Goal: Contribute content: Contribute content

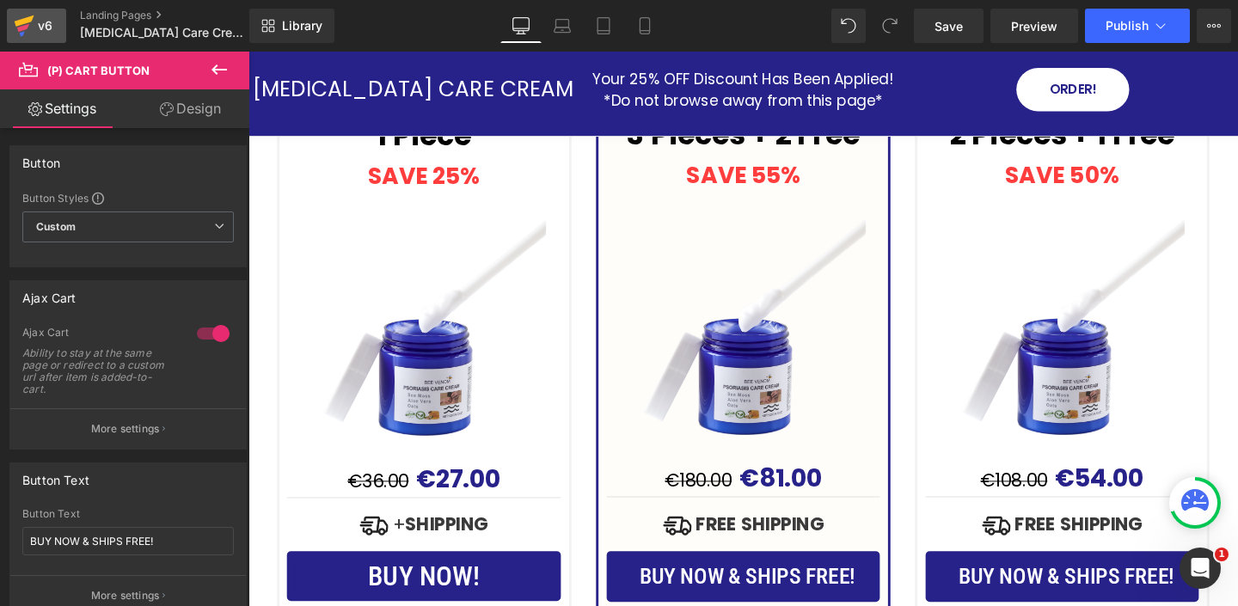
click at [39, 26] on div "v6" at bounding box center [44, 26] width 21 height 22
click at [40, 35] on div "v6" at bounding box center [44, 26] width 21 height 22
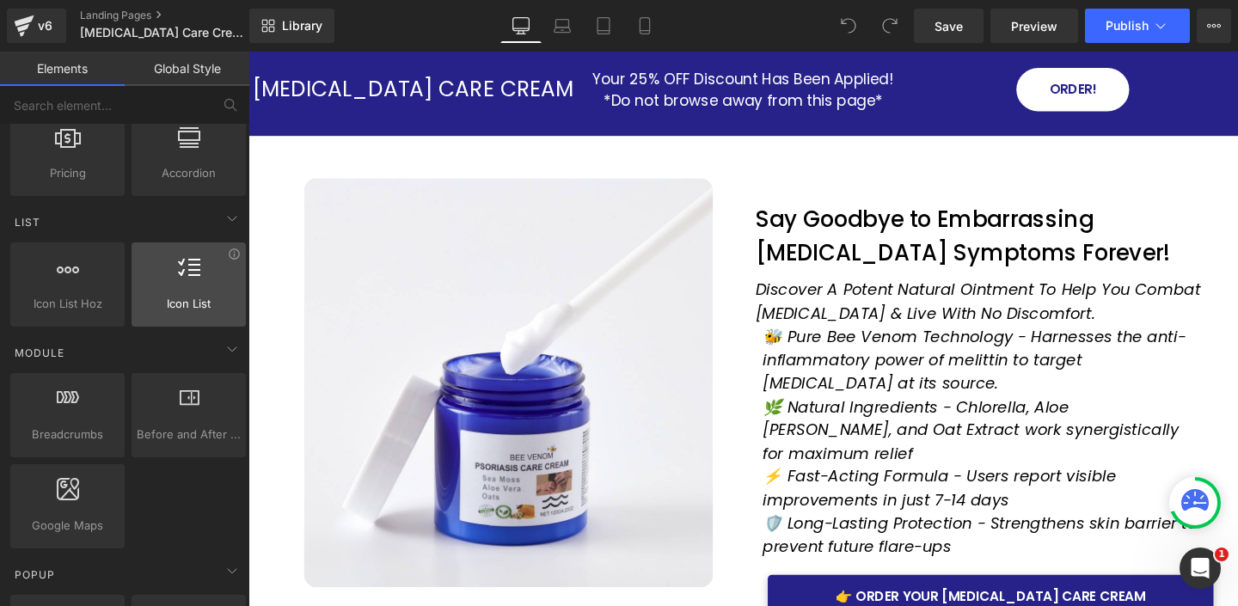
scroll to position [677, 0]
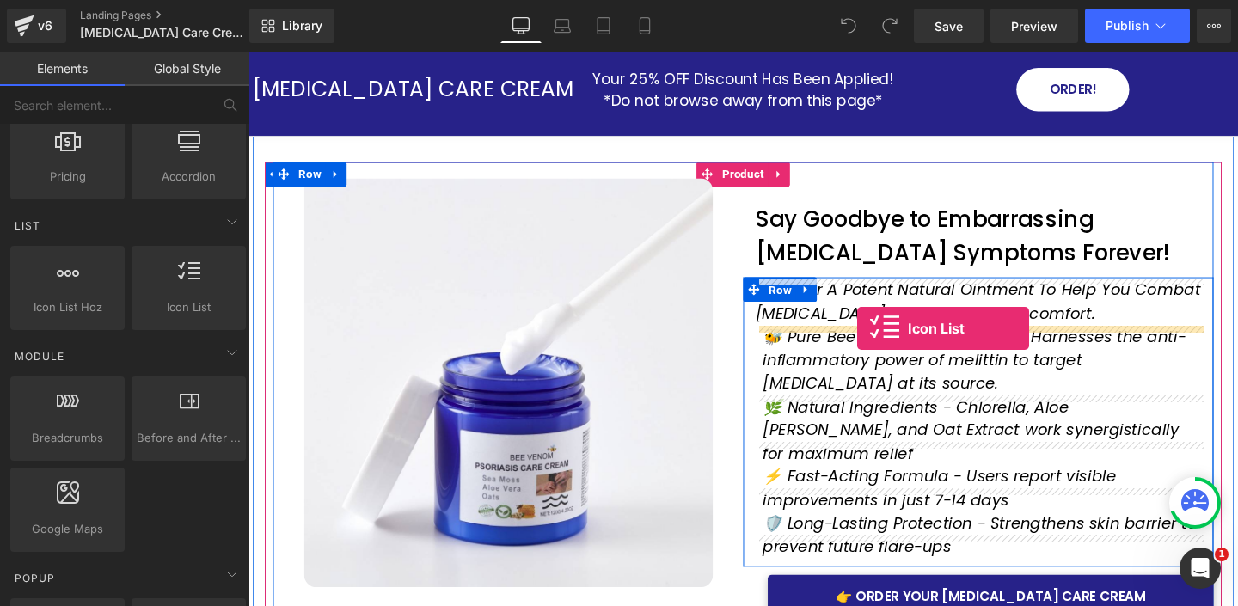
drag, startPoint x: 420, startPoint y: 346, endPoint x: 888, endPoint y: 343, distance: 467.6
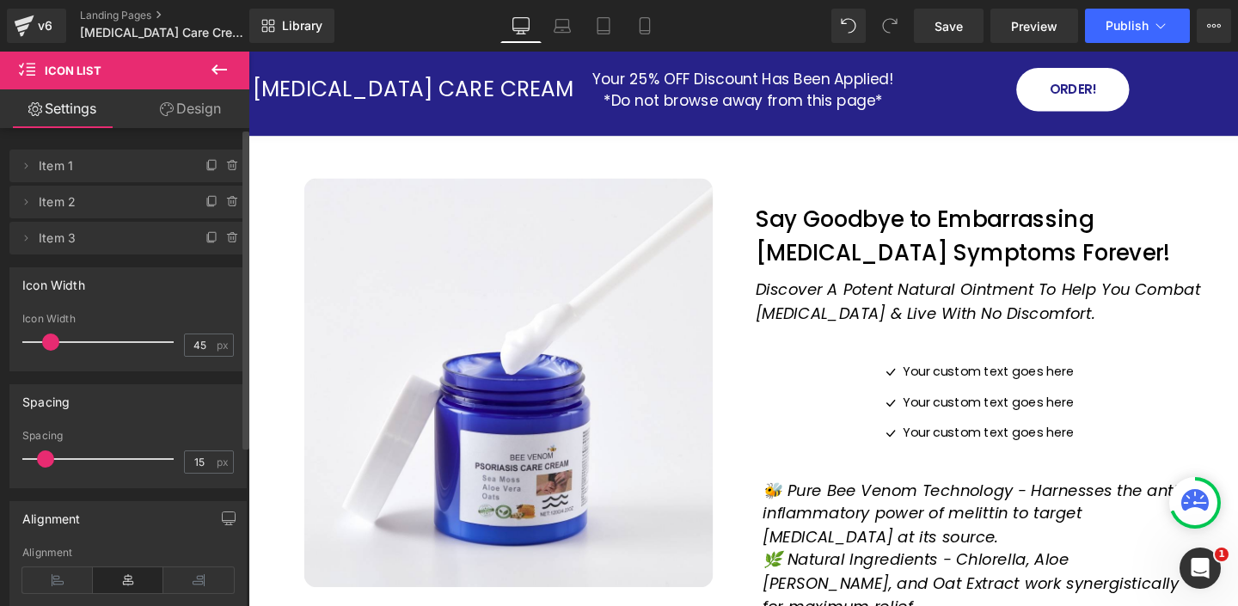
drag, startPoint x: 71, startPoint y: 344, endPoint x: 47, endPoint y: 346, distance: 24.1
click at [49, 346] on span at bounding box center [50, 341] width 17 height 17
drag, startPoint x: 57, startPoint y: 344, endPoint x: 71, endPoint y: 343, distance: 14.6
click at [71, 343] on span at bounding box center [73, 341] width 17 height 17
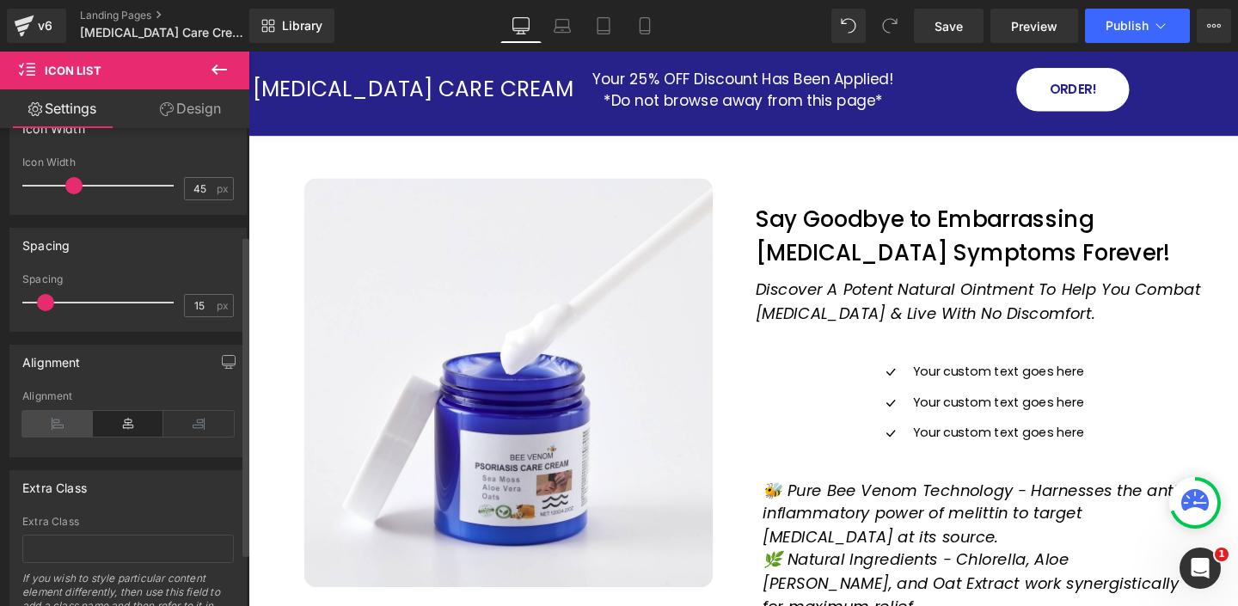
click at [51, 424] on icon at bounding box center [57, 424] width 70 height 26
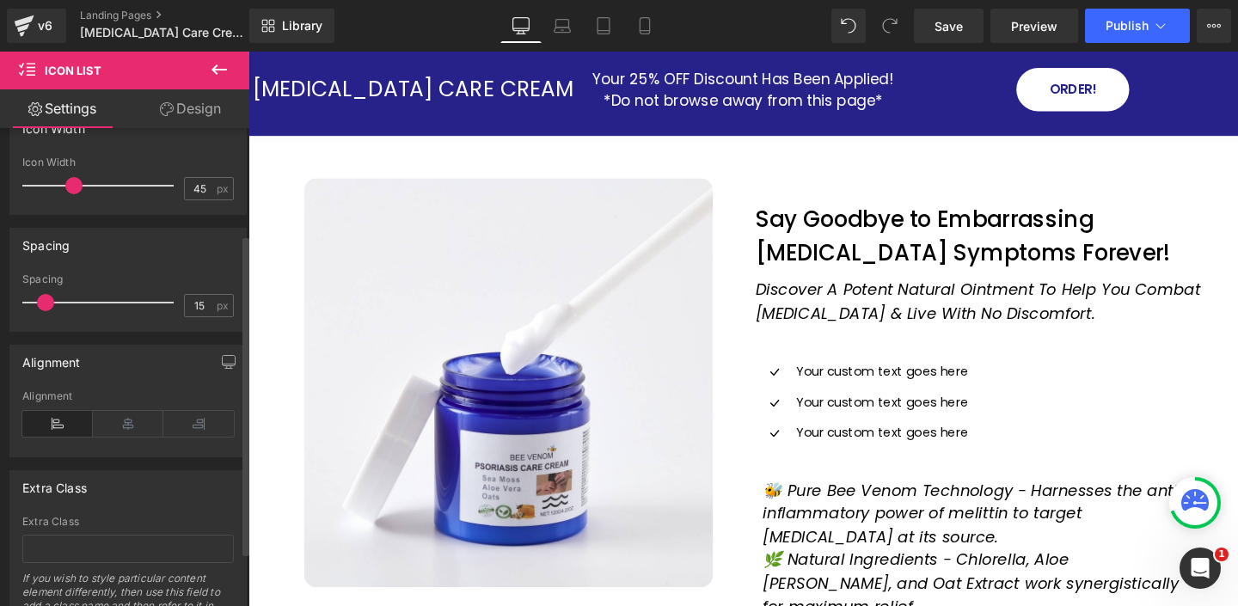
scroll to position [158, 0]
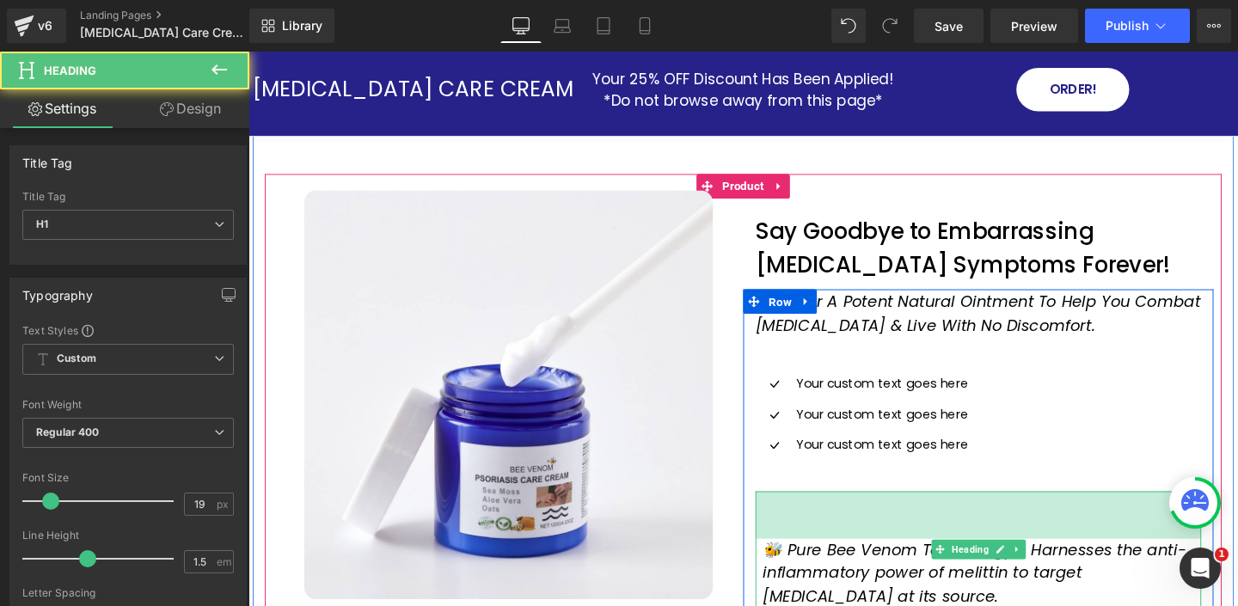
drag, startPoint x: 856, startPoint y: 533, endPoint x: 896, endPoint y: 562, distance: 49.2
click at [893, 570] on div "🐝 Pure Bee Venom Technology - Harnesses the anti-inflammatory power of melittin…" at bounding box center [1015, 576] width 468 height 124
click at [896, 564] on div "🐝 Pure Bee Venom Technology - Harnesses the anti-inflammatory power of melittin…" at bounding box center [1015, 576] width 468 height 124
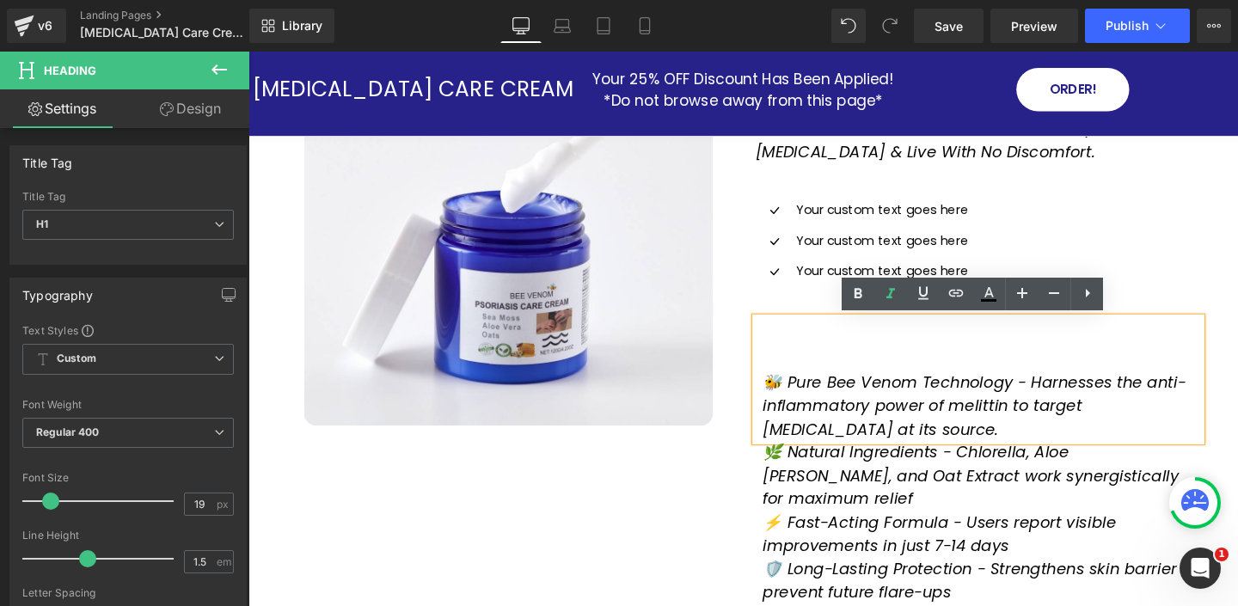
scroll to position [187, 0]
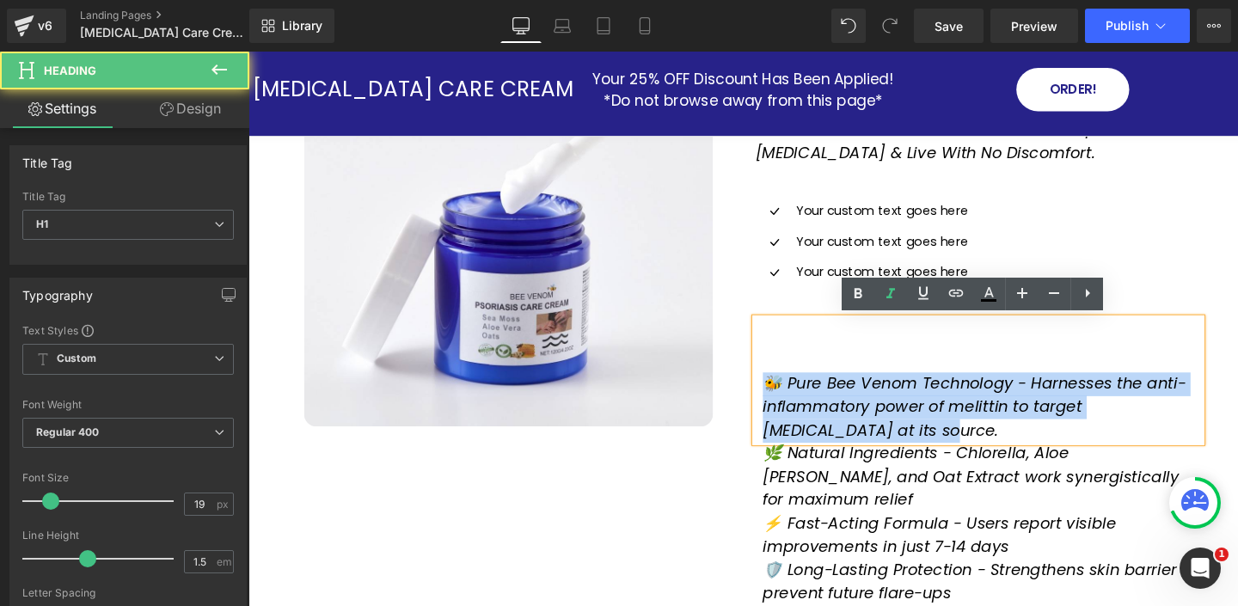
drag, startPoint x: 846, startPoint y: 444, endPoint x: 786, endPoint y: 394, distance: 78.1
click at [786, 394] on div "🐝 Pure Bee Venom Technology - Harnesses the anti-inflammatory power of melittin…" at bounding box center [1015, 397] width 468 height 131
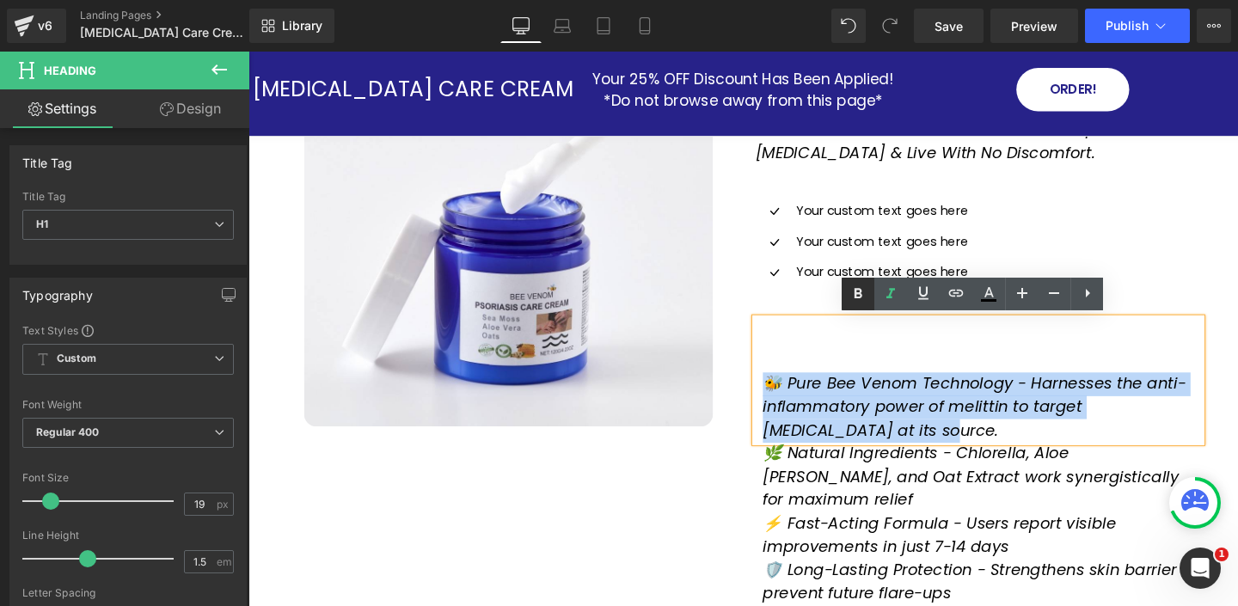
copy icon "🐝 Pure Bee Venom Technology - Harnesses the anti-inflammatory power of melittin…"
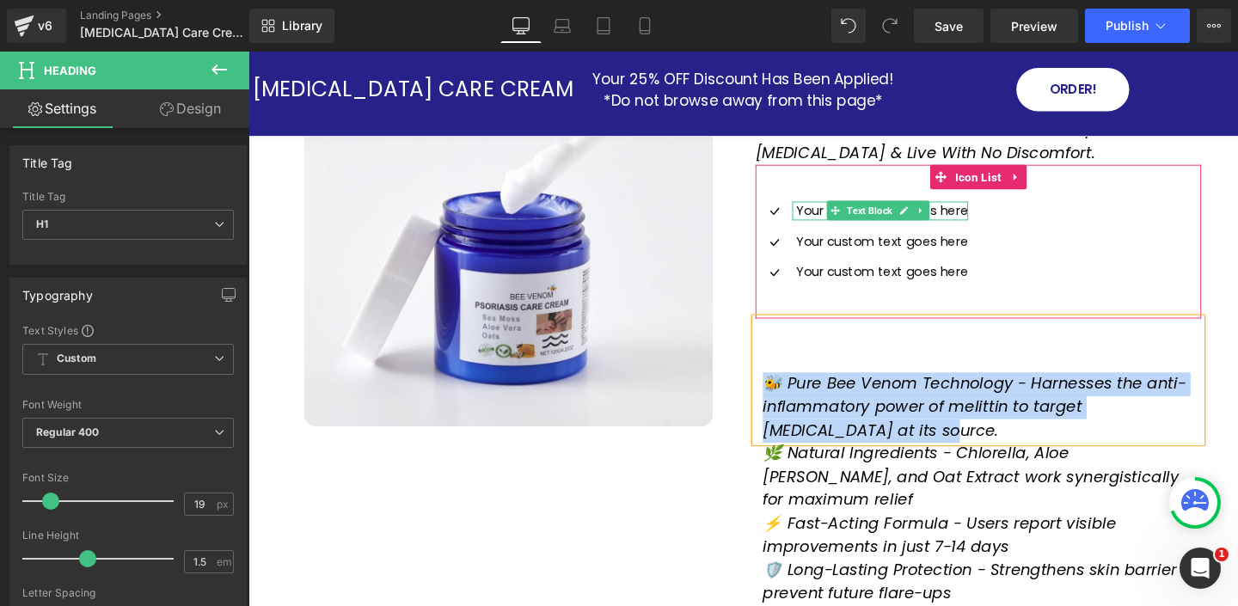
click at [855, 219] on p "Your custom text goes here" at bounding box center [914, 219] width 180 height 20
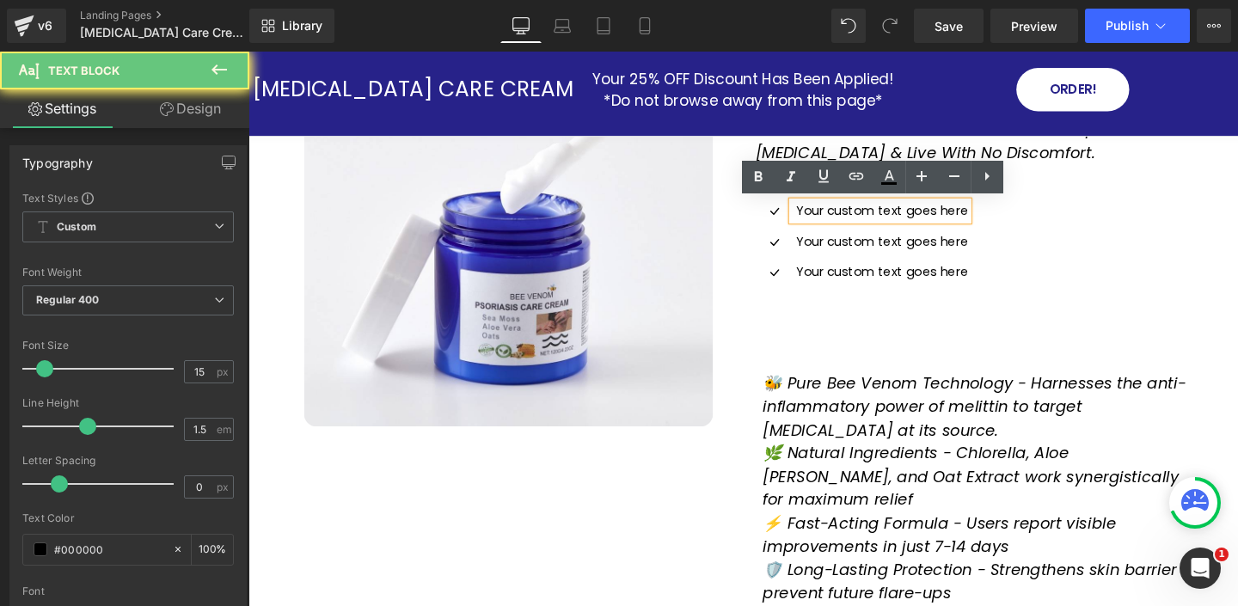
click at [847, 218] on p "Your custom text goes here" at bounding box center [914, 219] width 180 height 20
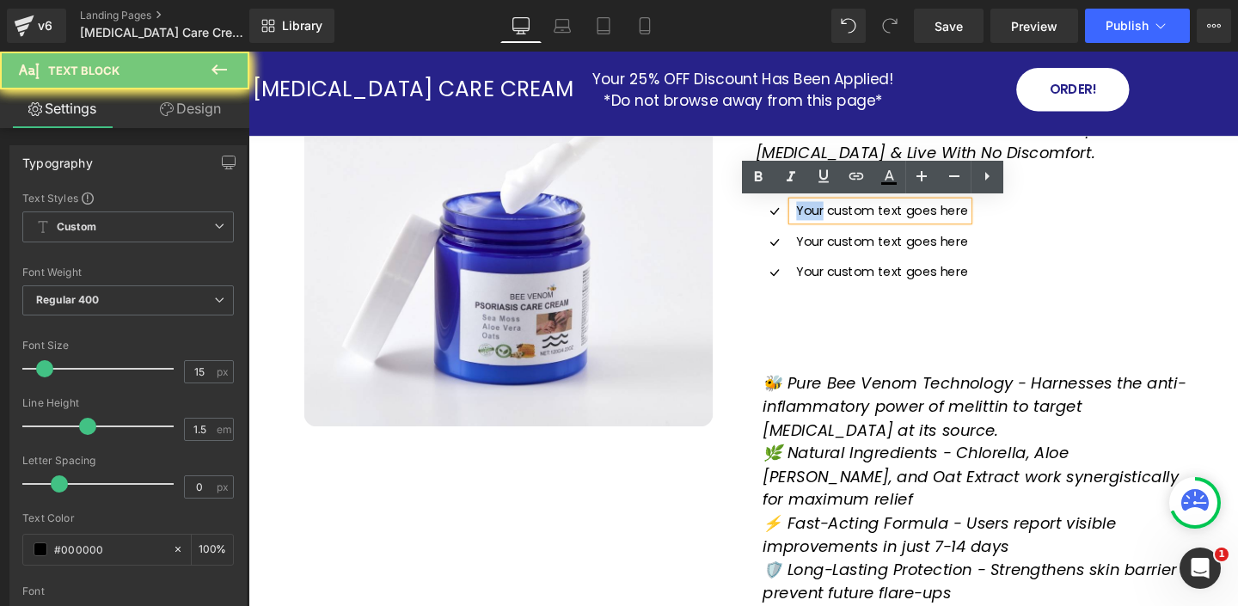
click at [847, 218] on p "Your custom text goes here" at bounding box center [914, 219] width 180 height 20
click at [846, 219] on p "Your custom text goes here" at bounding box center [914, 219] width 180 height 20
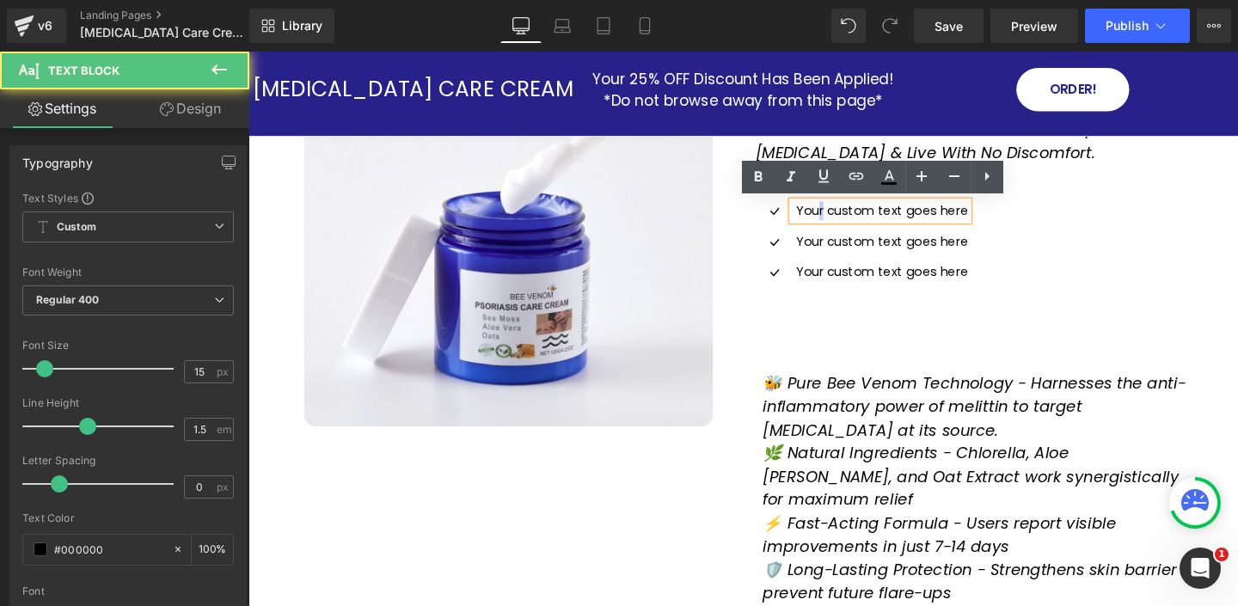
click at [846, 219] on p "Your custom text goes here" at bounding box center [914, 219] width 180 height 20
click at [845, 219] on p "Your custom text goes here" at bounding box center [914, 219] width 180 height 20
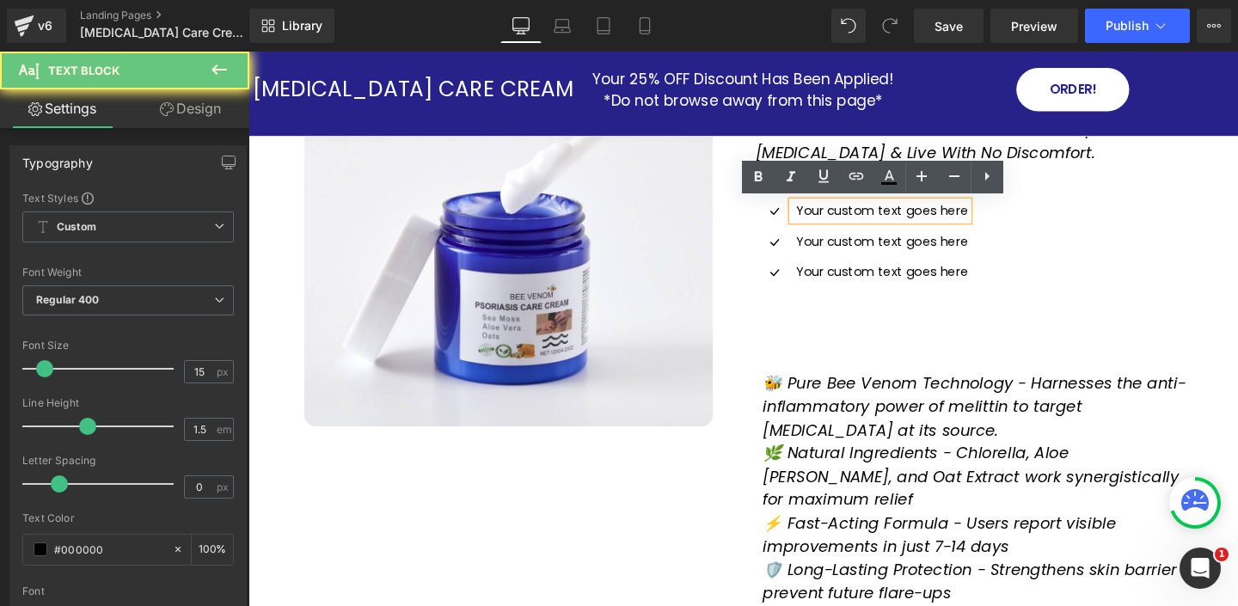
click at [845, 219] on p "Your custom text goes here" at bounding box center [914, 219] width 180 height 20
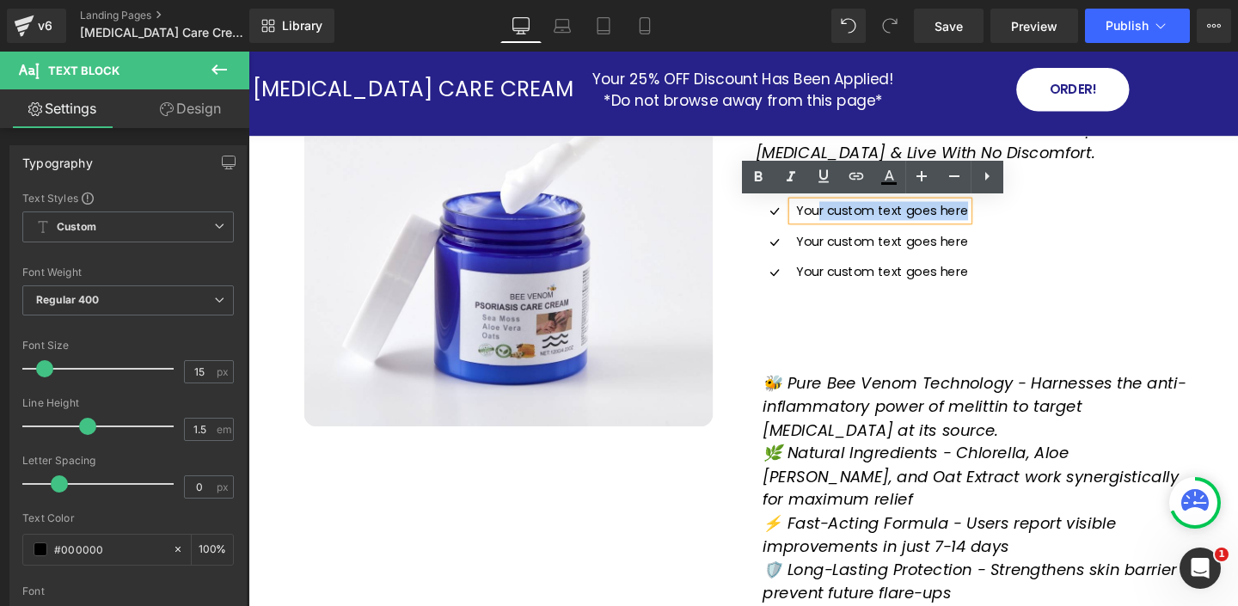
click at [843, 219] on p "Your custom text goes here" at bounding box center [914, 219] width 180 height 20
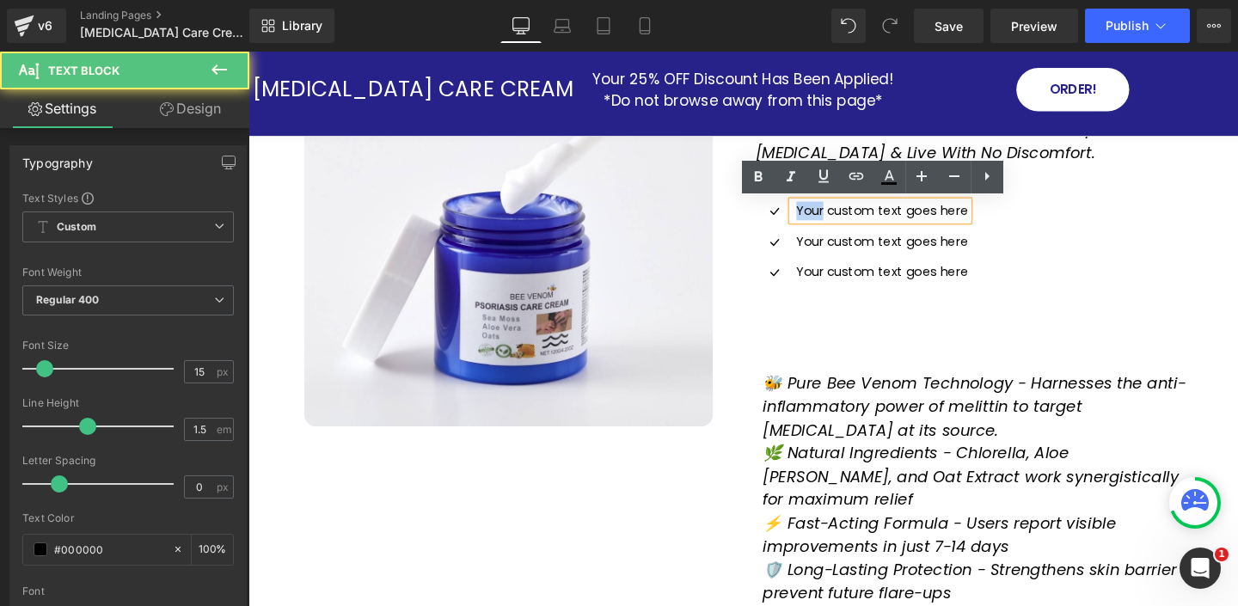
click at [843, 219] on p "Your custom text goes here" at bounding box center [914, 219] width 180 height 20
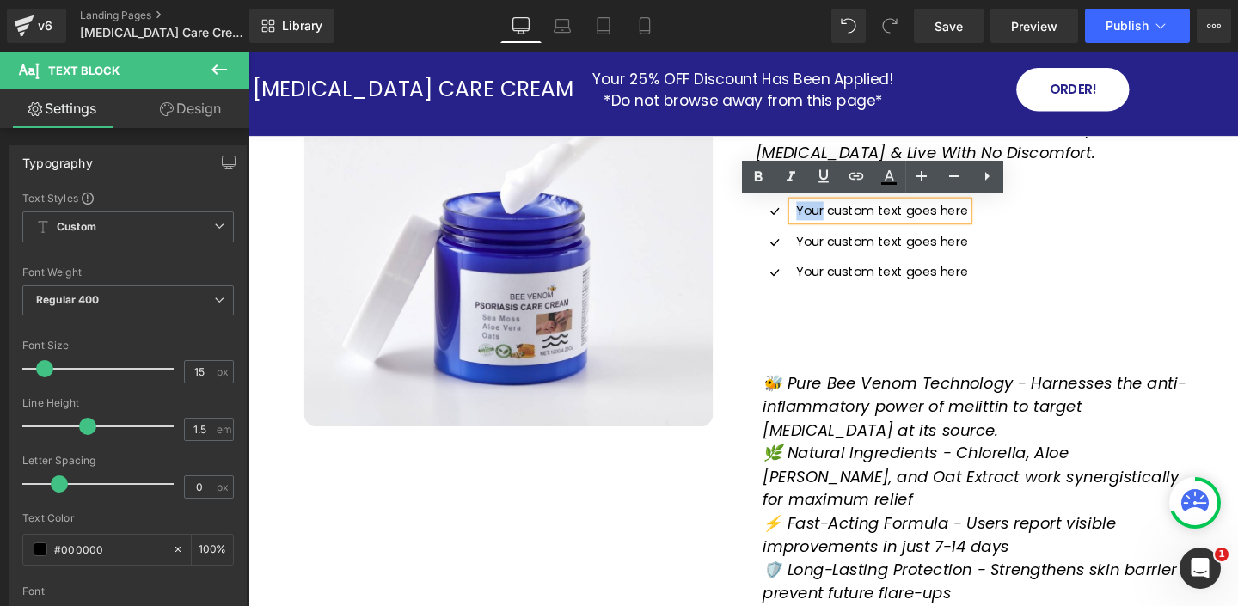
click at [842, 219] on p "Your custom text goes here" at bounding box center [914, 219] width 180 height 20
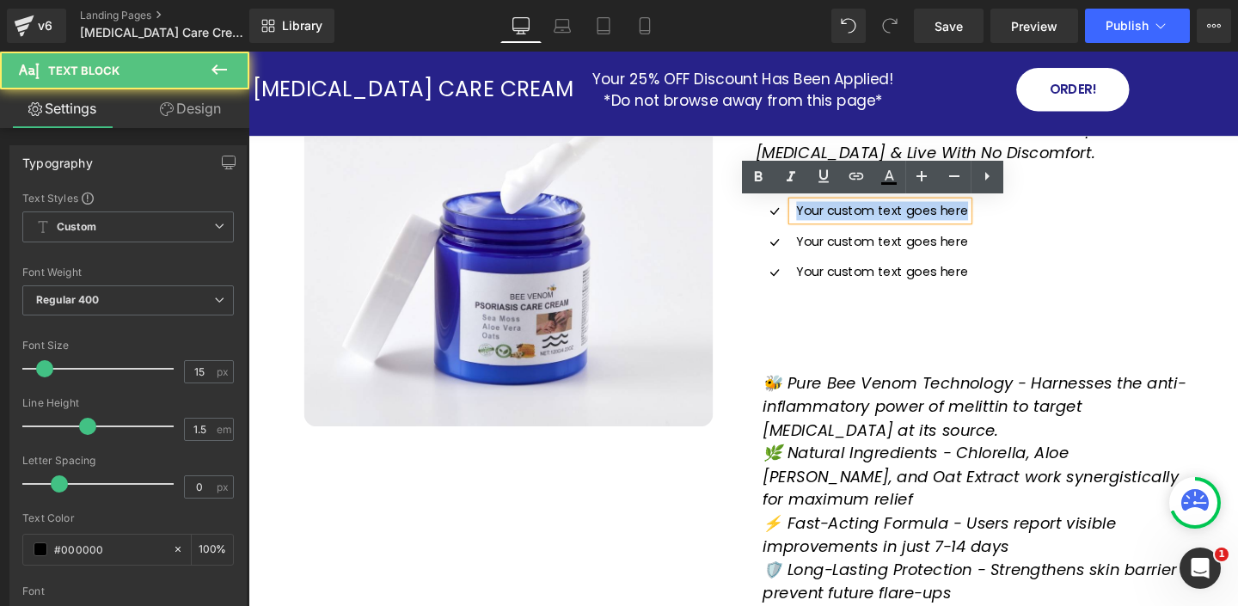
click at [843, 219] on p "Your custom text goes here" at bounding box center [914, 219] width 180 height 20
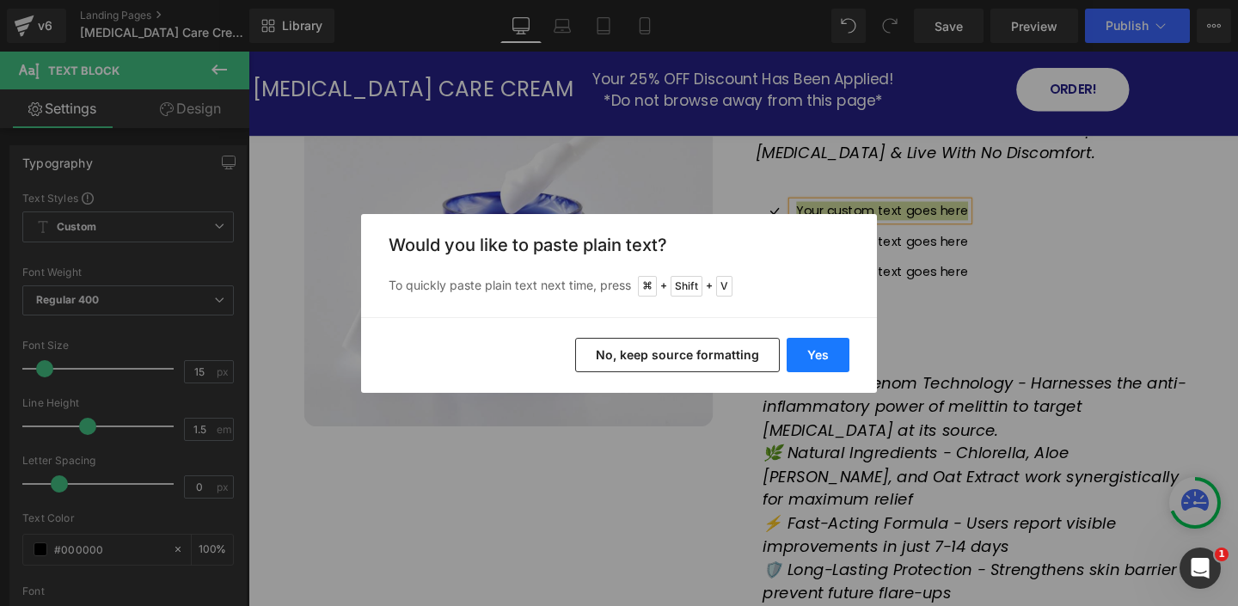
click at [817, 355] on button "Yes" at bounding box center [817, 355] width 63 height 34
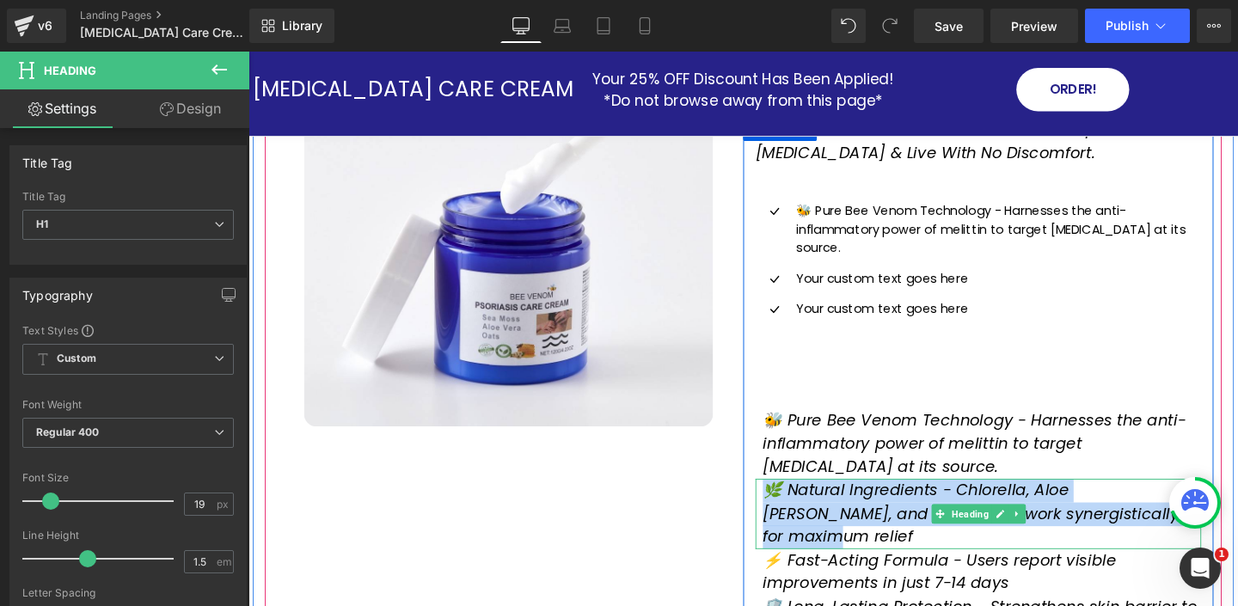
drag, startPoint x: 799, startPoint y: 494, endPoint x: 1198, endPoint y: 509, distance: 399.1
click at [1199, 523] on h1 "🌿 Natural Ingredients - Chlorella, Aloe Vera, and Oat Extract work synergistica…" at bounding box center [1019, 537] width 461 height 74
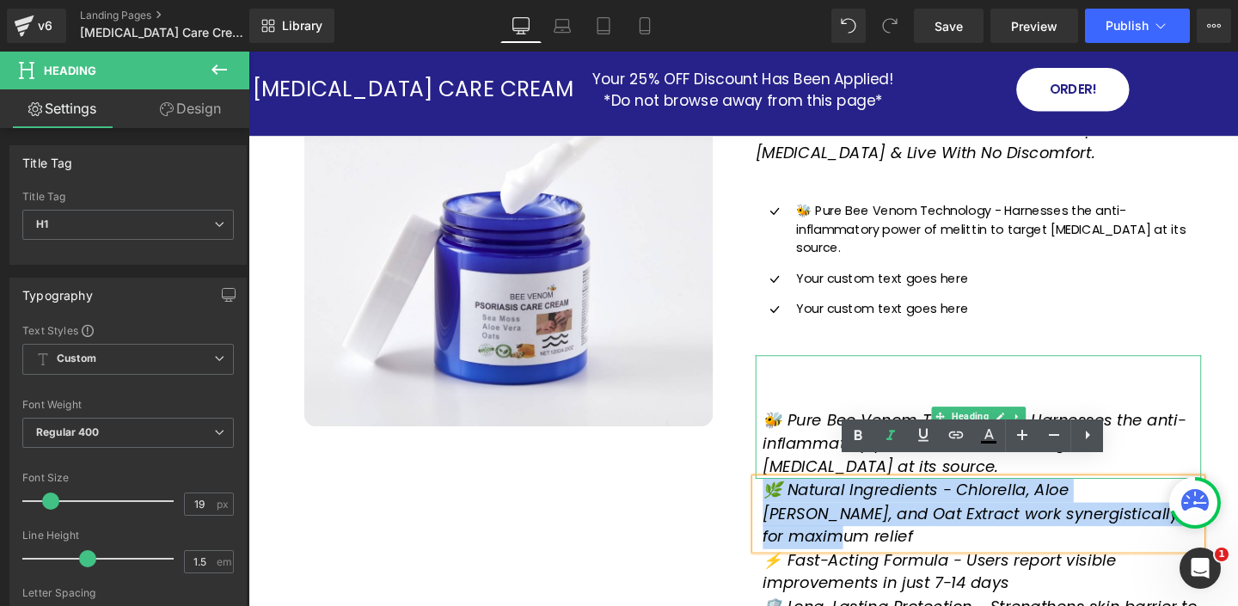
copy icon "🌿 Natural Ingredients - Chlorella, Aloe Vera, and Oat Extract work synergistica…"
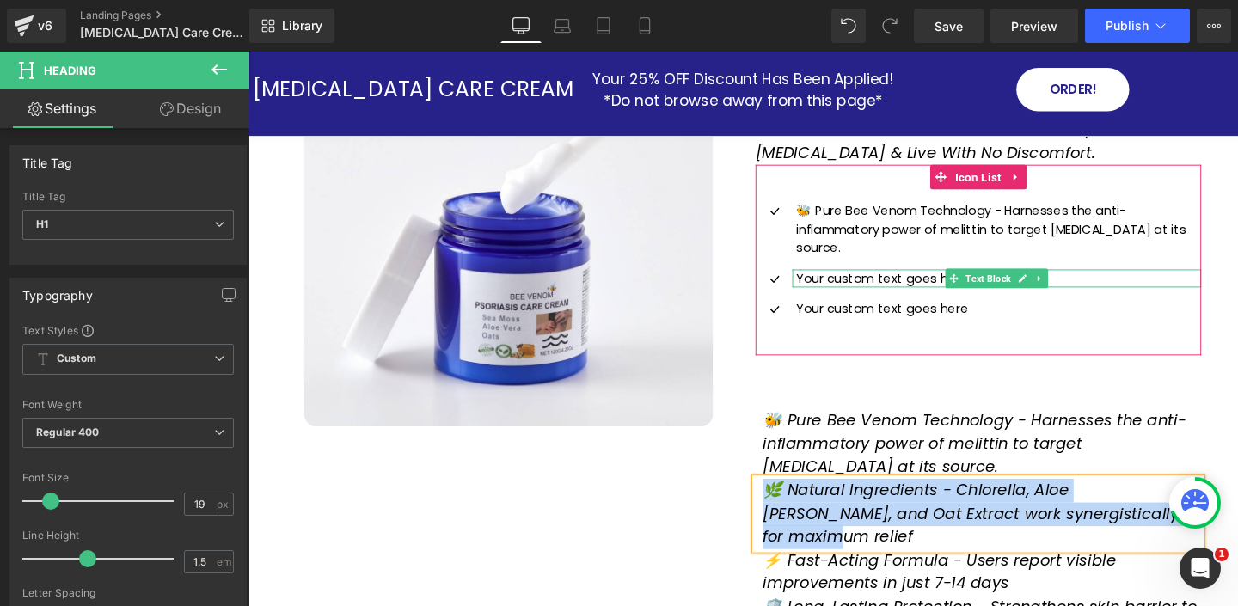
click at [834, 280] on p "Your custom text goes here" at bounding box center [1036, 290] width 425 height 20
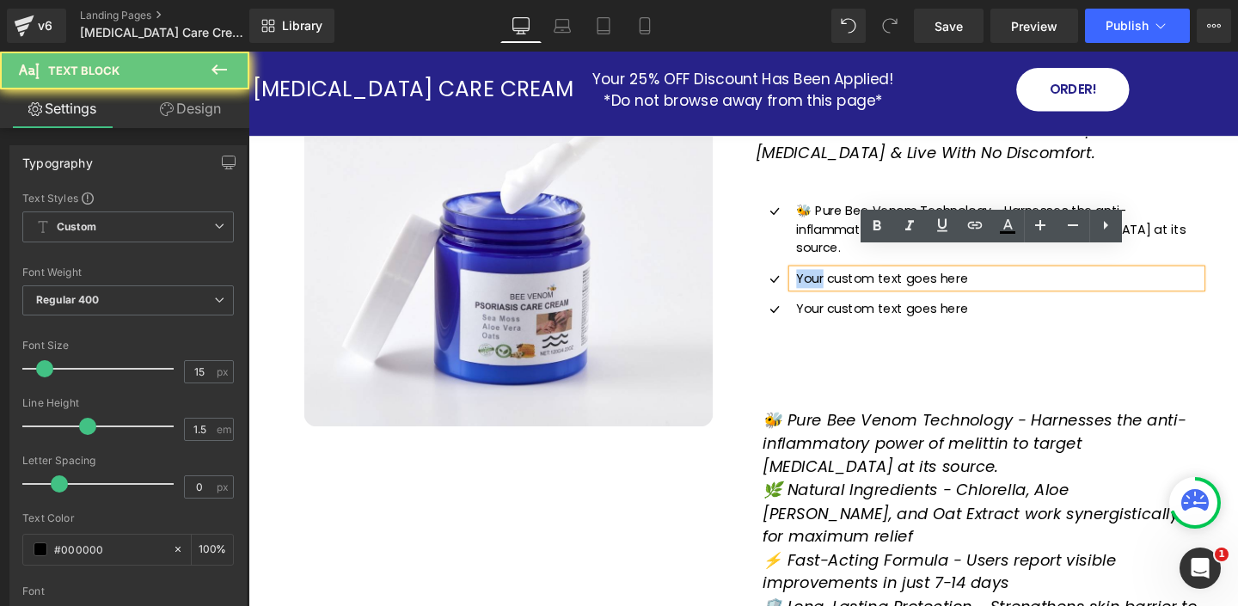
click at [835, 280] on p "Your custom text goes here" at bounding box center [1036, 290] width 425 height 20
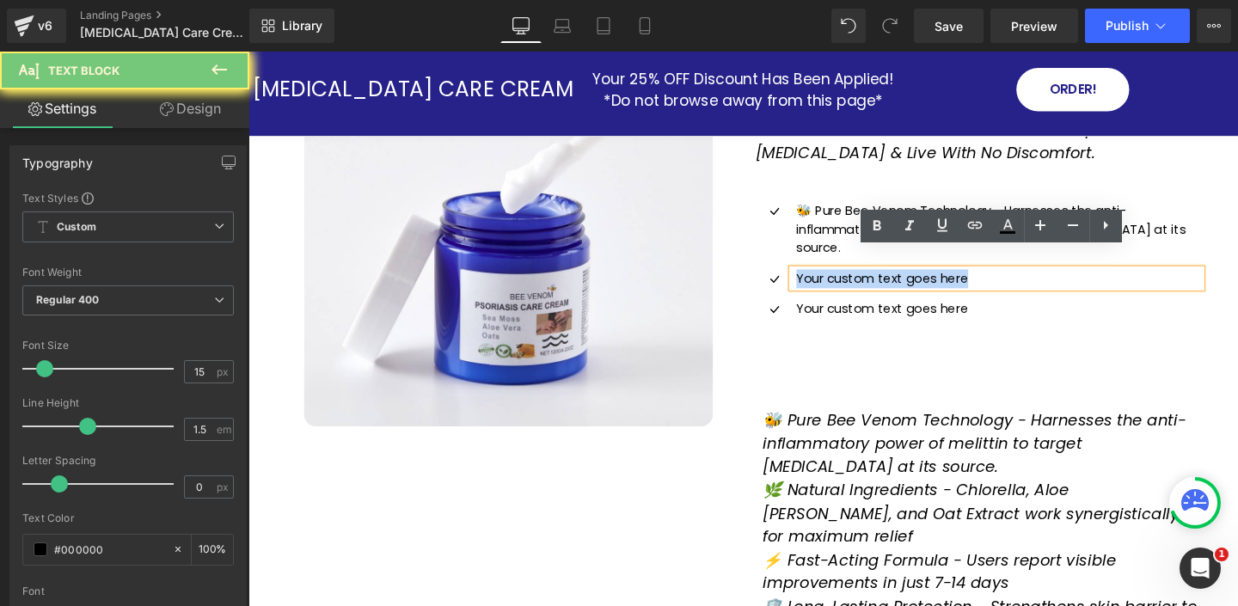
click at [835, 280] on p "Your custom text goes here" at bounding box center [1036, 290] width 425 height 20
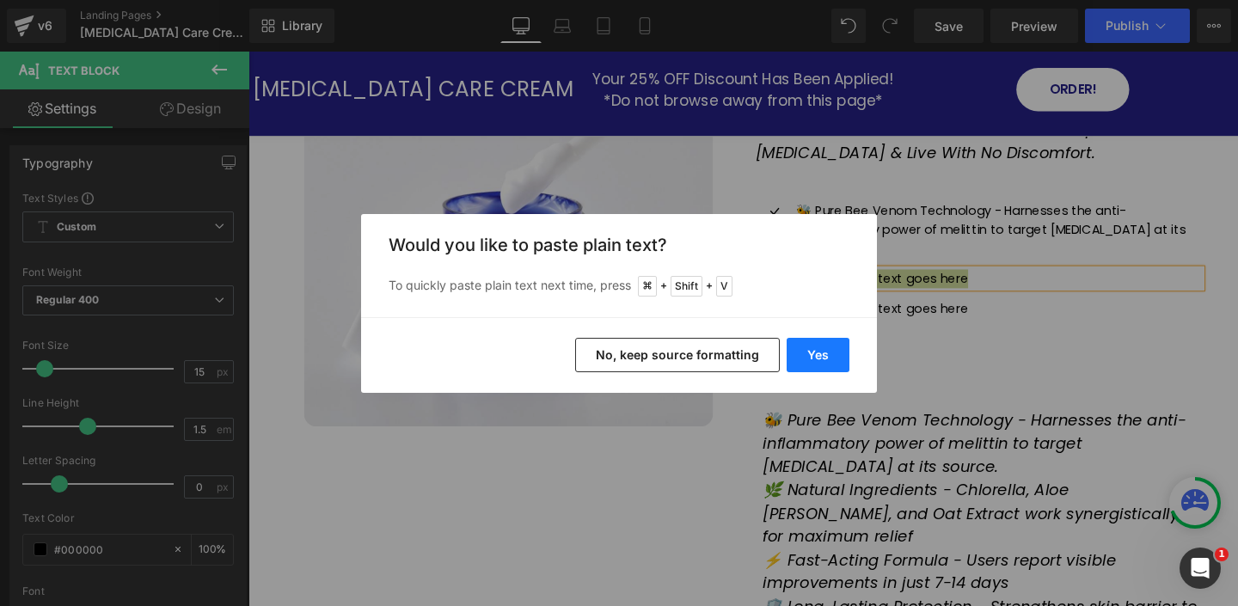
click at [810, 353] on button "Yes" at bounding box center [817, 355] width 63 height 34
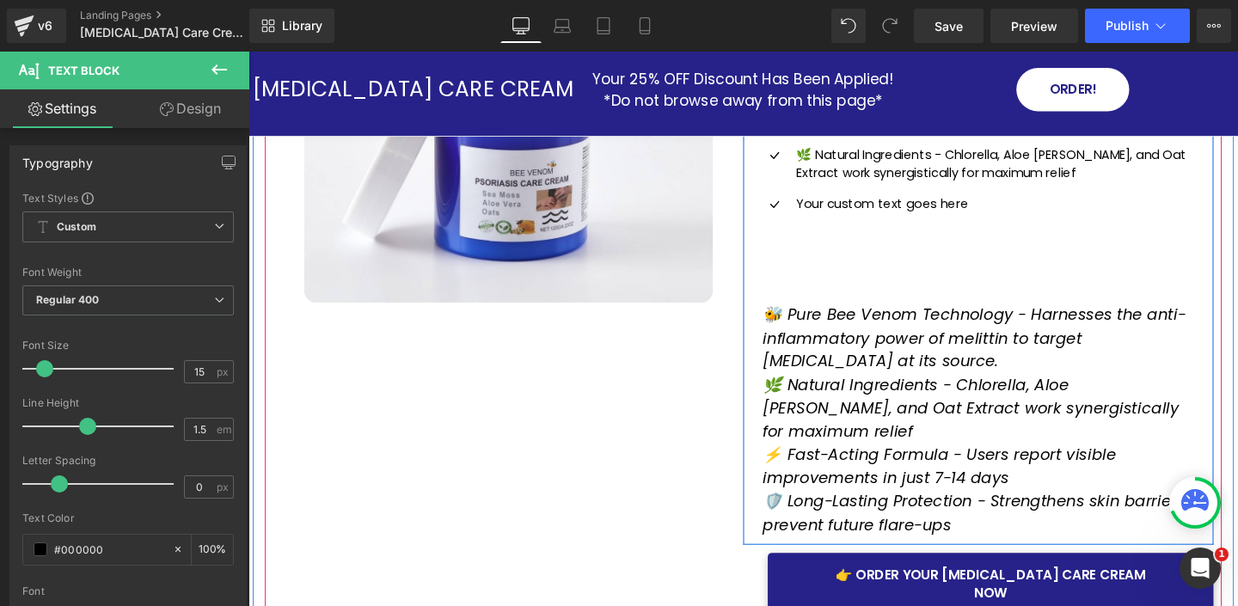
scroll to position [319, 0]
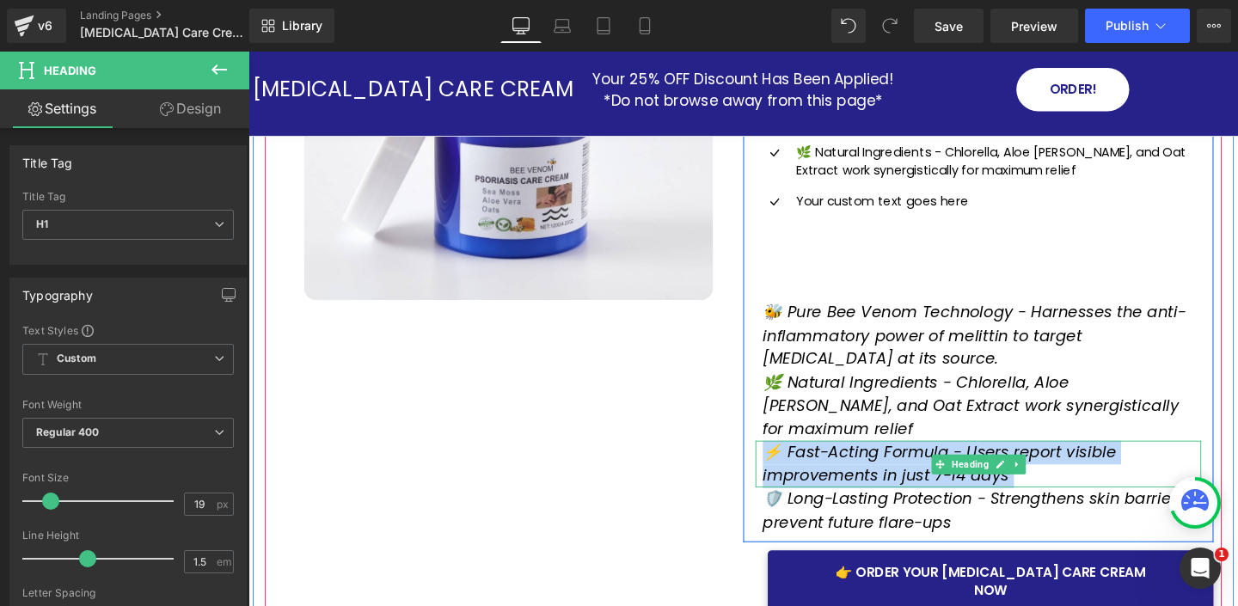
drag, startPoint x: 871, startPoint y: 431, endPoint x: 1088, endPoint y: 446, distance: 217.1
click at [1059, 461] on div "⚡ Fast-Acting Formula - Users report visible improvements in just 7-14 days Hea…" at bounding box center [1015, 485] width 468 height 49
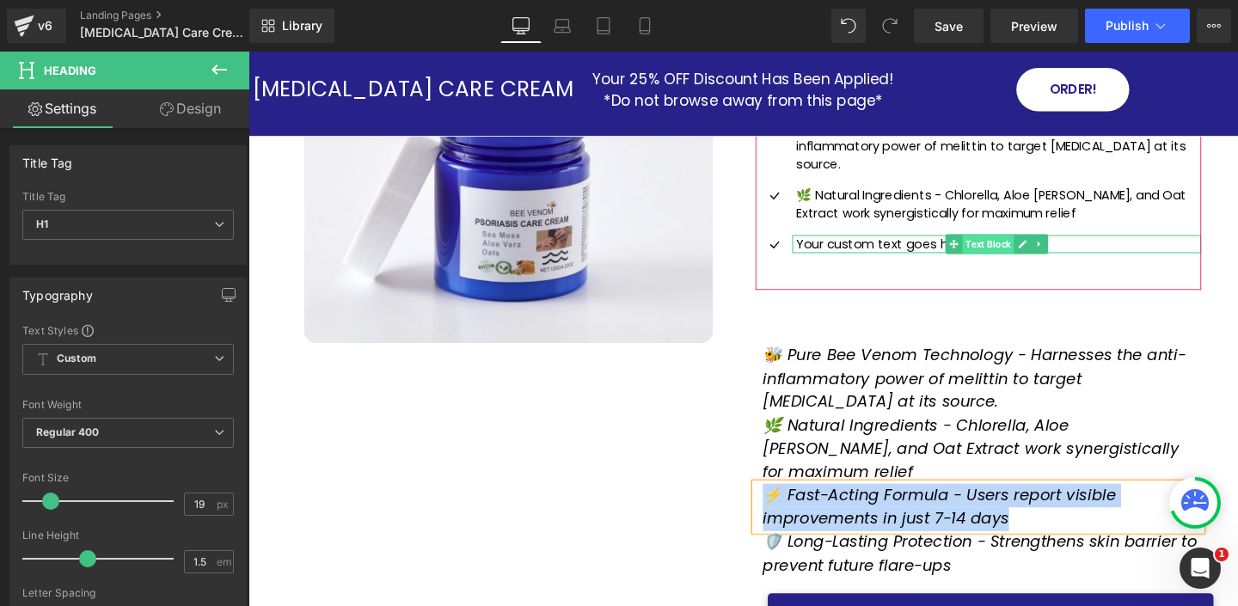
scroll to position [253, 0]
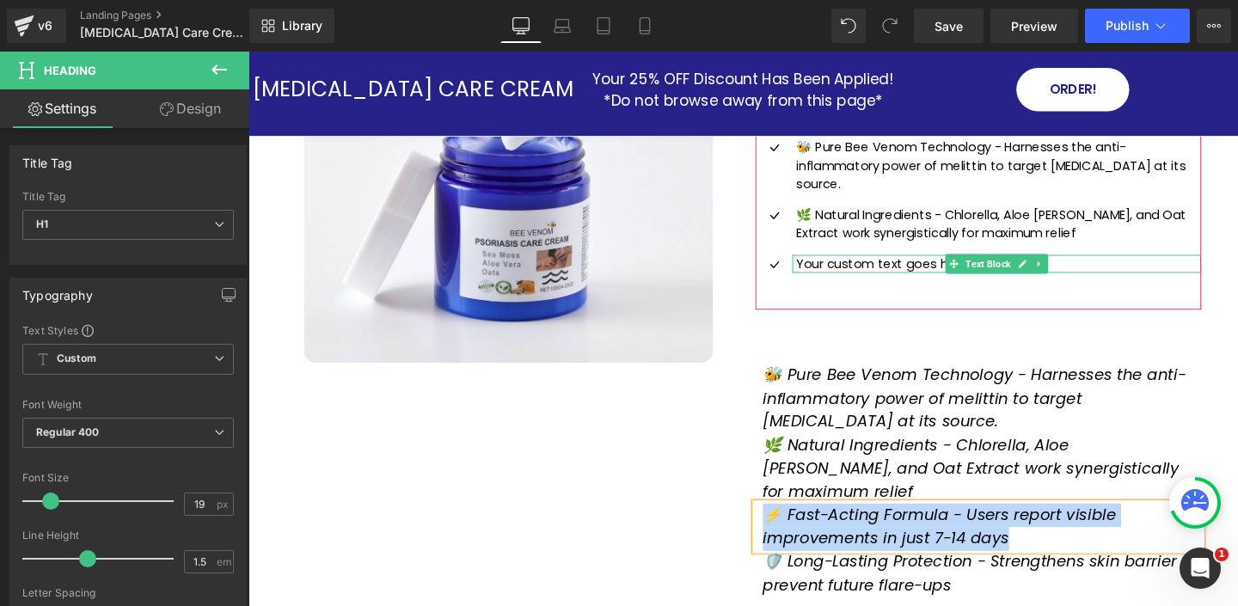
click at [859, 266] on p "Your custom text goes here" at bounding box center [1036, 276] width 425 height 20
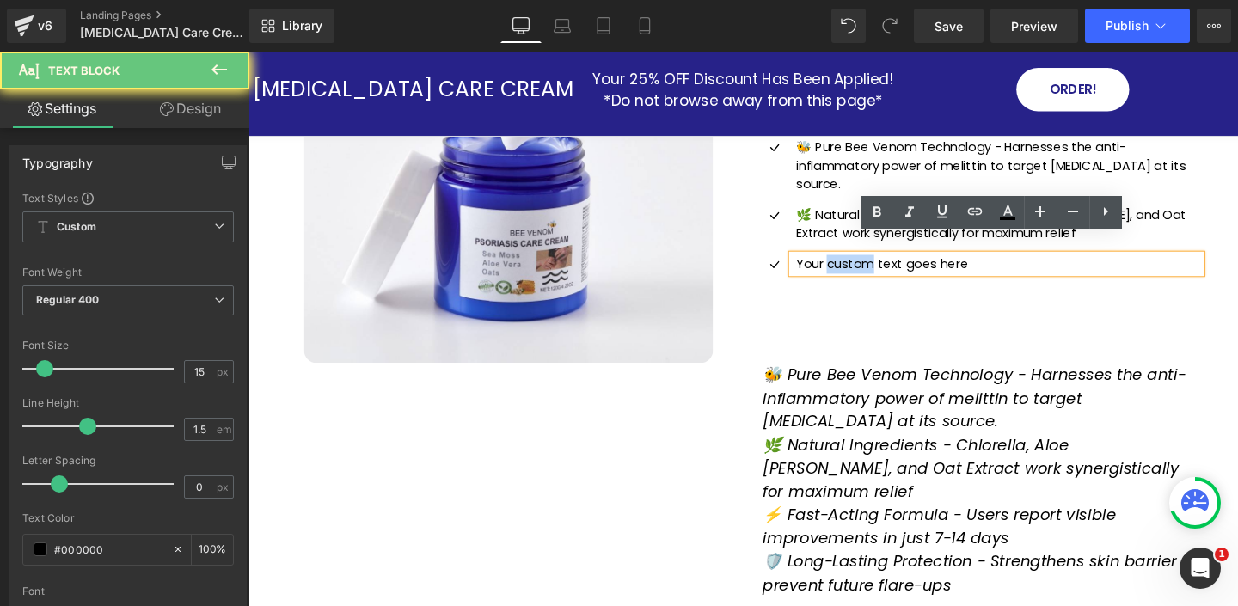
click at [859, 266] on p "Your custom text goes here" at bounding box center [1036, 276] width 425 height 20
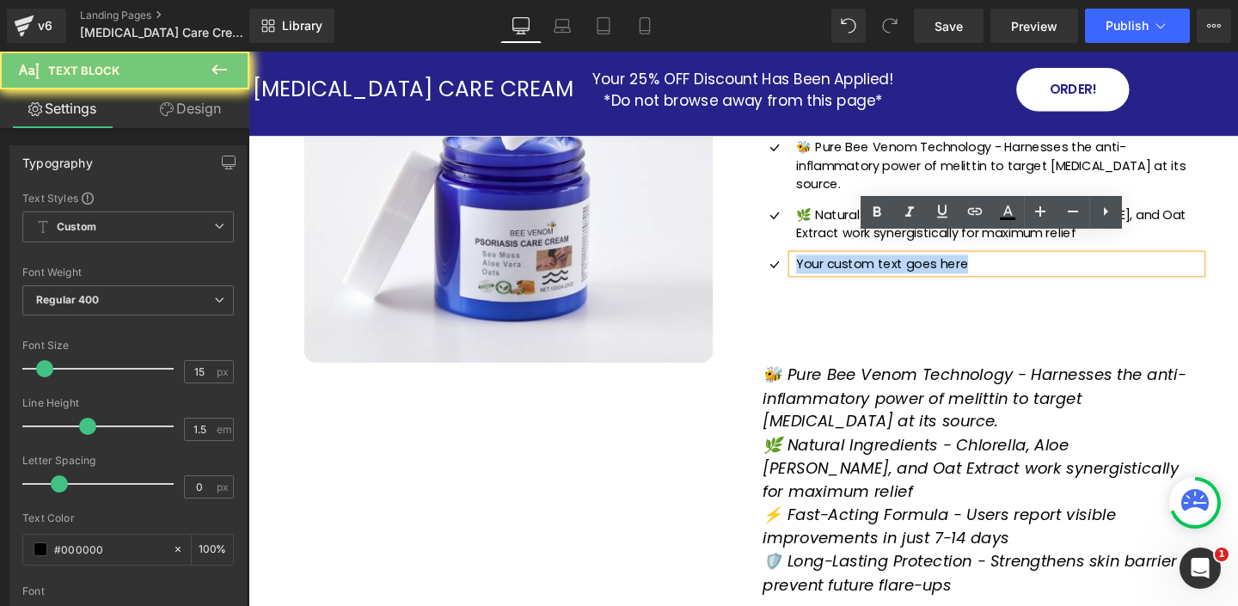
click at [859, 266] on p "Your custom text goes here" at bounding box center [1036, 276] width 425 height 20
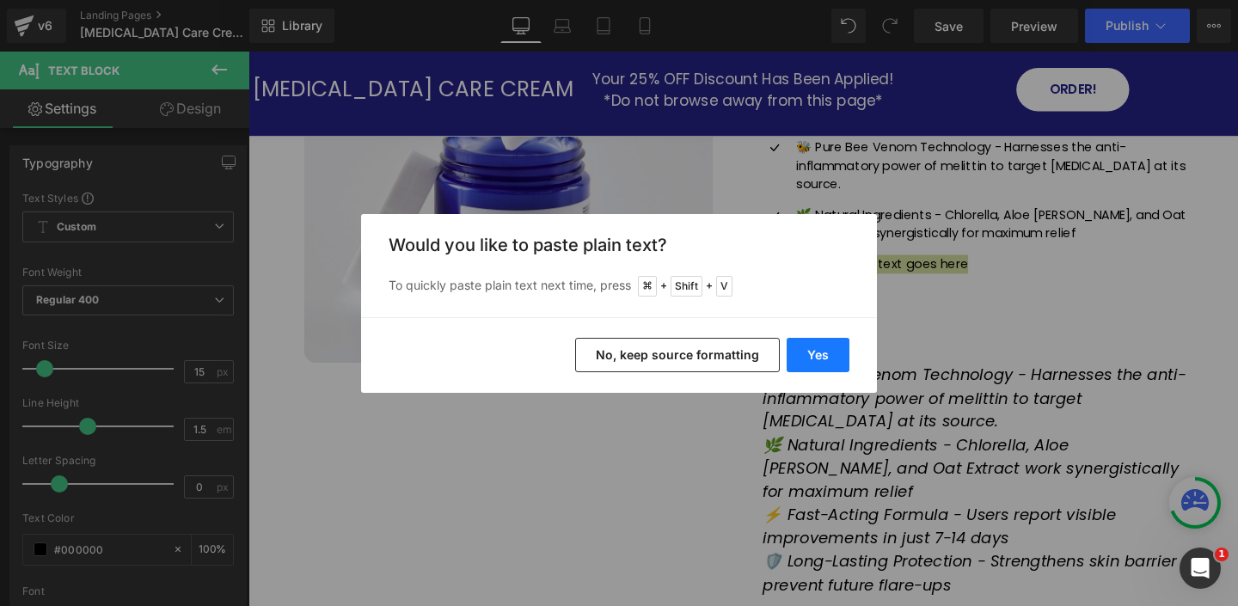
click at [827, 352] on button "Yes" at bounding box center [817, 355] width 63 height 34
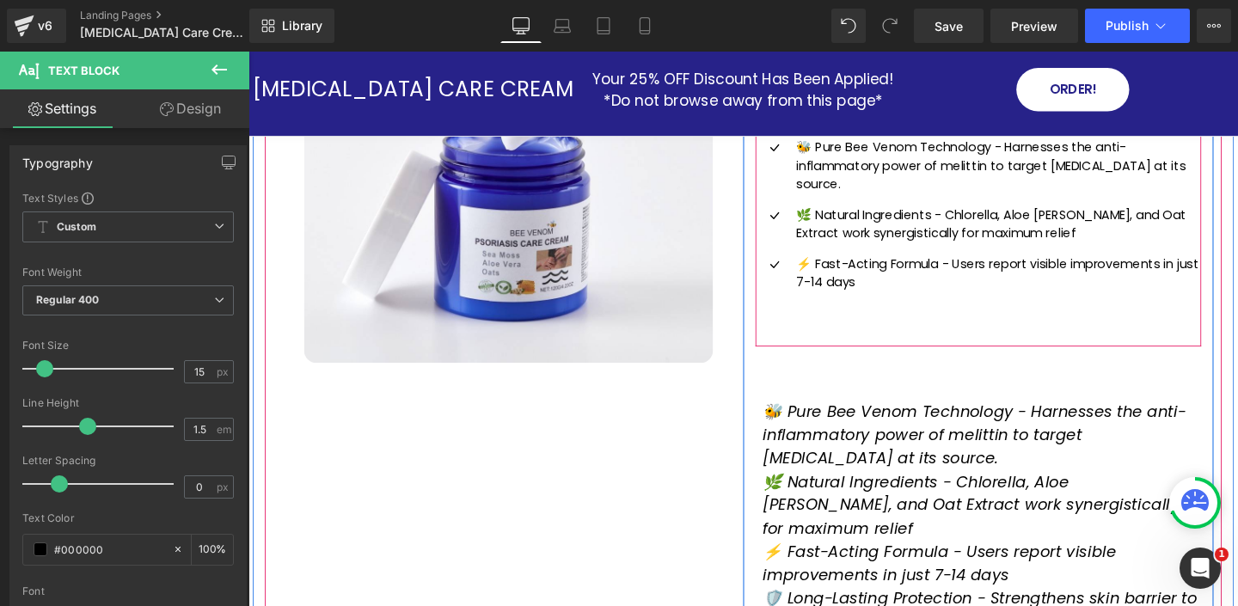
click at [804, 288] on div "⚡ Fast-Acting Formula - Users report visible improvements in just 7-14 days Tex…" at bounding box center [1015, 295] width 468 height 58
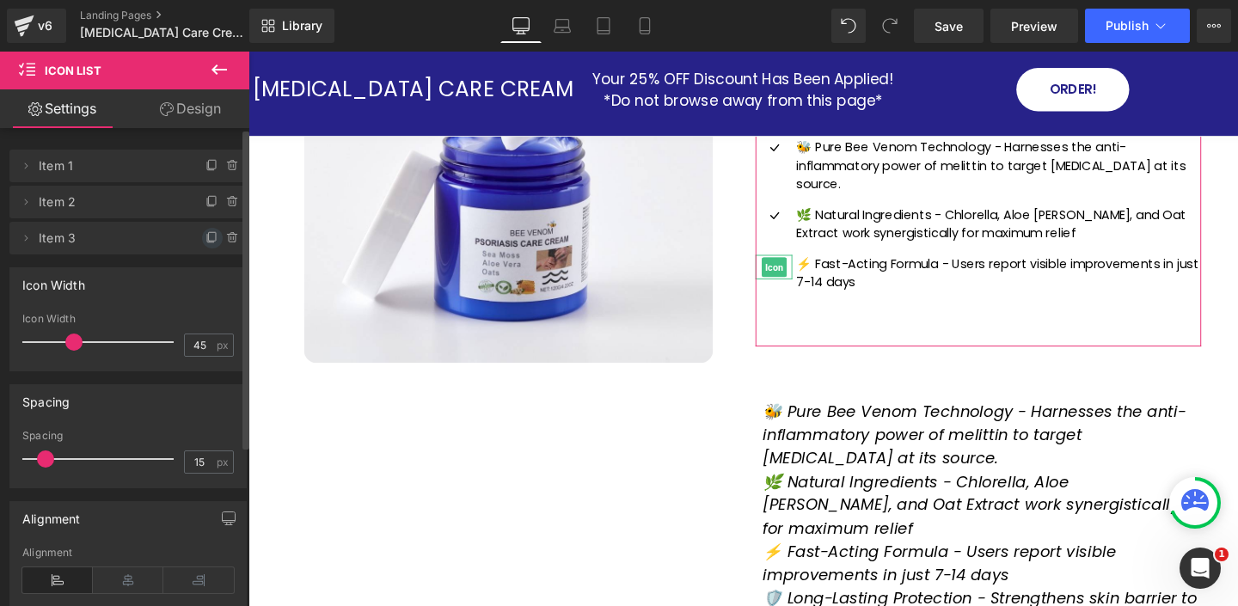
click at [207, 237] on icon at bounding box center [210, 239] width 7 height 8
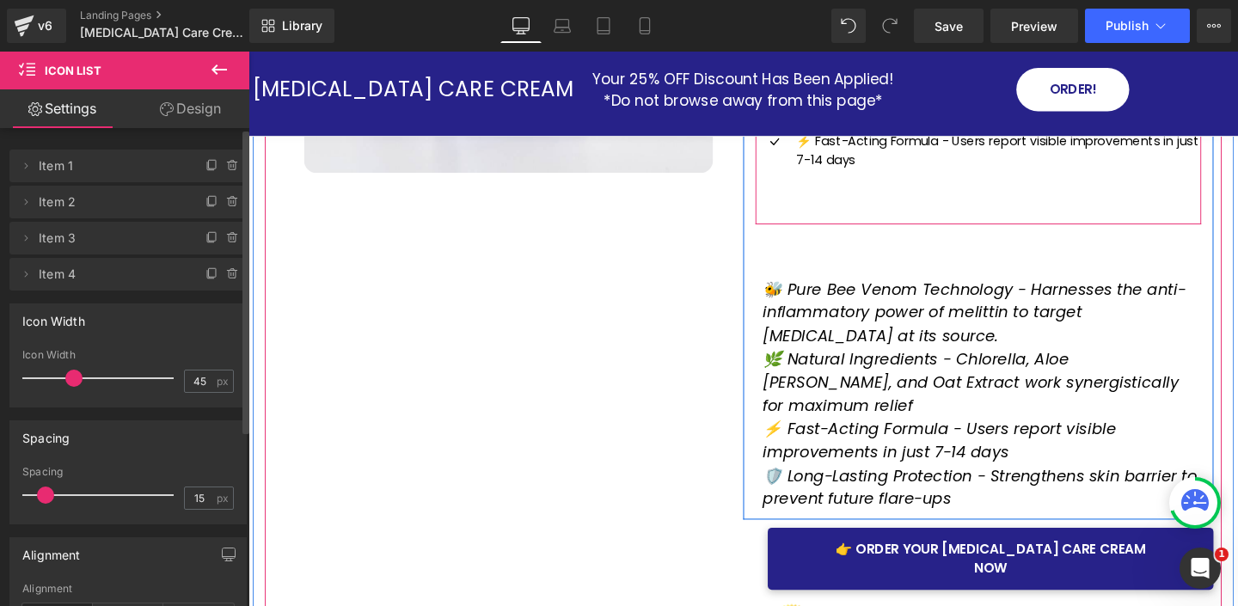
scroll to position [452, 0]
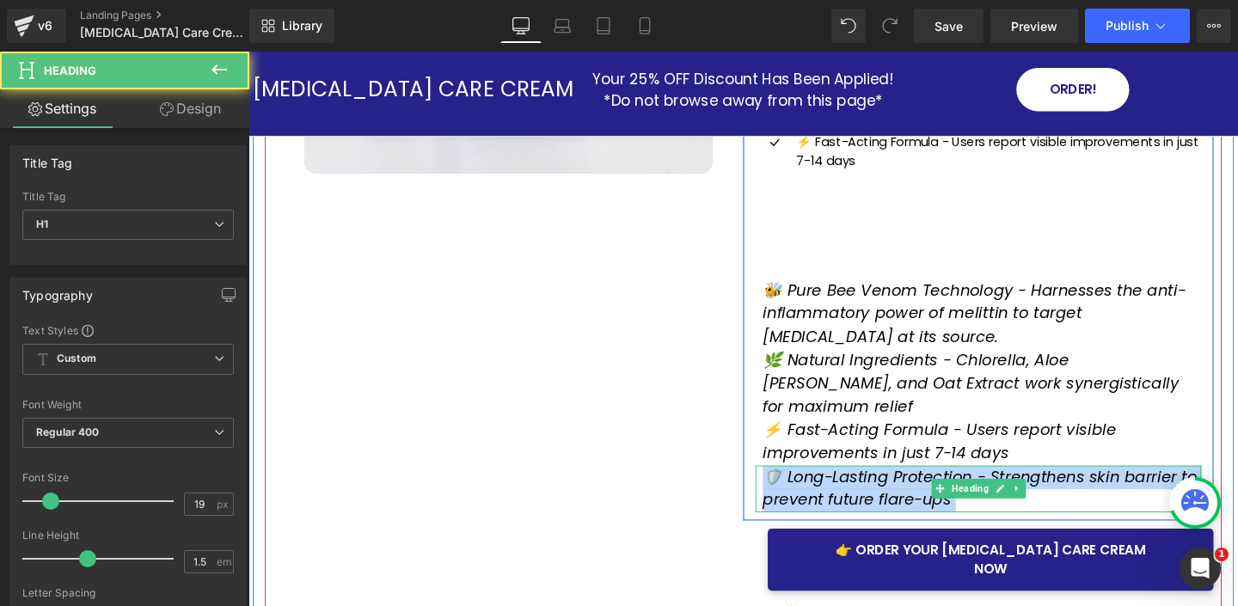
drag, startPoint x: 914, startPoint y: 456, endPoint x: 1052, endPoint y: 441, distance: 138.4
click at [1044, 486] on div "🛡️ Long-Lasting Protection - Strengthens skin barrier to prevent future flare-u…" at bounding box center [1015, 510] width 468 height 49
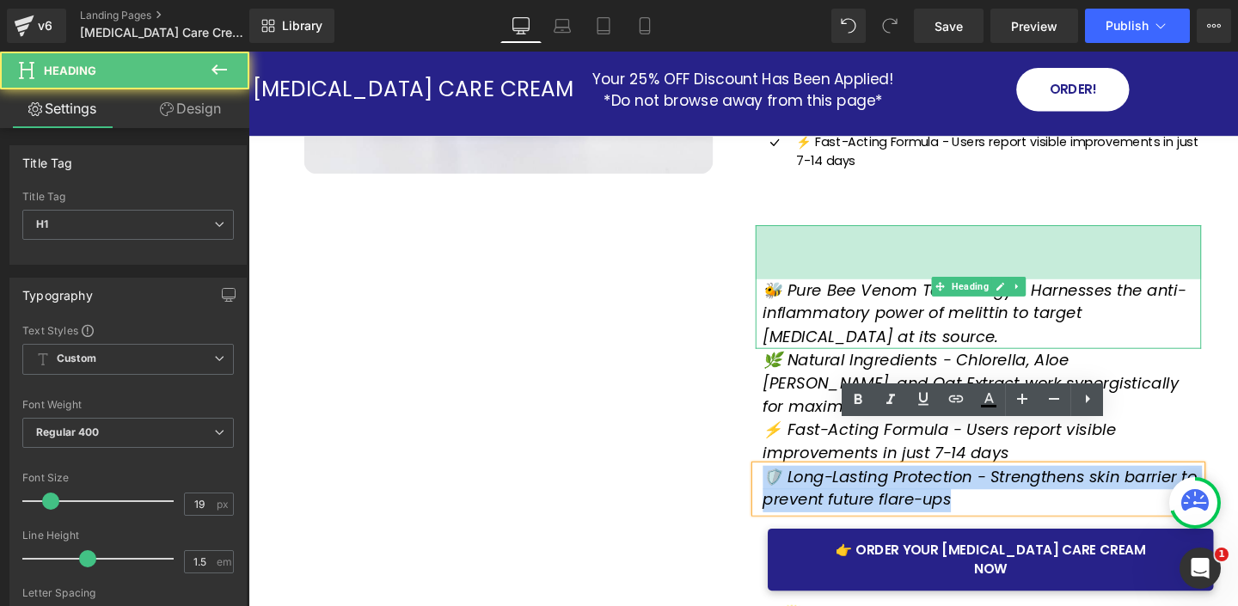
copy div "🛡️ Long-Lasting Protection - Strengthens skin barrier to prevent future flare-u…"
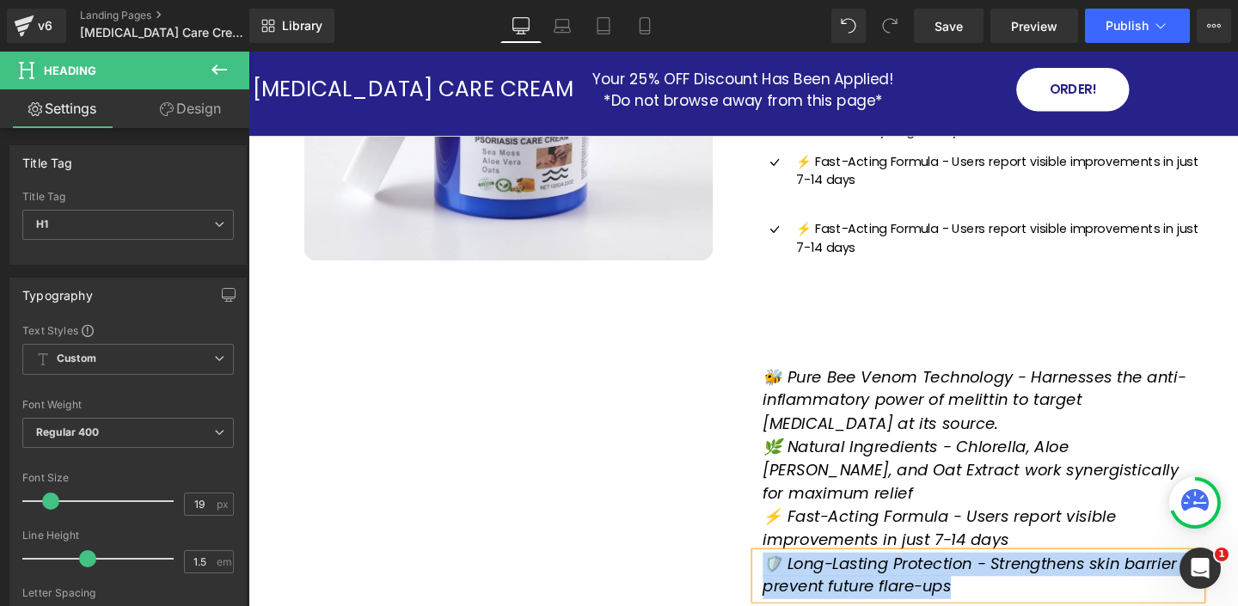
scroll to position [338, 0]
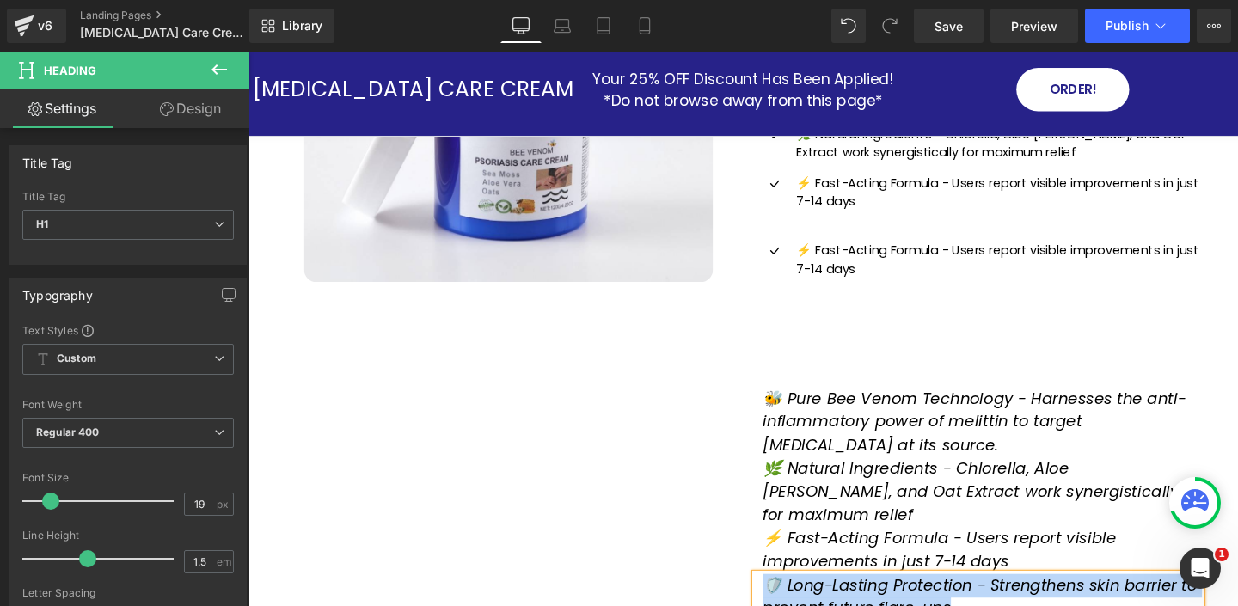
click at [860, 251] on p "⚡ Fast-Acting Formula - Users report visible improvements in just 7-14 days" at bounding box center [1036, 270] width 425 height 39
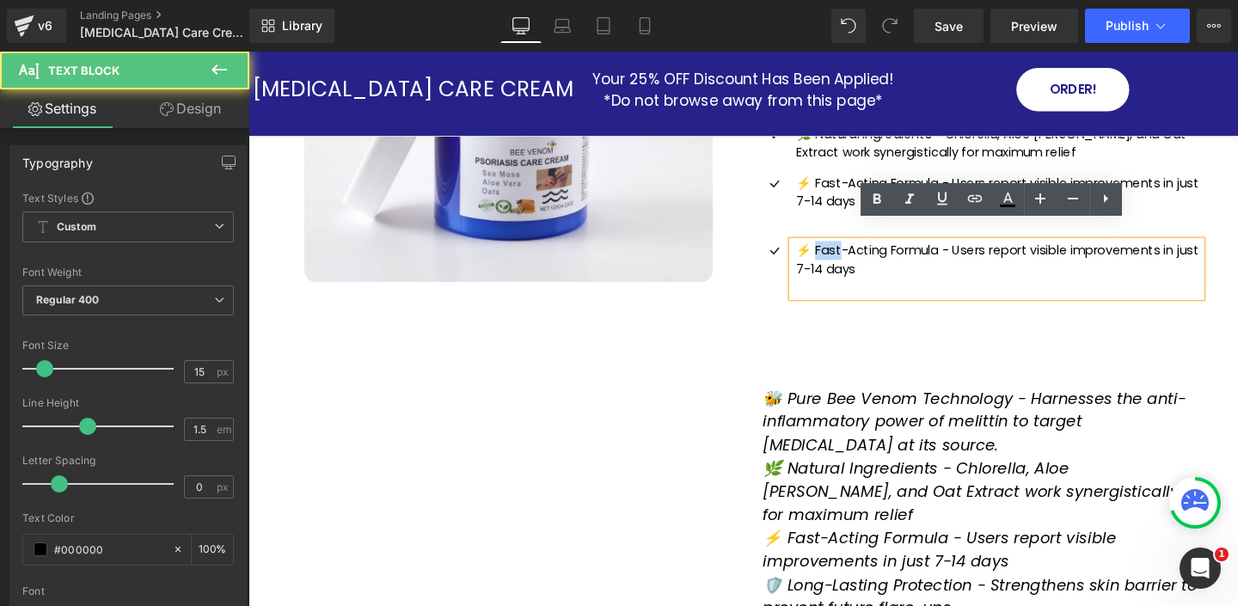
click at [859, 251] on p "⚡ Fast-Acting Formula - Users report visible improvements in just 7-14 days" at bounding box center [1036, 270] width 425 height 39
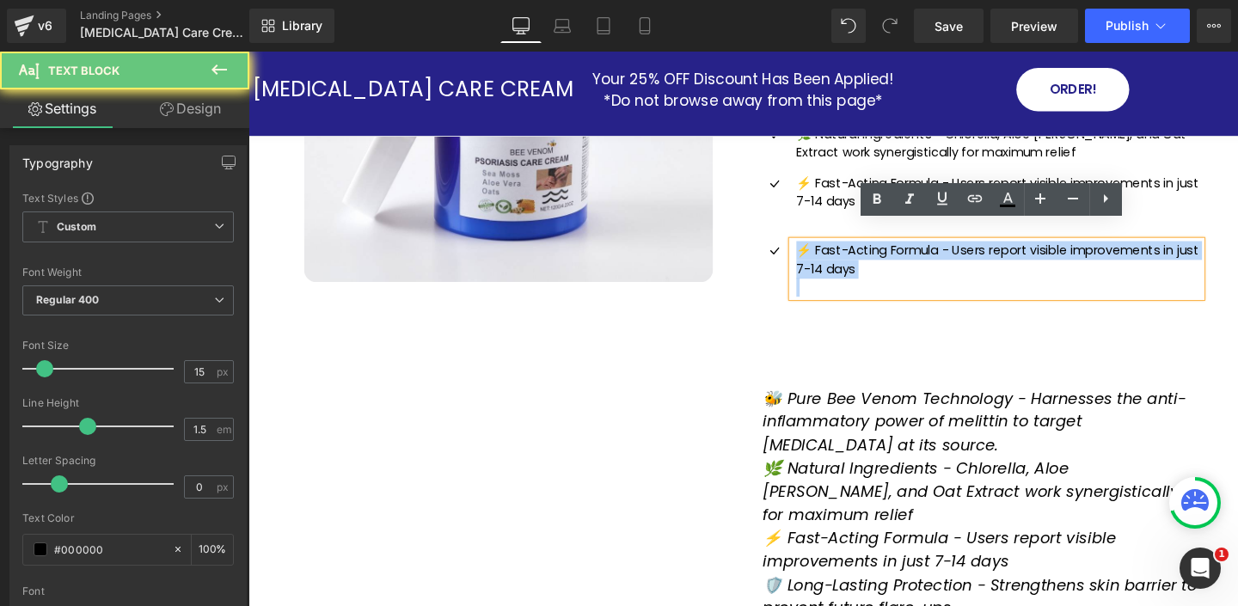
click at [859, 251] on p "⚡ Fast-Acting Formula - Users report visible improvements in just 7-14 days" at bounding box center [1036, 270] width 425 height 39
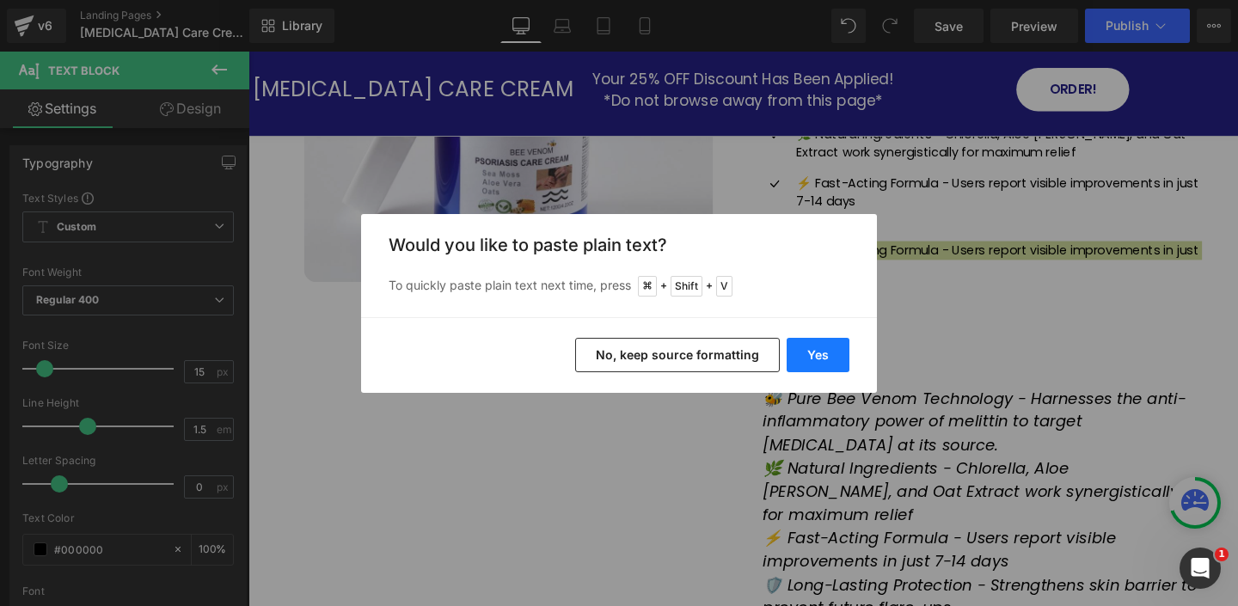
click at [816, 358] on button "Yes" at bounding box center [817, 355] width 63 height 34
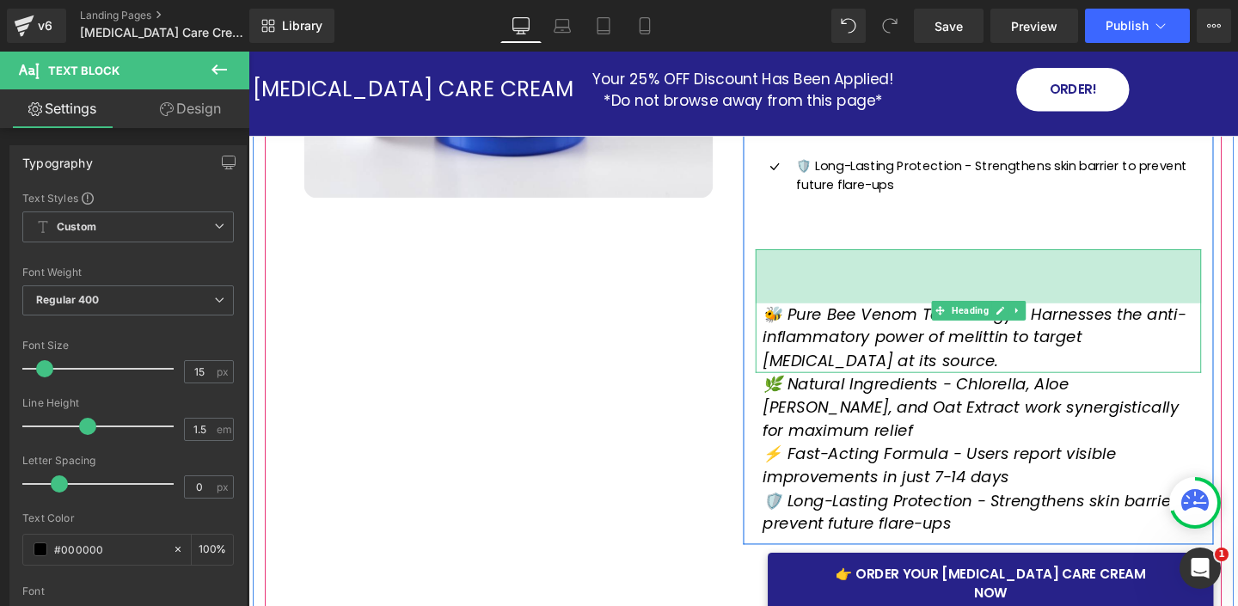
scroll to position [461, 0]
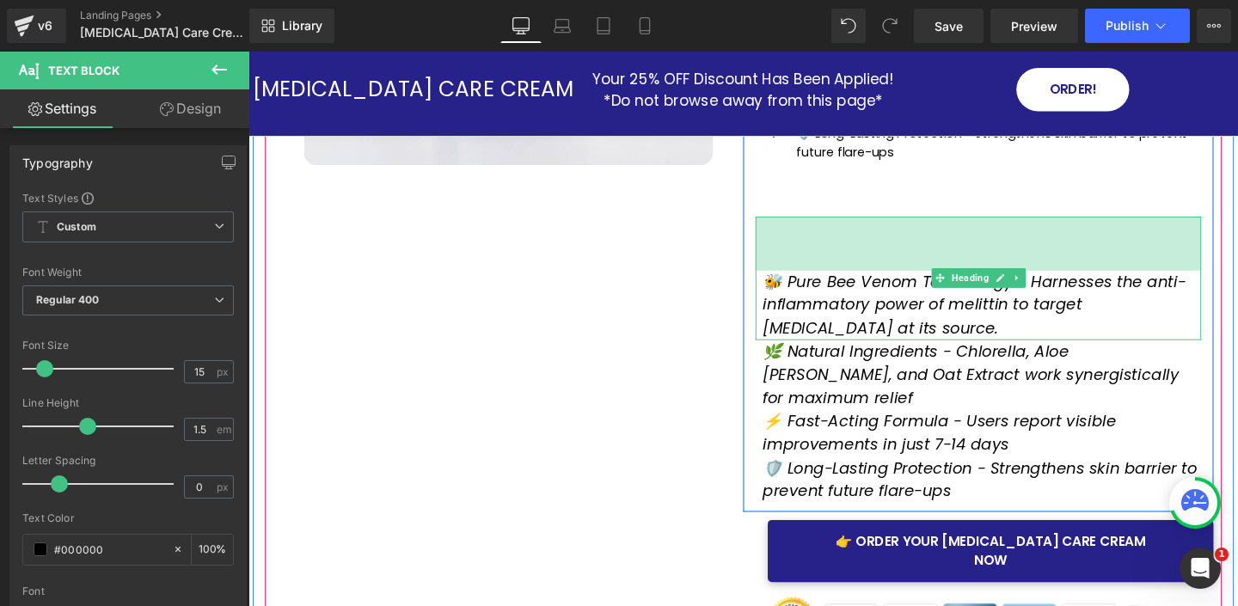
drag, startPoint x: 859, startPoint y: 249, endPoint x: 862, endPoint y: 266, distance: 17.5
click at [859, 249] on div "66px" at bounding box center [1015, 253] width 468 height 57
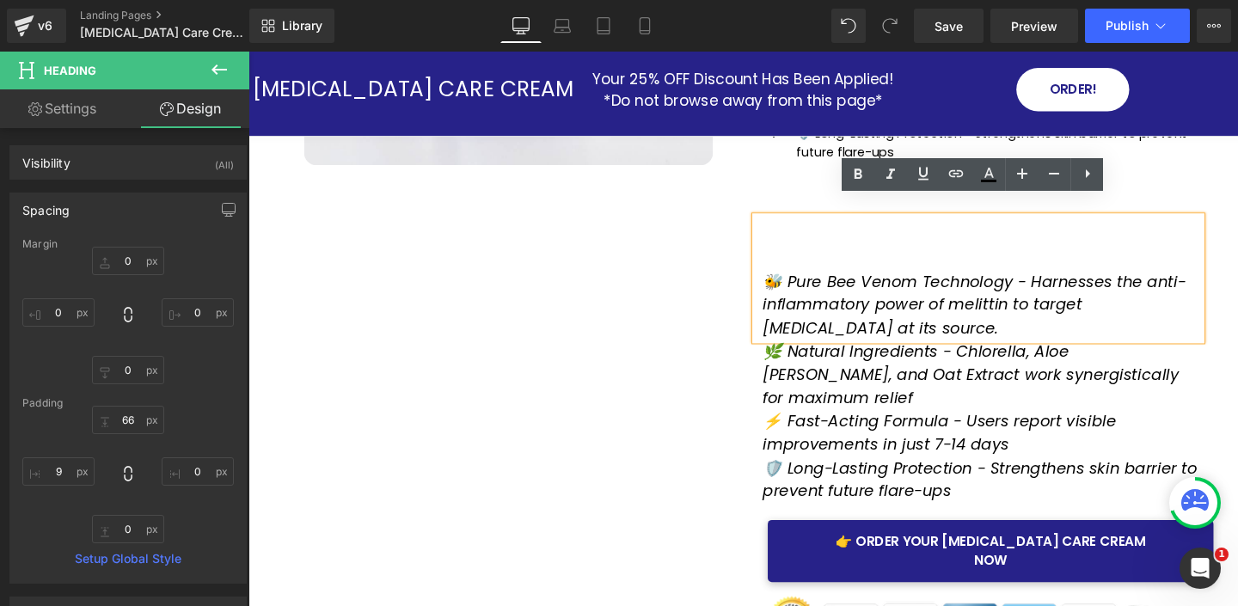
click at [868, 291] on icon "🐝 Pure Bee Venom Technology - Harnesses the anti-inflammatory power of melittin…" at bounding box center [1011, 318] width 444 height 72
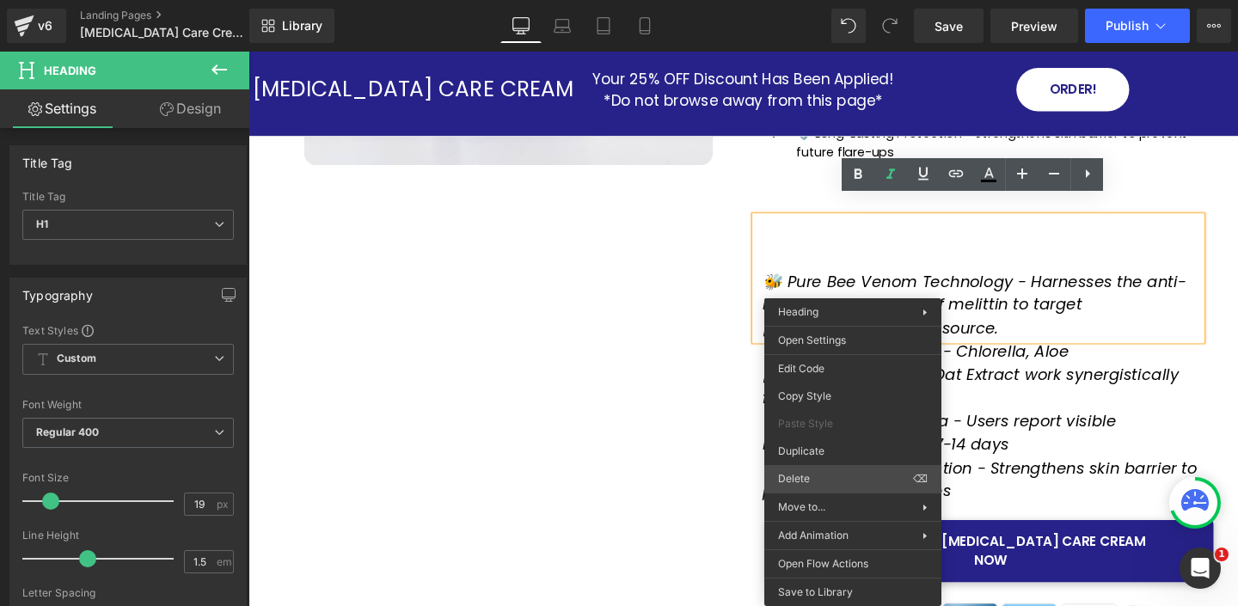
drag, startPoint x: 1074, startPoint y: 527, endPoint x: 863, endPoint y: 484, distance: 215.7
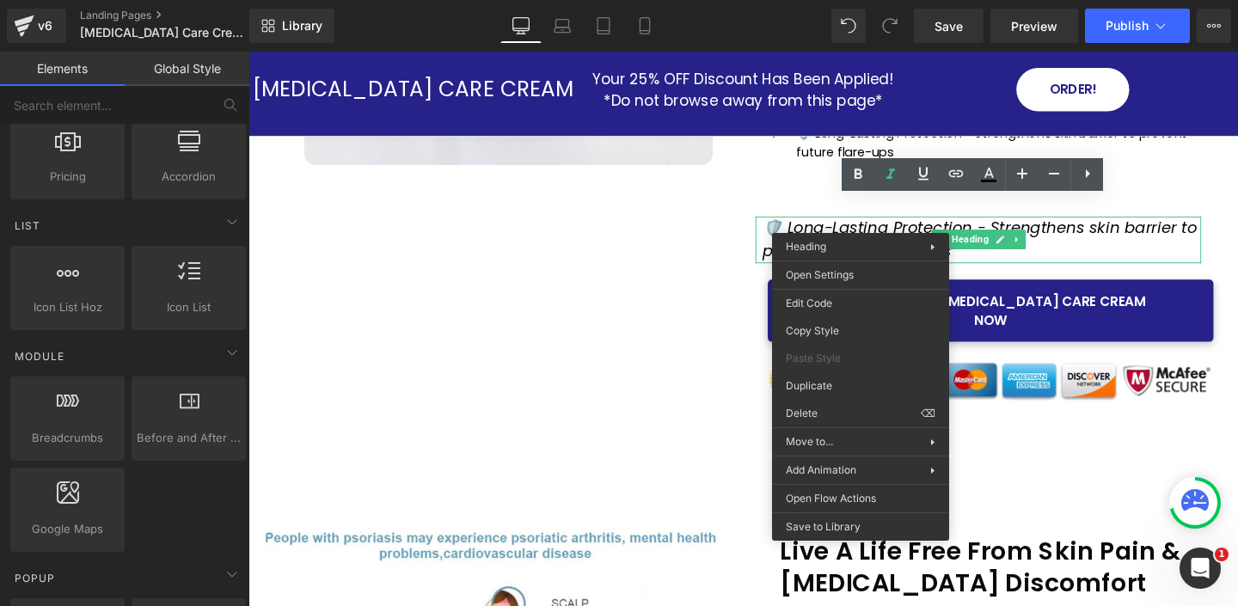
drag, startPoint x: 1086, startPoint y: 466, endPoint x: 872, endPoint y: 424, distance: 218.1
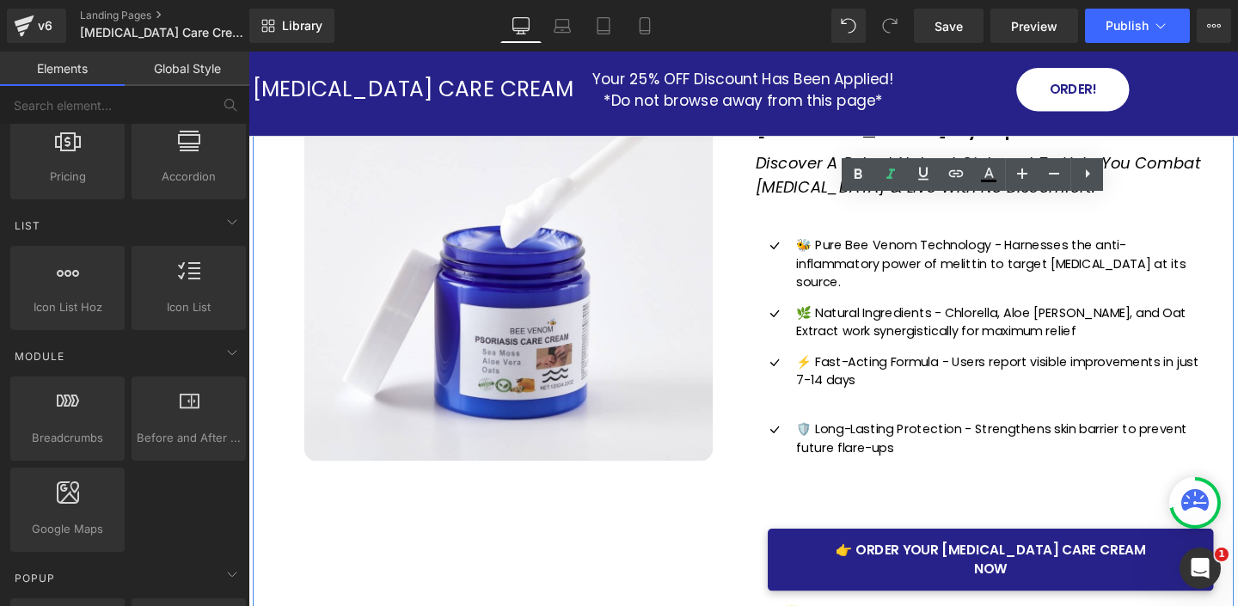
scroll to position [142, 0]
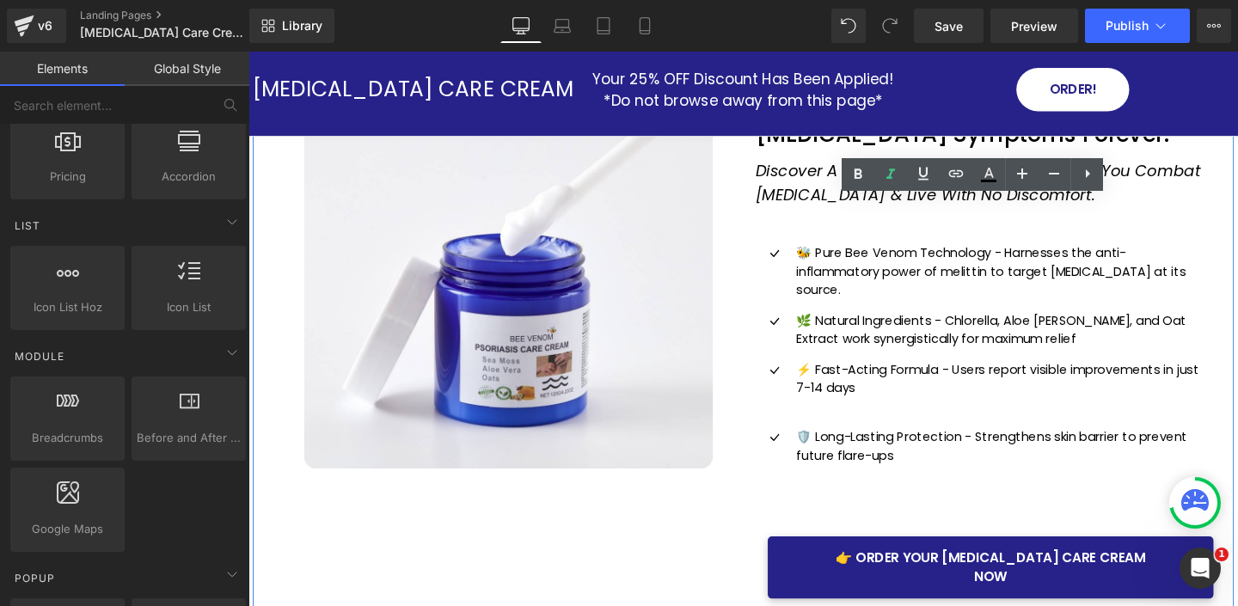
click at [886, 486] on p at bounding box center [1036, 496] width 425 height 20
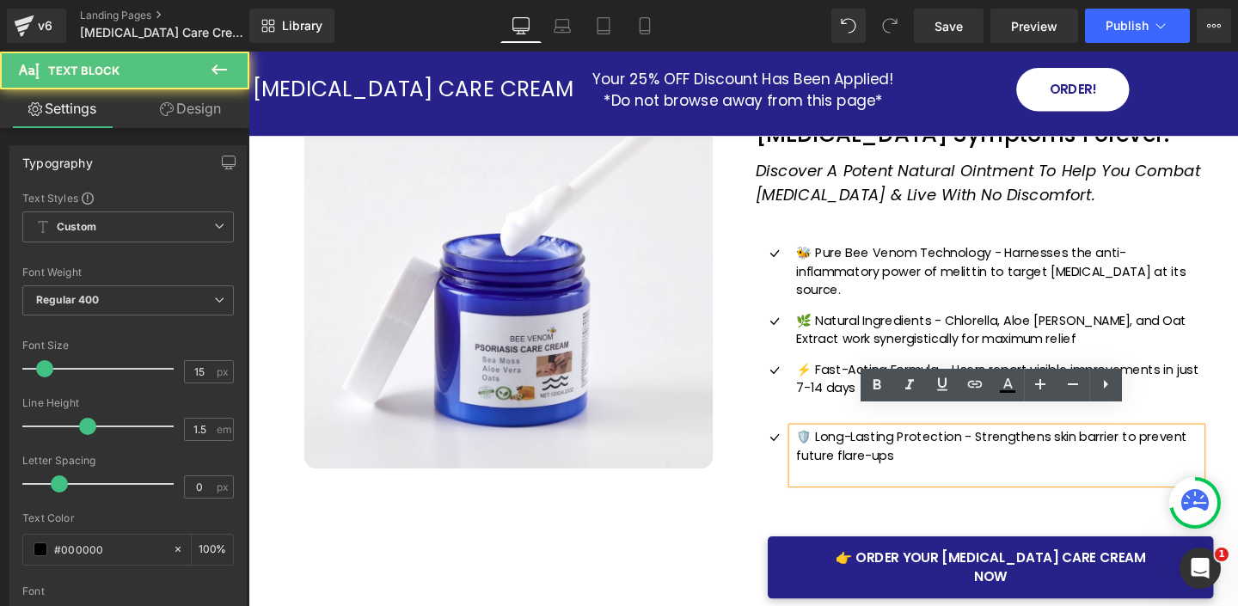
click at [826, 505] on div "Icon 🐝 Pure Bee Venom Technology - Harnesses the anti-inflammatory power of mel…" at bounding box center [1015, 379] width 468 height 329
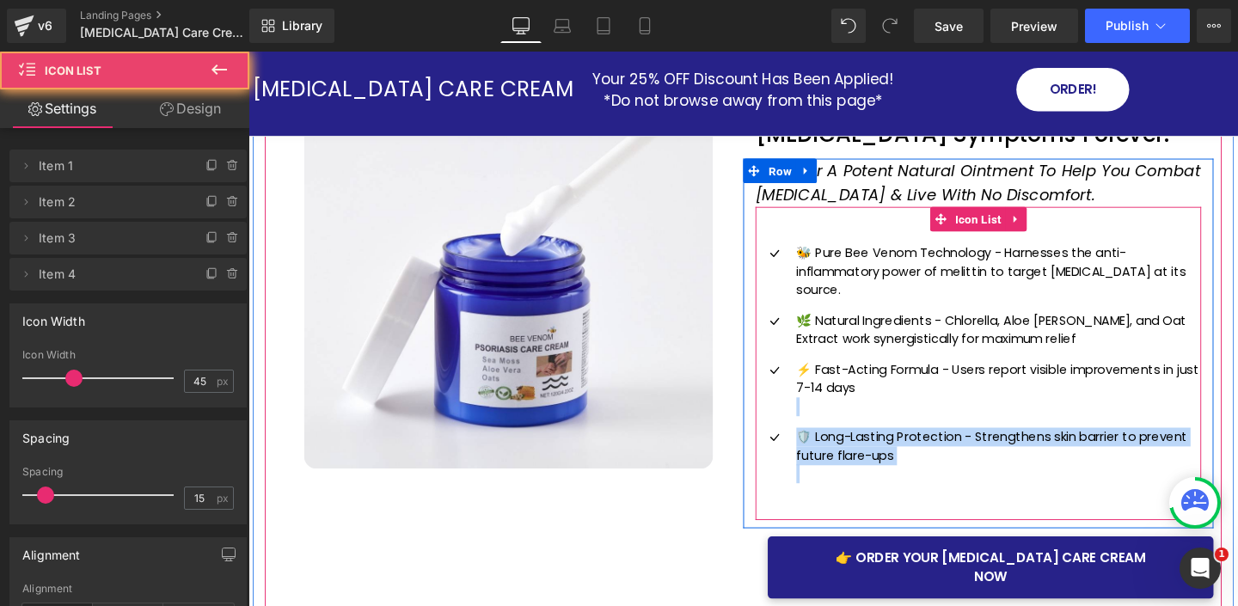
drag, startPoint x: 840, startPoint y: 498, endPoint x: 851, endPoint y: 480, distance: 21.2
click at [842, 497] on div "Icon 🐝 Pure Bee Venom Technology - Harnesses the anti-inflammatory power of mel…" at bounding box center [1015, 379] width 468 height 329
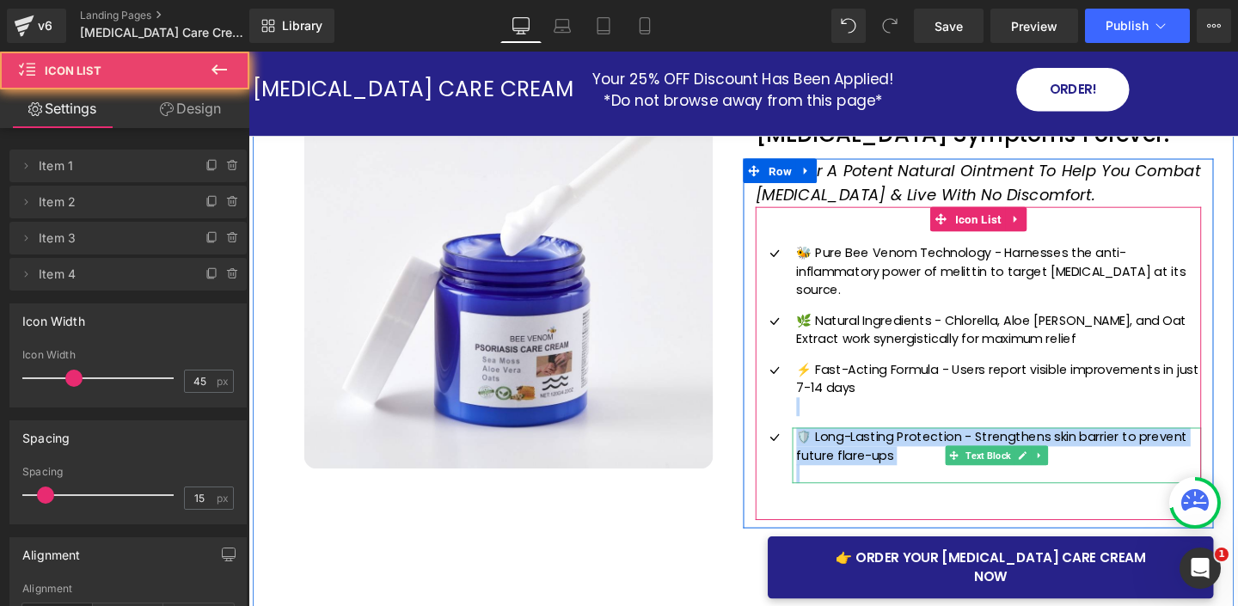
click at [851, 486] on p at bounding box center [1036, 496] width 425 height 20
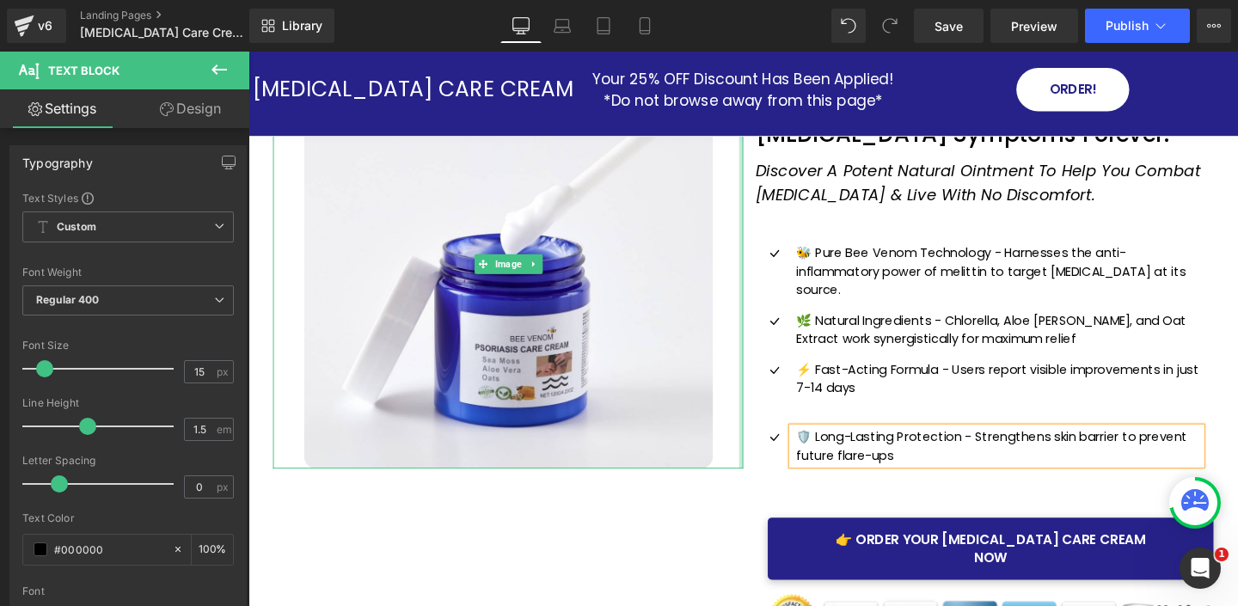
click at [765, 342] on div "Image" at bounding box center [521, 275] width 494 height 430
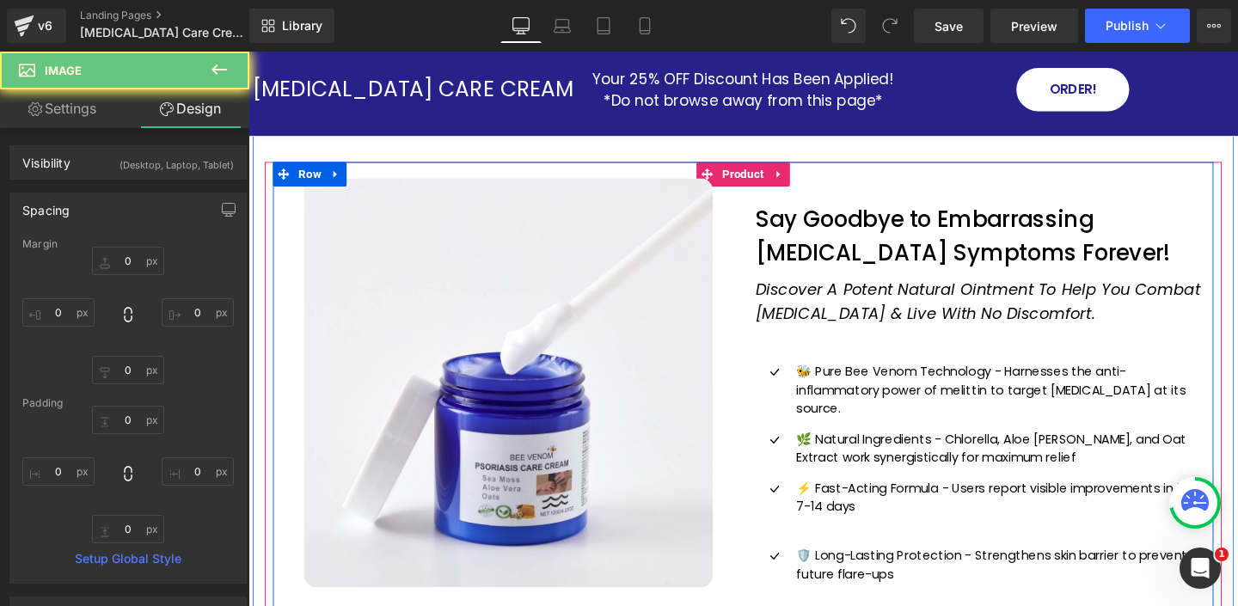
scroll to position [5, 0]
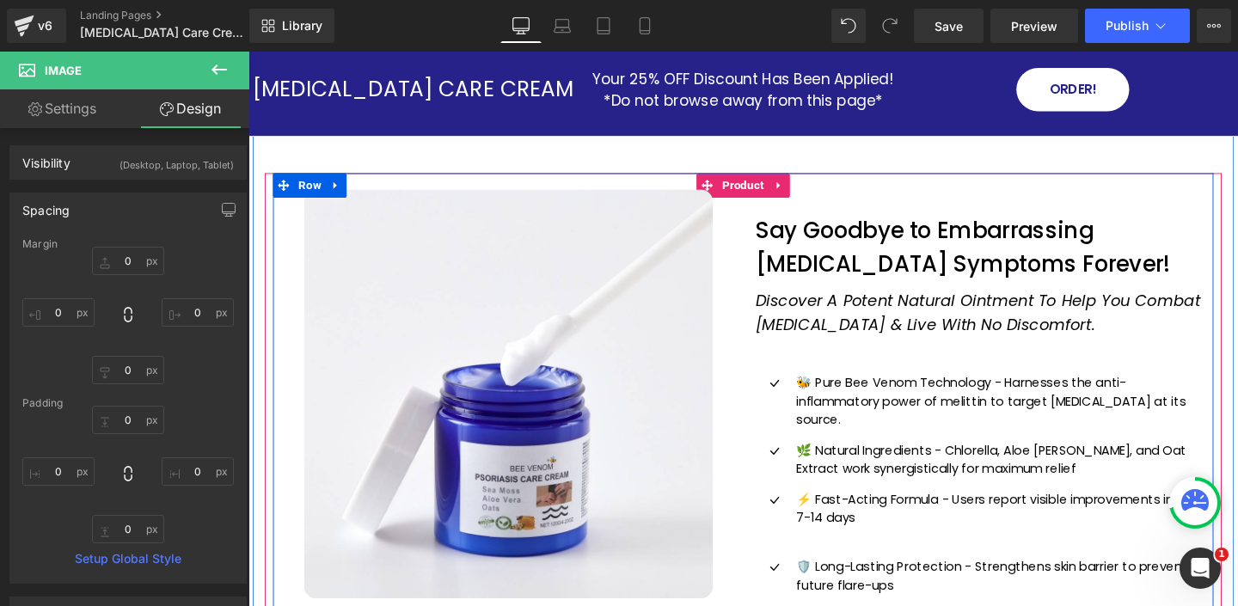
click at [1131, 345] on h1 "Discover A Potent Natural Ointment To Help You Combat [MEDICAL_DATA] & Live Wit…" at bounding box center [1015, 327] width 468 height 49
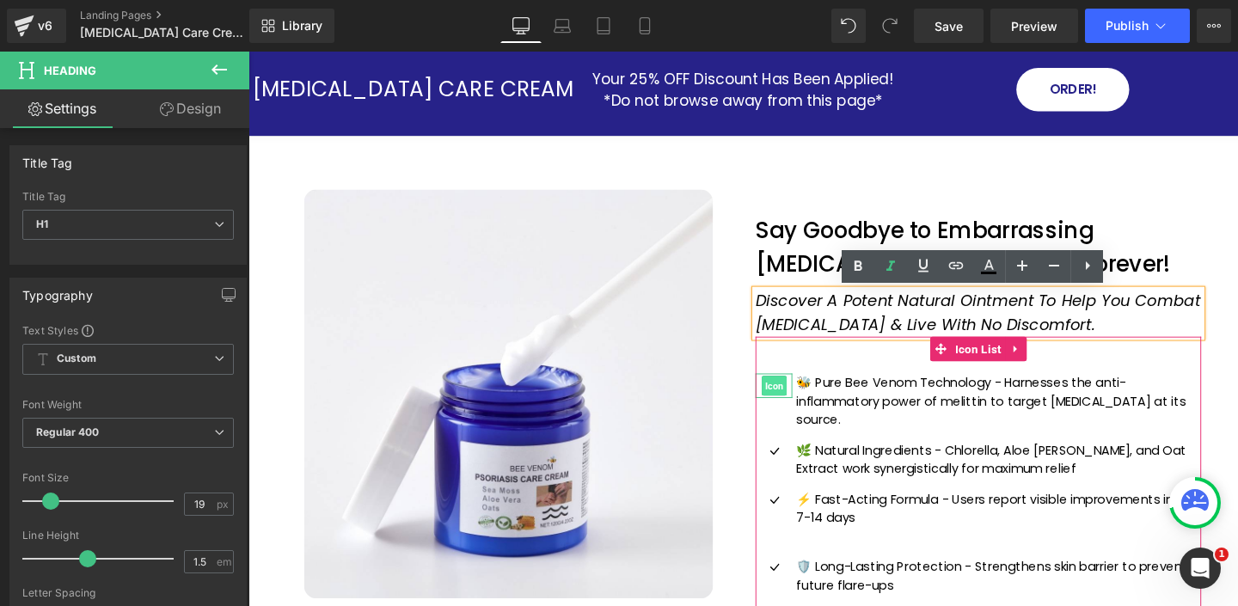
click at [799, 407] on span "Icon" at bounding box center [800, 403] width 27 height 21
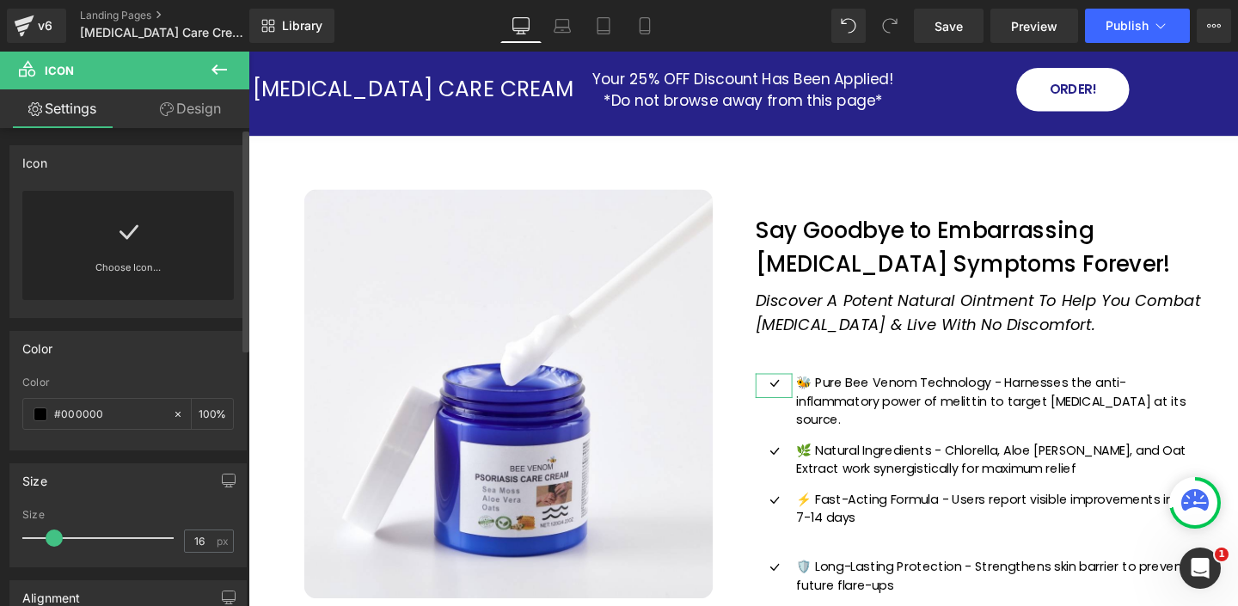
click at [122, 237] on icon at bounding box center [128, 232] width 19 height 15
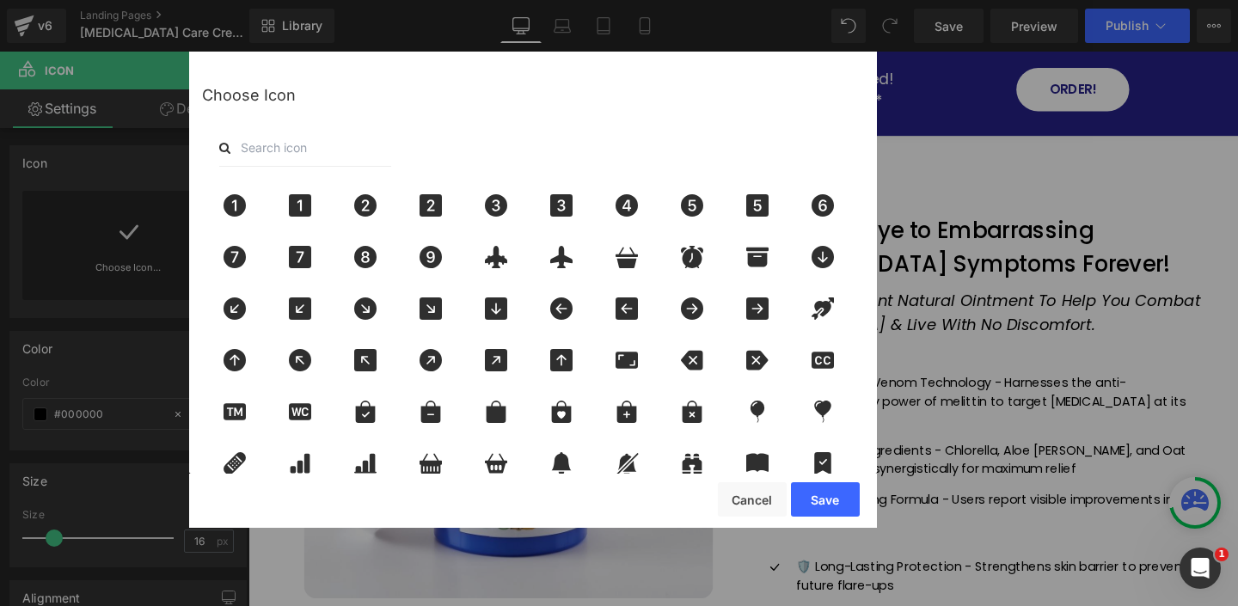
click at [297, 155] on input "text" at bounding box center [305, 148] width 172 height 38
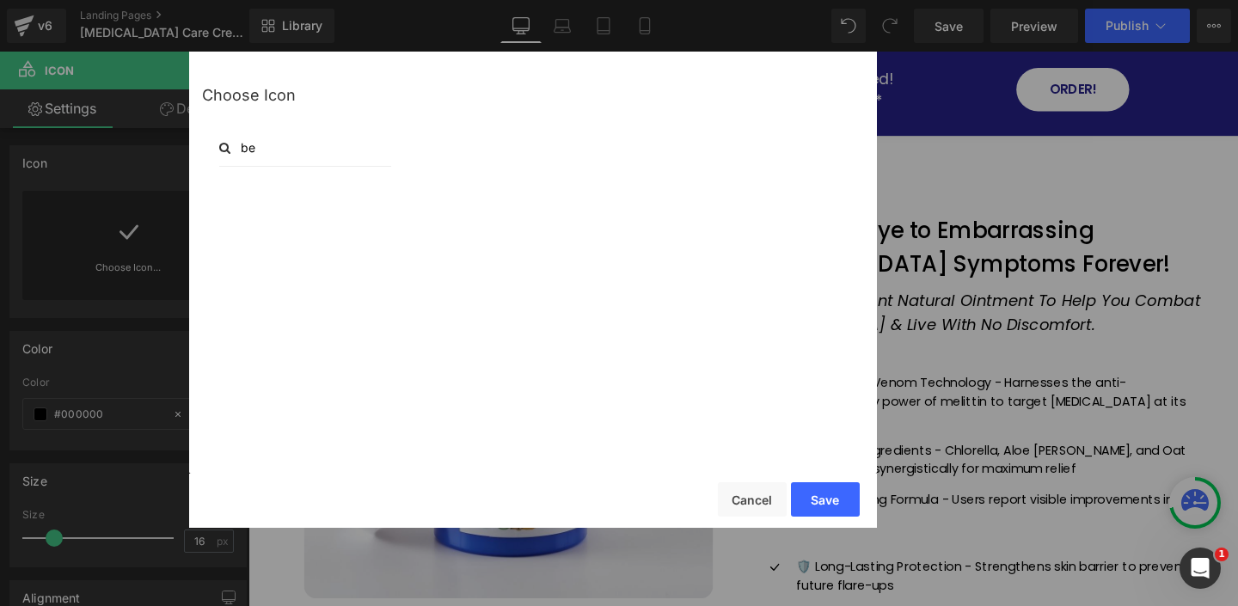
type input "b"
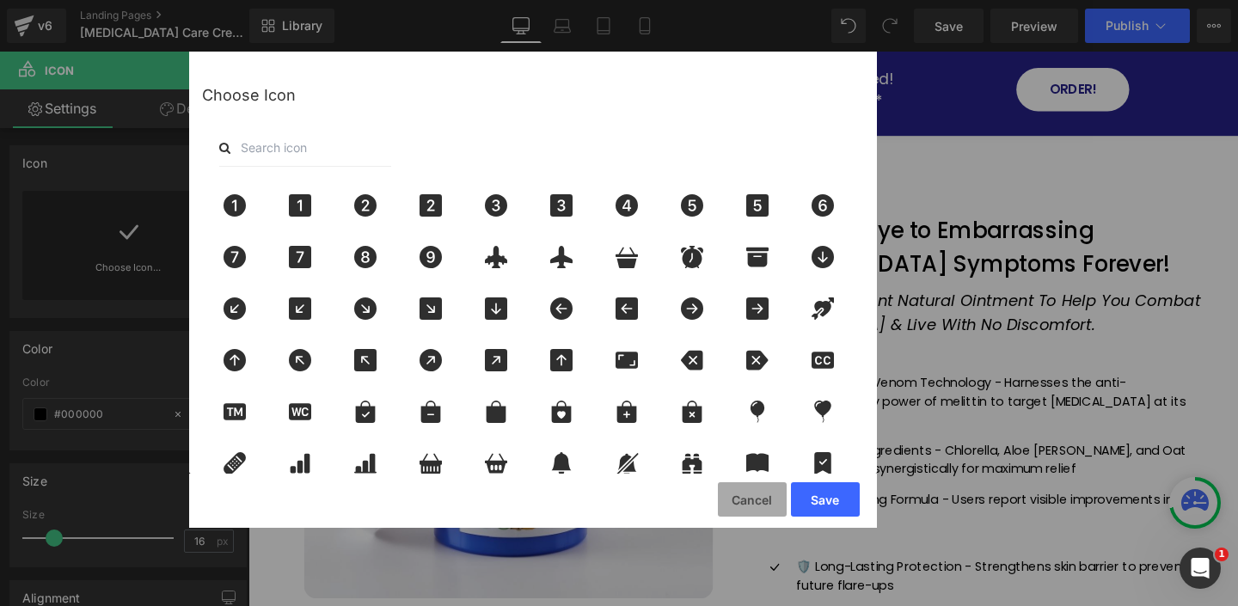
click at [742, 495] on button "Cancel" at bounding box center [752, 499] width 69 height 34
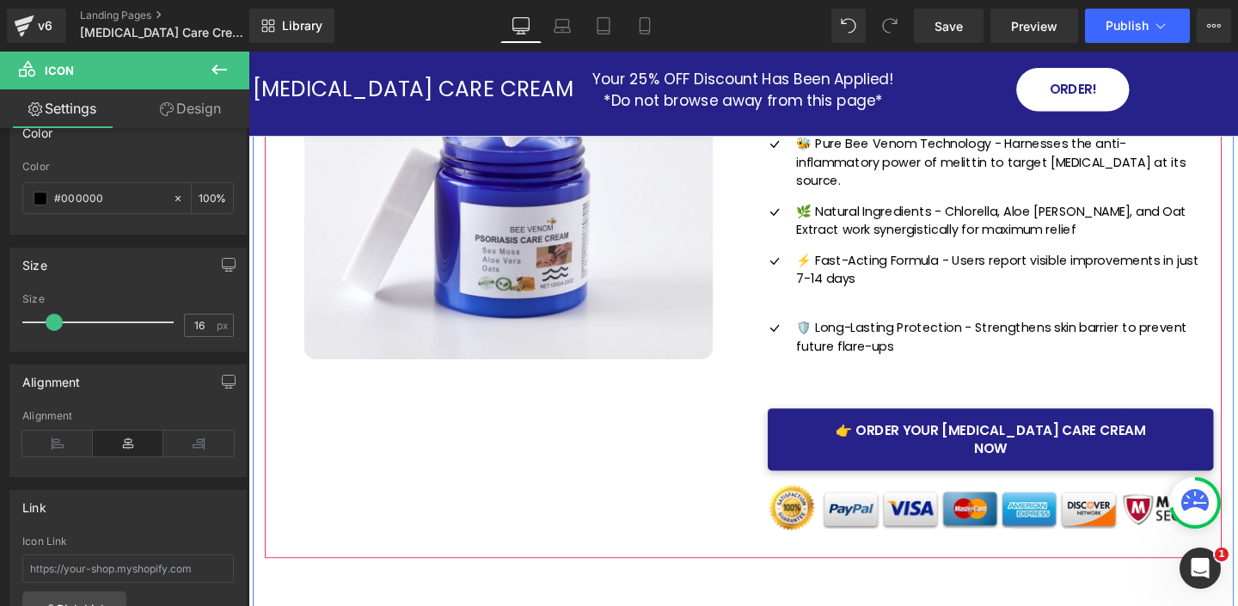
scroll to position [258, 0]
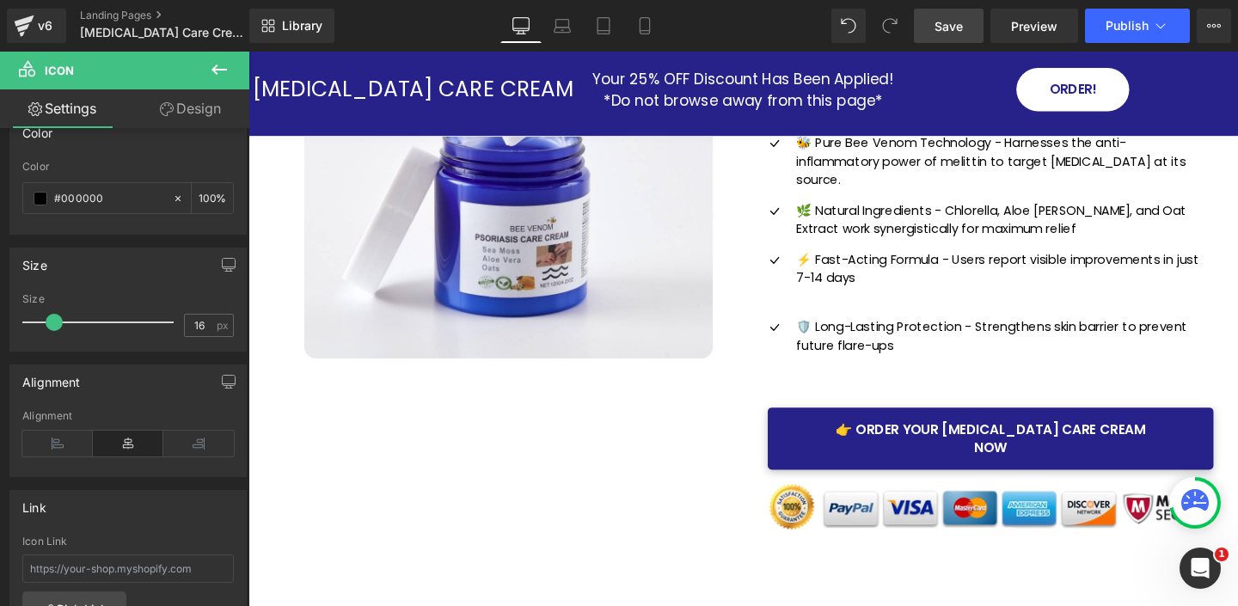
click at [951, 26] on span "Save" at bounding box center [948, 26] width 28 height 18
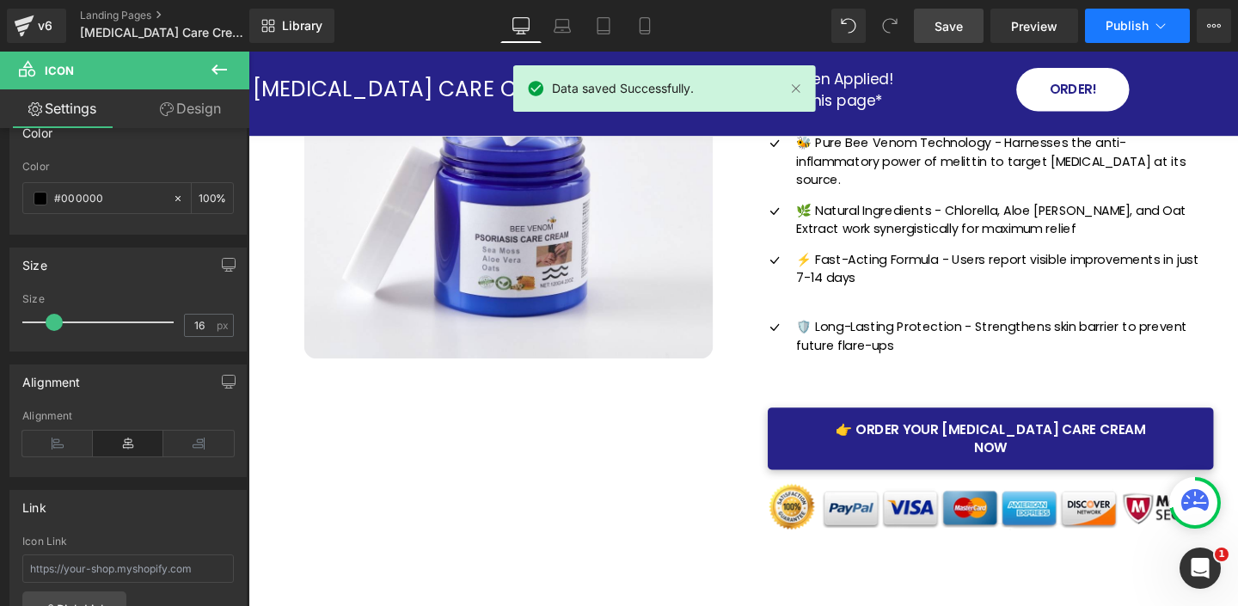
click at [1137, 21] on span "Publish" at bounding box center [1126, 26] width 43 height 14
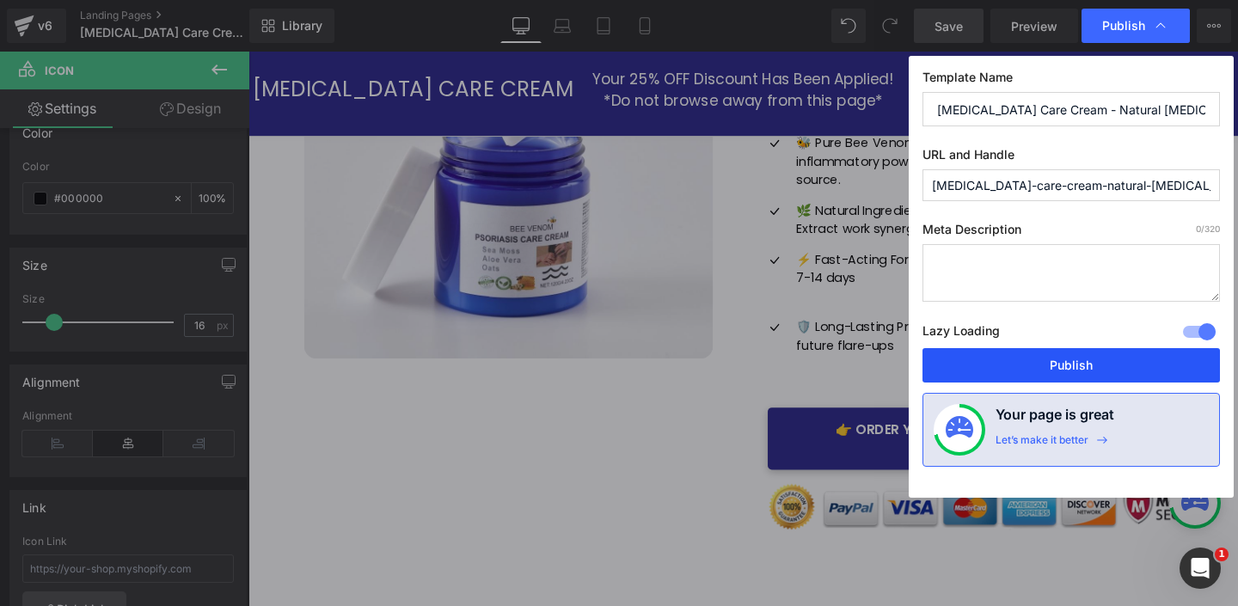
drag, startPoint x: 1039, startPoint y: 363, endPoint x: 645, endPoint y: 145, distance: 449.7
click at [1039, 363] on button "Publish" at bounding box center [1070, 365] width 297 height 34
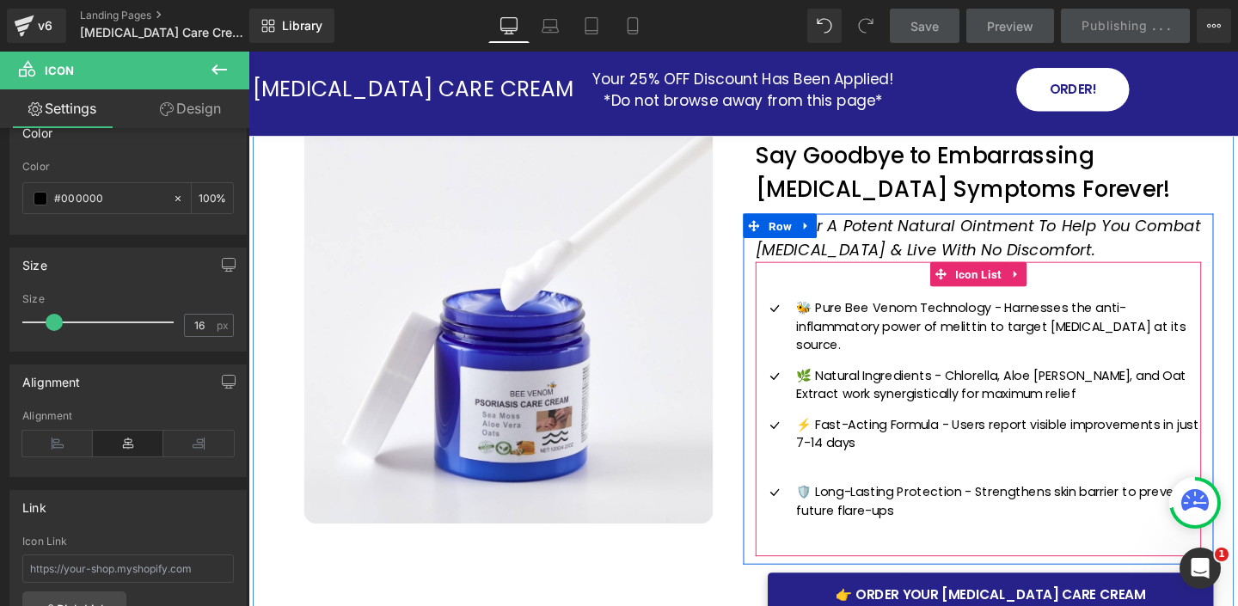
scroll to position [80, 0]
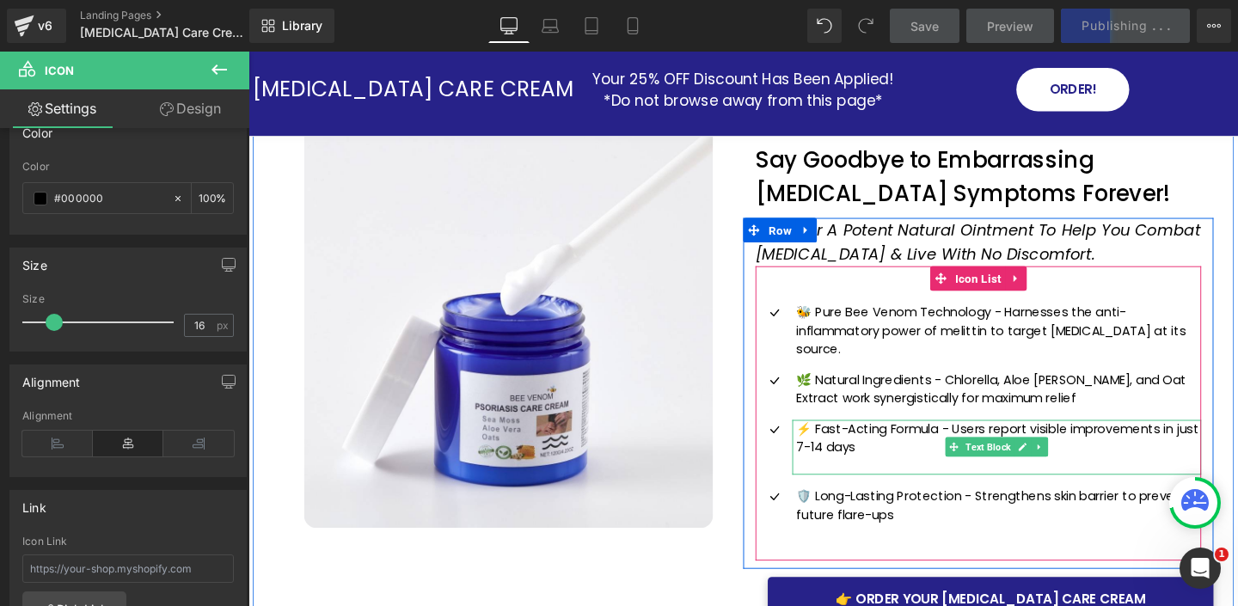
click at [858, 477] on p at bounding box center [1036, 487] width 425 height 20
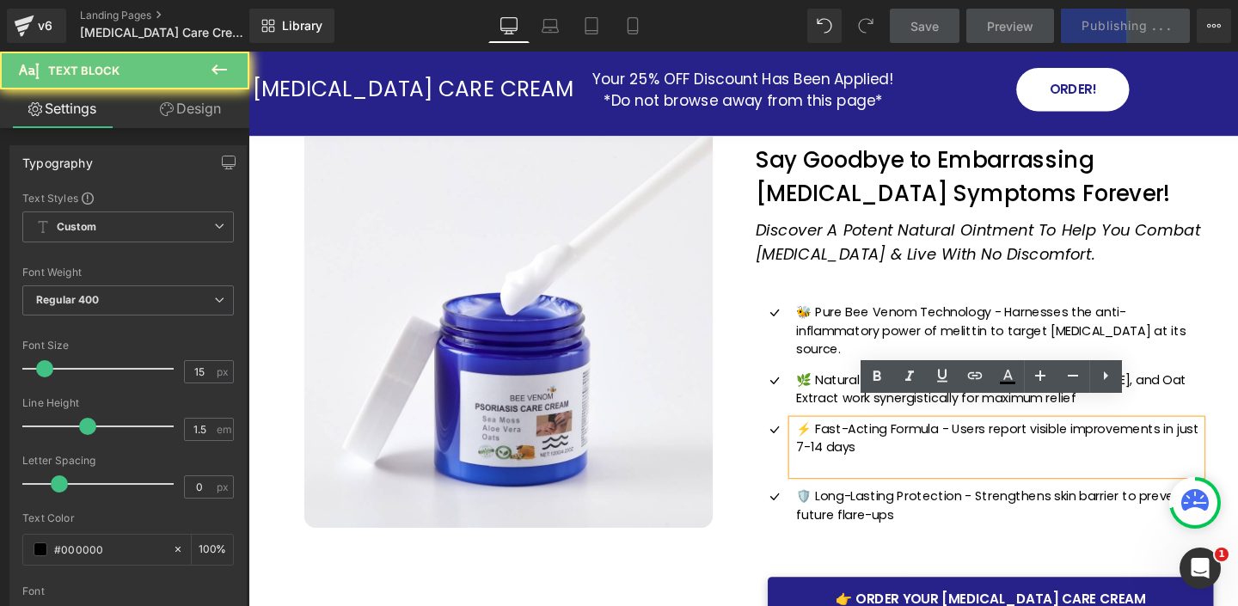
click at [847, 477] on p at bounding box center [1036, 487] width 425 height 20
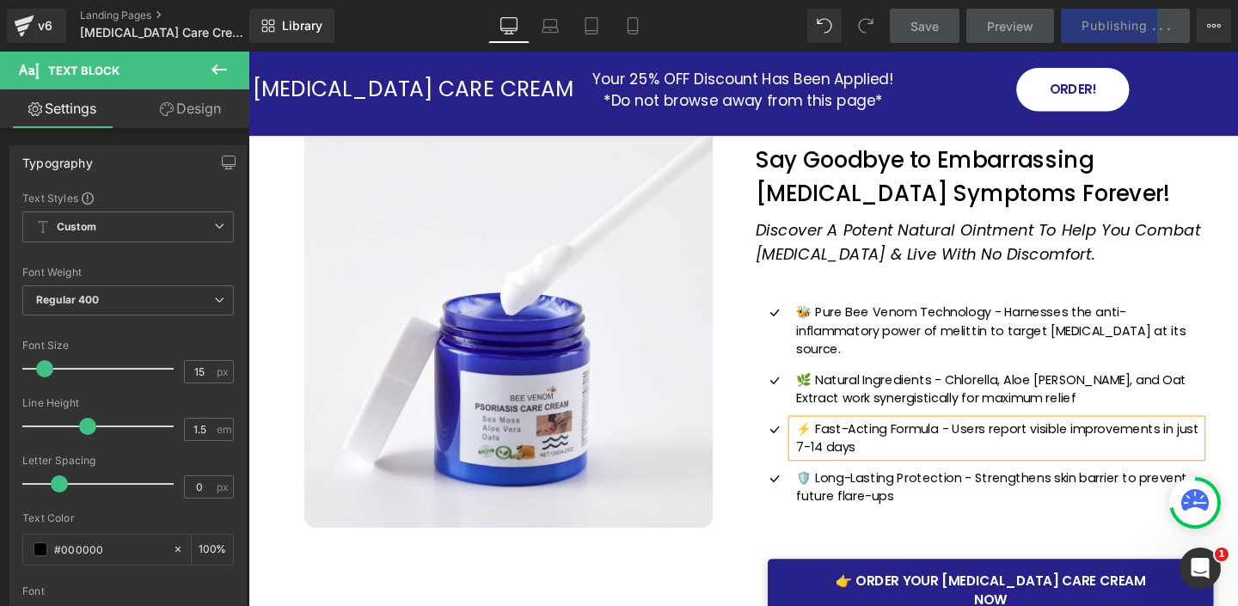
scroll to position [72, 0]
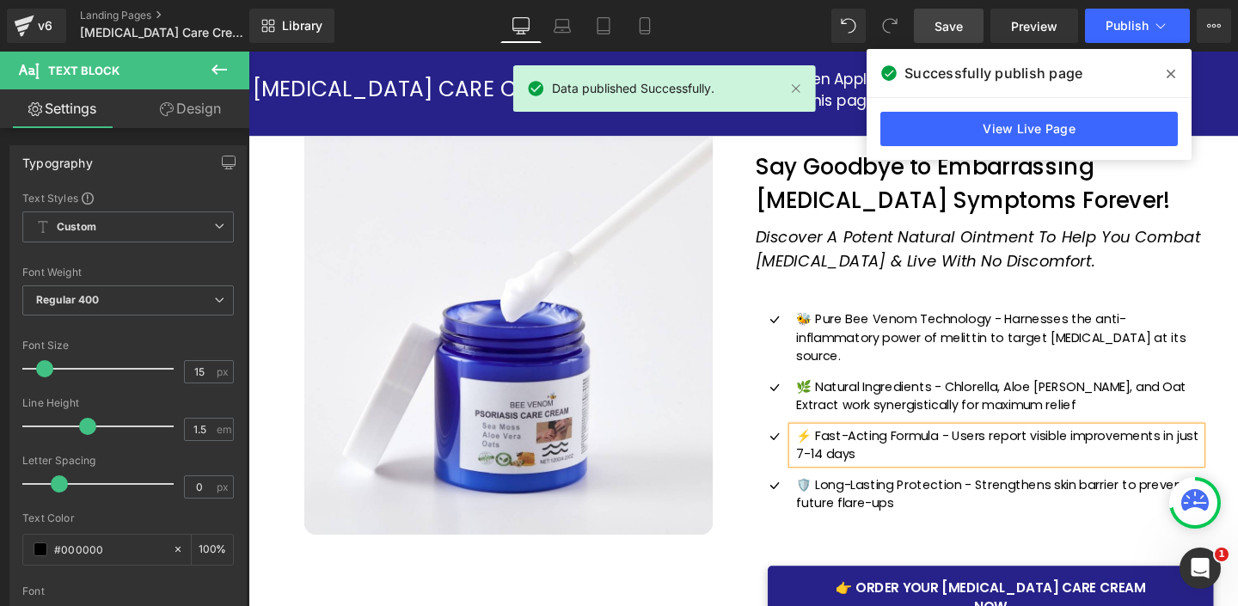
click at [434, 585] on div "Image Say Goodbye to Embarrassing Psoriasis Symptoms Forever! Heading Row Disco…" at bounding box center [768, 431] width 988 height 637
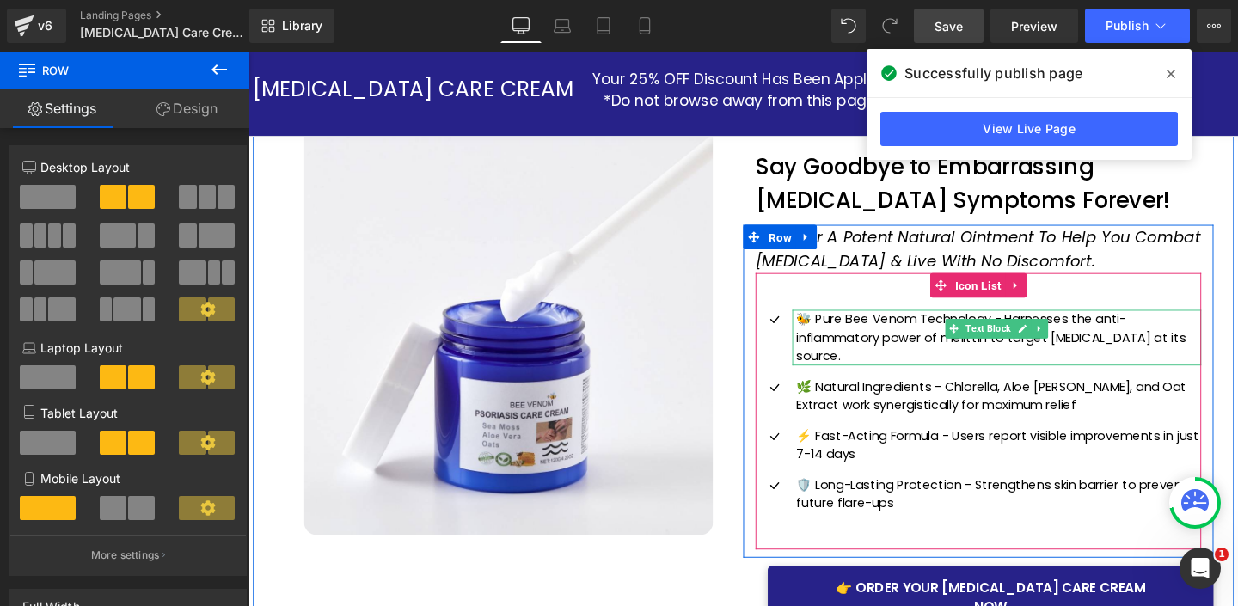
click at [846, 333] on p "🐝 Pure Bee Venom Technology - Harnesses the anti-inflammatory power of melittin…" at bounding box center [1036, 352] width 425 height 58
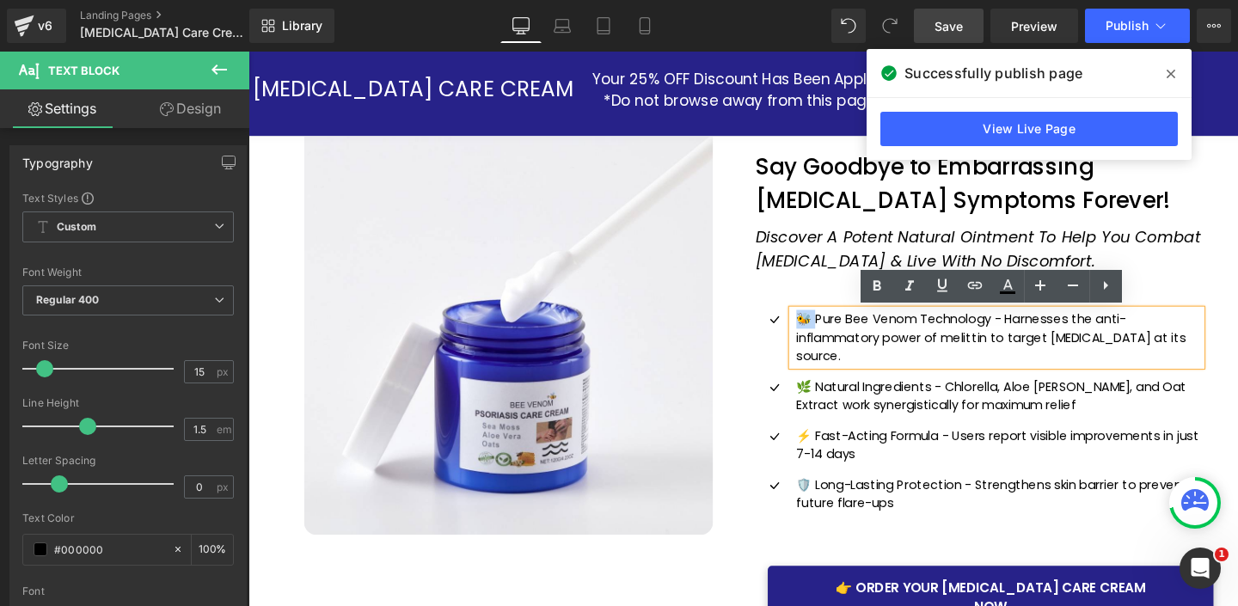
drag, startPoint x: 843, startPoint y: 335, endPoint x: 829, endPoint y: 335, distance: 13.8
click at [829, 335] on p "🐝 Pure Bee Venom Technology - Harnesses the anti-inflammatory power of melittin…" at bounding box center [1036, 352] width 425 height 58
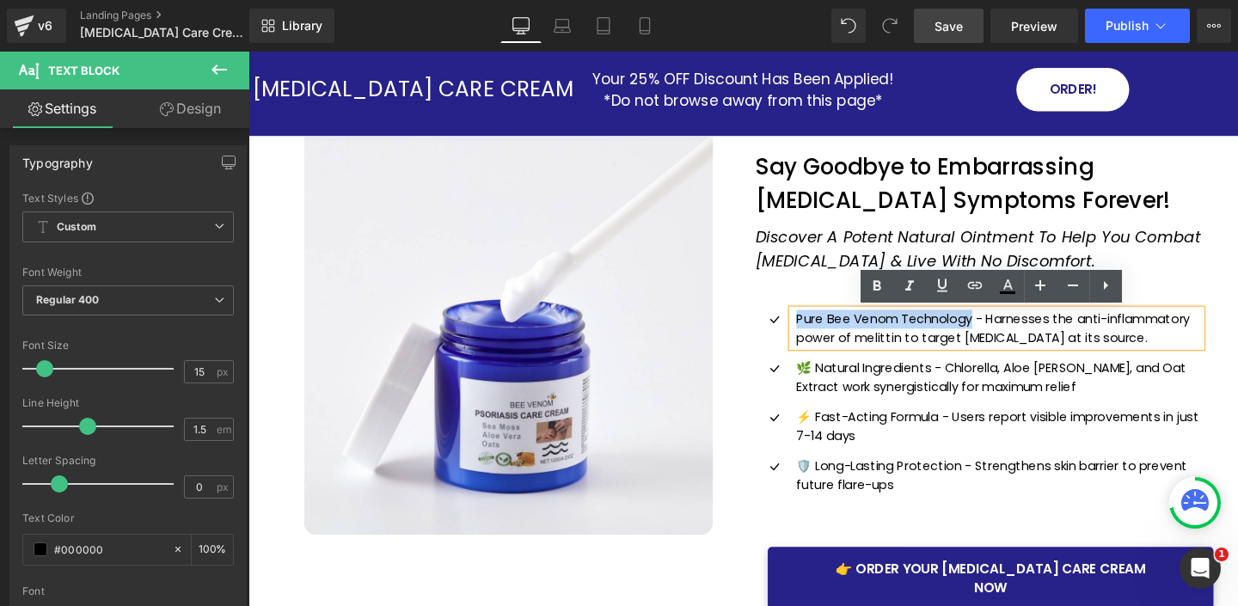
drag, startPoint x: 996, startPoint y: 331, endPoint x: 822, endPoint y: 329, distance: 174.5
click at [820, 328] on div "Pure Bee Venom Technology - Harnesses the anti-inflammatory power of melittin t…" at bounding box center [1035, 342] width 430 height 39
click at [876, 284] on icon at bounding box center [876, 286] width 21 height 21
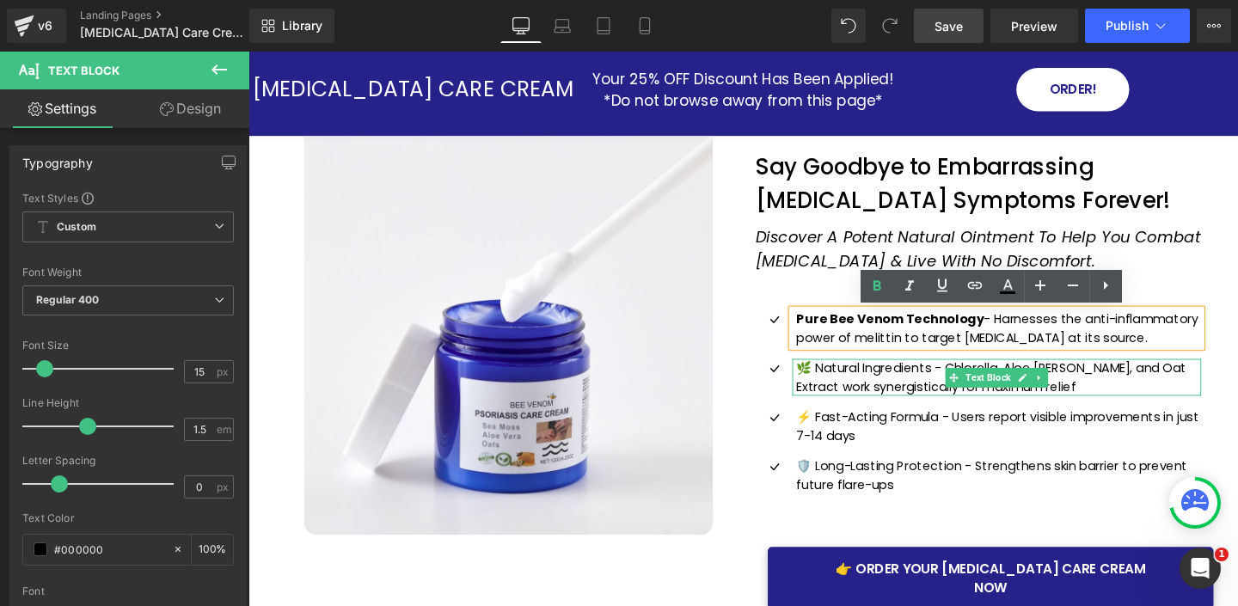
click at [842, 384] on p "🌿 Natural Ingredients - Chlorella, Aloe [PERSON_NAME], and Oat Extract work syn…" at bounding box center [1036, 394] width 425 height 39
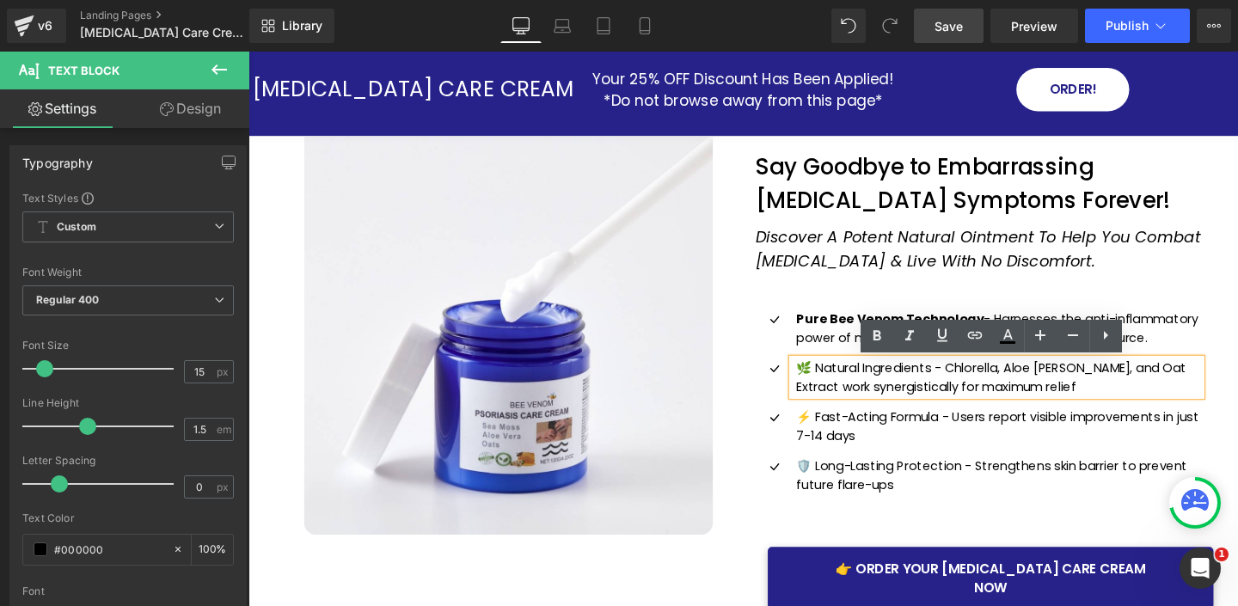
scroll to position [71, 0]
click at [840, 386] on p "🌿 Natural Ingredients - Chlorella, Aloe [PERSON_NAME], and Oat Extract work syn…" at bounding box center [1036, 395] width 425 height 39
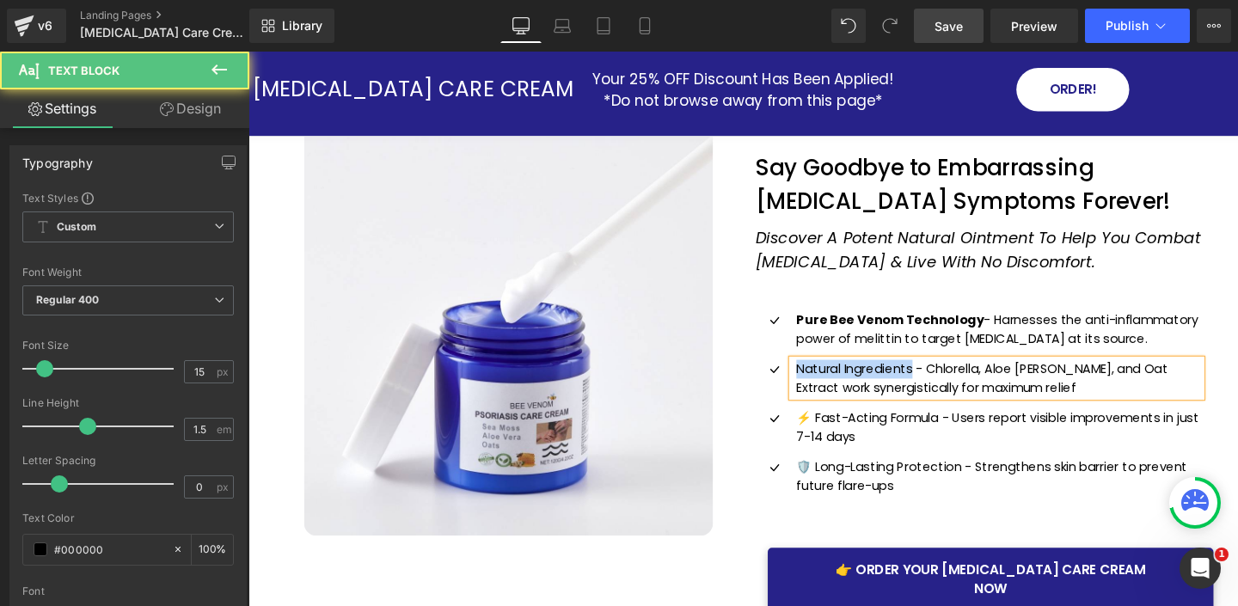
drag, startPoint x: 945, startPoint y: 388, endPoint x: 847, endPoint y: 380, distance: 98.4
click at [820, 384] on div "Natural Ingredients - Chlorella, Aloe Vera, and Oat Extract work synergisticall…" at bounding box center [1035, 395] width 430 height 39
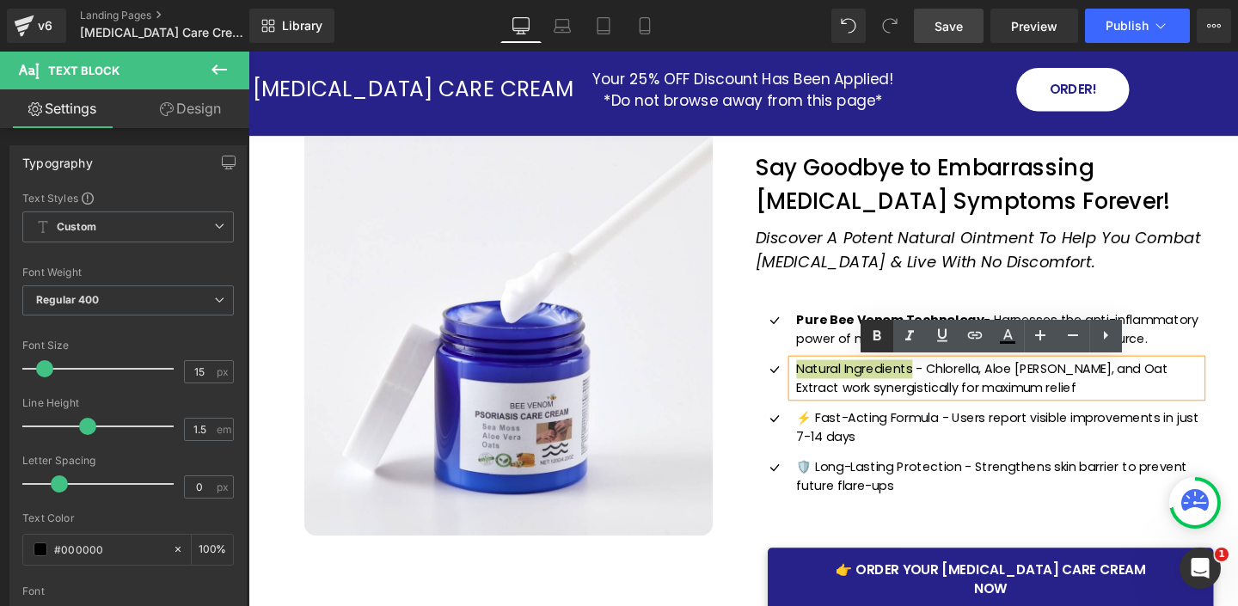
click at [873, 332] on icon at bounding box center [877, 335] width 8 height 10
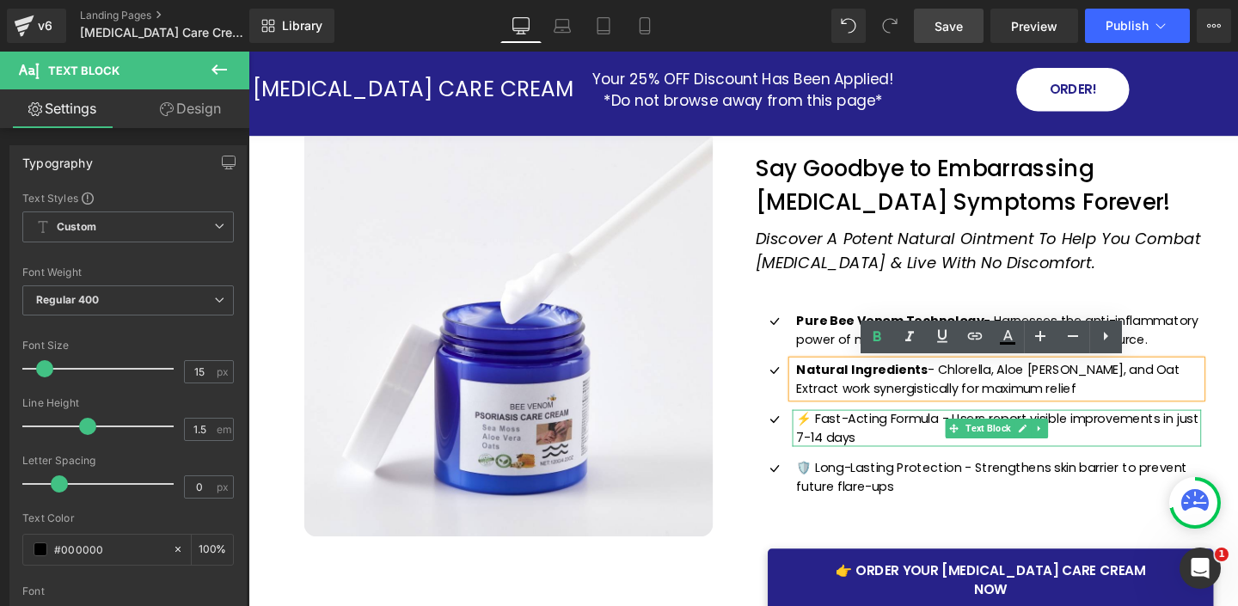
click at [920, 440] on p "⚡ Fast-Acting Formula - Users report visible improvements in just 7-14 days" at bounding box center [1036, 447] width 425 height 39
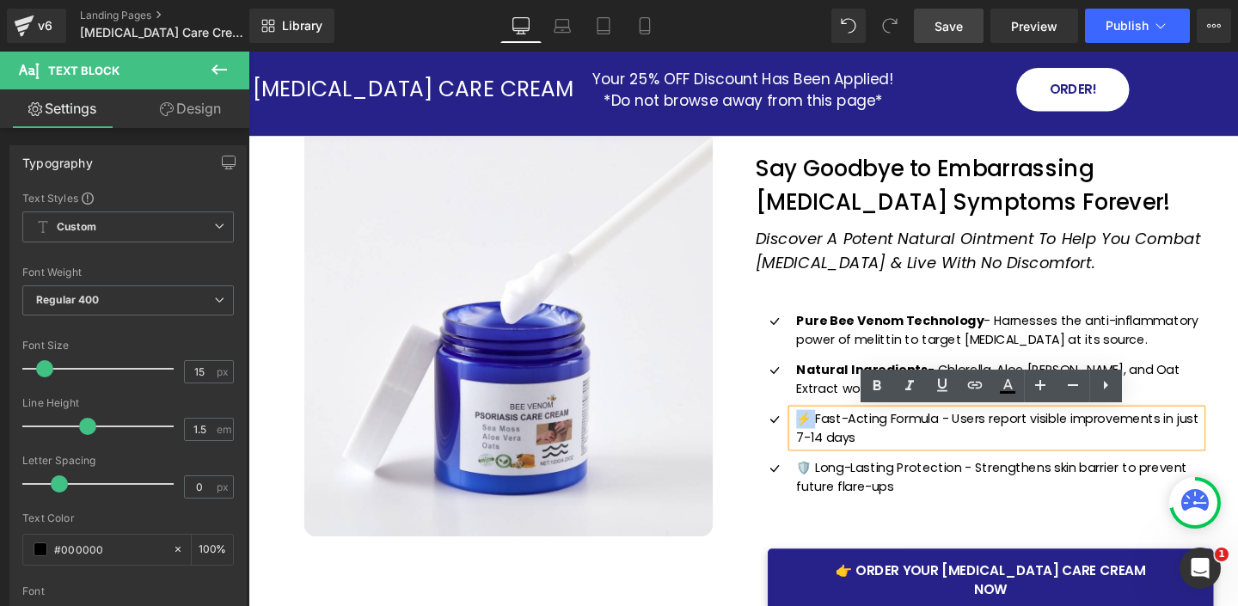
drag, startPoint x: 840, startPoint y: 440, endPoint x: 821, endPoint y: 439, distance: 18.9
click at [821, 439] on div "⚡ Fast-Acting Formula - Users report visible improvements in just 7-14 days" at bounding box center [1035, 447] width 430 height 39
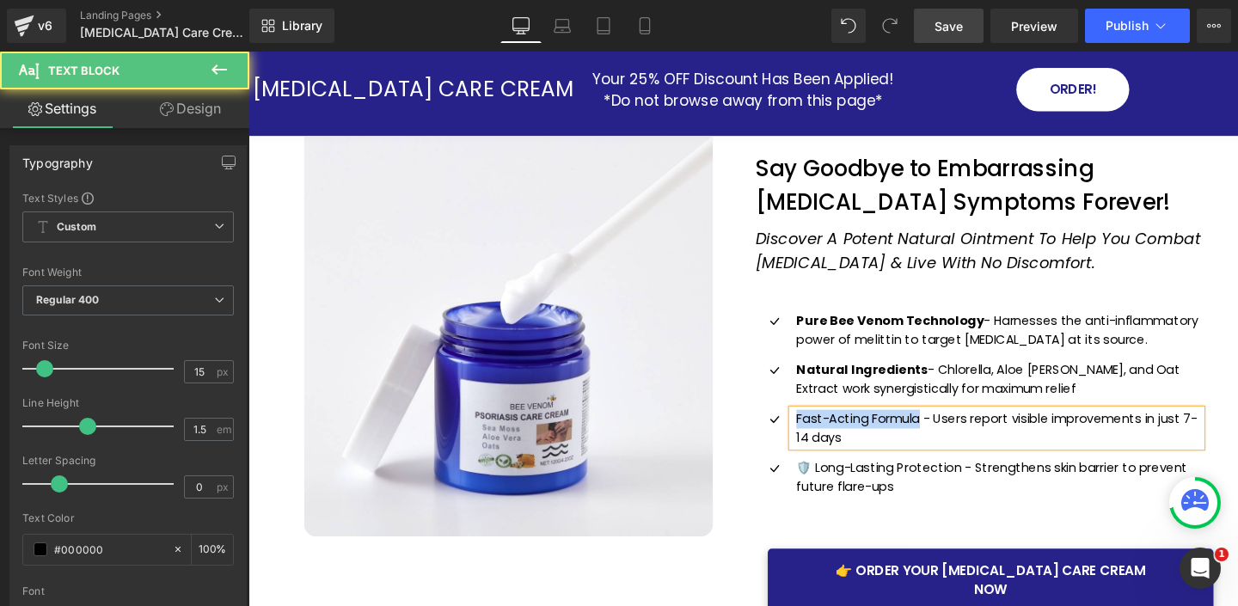
drag, startPoint x: 954, startPoint y: 439, endPoint x: 823, endPoint y: 436, distance: 130.7
click at [822, 436] on div "Fast-Acting Formula - Users report visible improvements in just 7-14 days" at bounding box center [1035, 447] width 430 height 39
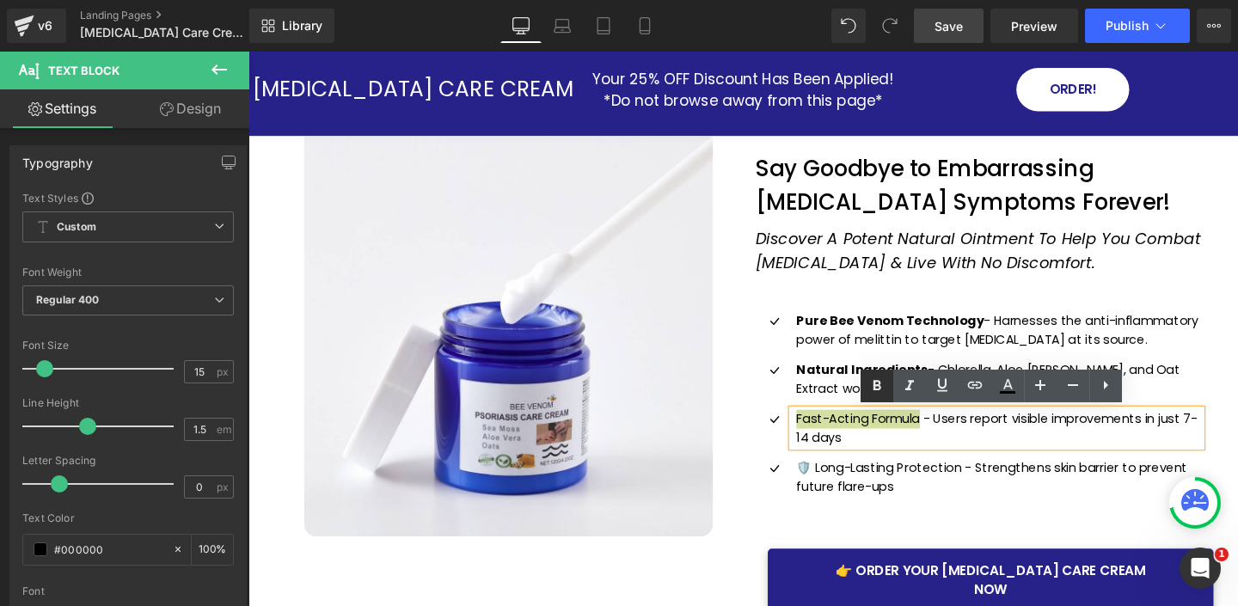
click at [874, 385] on icon at bounding box center [877, 385] width 8 height 10
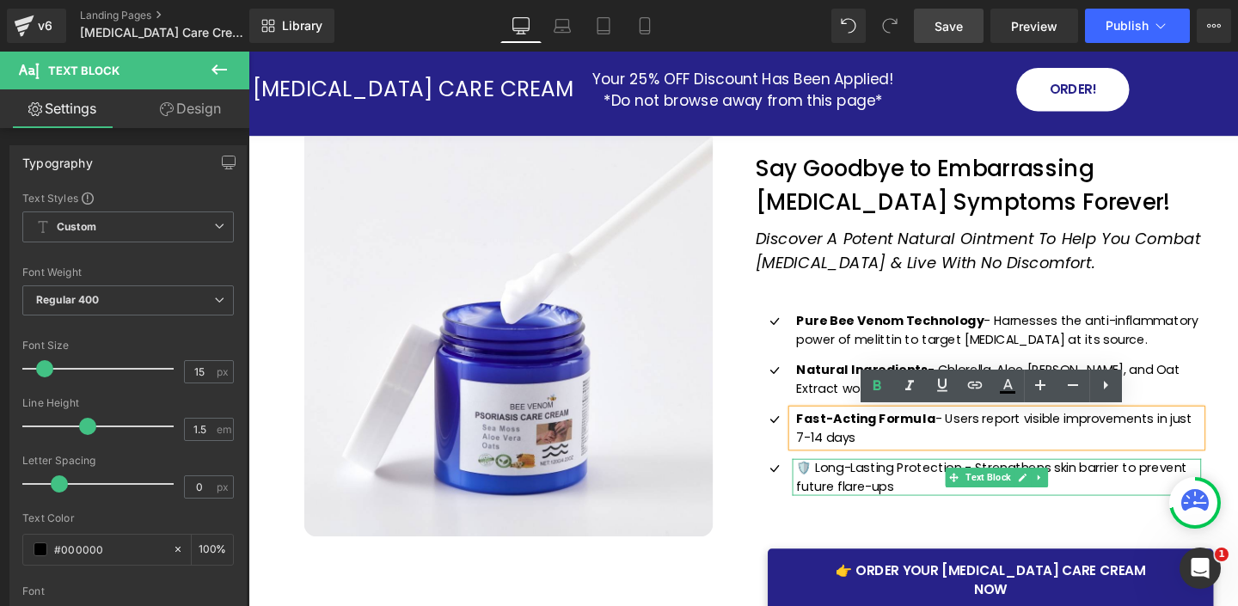
click at [842, 489] on p "🛡️ Long-Lasting Protection - Strengthens skin barrier to prevent future flare-u…" at bounding box center [1036, 499] width 425 height 39
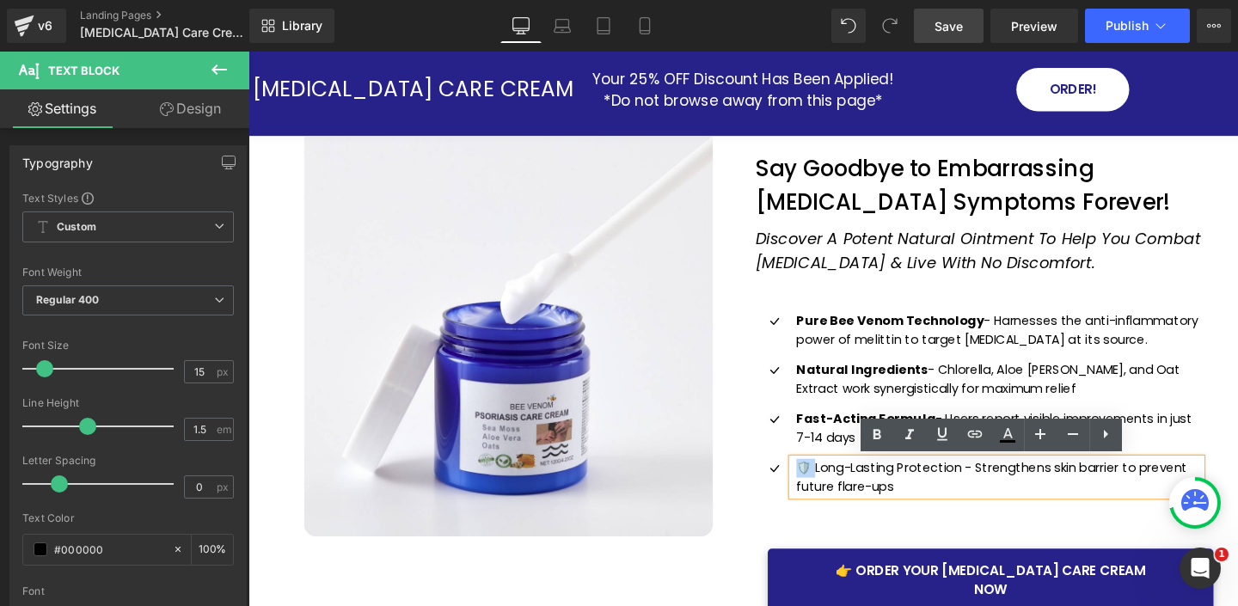
drag, startPoint x: 840, startPoint y: 492, endPoint x: 822, endPoint y: 490, distance: 18.1
click at [822, 490] on div "🛡️ Long-Lasting Protection - Strengthens skin barrier to prevent future flare-u…" at bounding box center [1035, 499] width 430 height 39
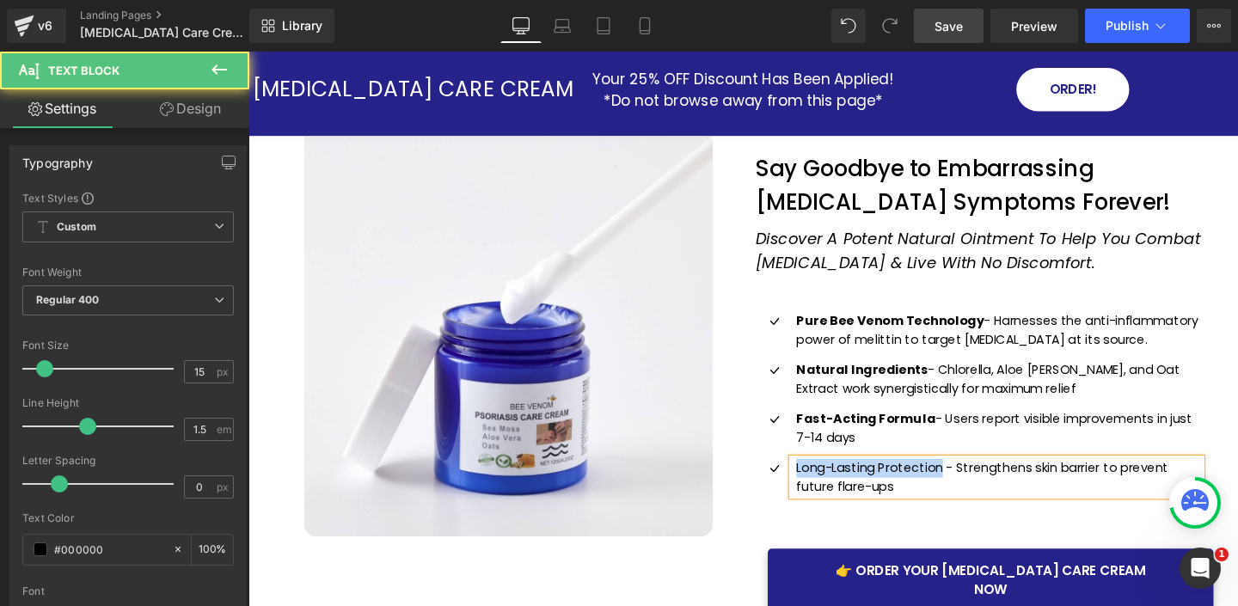
drag, startPoint x: 975, startPoint y: 488, endPoint x: 823, endPoint y: 488, distance: 152.1
click at [823, 488] on div "Long-Lasting Protection - Strengthens skin barrier to prevent future flare-ups" at bounding box center [1035, 499] width 430 height 39
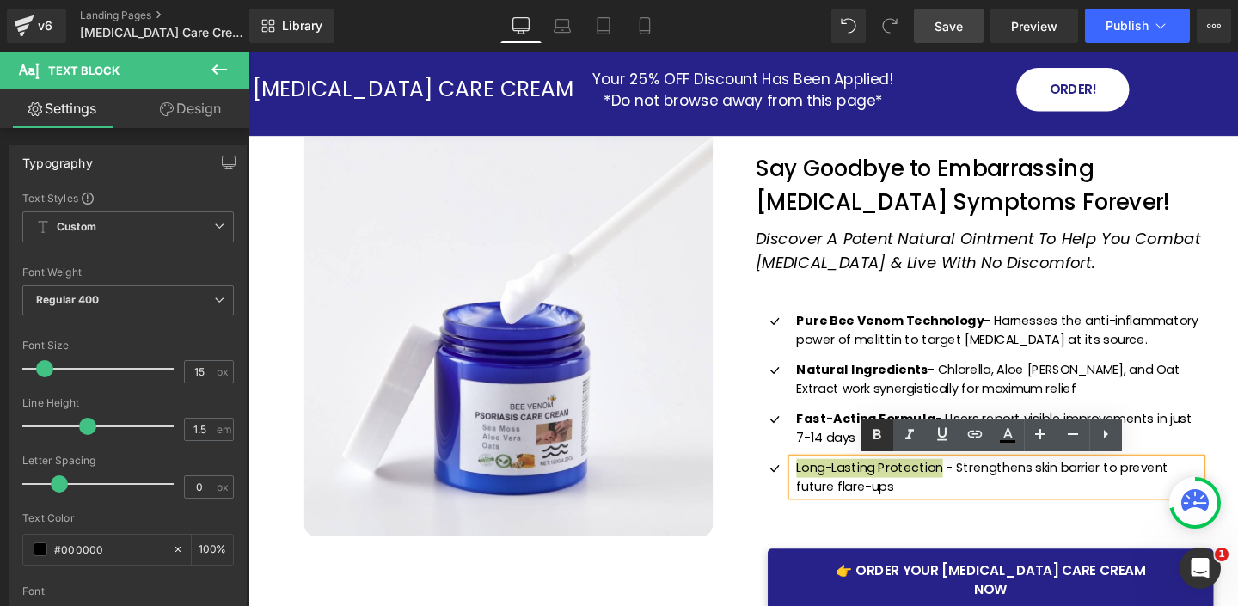
click at [873, 432] on icon at bounding box center [877, 434] width 8 height 10
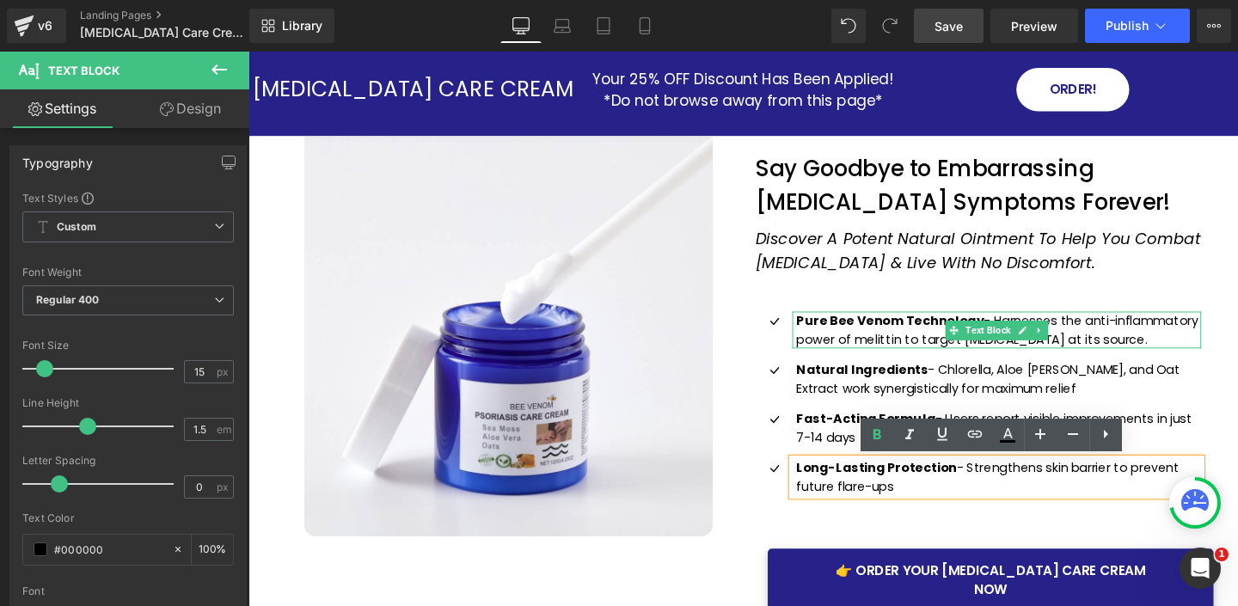
click at [1037, 358] on p "Pure Bee Venom Technology - Harnesses the anti-inflammatory power of melittin t…" at bounding box center [1036, 344] width 425 height 39
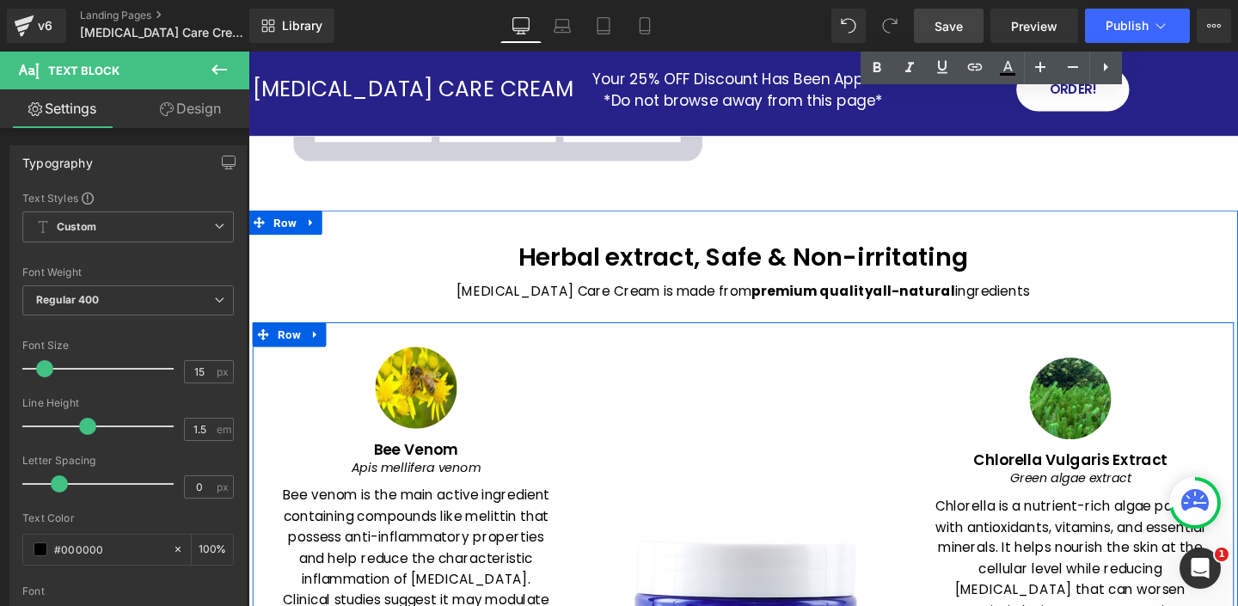
scroll to position [2255, 0]
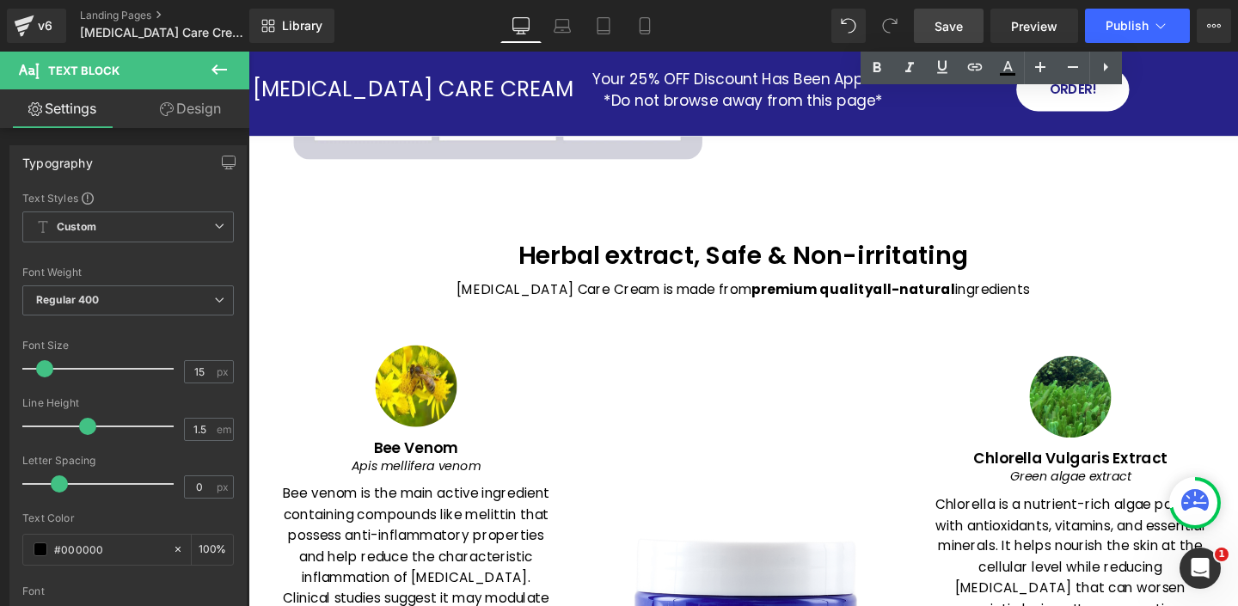
click at [957, 29] on span "Save" at bounding box center [948, 26] width 28 height 18
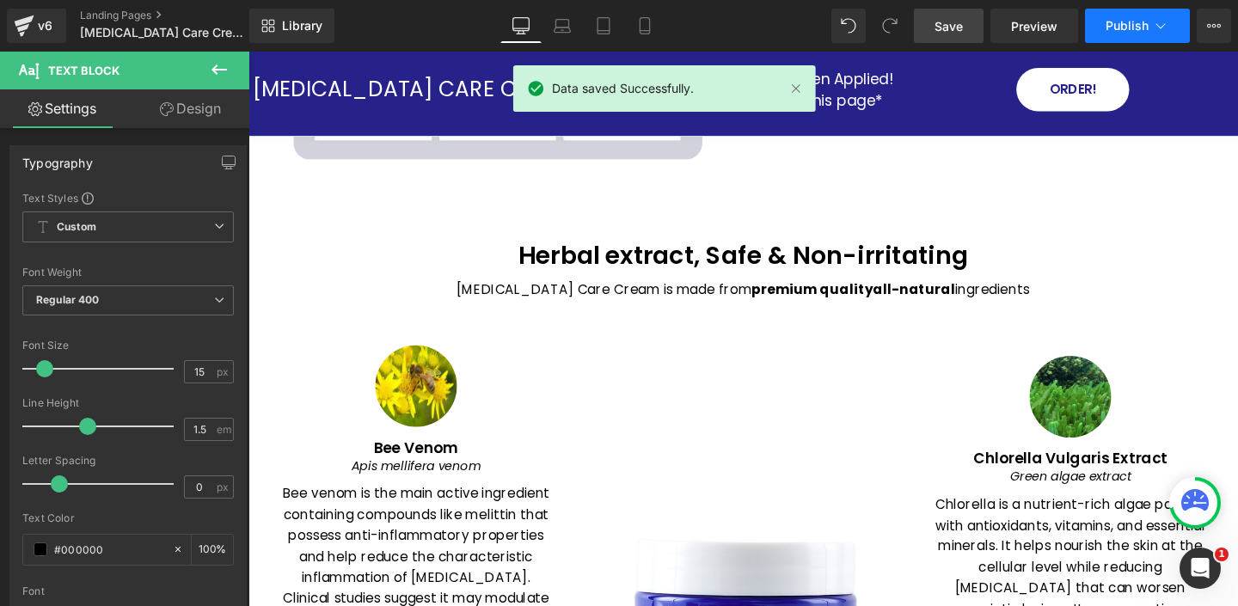
click at [1156, 29] on icon at bounding box center [1160, 25] width 17 height 17
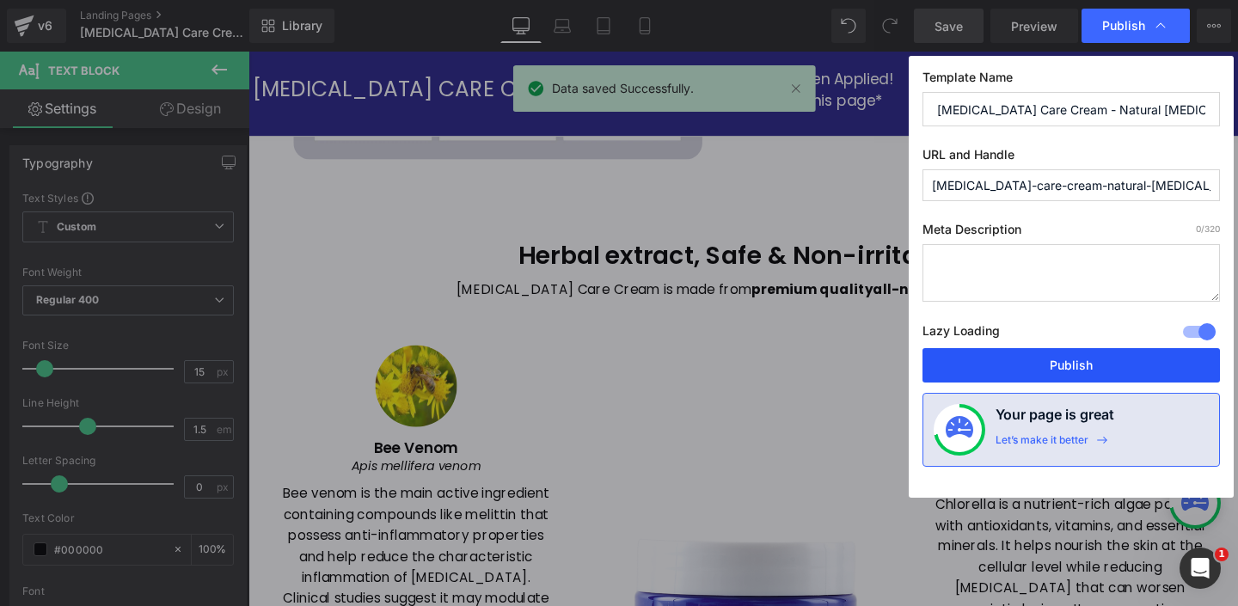
click at [1063, 371] on button "Publish" at bounding box center [1070, 365] width 297 height 34
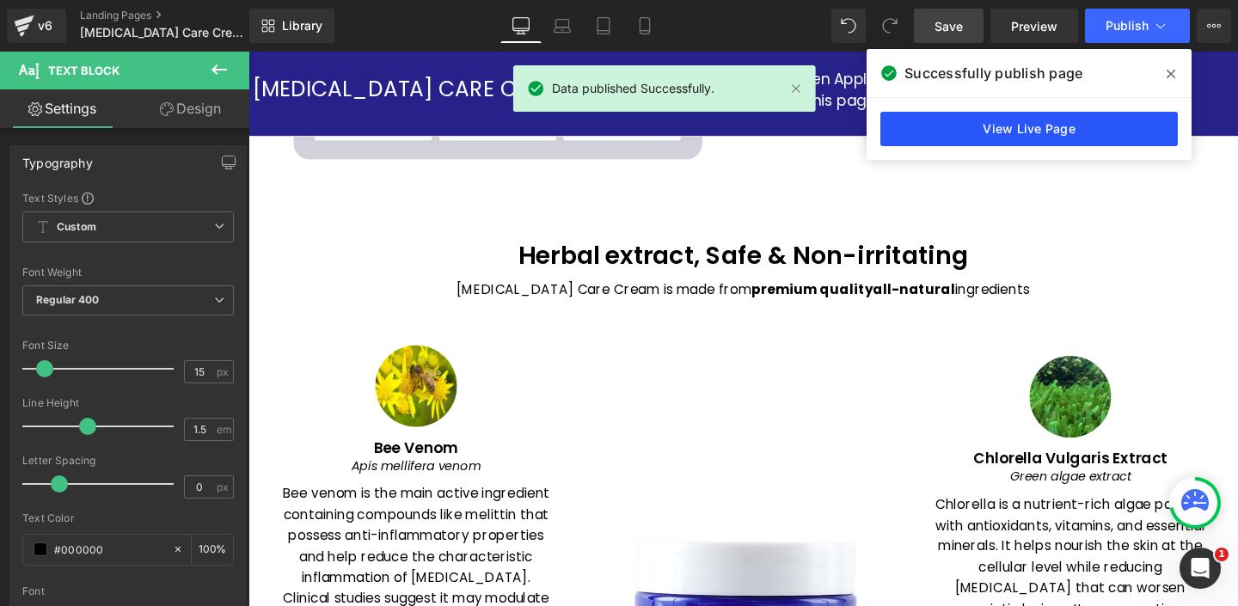
click at [1049, 135] on link "View Live Page" at bounding box center [1028, 129] width 297 height 34
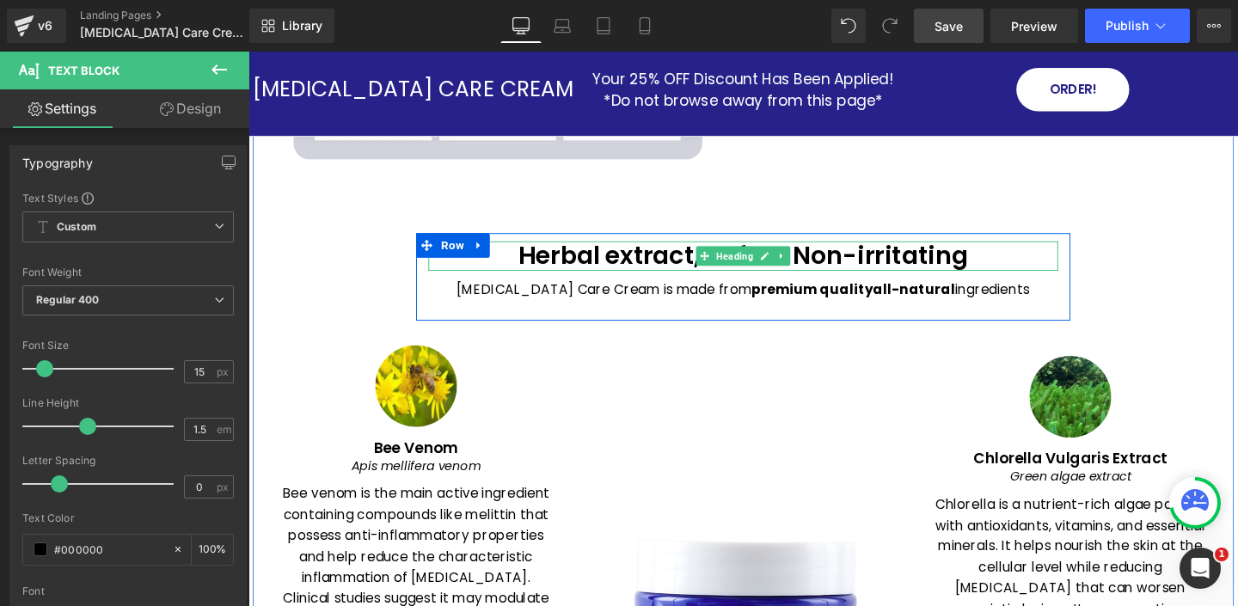
click at [579, 251] on h1 "Herbal extract, Safe & Non-irritating" at bounding box center [768, 266] width 662 height 31
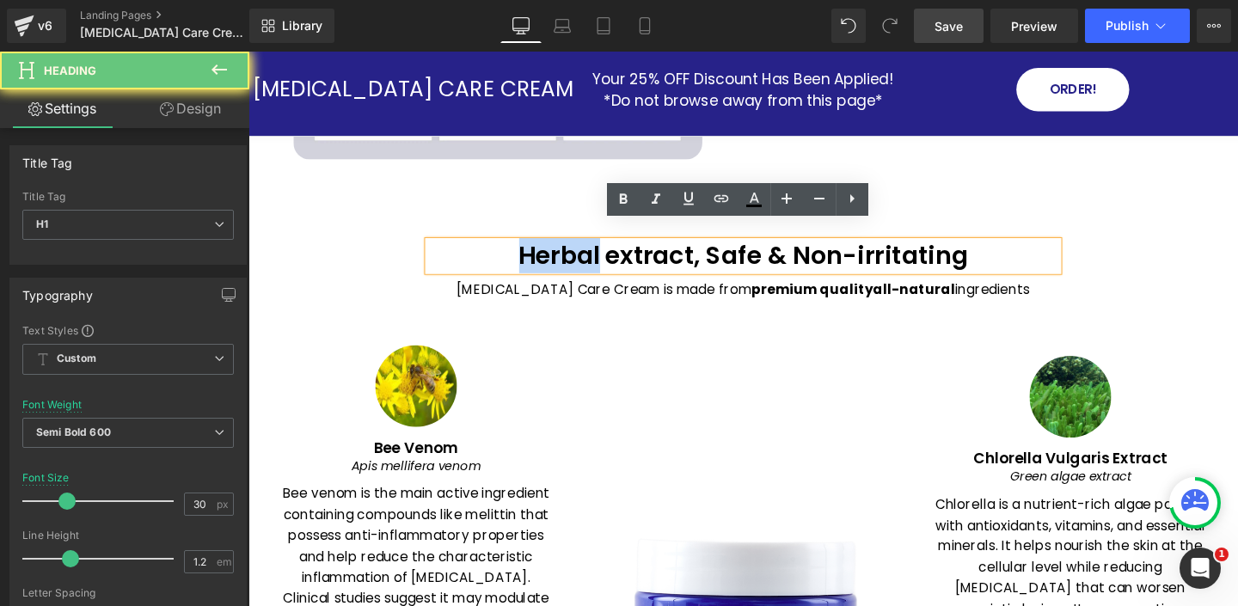
click at [579, 251] on h1 "Herbal extract, Safe & Non-irritating" at bounding box center [768, 266] width 662 height 31
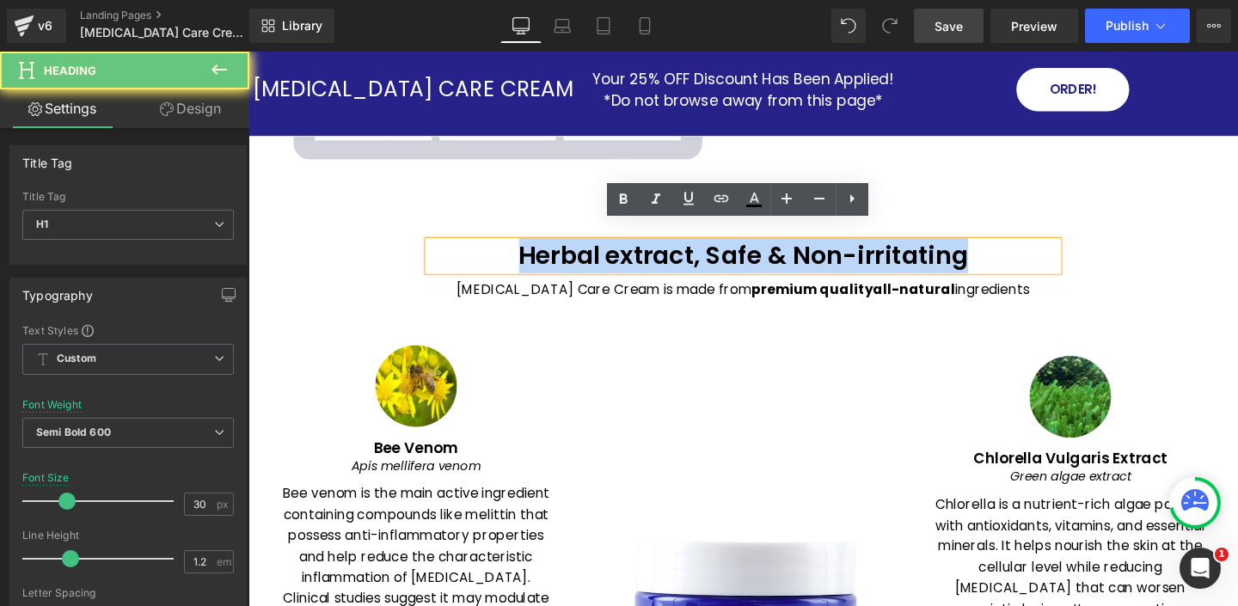
click at [579, 251] on h1 "Herbal extract, Safe & Non-irritating" at bounding box center [768, 266] width 662 height 31
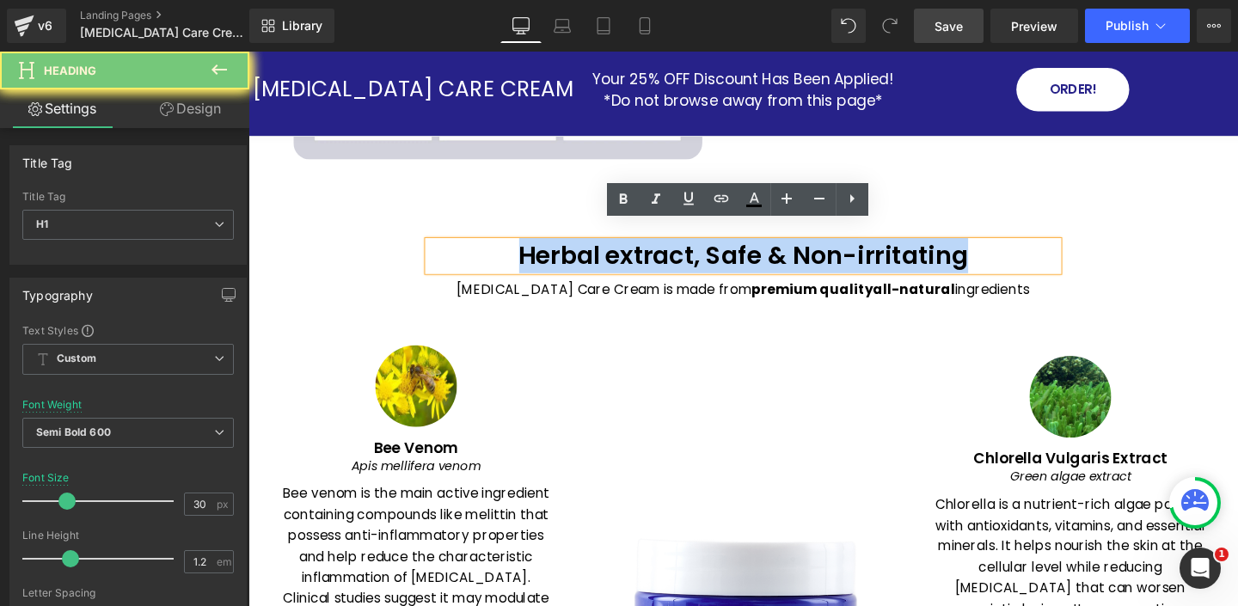
paste div
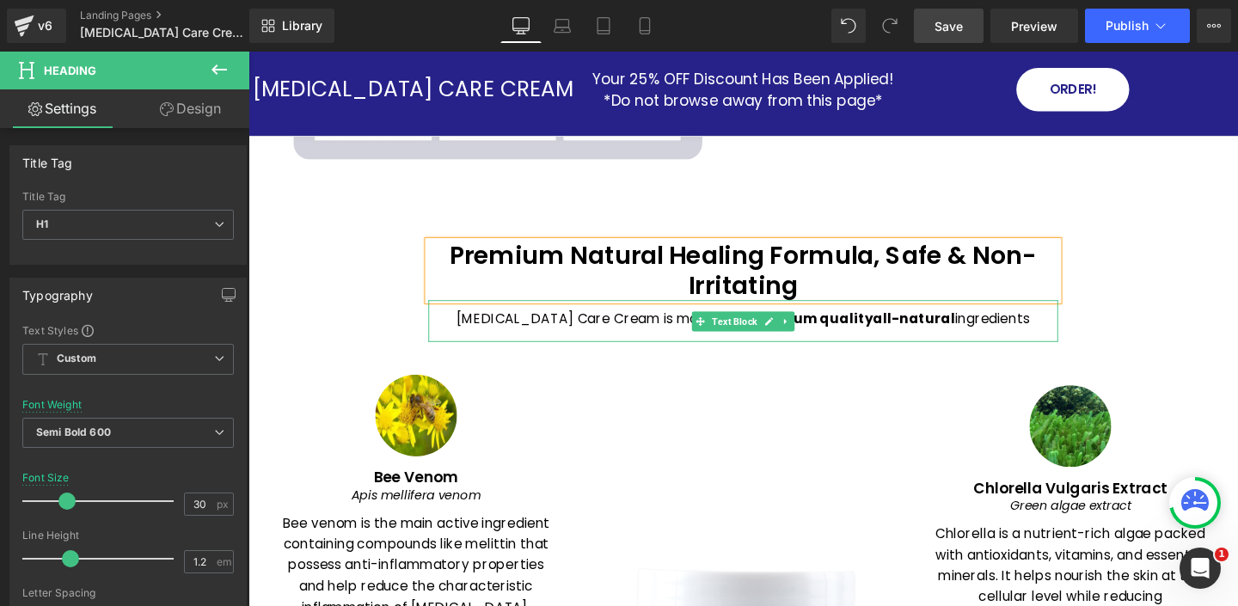
click at [586, 321] on p "Psoriasis Care Cream is made from premium quality all-natural ingredients" at bounding box center [768, 332] width 662 height 22
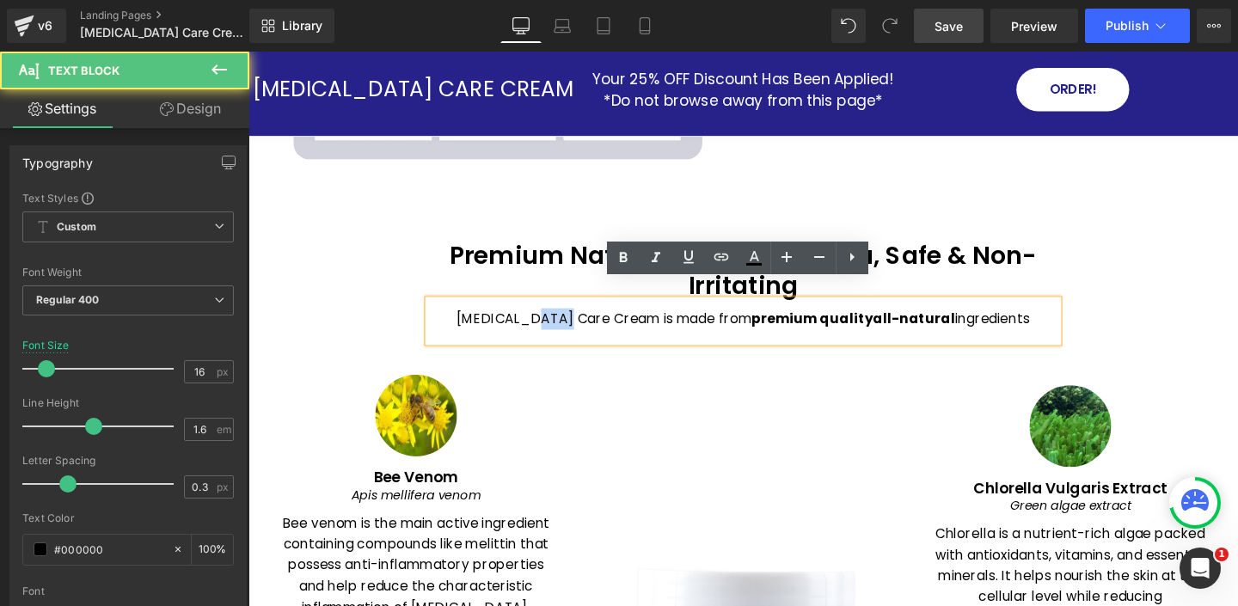
click at [586, 321] on p "Psoriasis Care Cream is made from premium quality all-natural ingredients" at bounding box center [768, 332] width 662 height 22
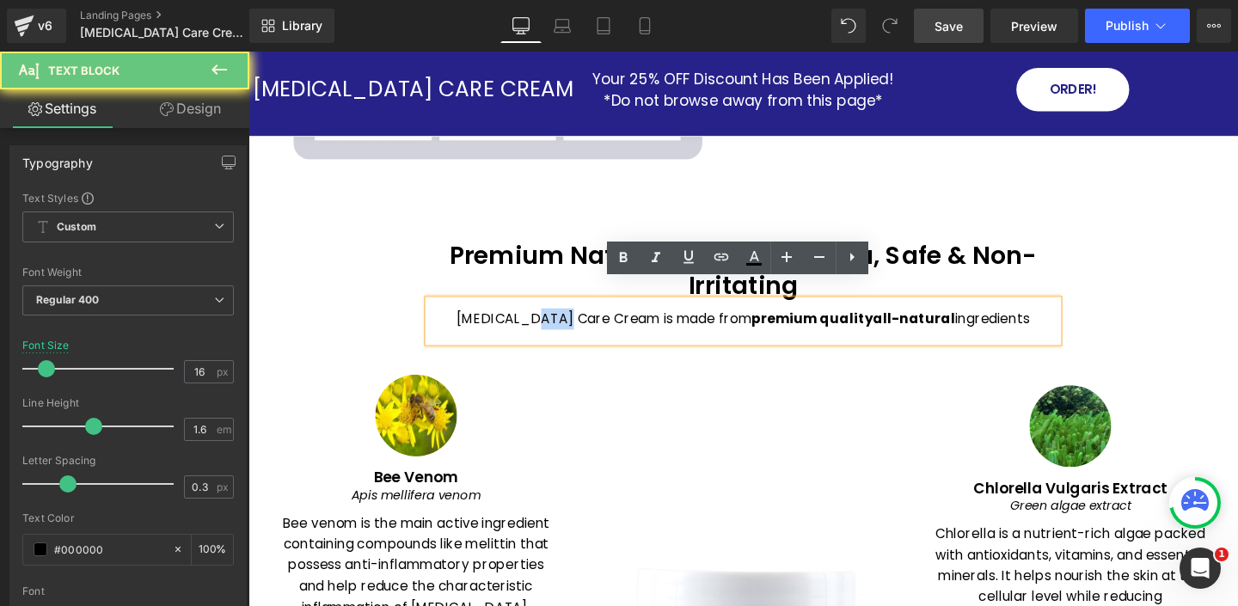
click at [586, 321] on p "Psoriasis Care Cream is made from premium quality all-natural ingredients" at bounding box center [768, 332] width 662 height 22
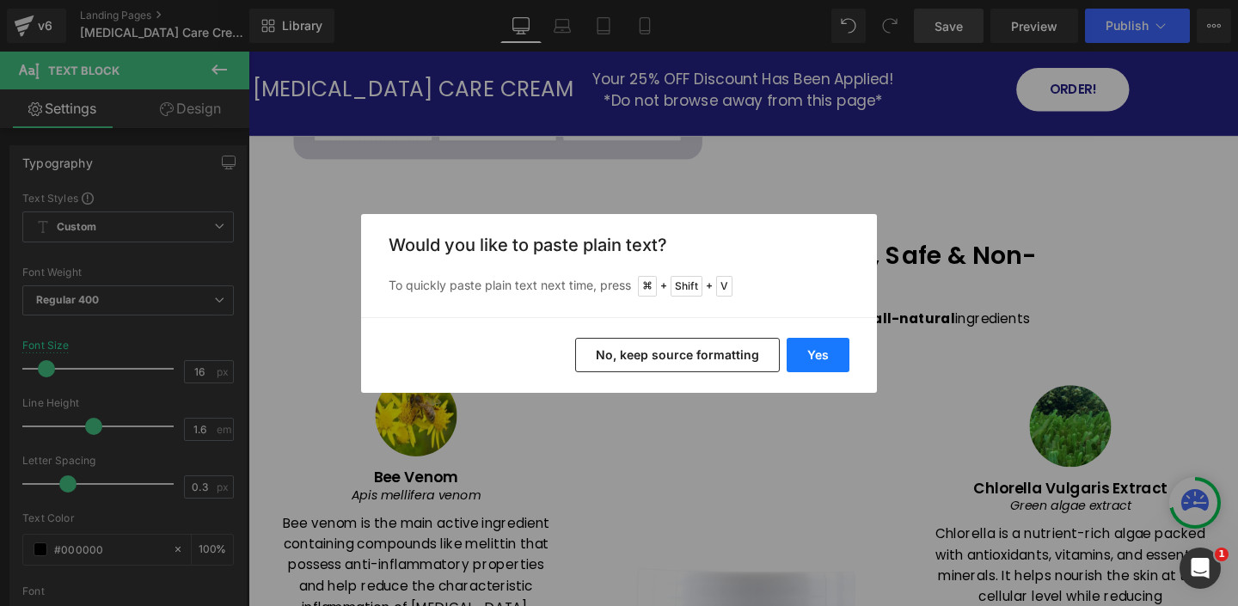
drag, startPoint x: 832, startPoint y: 353, endPoint x: 627, endPoint y: 312, distance: 209.5
click at [832, 353] on button "Yes" at bounding box center [817, 355] width 63 height 34
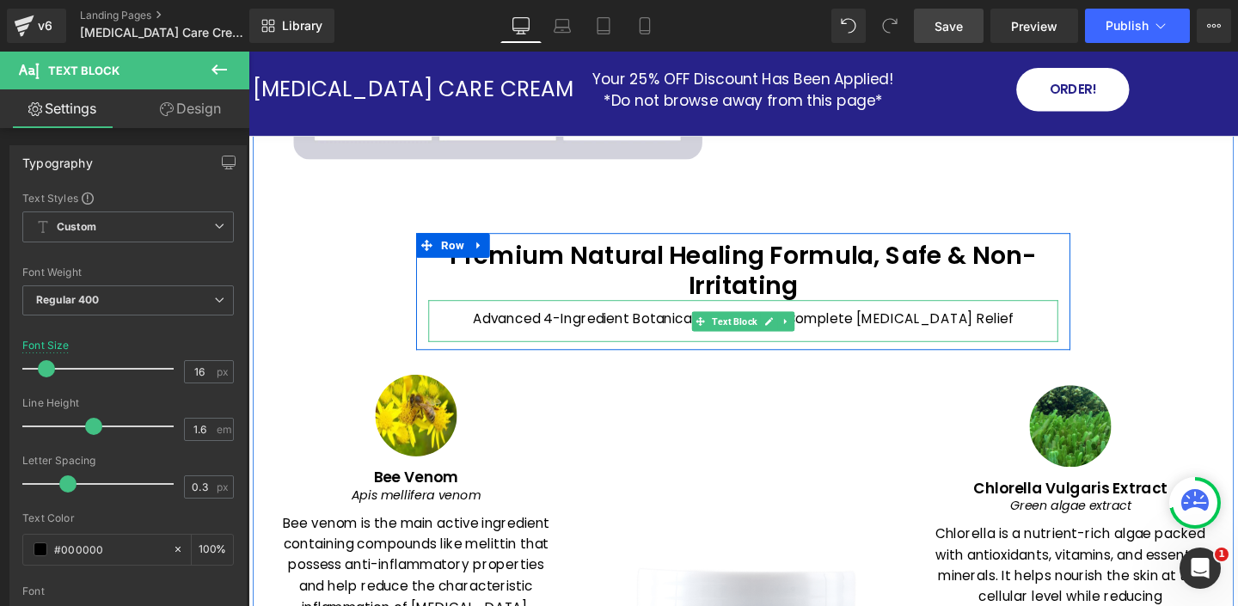
click at [688, 321] on p "Advanced 4-Ingredient Botanical Complex for Complete Psoriasis Relief" at bounding box center [768, 332] width 662 height 22
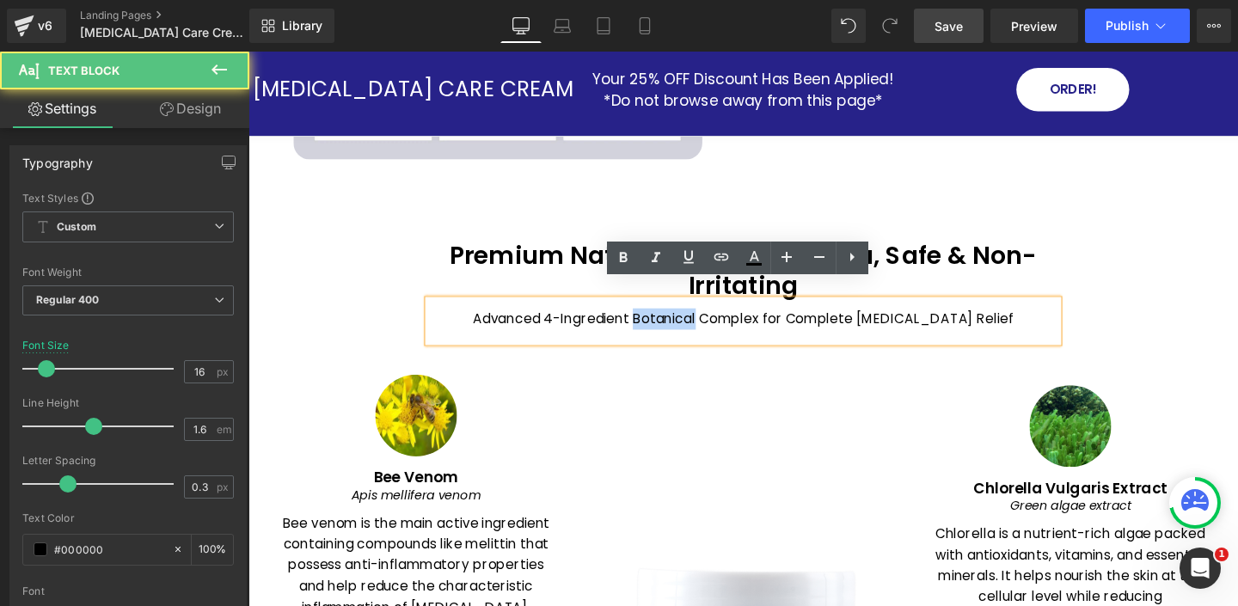
click at [688, 321] on p "Advanced 4-Ingredient Botanical Complex for Complete Psoriasis Relief" at bounding box center [768, 332] width 662 height 22
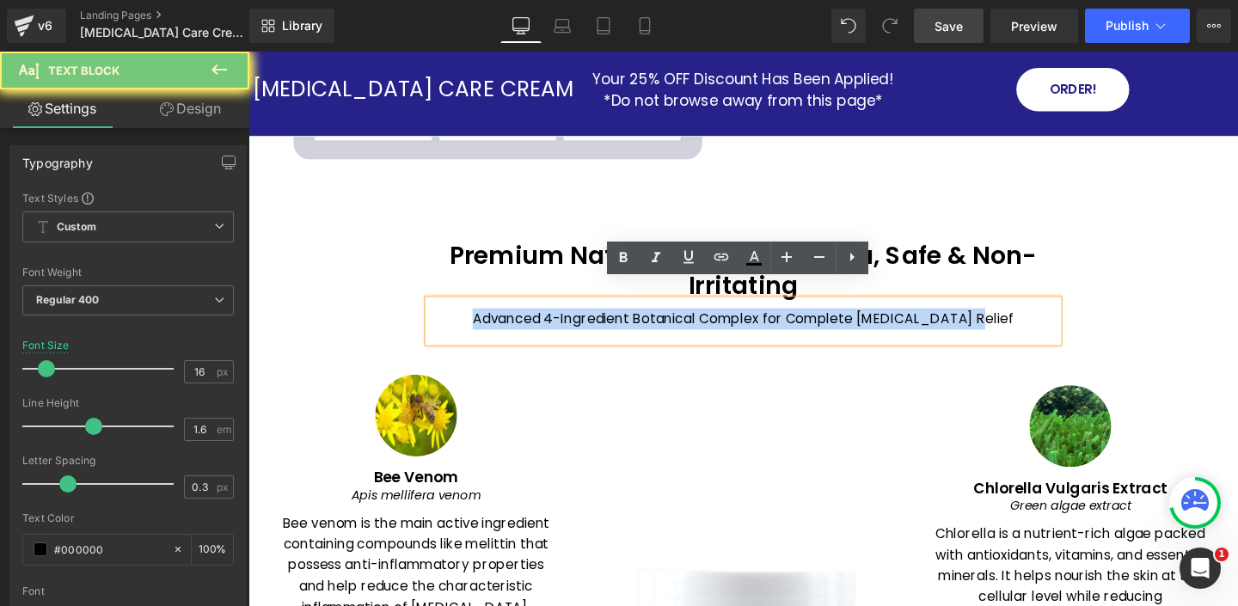
click at [688, 321] on p "Advanced 4-Ingredient Botanical Complex for Complete Psoriasis Relief" at bounding box center [768, 332] width 662 height 22
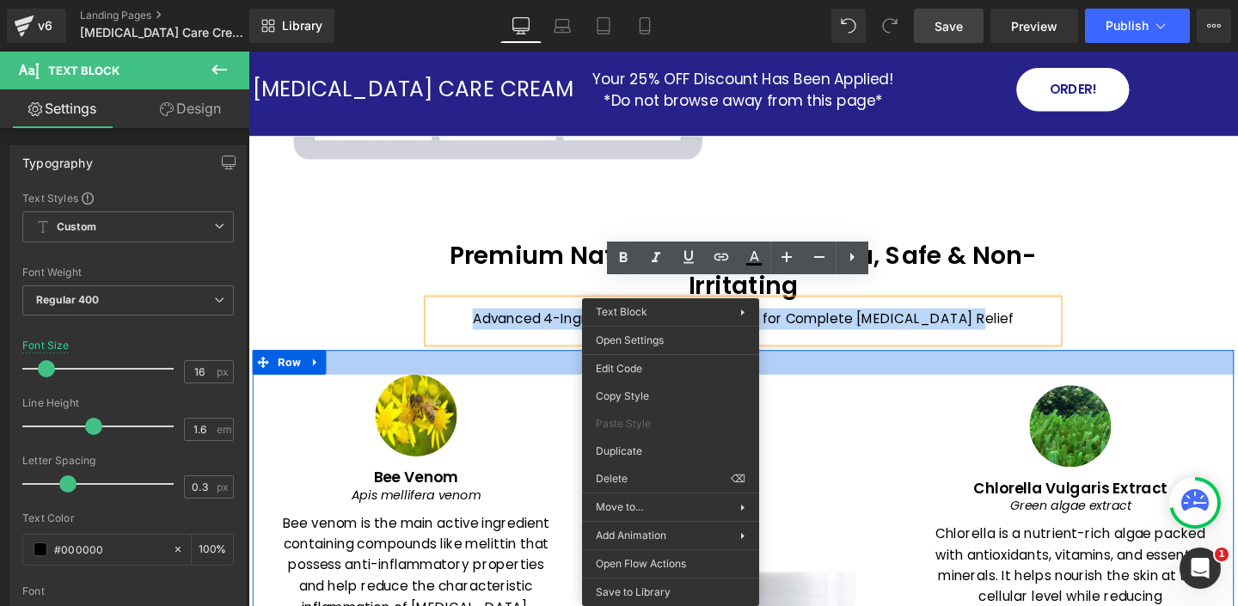
click at [939, 365] on div at bounding box center [768, 378] width 1031 height 26
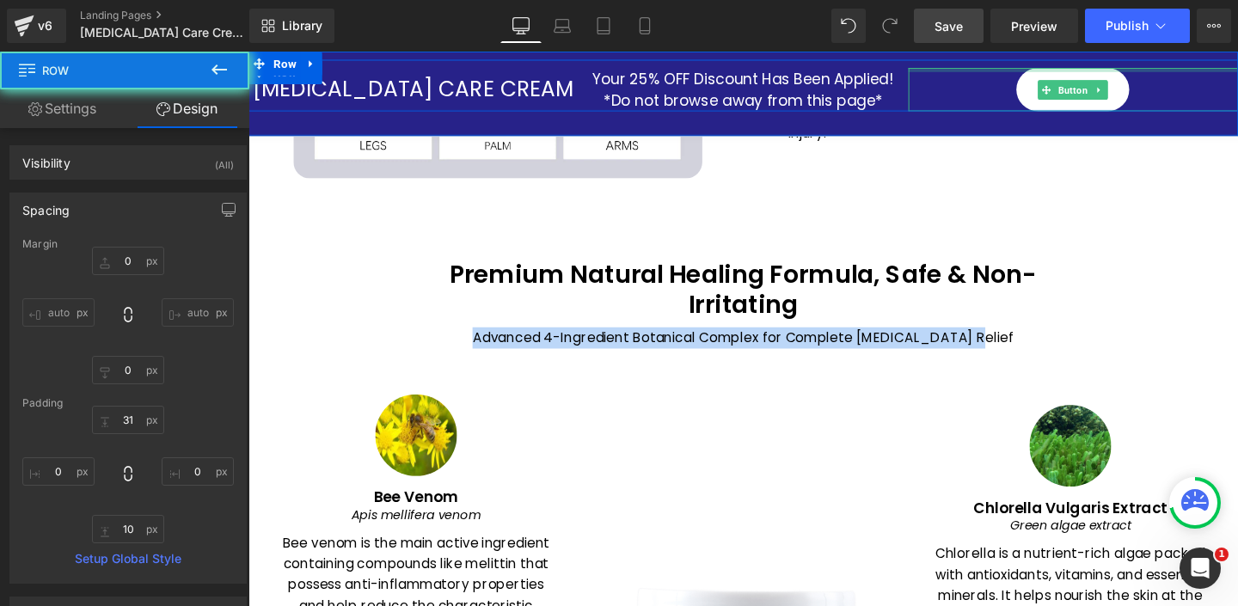
scroll to position [2234, 0]
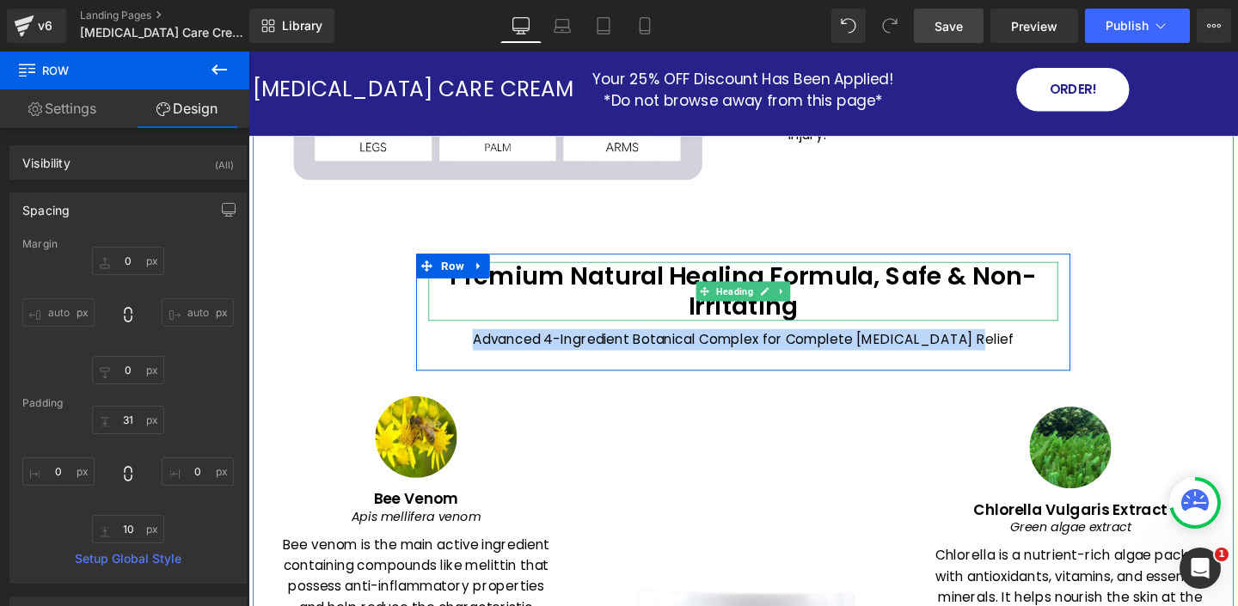
click at [592, 272] on h1 "Premium Natural Healing Formula, Safe & Non-Irritating" at bounding box center [768, 303] width 662 height 62
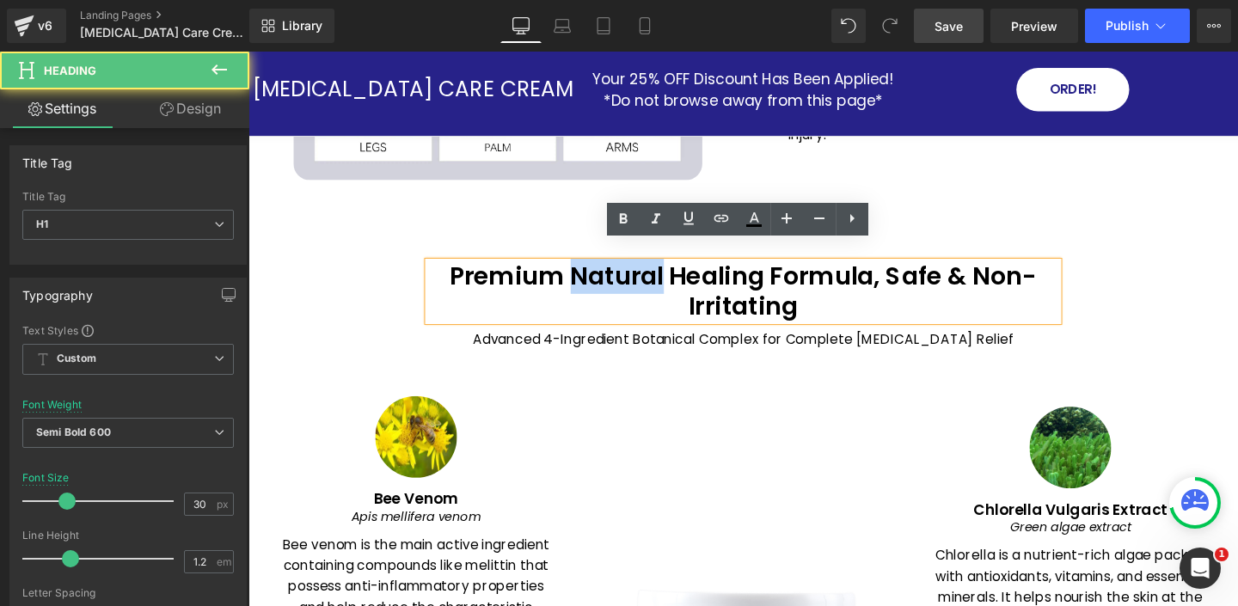
click at [592, 272] on h1 "Premium Natural Healing Formula, Safe & Non-Irritating" at bounding box center [768, 303] width 662 height 62
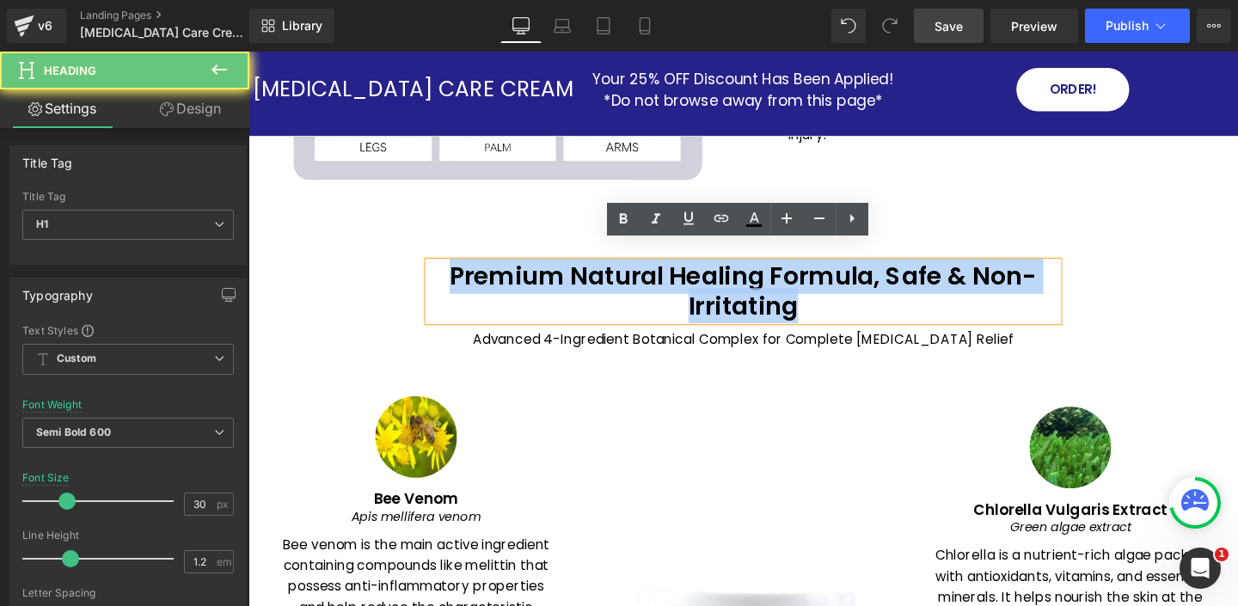
click at [591, 272] on h1 "Premium Natural Healing Formula, Safe & Non-Irritating" at bounding box center [768, 303] width 662 height 62
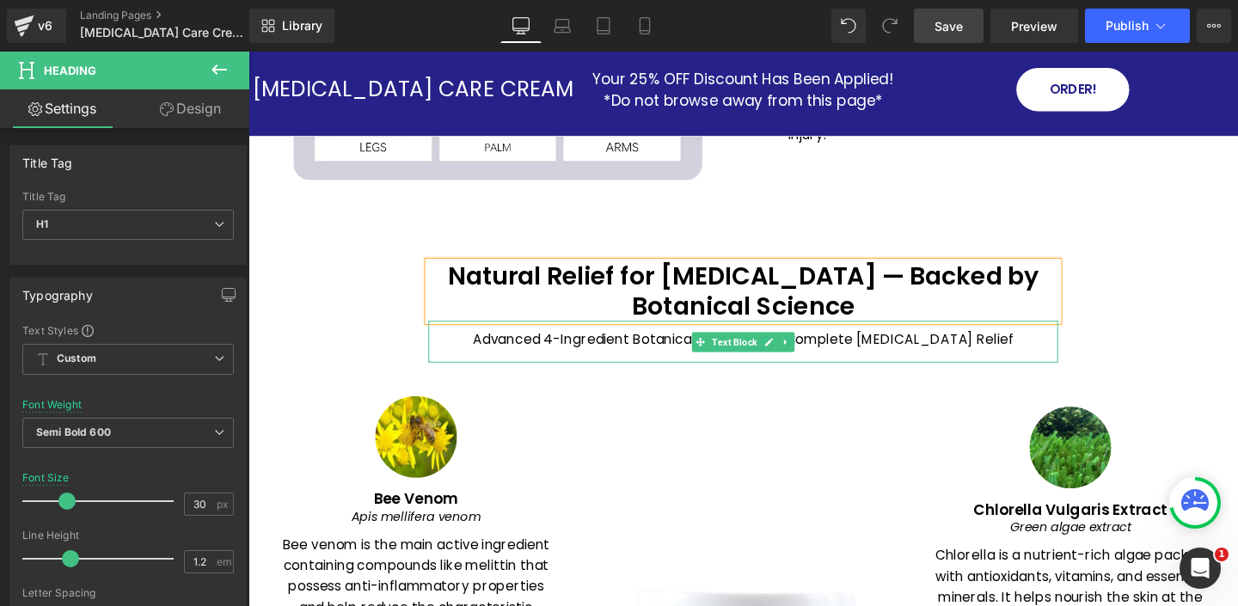
click at [592, 343] on p "Advanced 4-Ingredient Botanical Complex for Complete Psoriasis Relief" at bounding box center [768, 354] width 662 height 22
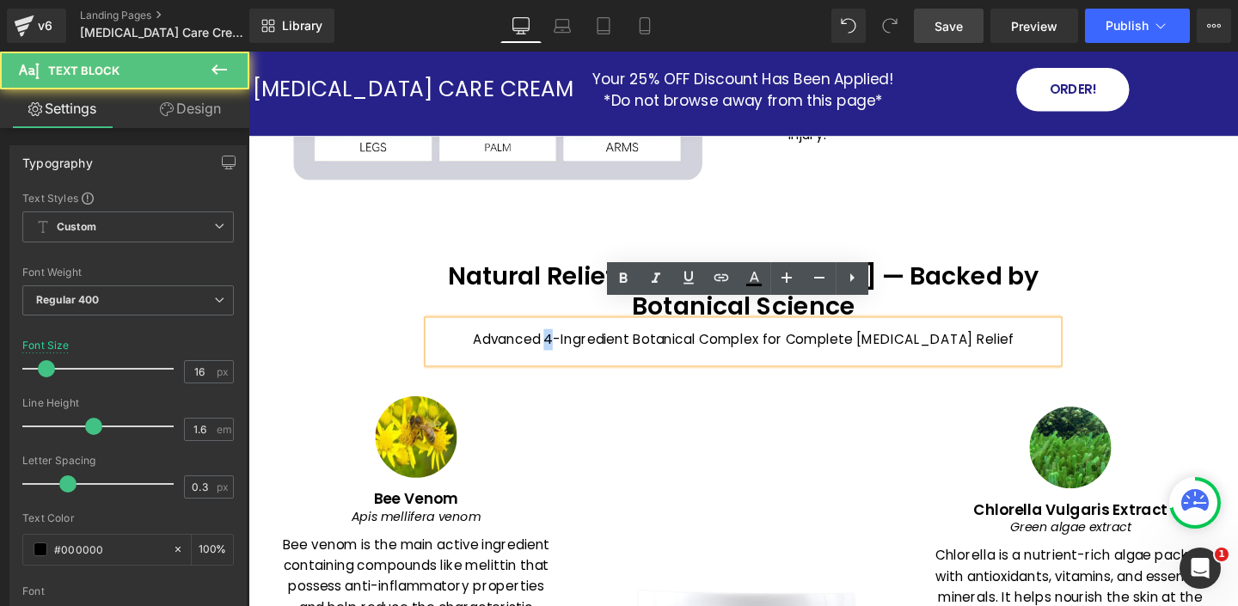
click at [591, 343] on p "Advanced 4-Ingredient Botanical Complex for Complete Psoriasis Relief" at bounding box center [768, 354] width 662 height 22
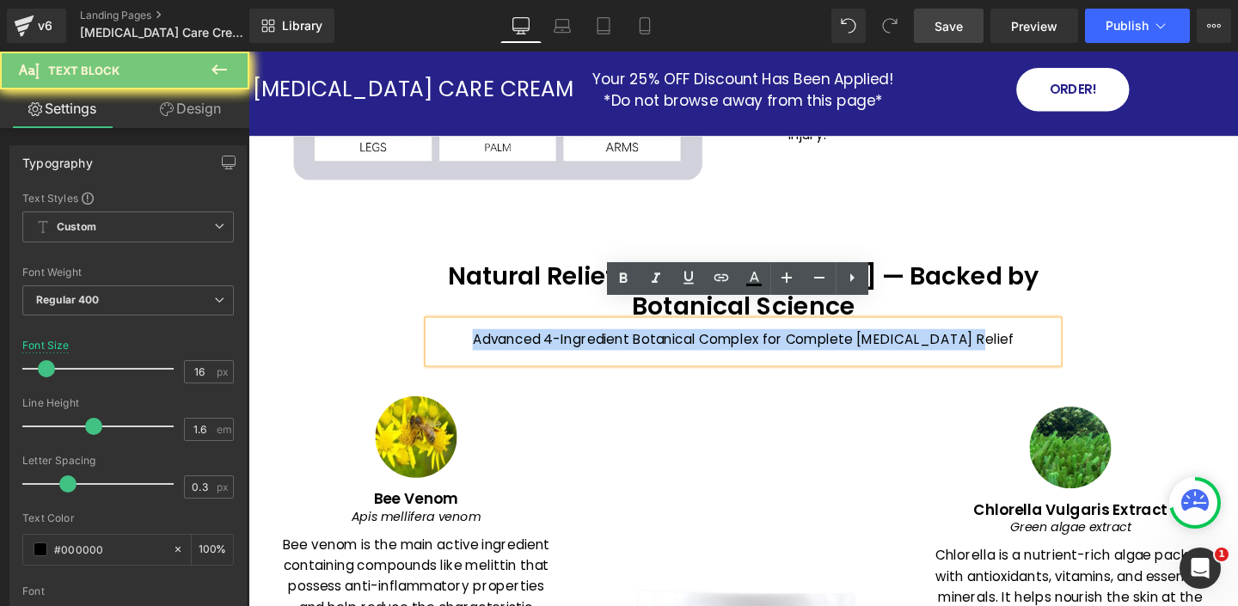
click at [591, 343] on p "Advanced 4-Ingredient Botanical Complex for Complete Psoriasis Relief" at bounding box center [768, 354] width 662 height 22
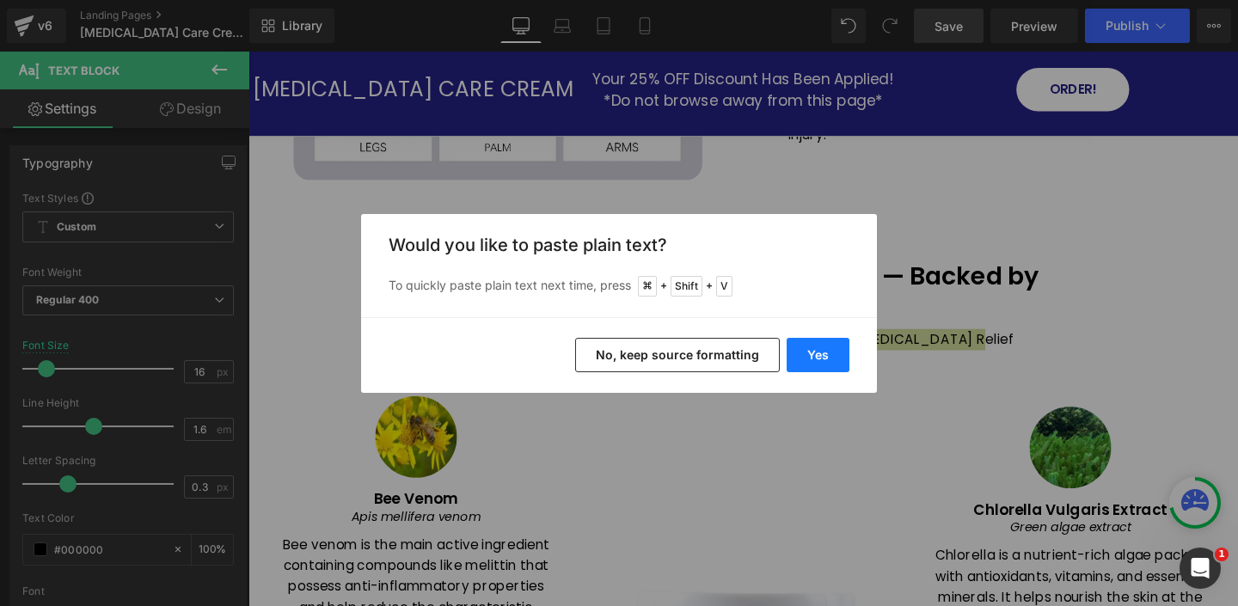
click at [822, 356] on button "Yes" at bounding box center [817, 355] width 63 height 34
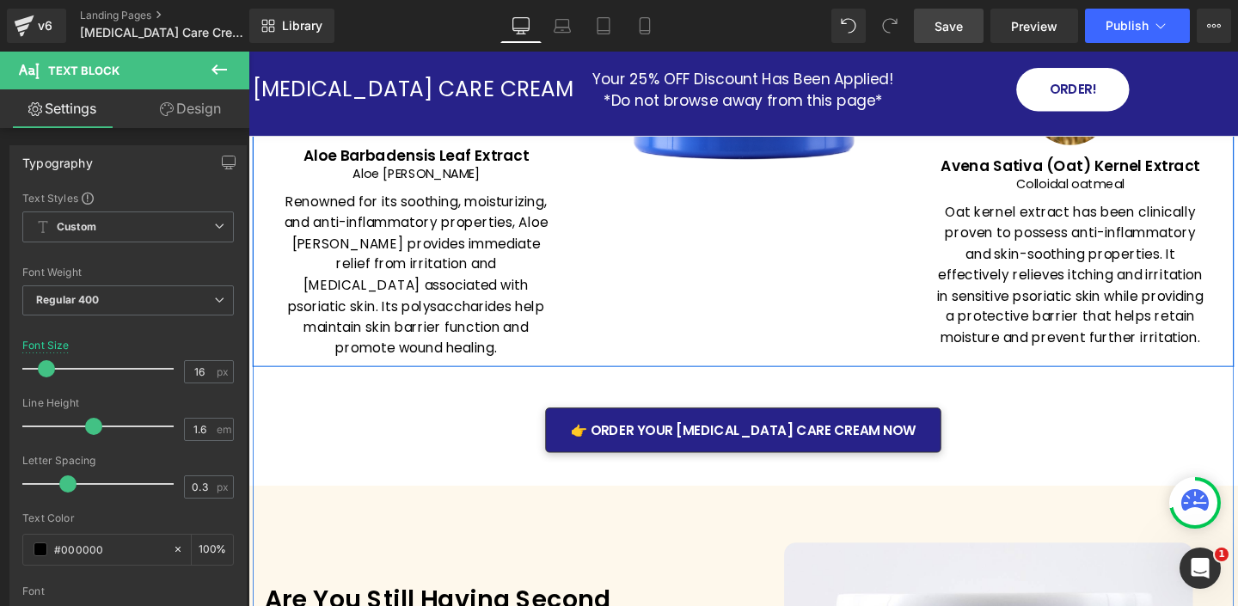
scroll to position [2975, 0]
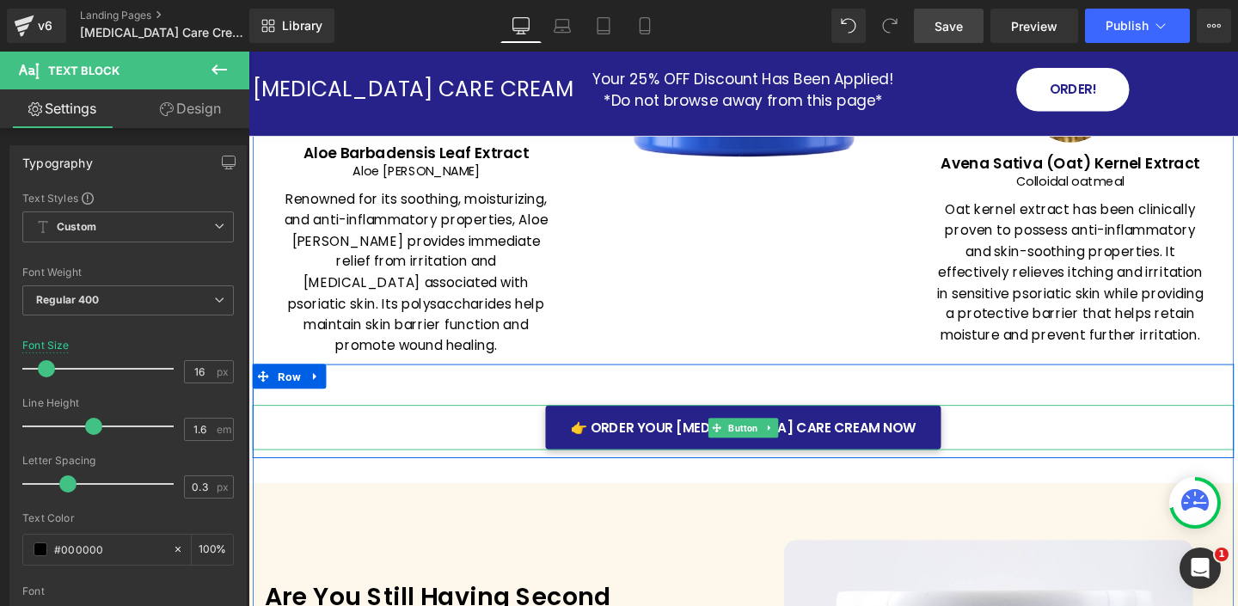
click at [568, 423] on div "👉 ORDER YOUR [MEDICAL_DATA] CARE CREAM NOW" at bounding box center [768, 446] width 1031 height 47
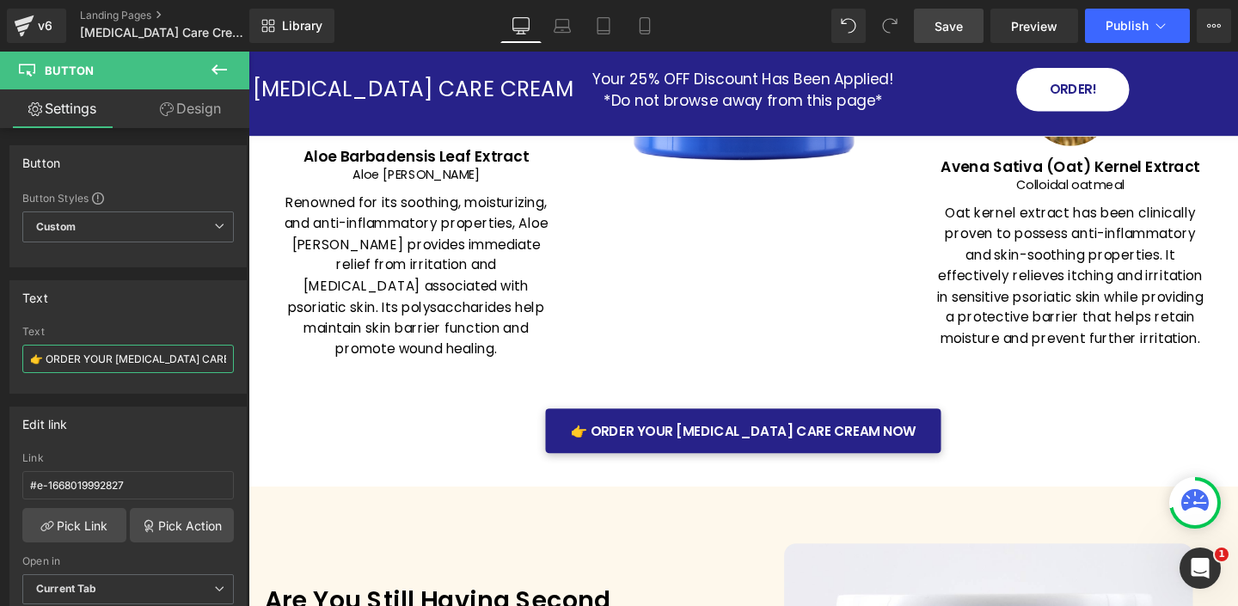
scroll to position [0, 46]
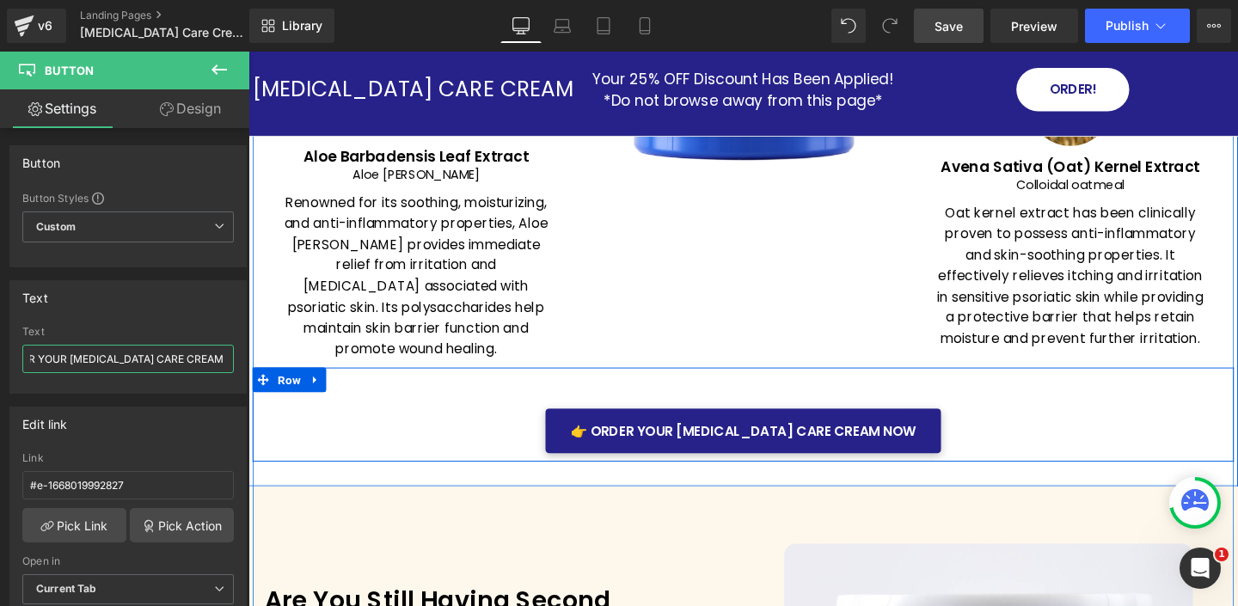
drag, startPoint x: 297, startPoint y: 410, endPoint x: 284, endPoint y: 383, distance: 29.2
paste input "Get Natural Psoriasis Relief Today"
type input "👉 Get Natural Psoriasis Relief Today"
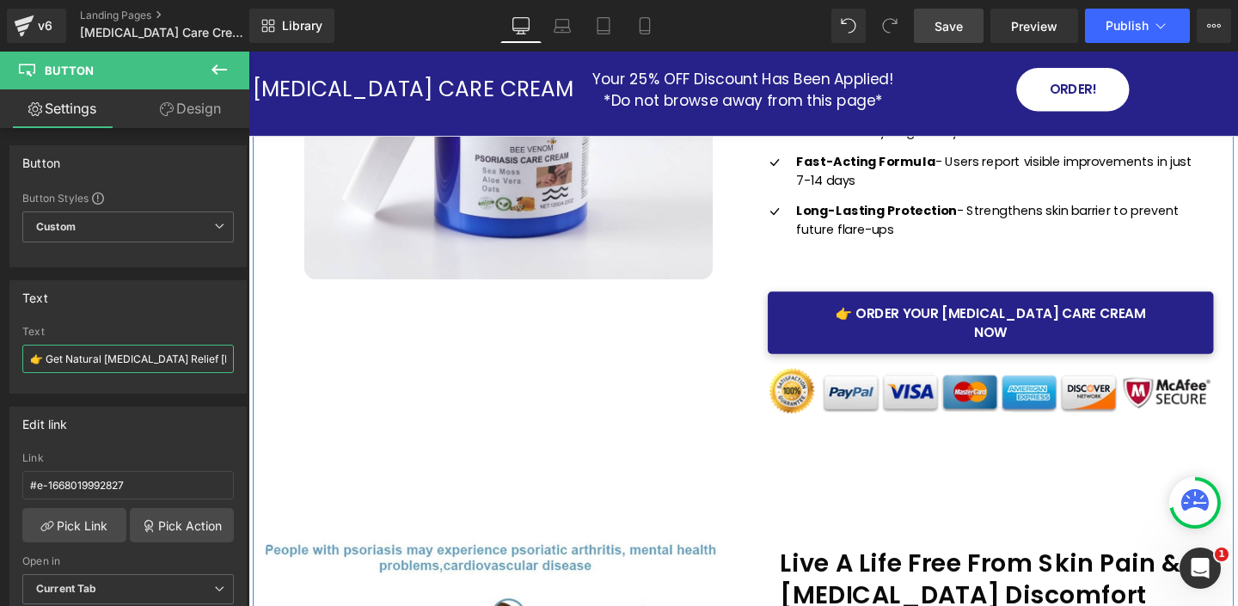
scroll to position [350, 0]
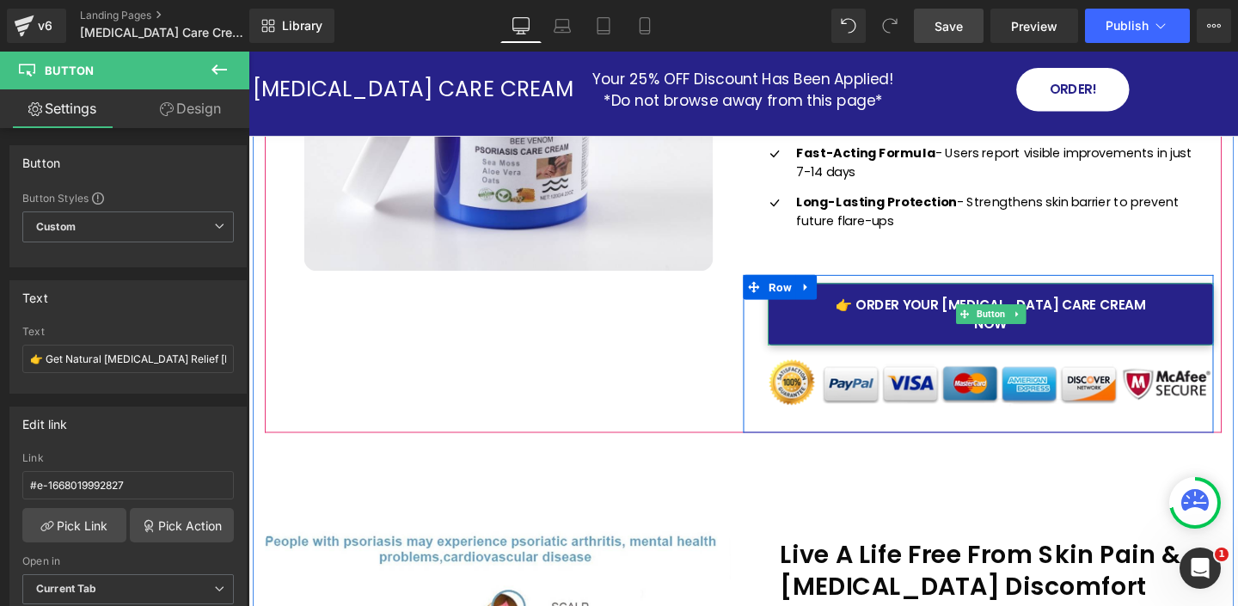
click at [830, 329] on link "👉 ORDER YOUR [MEDICAL_DATA] CARE CREAM NOW" at bounding box center [1028, 327] width 468 height 65
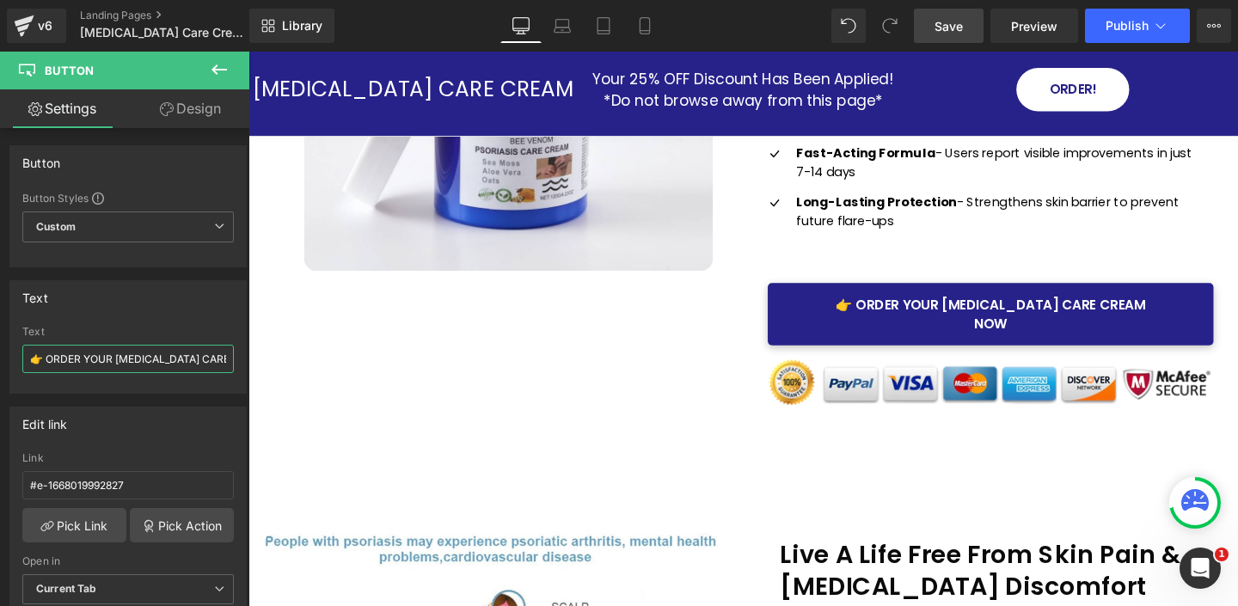
scroll to position [0, 46]
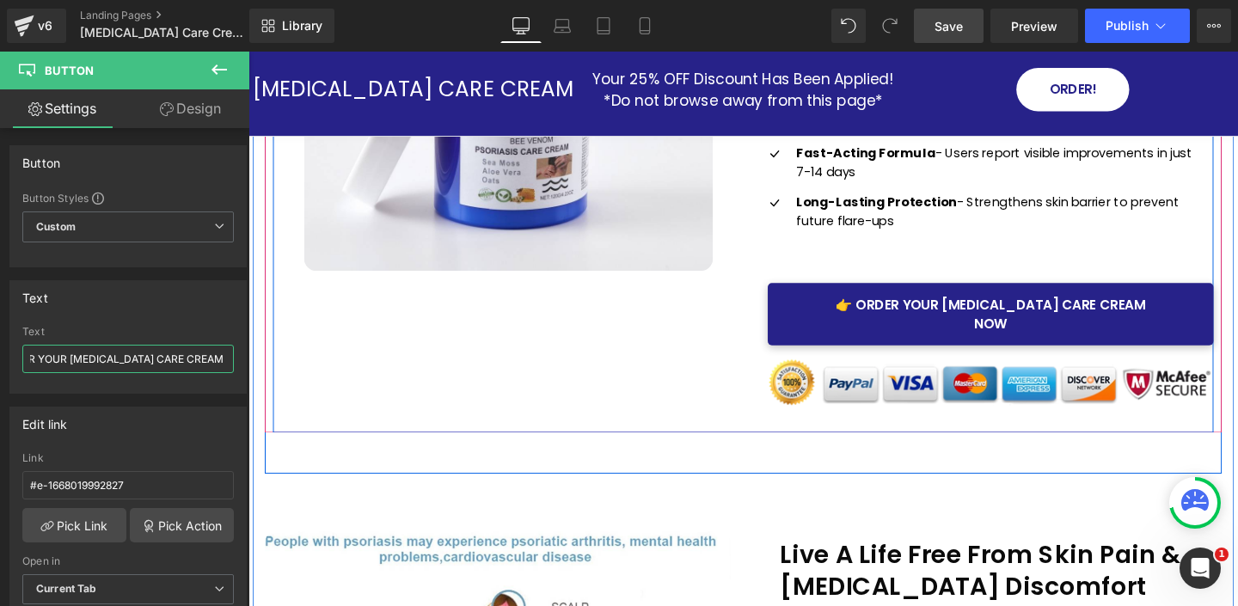
drag, startPoint x: 293, startPoint y: 412, endPoint x: 302, endPoint y: 376, distance: 36.3
paste input "Get Natural Psoriasis Relief Today"
type input "👉 Get Natural Psoriasis Relief Today"
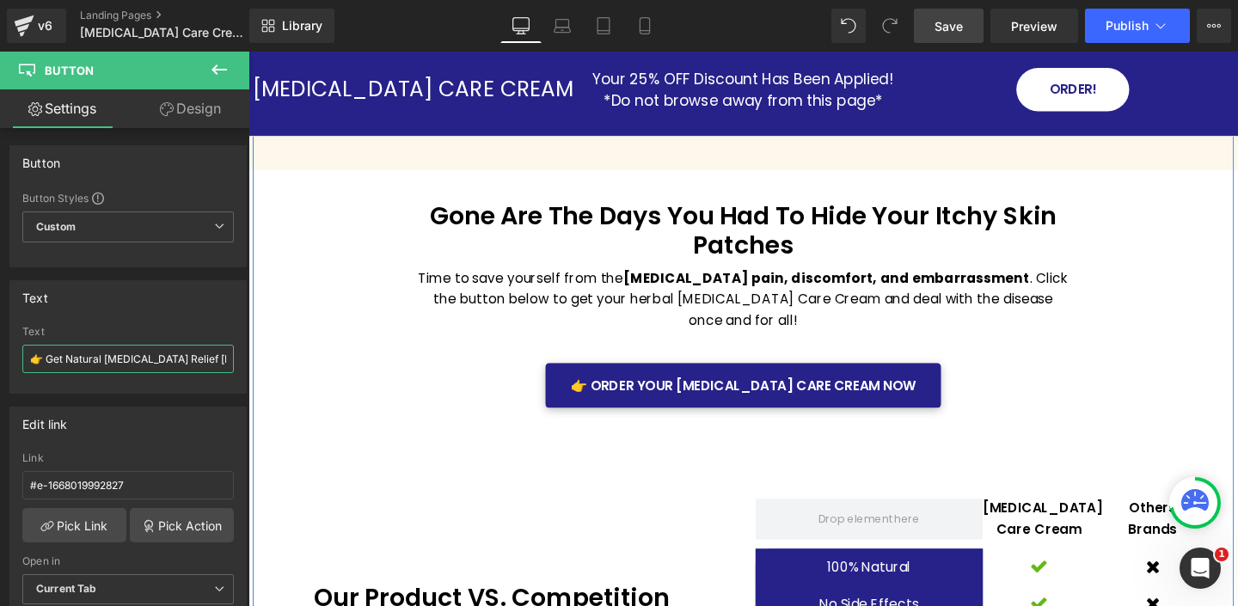
scroll to position [3889, 0]
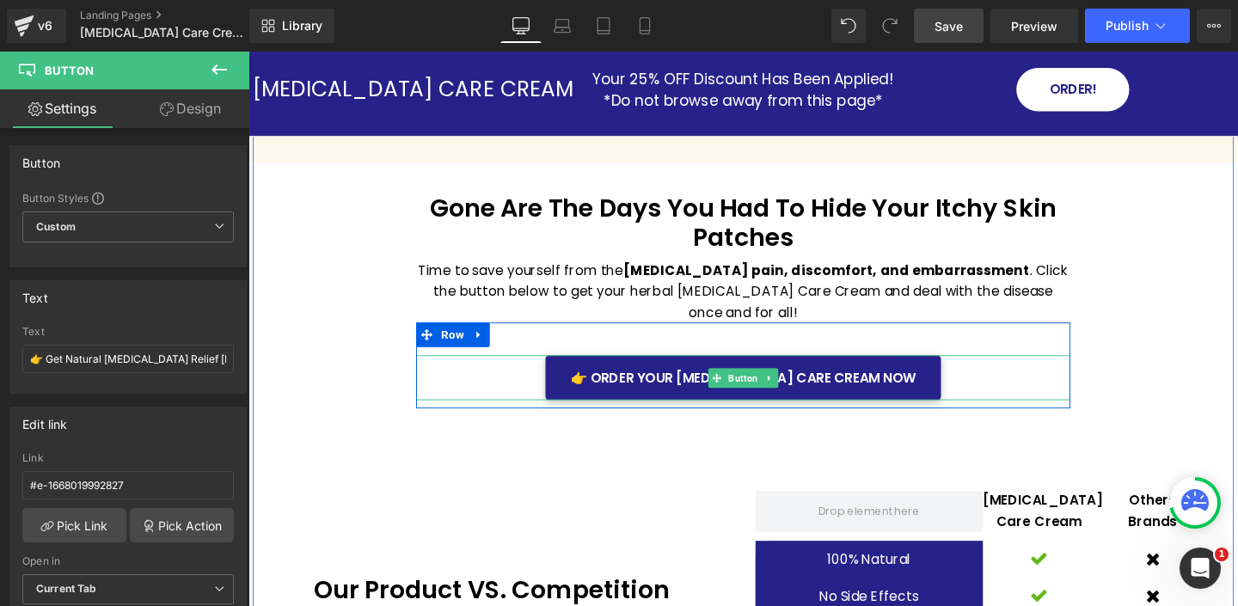
click at [555, 379] on div "👉 ORDER YOUR [MEDICAL_DATA] CARE CREAM NOW" at bounding box center [769, 393] width 688 height 47
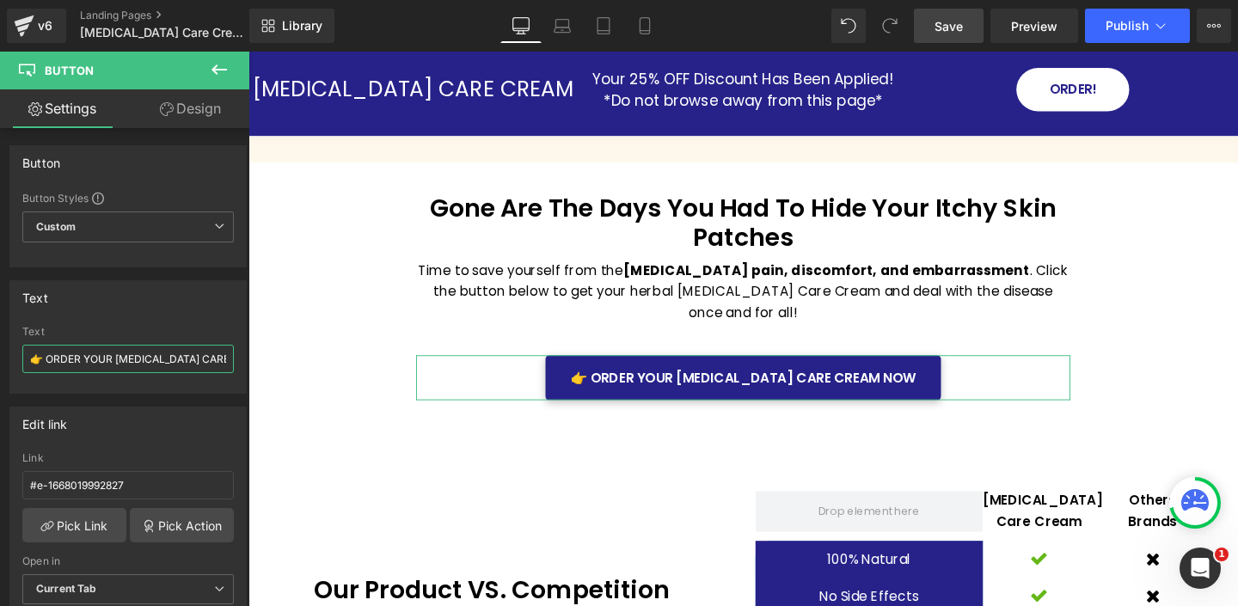
scroll to position [0, 46]
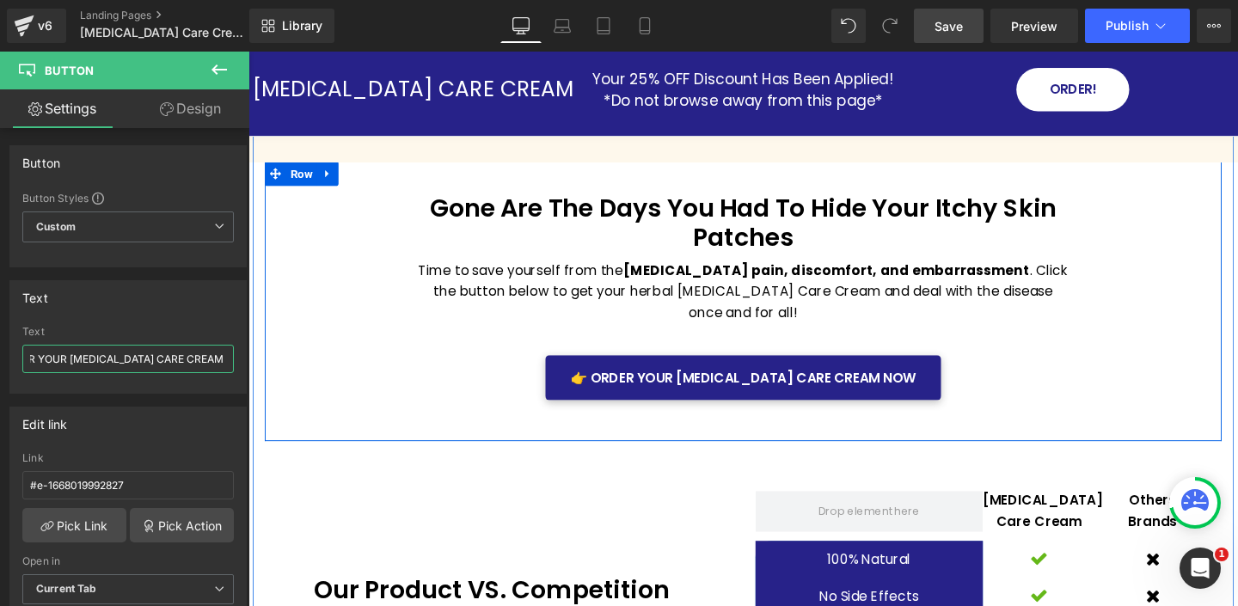
drag, startPoint x: 292, startPoint y: 410, endPoint x: 311, endPoint y: 378, distance: 37.0
paste input "Get Natural Psoriasis Relief Today"
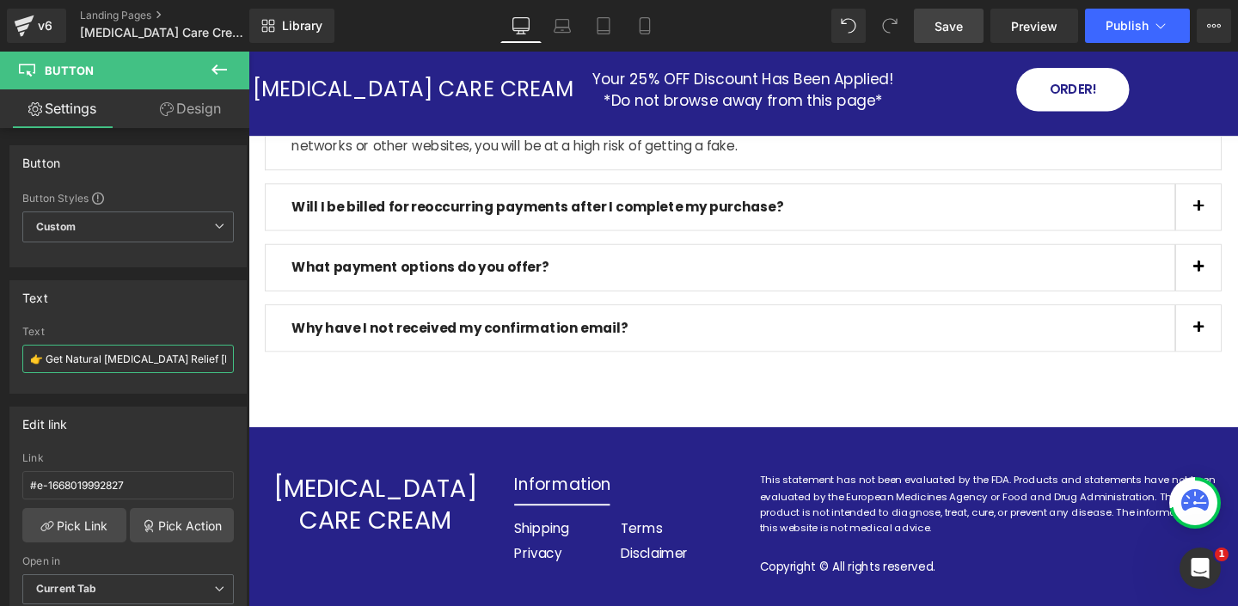
scroll to position [6613, 0]
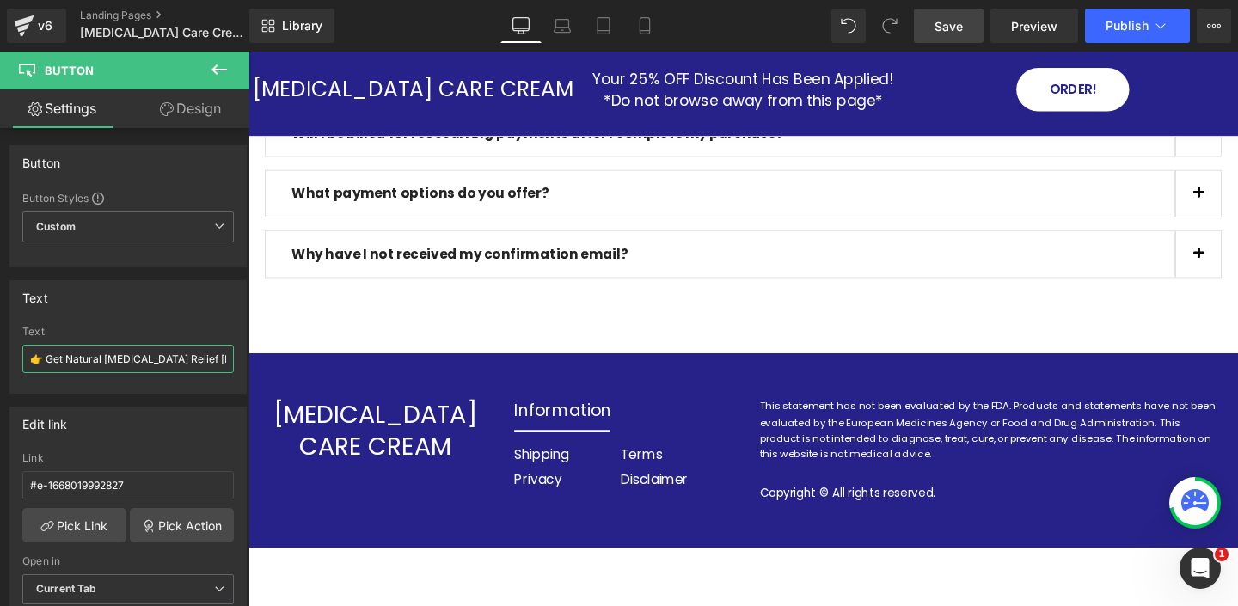
type input "👉 Get Natural Psoriasis Relief Today"
click at [946, 32] on span "Save" at bounding box center [948, 26] width 28 height 18
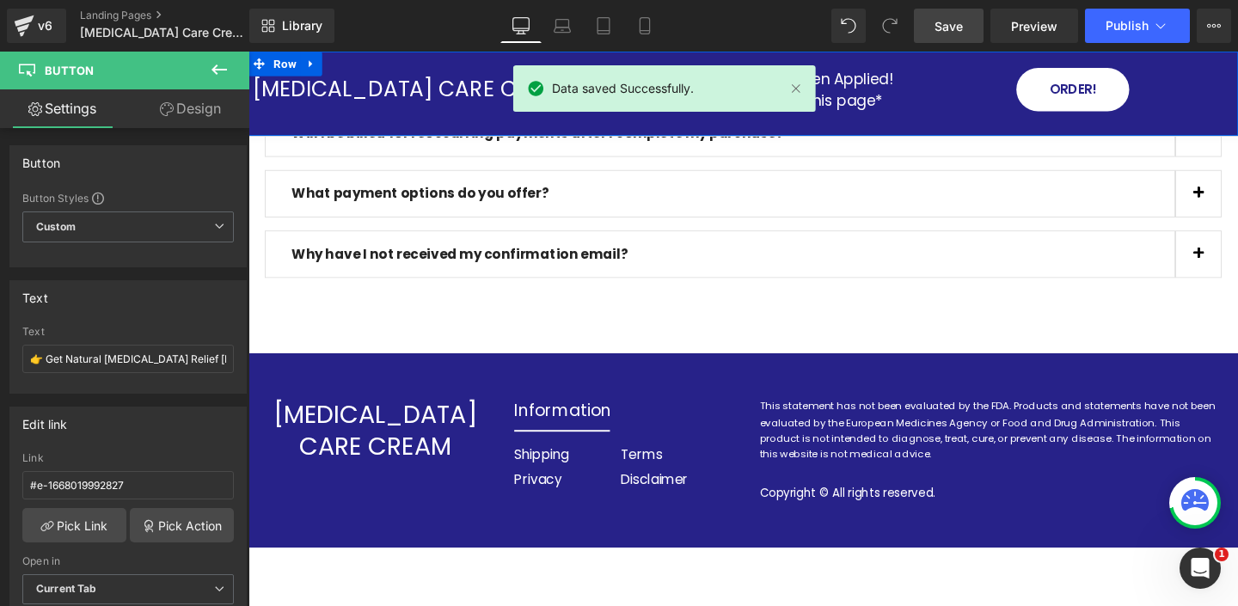
scroll to position [6614, 0]
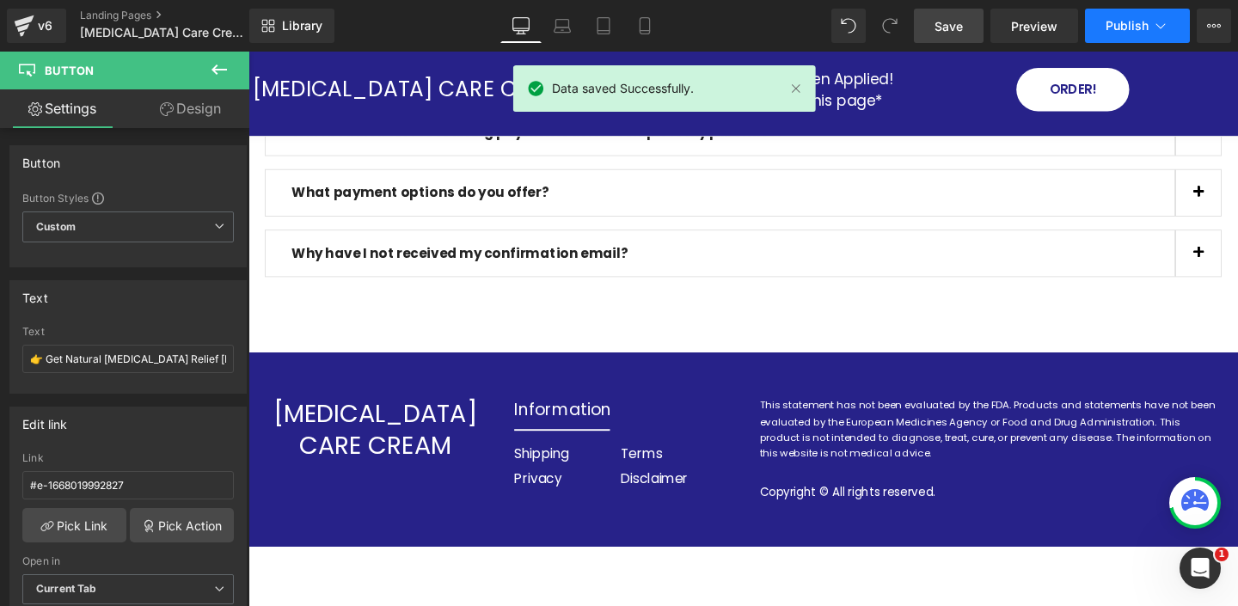
click at [1118, 30] on span "Publish" at bounding box center [1126, 26] width 43 height 14
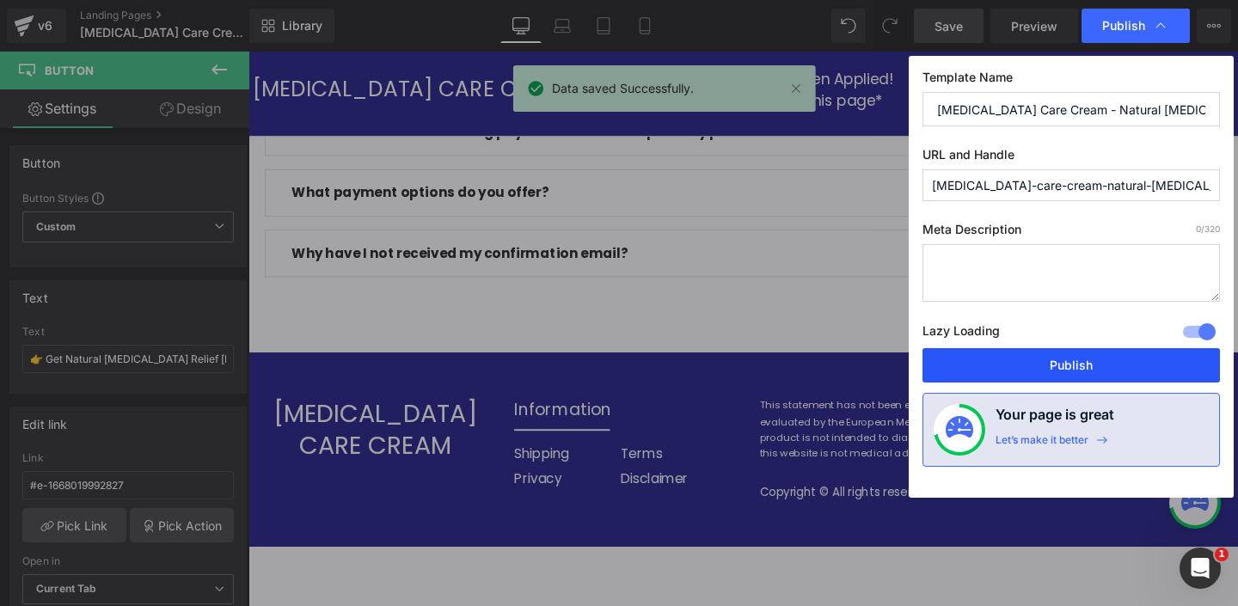
click at [1029, 355] on button "Publish" at bounding box center [1070, 365] width 297 height 34
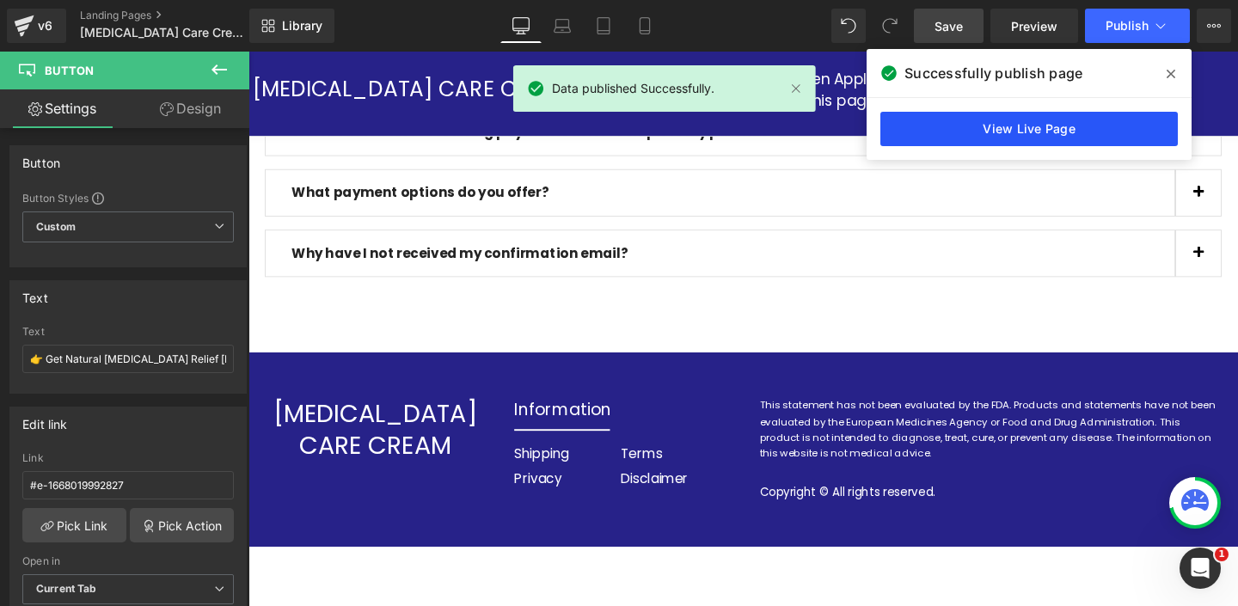
click at [998, 135] on link "View Live Page" at bounding box center [1028, 129] width 297 height 34
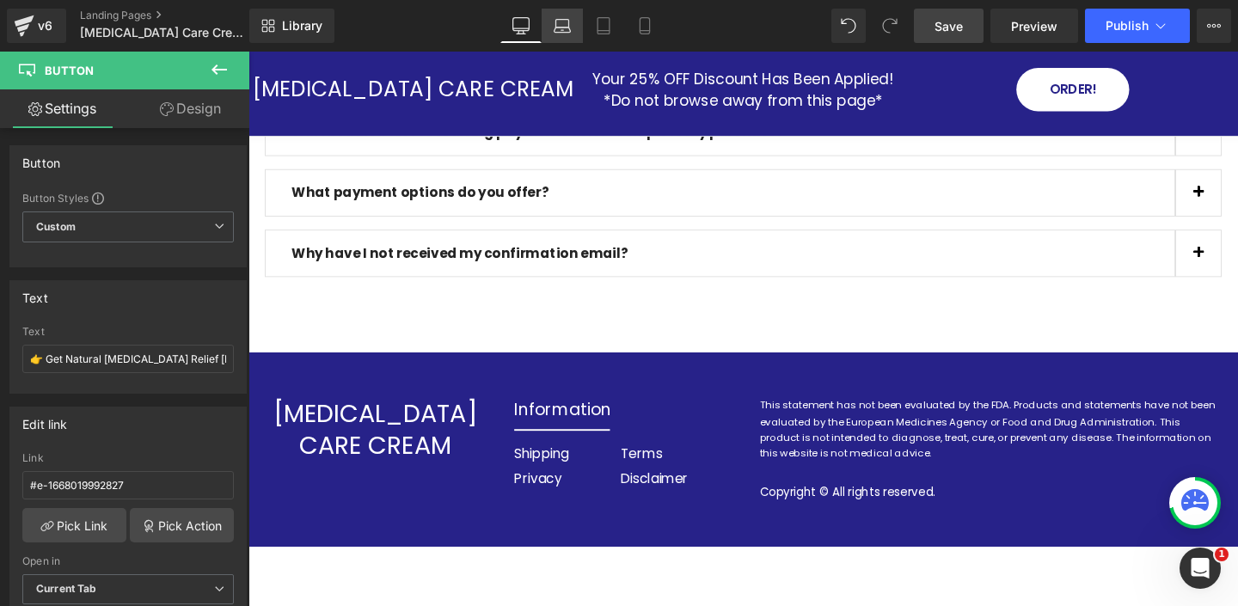
click at [549, 27] on link "Laptop" at bounding box center [561, 26] width 41 height 34
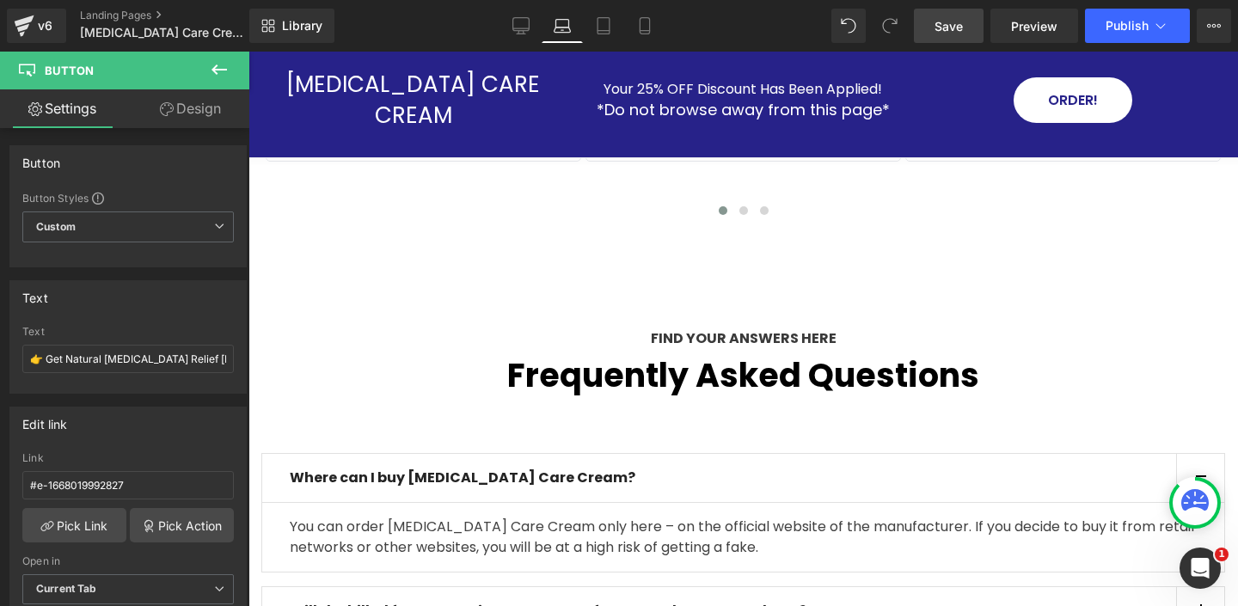
scroll to position [7018, 0]
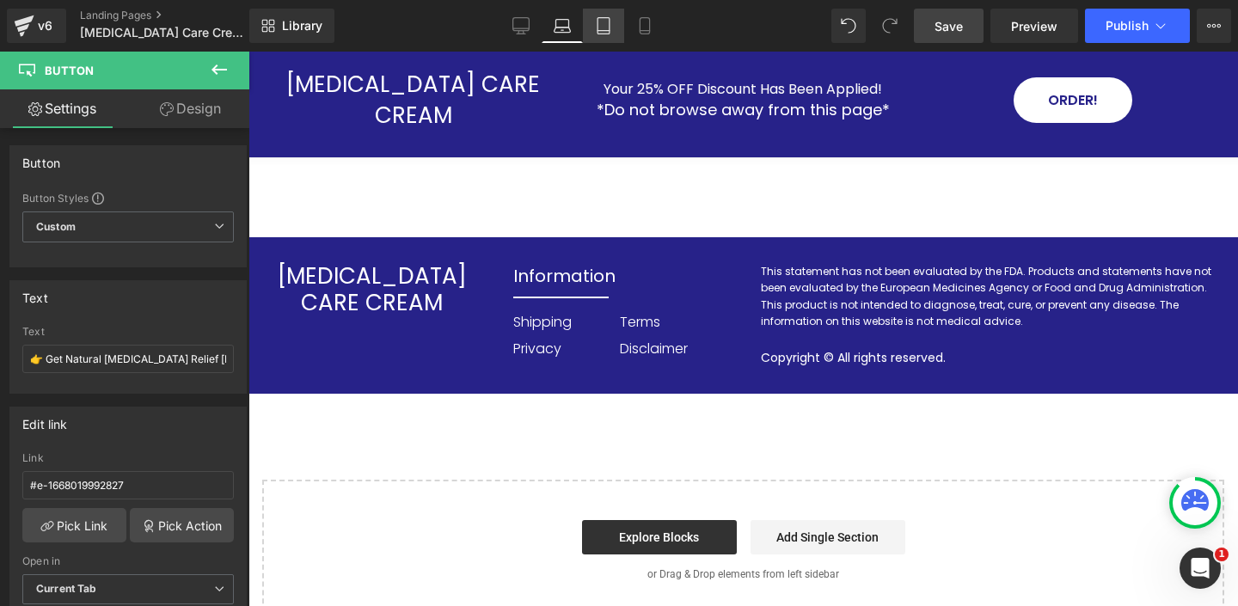
click at [601, 23] on icon at bounding box center [603, 25] width 17 height 17
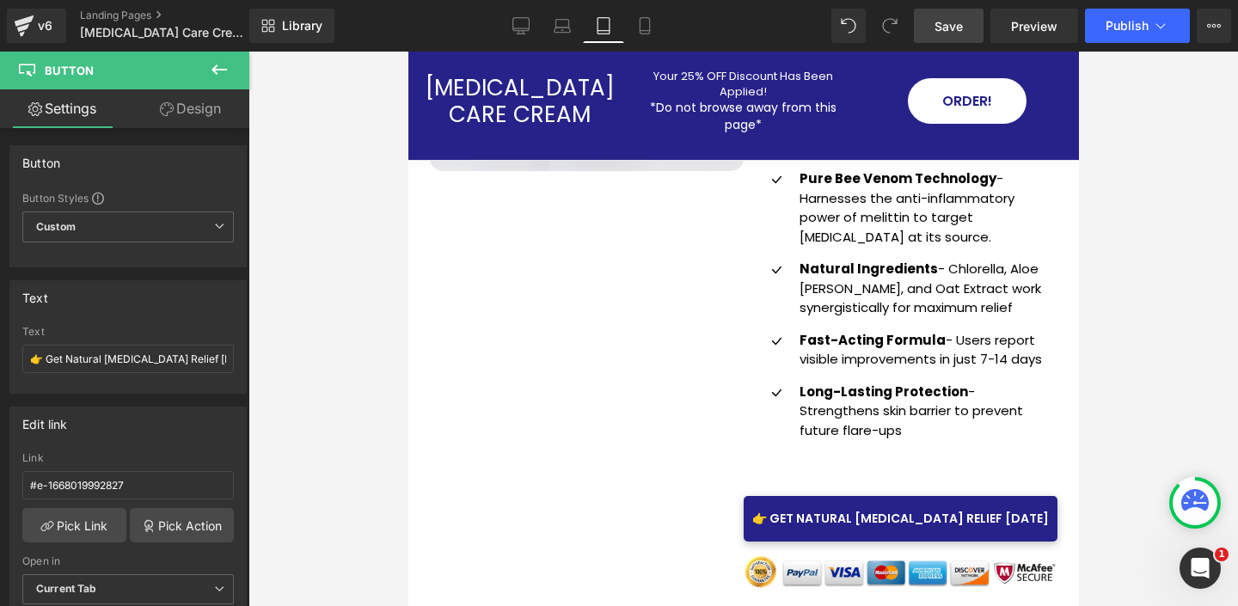
scroll to position [0, 0]
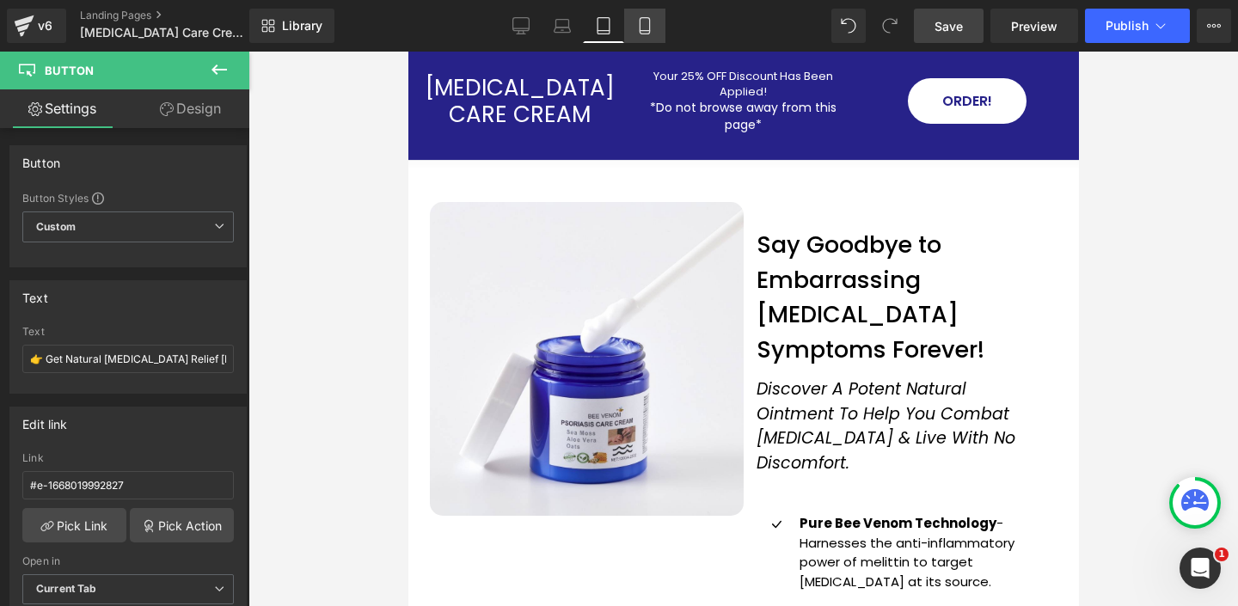
click at [643, 28] on icon at bounding box center [644, 25] width 17 height 17
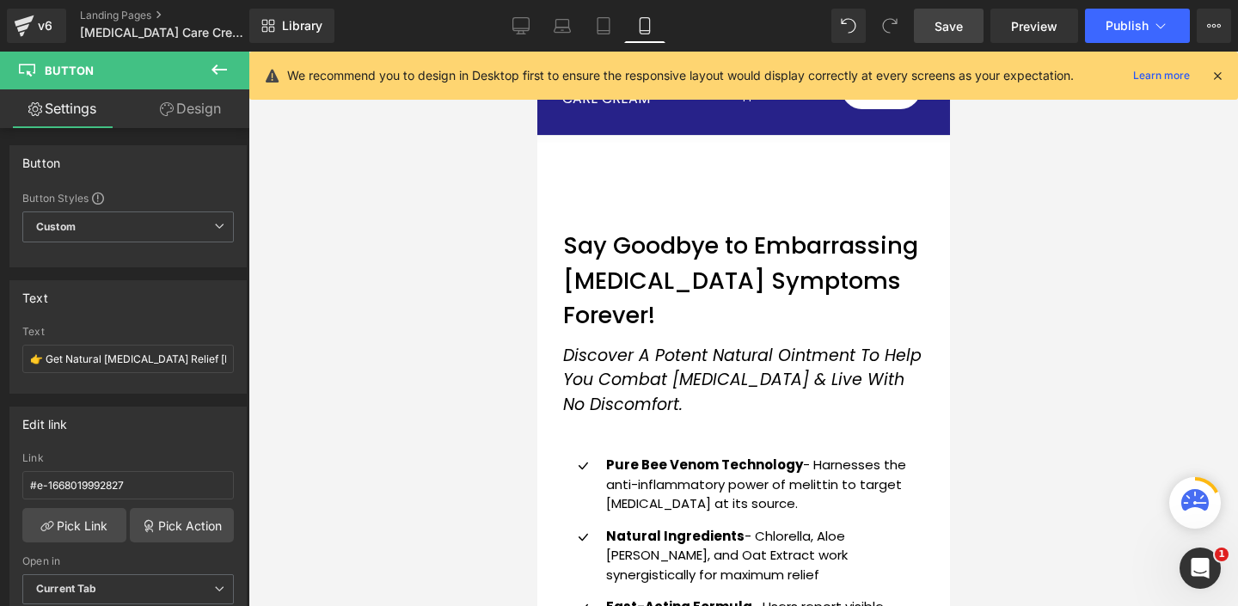
scroll to position [1376, 0]
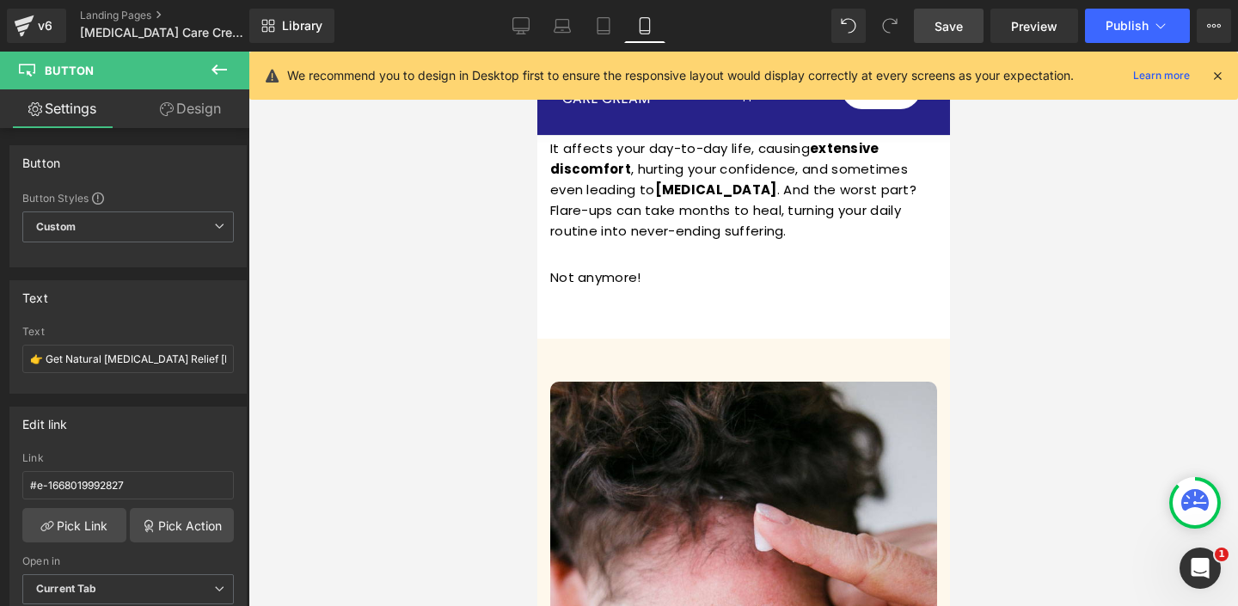
drag, startPoint x: 1213, startPoint y: 73, endPoint x: 950, endPoint y: 218, distance: 300.4
click at [1212, 73] on icon at bounding box center [1216, 75] width 15 height 15
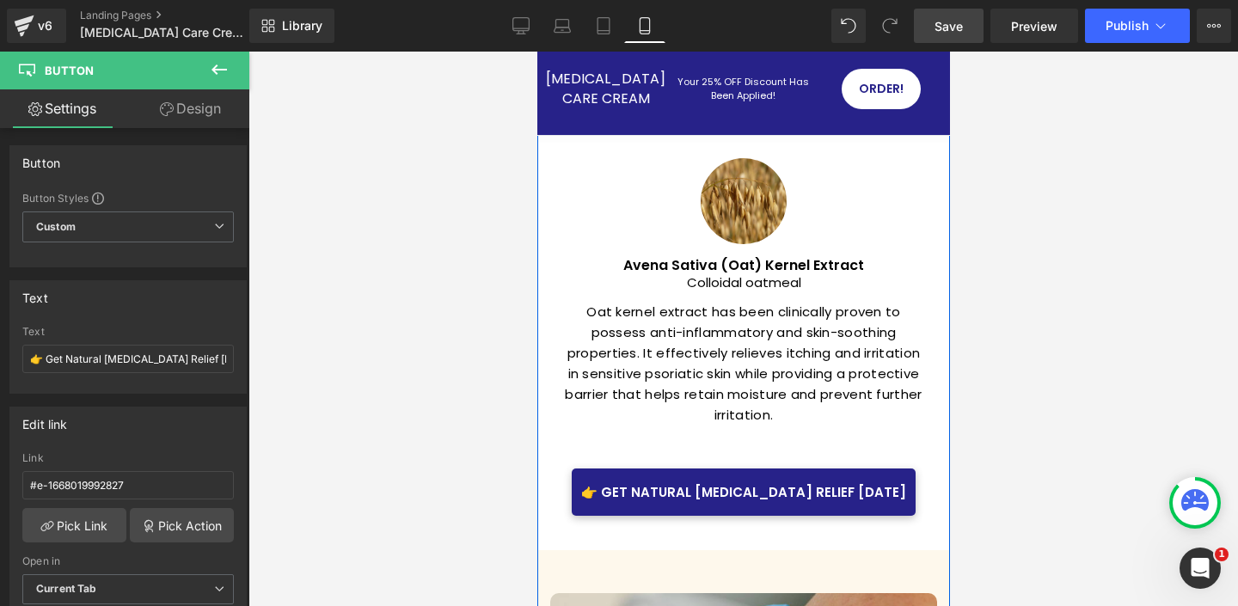
scroll to position [4617, 0]
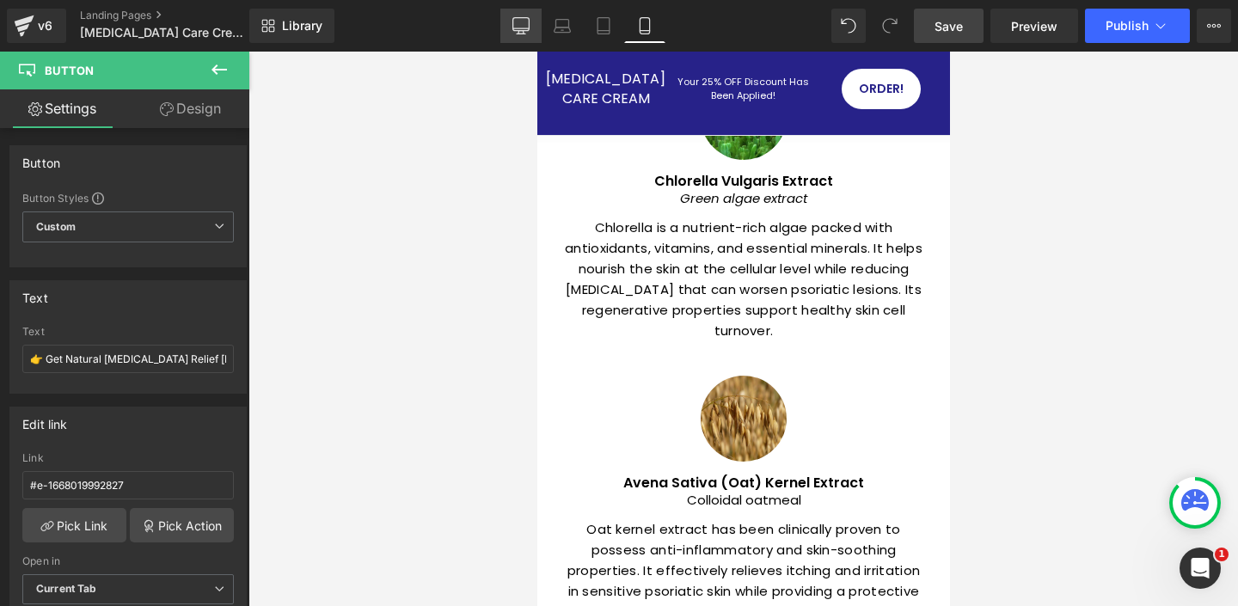
click at [525, 28] on icon at bounding box center [520, 25] width 17 height 17
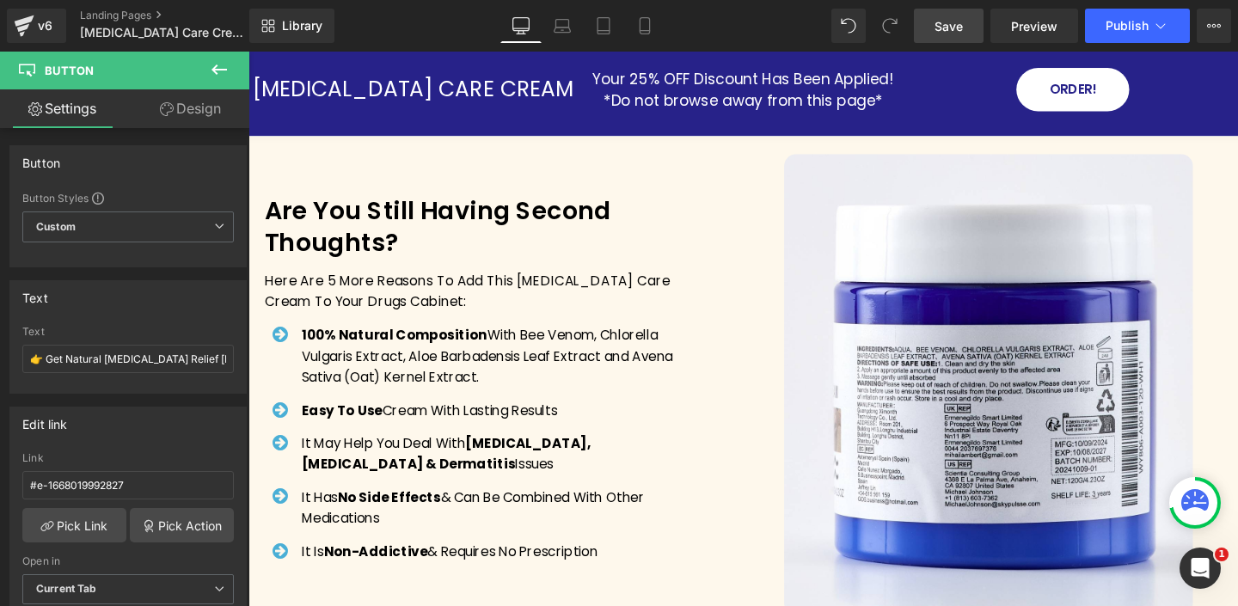
scroll to position [3361, 0]
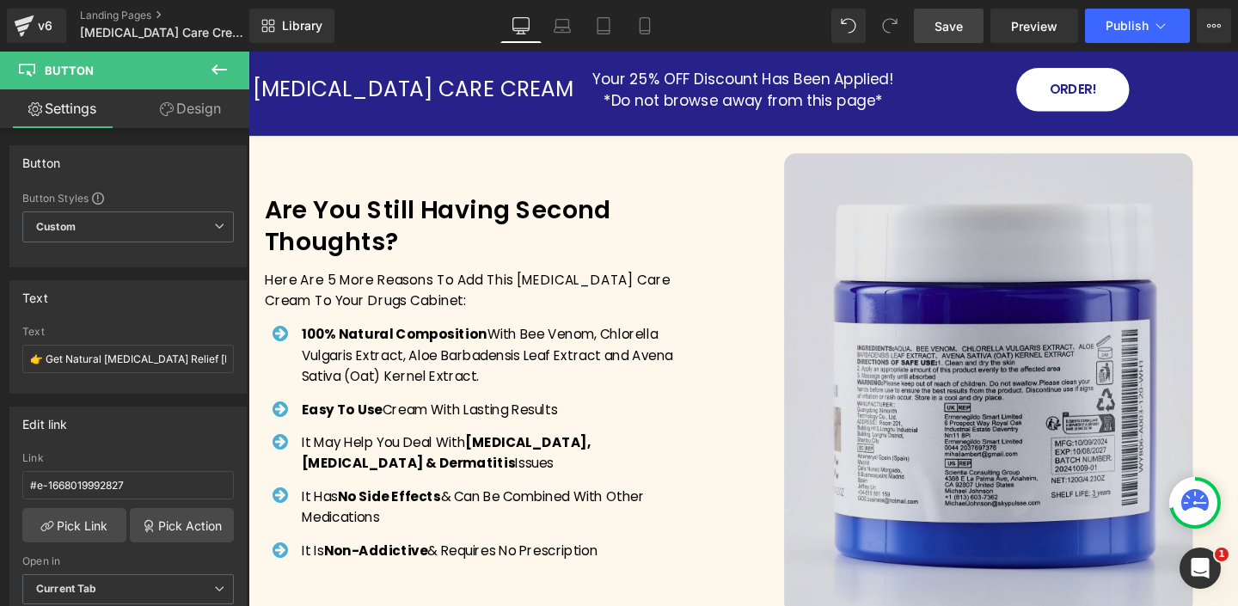
click at [988, 291] on img at bounding box center [1026, 400] width 430 height 484
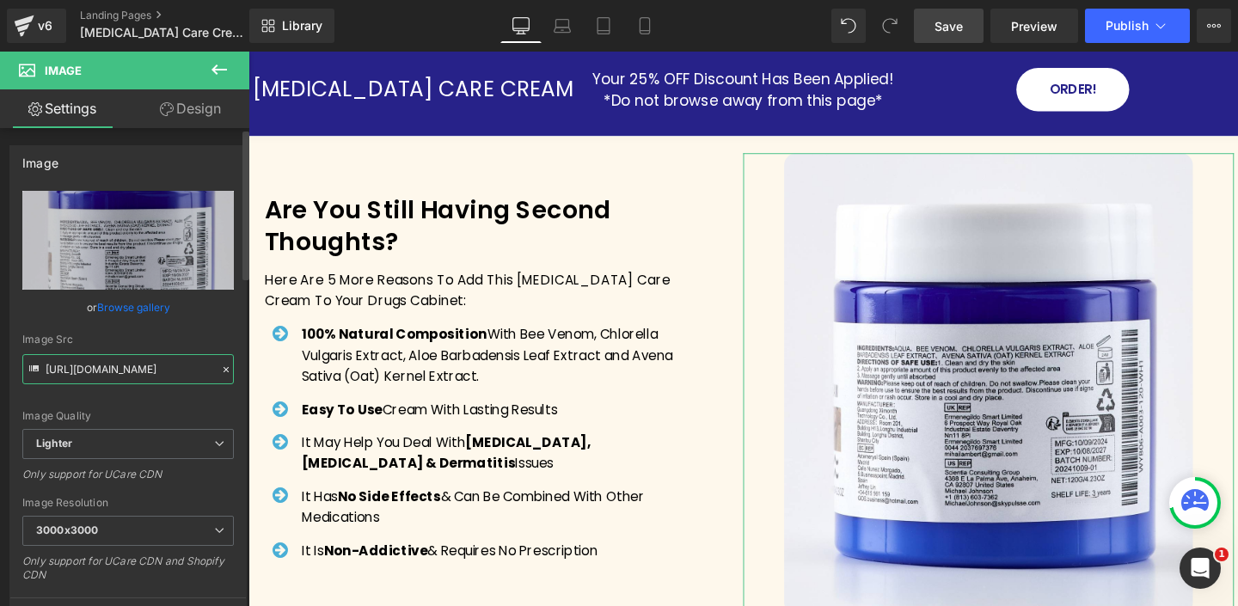
click at [118, 370] on input "https://ucarecdn.com/87e858eb-2394-4b89-b3a2-290b0a58a23d/-/format/auto/-/previ…" at bounding box center [127, 369] width 211 height 30
click at [117, 370] on input "https://ucarecdn.com/87e858eb-2394-4b89-b3a2-290b0a58a23d/-/format/auto/-/previ…" at bounding box center [127, 369] width 211 height 30
click at [116, 370] on input "https://ucarecdn.com/87e858eb-2394-4b89-b3a2-290b0a58a23d/-/format/auto/-/previ…" at bounding box center [127, 369] width 211 height 30
click at [114, 370] on input "https://ucarecdn.com/87e858eb-2394-4b89-b3a2-290b0a58a23d/-/format/auto/-/previ…" at bounding box center [127, 369] width 211 height 30
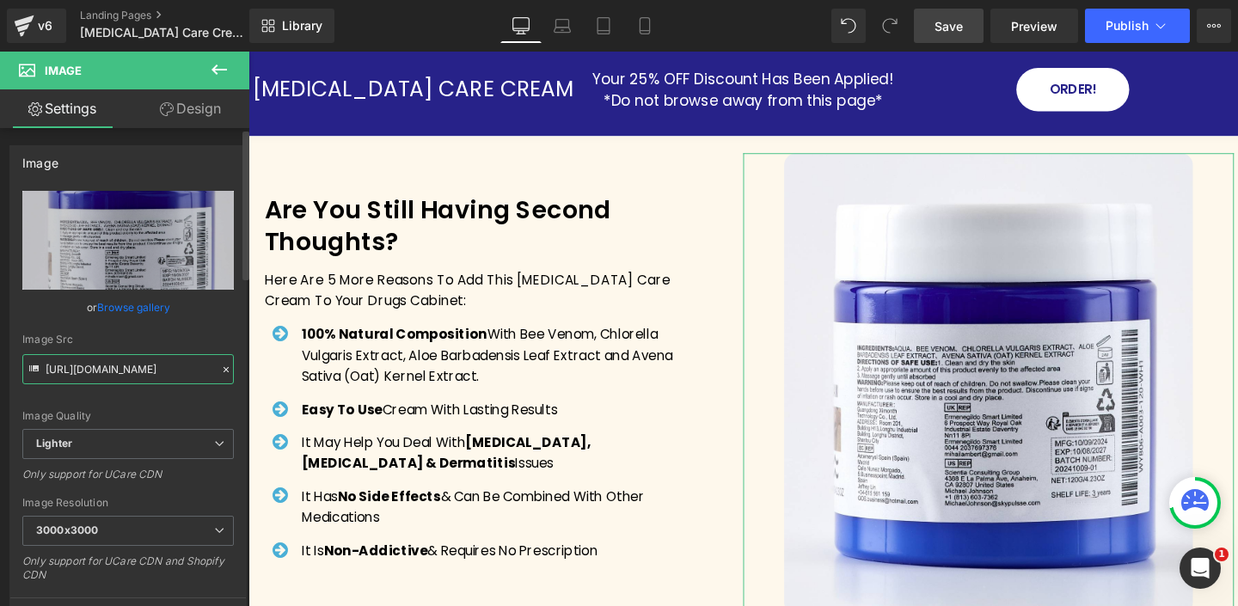
click at [114, 370] on input "https://ucarecdn.com/87e858eb-2394-4b89-b3a2-290b0a58a23d/-/format/auto/-/previ…" at bounding box center [127, 369] width 211 height 30
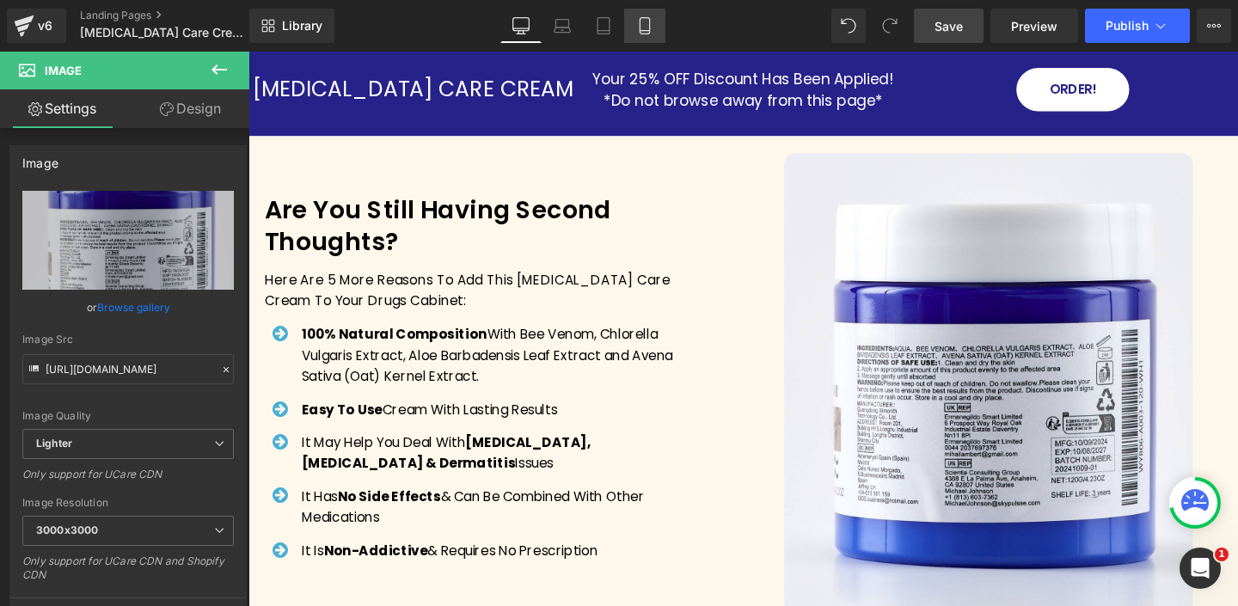
click at [642, 28] on icon at bounding box center [644, 25] width 17 height 17
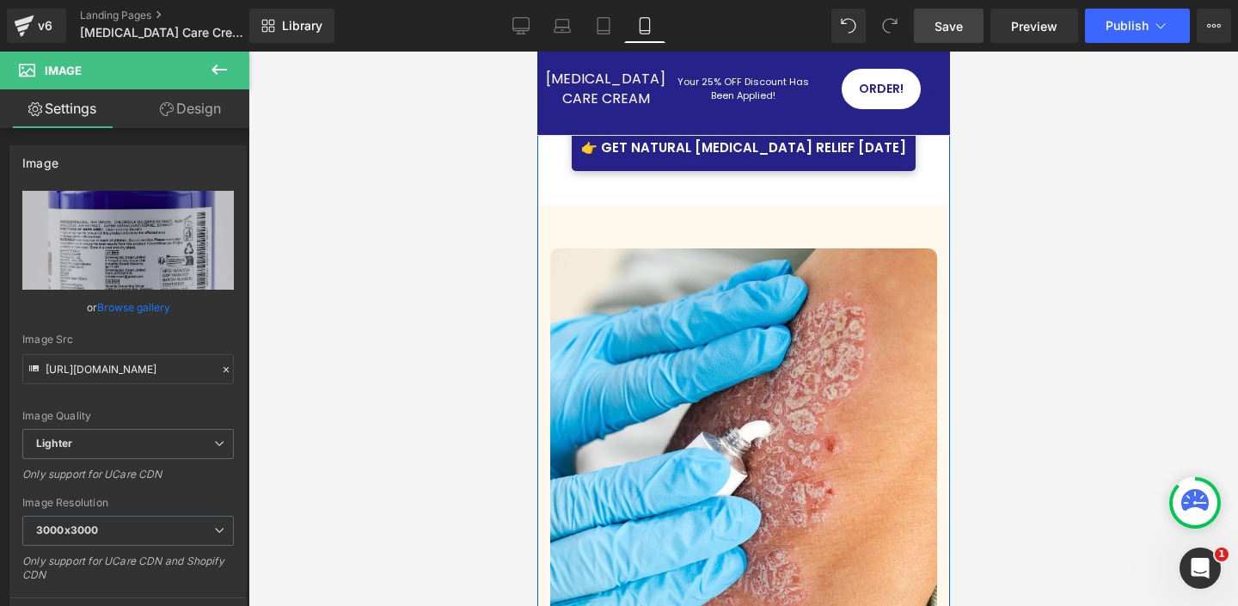
scroll to position [5189, 0]
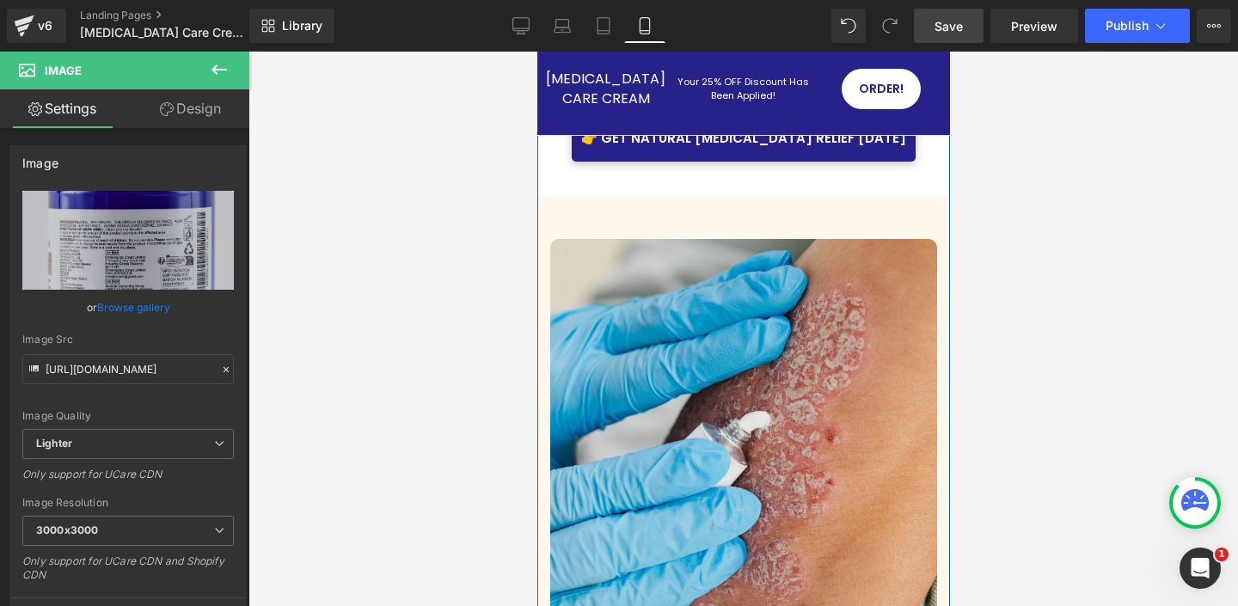
click at [781, 313] on img at bounding box center [742, 432] width 387 height 387
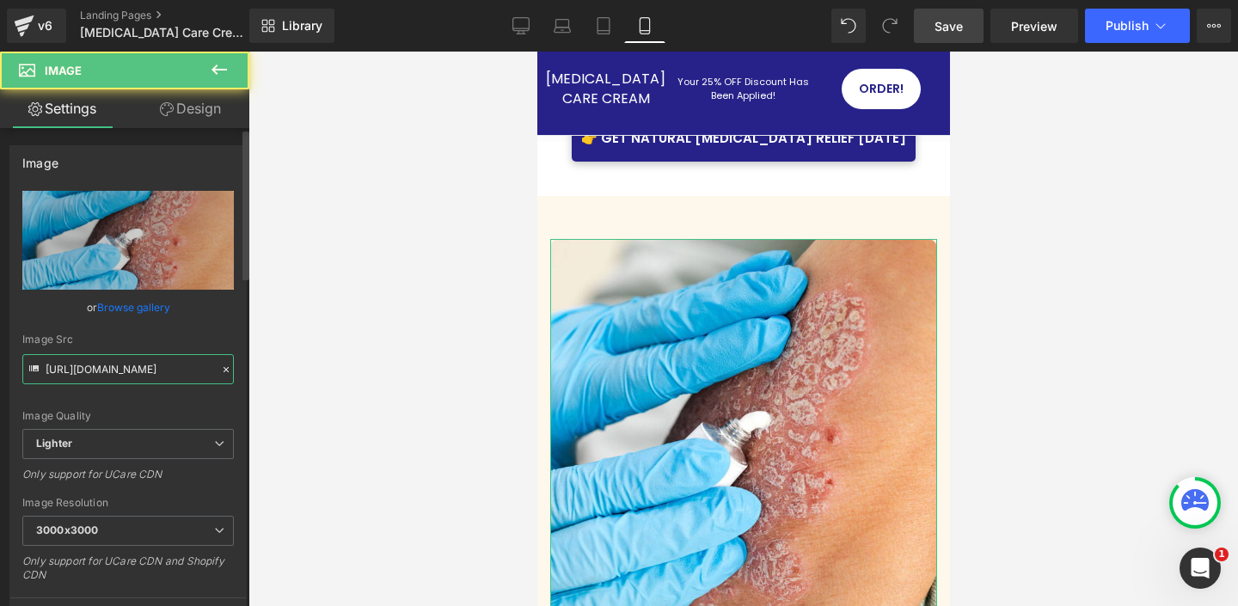
click at [159, 371] on input "https://ucarecdn.com/f9d75b2e-09d8-4658-87a4-6ea1b117b2c4/-/format/auto/-/previ…" at bounding box center [127, 369] width 211 height 30
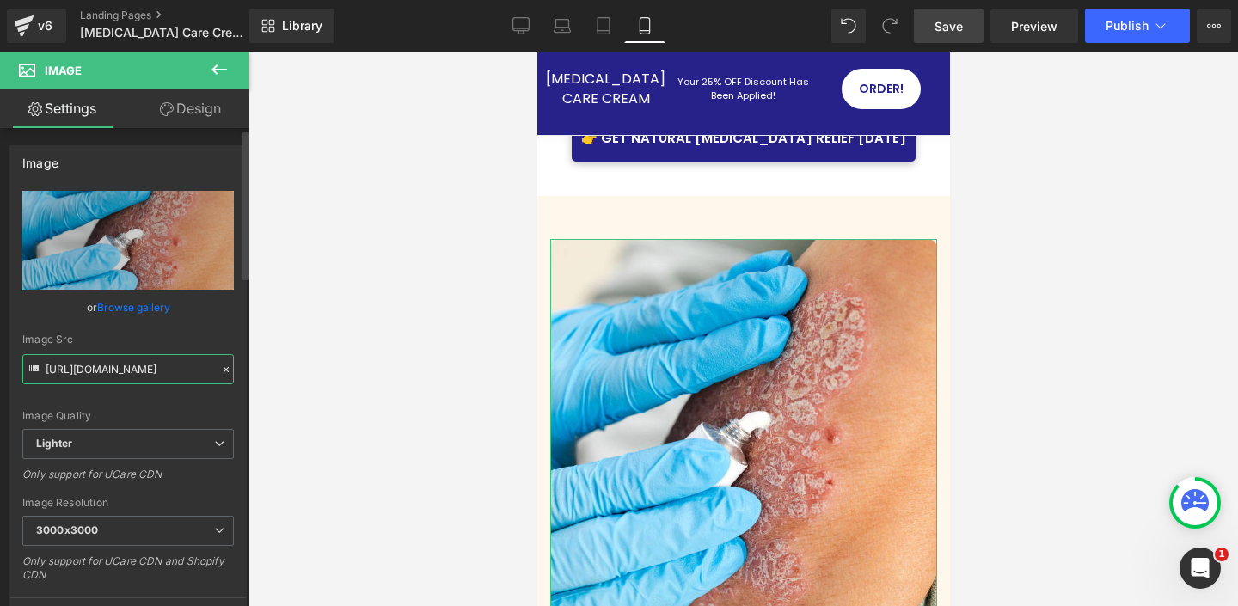
click at [159, 371] on input "https://ucarecdn.com/f9d75b2e-09d8-4658-87a4-6ea1b117b2c4/-/format/auto/-/previ…" at bounding box center [127, 369] width 211 height 30
click at [158, 371] on input "https://ucarecdn.com/f9d75b2e-09d8-4658-87a4-6ea1b117b2c4/-/format/auto/-/previ…" at bounding box center [127, 369] width 211 height 30
paste input "87e858eb-2394-4b89-b3a2-290b0a58a23d/-/format/auto/-/preview/3000x3000/-/qualit…"
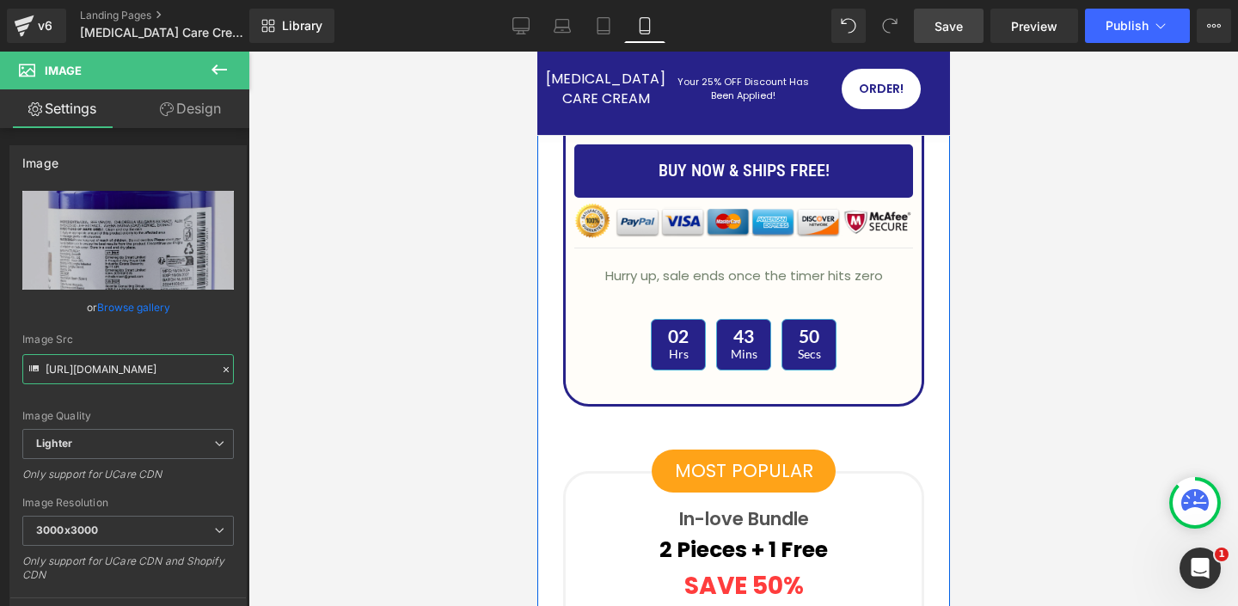
scroll to position [8387, 0]
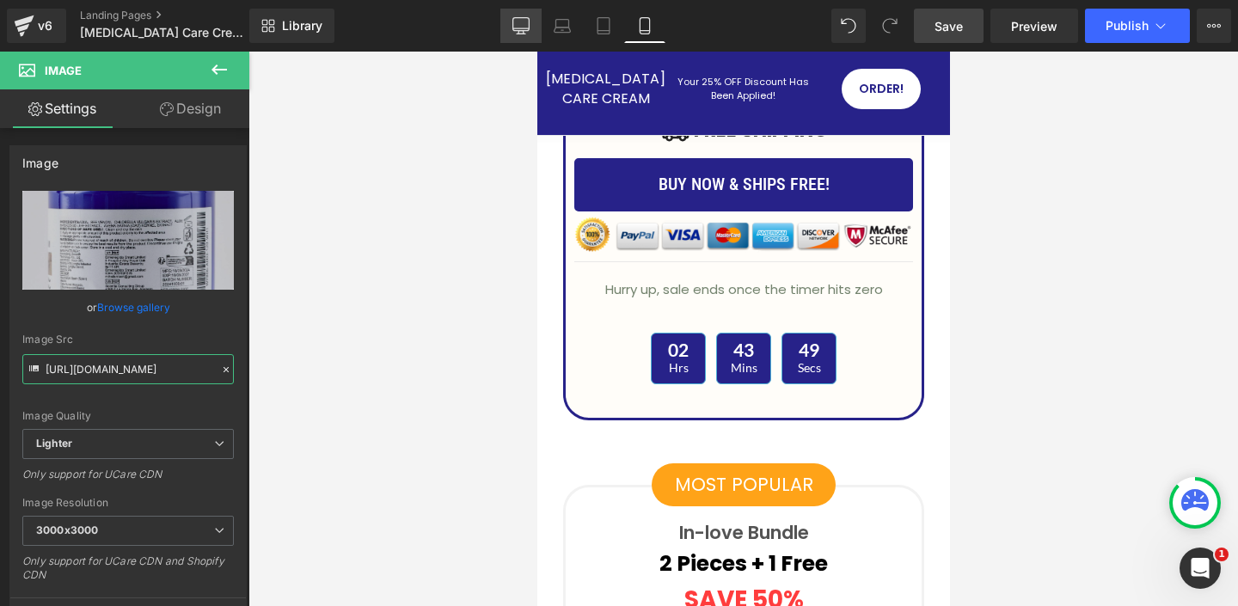
type input "https://ucarecdn.com/87e858eb-2394-4b89-b3a2-290b0a58a23d/-/format/auto/-/previ…"
click at [520, 28] on icon at bounding box center [521, 28] width 16 height 0
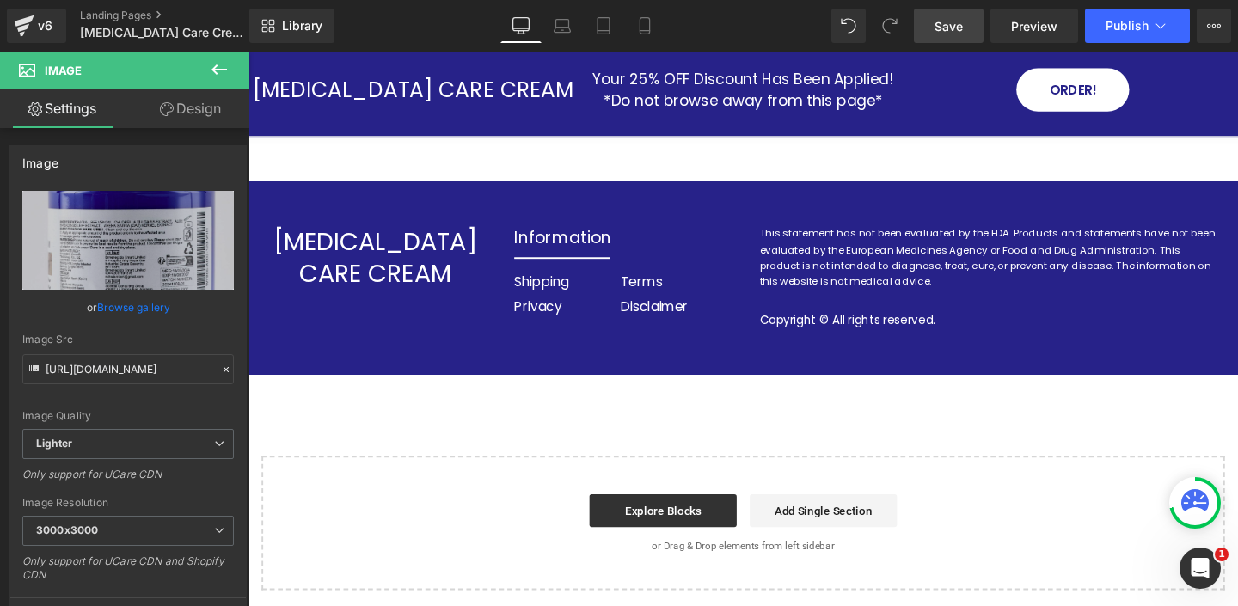
scroll to position [0, 0]
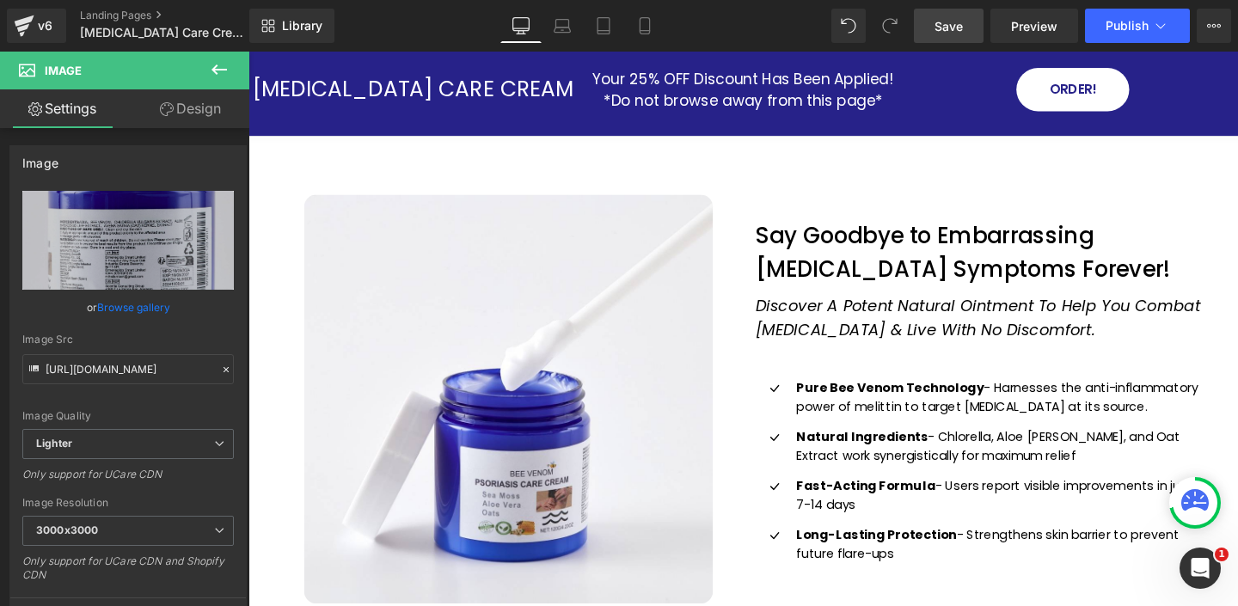
drag, startPoint x: 939, startPoint y: 27, endPoint x: 609, endPoint y: 102, distance: 338.6
click at [939, 27] on span "Save" at bounding box center [948, 26] width 28 height 18
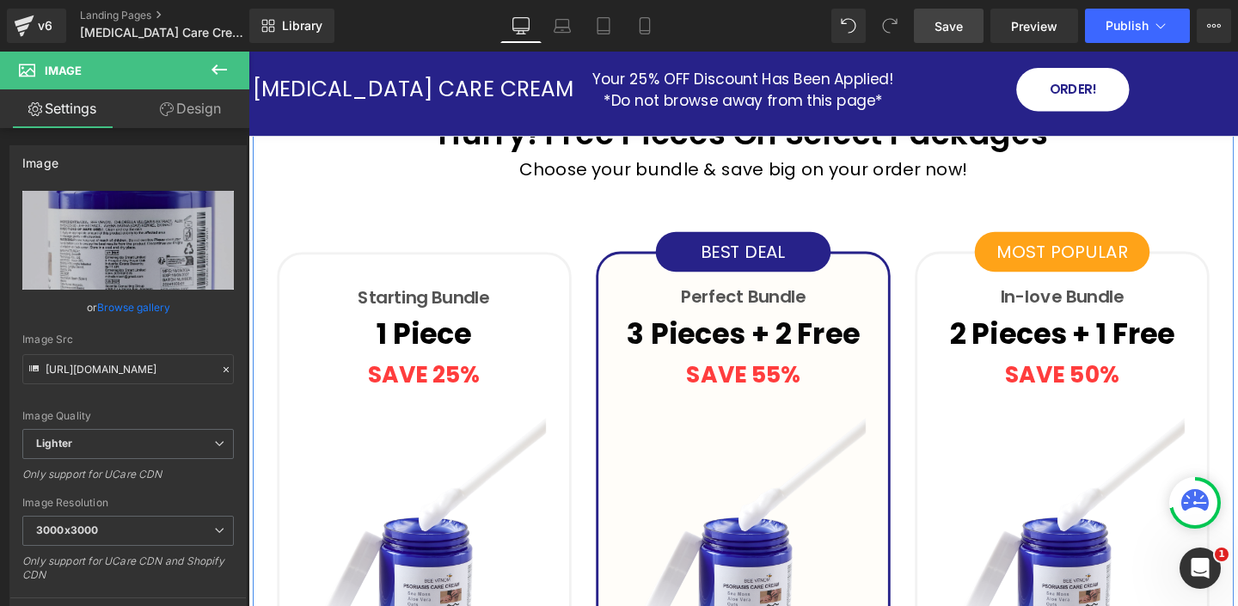
scroll to position [4644, 0]
click at [709, 249] on p "BEST DEAL" at bounding box center [768, 263] width 184 height 29
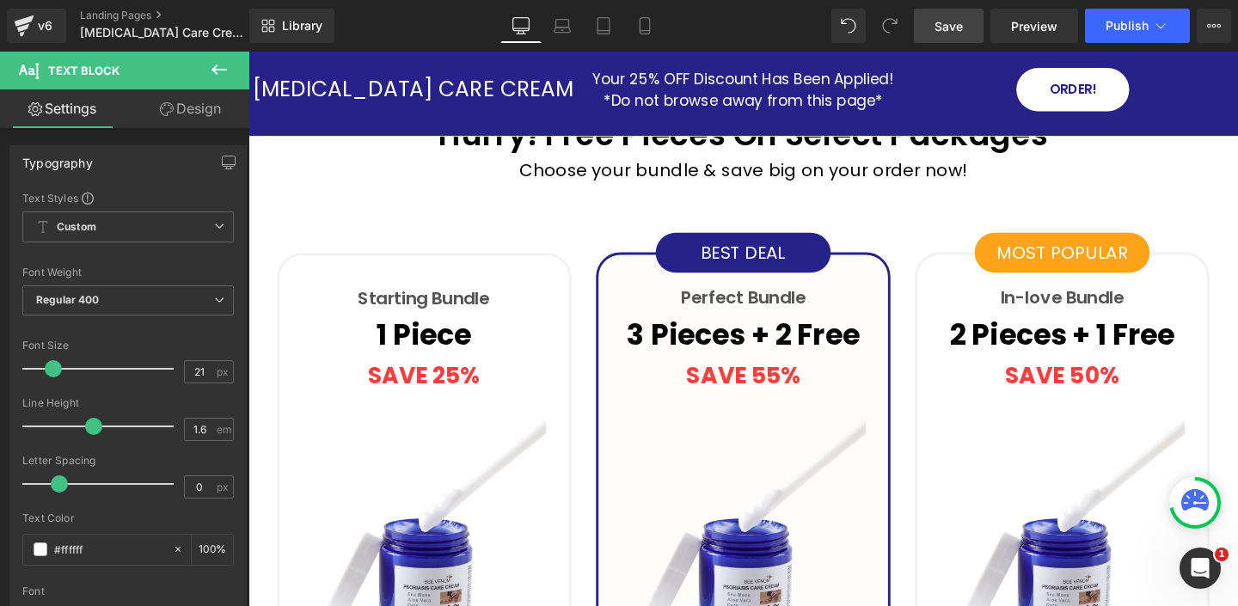
click at [205, 114] on link "Design" at bounding box center [190, 108] width 125 height 39
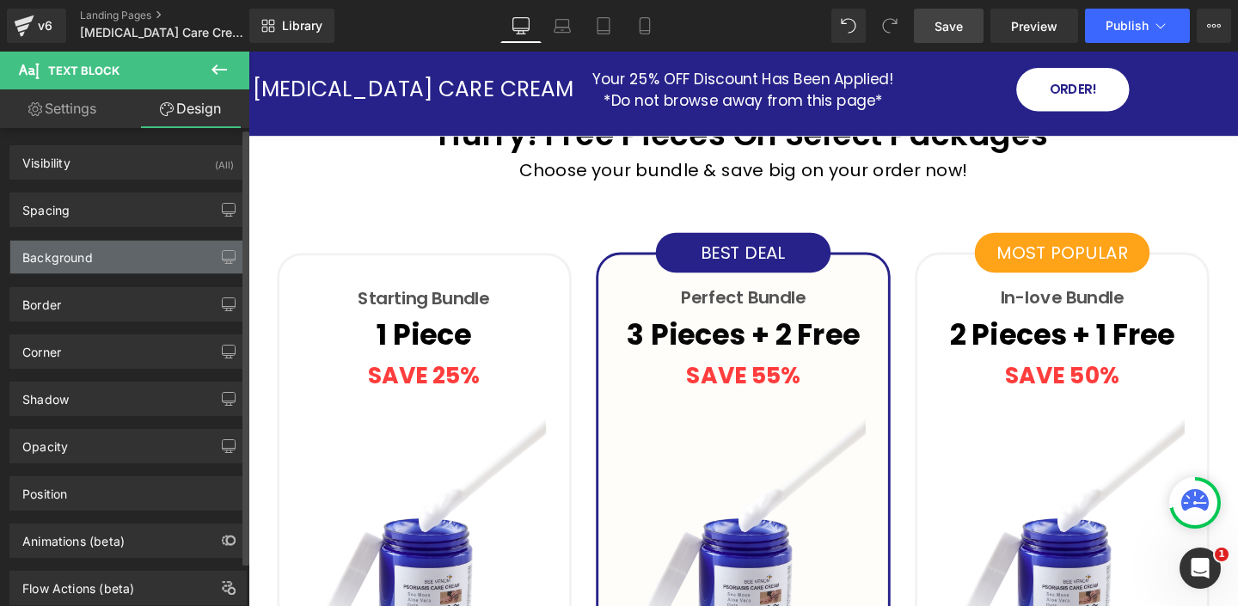
click at [112, 260] on div "Background" at bounding box center [127, 257] width 235 height 33
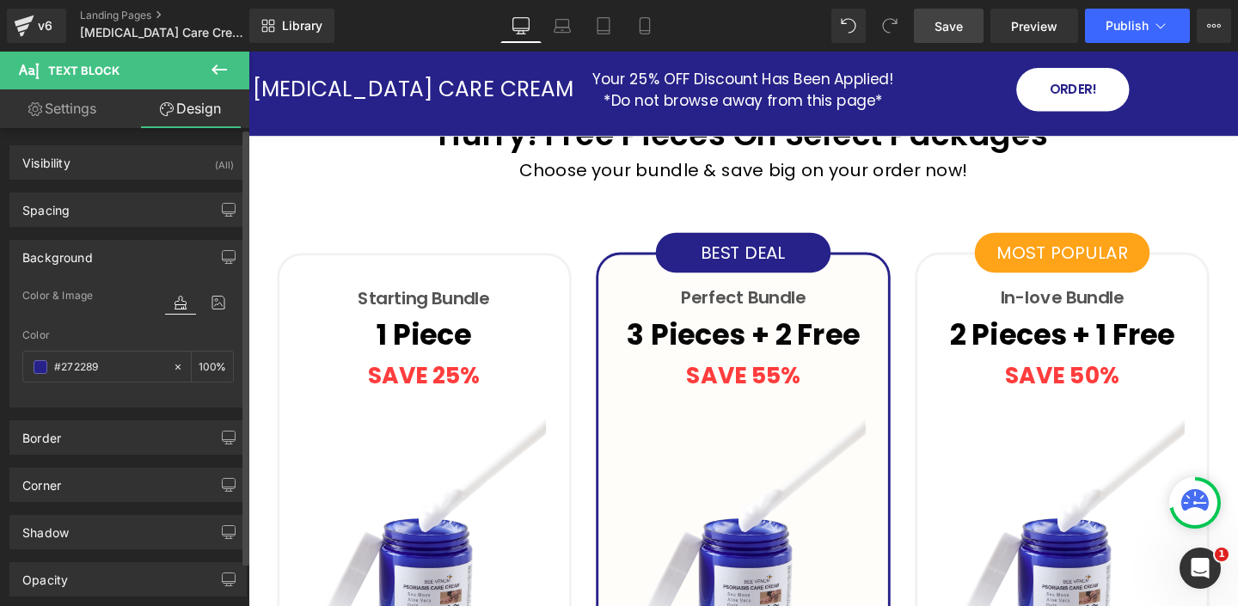
click at [96, 346] on div "Color %" at bounding box center [127, 365] width 211 height 73
drag, startPoint x: 121, startPoint y: 355, endPoint x: 107, endPoint y: 332, distance: 27.4
click at [107, 334] on div "Color %" at bounding box center [127, 365] width 211 height 73
copy div
click at [289, 29] on span "Library" at bounding box center [302, 25] width 40 height 15
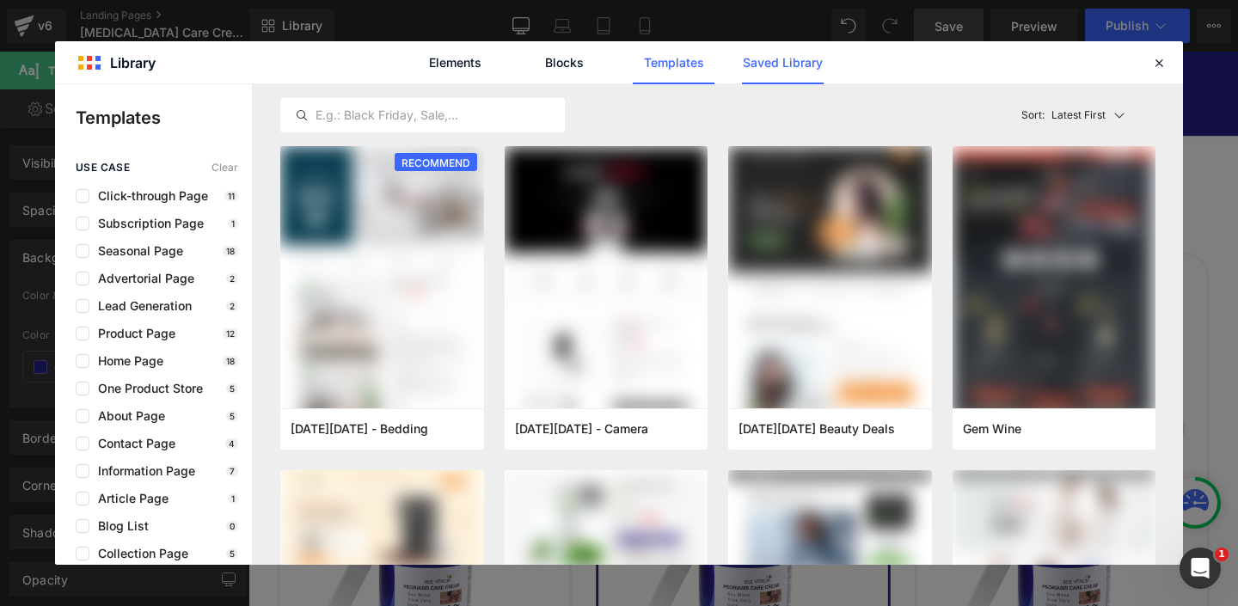
click at [789, 69] on link "Saved Library" at bounding box center [783, 62] width 82 height 43
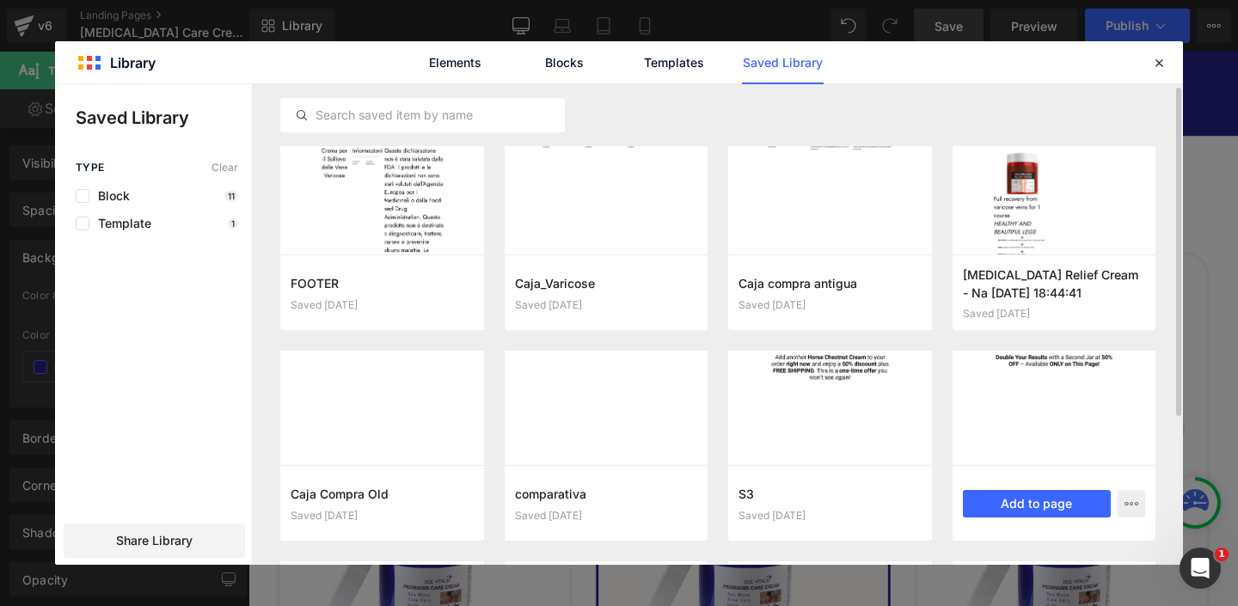
scroll to position [0, 0]
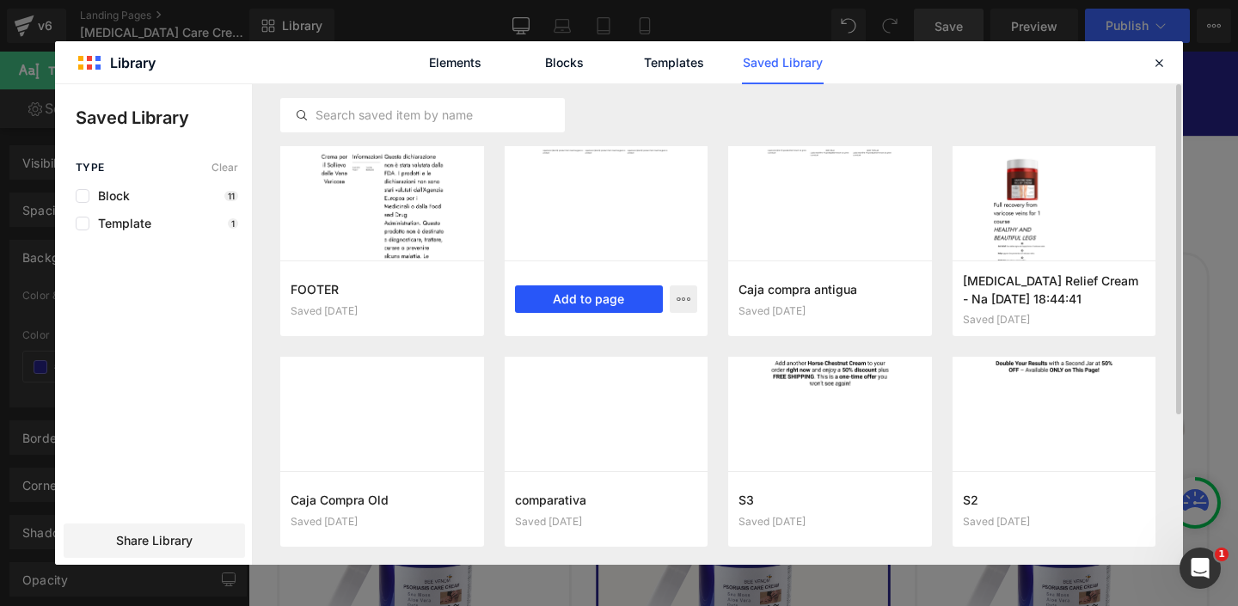
drag, startPoint x: 587, startPoint y: 298, endPoint x: 356, endPoint y: 260, distance: 234.4
click at [587, 298] on button "Add to page" at bounding box center [589, 299] width 149 height 28
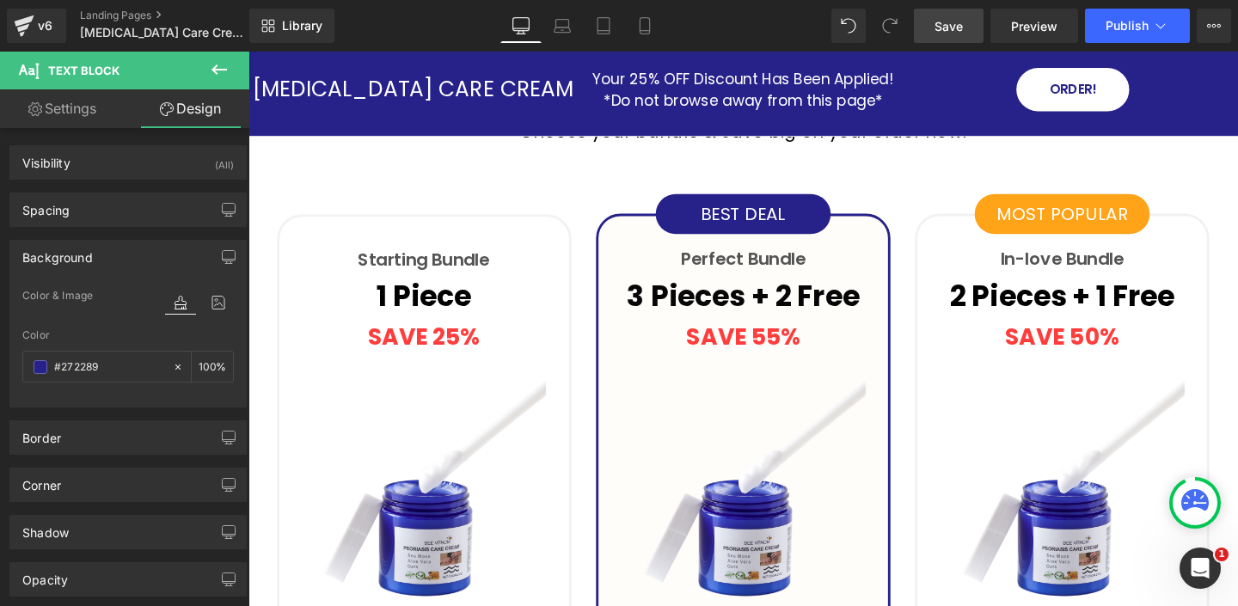
scroll to position [4626, 0]
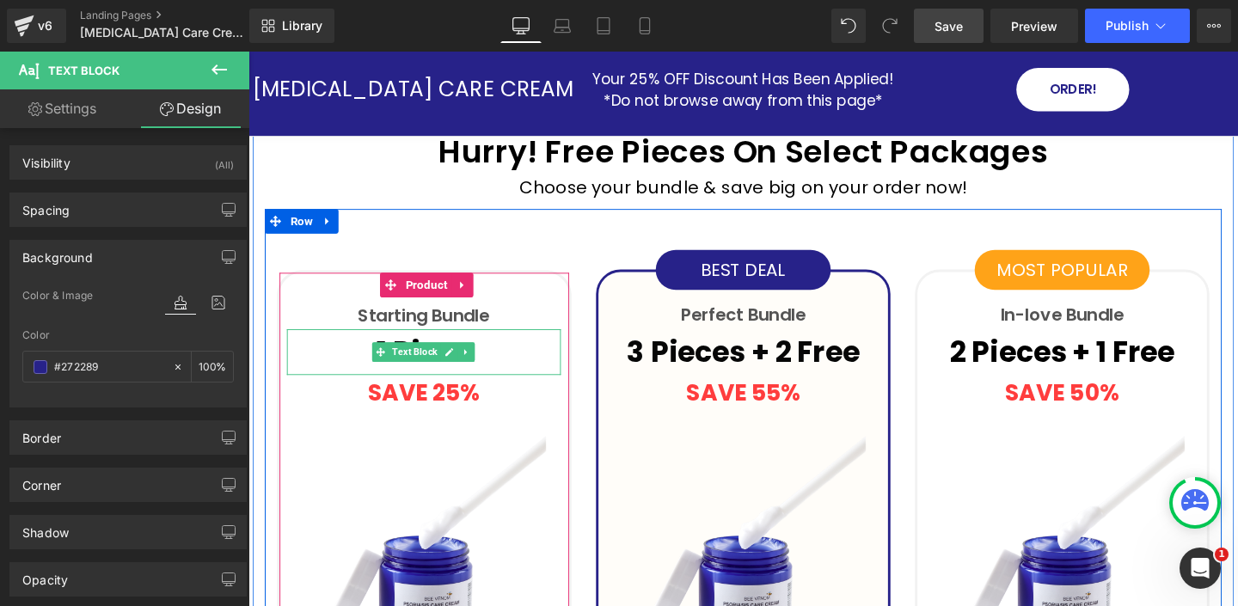
click at [517, 351] on p "1 Piece" at bounding box center [433, 368] width 288 height 48
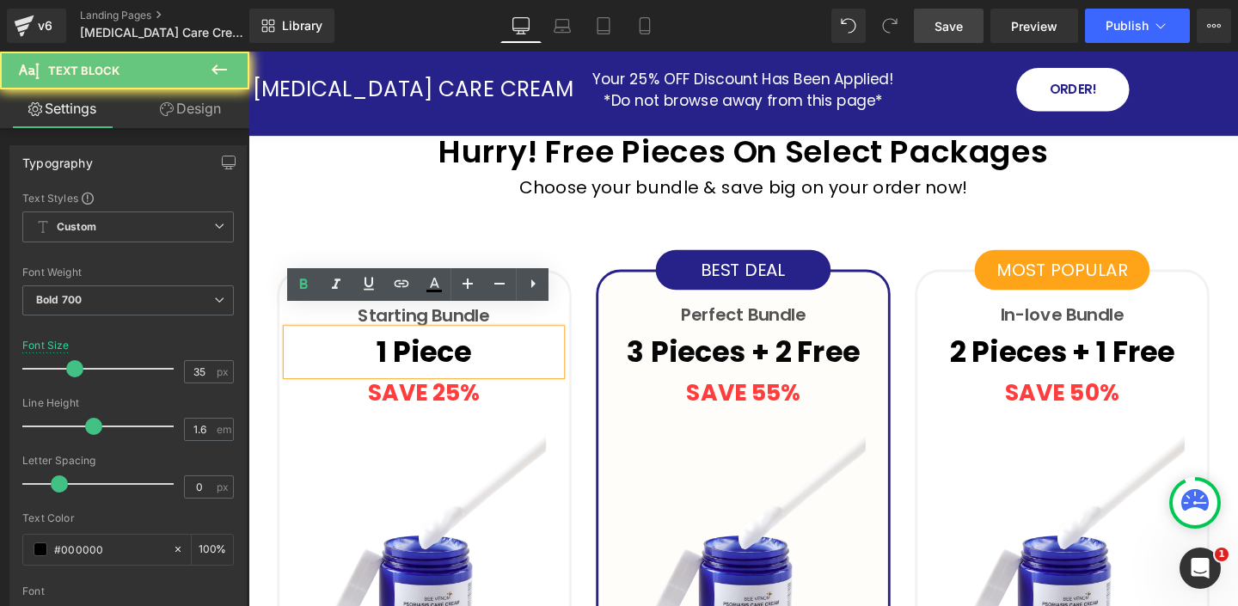
click at [460, 351] on p "1 Piece" at bounding box center [433, 368] width 288 height 48
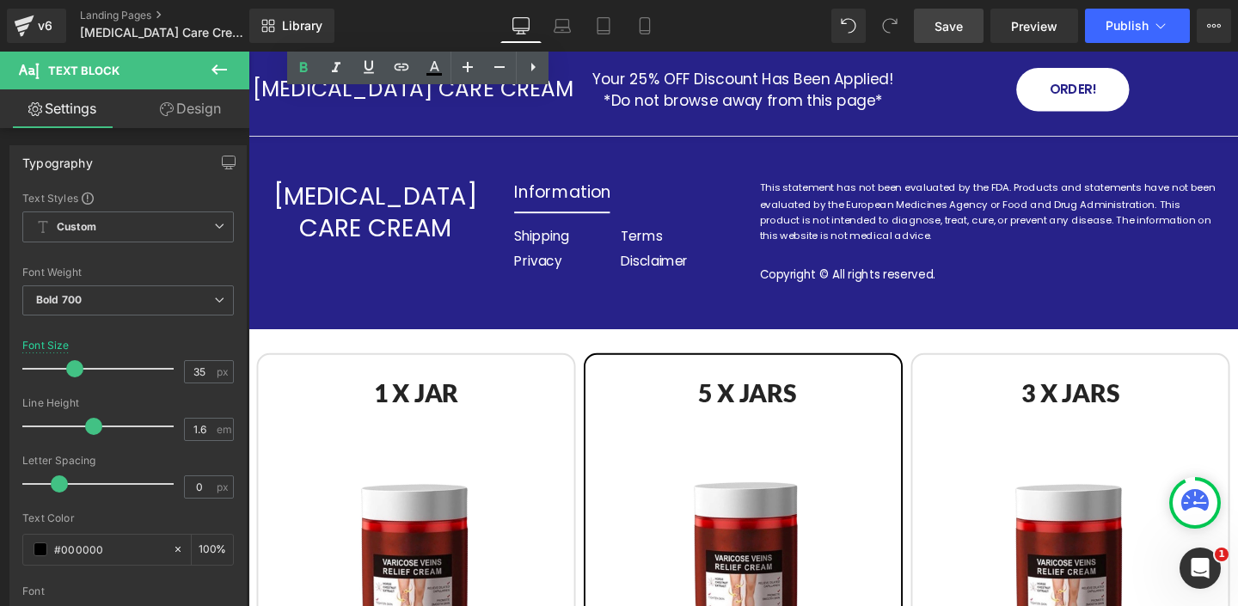
scroll to position [6828, 0]
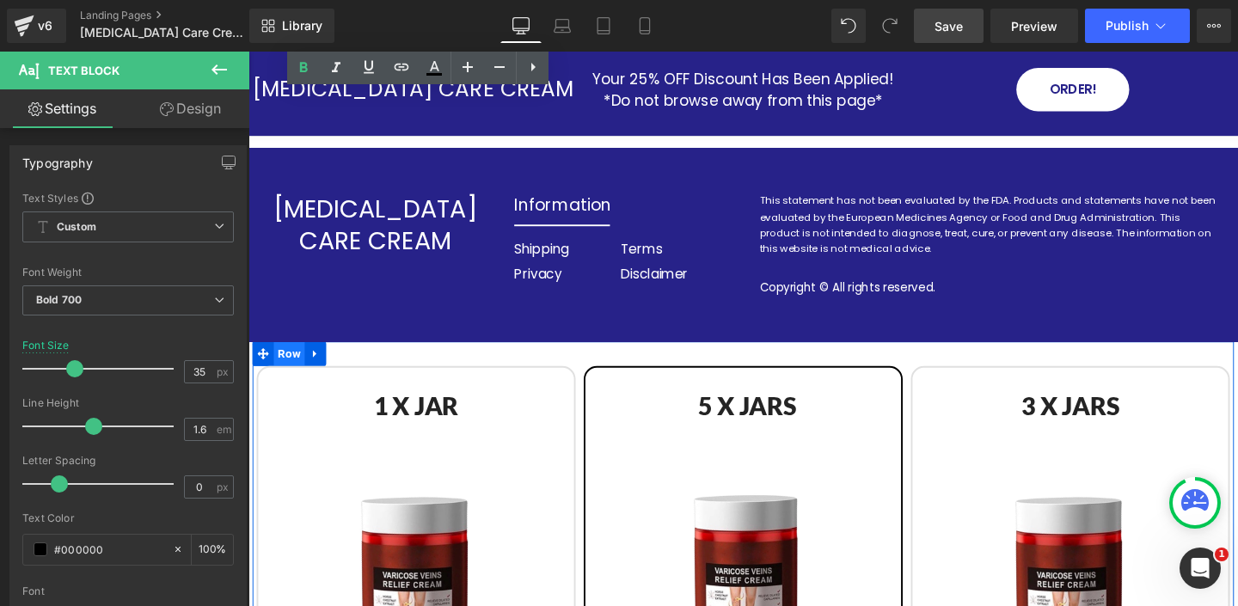
click at [293, 357] on span "Row" at bounding box center [291, 370] width 33 height 26
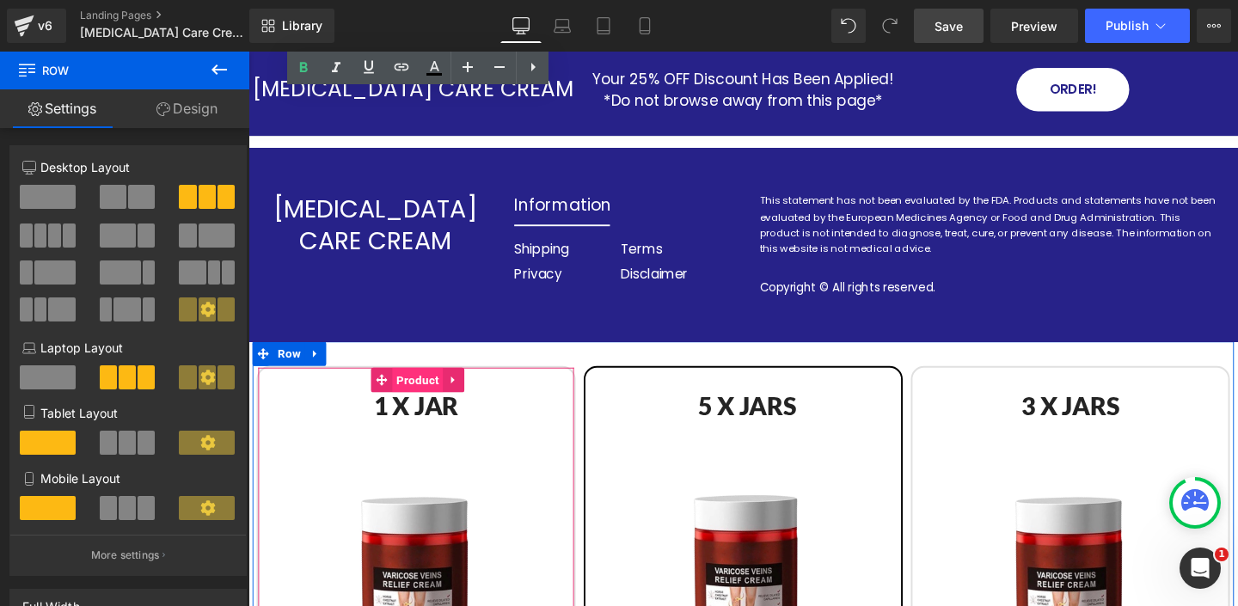
click at [402, 384] on span "Product" at bounding box center [426, 397] width 53 height 26
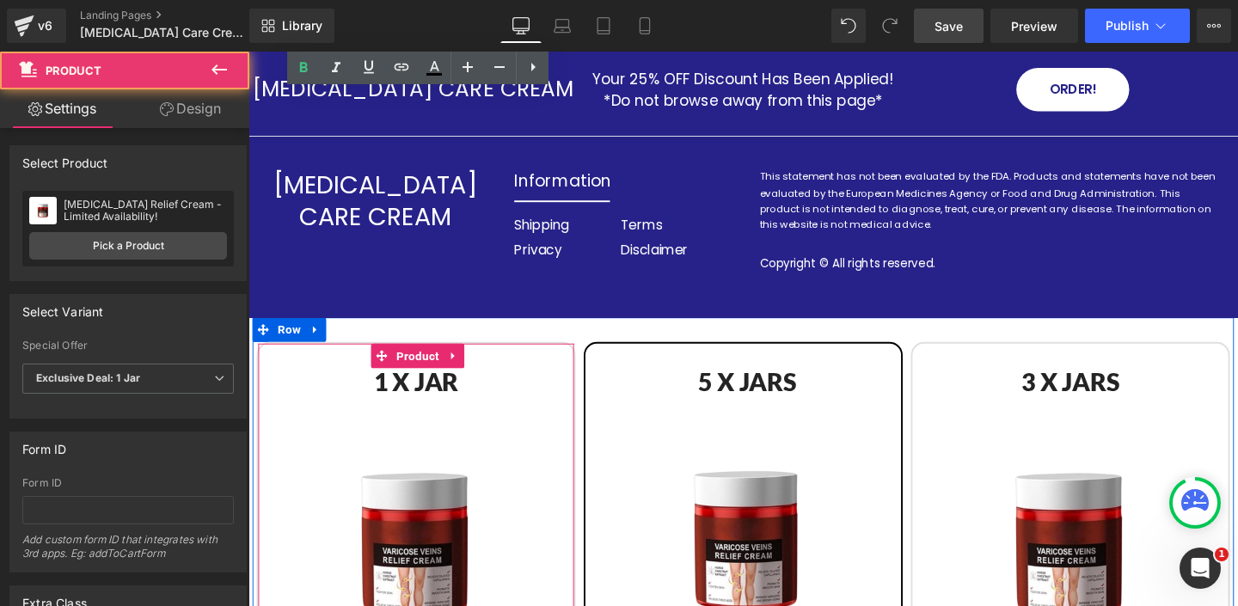
scroll to position [6858, 0]
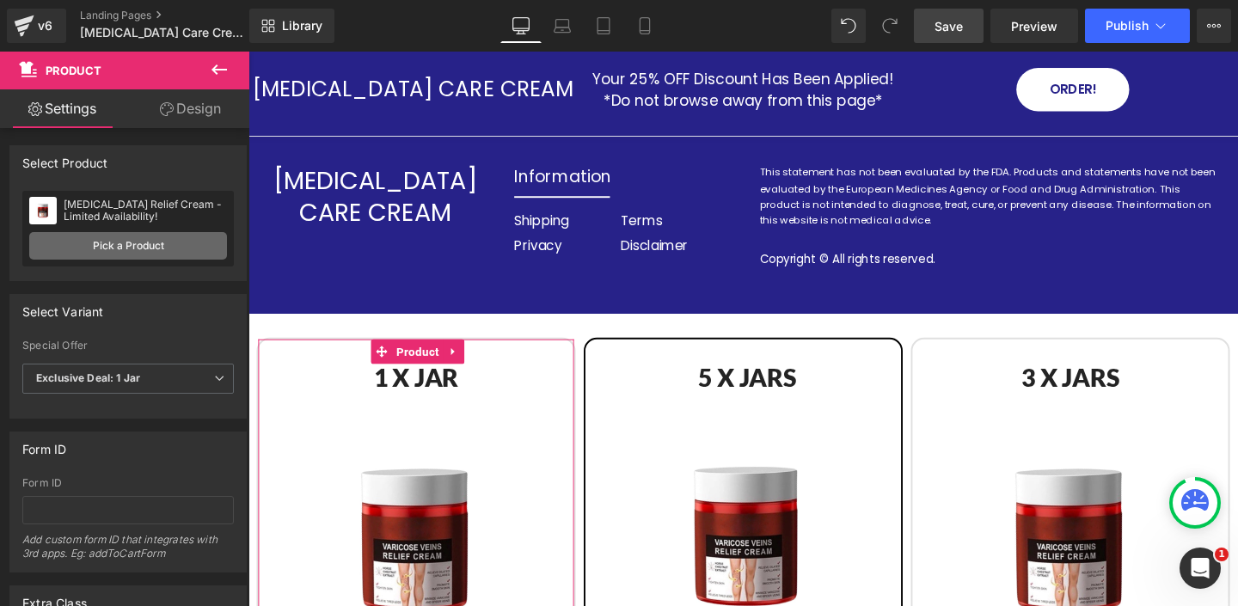
click at [131, 248] on link "Pick a Product" at bounding box center [128, 246] width 198 height 28
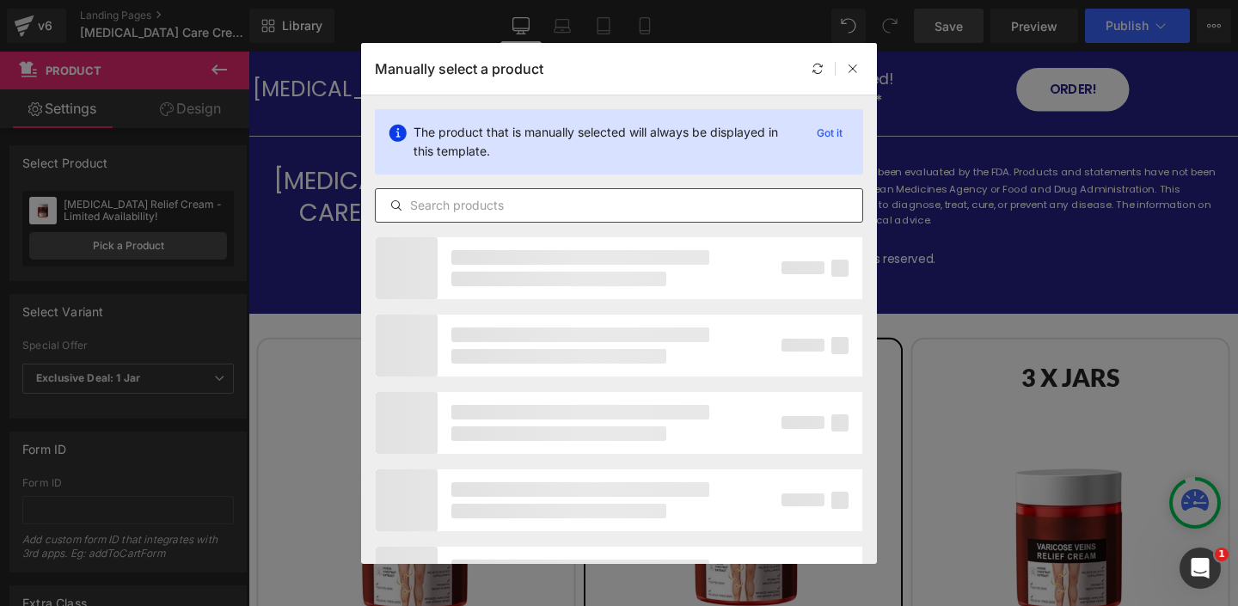
click at [511, 205] on input "text" at bounding box center [619, 205] width 486 height 21
type input "v"
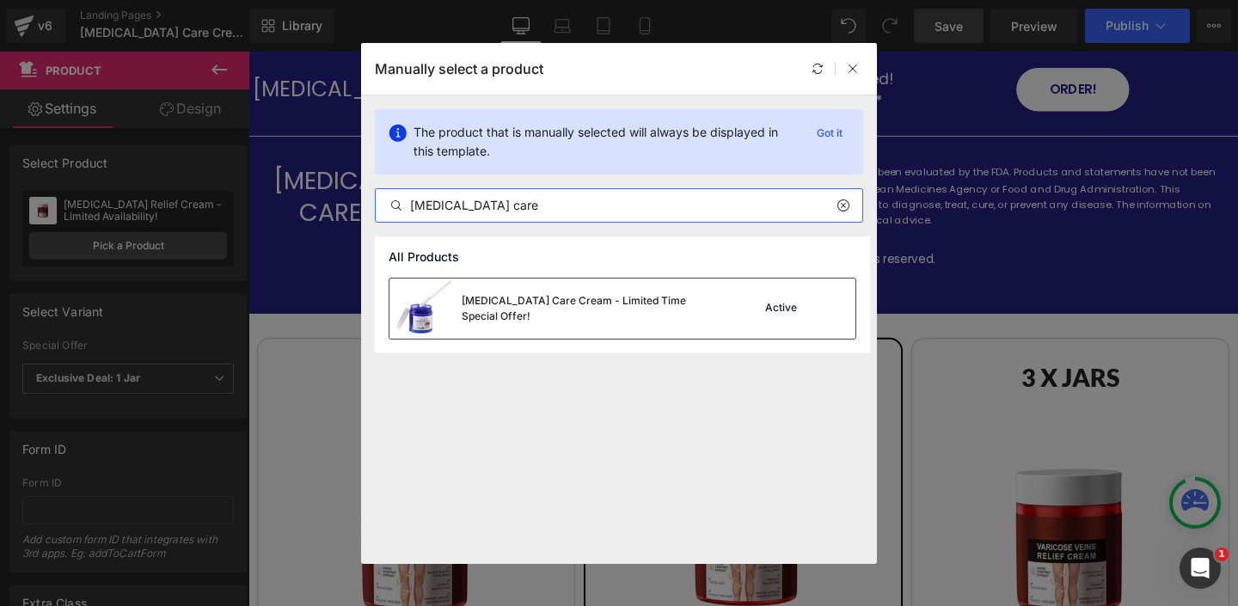
type input "psoriasis care"
click at [647, 302] on div "Psoriasis Care Cream - Limited Time Special Offer!" at bounding box center [591, 308] width 258 height 31
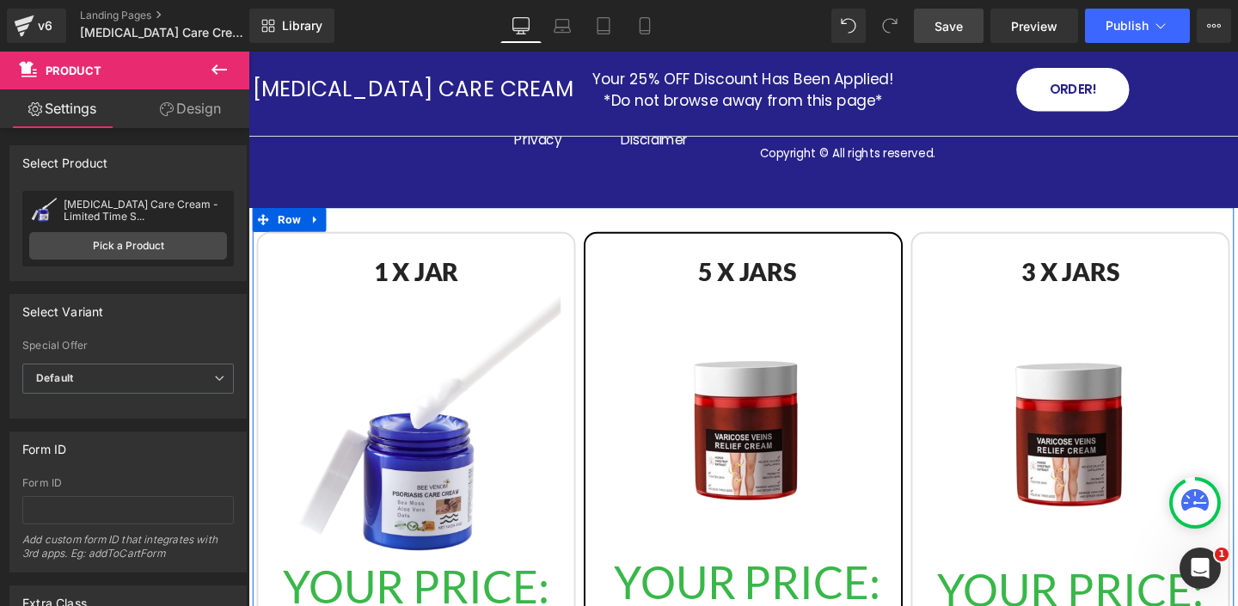
scroll to position [6993, 0]
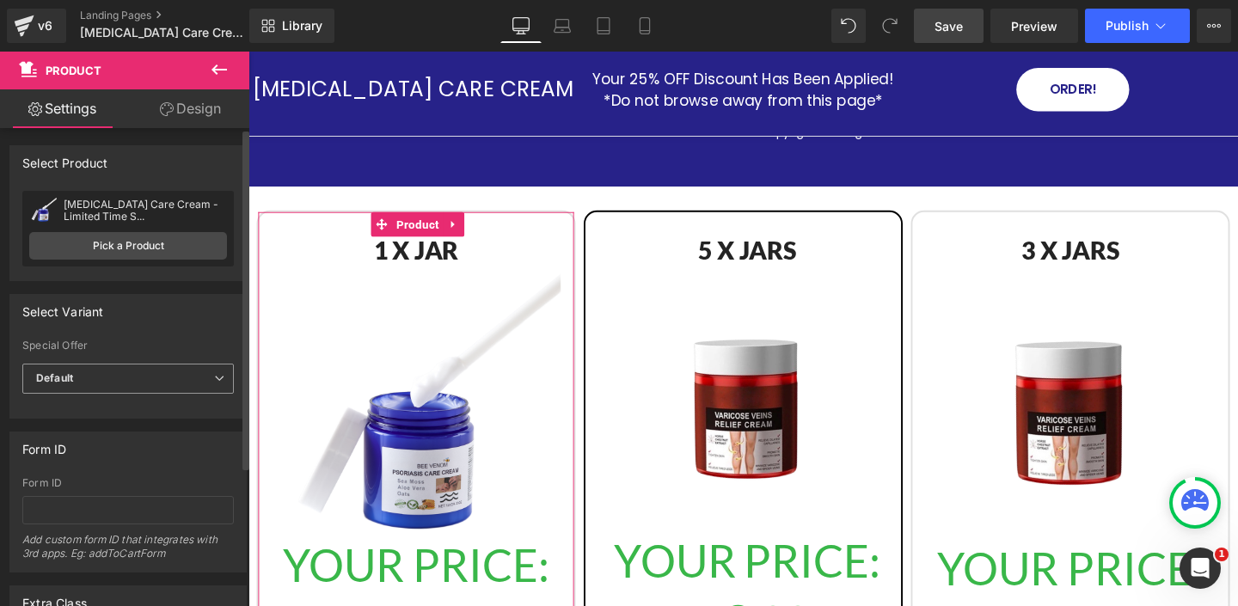
click at [144, 375] on span "Default" at bounding box center [127, 379] width 211 height 30
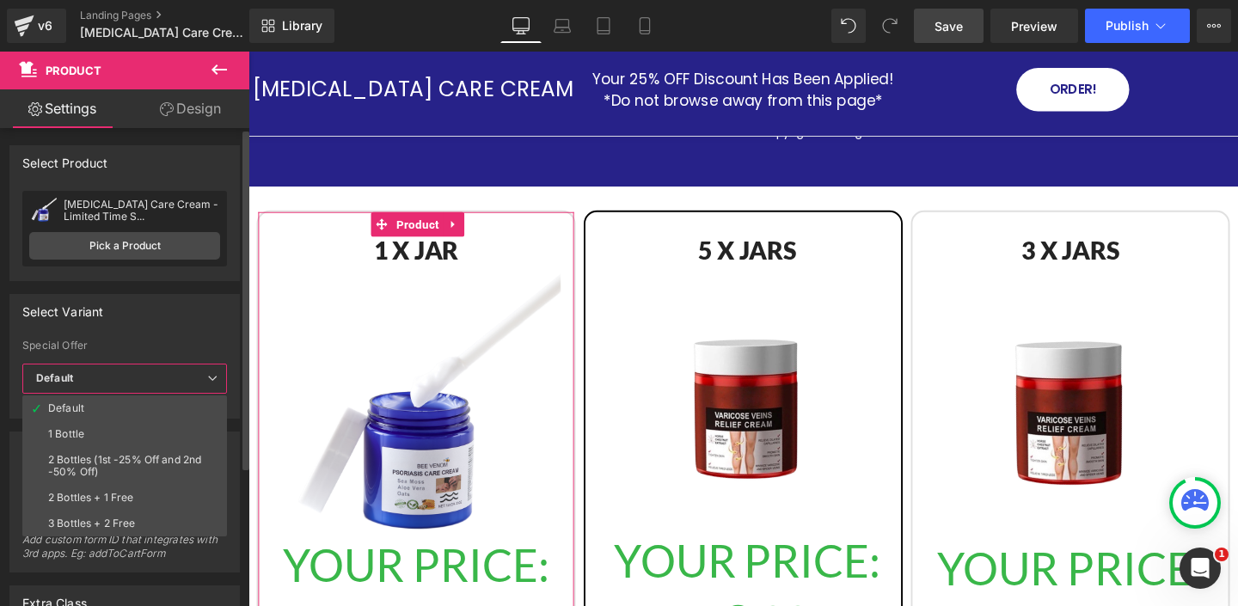
click at [115, 429] on li "1 Bottle" at bounding box center [128, 434] width 212 height 26
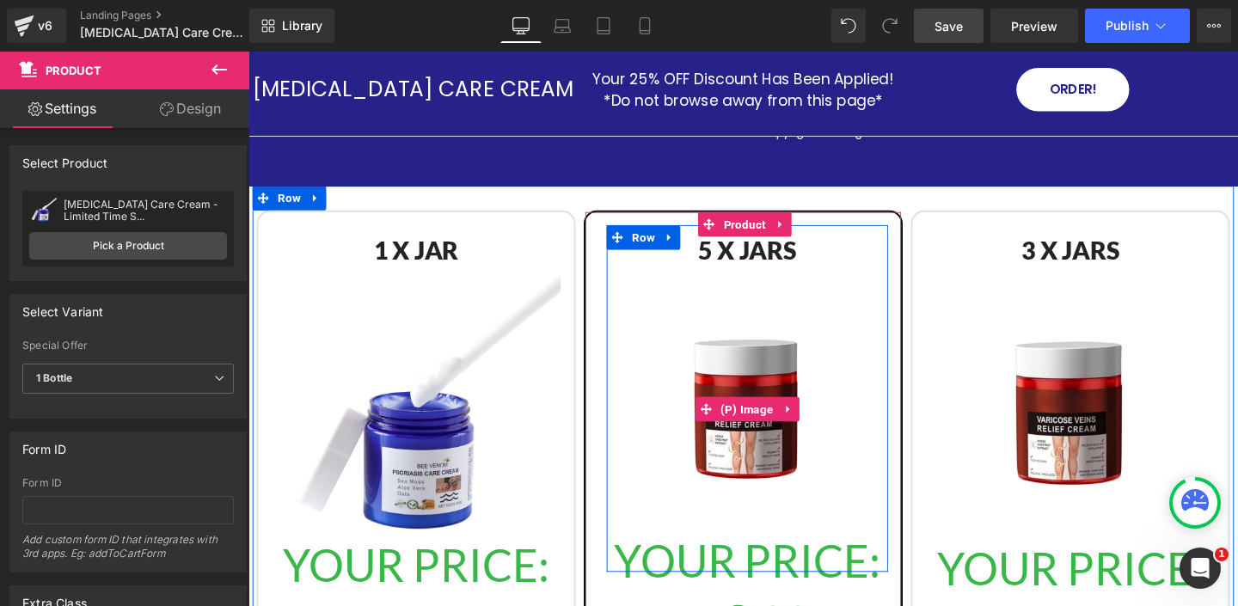
click at [762, 354] on img at bounding box center [773, 427] width 296 height 296
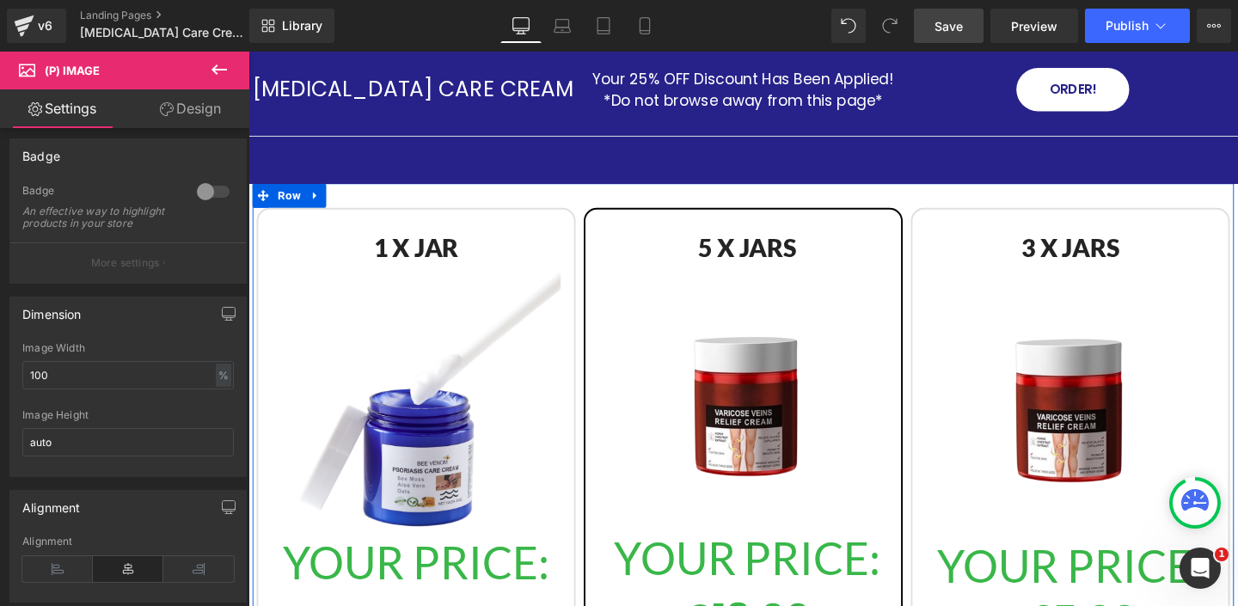
scroll to position [6962, 0]
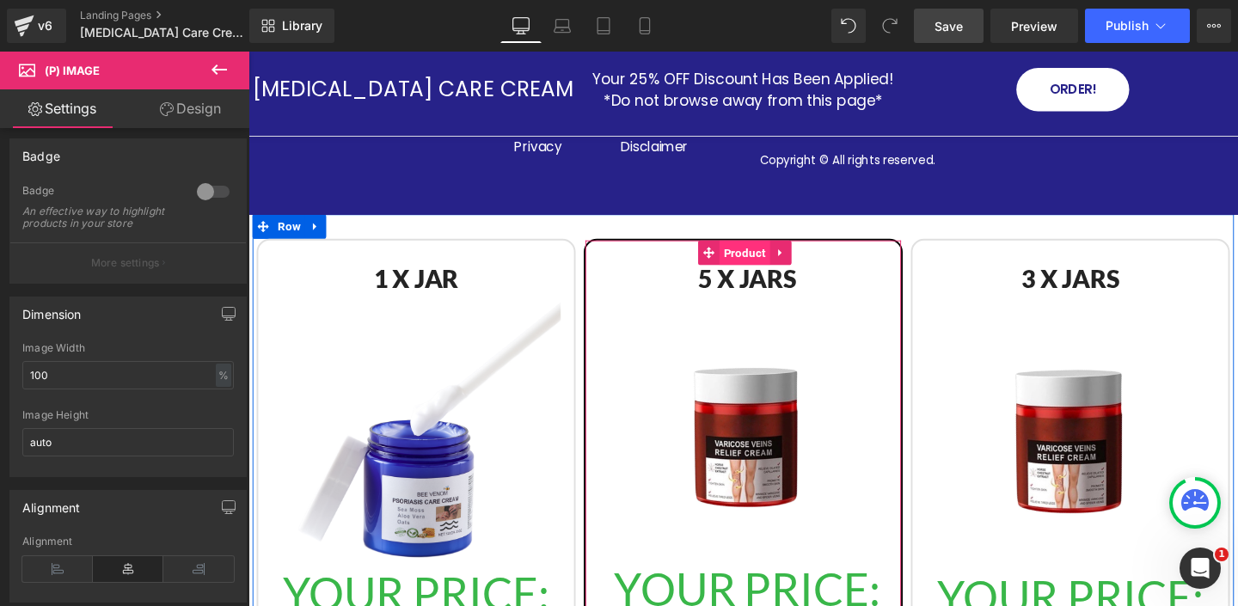
click at [752, 250] on span "Product" at bounding box center [769, 263] width 53 height 26
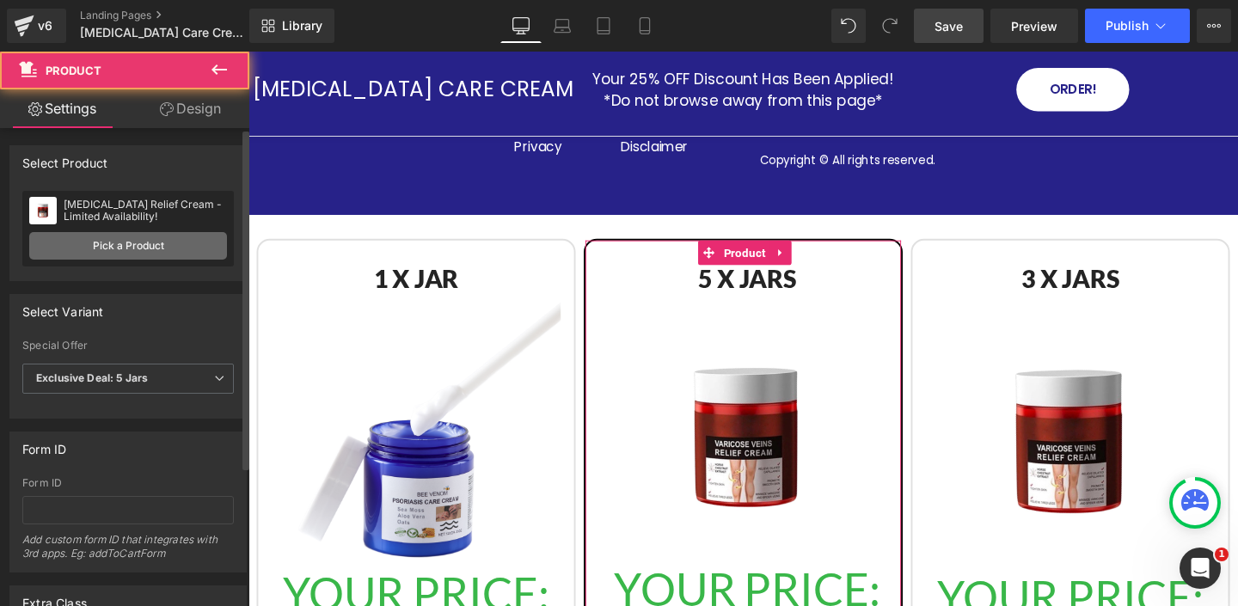
click at [149, 248] on link "Pick a Product" at bounding box center [128, 246] width 198 height 28
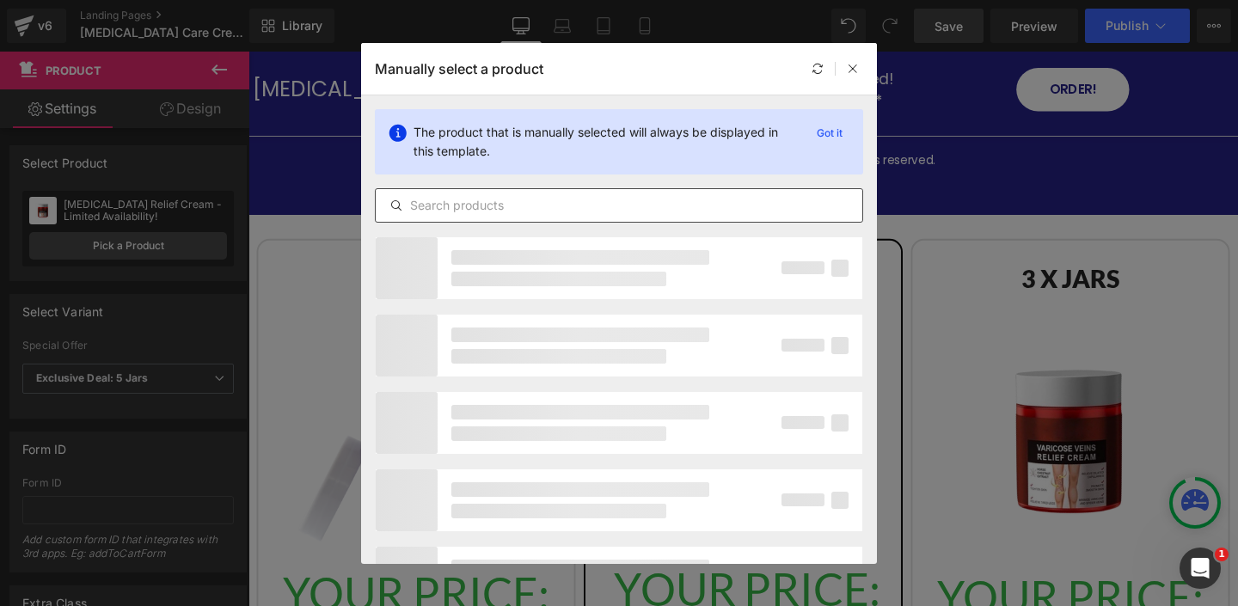
click at [536, 211] on input "text" at bounding box center [619, 205] width 486 height 21
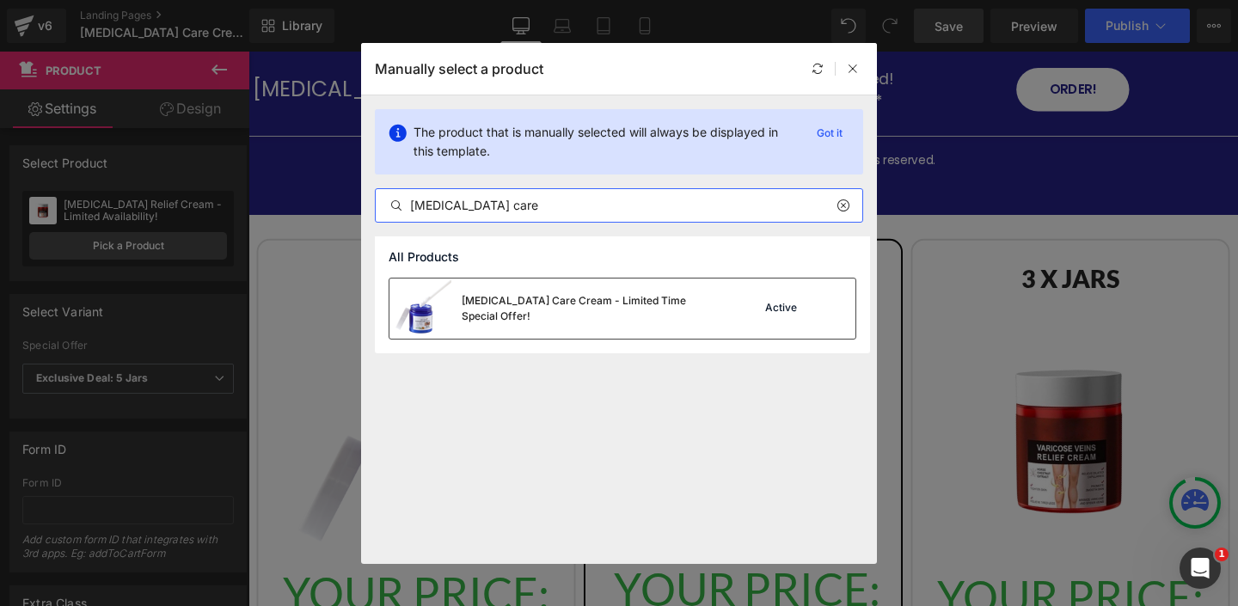
type input "psoriasis care"
click at [540, 304] on div "Psoriasis Care Cream - Limited Time Special Offer!" at bounding box center [591, 308] width 258 height 31
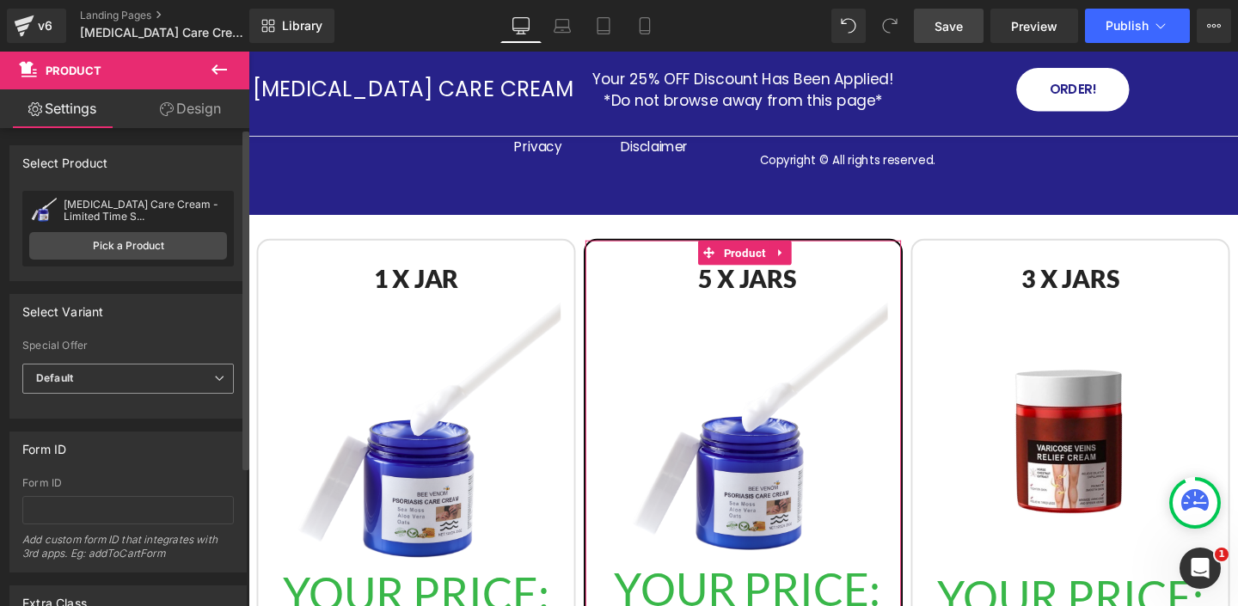
click at [157, 375] on span "Default" at bounding box center [127, 379] width 211 height 30
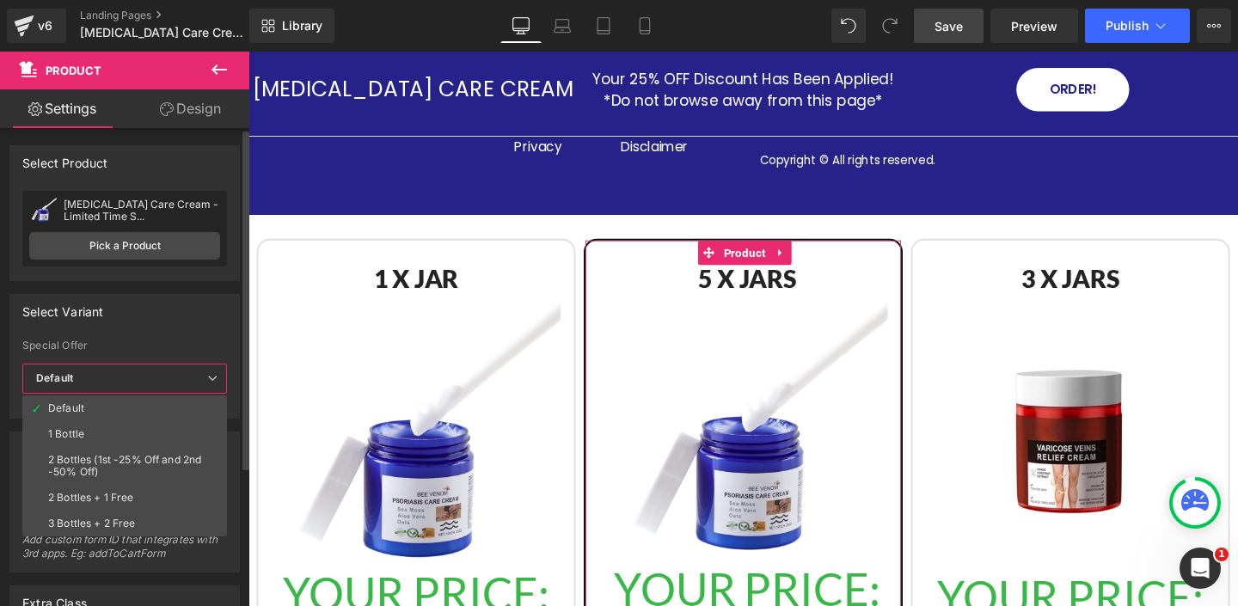
click at [145, 519] on li "3 Bottles + 2 Free" at bounding box center [128, 524] width 212 height 26
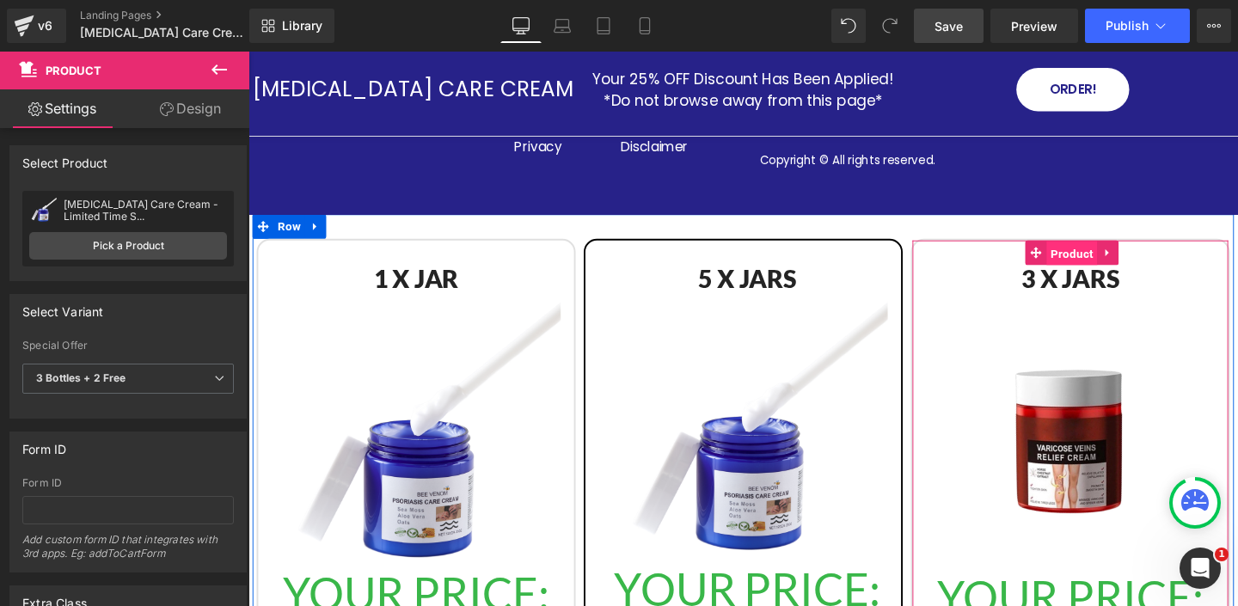
click at [1110, 251] on span "Product" at bounding box center [1113, 264] width 53 height 26
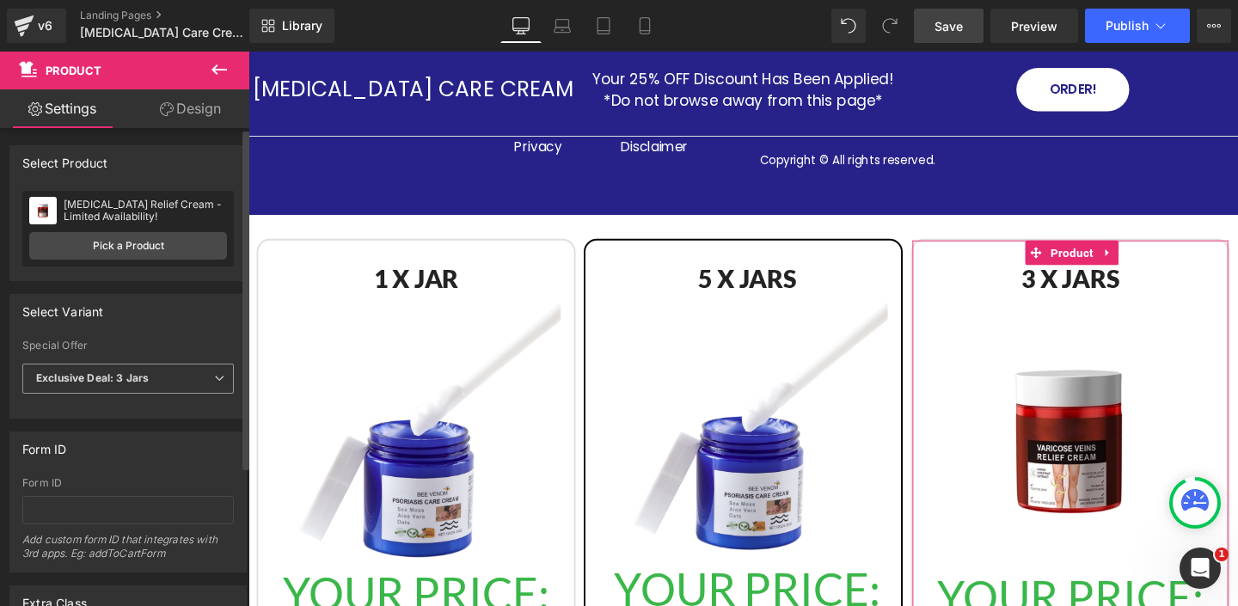
click at [147, 378] on b "Exclusive Deal: 3 Jars" at bounding box center [92, 377] width 113 height 13
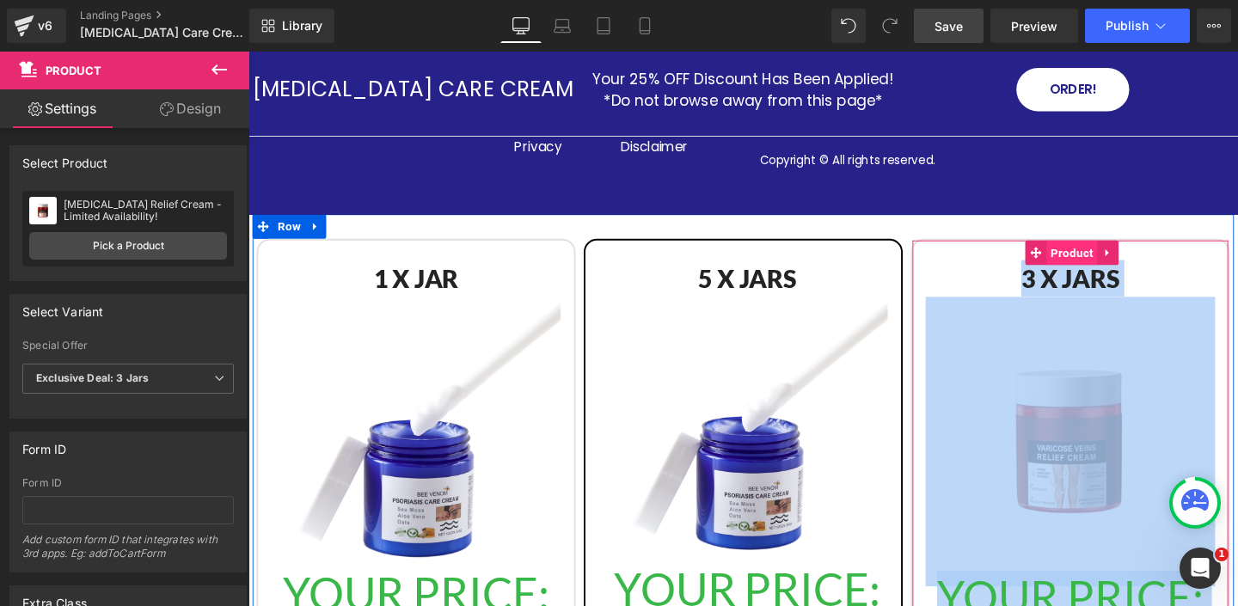
click at [1110, 250] on span "Product" at bounding box center [1113, 263] width 53 height 26
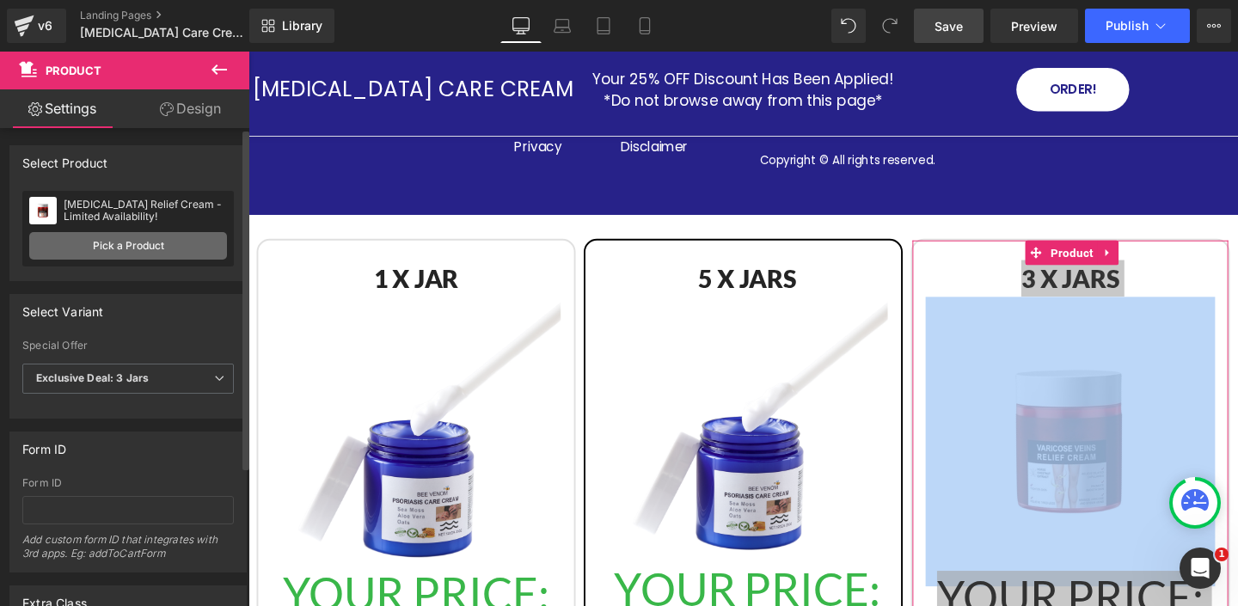
click at [145, 242] on link "Pick a Product" at bounding box center [128, 246] width 198 height 28
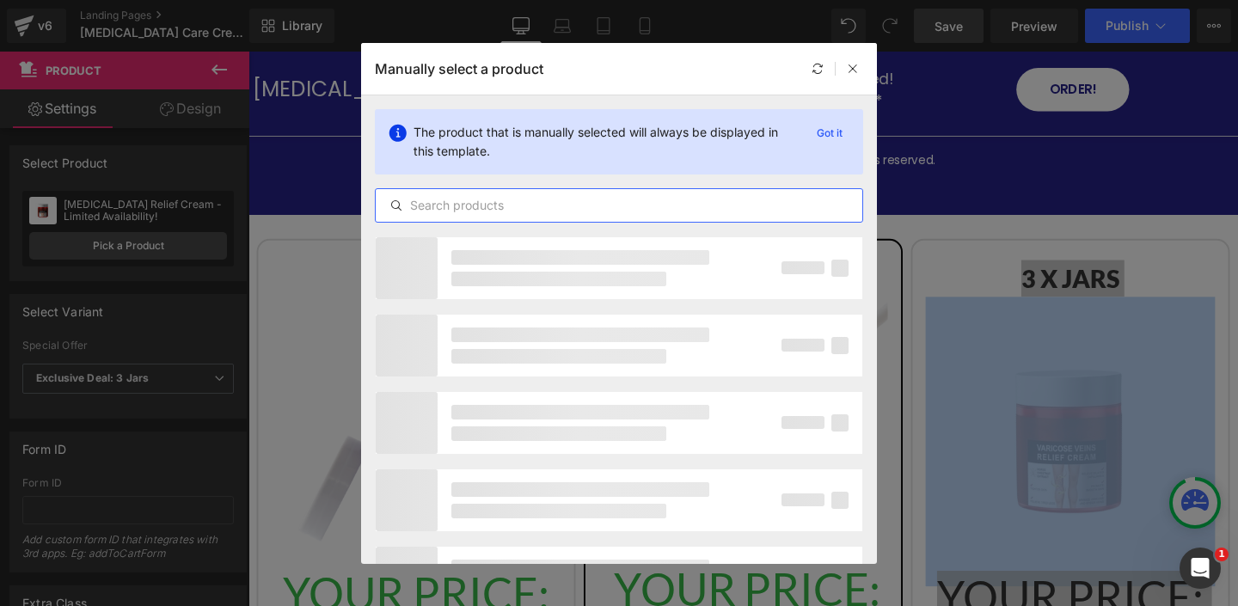
click at [482, 210] on input "text" at bounding box center [619, 205] width 486 height 21
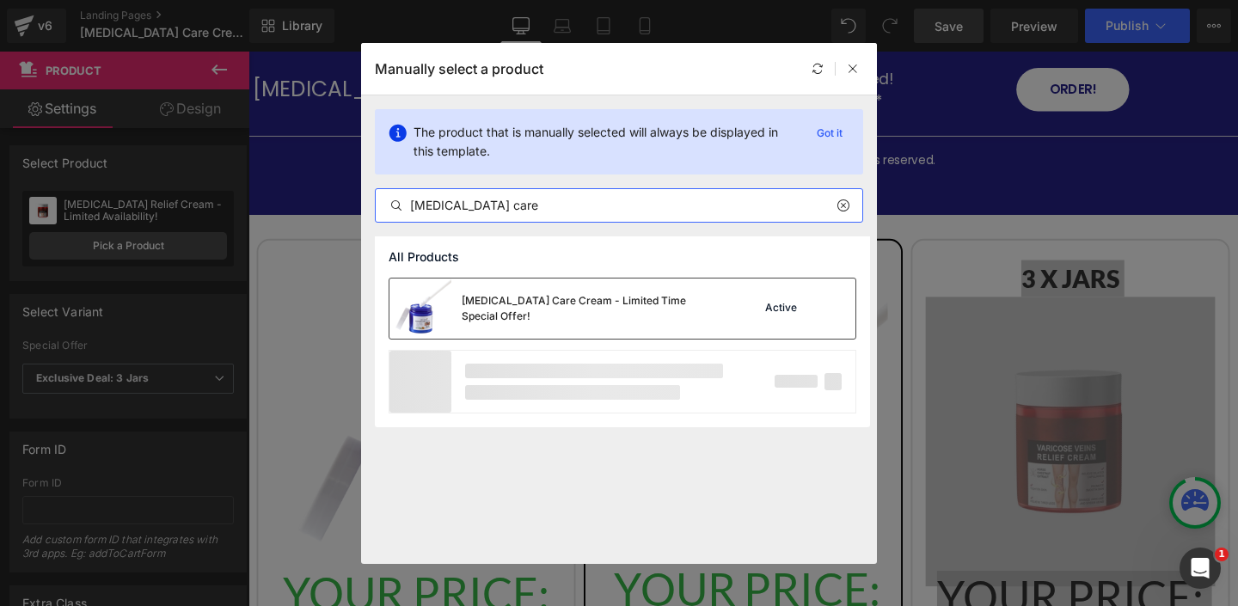
type input "psoriasis care"
click at [468, 314] on div "Psoriasis Care Cream - Limited Time Special Offer!" at bounding box center [591, 308] width 258 height 31
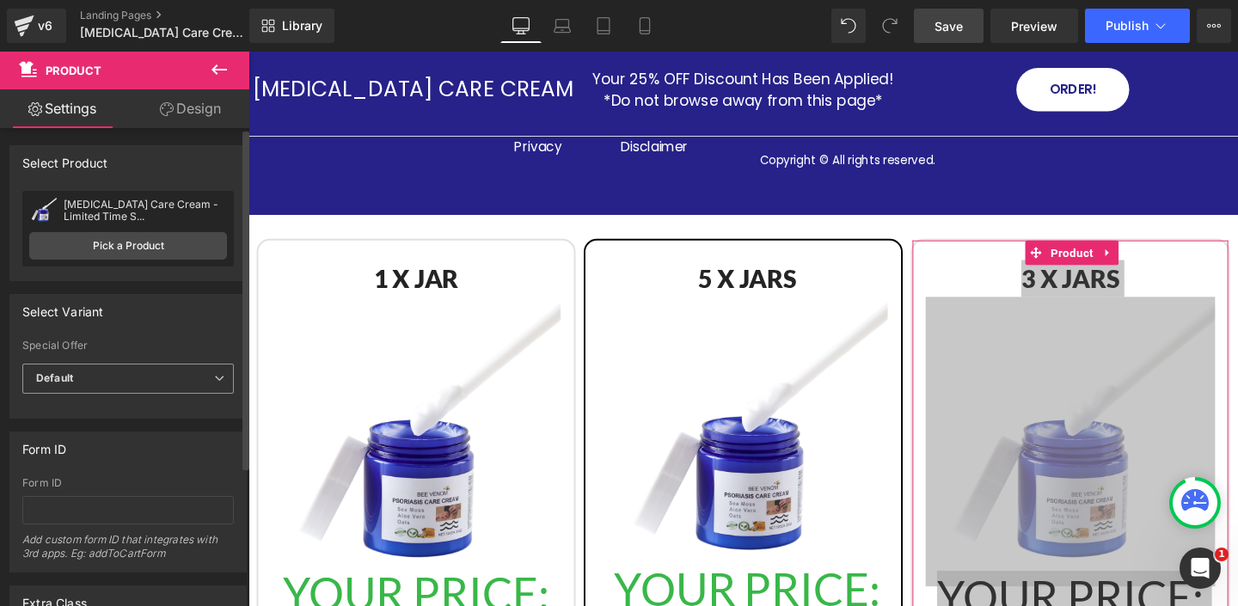
click at [141, 379] on span "Default" at bounding box center [127, 379] width 211 height 30
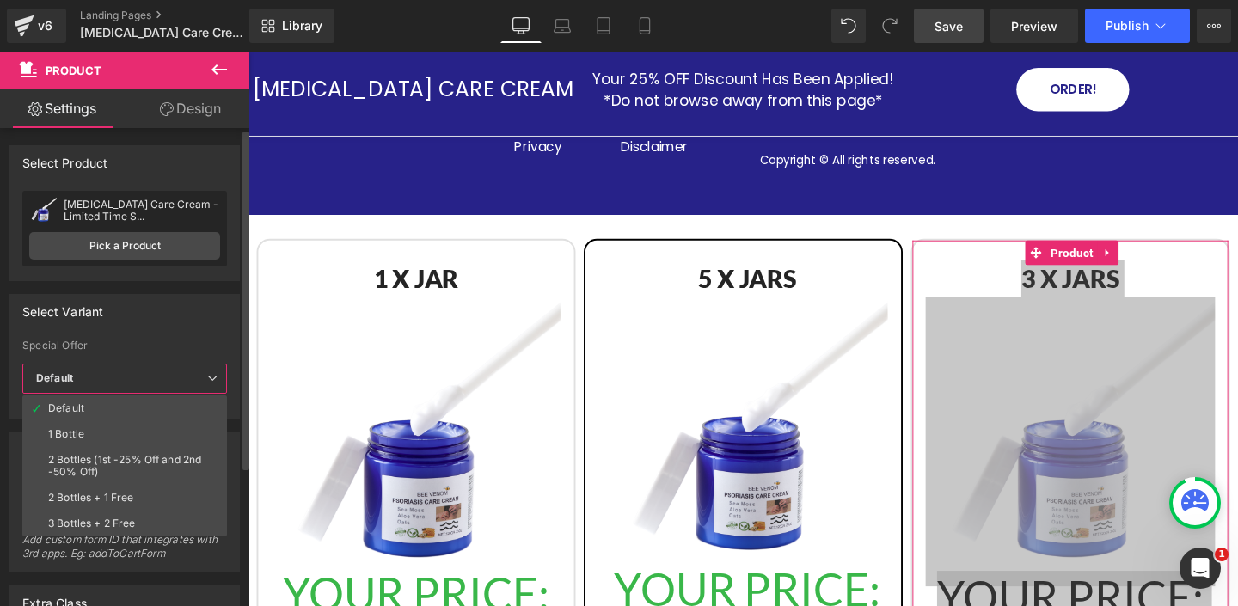
click at [156, 499] on li "2 Bottles + 1 Free" at bounding box center [128, 498] width 212 height 26
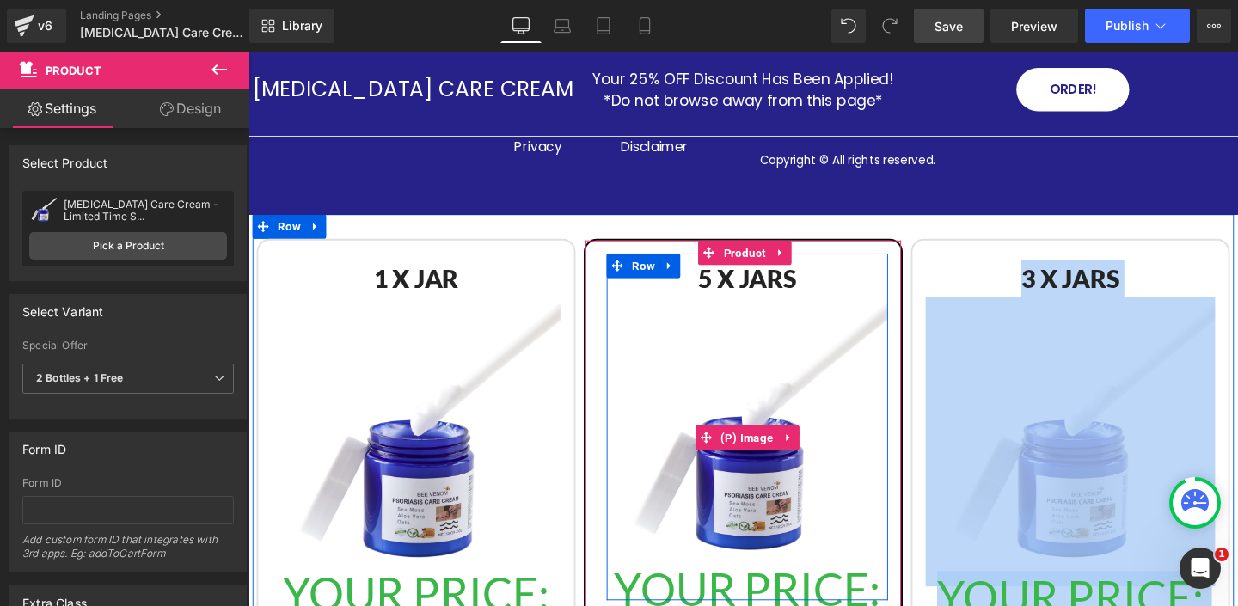
click at [763, 466] on img at bounding box center [773, 457] width 296 height 296
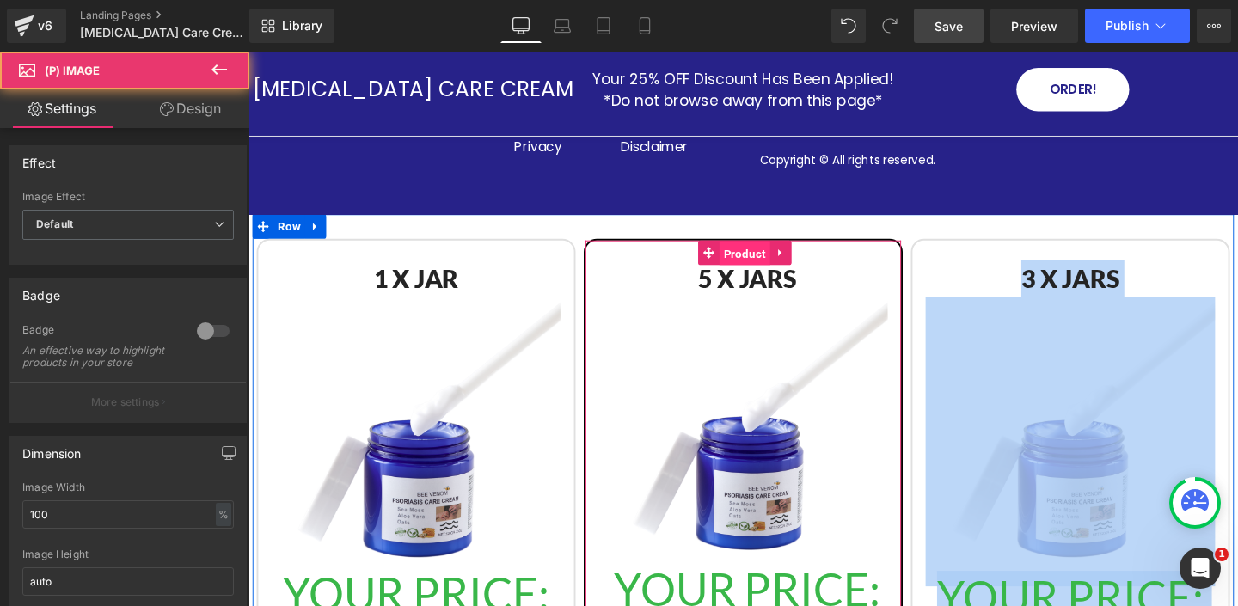
click at [755, 251] on span "Product" at bounding box center [769, 264] width 53 height 26
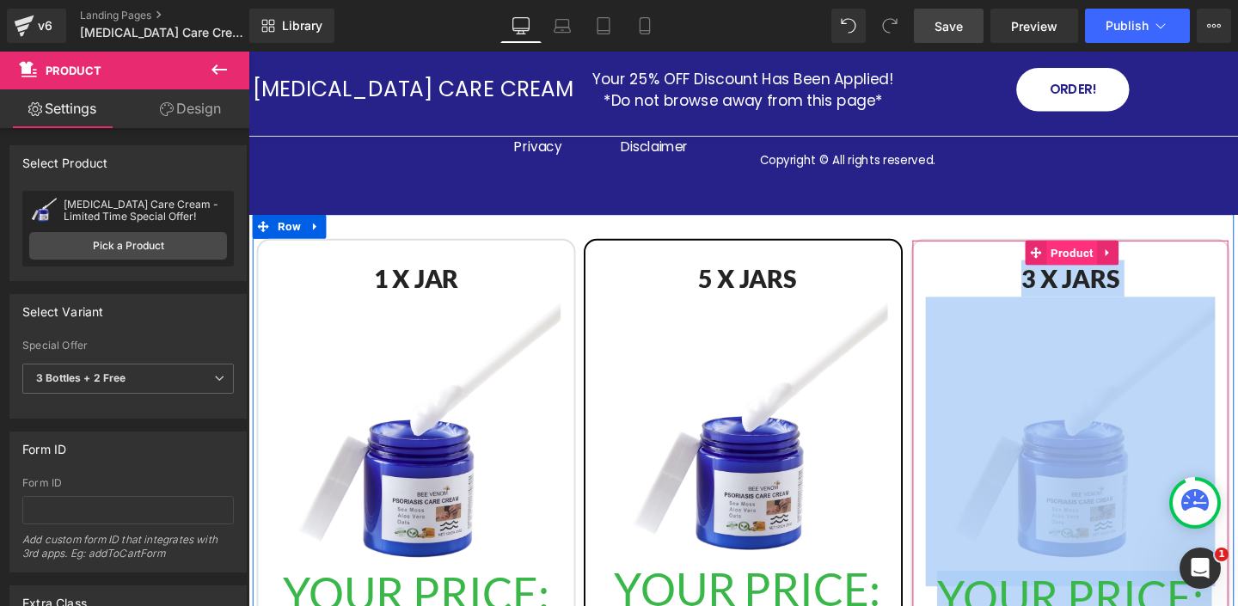
click at [1114, 250] on span "Product" at bounding box center [1113, 263] width 53 height 26
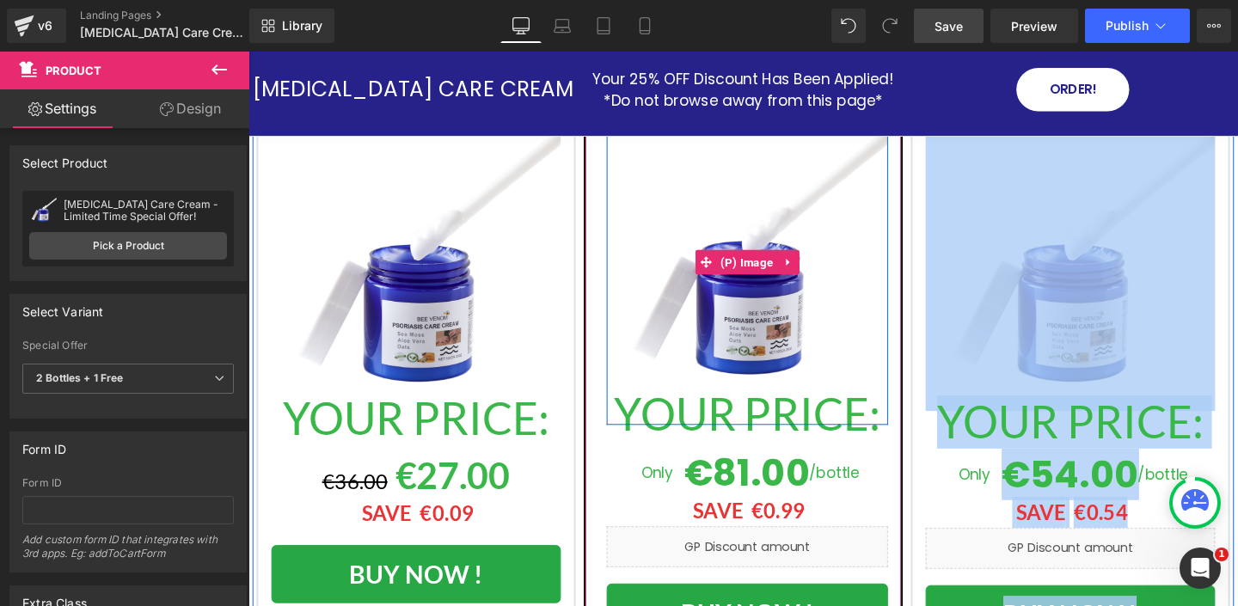
scroll to position [7278, 0]
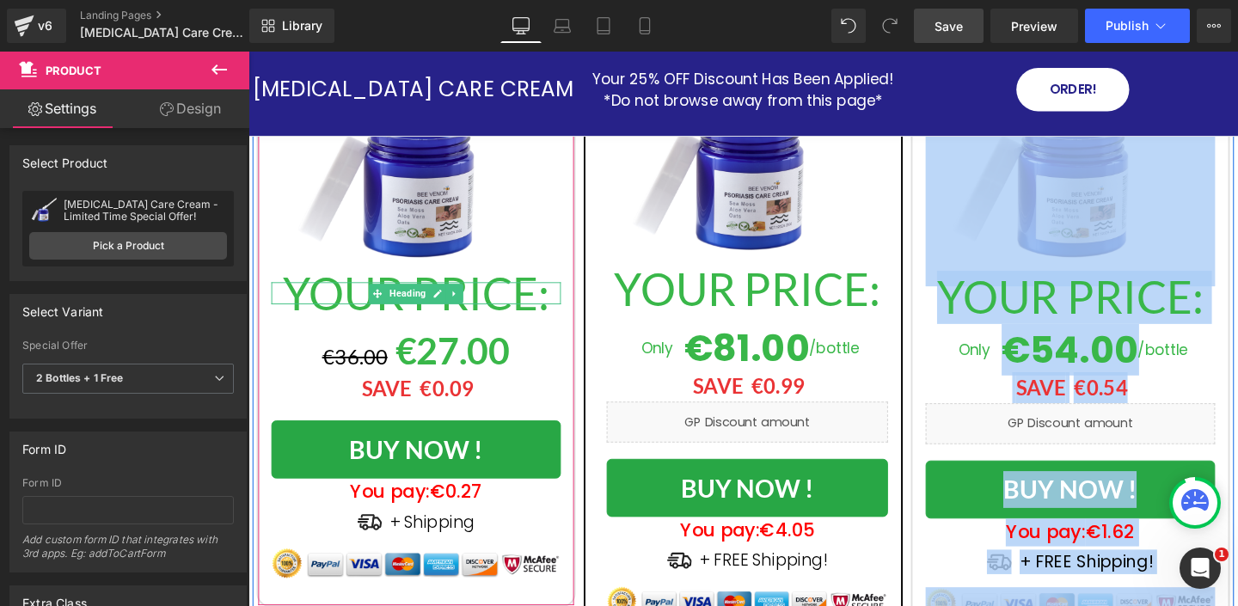
click at [351, 294] on h1 "YOUR PRICE:" at bounding box center [424, 305] width 304 height 23
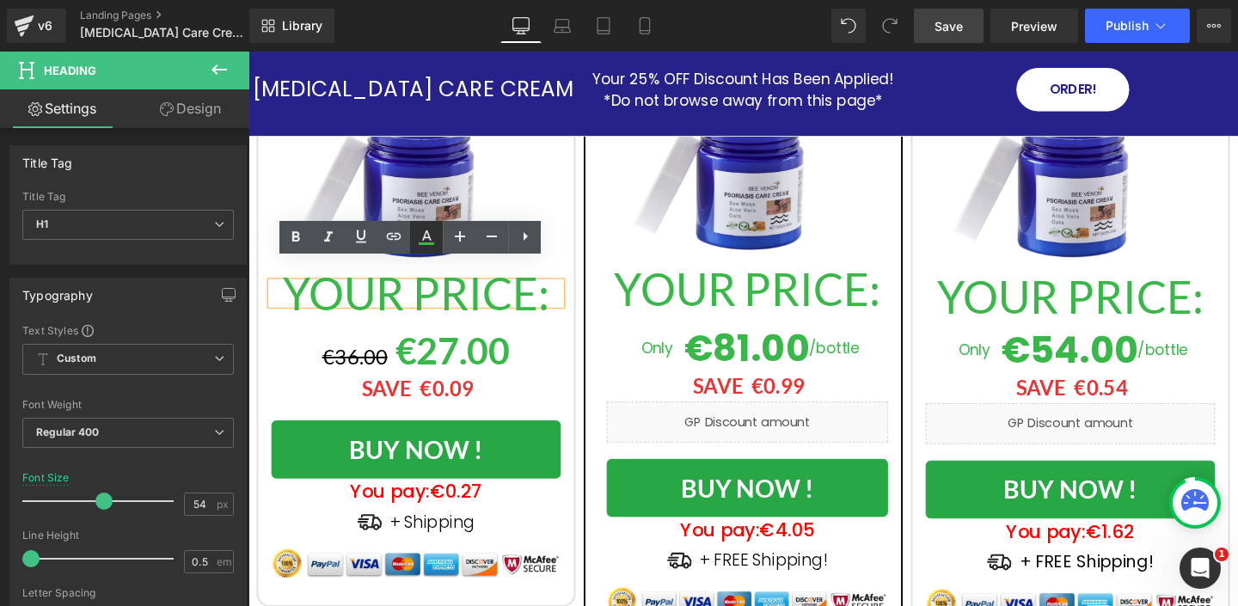
click at [426, 238] on icon at bounding box center [426, 237] width 21 height 21
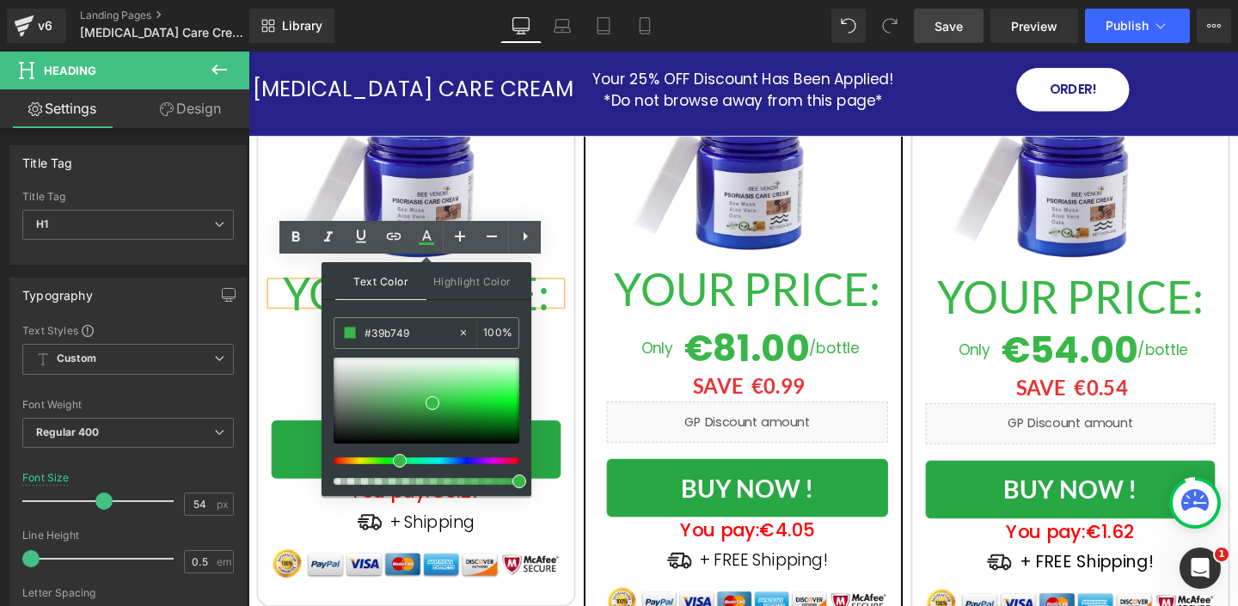
drag, startPoint x: 418, startPoint y: 331, endPoint x: 383, endPoint y: 311, distance: 39.7
click at [388, 315] on div "Text Color Highlight Color #333333 #39b749 100 % transparent 0 %" at bounding box center [426, 379] width 210 height 234
paste input "1 Jar"
type input "#39b749"
click at [545, 197] on img at bounding box center [424, 146] width 304 height 304
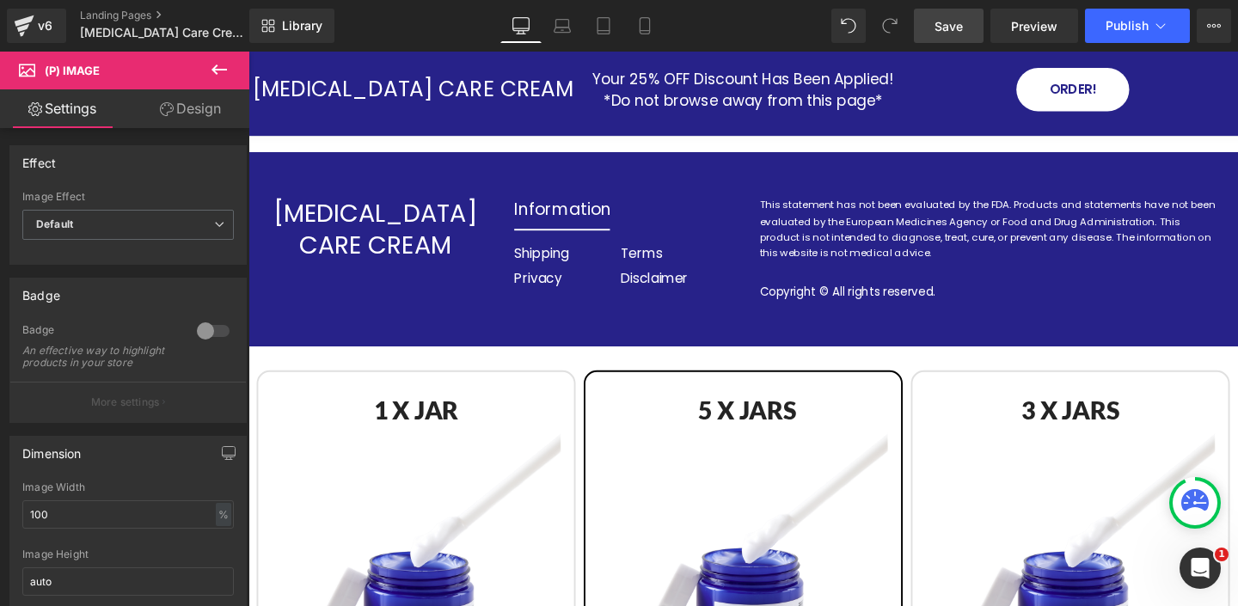
scroll to position [6848, 0]
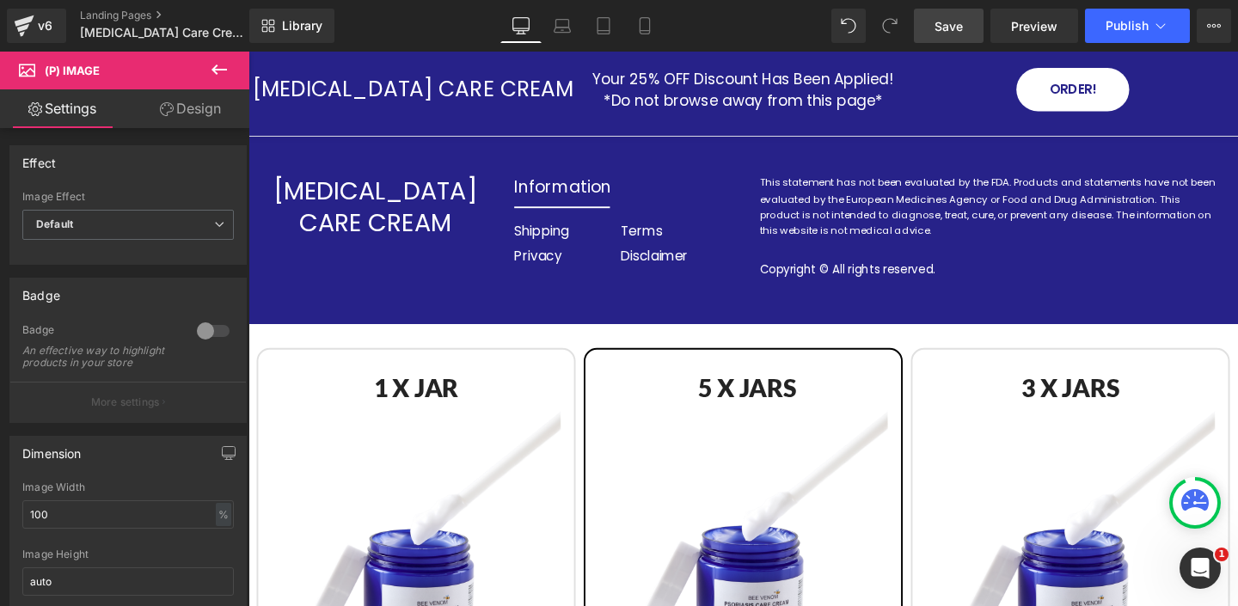
click at [441, 309] on div "PSORIASIS CARE CREAM Heading Information Heading Separator Shipping Heading Pri…" at bounding box center [768, 235] width 1040 height 204
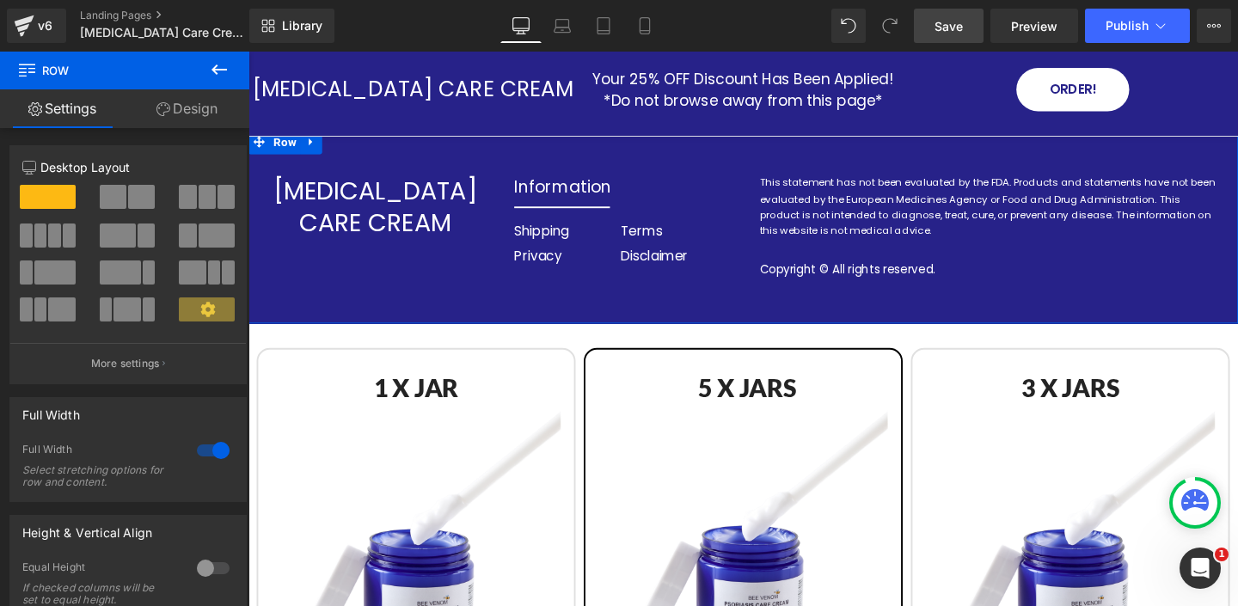
click at [205, 113] on link "Design" at bounding box center [187, 108] width 125 height 39
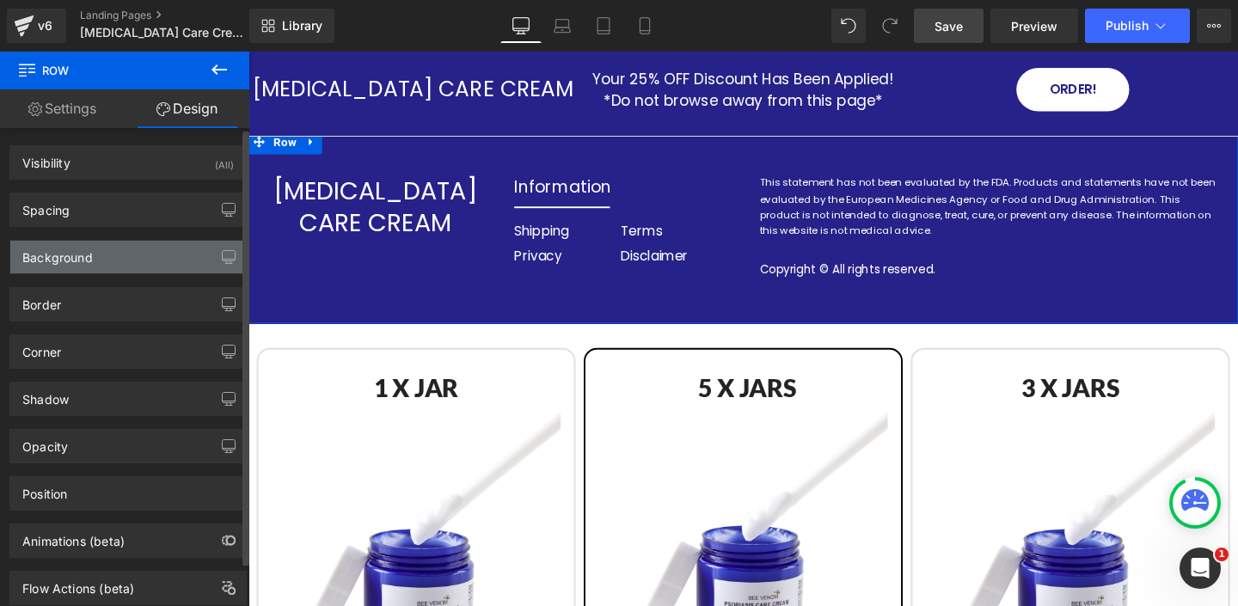
click at [114, 260] on div "Background" at bounding box center [127, 257] width 235 height 33
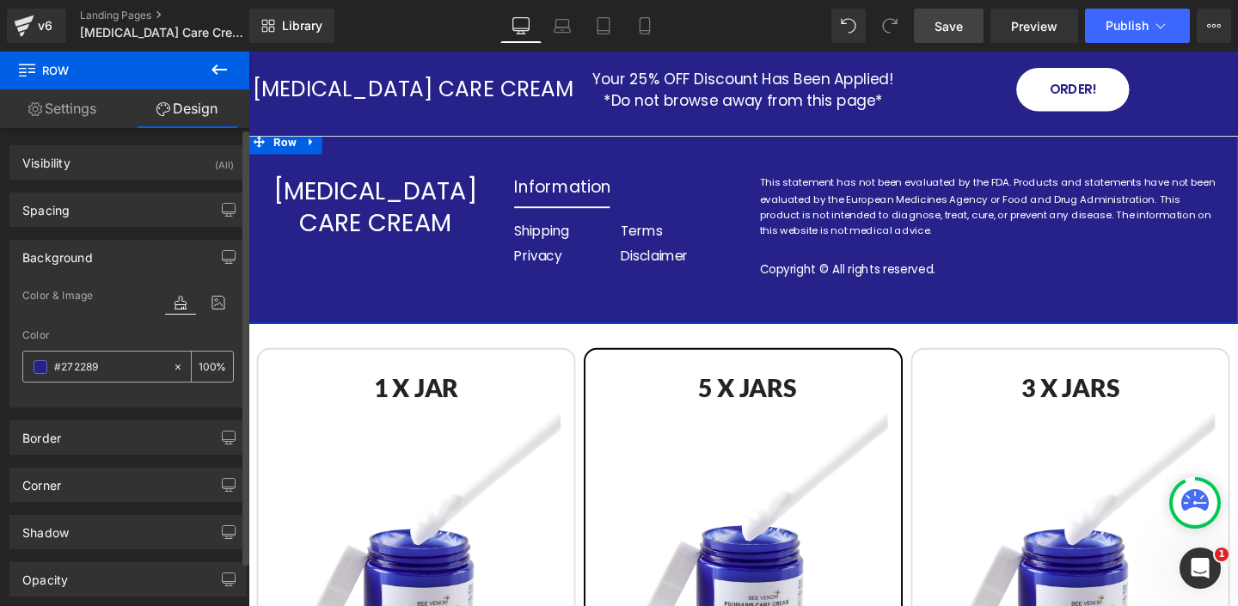
click at [102, 367] on input "text" at bounding box center [109, 367] width 110 height 19
type input "#272289"
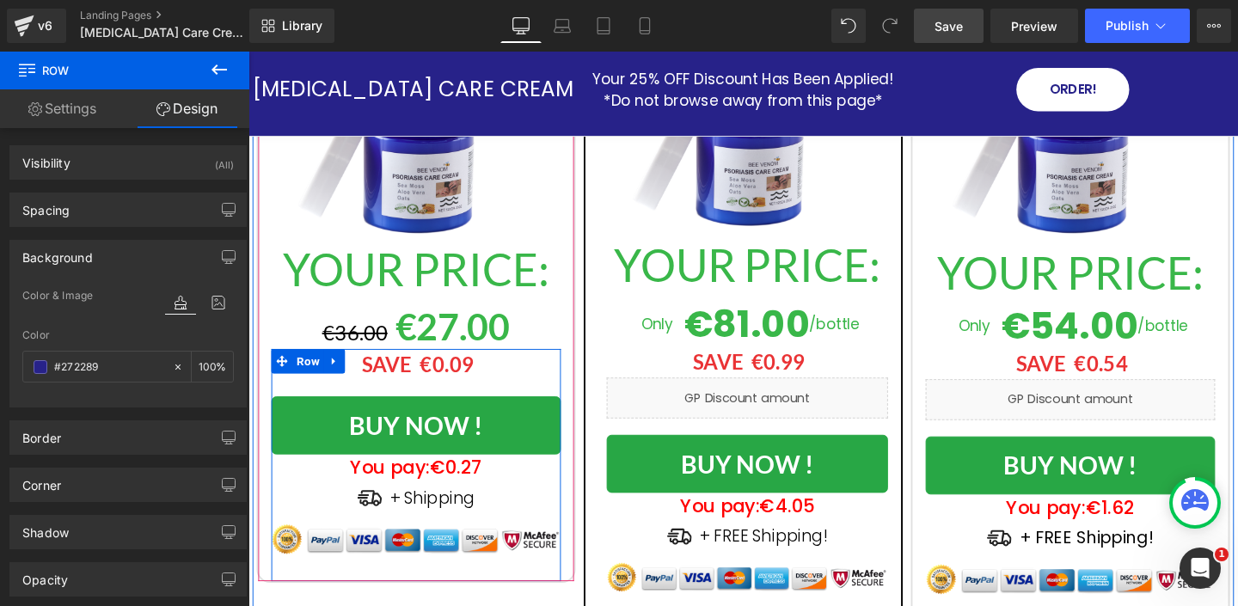
scroll to position [7296, 0]
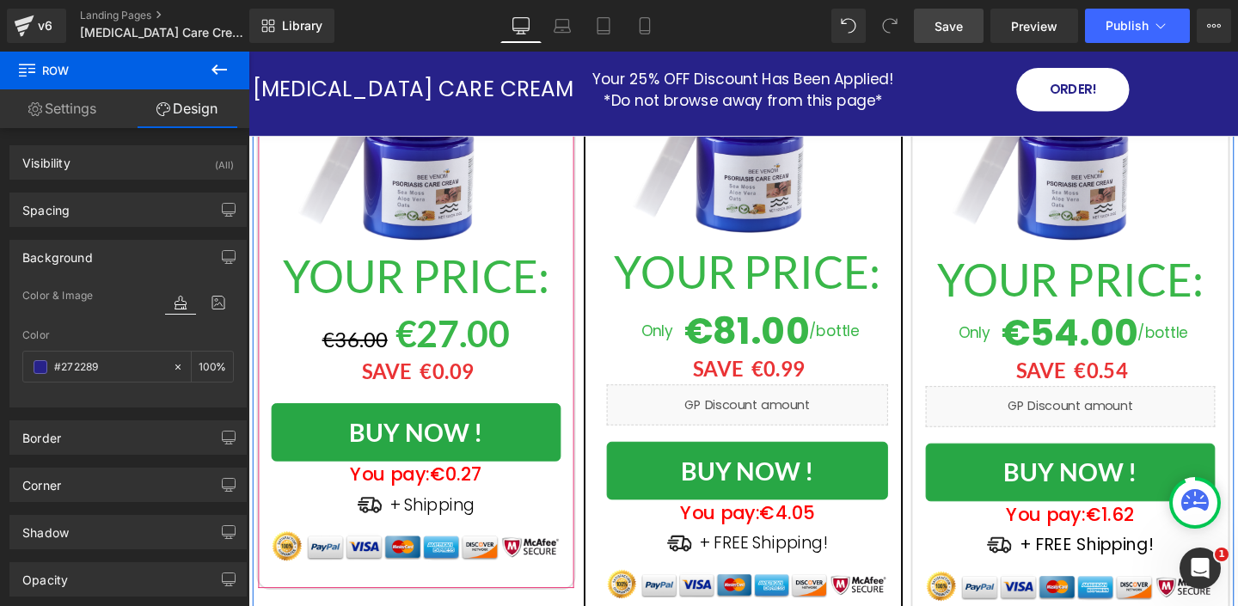
click at [322, 276] on h1 "YOUR PRICE:" at bounding box center [424, 287] width 304 height 23
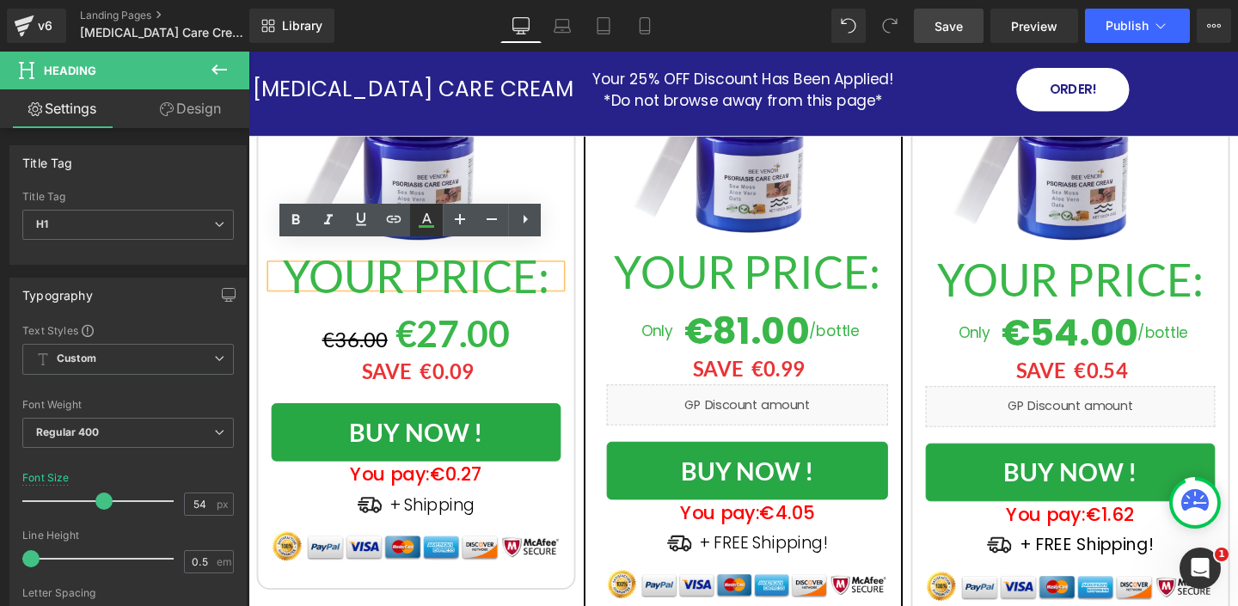
click at [425, 220] on icon at bounding box center [426, 220] width 21 height 21
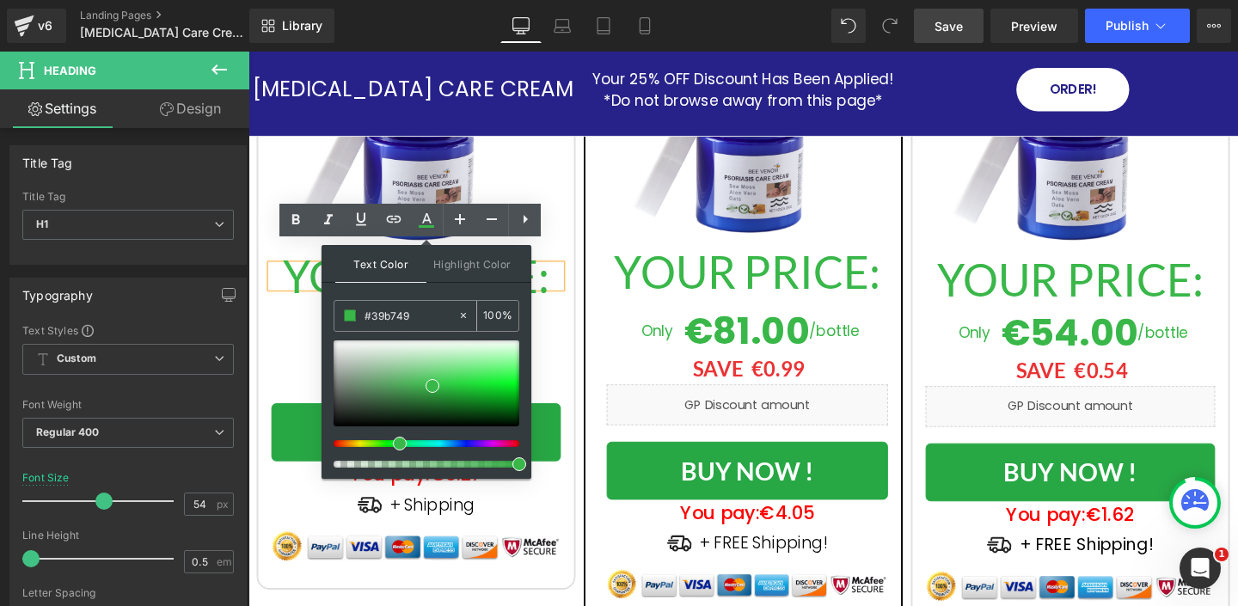
drag, startPoint x: 427, startPoint y: 313, endPoint x: 423, endPoint y: 302, distance: 12.0
click at [424, 307] on input "#39b749" at bounding box center [410, 315] width 93 height 19
paste input "27228"
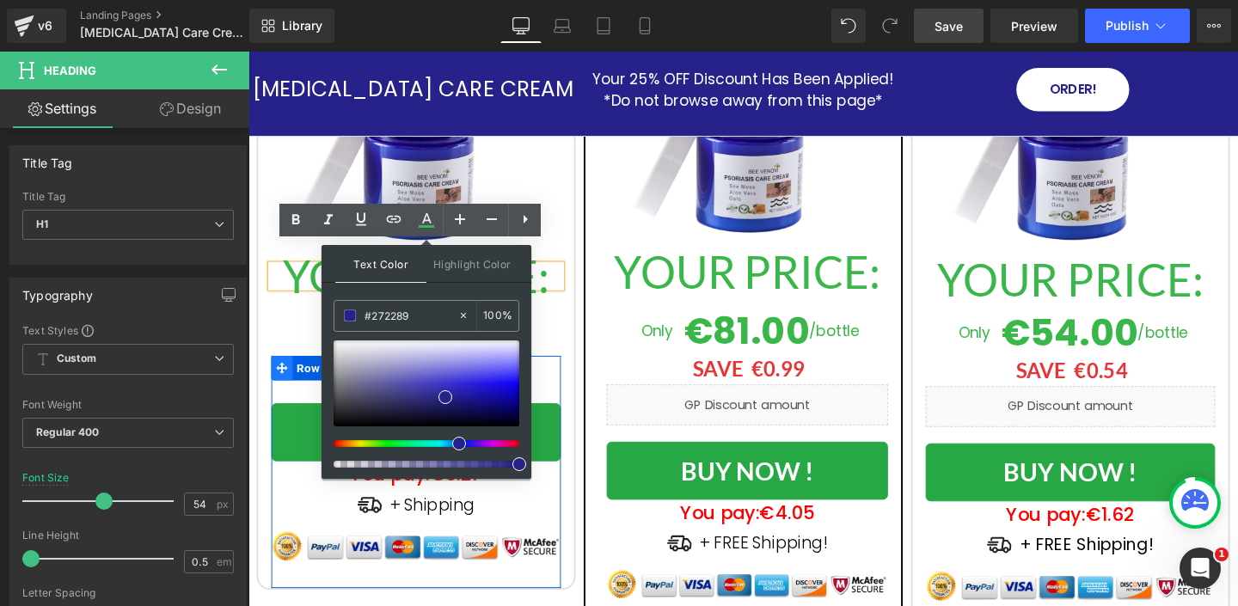
click at [284, 378] on icon at bounding box center [284, 384] width 12 height 12
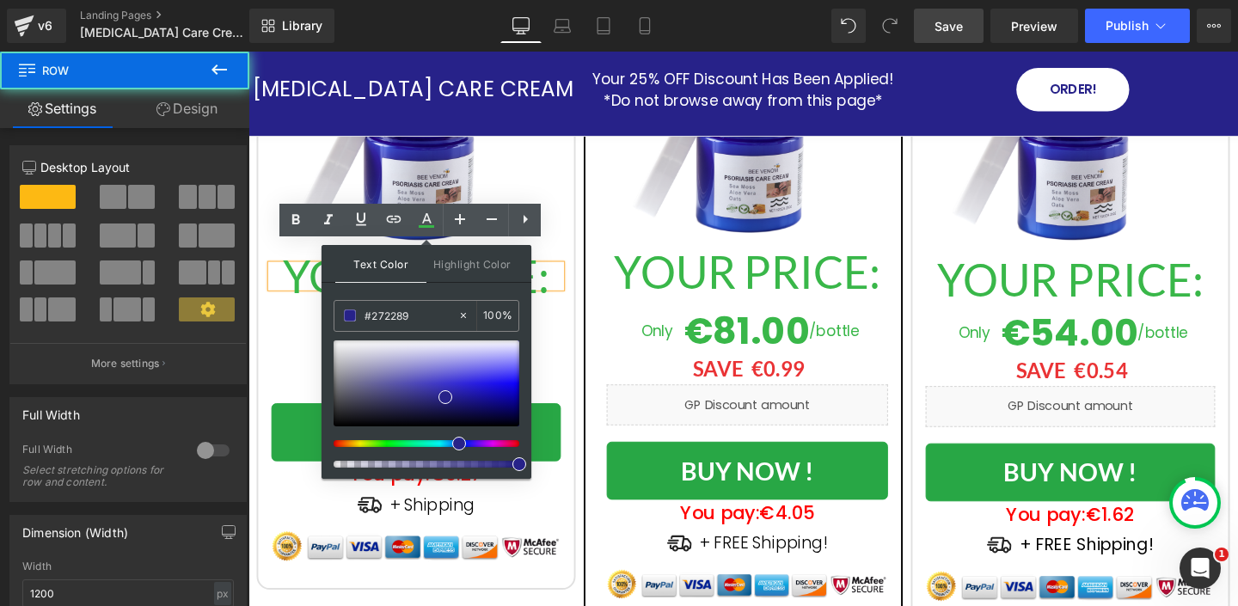
type input "#272289"
click at [307, 325] on div "€36.00 €27.00" at bounding box center [424, 348] width 304 height 46
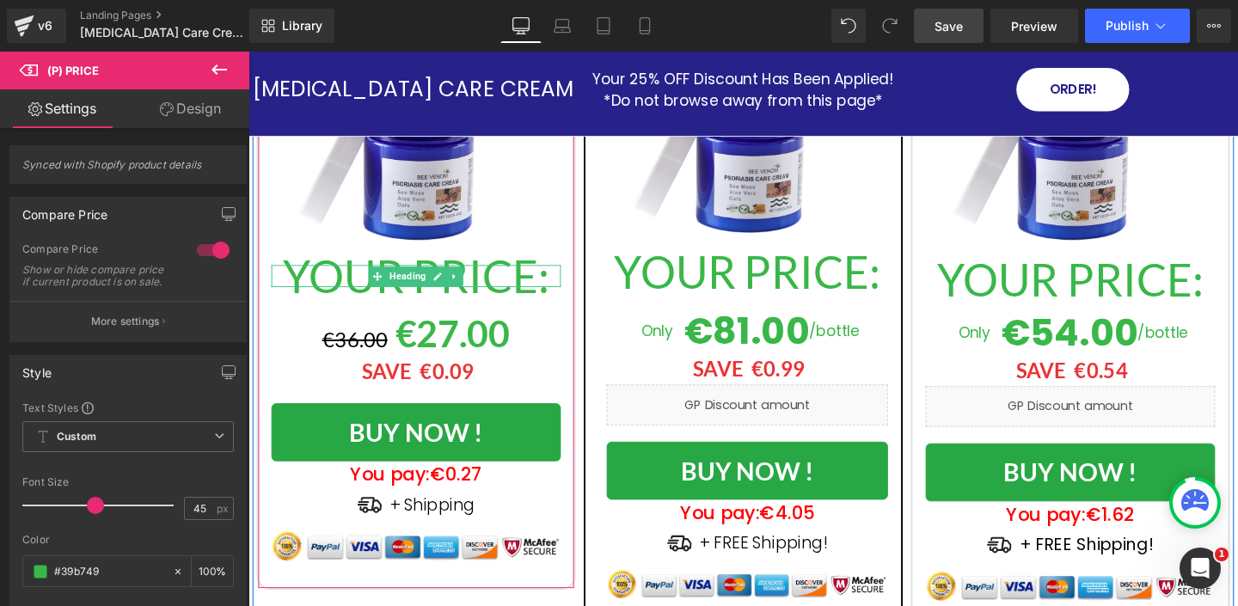
click at [369, 276] on h1 "YOUR PRICE:" at bounding box center [424, 287] width 304 height 23
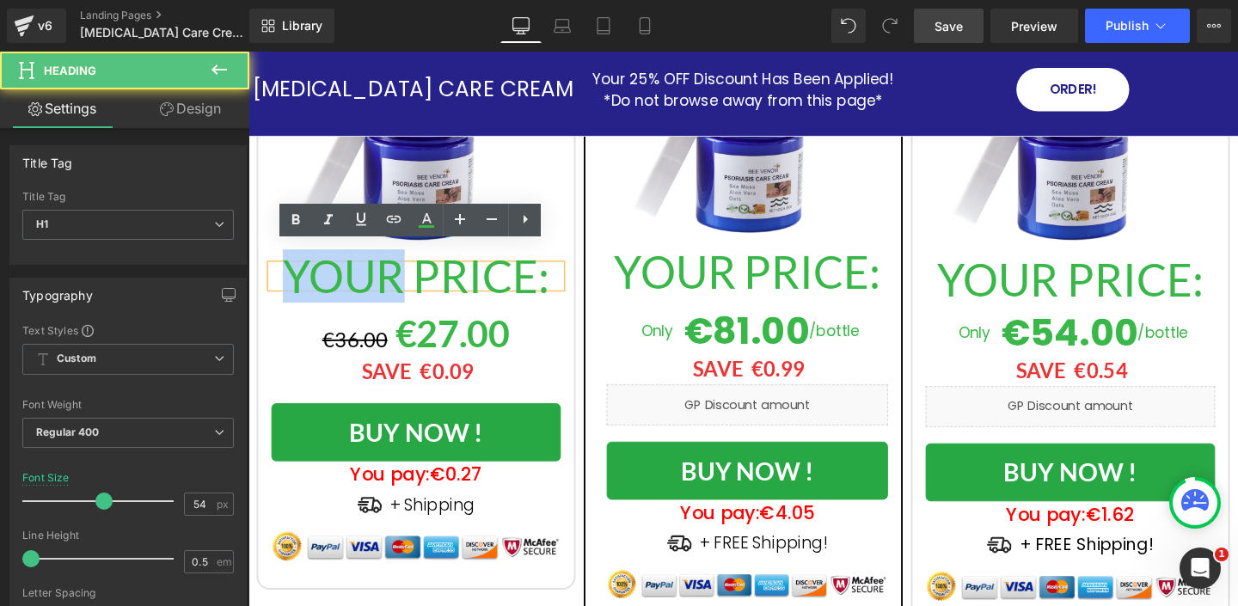
click at [369, 276] on h1 "YOUR PRICE:" at bounding box center [424, 287] width 304 height 23
click at [368, 276] on h1 "YOUR PRICE:" at bounding box center [424, 287] width 304 height 23
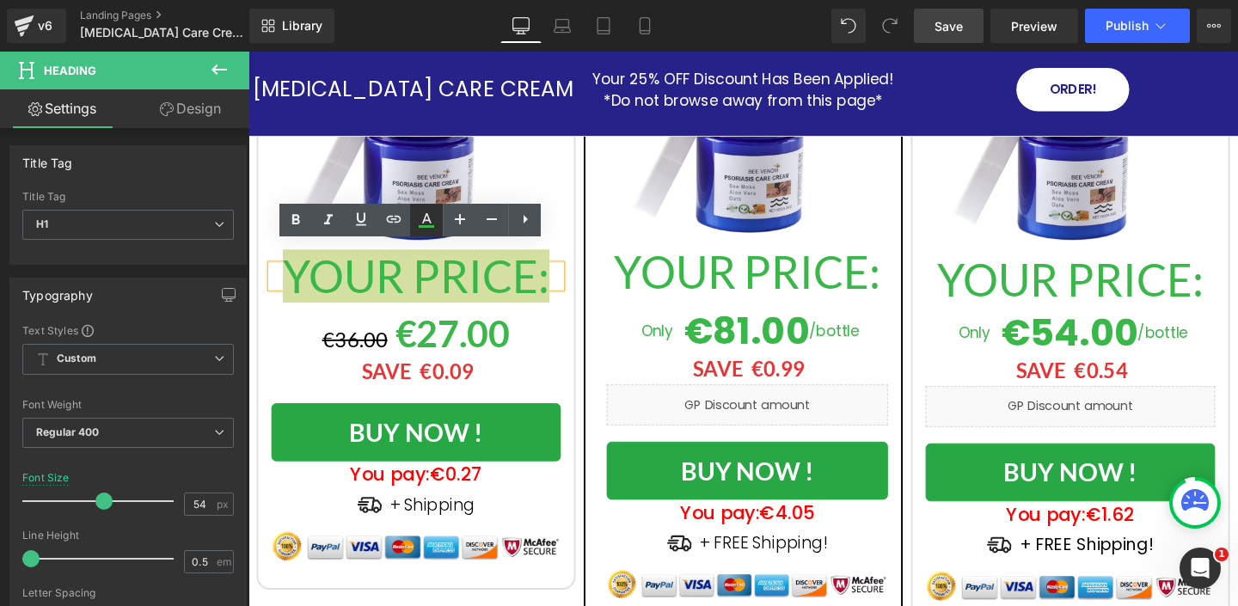
click at [423, 222] on icon at bounding box center [426, 218] width 9 height 10
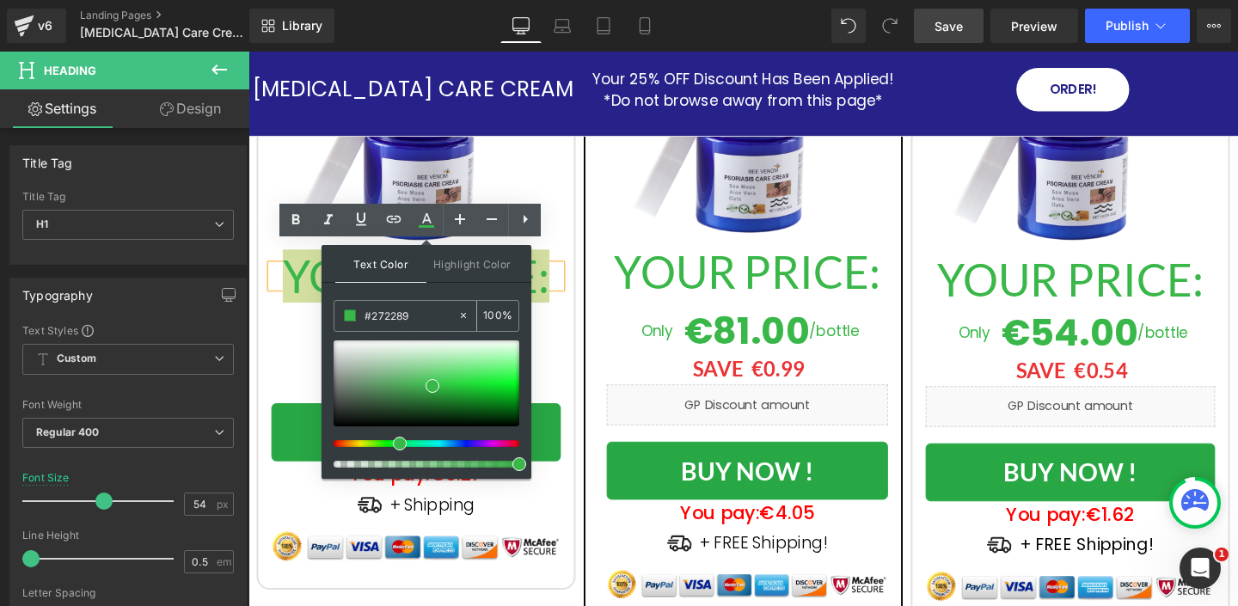
drag, startPoint x: 419, startPoint y: 318, endPoint x: 416, endPoint y: 301, distance: 17.4
click at [416, 303] on div "#272289" at bounding box center [395, 316] width 123 height 30
paste input "27228"
type input "#272289"
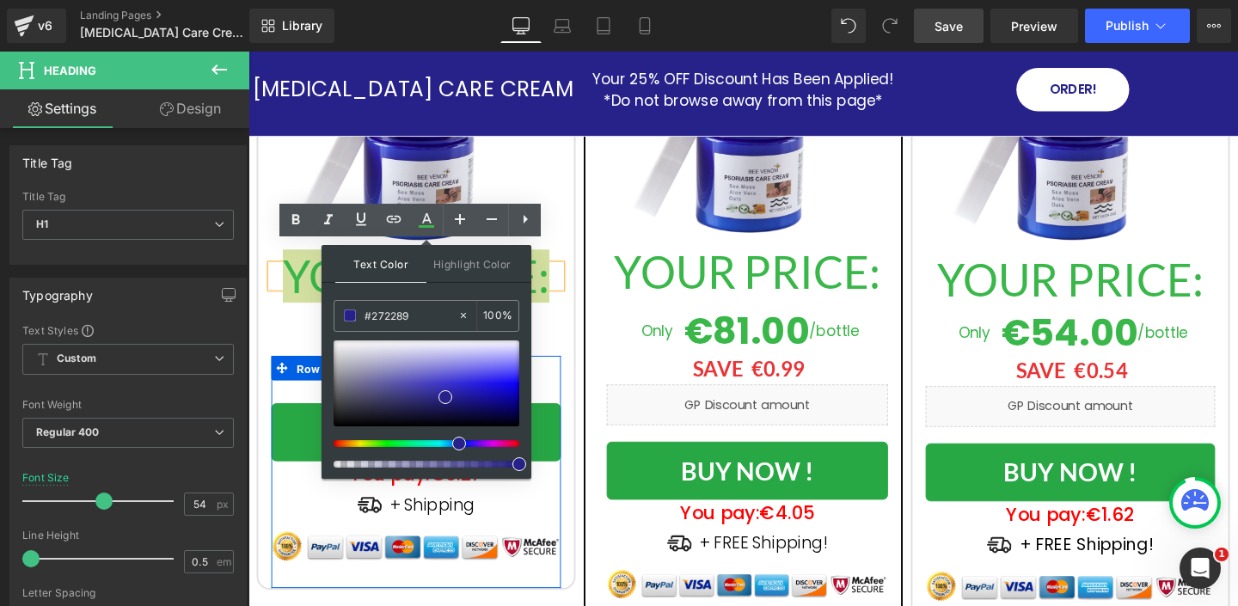
click at [304, 371] on link "Row" at bounding box center [299, 384] width 55 height 26
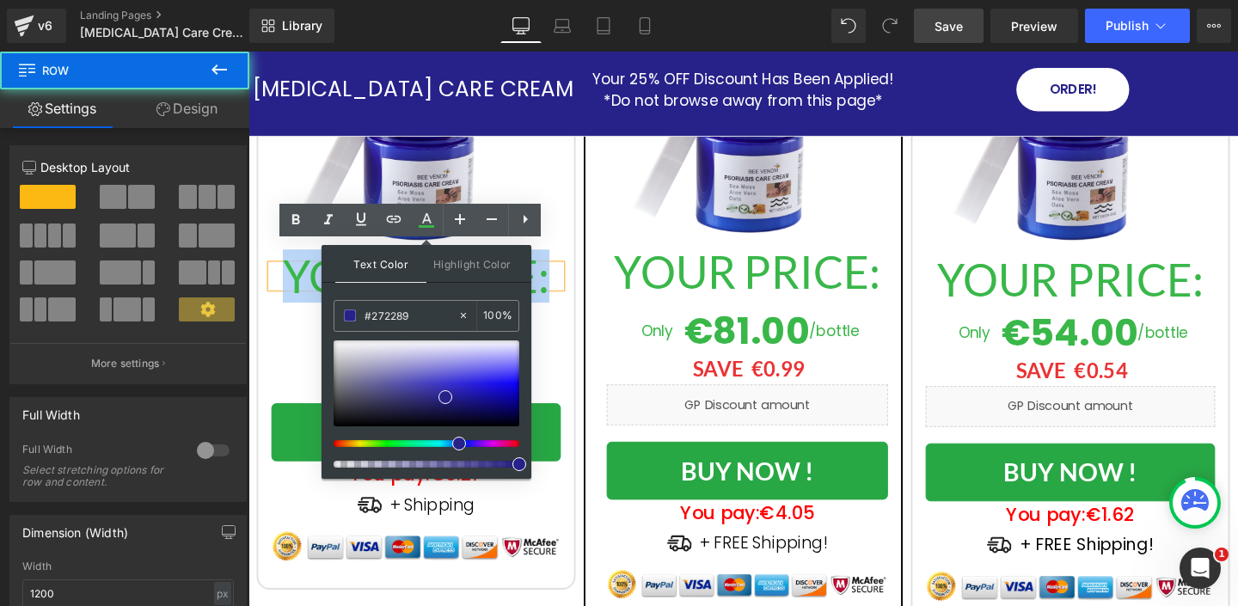
click at [301, 325] on div "€36.00 €27.00" at bounding box center [424, 348] width 304 height 46
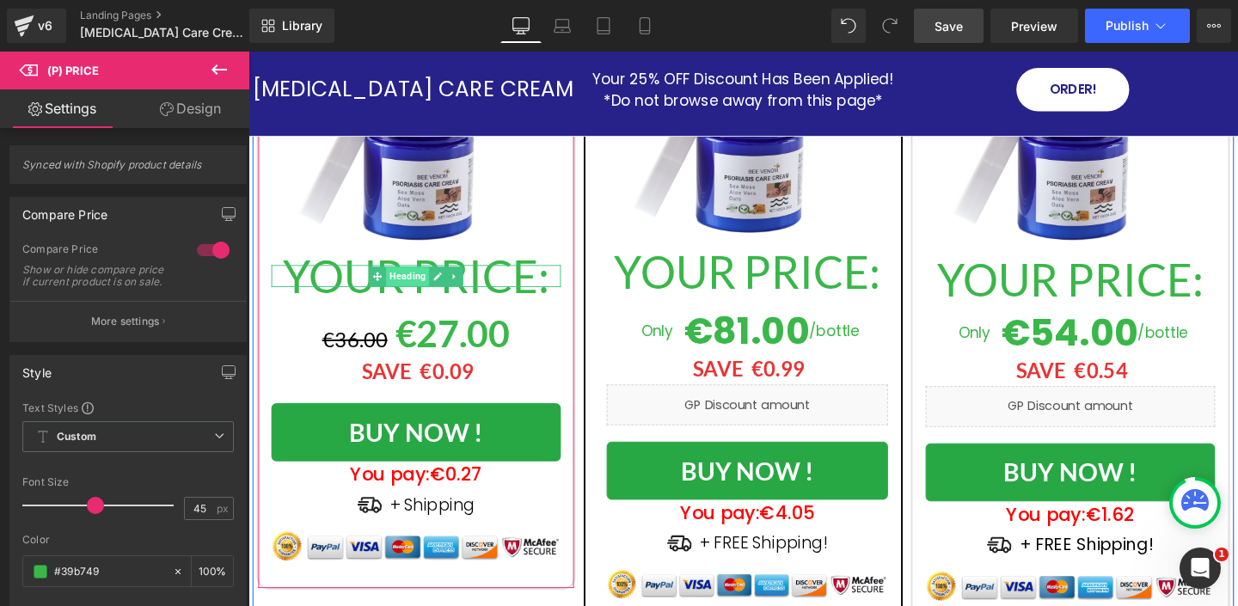
click at [402, 278] on span "Heading" at bounding box center [416, 288] width 46 height 21
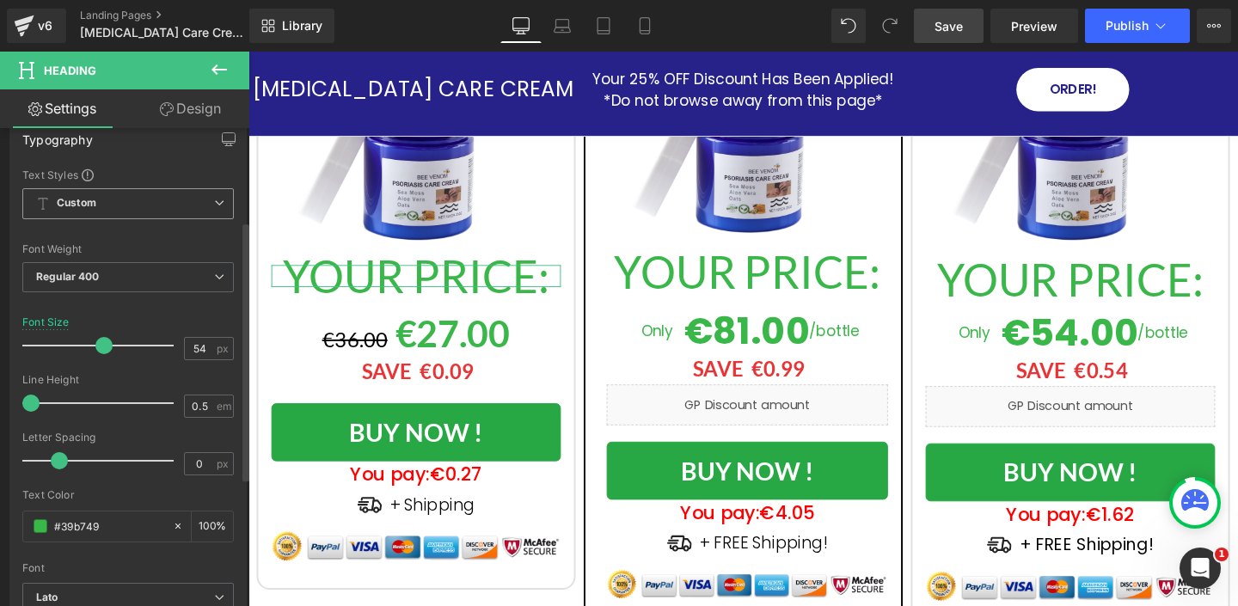
scroll to position [227, 0]
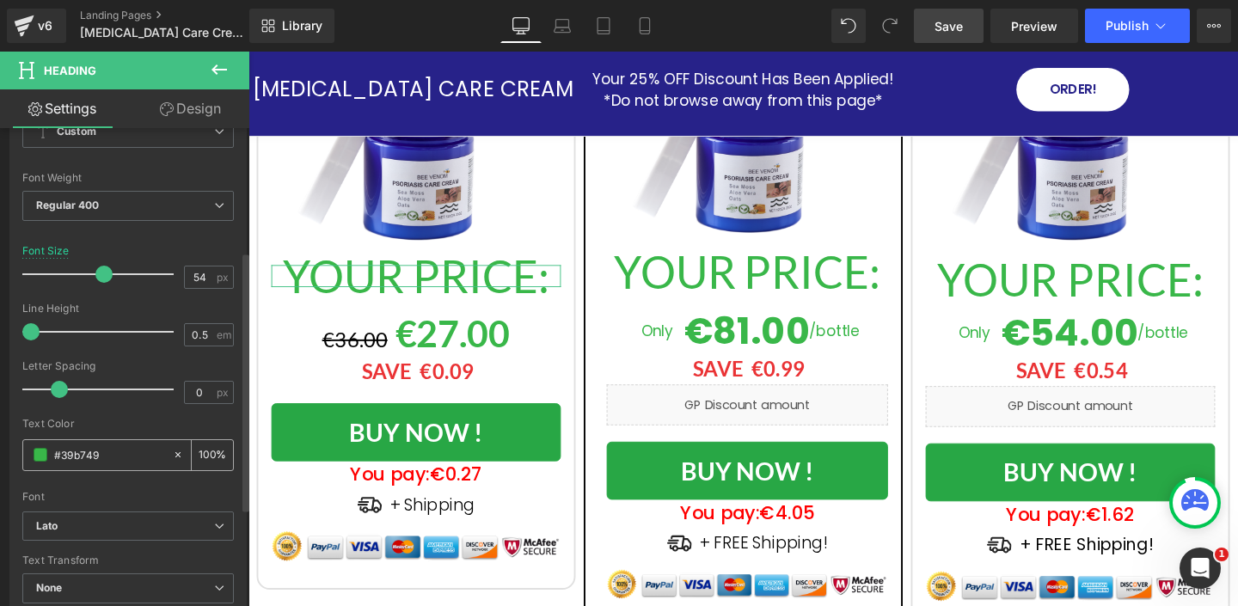
click at [87, 456] on input "#39b749" at bounding box center [109, 454] width 110 height 19
click at [86, 456] on input "#39b749" at bounding box center [109, 454] width 110 height 19
paste input "27228"
type input "#272289"
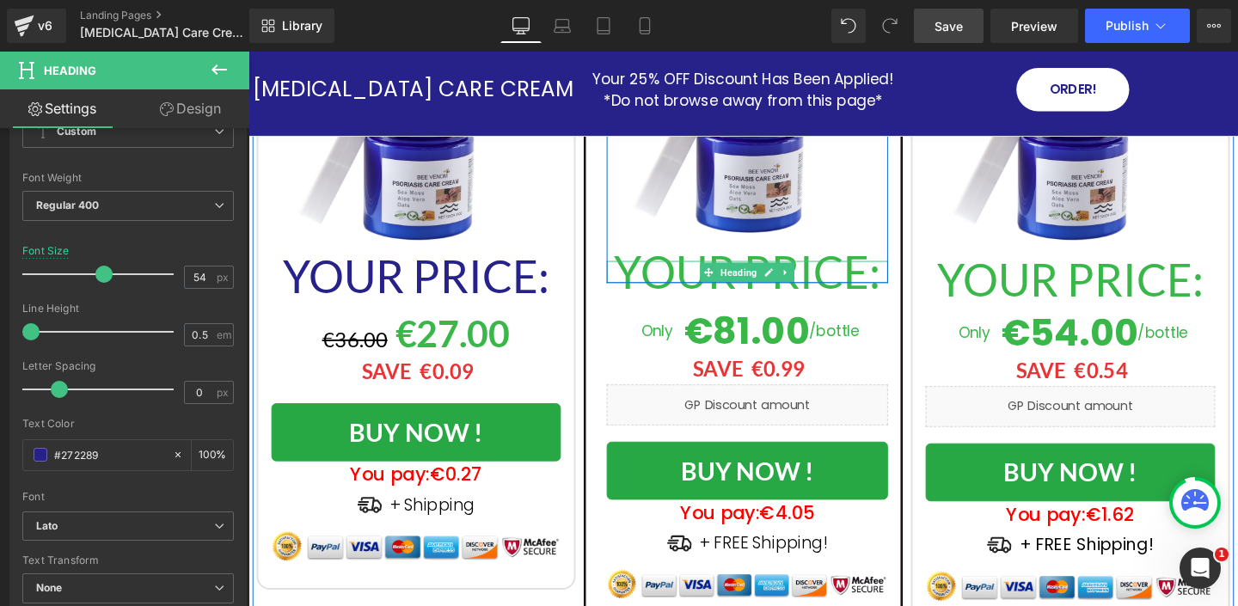
click at [667, 272] on h1 "YOUR PRICE:" at bounding box center [773, 283] width 296 height 23
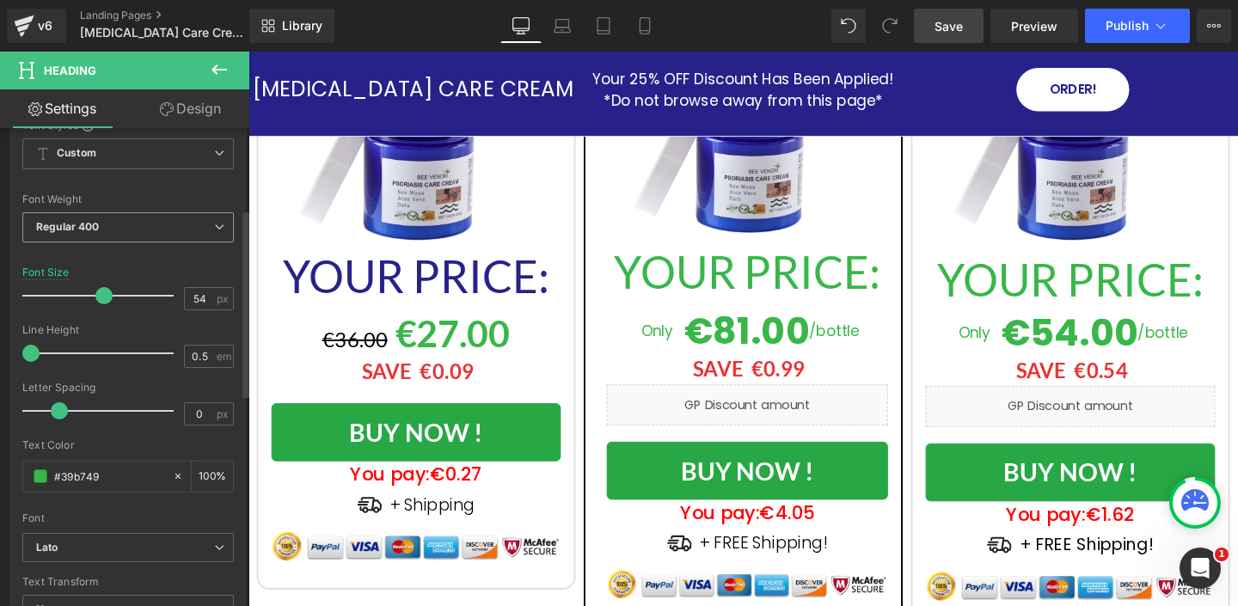
scroll to position [275, 0]
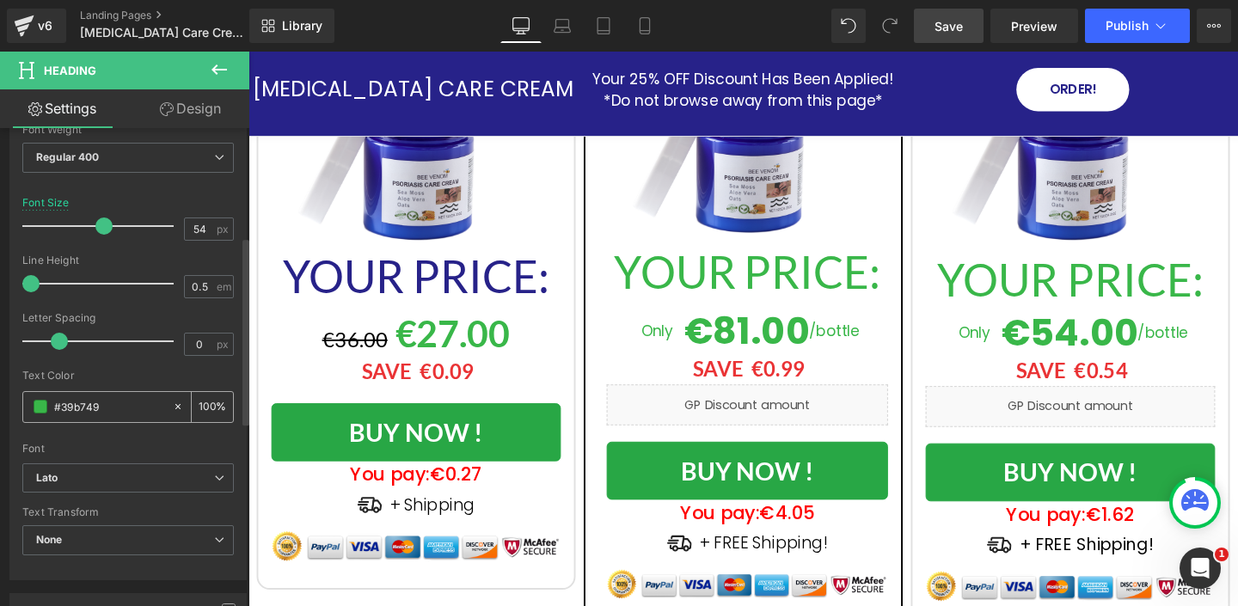
click at [83, 401] on input "#39b749" at bounding box center [109, 406] width 110 height 19
paste input "27228"
type input "#272289"
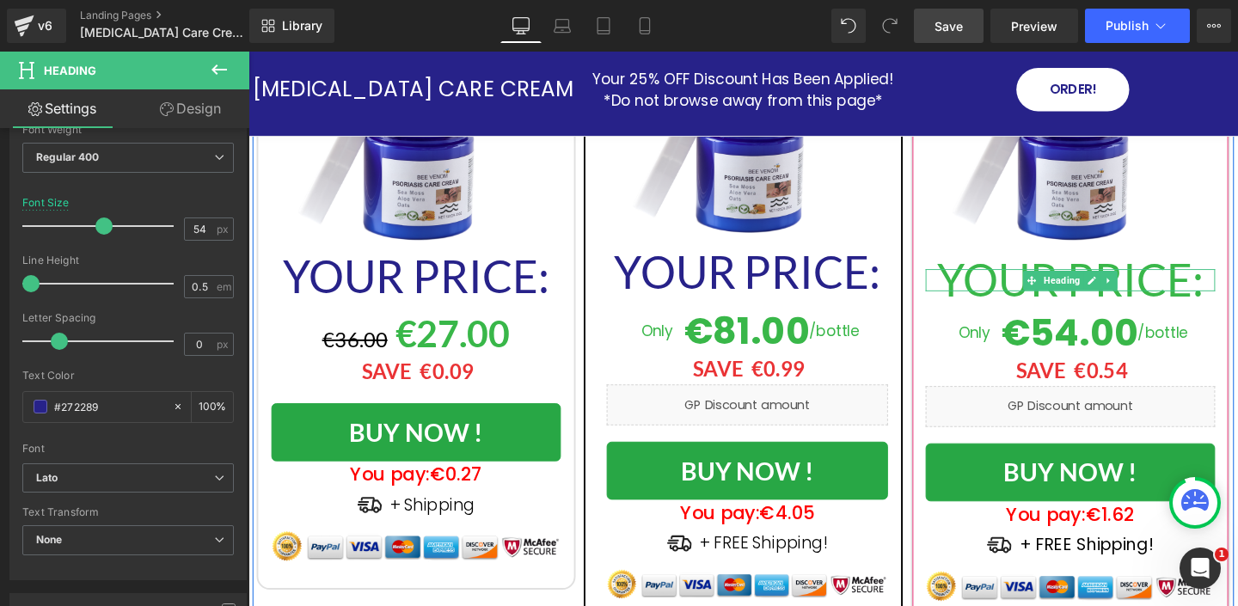
click at [996, 280] on h1 "YOUR PRICE:" at bounding box center [1112, 291] width 304 height 23
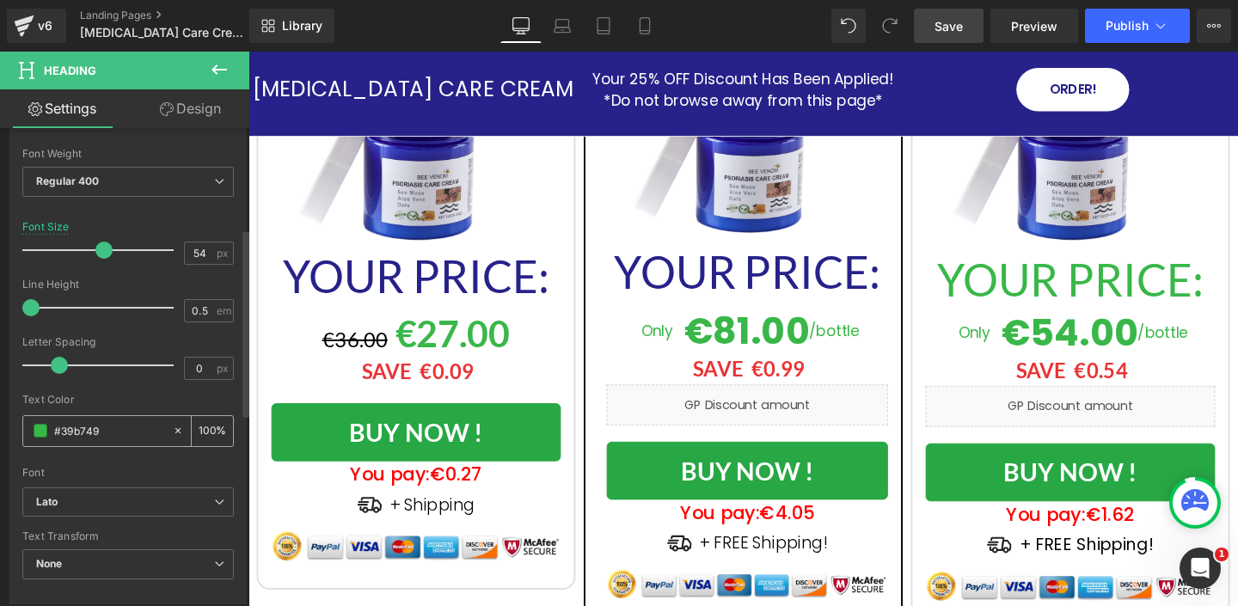
scroll to position [254, 0]
click at [79, 429] on input "#39b749" at bounding box center [109, 427] width 110 height 19
click at [79, 428] on input "#39b749" at bounding box center [109, 427] width 110 height 19
click at [78, 428] on input "#39b749" at bounding box center [109, 427] width 110 height 19
paste input "27228"
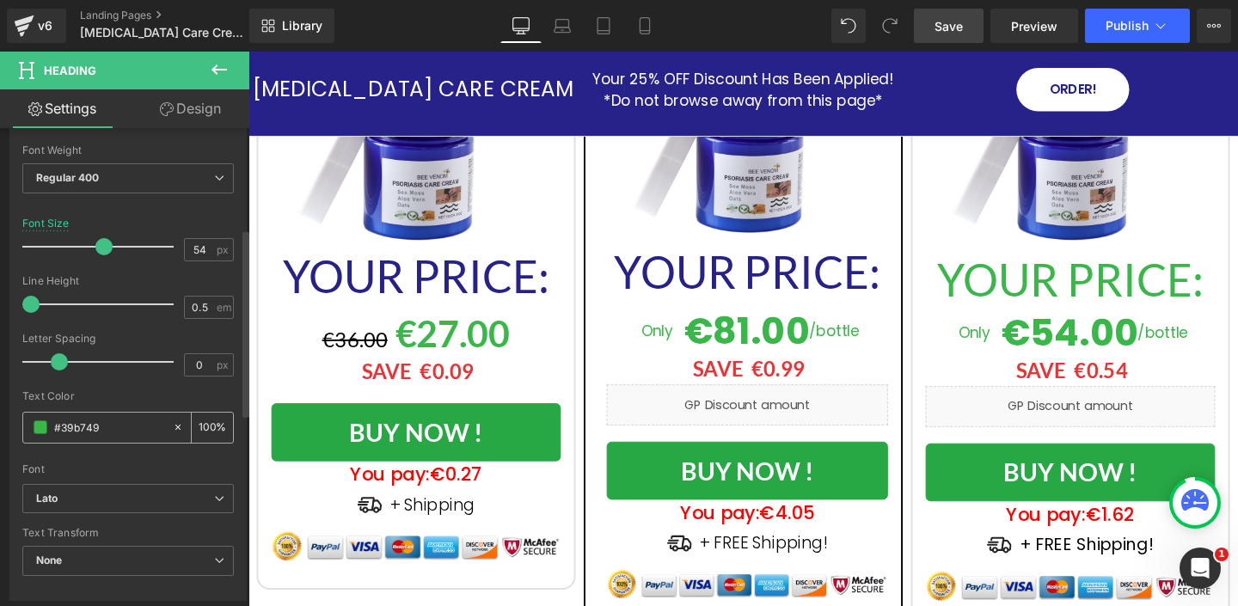
type input "#272289"
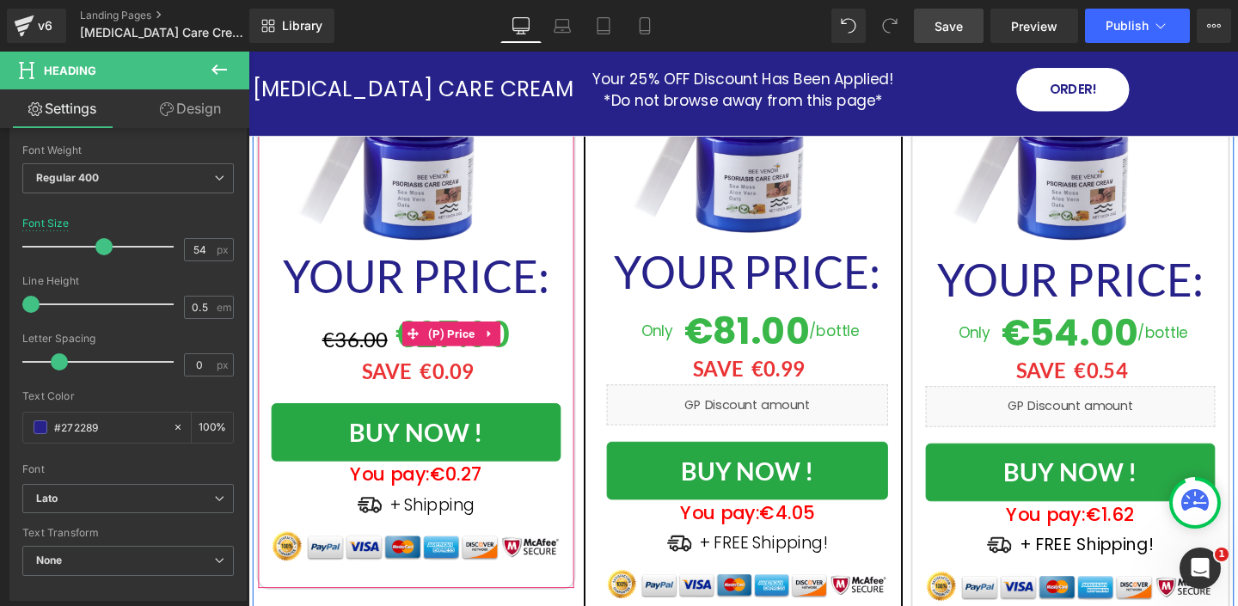
click at [517, 333] on span "€27.00" at bounding box center [462, 348] width 120 height 46
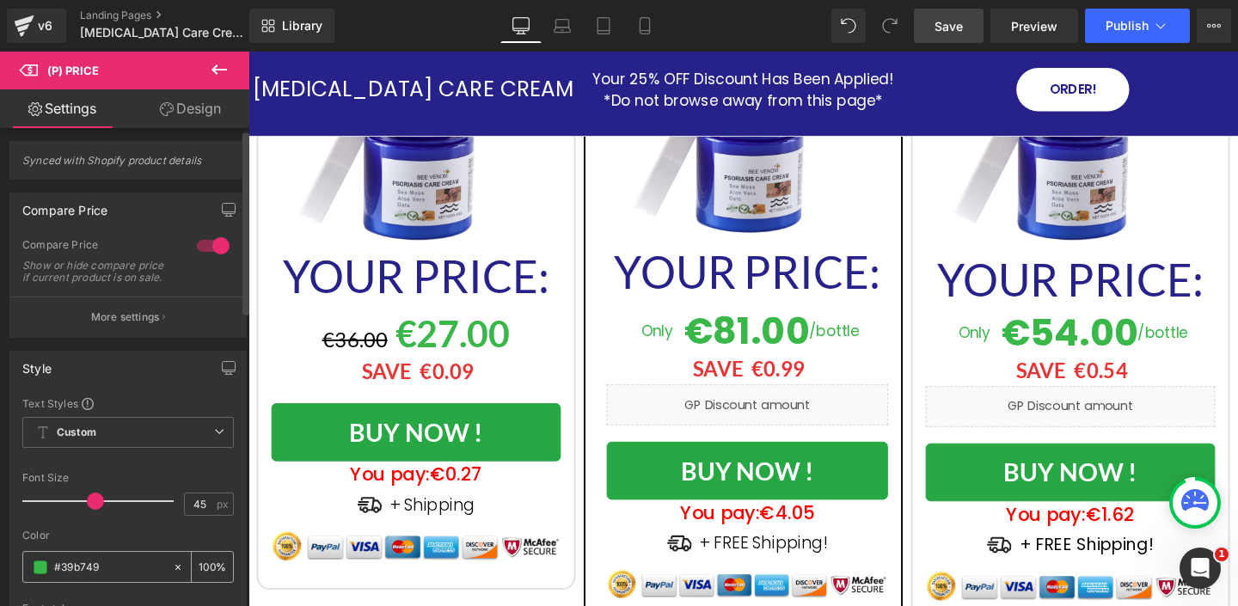
scroll to position [3, 0]
click at [89, 575] on input "#39b749" at bounding box center [109, 568] width 110 height 19
paste input "27228"
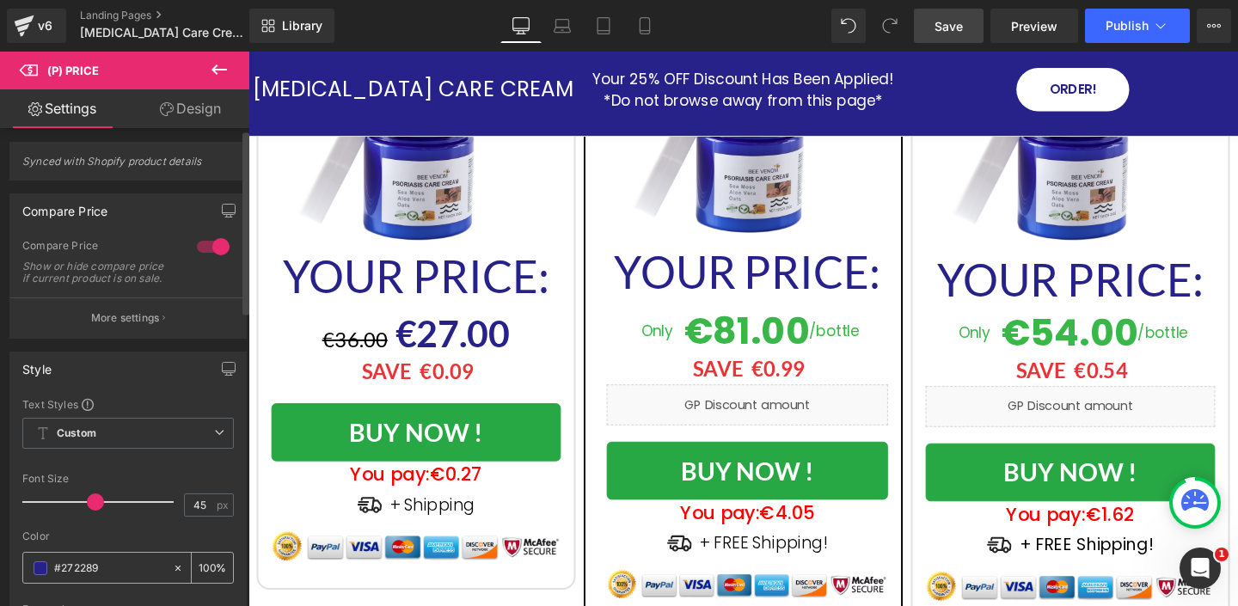
type input "#39b749"
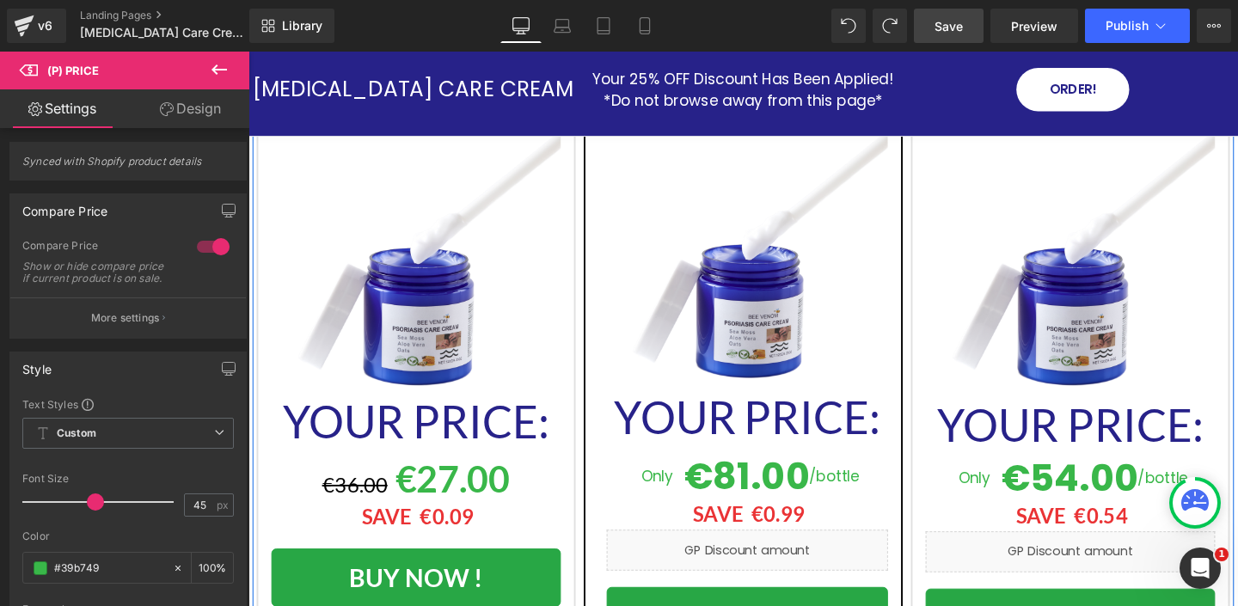
scroll to position [7102, 0]
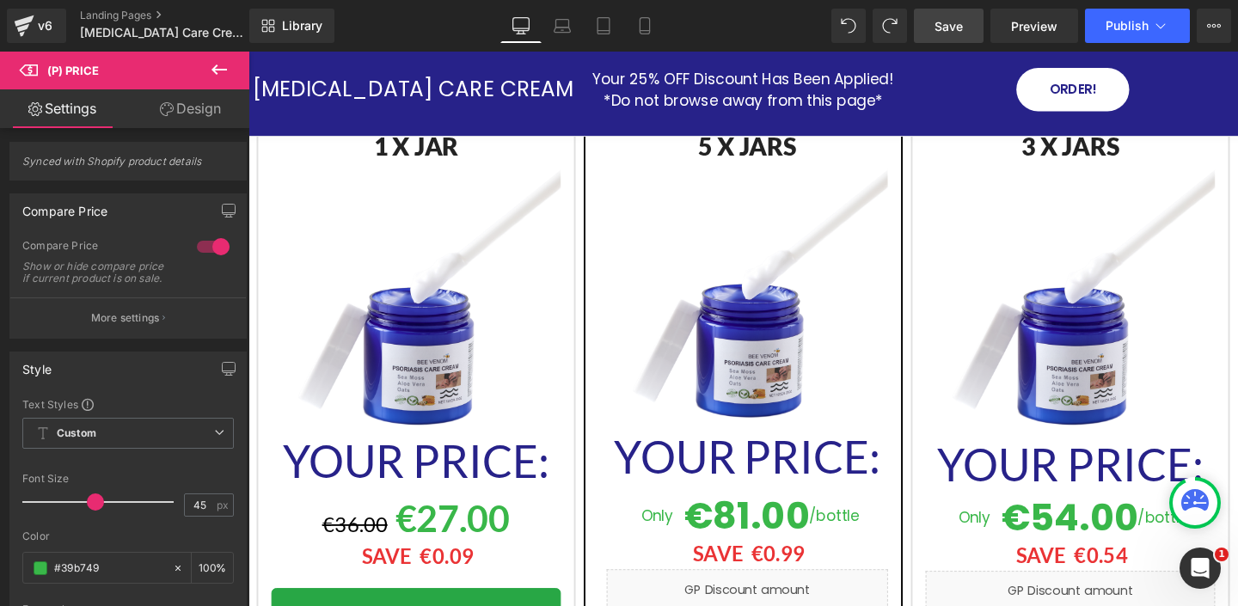
click at [951, 23] on span "Save" at bounding box center [948, 26] width 28 height 18
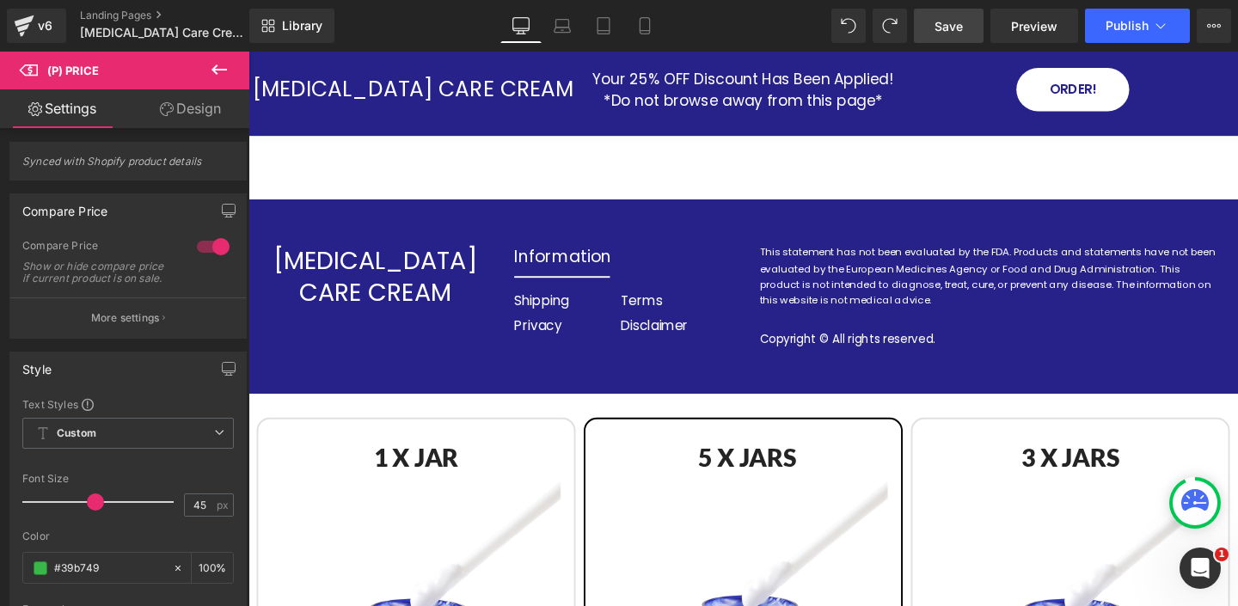
scroll to position [6773, 0]
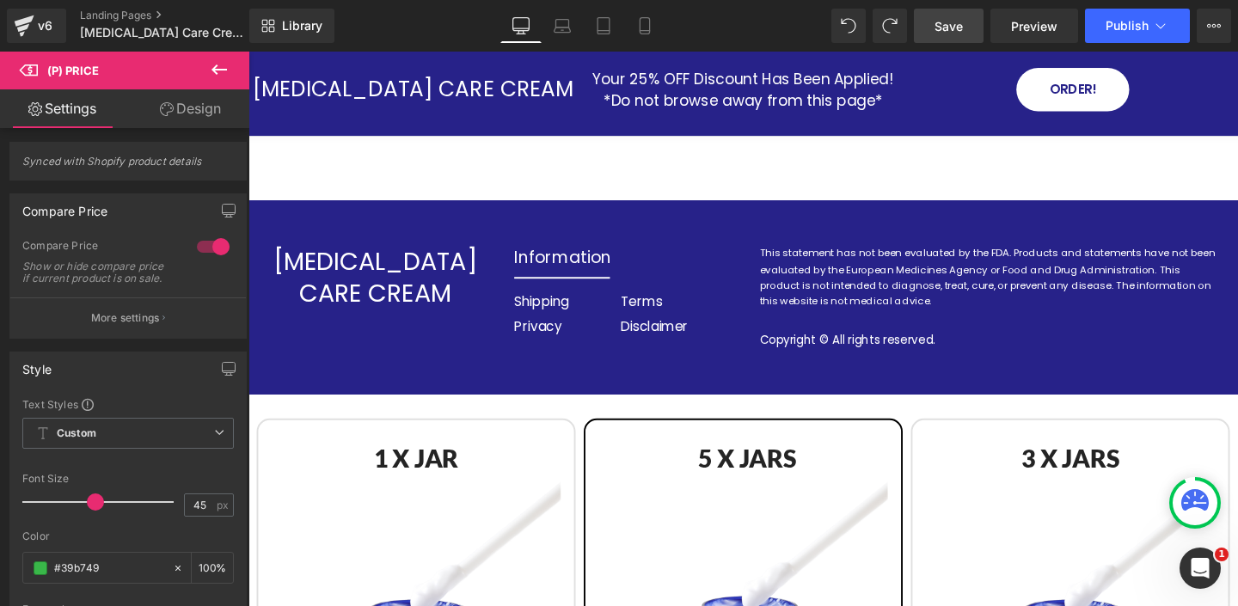
click at [954, 29] on span "Save" at bounding box center [948, 26] width 28 height 18
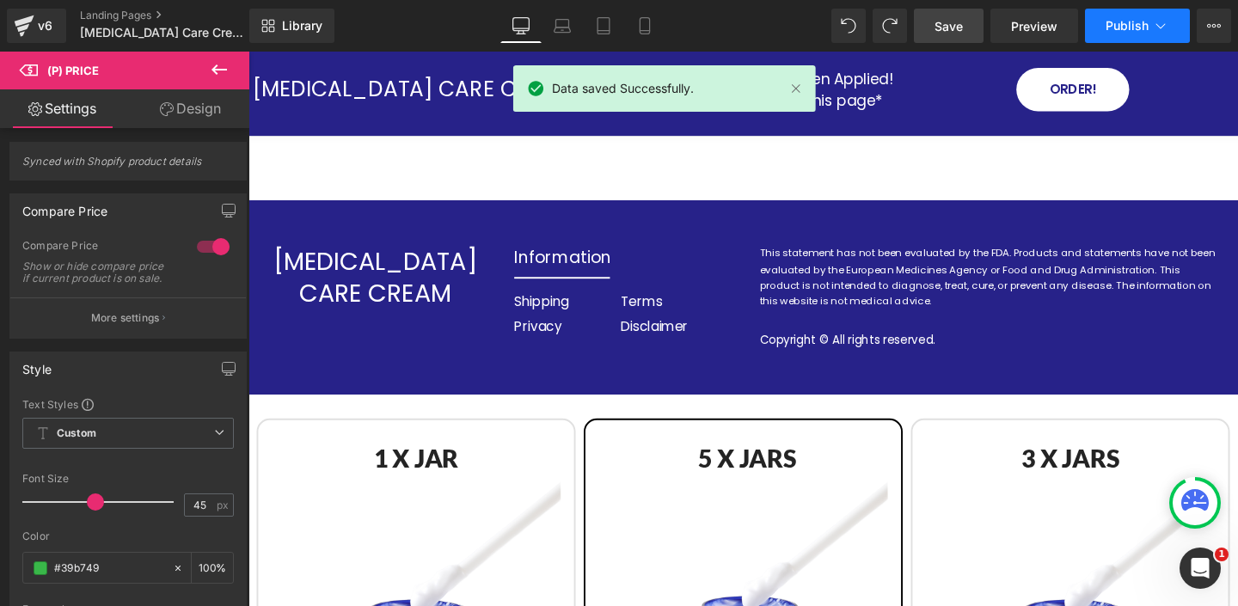
click at [1149, 28] on button "Publish" at bounding box center [1137, 26] width 105 height 34
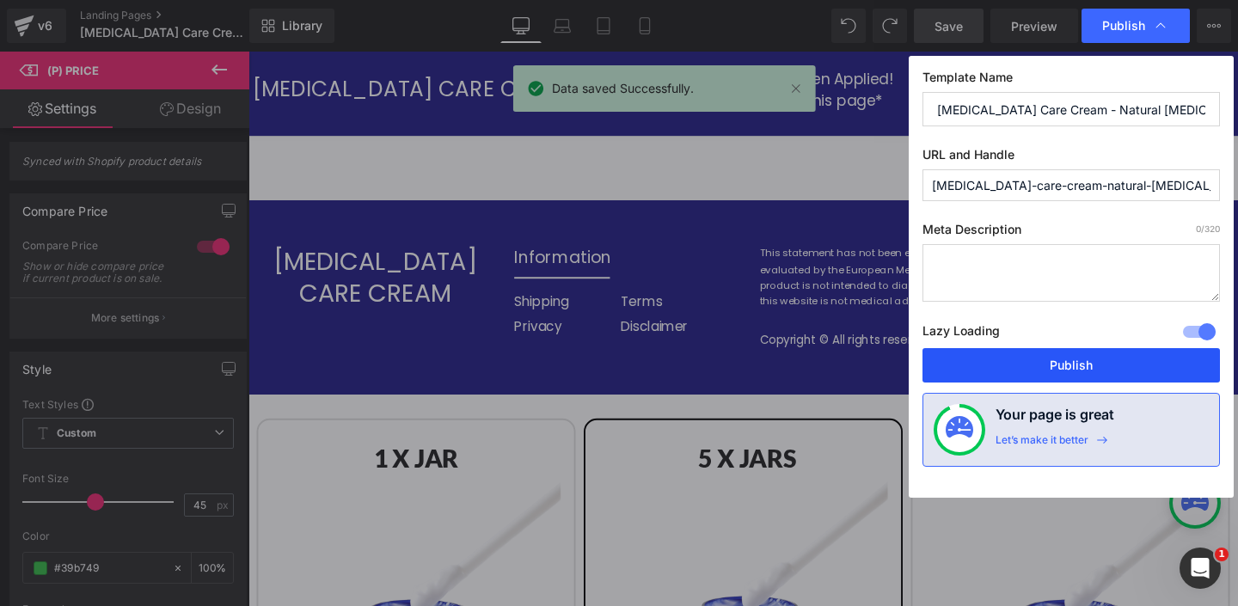
click at [1071, 366] on button "Publish" at bounding box center [1070, 365] width 297 height 34
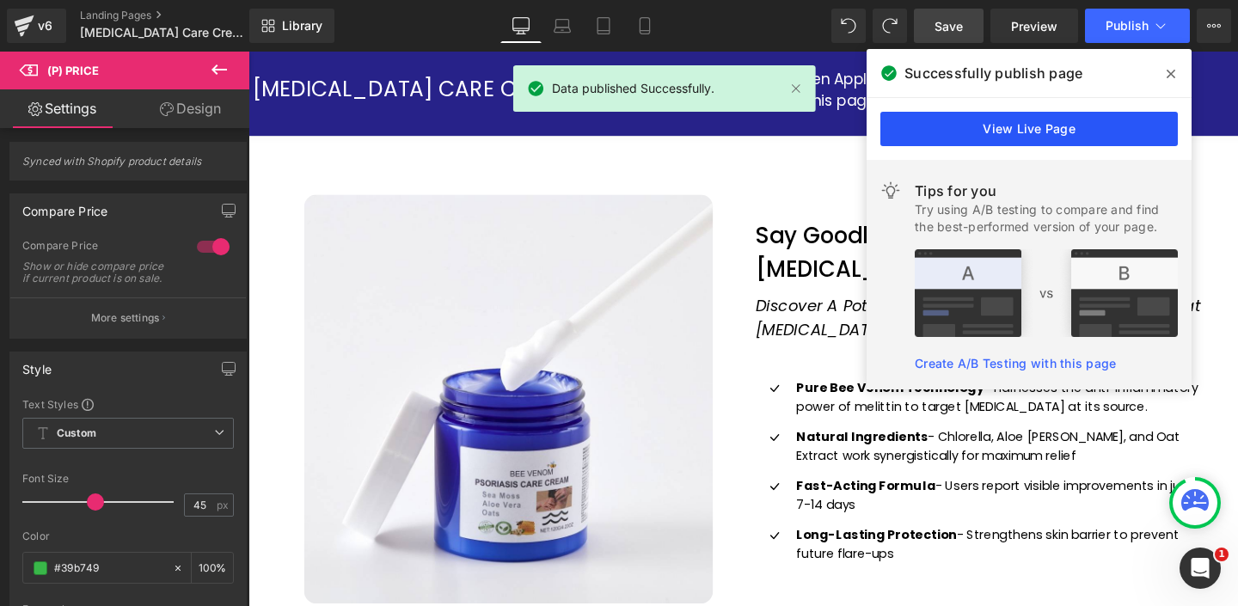
click at [1023, 125] on link "View Live Page" at bounding box center [1028, 129] width 297 height 34
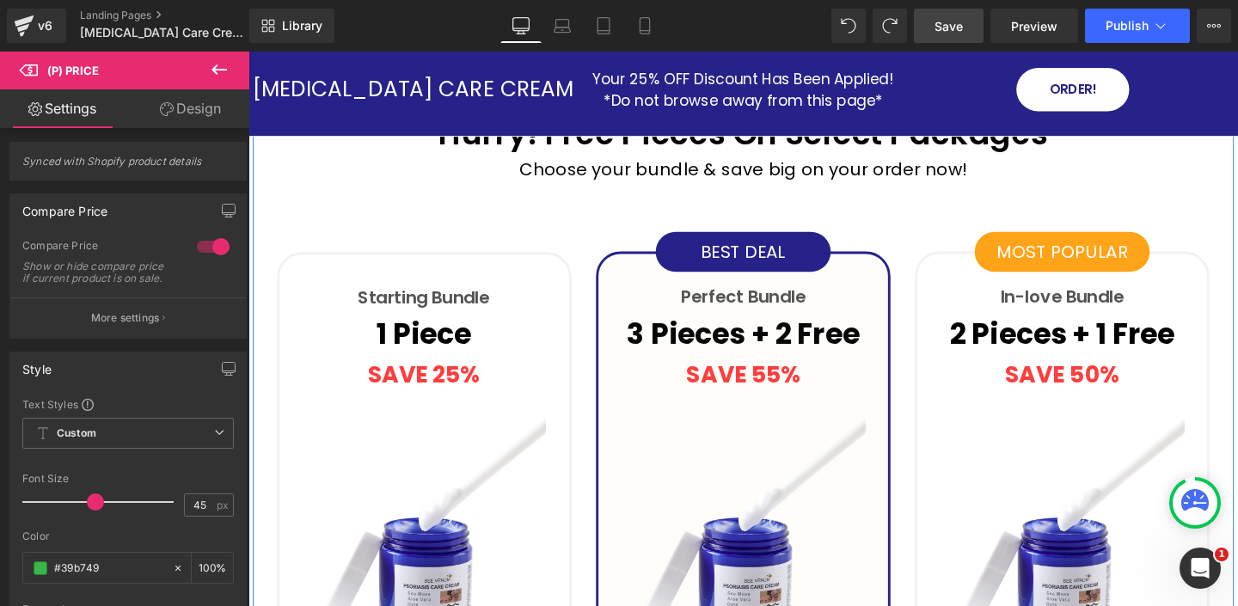
scroll to position [4639, 0]
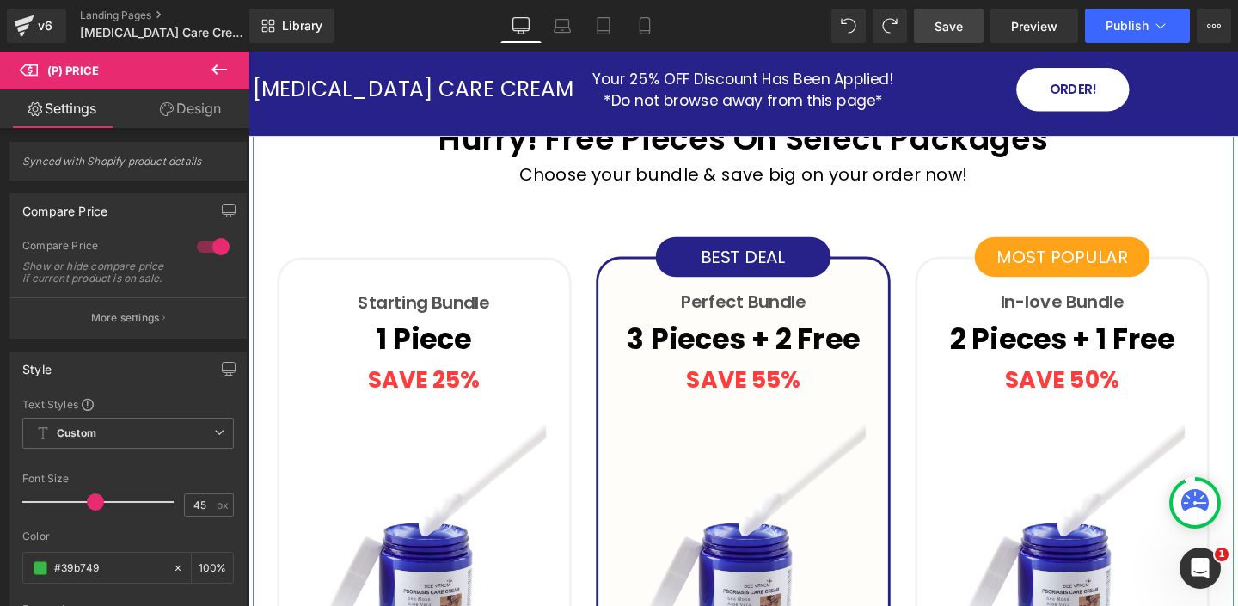
click at [427, 337] on div "1 Piece Text Block" at bounding box center [433, 354] width 288 height 48
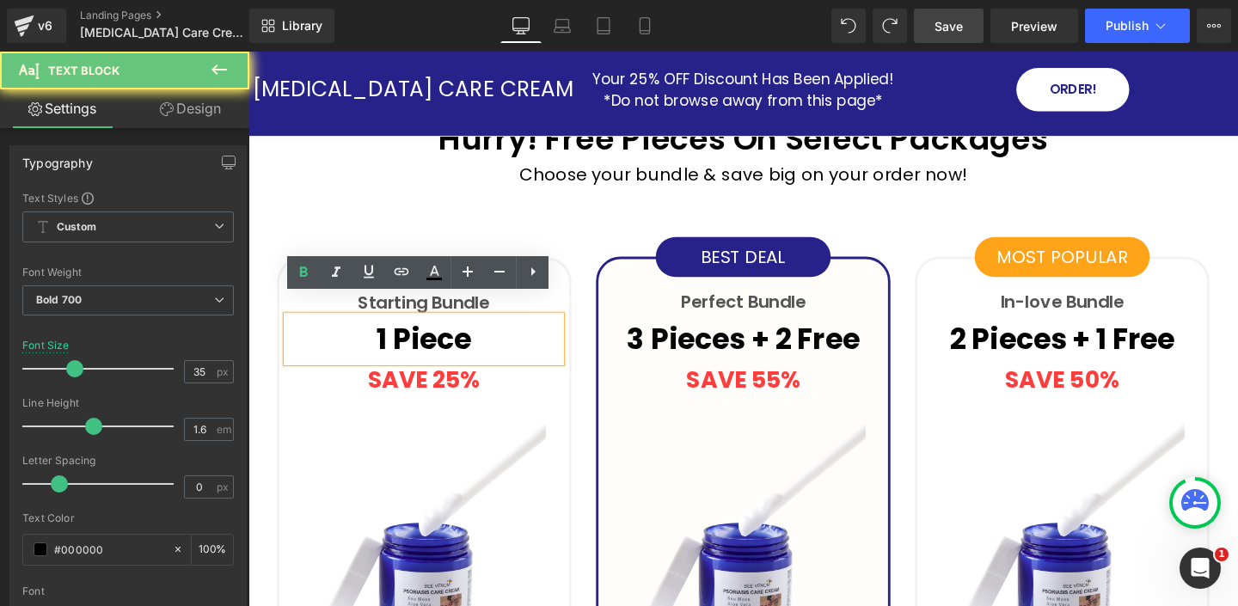
click at [427, 337] on p "1 Piece" at bounding box center [433, 354] width 288 height 48
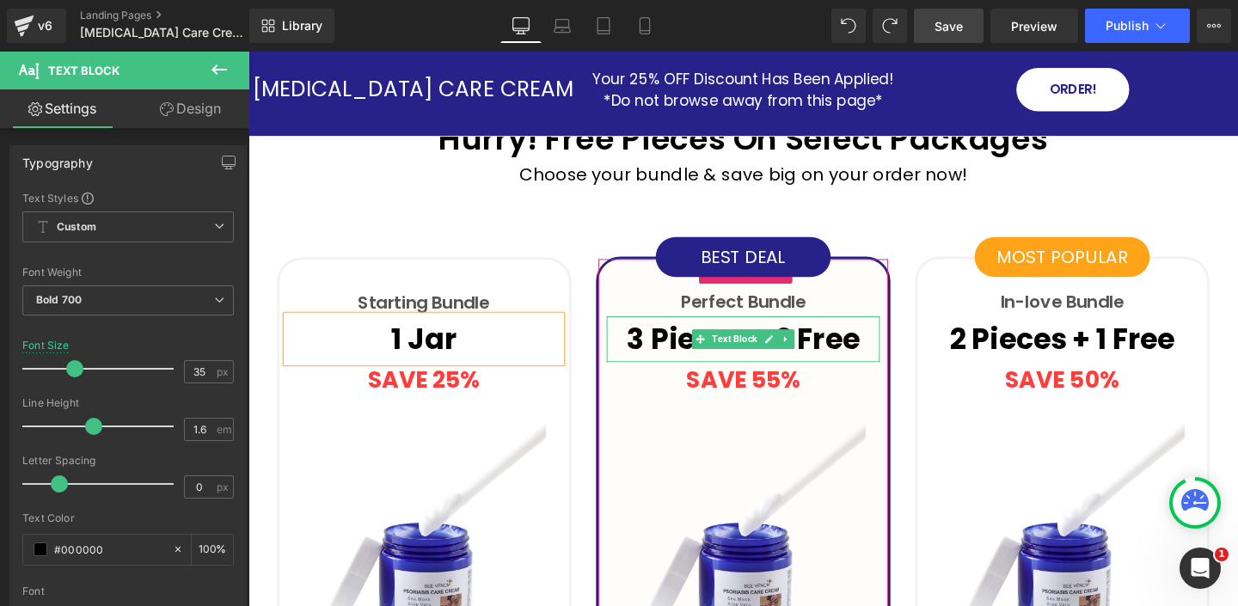
click at [663, 333] on p "3 Pieces + 2 Free" at bounding box center [768, 354] width 287 height 48
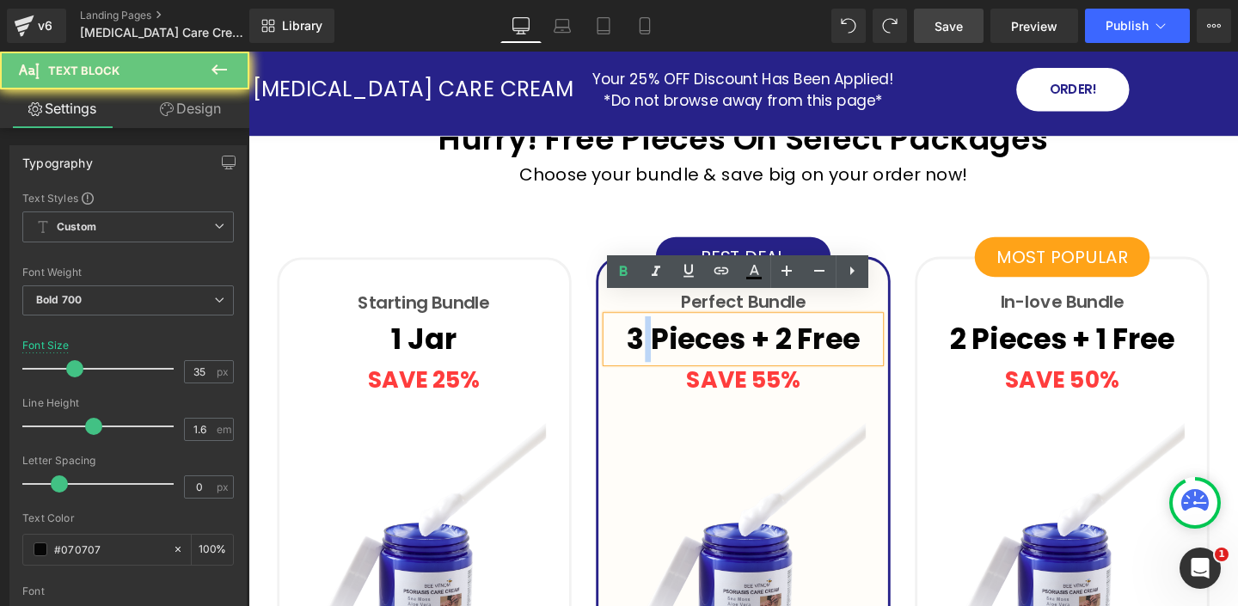
click at [663, 333] on p "3 Pieces + 2 Free" at bounding box center [768, 354] width 287 height 48
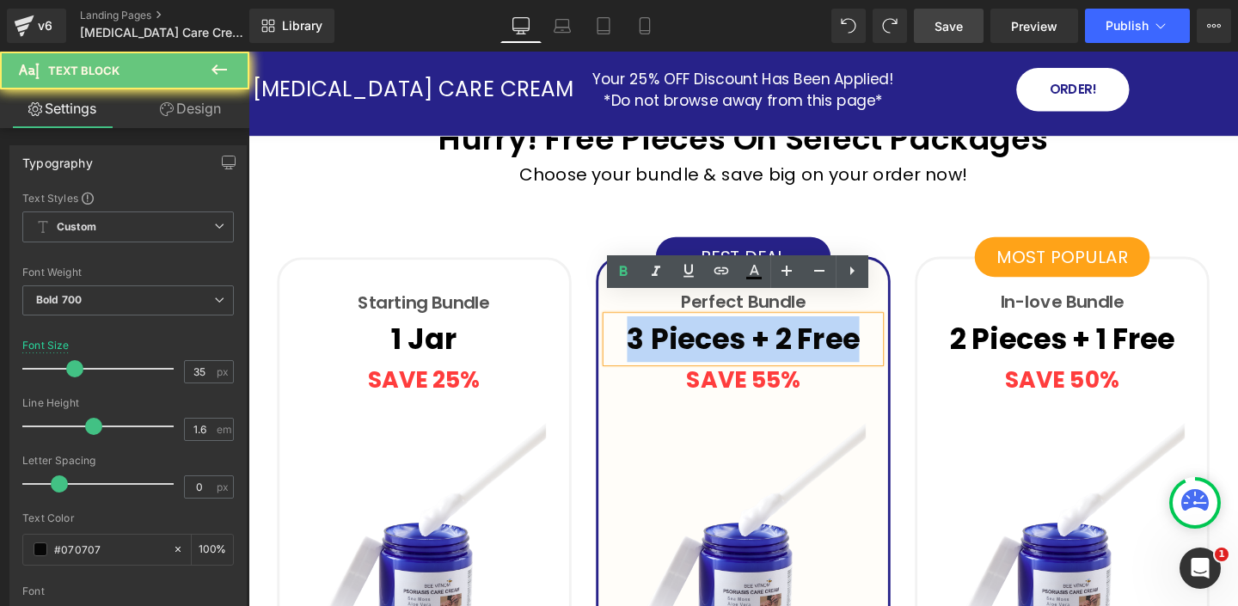
click at [663, 333] on p "3 Pieces + 2 Free" at bounding box center [768, 354] width 287 height 48
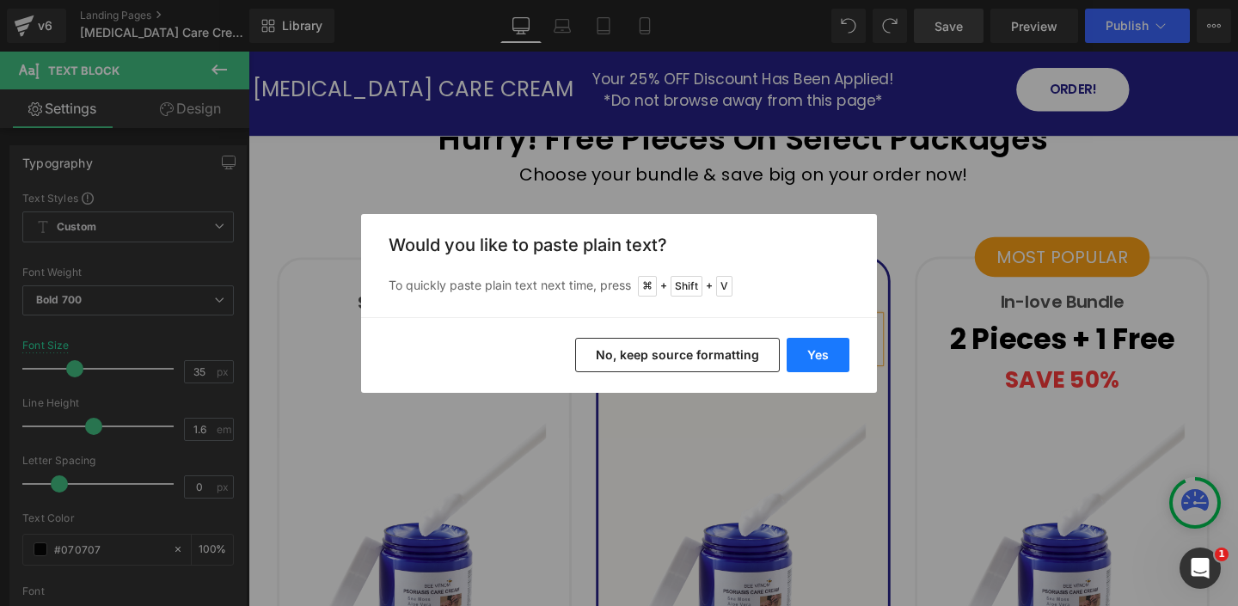
drag, startPoint x: 795, startPoint y: 352, endPoint x: 573, endPoint y: 317, distance: 224.4
click at [795, 352] on button "Yes" at bounding box center [817, 355] width 63 height 34
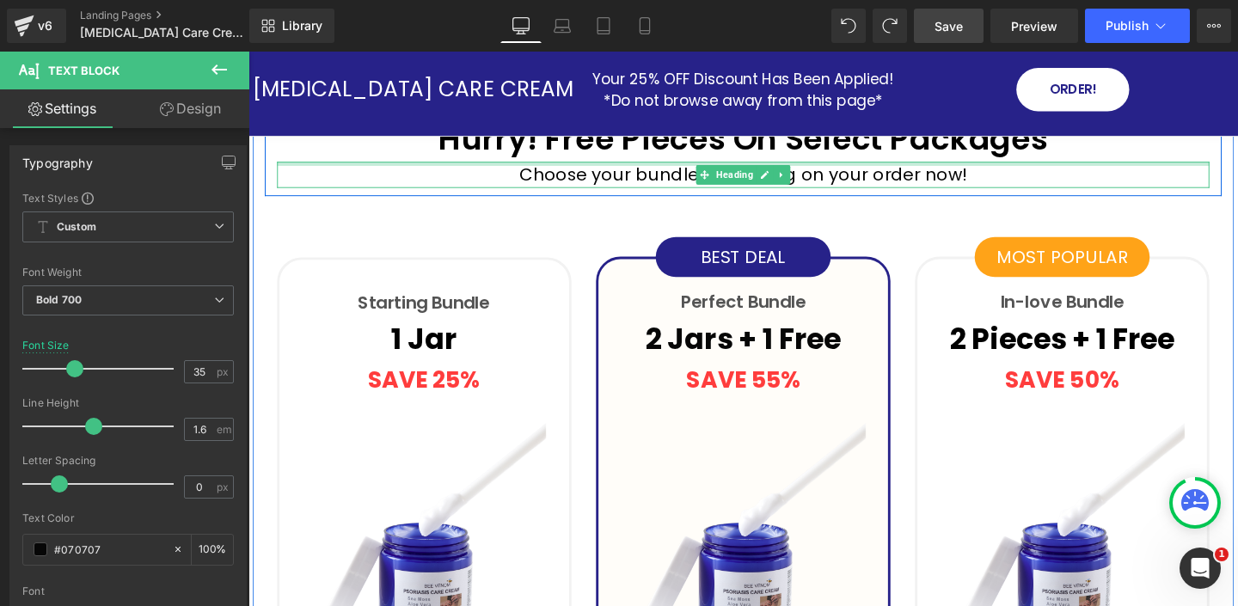
scroll to position [4638, 0]
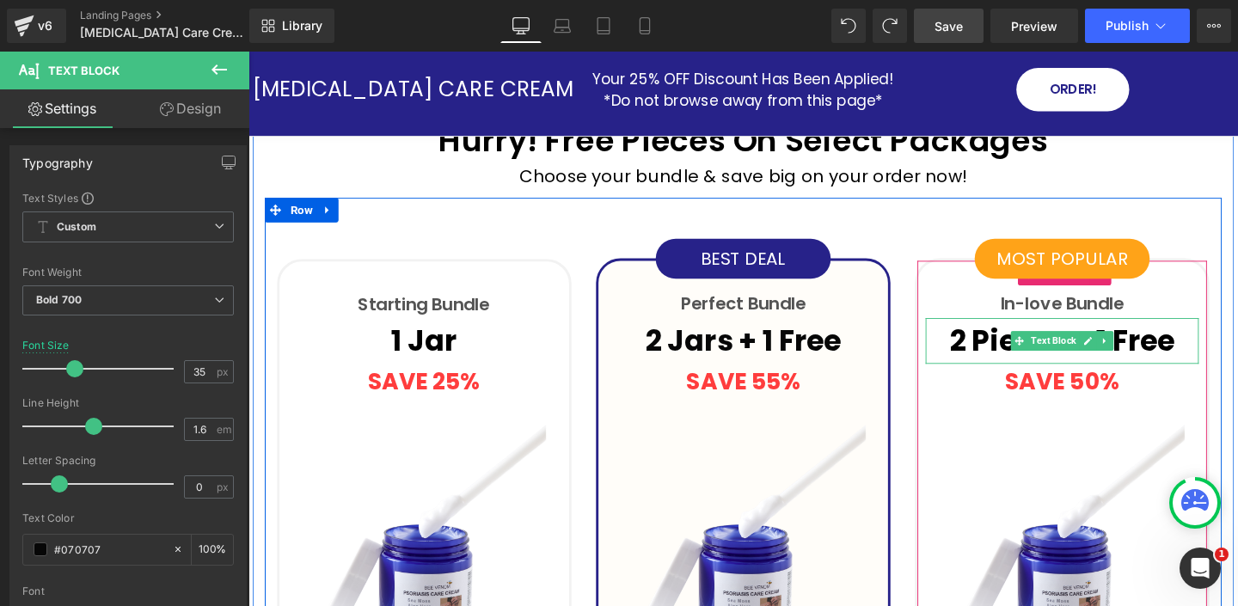
click at [994, 333] on p "2 Pieces + 1 Free" at bounding box center [1103, 356] width 287 height 48
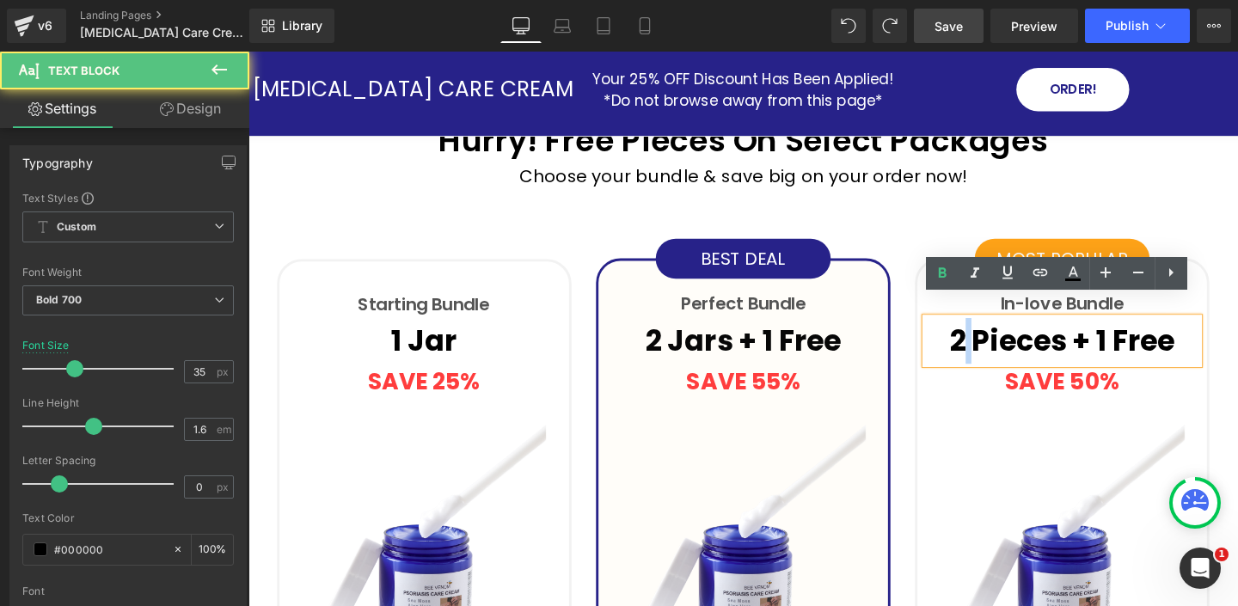
click at [994, 333] on p "2 Pieces + 1 Free" at bounding box center [1103, 356] width 287 height 48
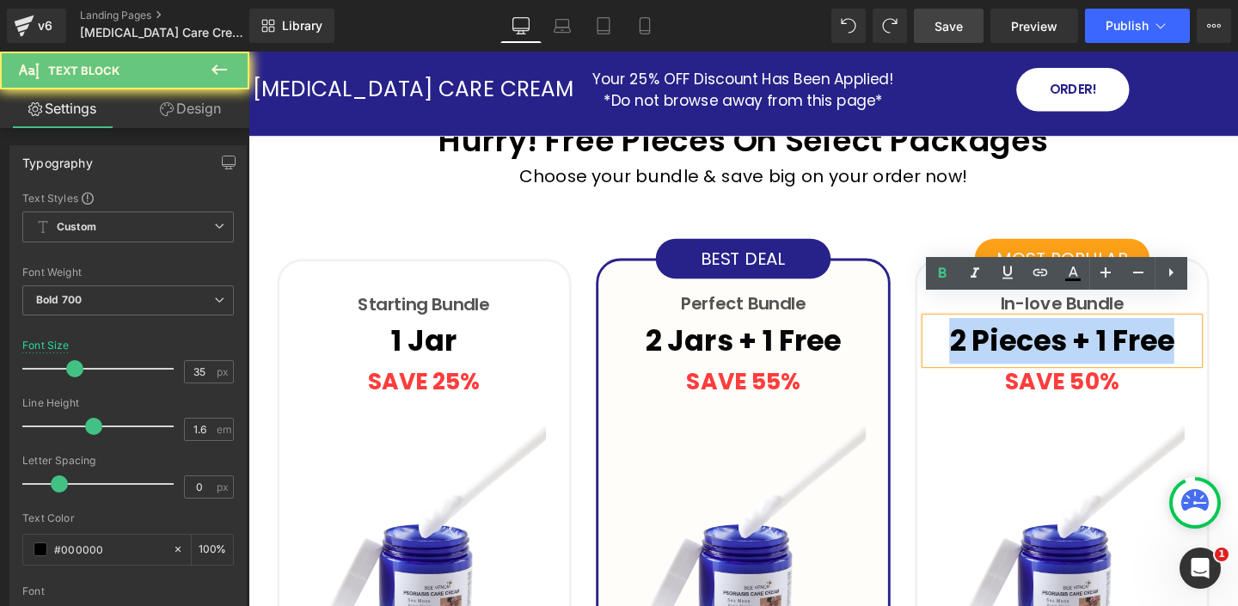
click at [994, 333] on p "2 Pieces + 1 Free" at bounding box center [1103, 356] width 287 height 48
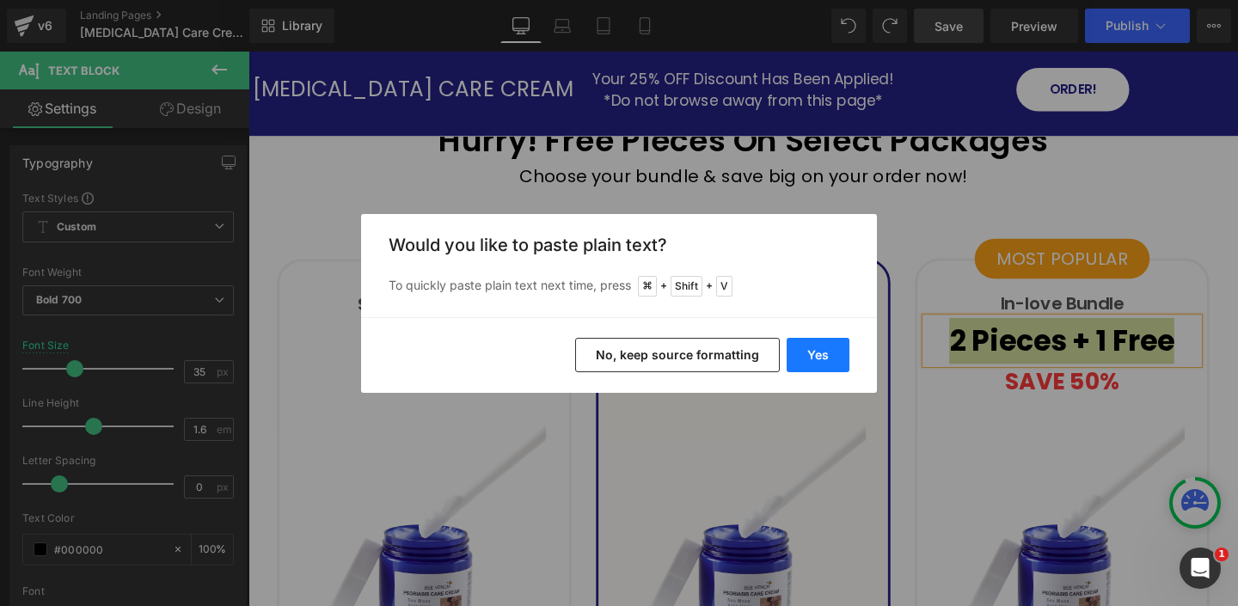
click at [822, 355] on button "Yes" at bounding box center [817, 355] width 63 height 34
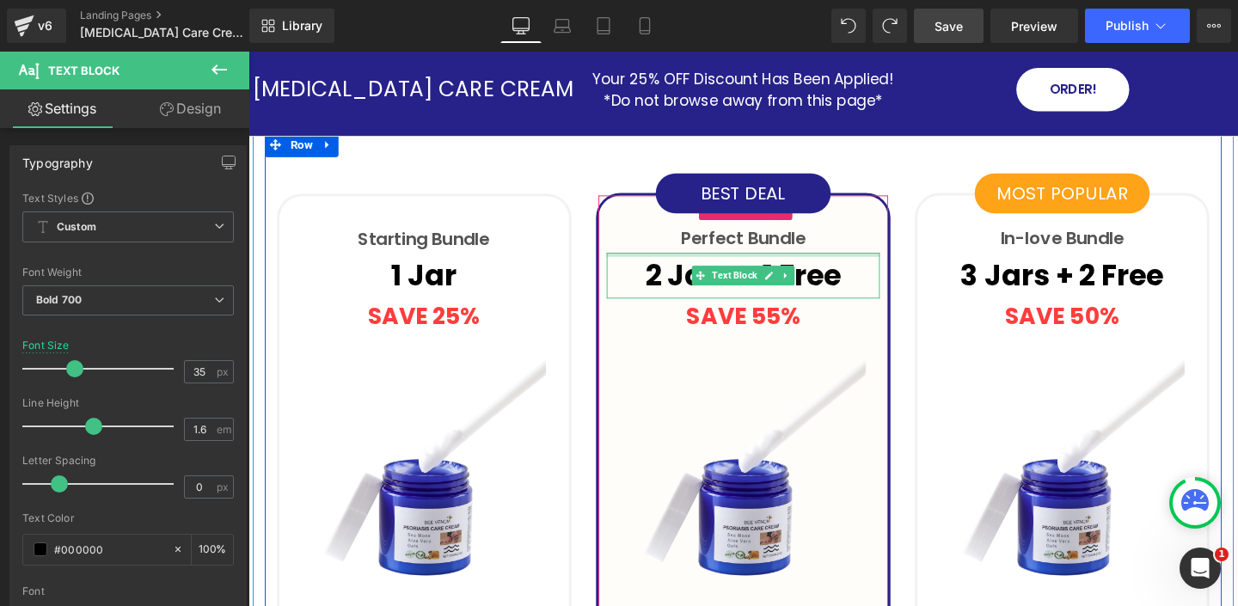
scroll to position [4681, 0]
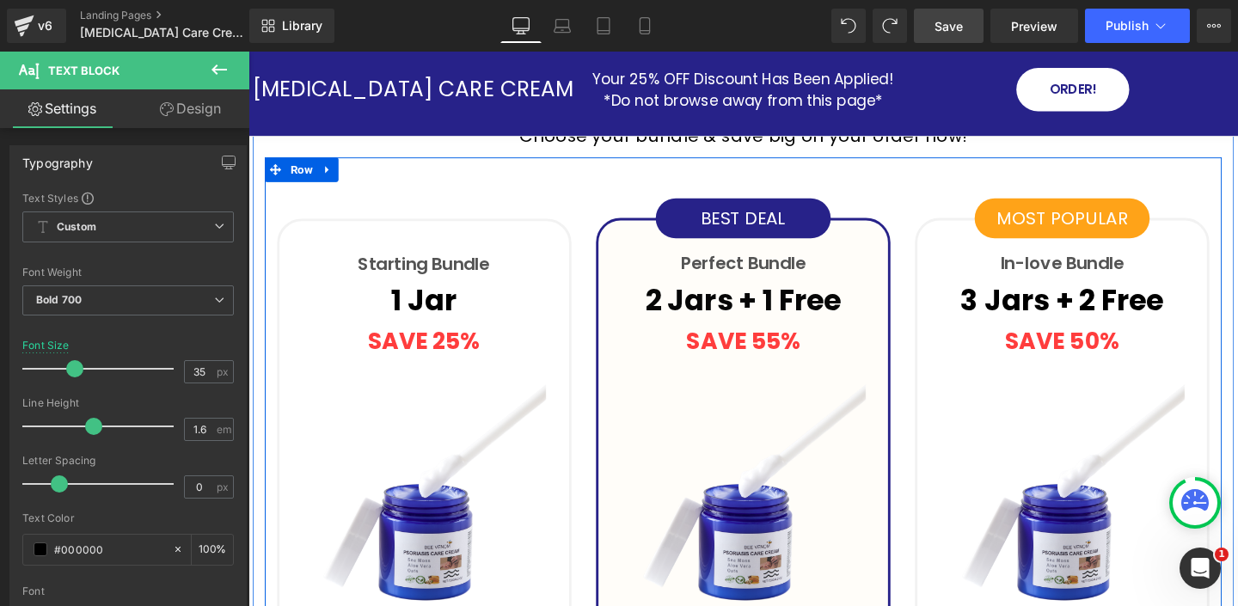
click at [345, 205] on div "Starting Bundle Text Block 1 Jar Text Block SAVE 25% Text Block (P) Image €36.0…" at bounding box center [433, 615] width 335 height 820
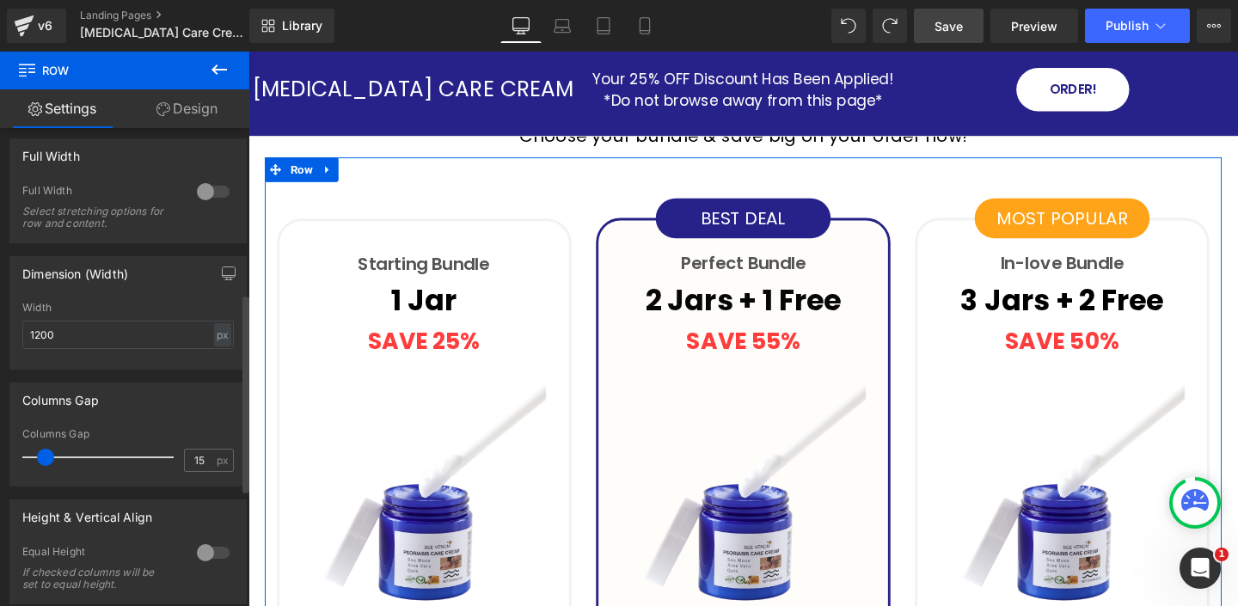
scroll to position [486, 0]
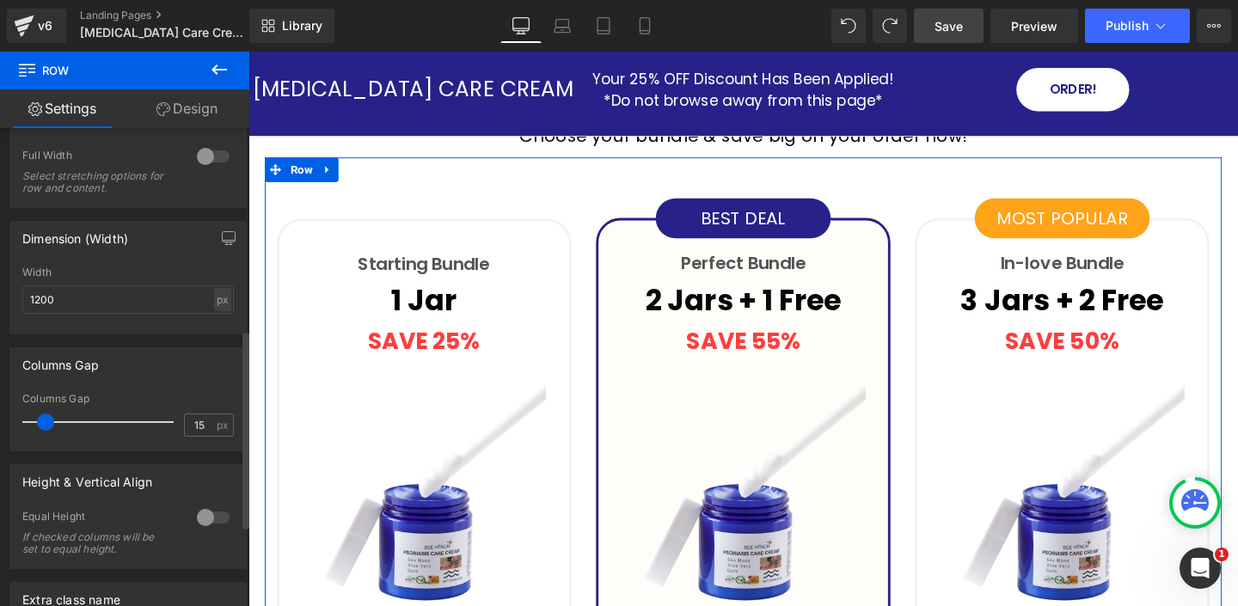
click at [195, 159] on div at bounding box center [213, 157] width 41 height 28
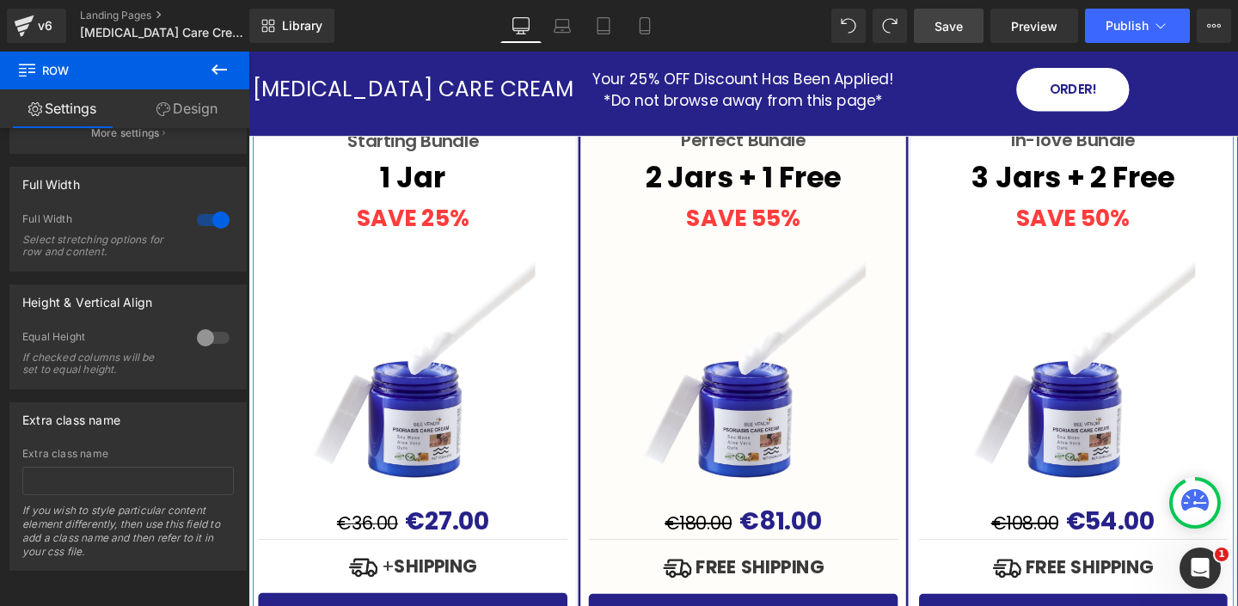
scroll to position [4809, 0]
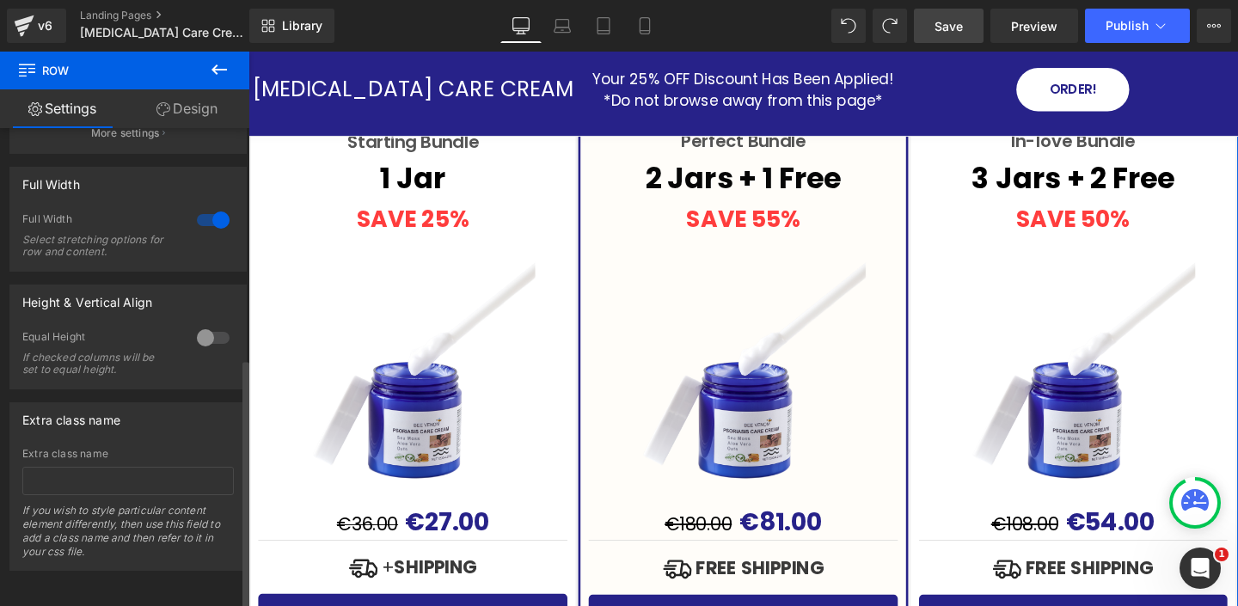
click at [208, 206] on div at bounding box center [213, 220] width 41 height 28
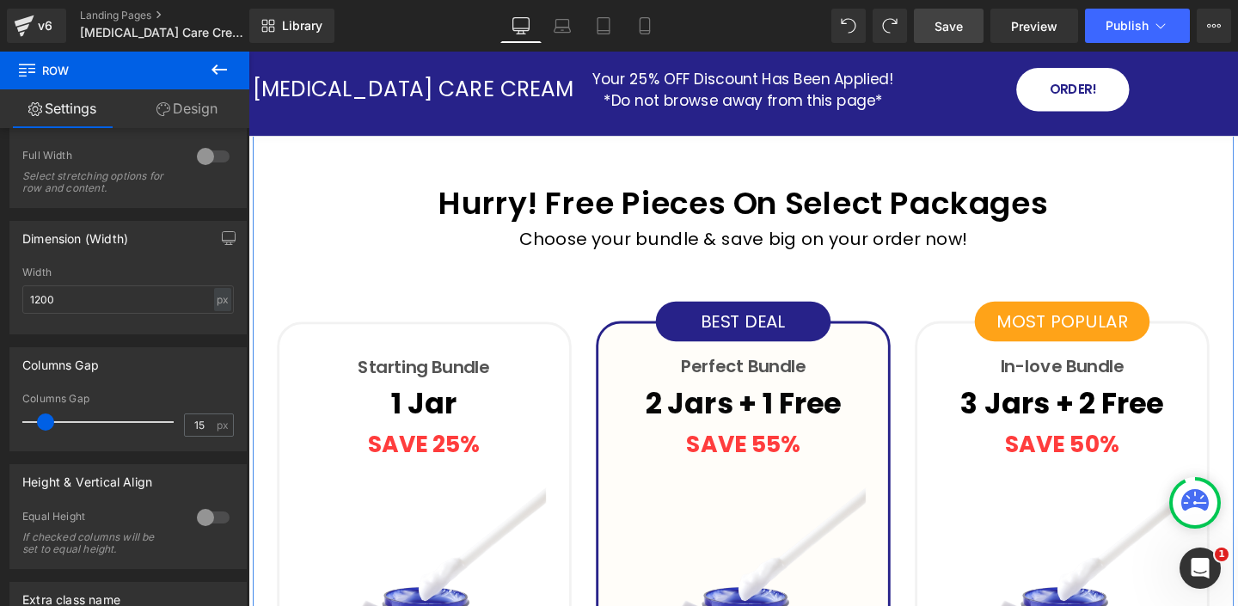
scroll to position [4568, 0]
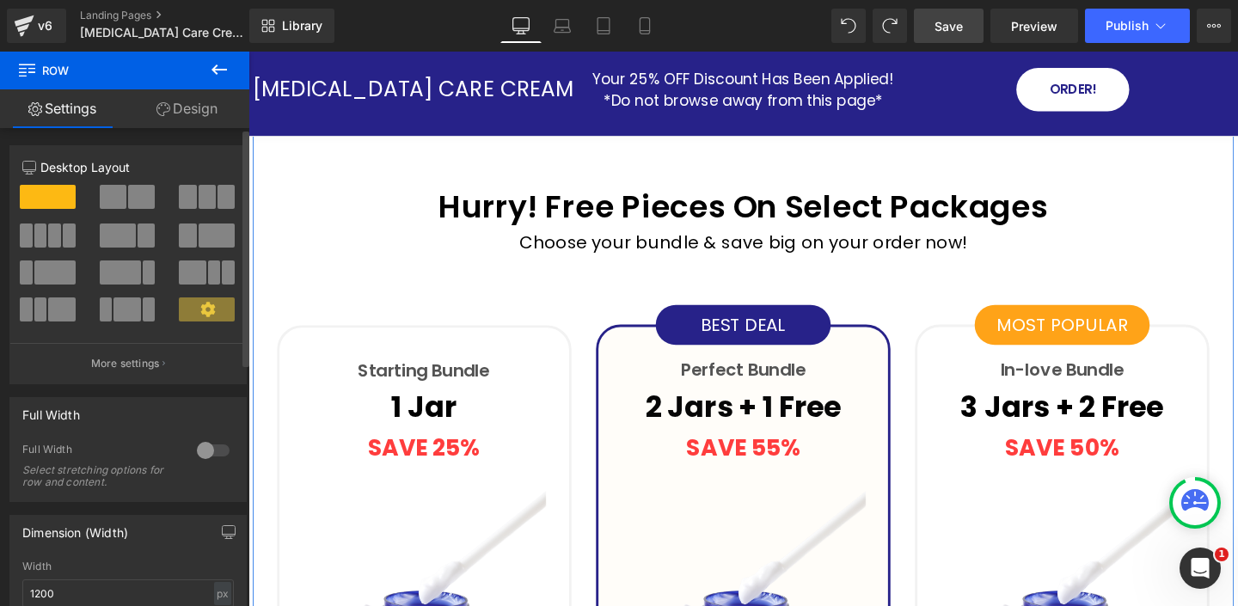
click at [198, 449] on div at bounding box center [213, 451] width 41 height 28
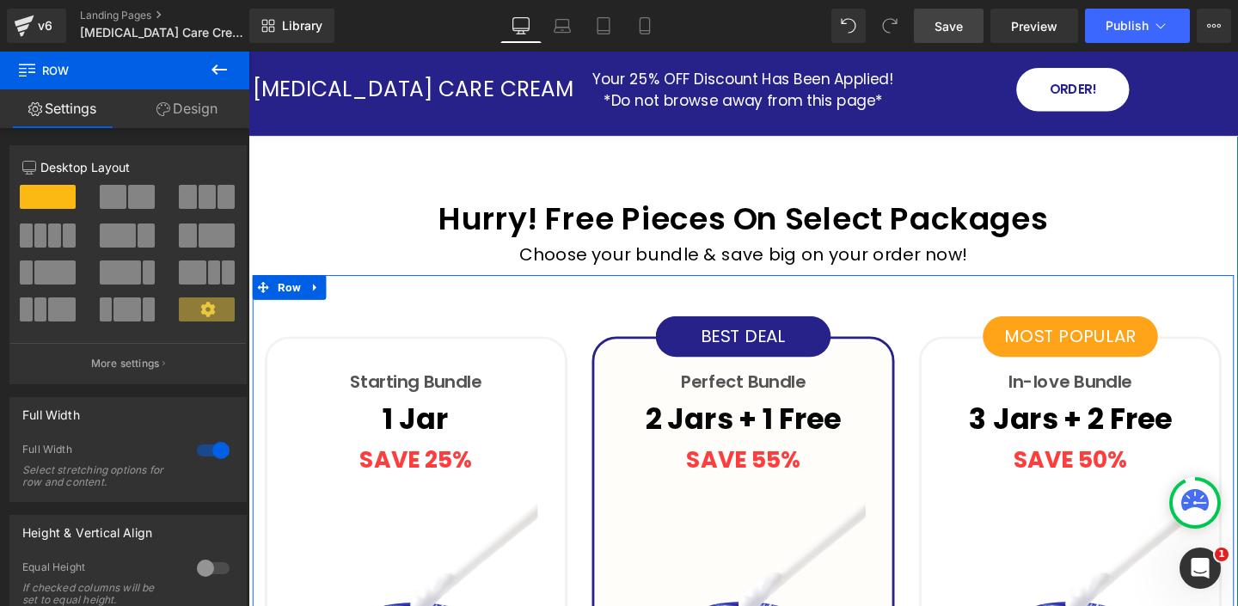
scroll to position [4547, 0]
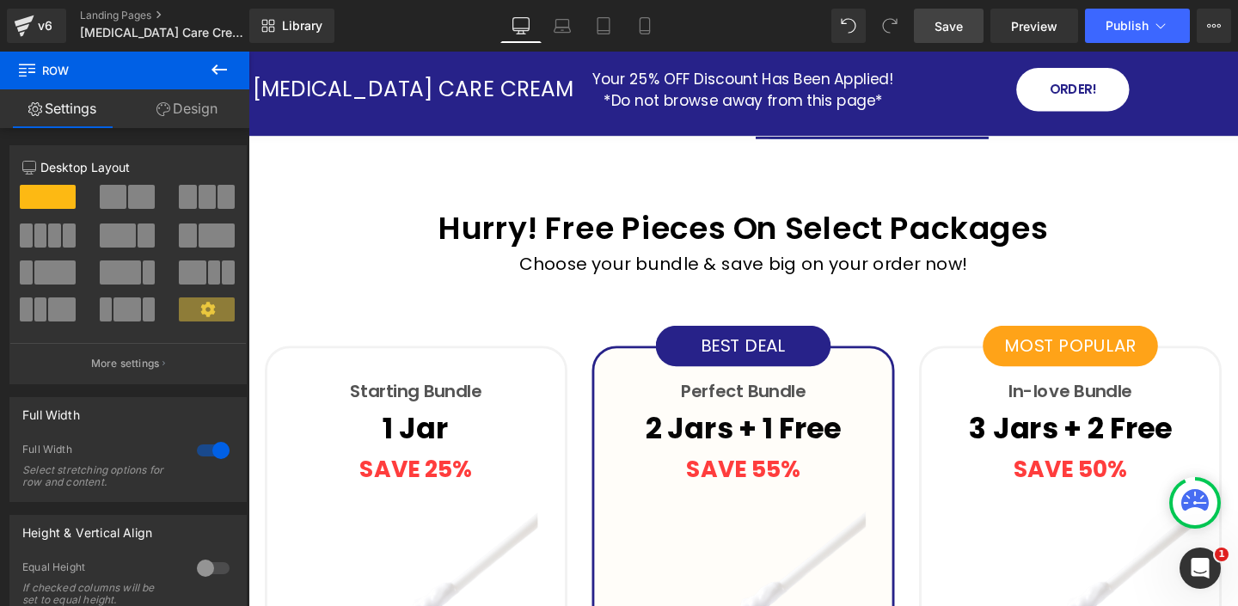
click at [961, 29] on span "Save" at bounding box center [948, 26] width 28 height 18
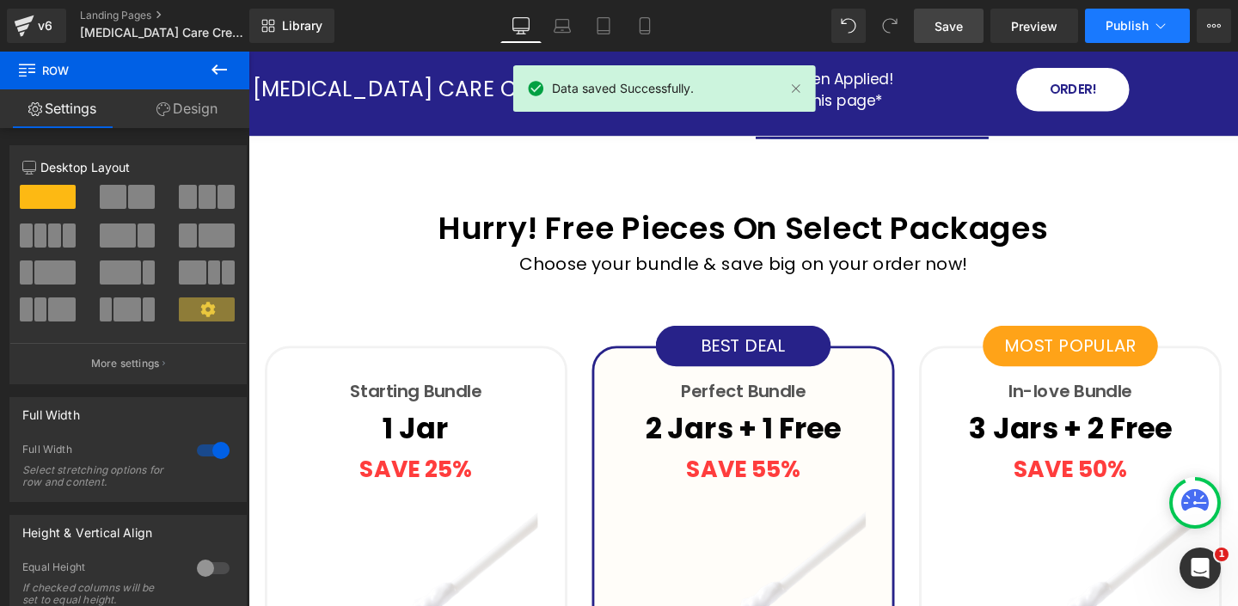
click at [1153, 29] on icon at bounding box center [1160, 25] width 17 height 17
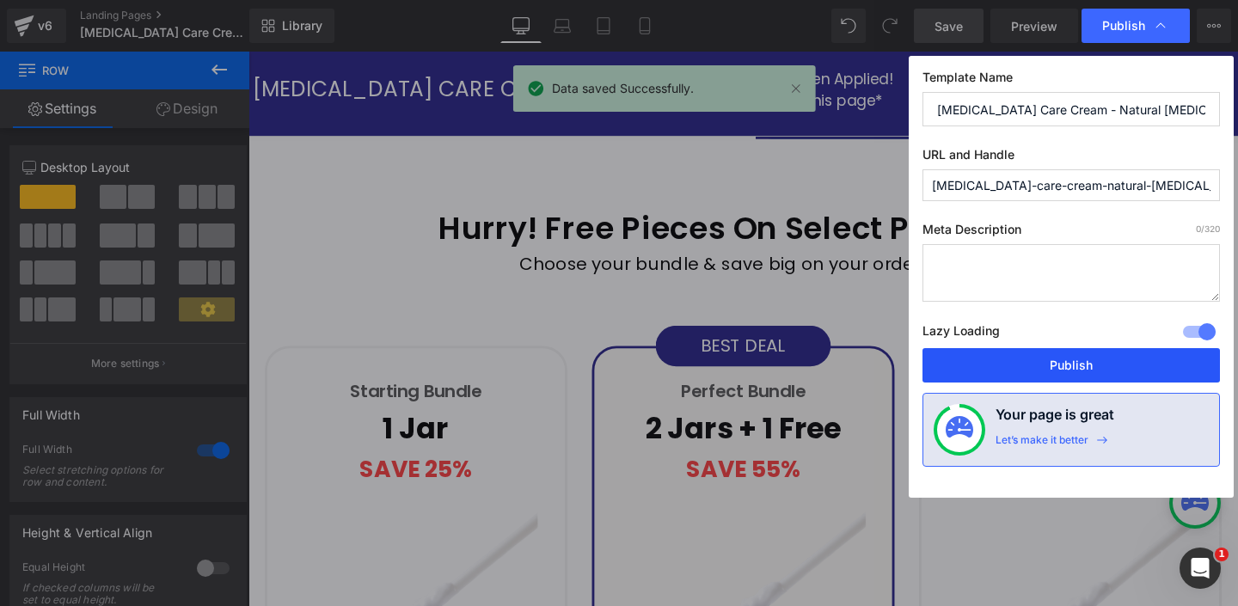
click at [1044, 361] on button "Publish" at bounding box center [1070, 365] width 297 height 34
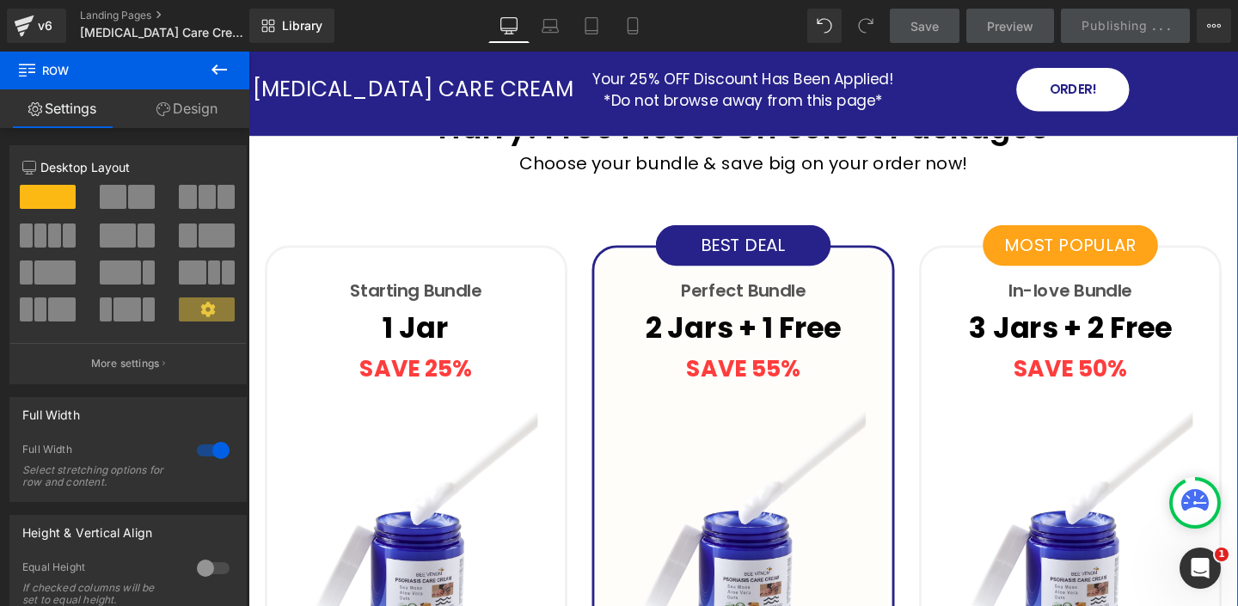
scroll to position [4652, 0]
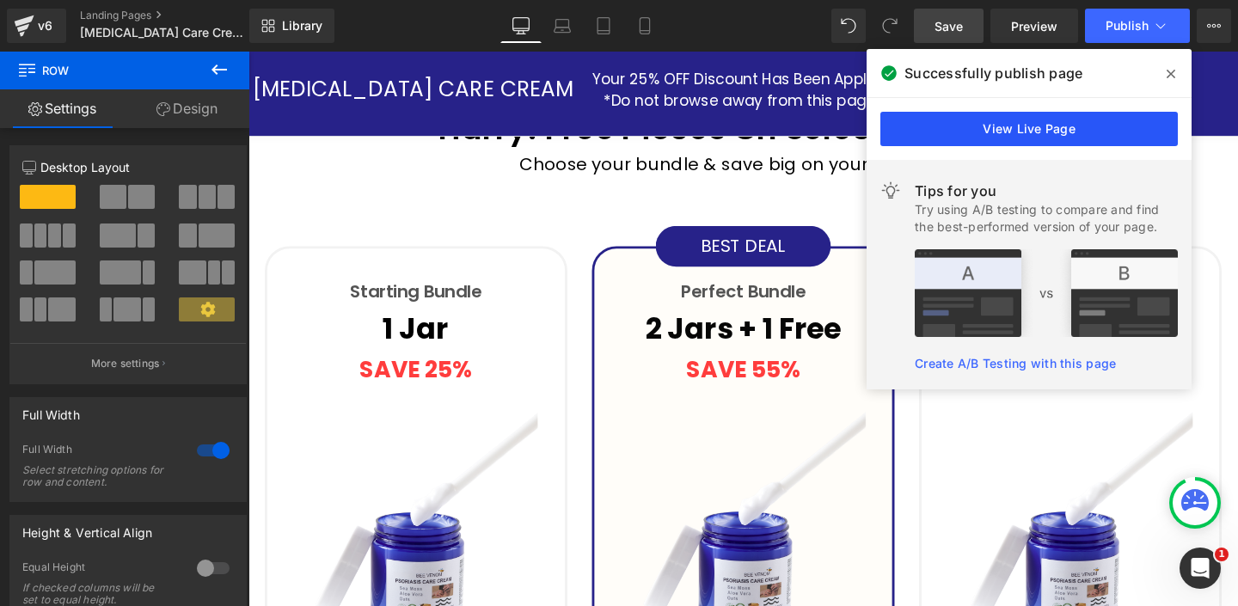
click at [1043, 128] on link "View Live Page" at bounding box center [1028, 129] width 297 height 34
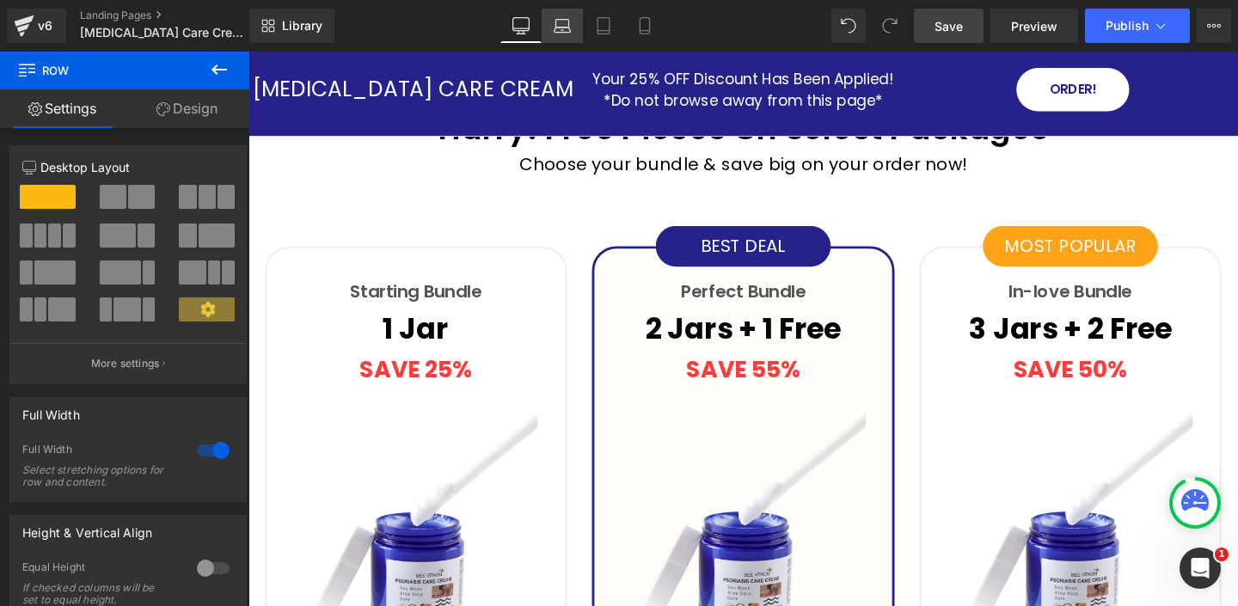
click at [565, 28] on icon at bounding box center [562, 30] width 16 height 5
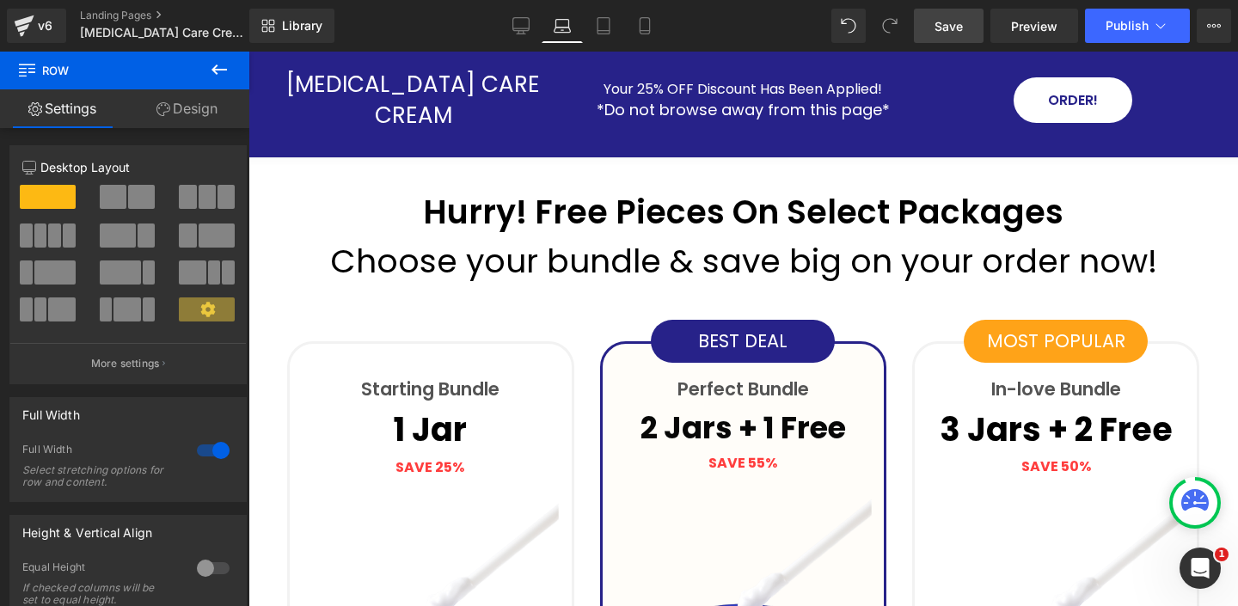
scroll to position [4645, 0]
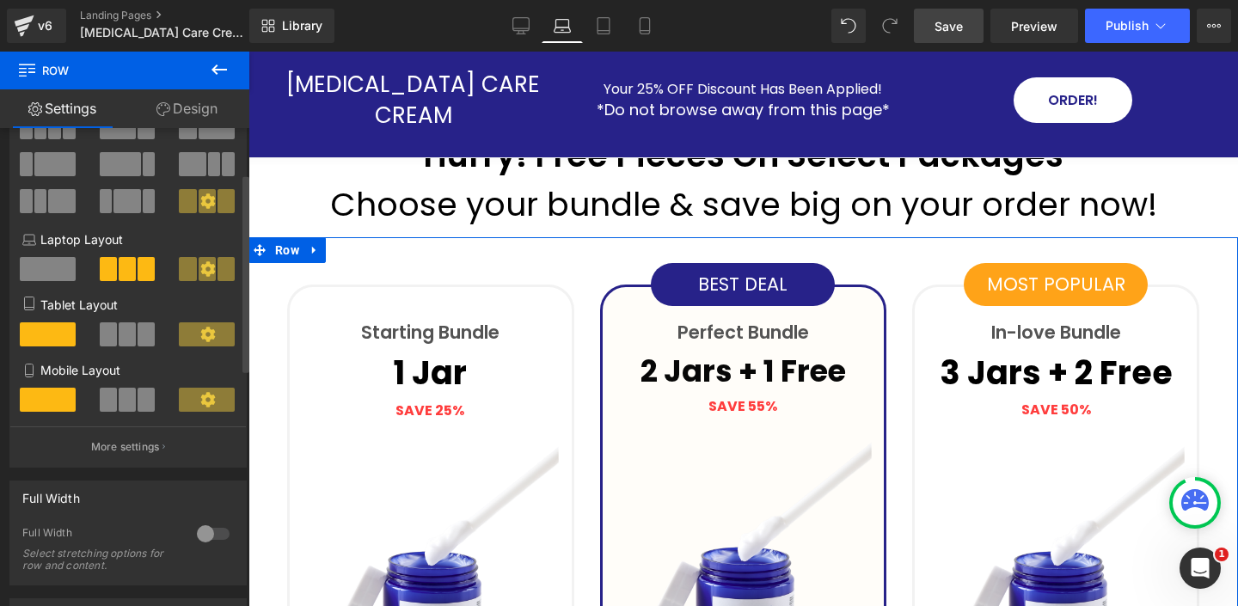
scroll to position [218, 0]
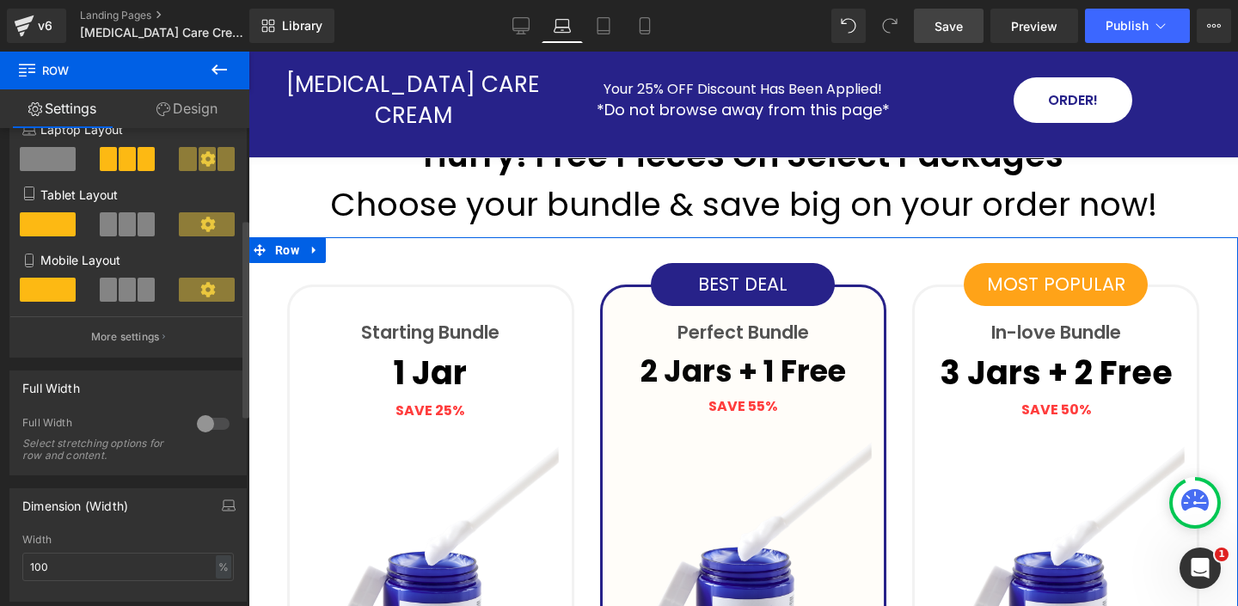
click at [199, 425] on div at bounding box center [213, 424] width 41 height 28
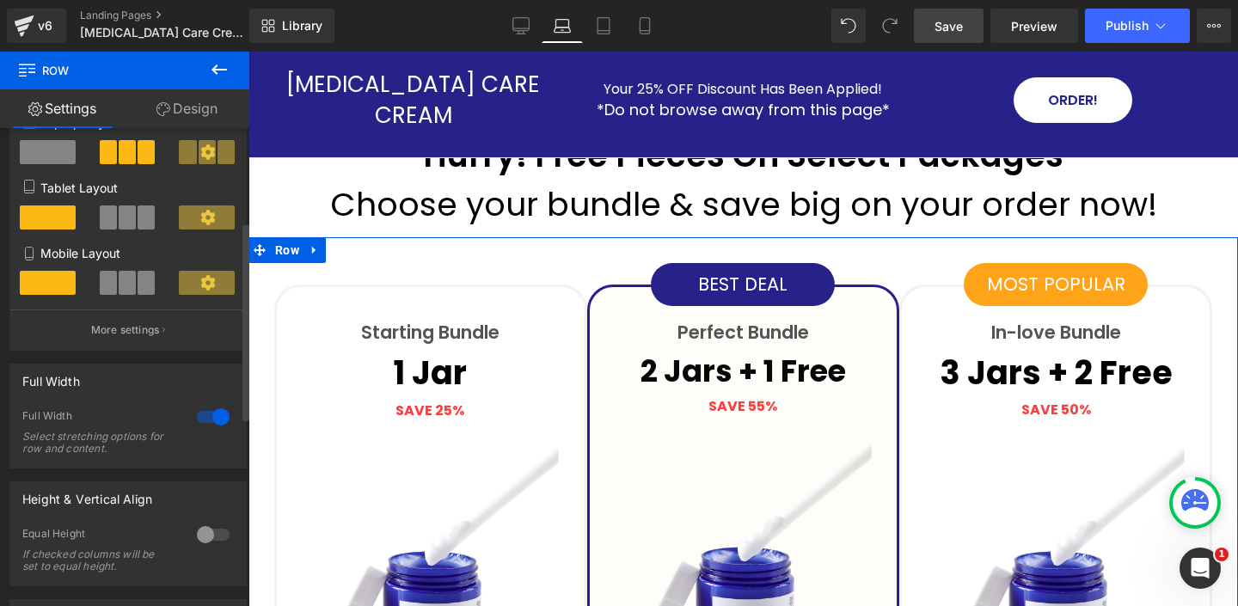
scroll to position [223, 0]
click at [210, 425] on div at bounding box center [213, 417] width 41 height 28
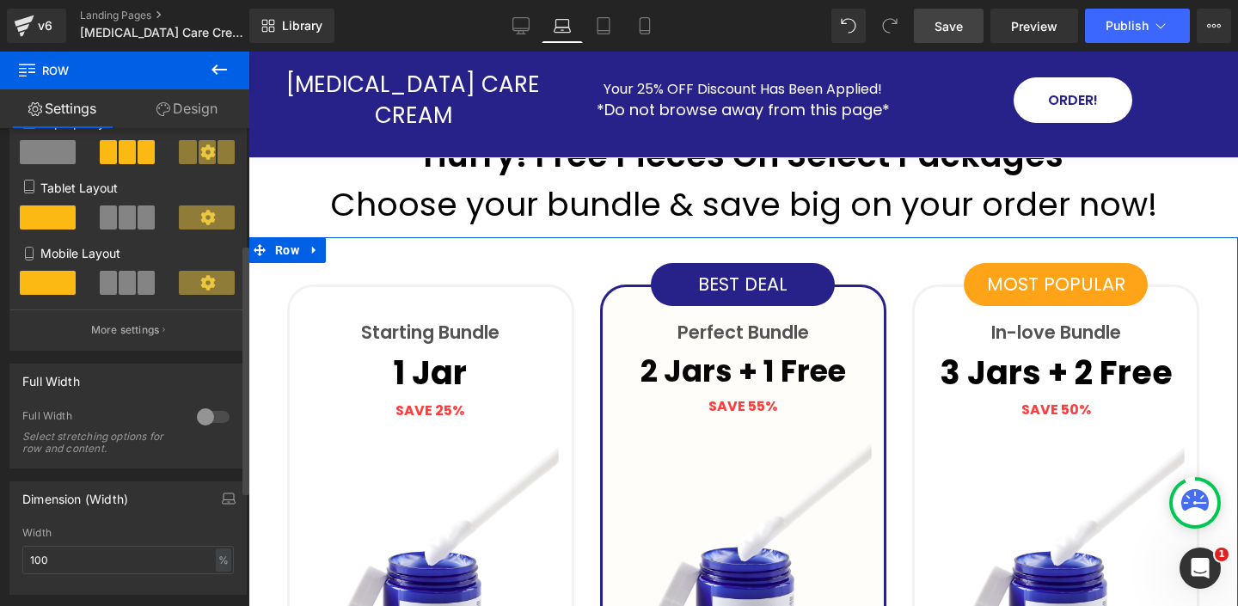
scroll to position [211, 0]
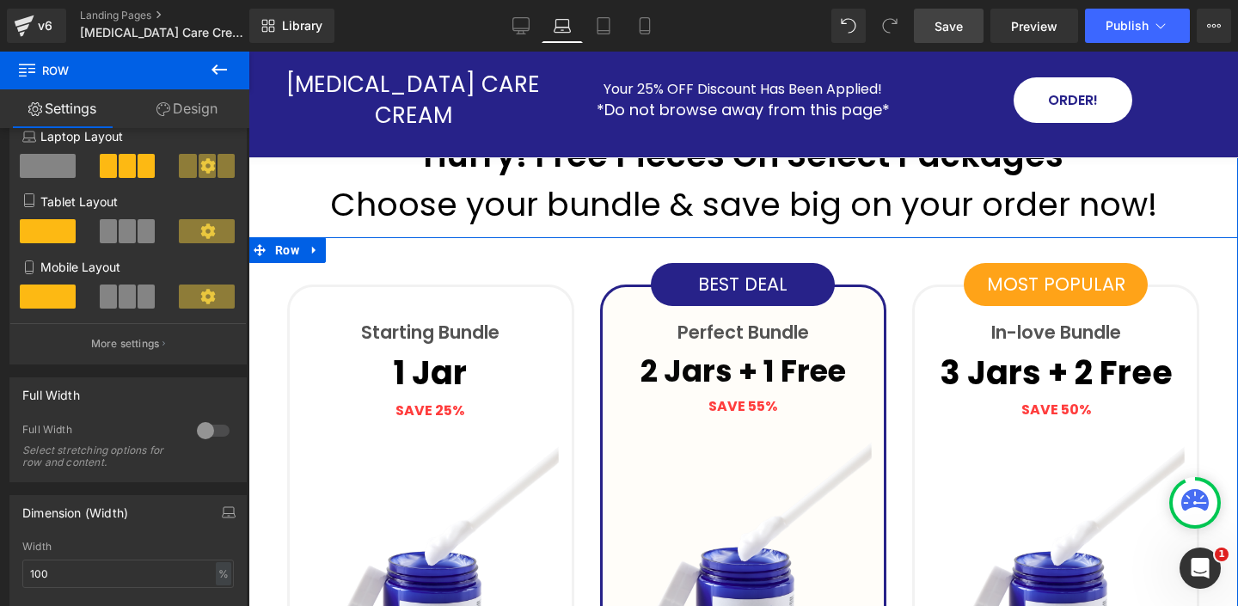
click at [199, 433] on div at bounding box center [213, 431] width 41 height 28
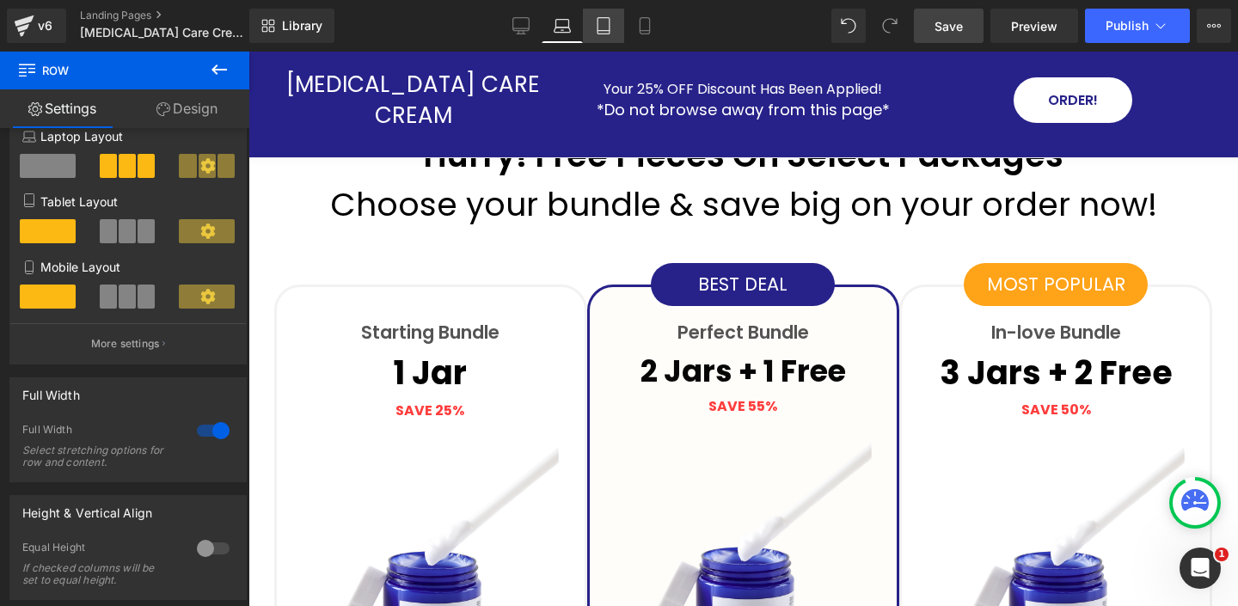
click at [604, 25] on icon at bounding box center [603, 25] width 17 height 17
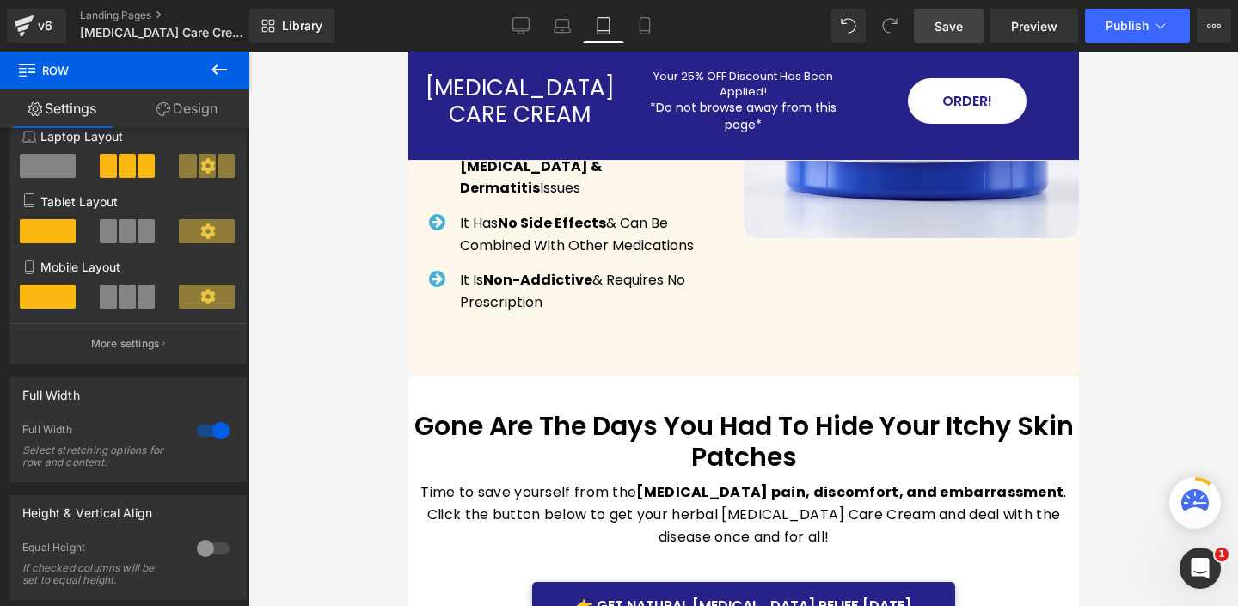
scroll to position [5426, 0]
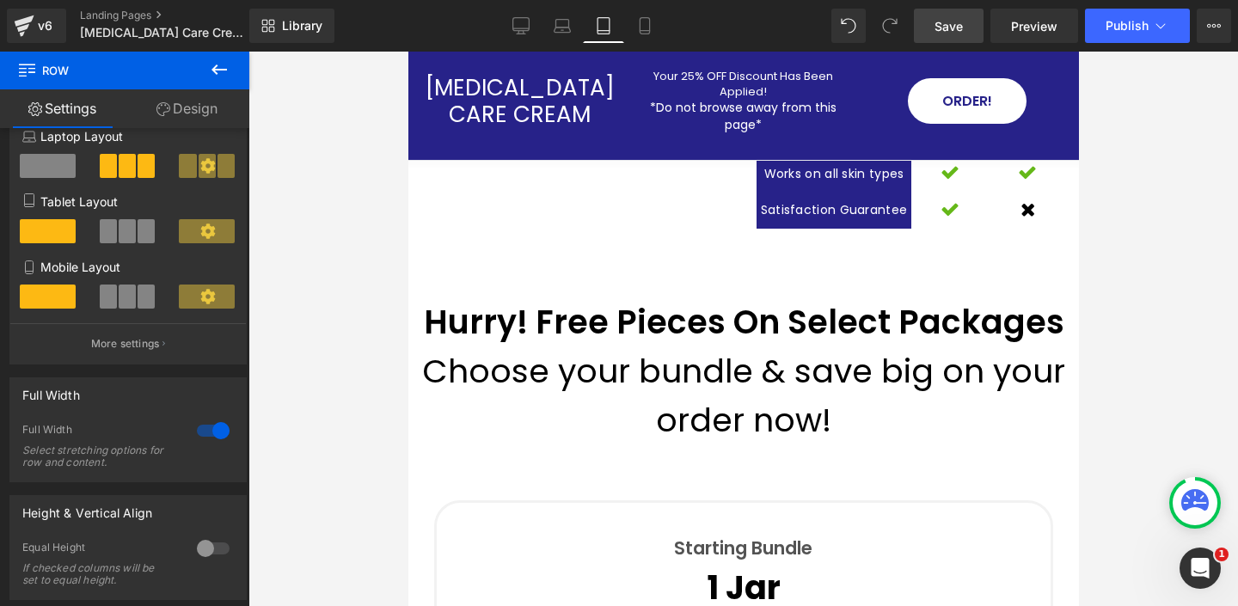
drag, startPoint x: 637, startPoint y: 20, endPoint x: 620, endPoint y: 46, distance: 31.7
click at [637, 20] on icon at bounding box center [644, 25] width 17 height 17
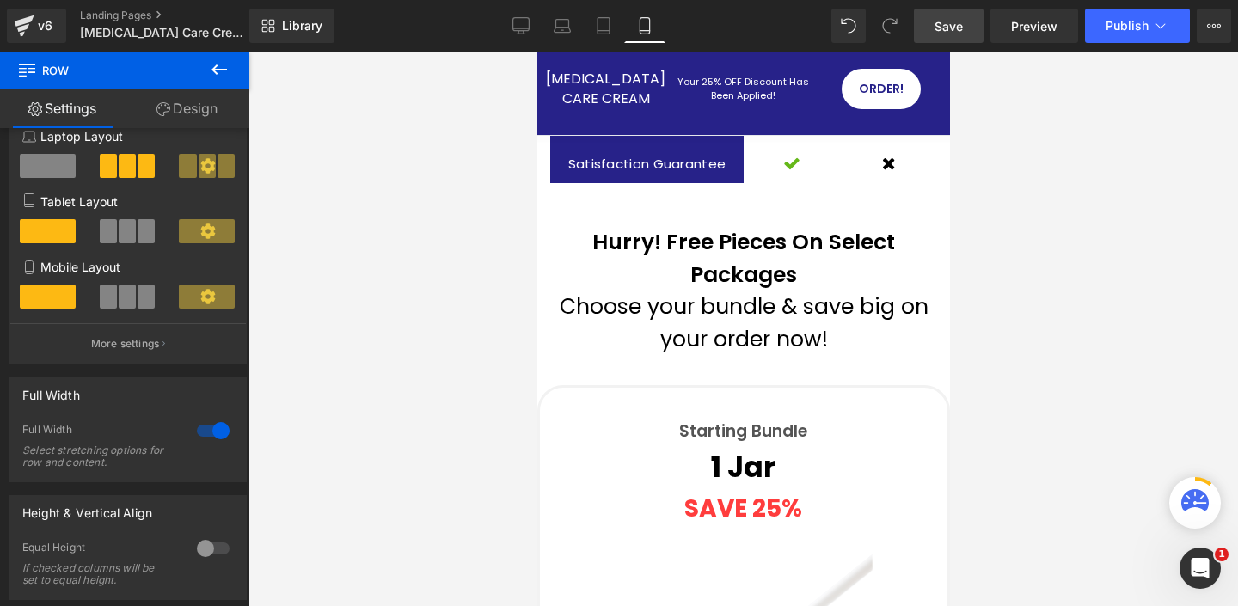
scroll to position [6812, 0]
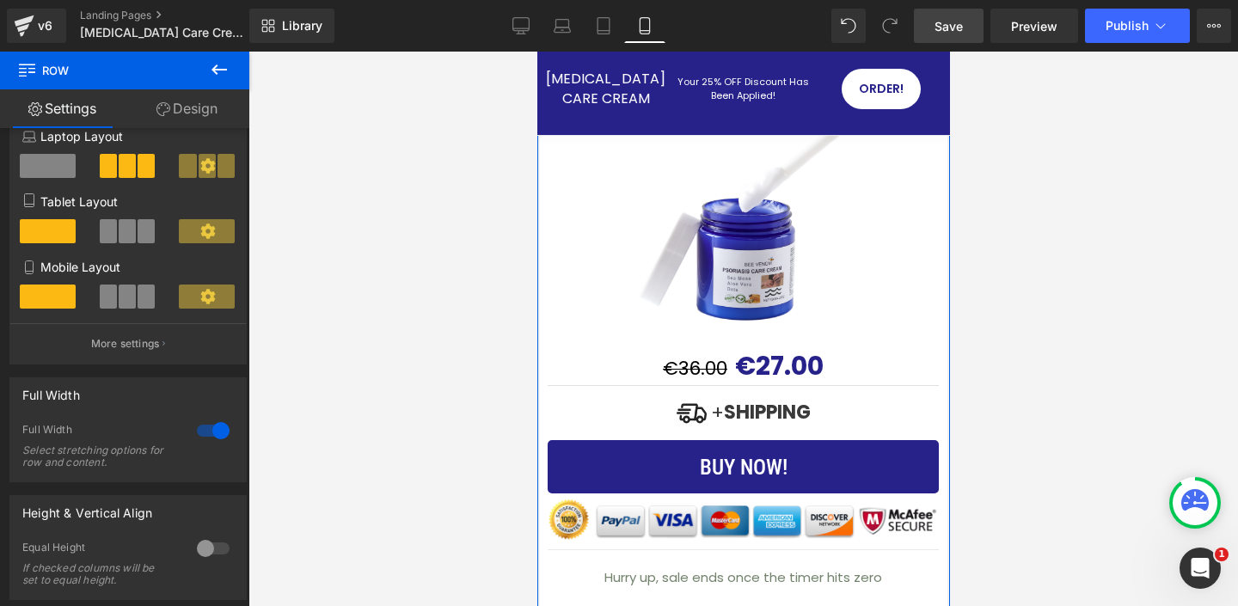
scroll to position [7278, 0]
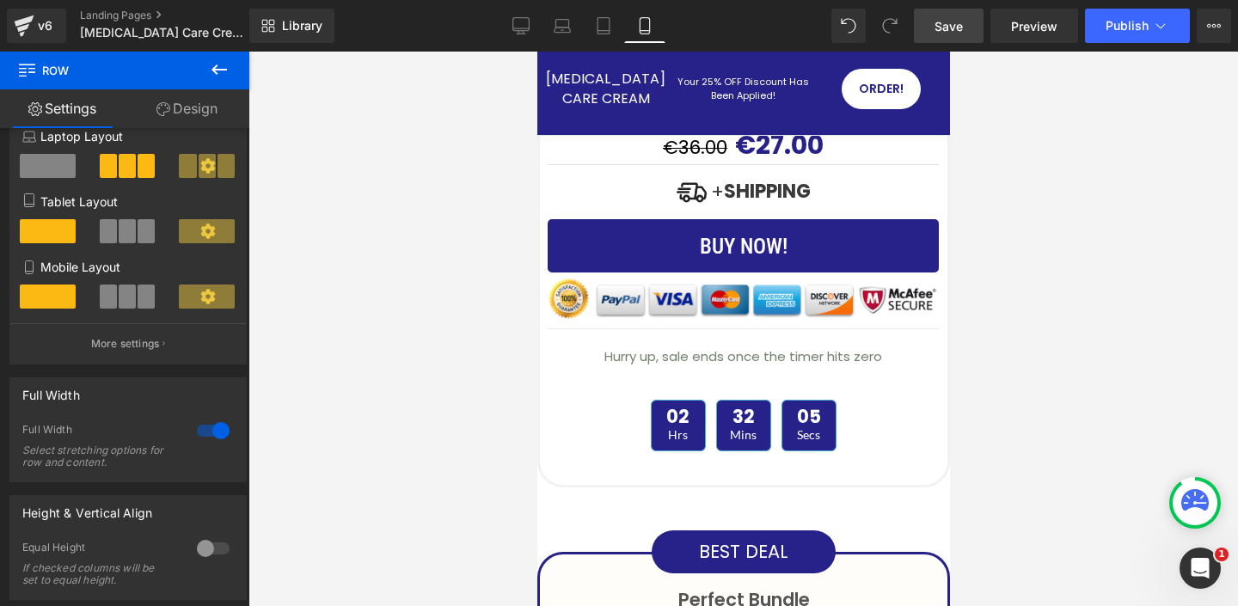
click at [957, 20] on span "Save" at bounding box center [948, 26] width 28 height 18
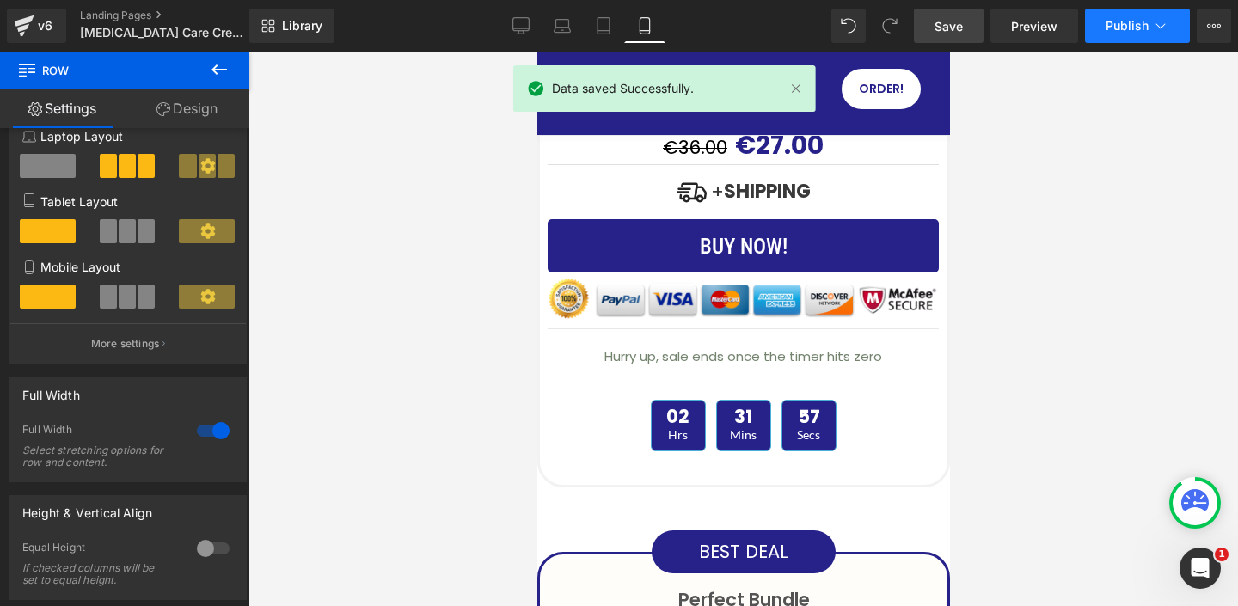
click at [1150, 21] on button "Publish" at bounding box center [1137, 26] width 105 height 34
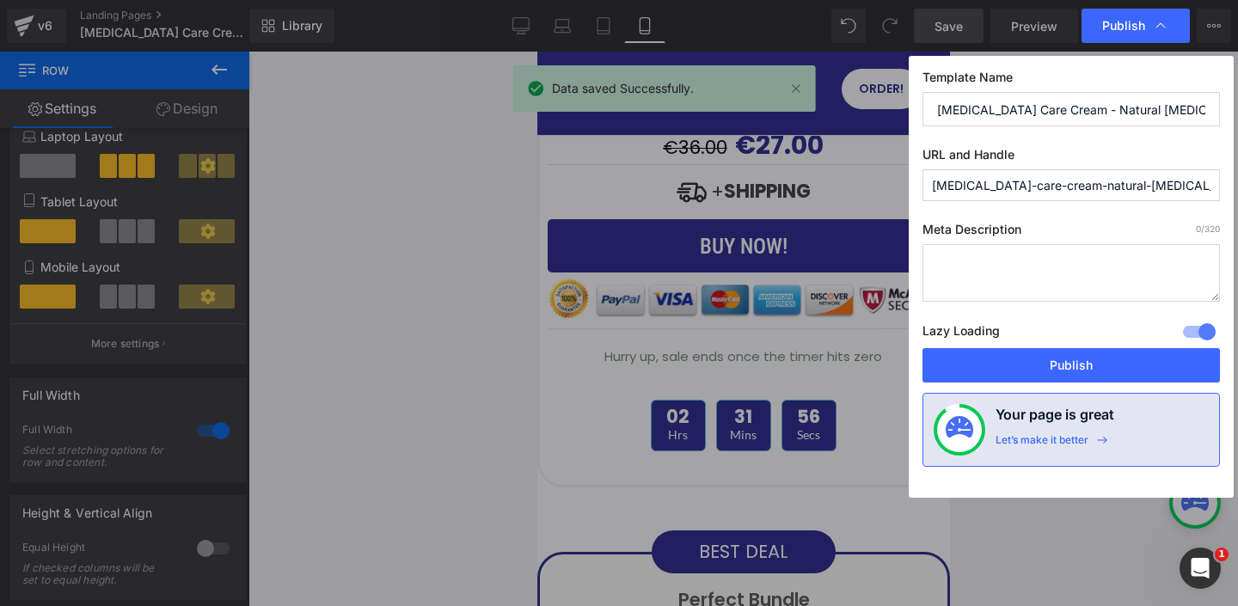
click at [1073, 358] on button "Publish" at bounding box center [1070, 365] width 297 height 34
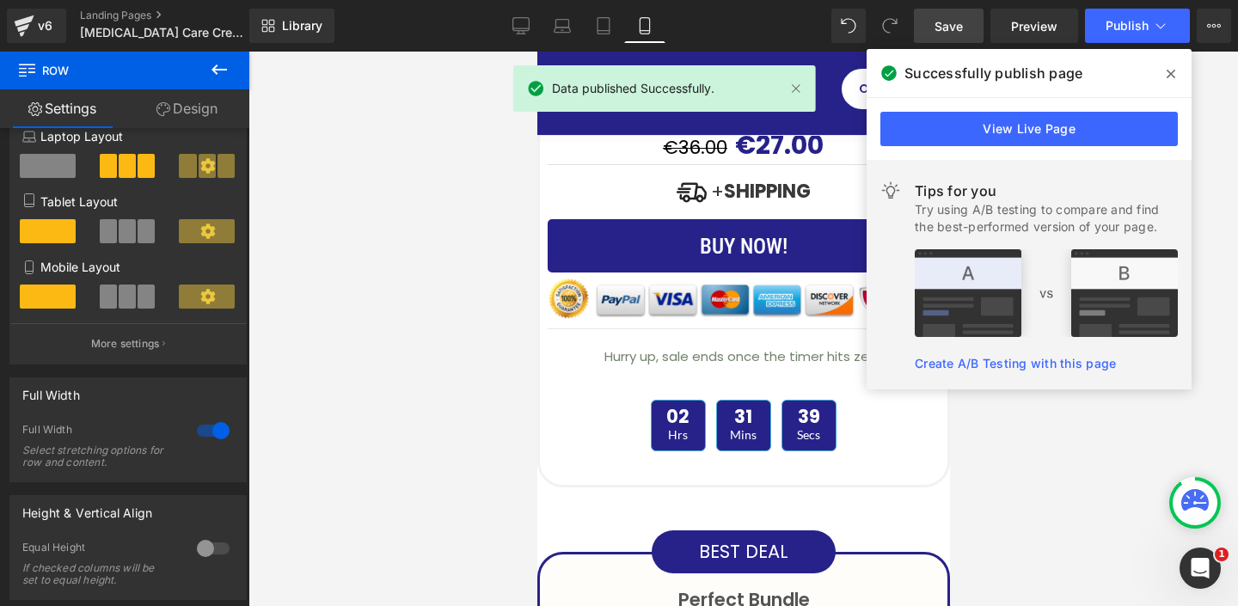
click at [1028, 127] on link "View Live Page" at bounding box center [1028, 129] width 297 height 34
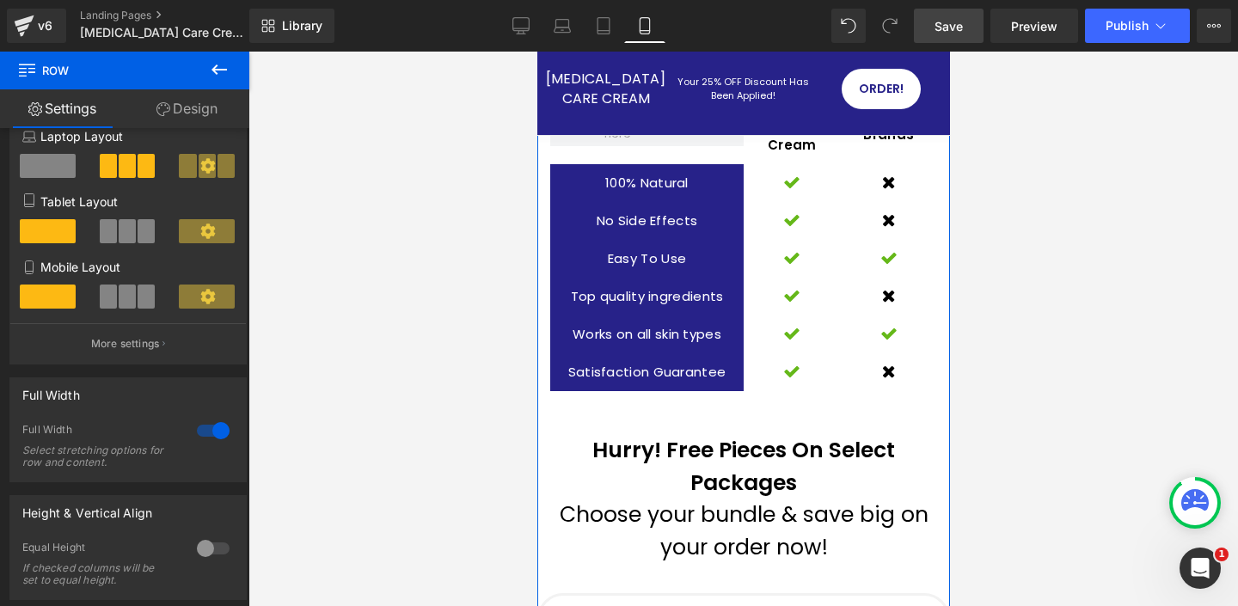
scroll to position [6710, 0]
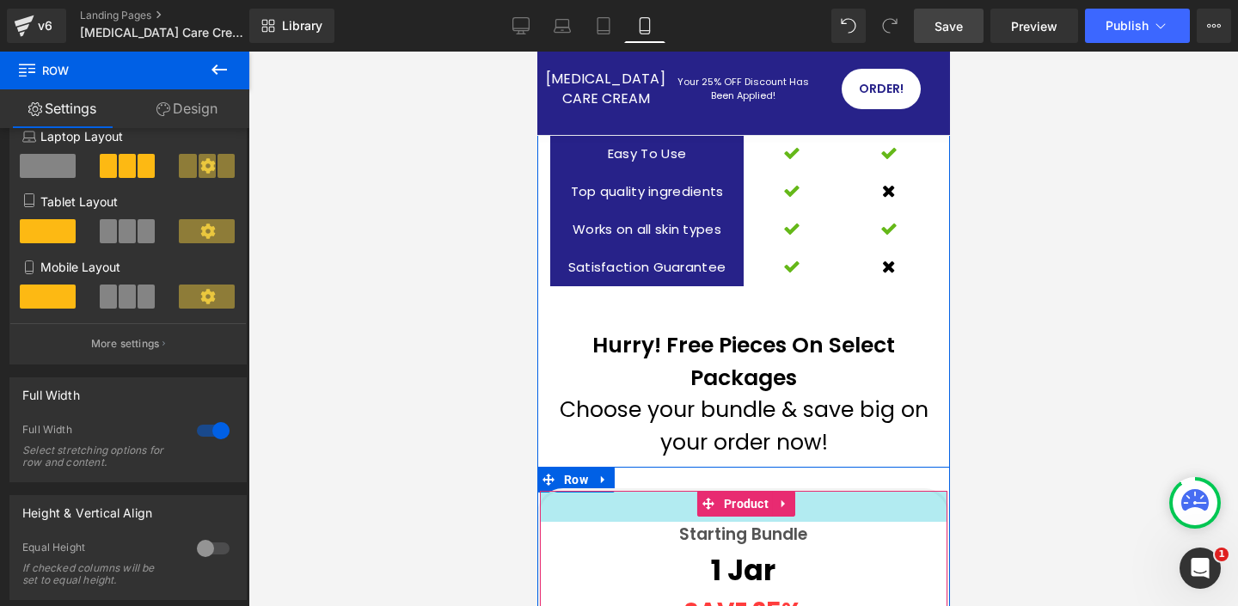
click at [611, 491] on div "36px" at bounding box center [742, 506] width 407 height 31
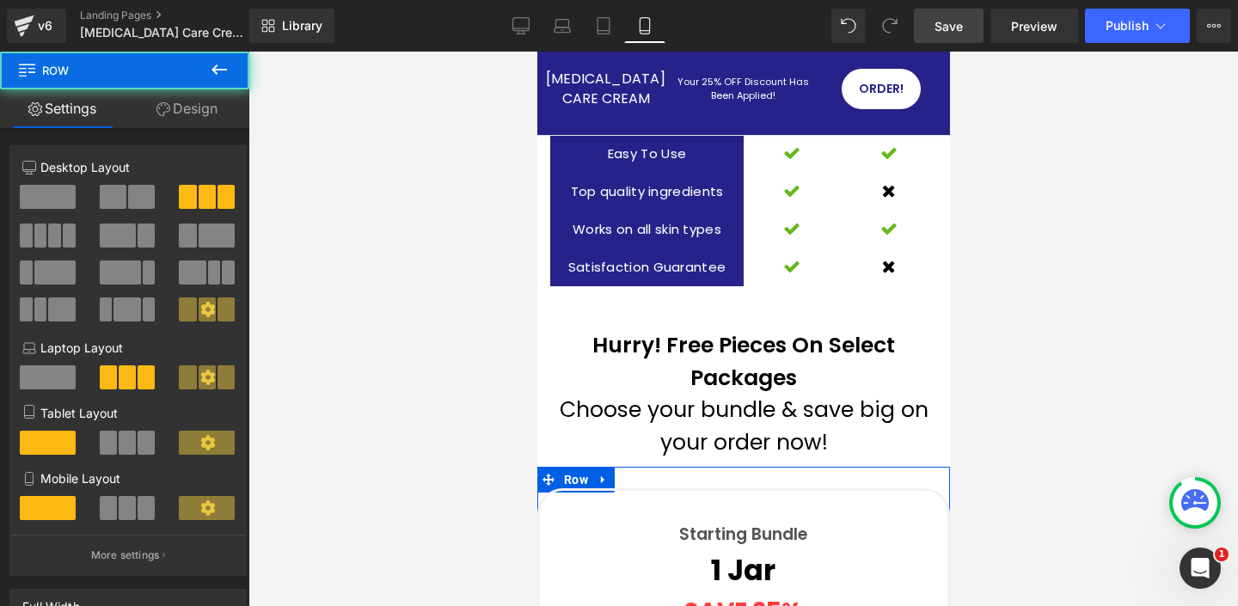
click at [206, 108] on link "Design" at bounding box center [187, 108] width 125 height 39
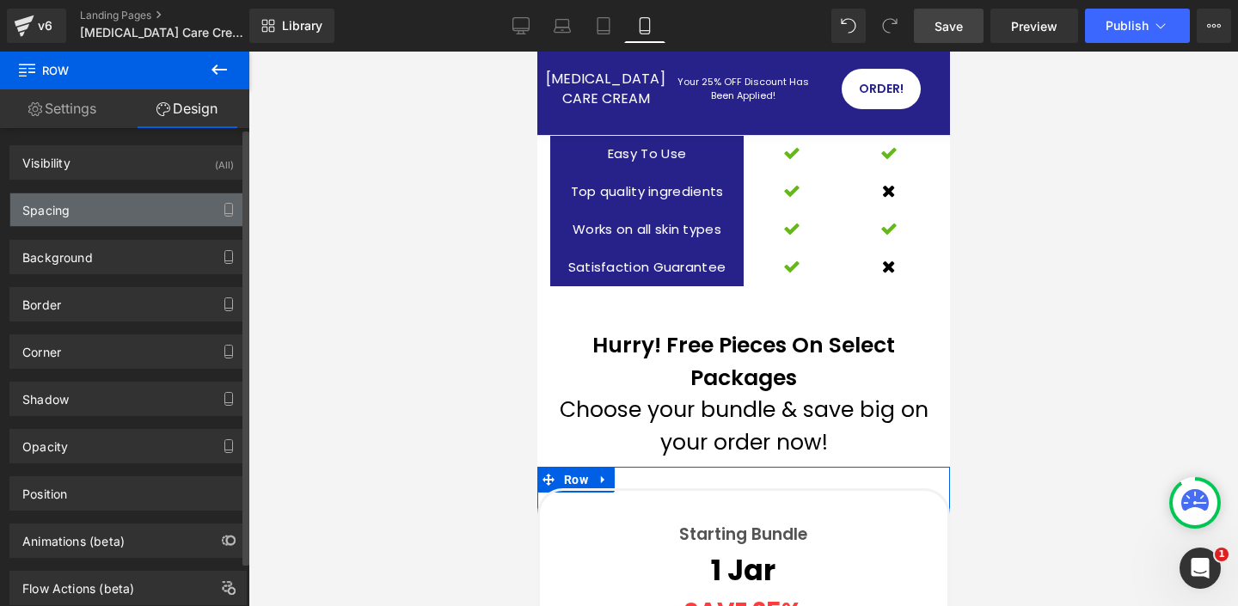
click at [98, 205] on div "Spacing" at bounding box center [127, 209] width 235 height 33
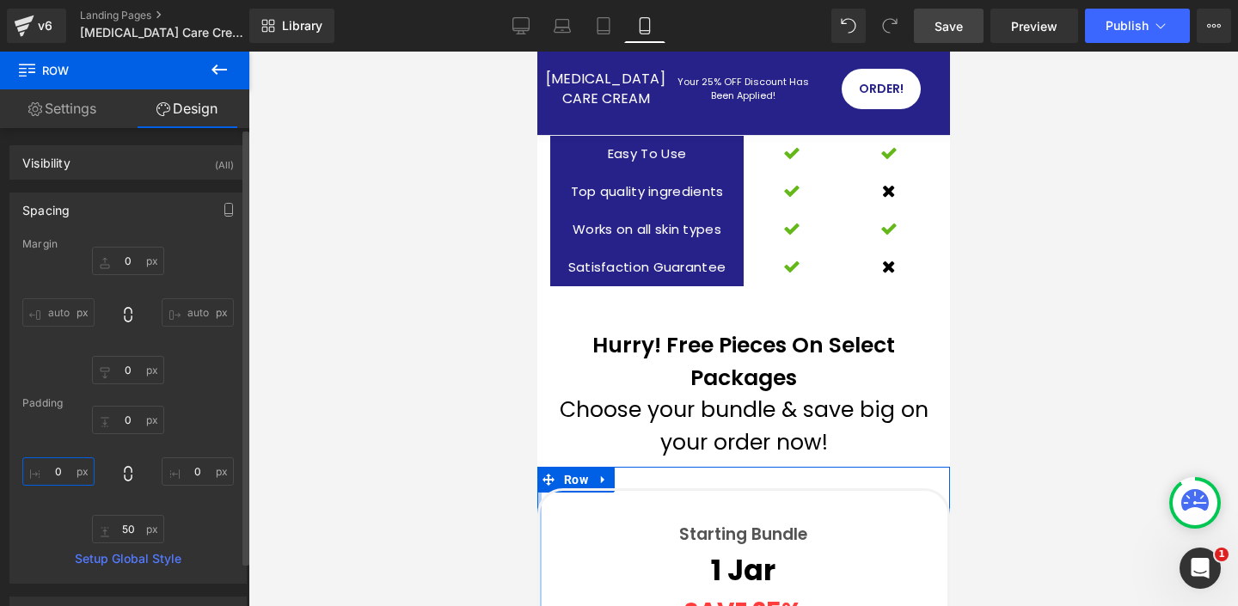
drag, startPoint x: 59, startPoint y: 469, endPoint x: 78, endPoint y: 470, distance: 18.9
click at [60, 469] on input "0" at bounding box center [58, 471] width 72 height 28
type input "1"
type input "5"
click at [203, 475] on input "0" at bounding box center [198, 471] width 72 height 28
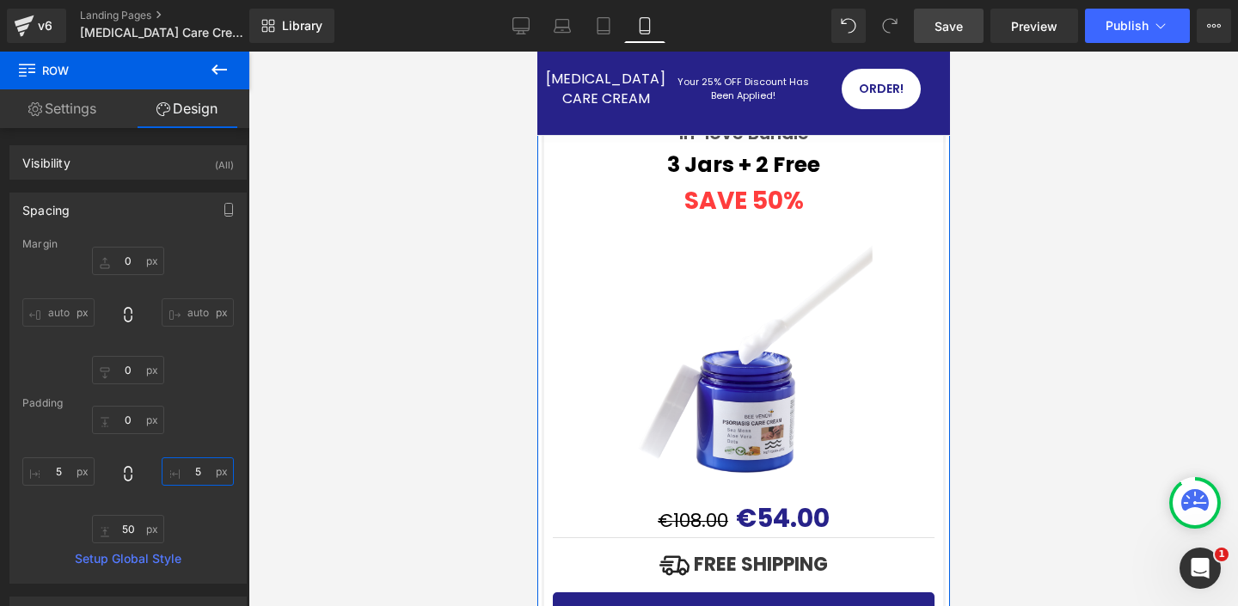
scroll to position [8804, 0]
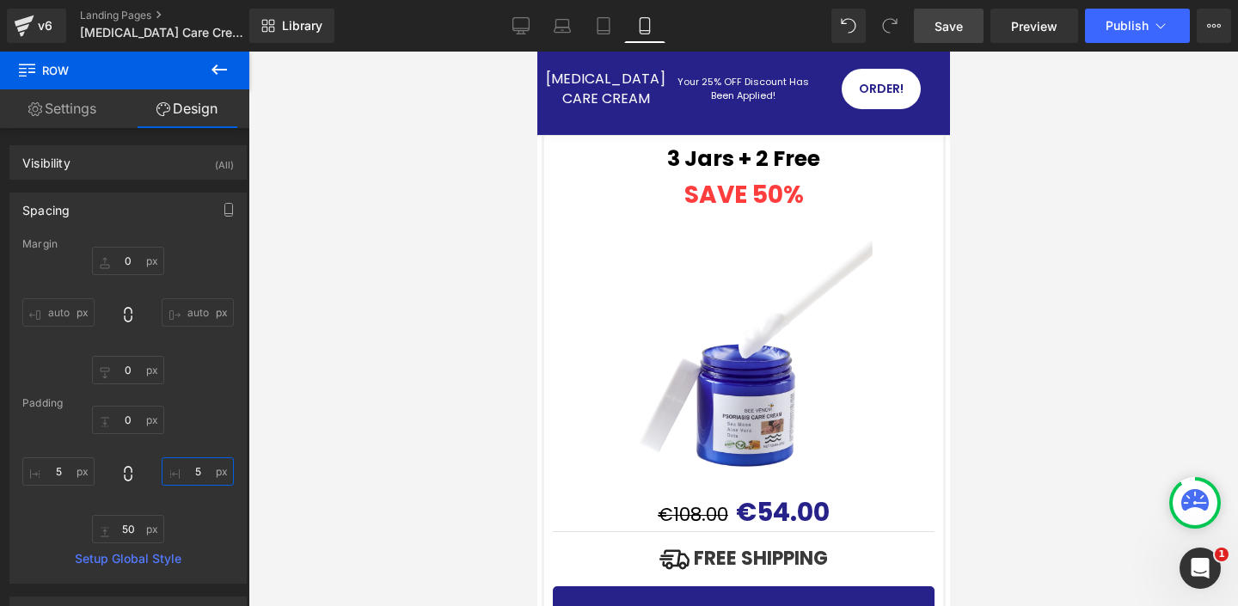
type input "5"
click at [943, 28] on span "Save" at bounding box center [948, 26] width 28 height 18
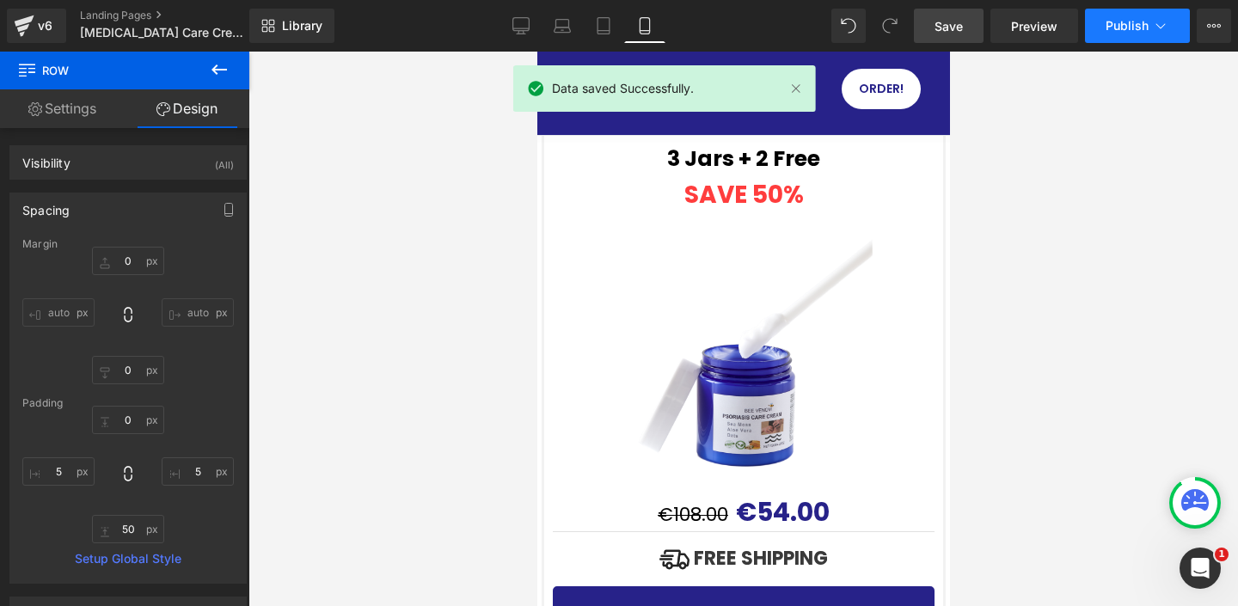
click at [1147, 28] on span "Publish" at bounding box center [1126, 26] width 43 height 14
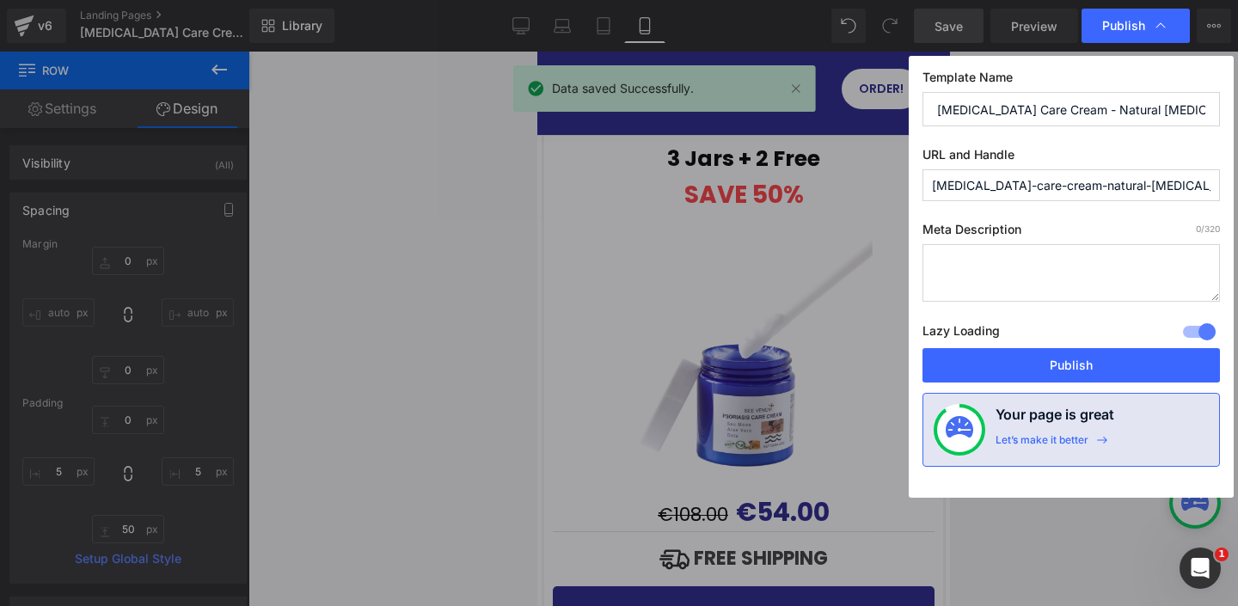
click at [1052, 373] on button "Publish" at bounding box center [1070, 365] width 297 height 34
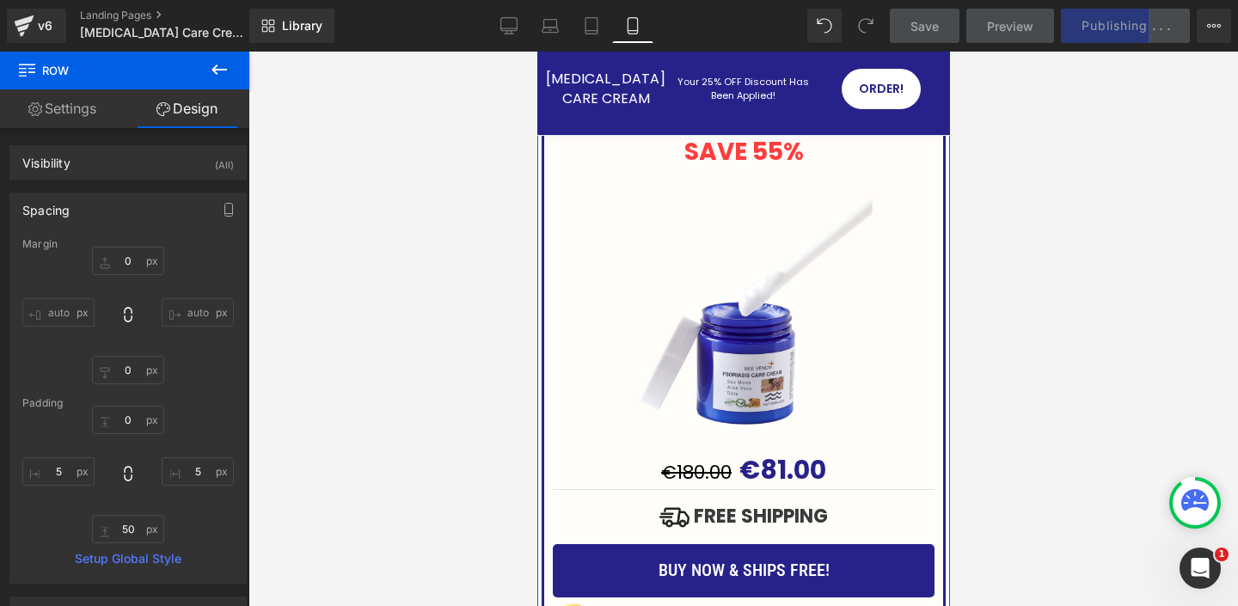
scroll to position [7977, 0]
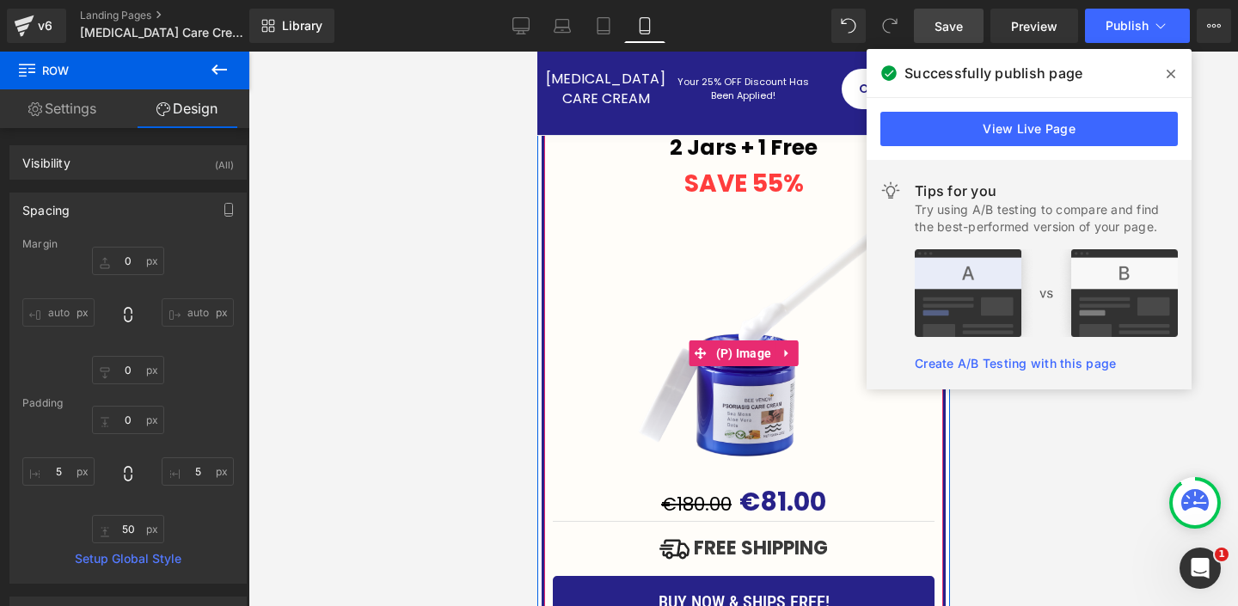
click at [652, 245] on img at bounding box center [743, 353] width 258 height 258
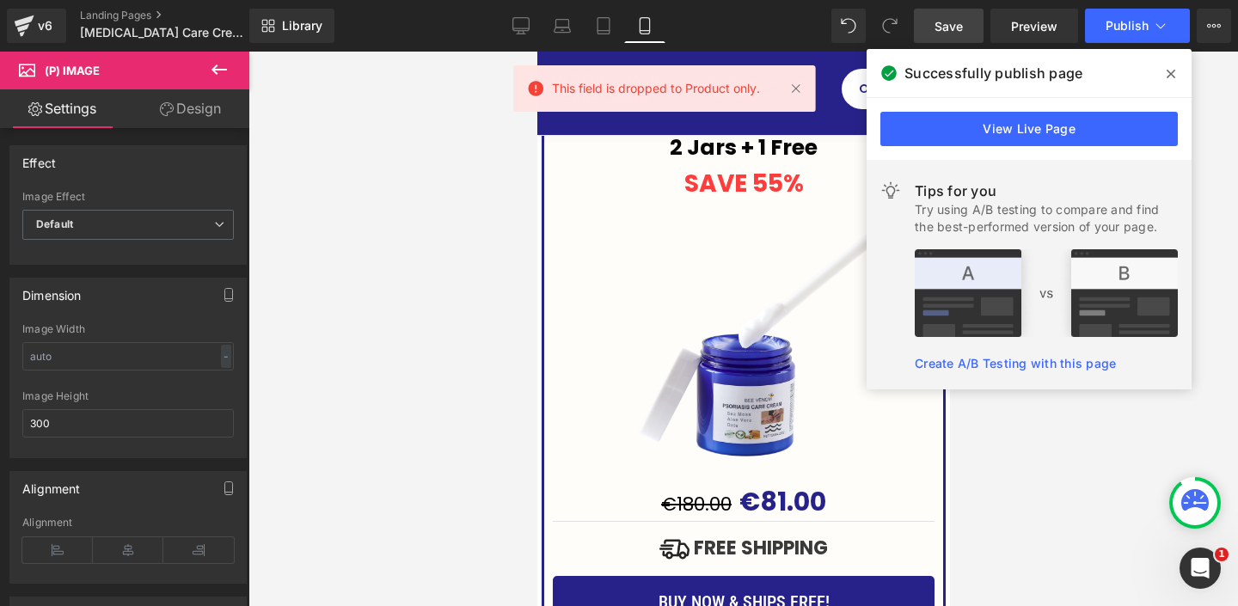
click at [1171, 68] on icon at bounding box center [1170, 74] width 9 height 14
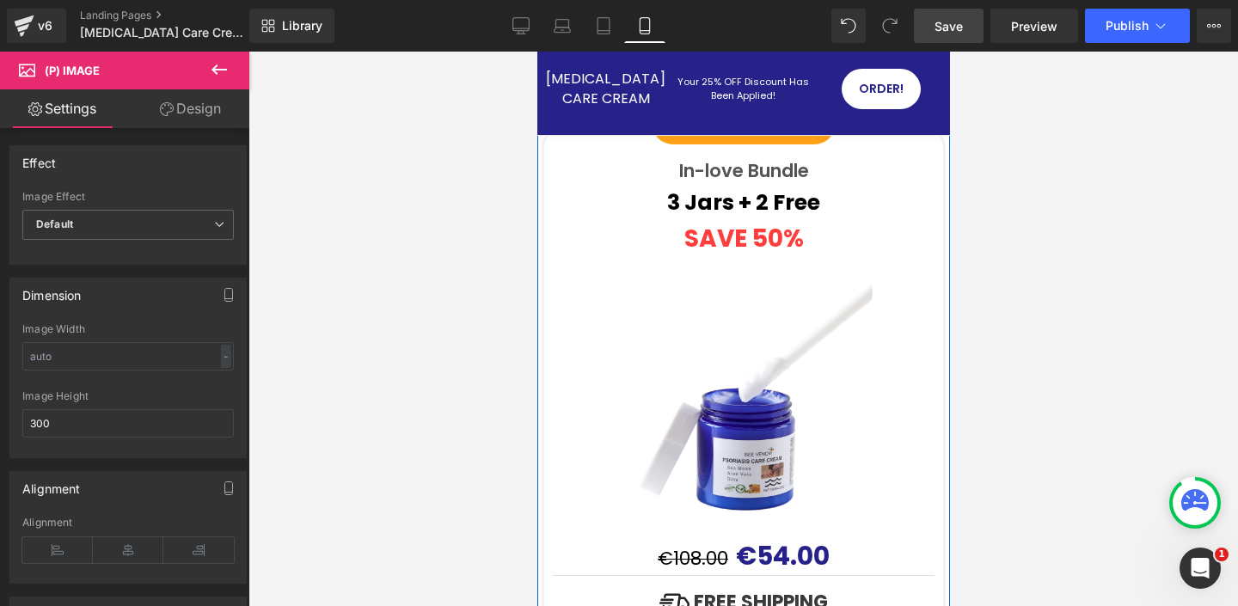
click at [739, 297] on img at bounding box center [743, 407] width 258 height 258
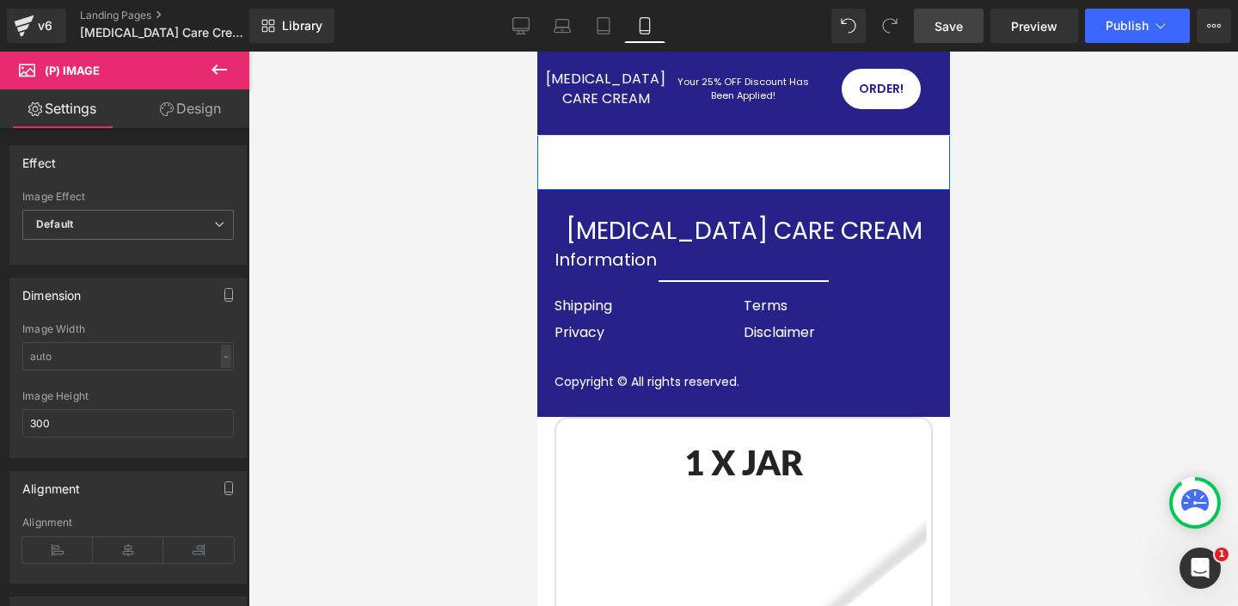
scroll to position [11590, 0]
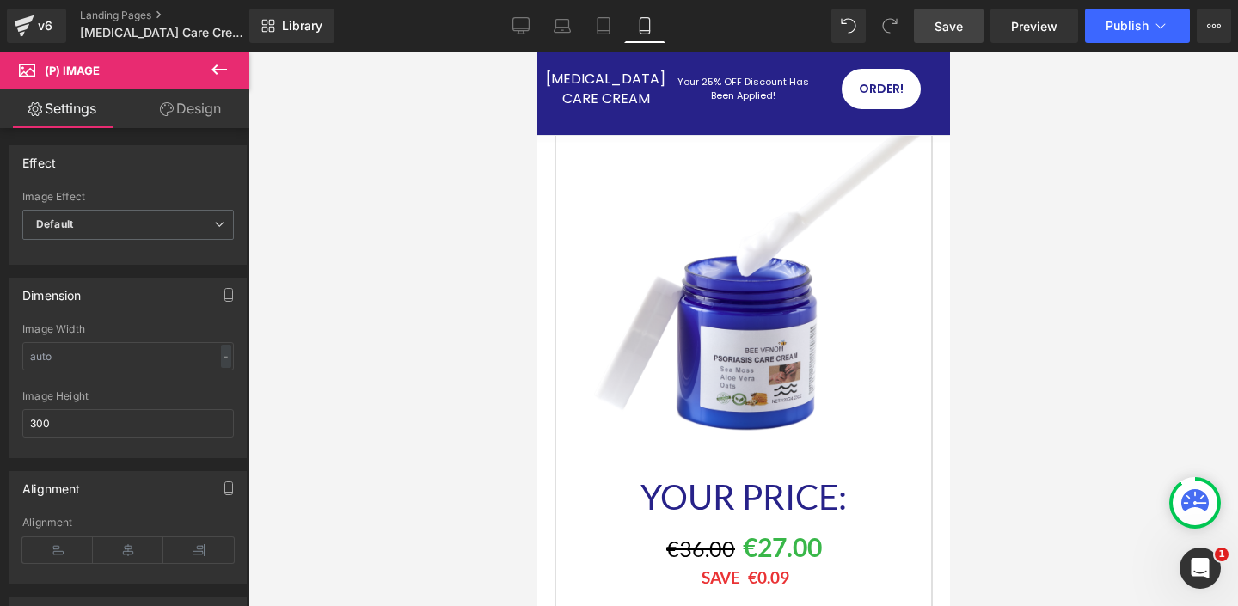
click at [771, 235] on img at bounding box center [743, 284] width 366 height 366
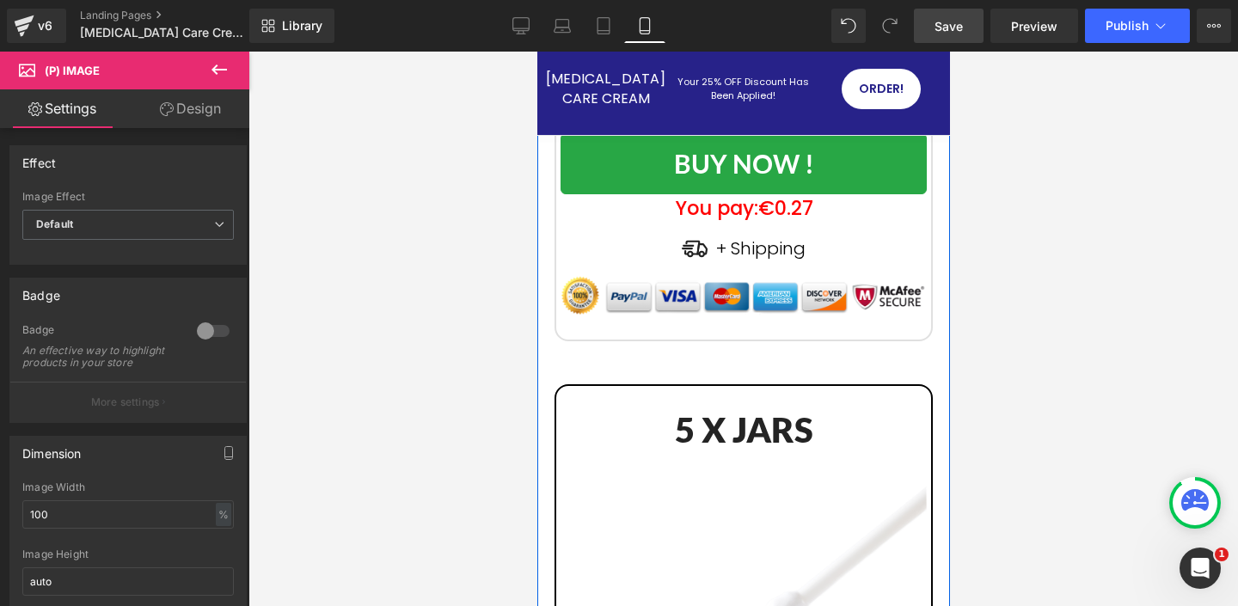
scroll to position [12252, 0]
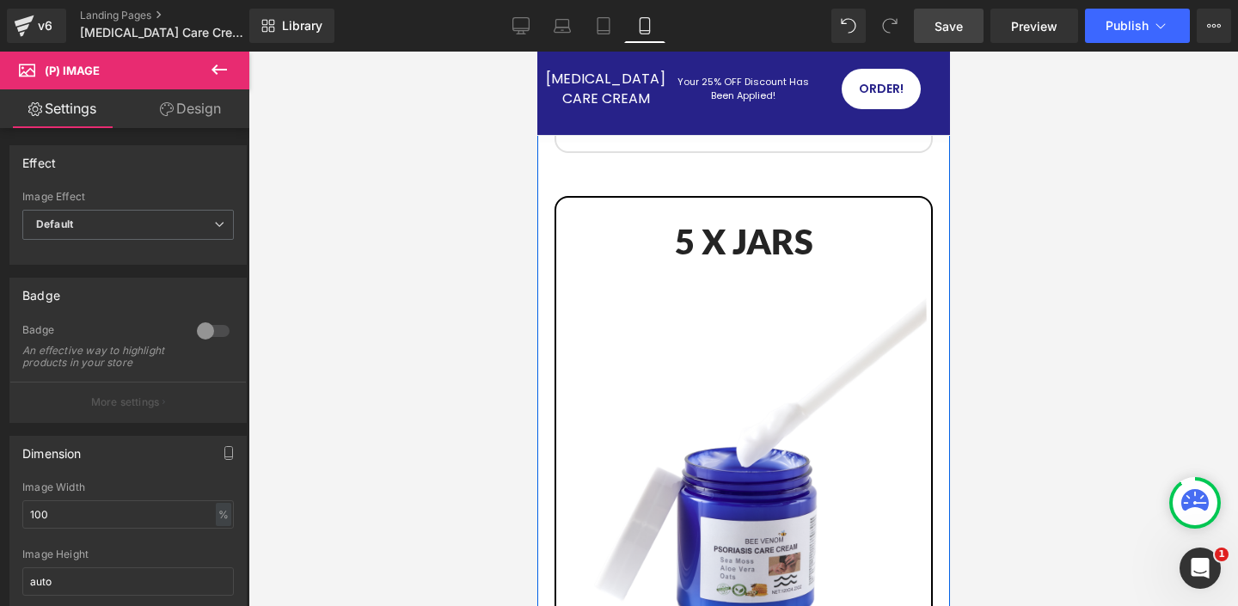
click at [709, 346] on img at bounding box center [743, 474] width 366 height 366
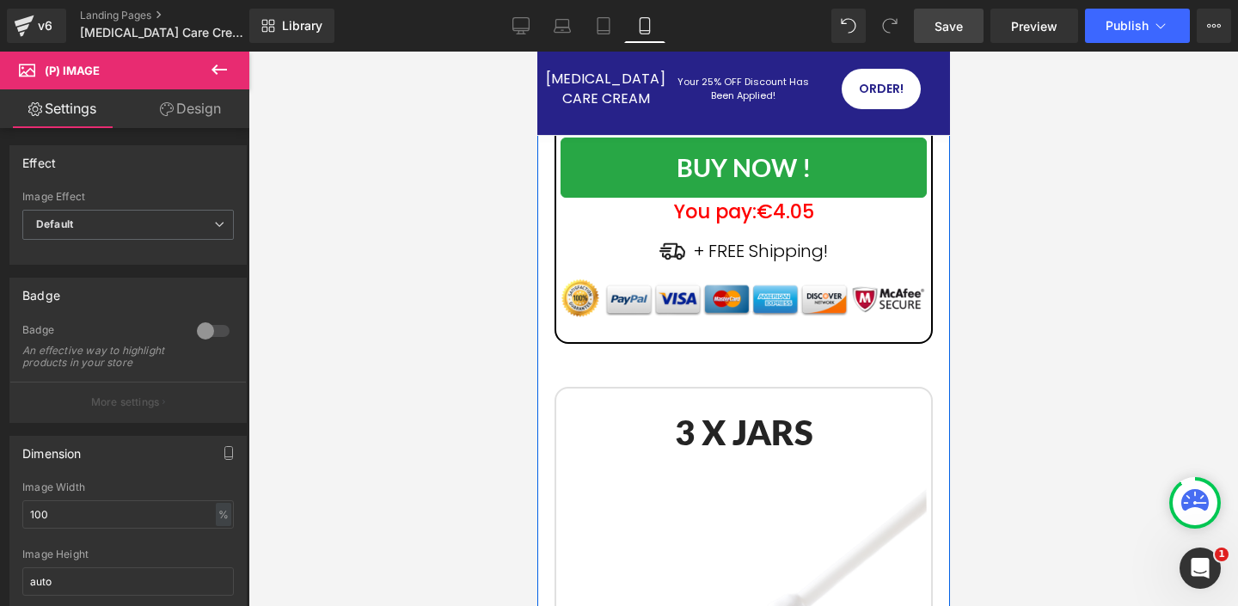
scroll to position [12929, 0]
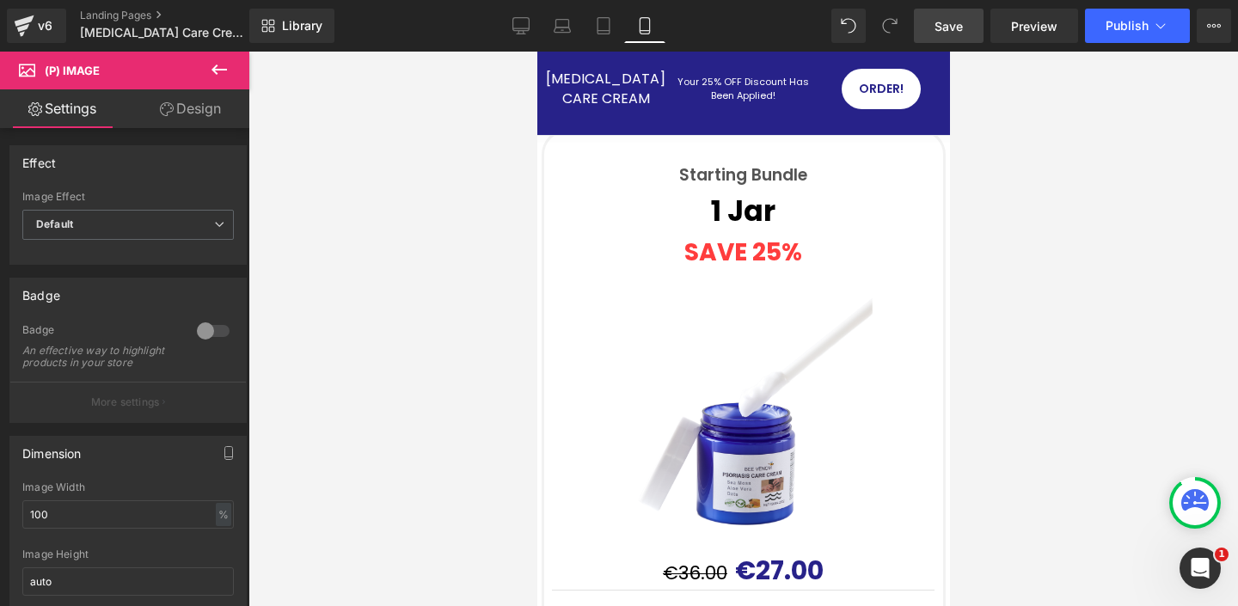
click at [729, 323] on img at bounding box center [743, 422] width 258 height 258
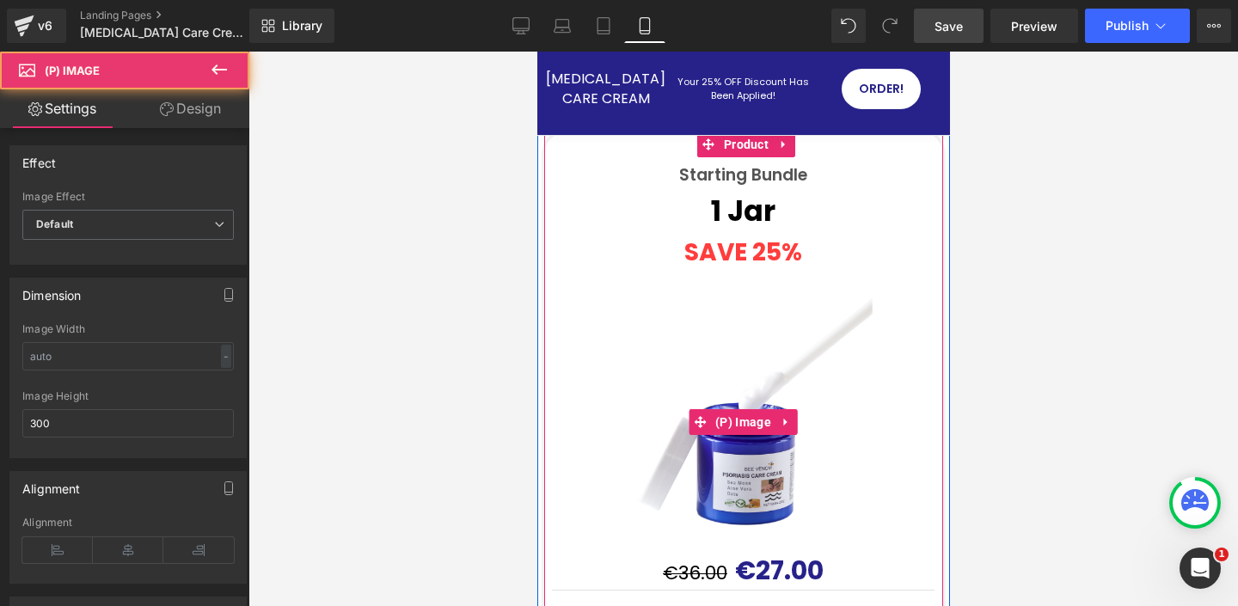
scroll to position [7068, 0]
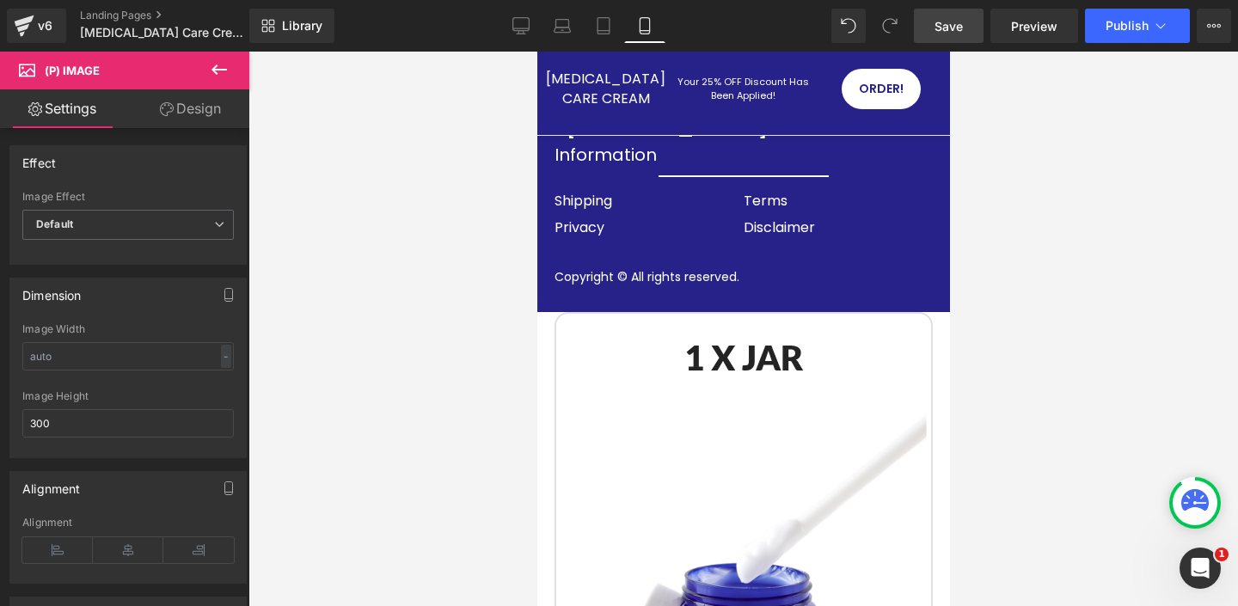
click at [725, 431] on div "Sale Off (P) Image" at bounding box center [743, 590] width 366 height 366
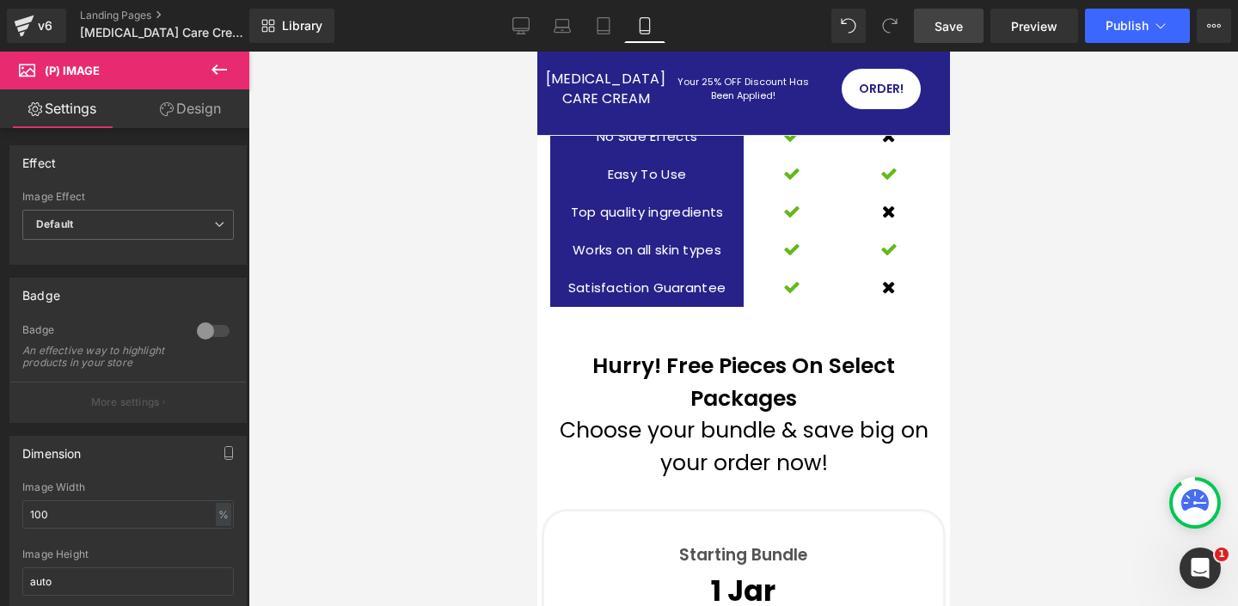
scroll to position [7118, 0]
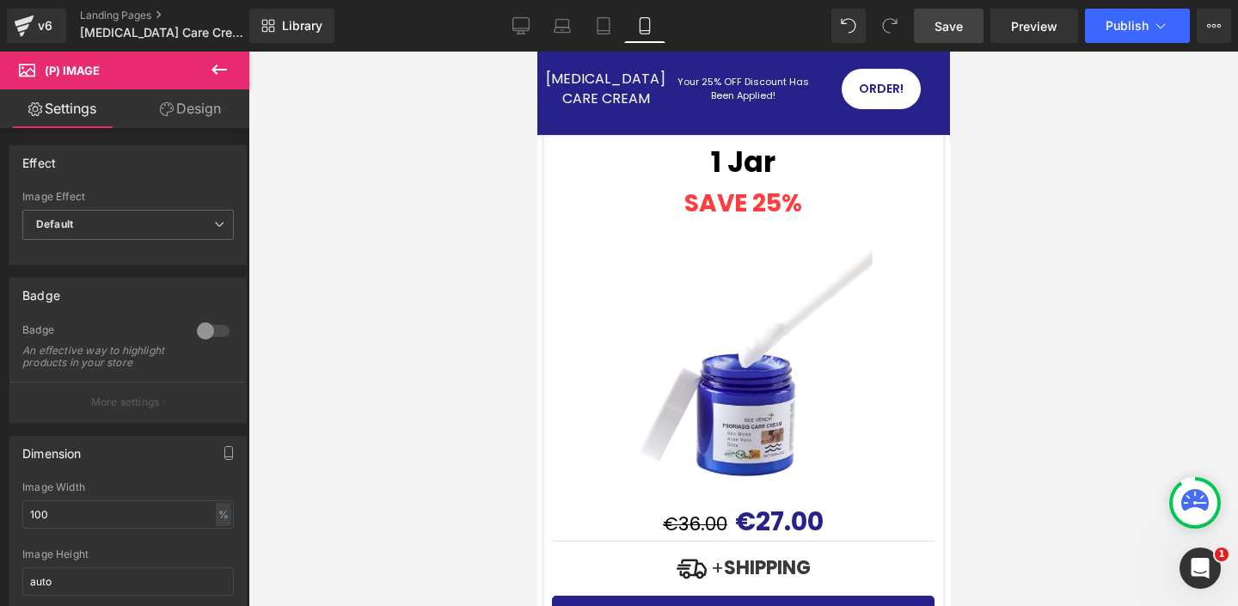
click at [717, 292] on img at bounding box center [743, 373] width 258 height 258
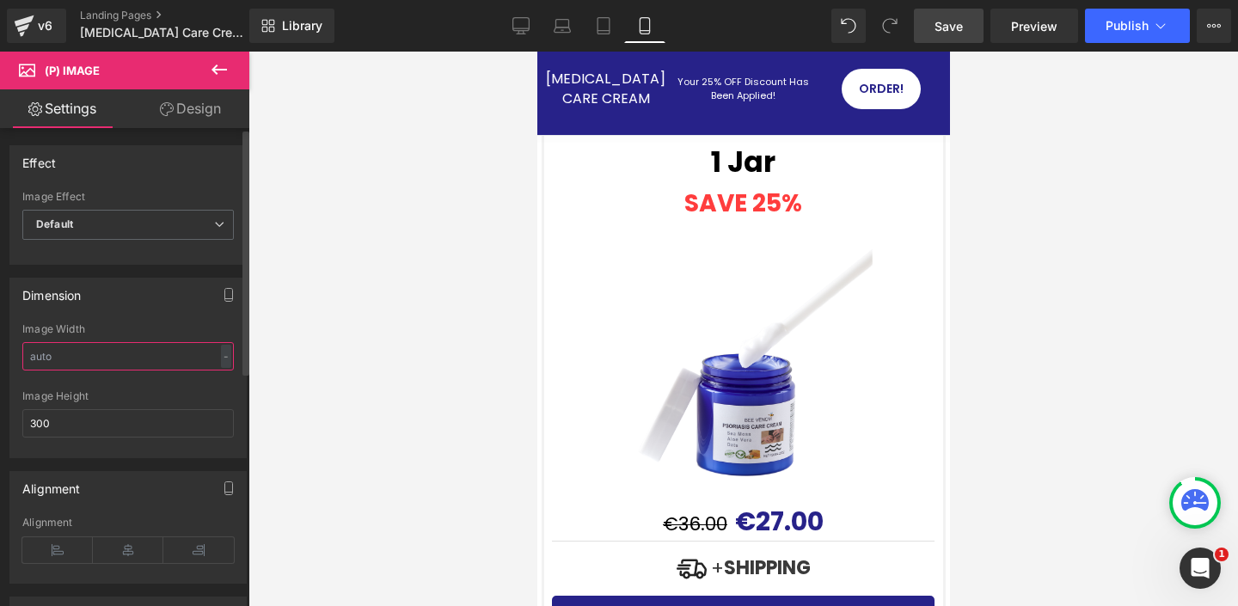
click at [131, 362] on input "text" at bounding box center [127, 356] width 211 height 28
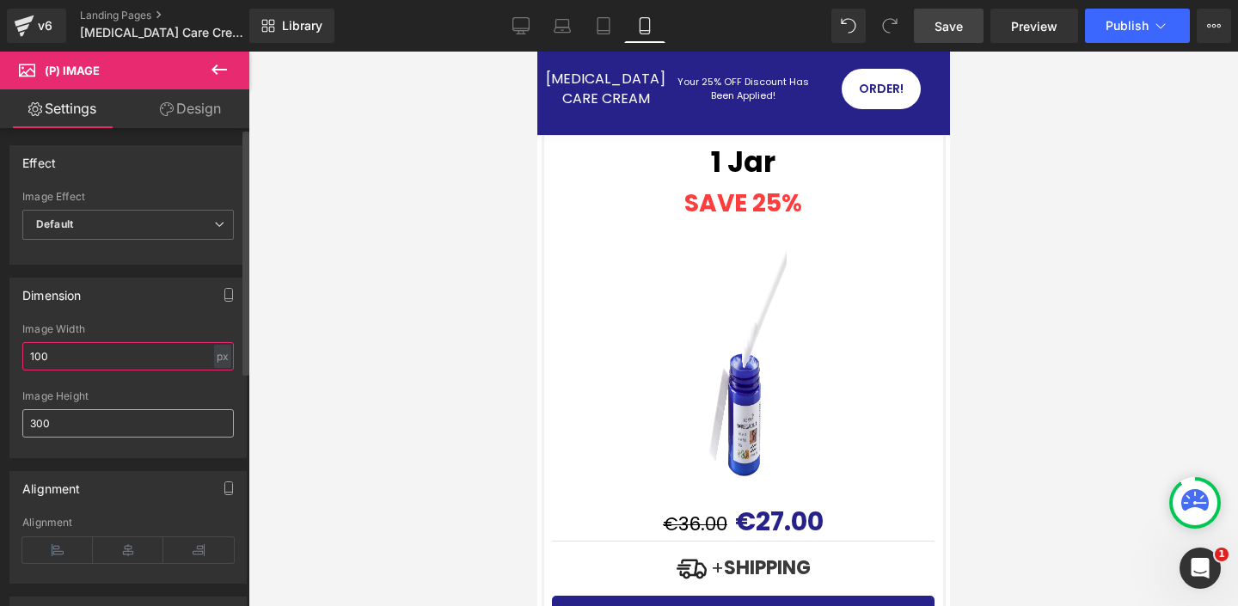
type input "100"
drag, startPoint x: 84, startPoint y: 423, endPoint x: 0, endPoint y: 414, distance: 84.7
click at [0, 414] on div "Dimension 100px Image Width 100 px % px 300px Image Height 300" at bounding box center [128, 361] width 257 height 193
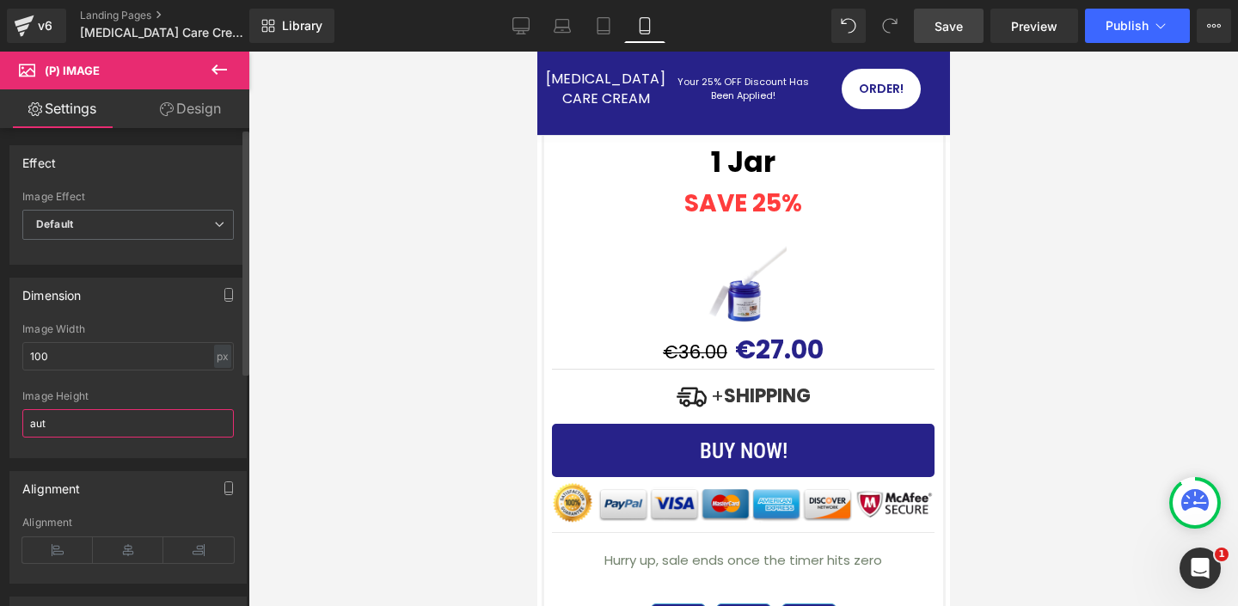
type input "auto"
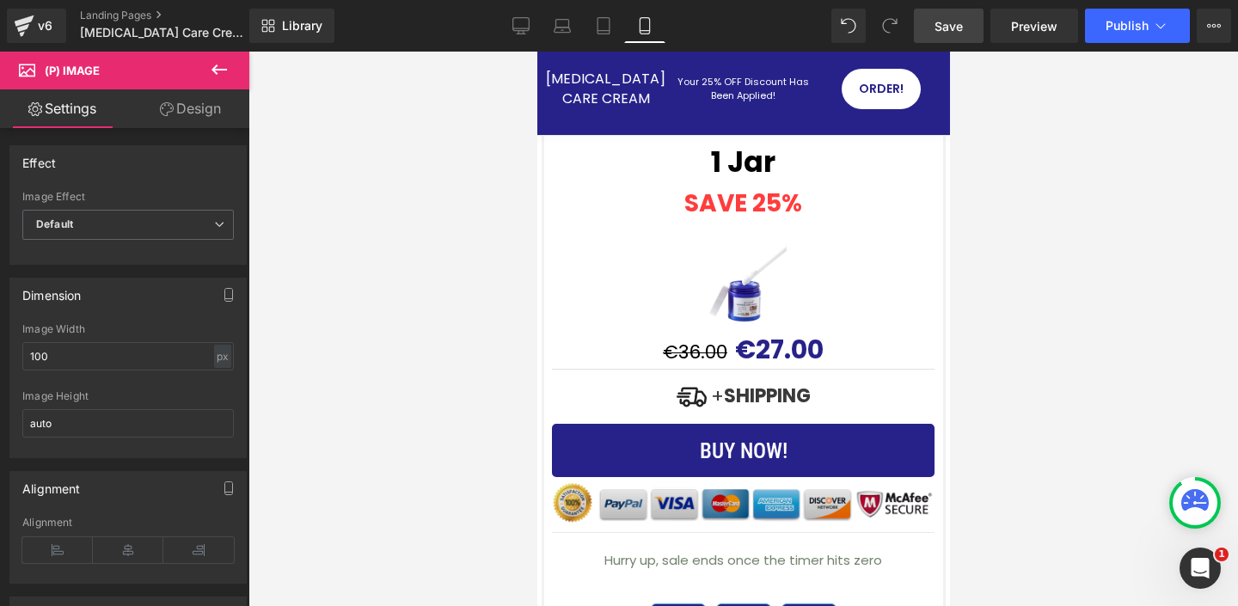
click at [762, 477] on div "Image" at bounding box center [742, 500] width 382 height 46
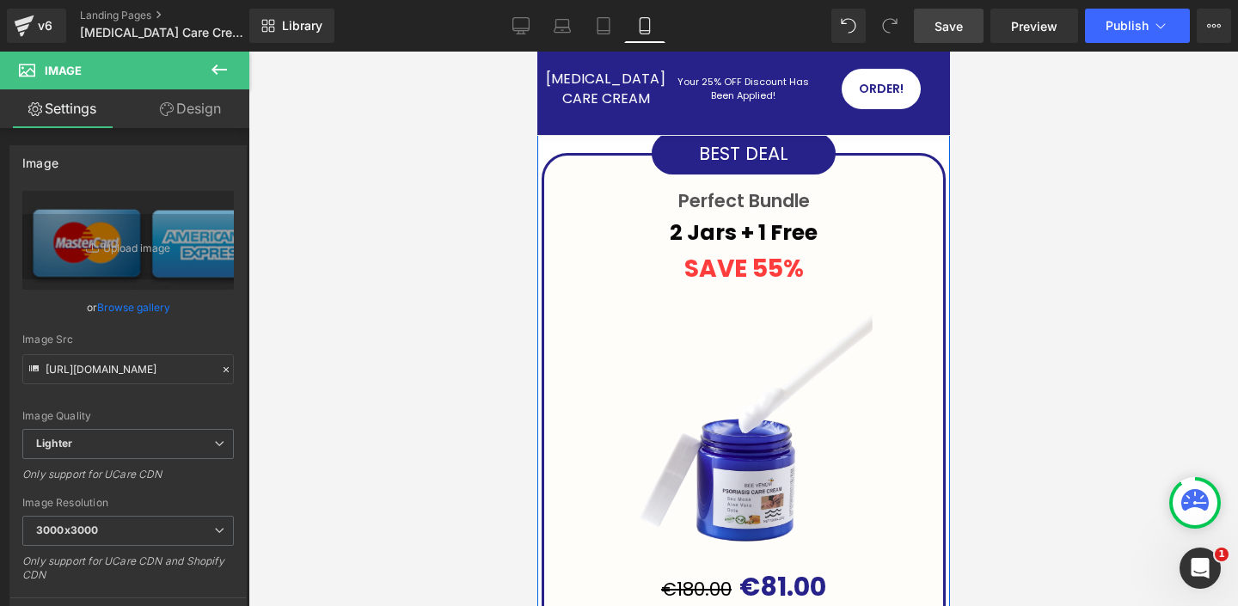
scroll to position [7731, 0]
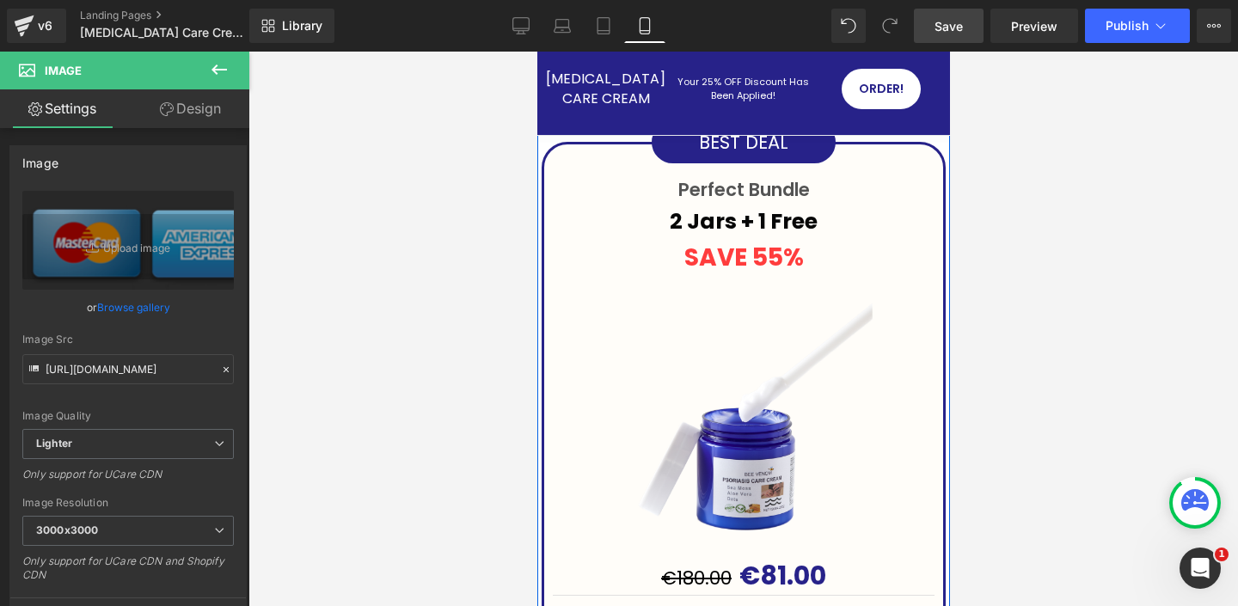
click at [748, 336] on img at bounding box center [743, 427] width 258 height 258
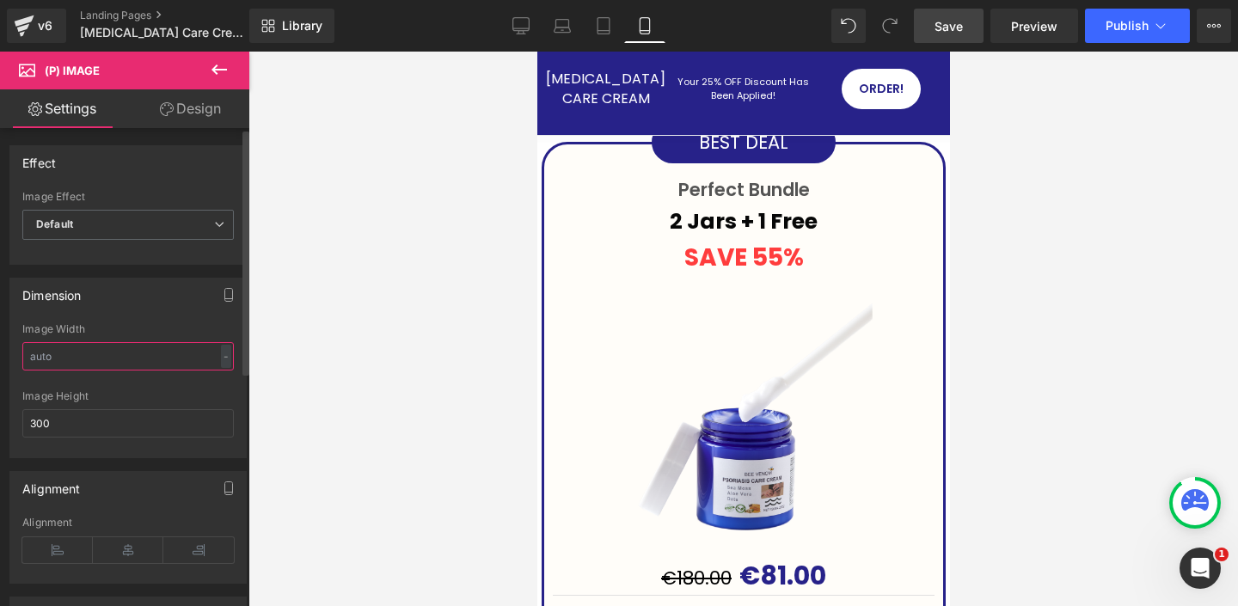
click at [102, 361] on input "text" at bounding box center [127, 356] width 211 height 28
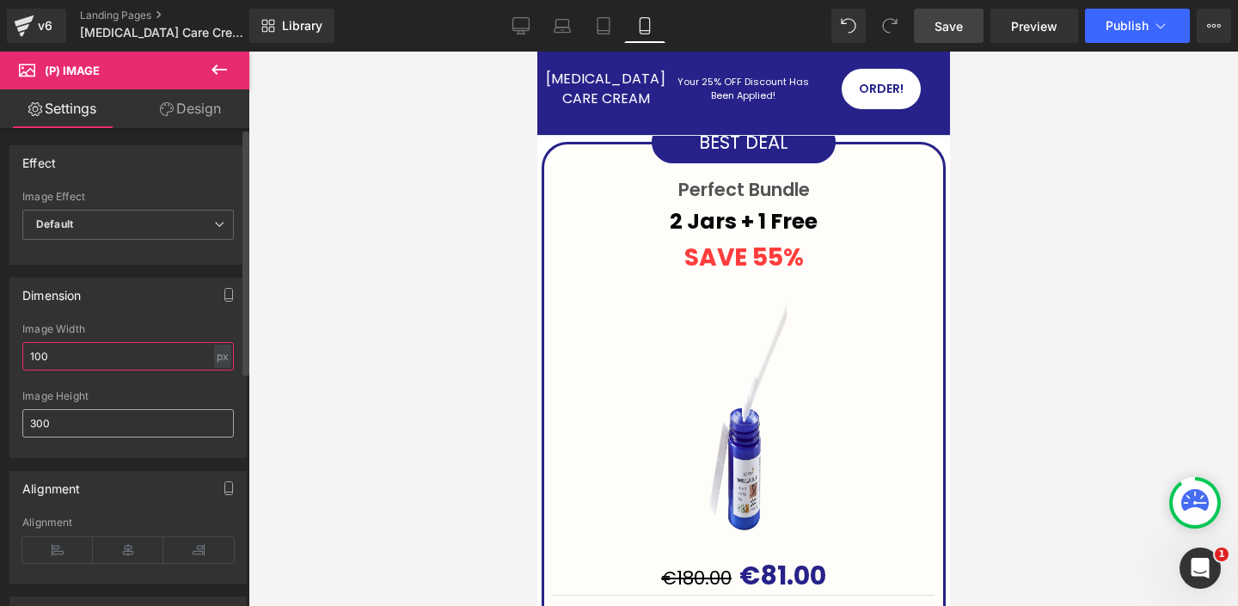
type input "100"
drag, startPoint x: 118, startPoint y: 423, endPoint x: 4, endPoint y: 414, distance: 113.8
click at [4, 414] on div "Dimension 100px Image Width 100 px % px 300px Image Height 300" at bounding box center [128, 361] width 257 height 193
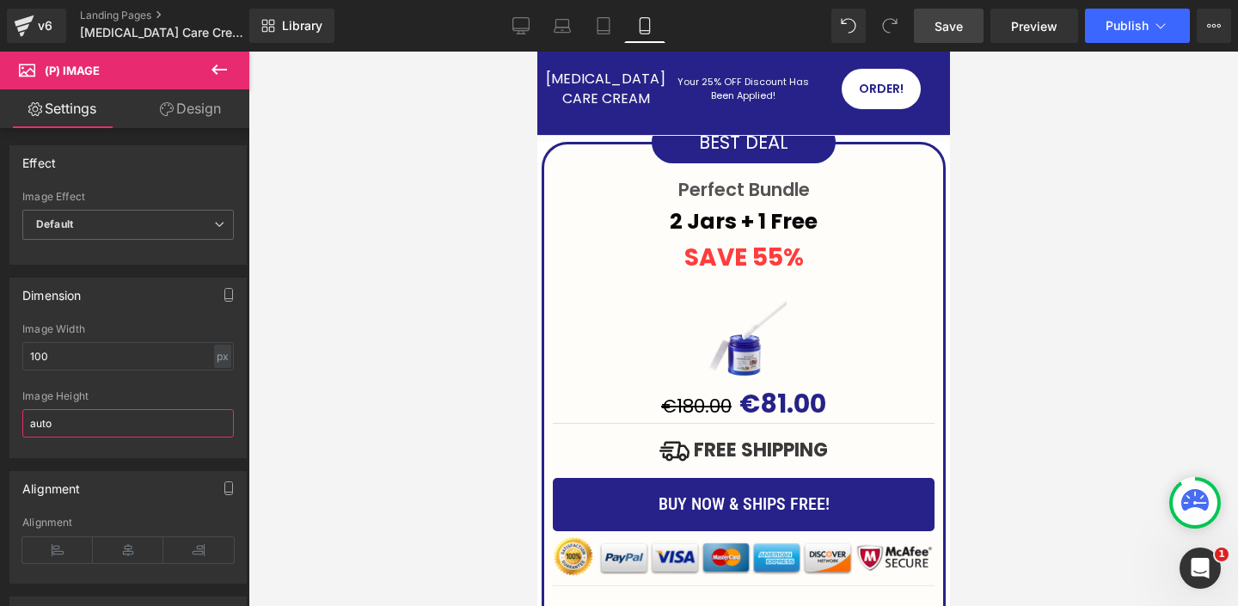
type input "auto"
drag, startPoint x: 975, startPoint y: 26, endPoint x: 1146, endPoint y: 21, distance: 171.1
click at [975, 26] on link "Save" at bounding box center [949, 26] width 70 height 34
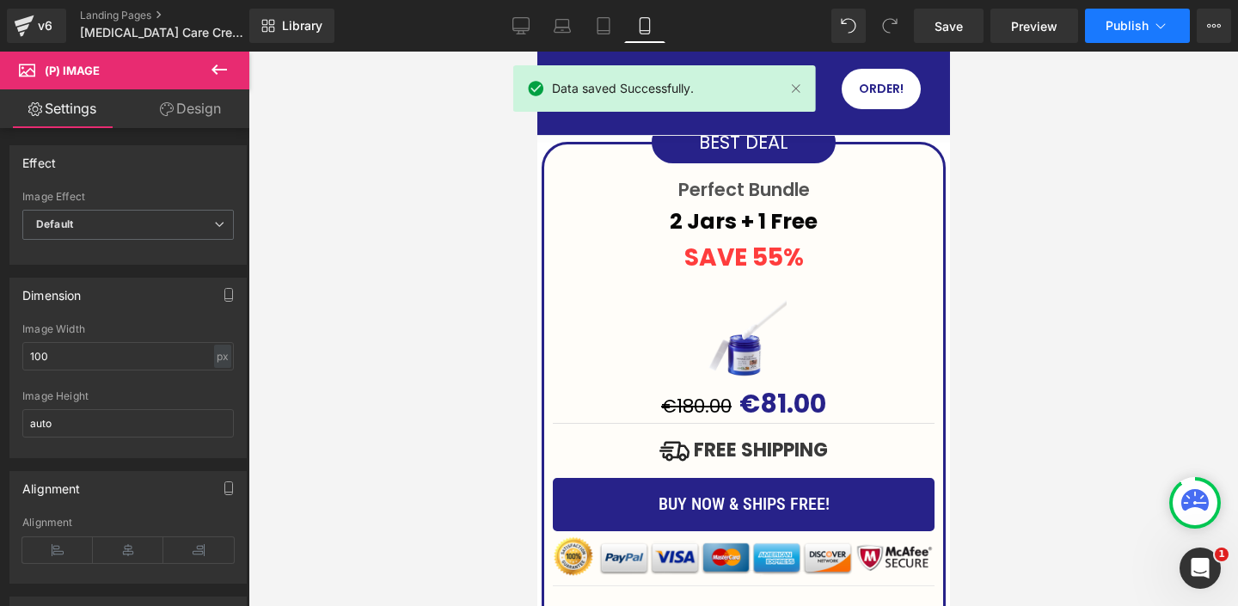
click at [1162, 34] on button "Publish" at bounding box center [1137, 26] width 105 height 34
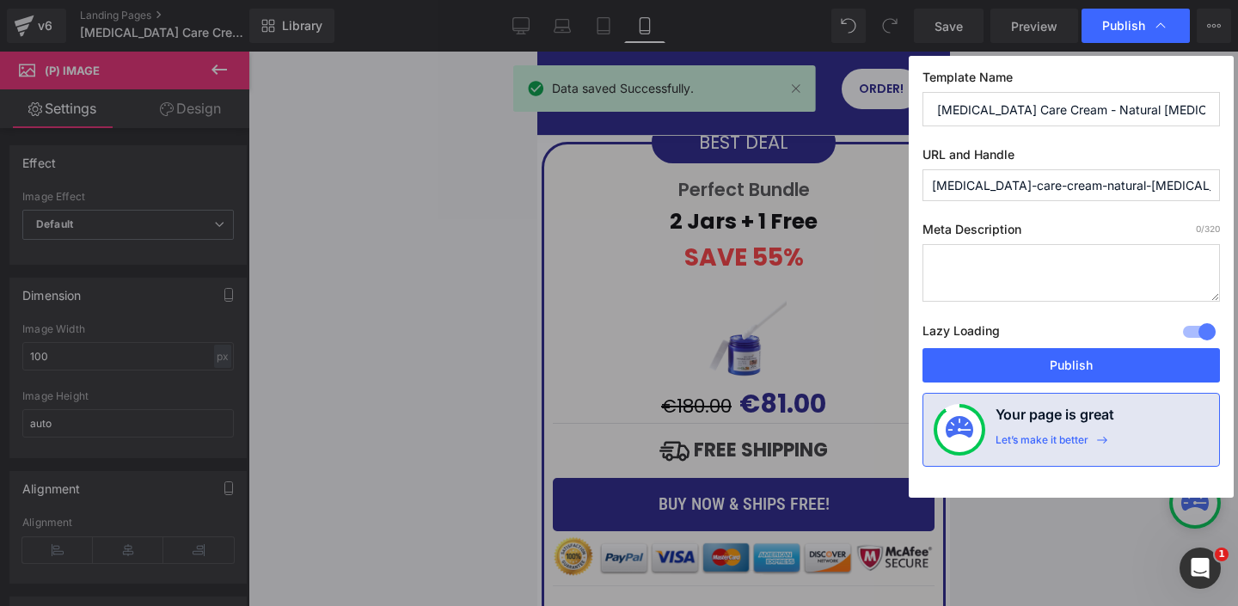
click at [1075, 363] on button "Publish" at bounding box center [1070, 365] width 297 height 34
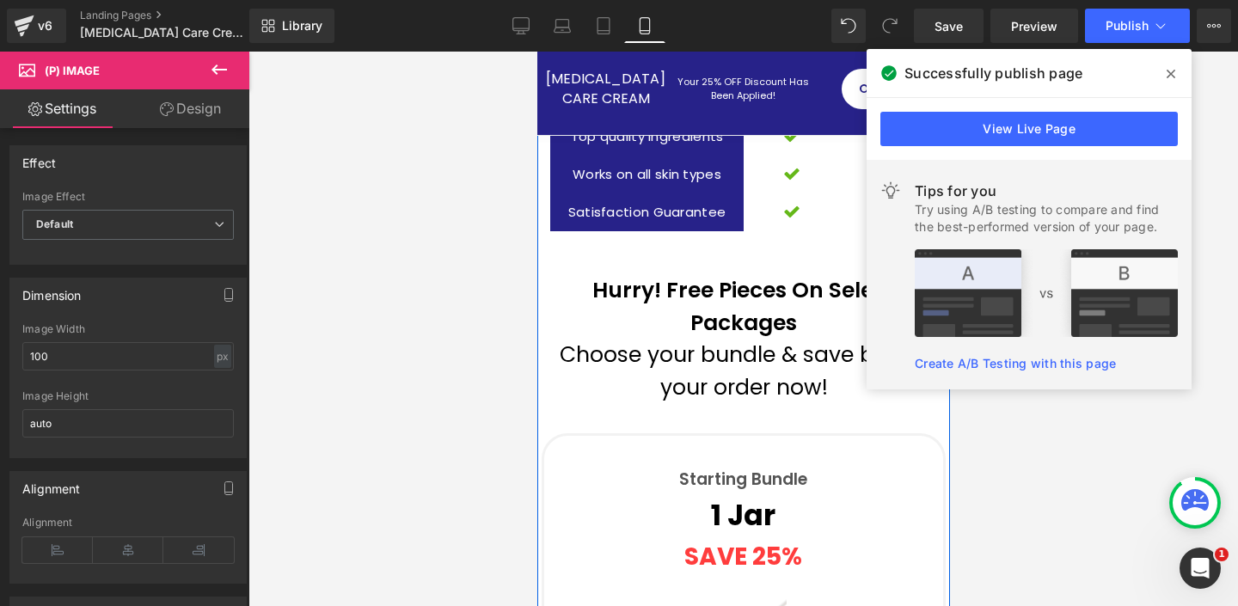
scroll to position [6806, 0]
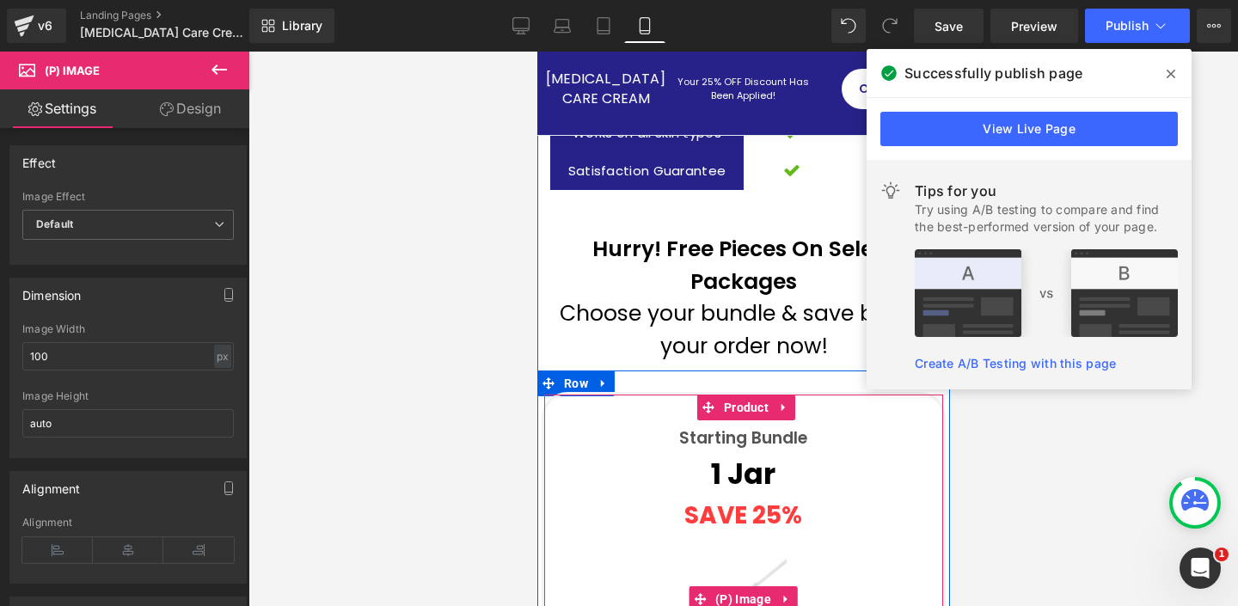
click at [731, 556] on img at bounding box center [743, 599] width 86 height 86
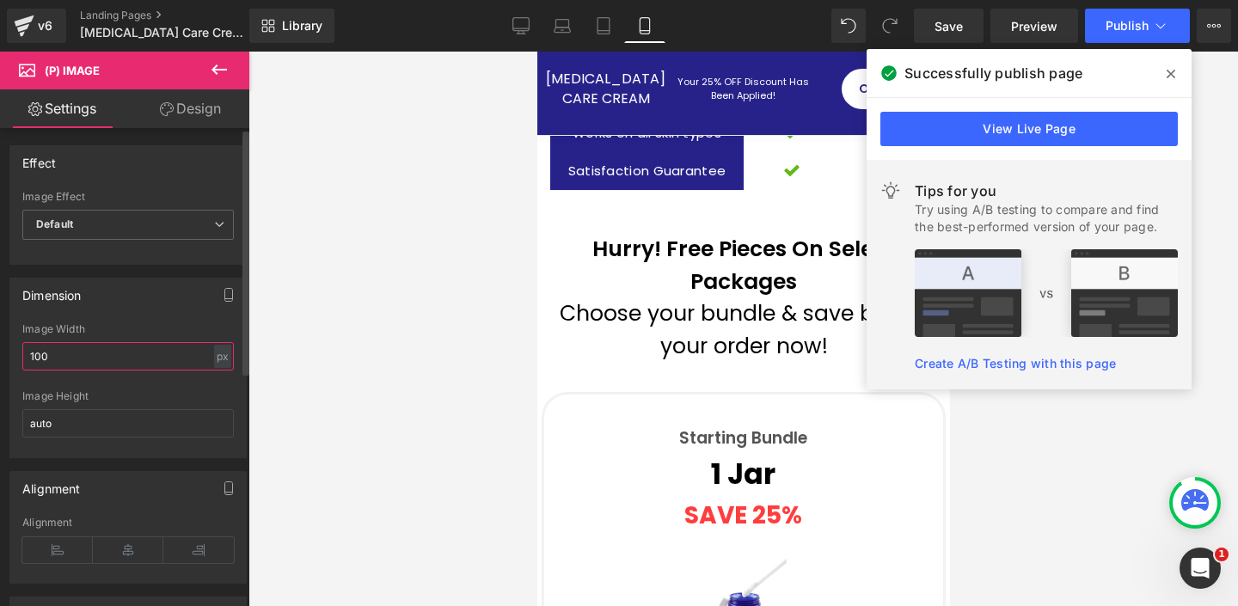
drag, startPoint x: 76, startPoint y: 352, endPoint x: 3, endPoint y: 345, distance: 73.4
click at [3, 345] on div "Dimension 100px Image Width 100 px % px auto Image Height auto" at bounding box center [128, 361] width 257 height 193
type input "auto"
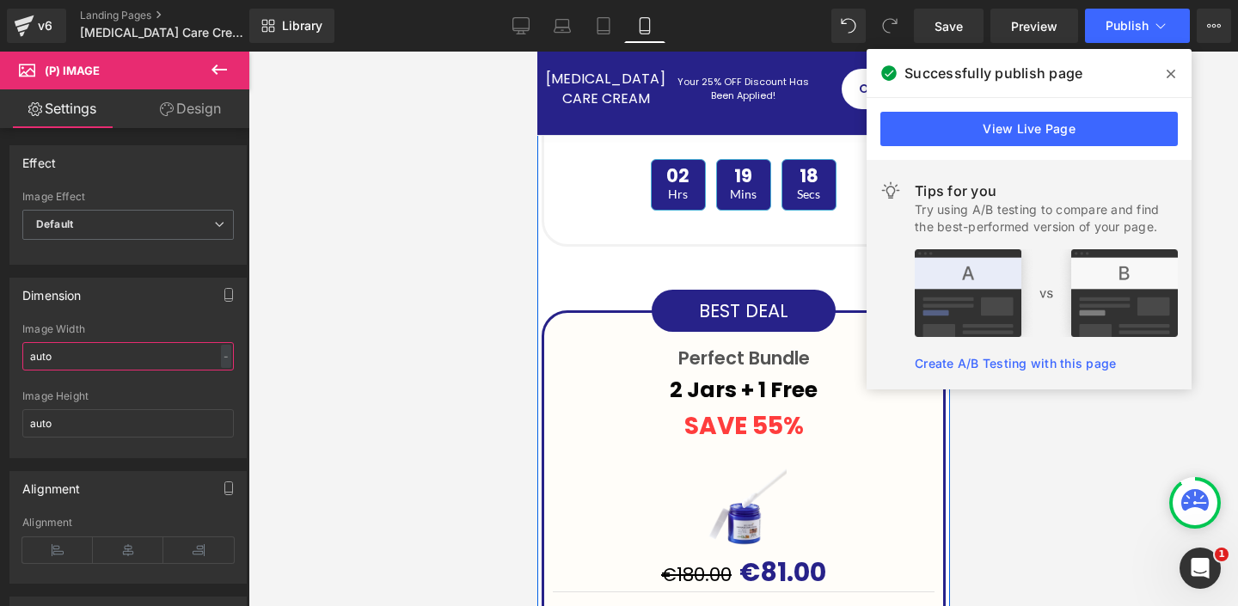
scroll to position [7863, 0]
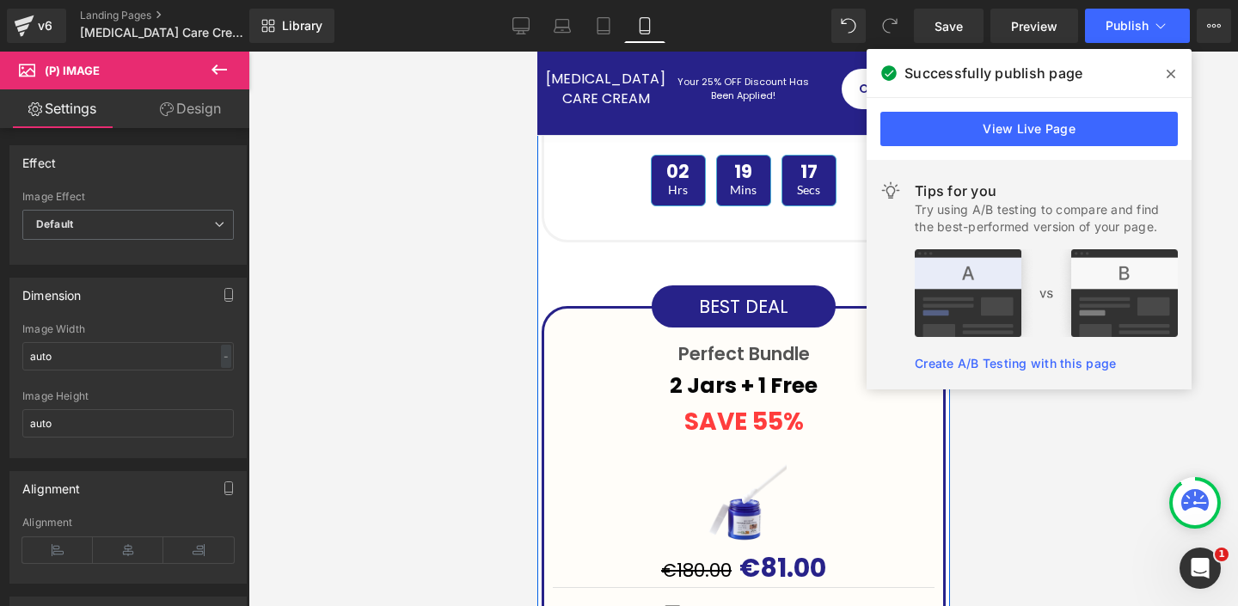
click at [746, 462] on img at bounding box center [743, 505] width 86 height 86
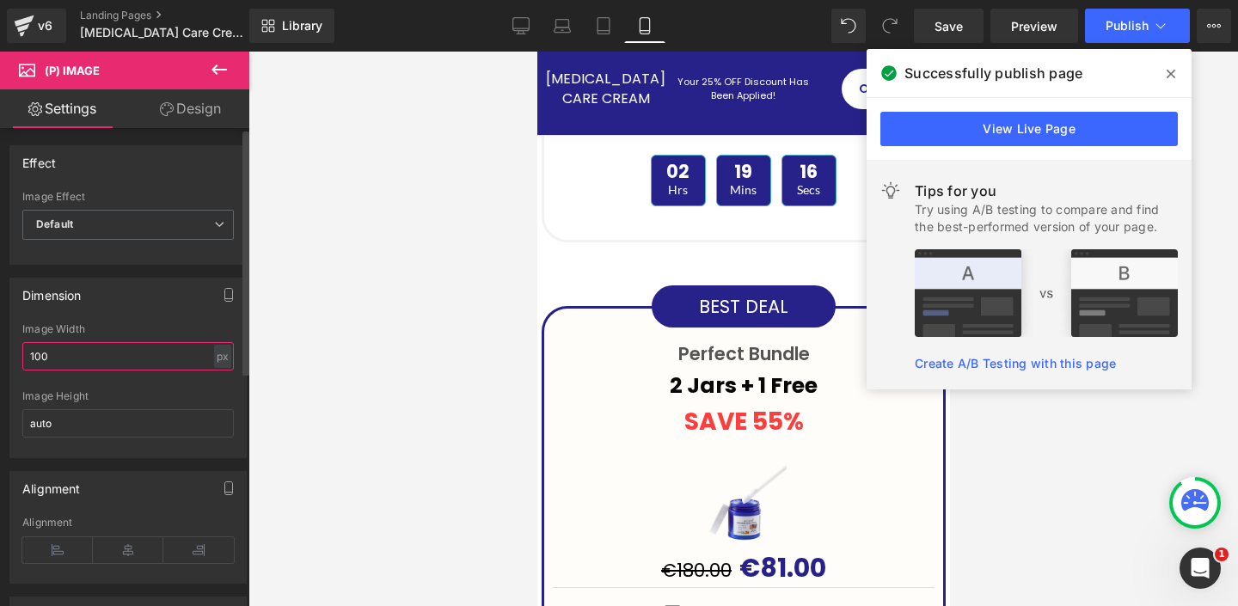
drag, startPoint x: 27, startPoint y: 351, endPoint x: 0, endPoint y: 348, distance: 26.8
click at [0, 348] on div "Dimension 100px Image Width 100 px % px auto Image Height auto" at bounding box center [128, 361] width 257 height 193
type input "auto"
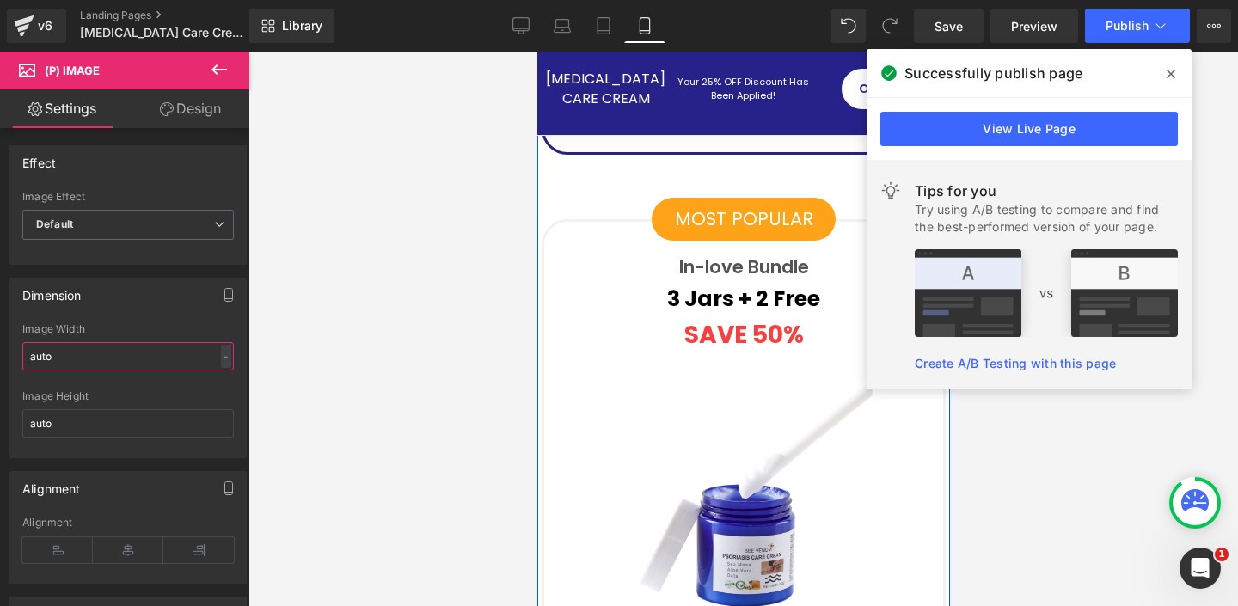
scroll to position [8947, 0]
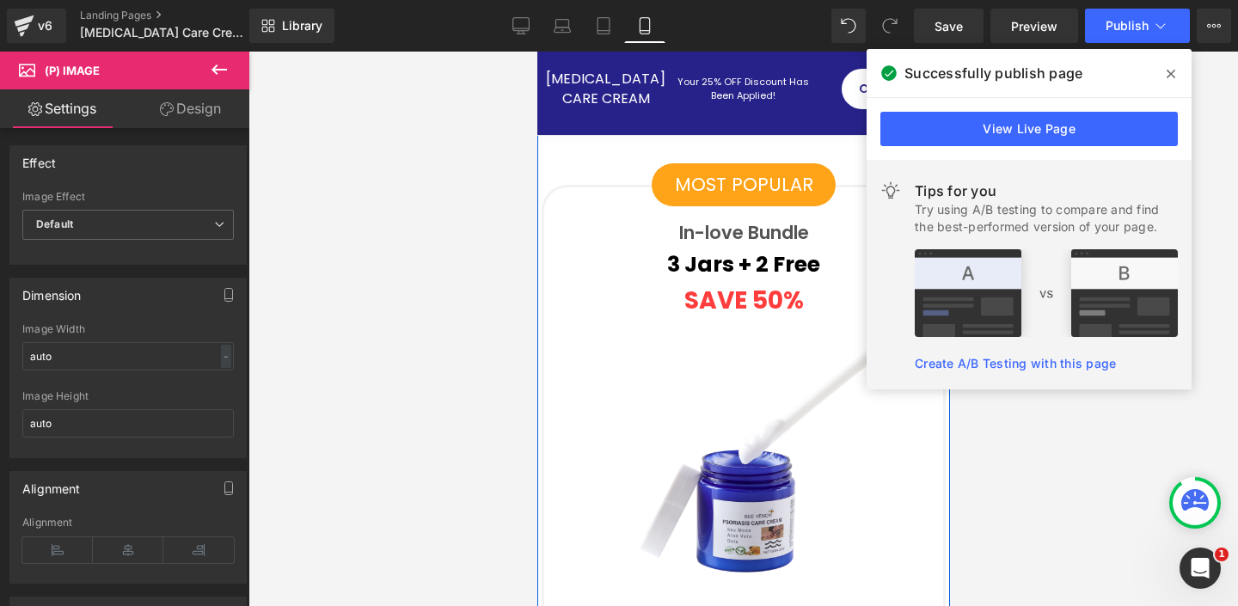
click at [749, 353] on img at bounding box center [743, 469] width 258 height 258
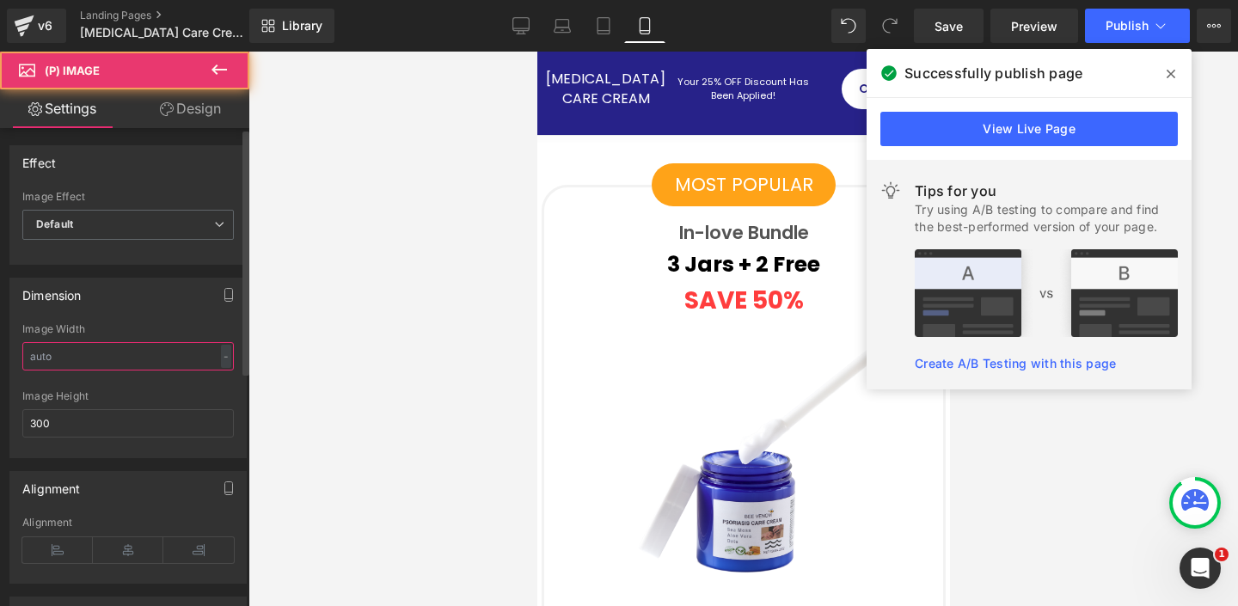
click at [119, 358] on input "text" at bounding box center [127, 356] width 211 height 28
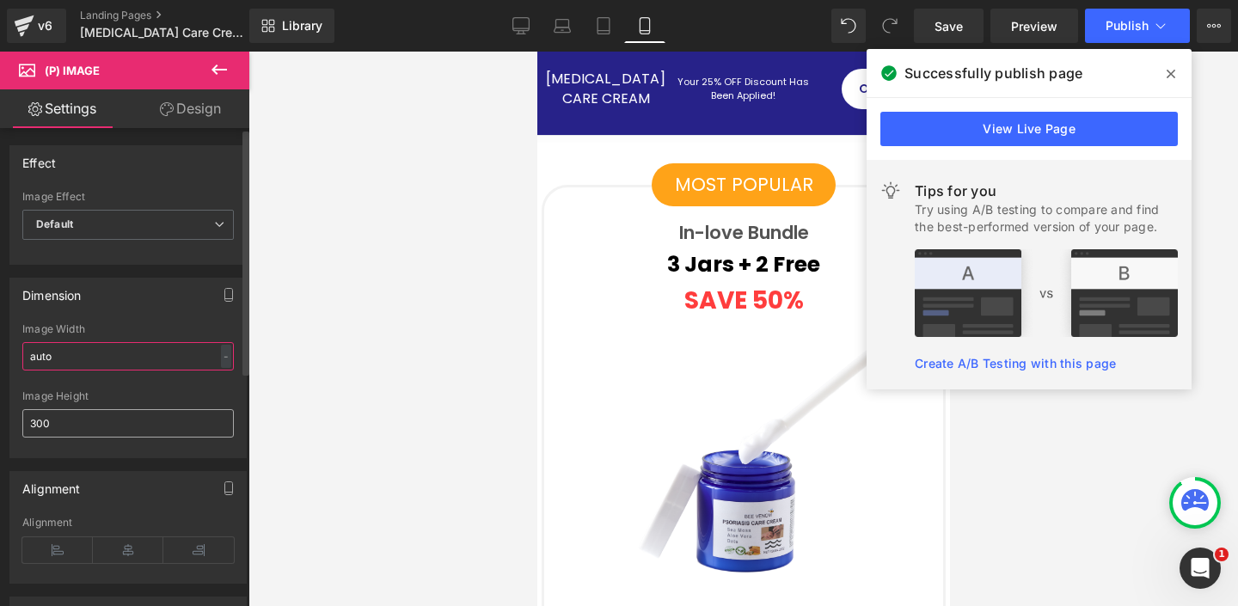
type input "auto"
drag, startPoint x: 61, startPoint y: 421, endPoint x: 10, endPoint y: 410, distance: 51.9
click at [10, 410] on div "auto Image Width auto - % px 300px Image Height 300" at bounding box center [127, 390] width 235 height 134
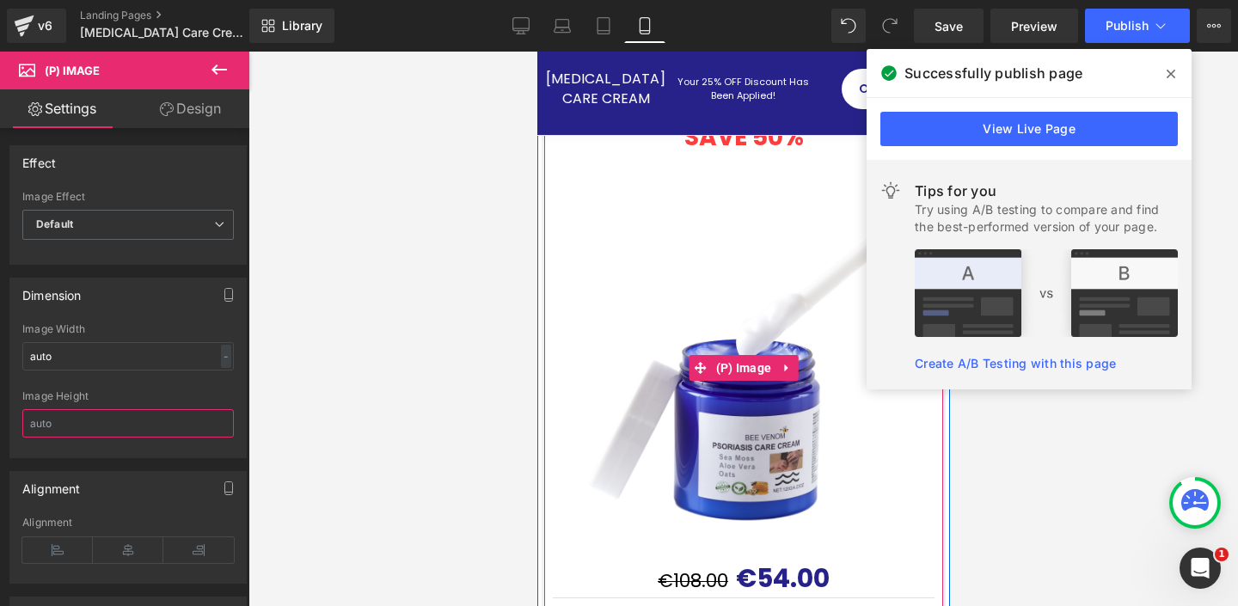
scroll to position [9362, 0]
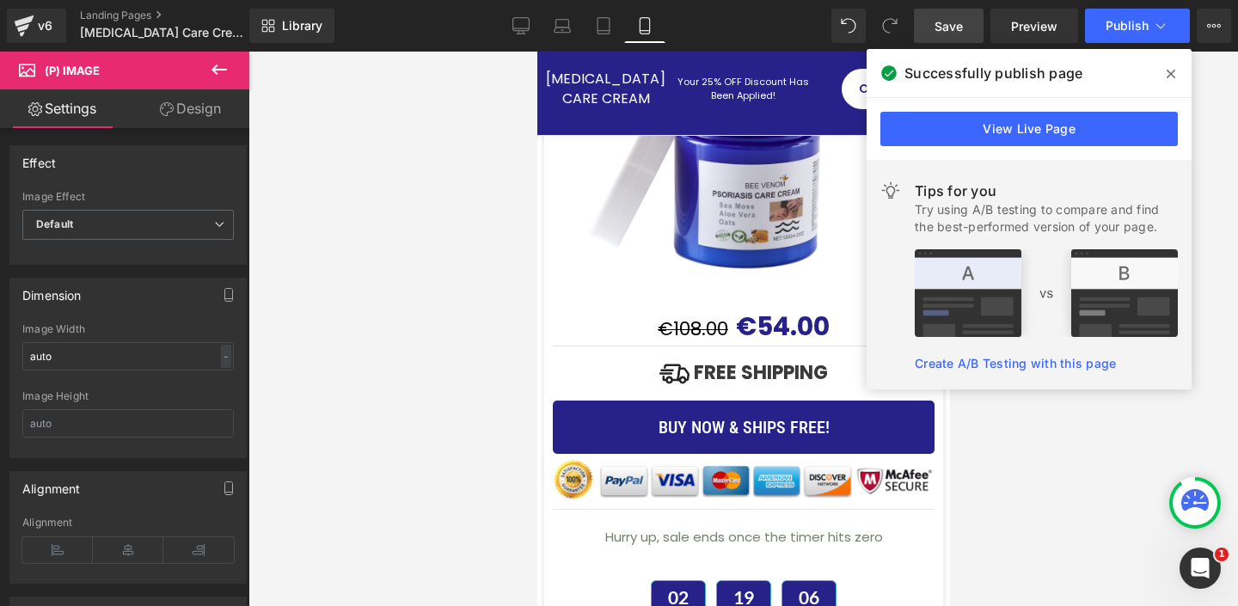
click at [959, 28] on span "Save" at bounding box center [948, 26] width 28 height 18
click at [1163, 68] on span at bounding box center [1171, 74] width 28 height 28
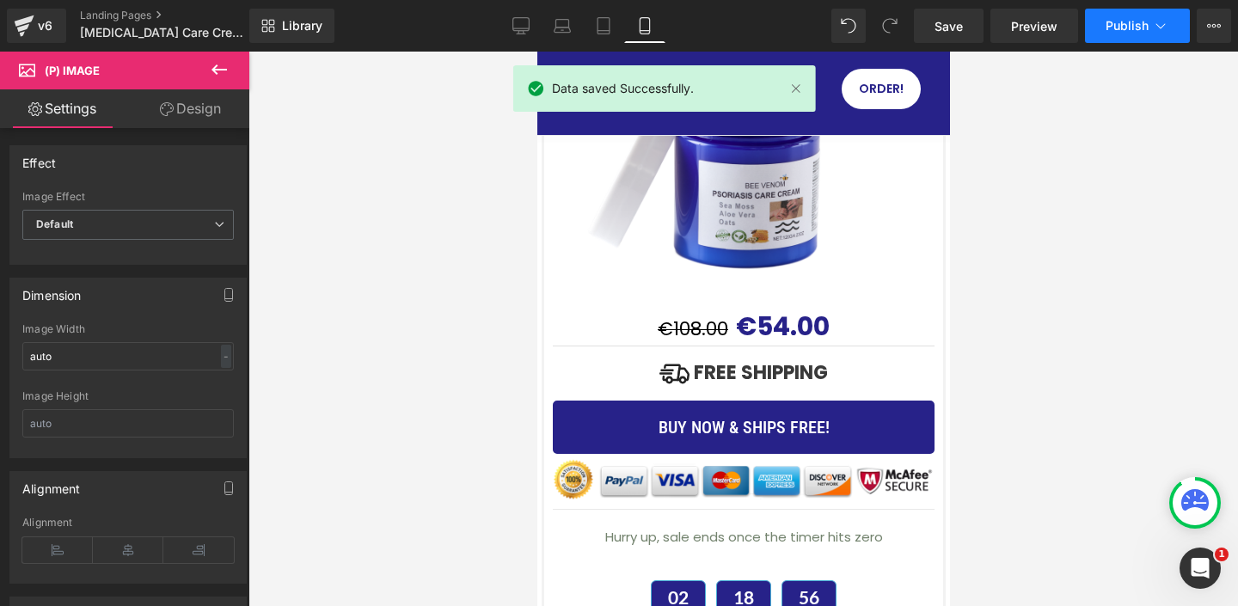
click at [1152, 21] on icon at bounding box center [1160, 25] width 17 height 17
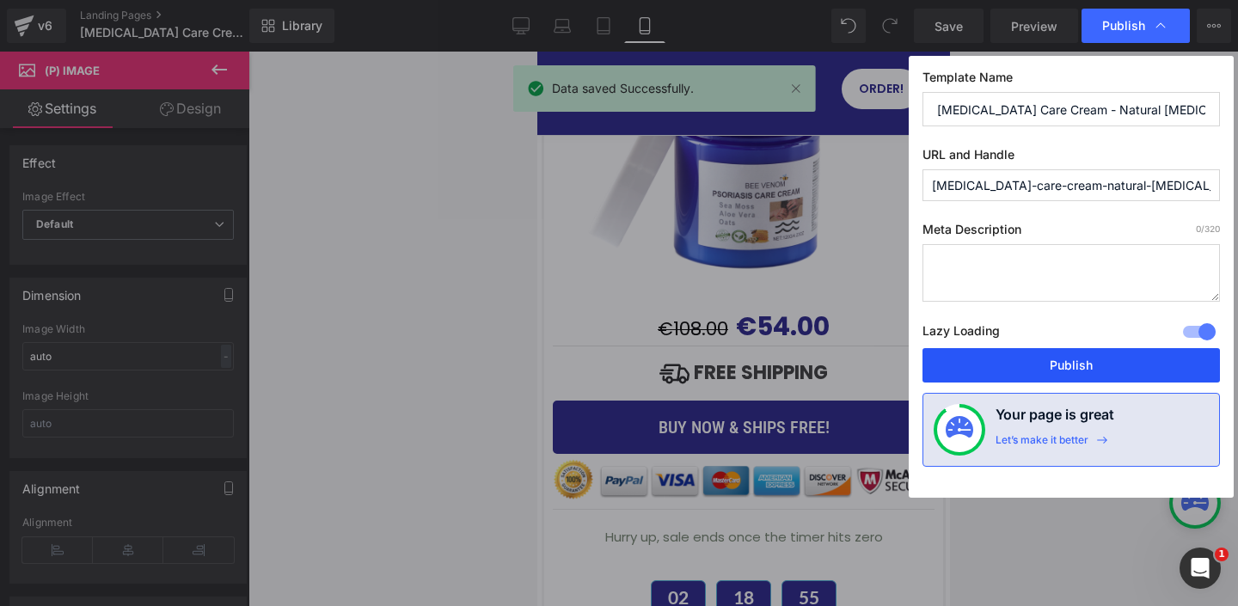
click at [1086, 363] on button "Publish" at bounding box center [1070, 365] width 297 height 34
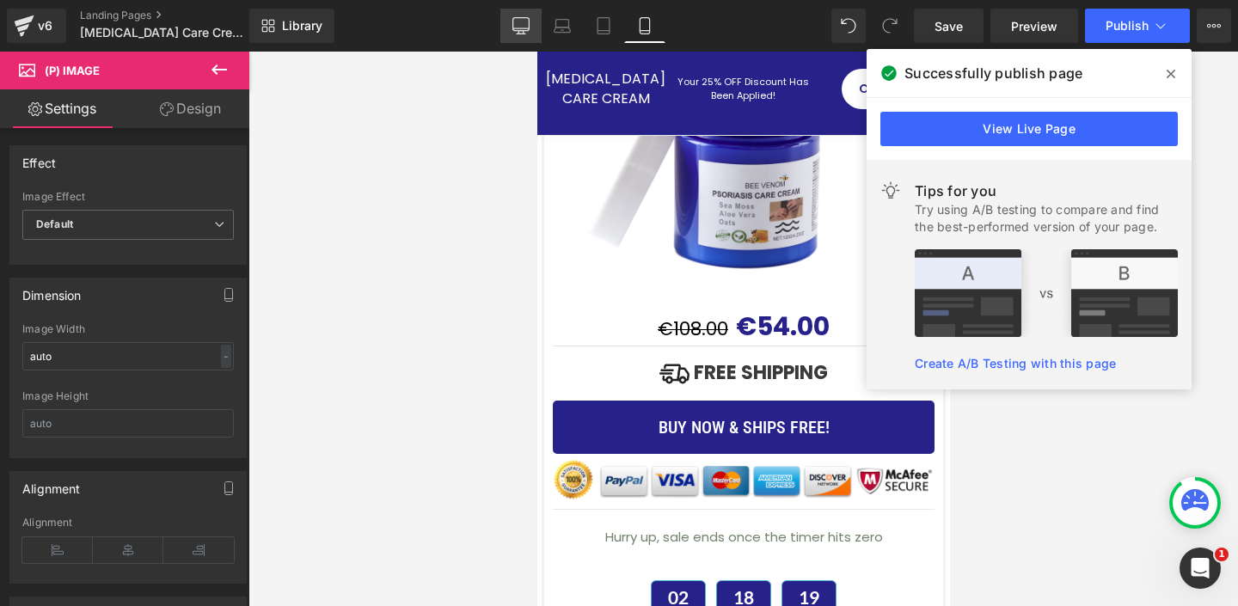
click at [514, 26] on icon at bounding box center [520, 25] width 17 height 17
type input "300"
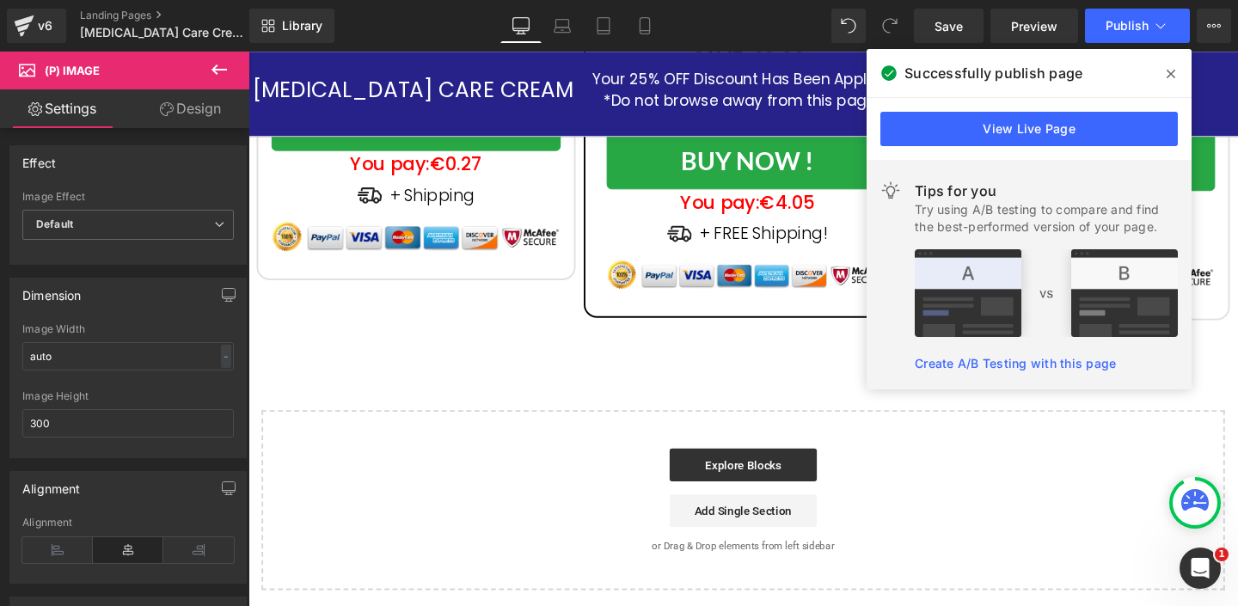
scroll to position [4816, 0]
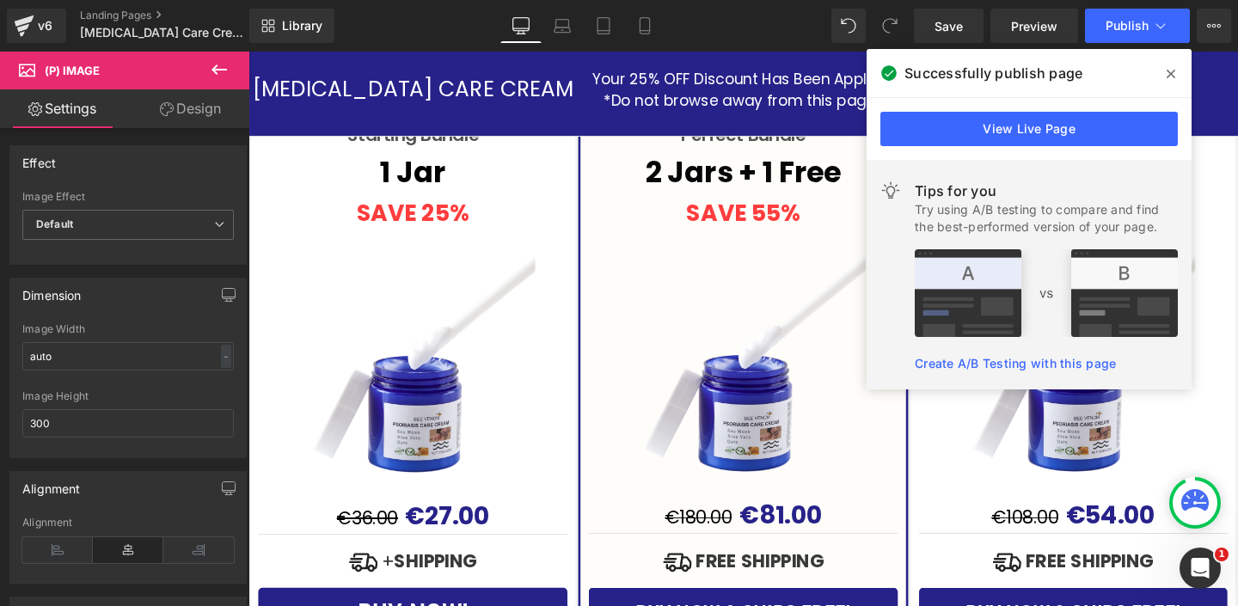
click at [1166, 71] on icon at bounding box center [1170, 74] width 9 height 14
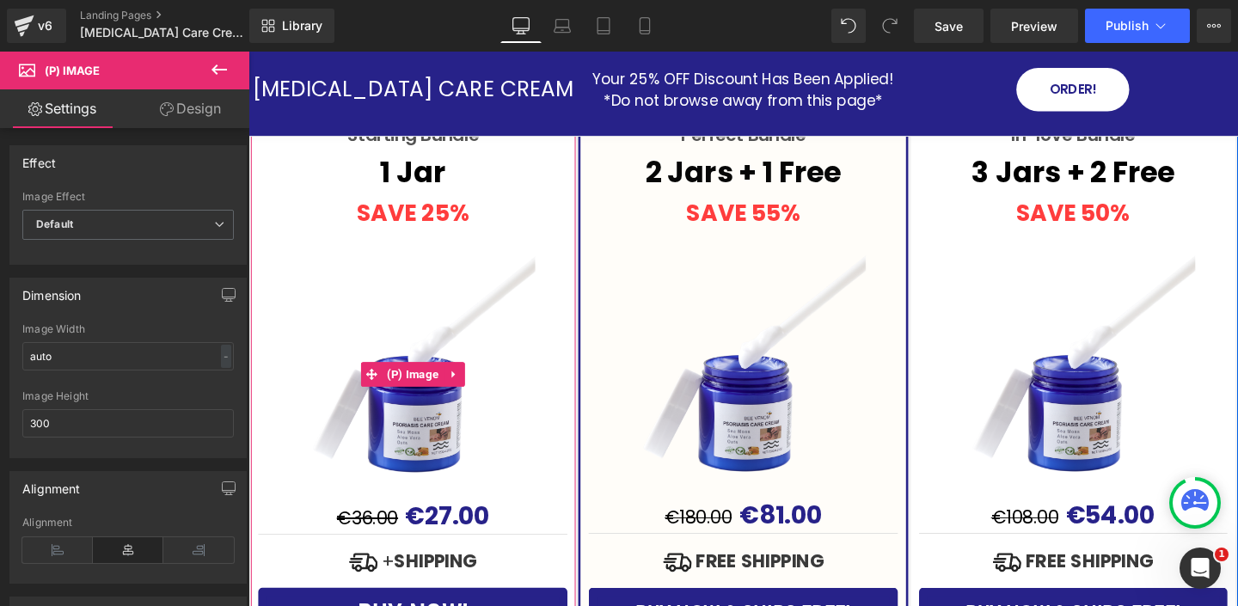
click at [425, 426] on img at bounding box center [421, 391] width 258 height 258
click at [417, 428] on img at bounding box center [421, 391] width 258 height 258
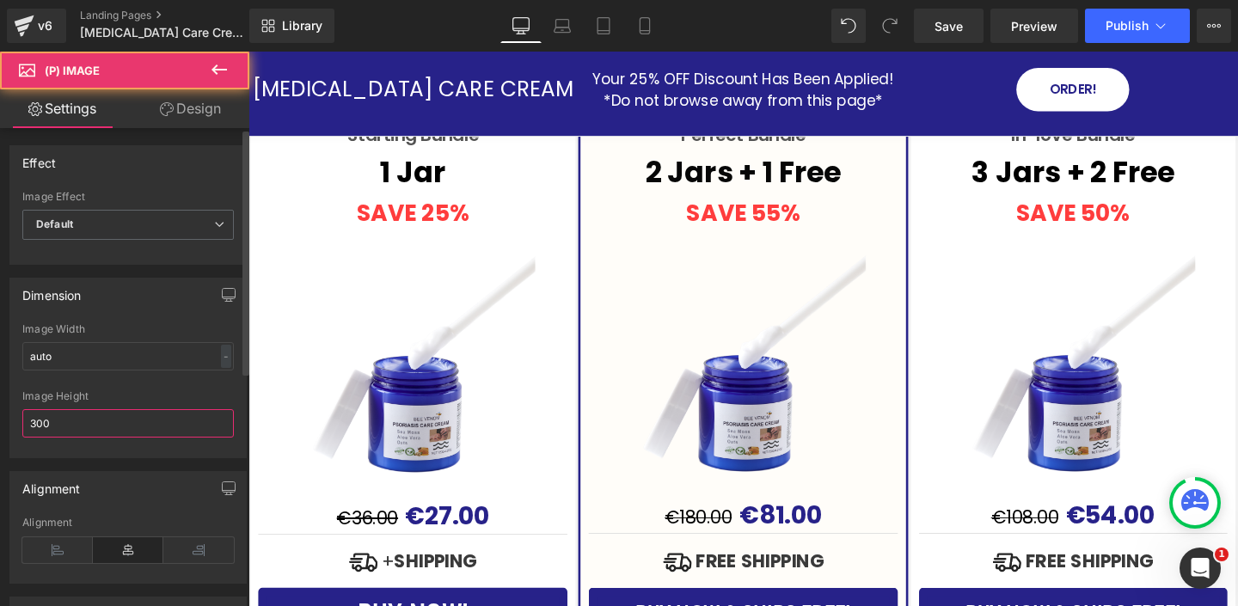
drag, startPoint x: 97, startPoint y: 424, endPoint x: 30, endPoint y: 412, distance: 68.1
click at [30, 412] on input "300" at bounding box center [127, 423] width 211 height 28
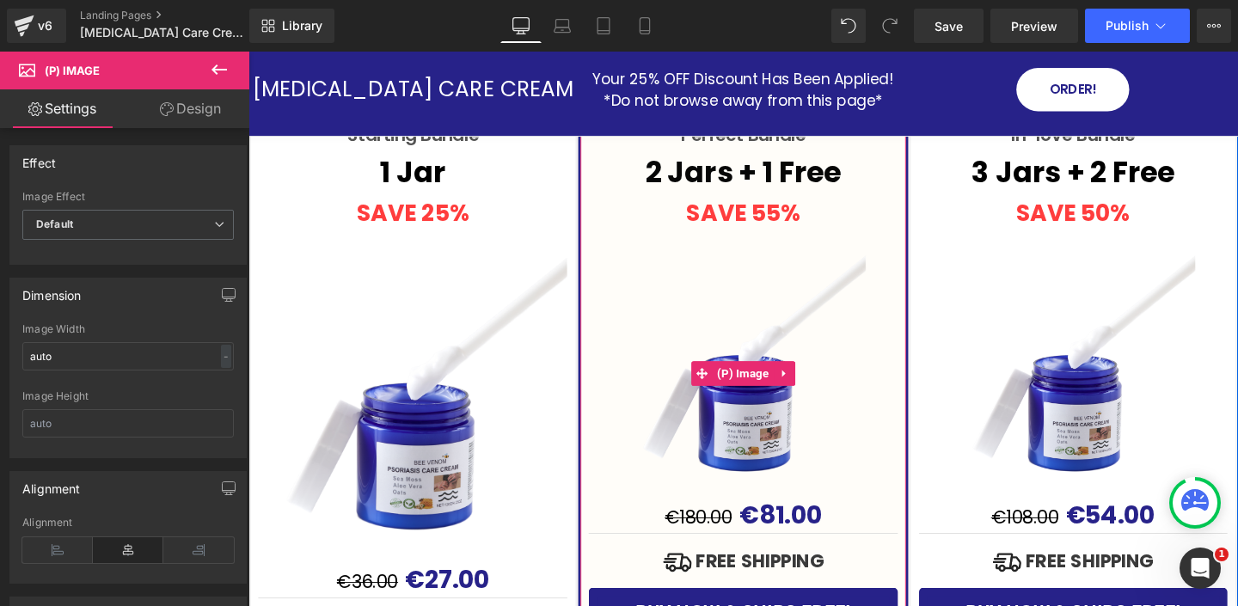
click at [753, 410] on img at bounding box center [768, 390] width 258 height 258
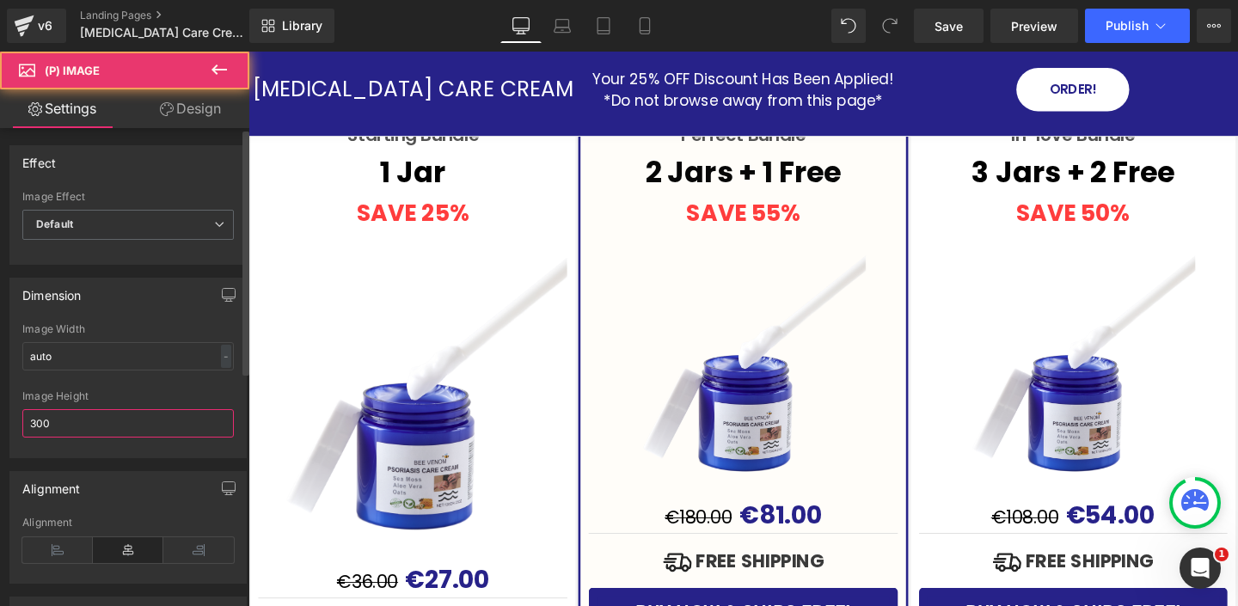
drag, startPoint x: 139, startPoint y: 418, endPoint x: 100, endPoint y: 385, distance: 51.3
click at [110, 400] on div "Image Height 300" at bounding box center [127, 423] width 211 height 67
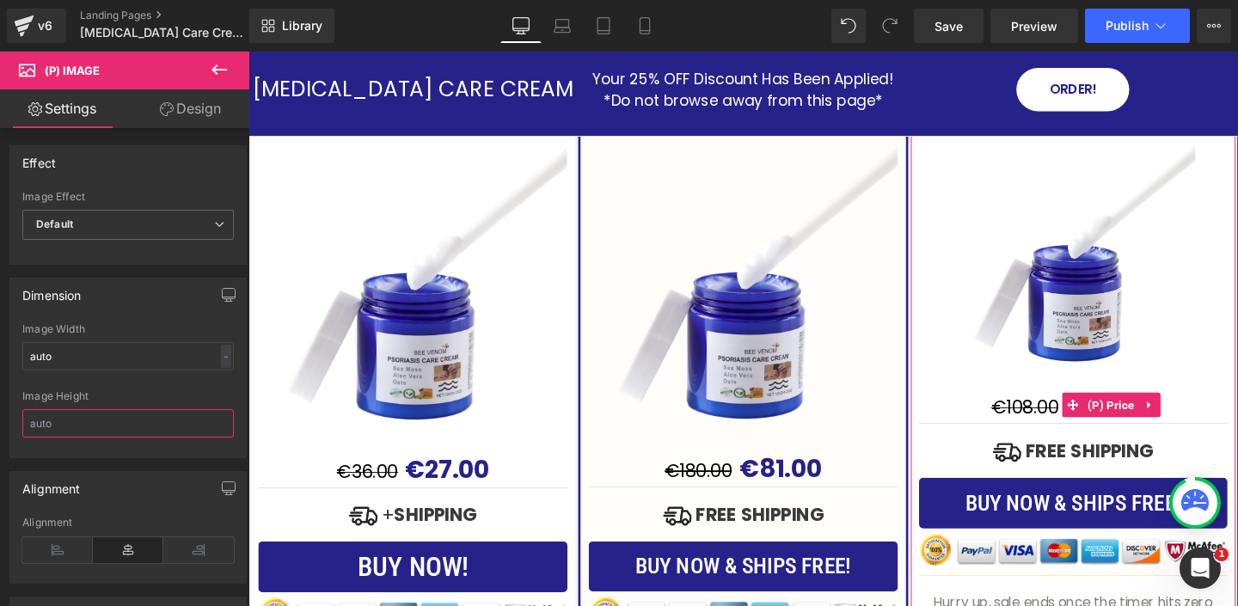
scroll to position [4929, 0]
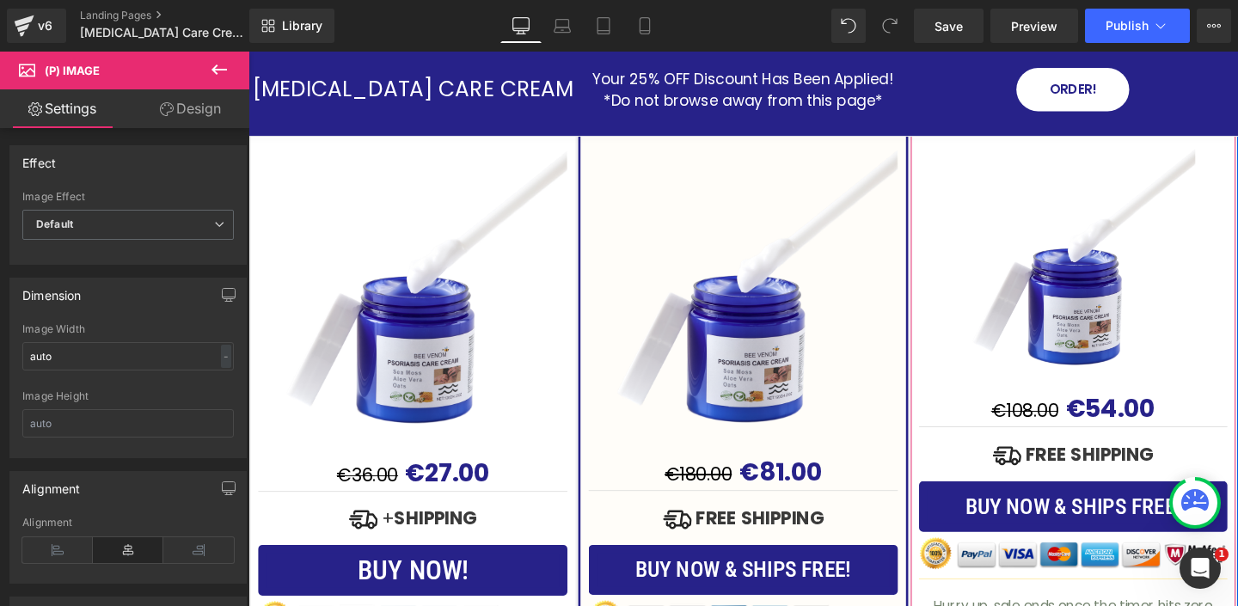
click at [1073, 312] on img at bounding box center [1115, 278] width 258 height 258
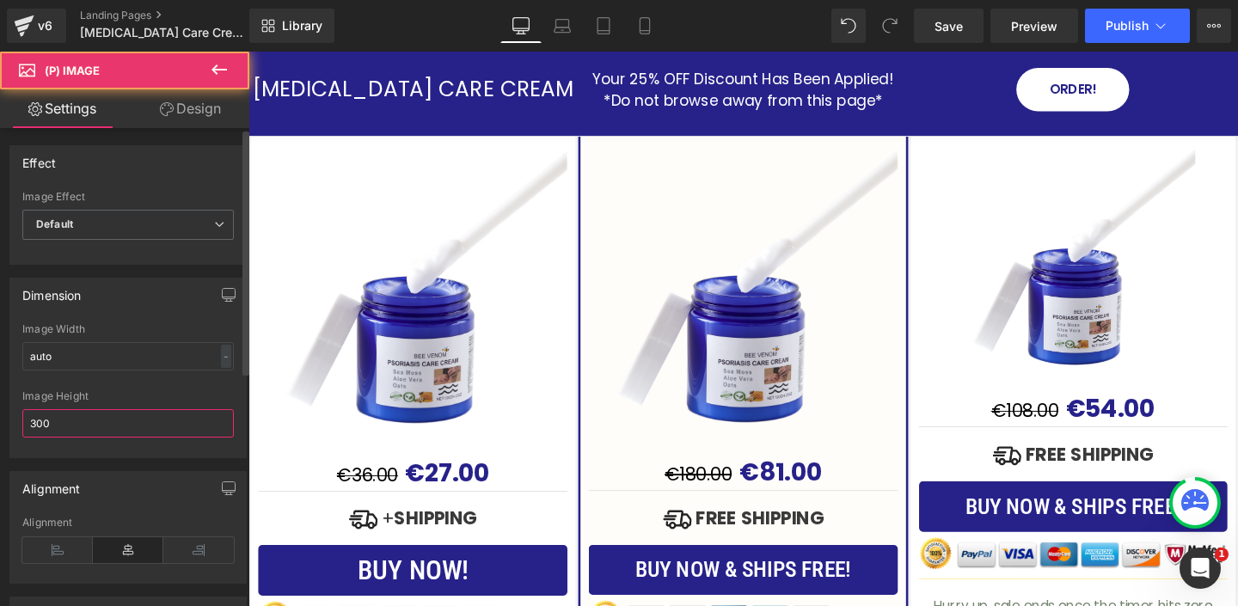
drag, startPoint x: 77, startPoint y: 404, endPoint x: 46, endPoint y: 390, distance: 34.6
click at [52, 394] on div "Image Height 300" at bounding box center [127, 423] width 211 height 67
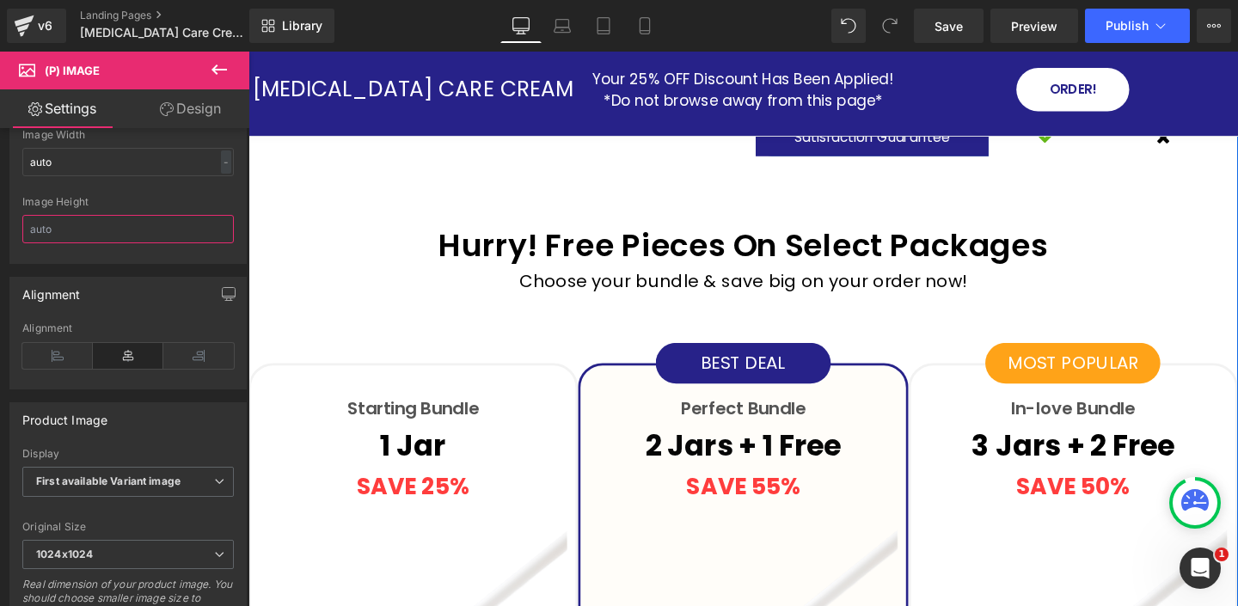
scroll to position [4527, 0]
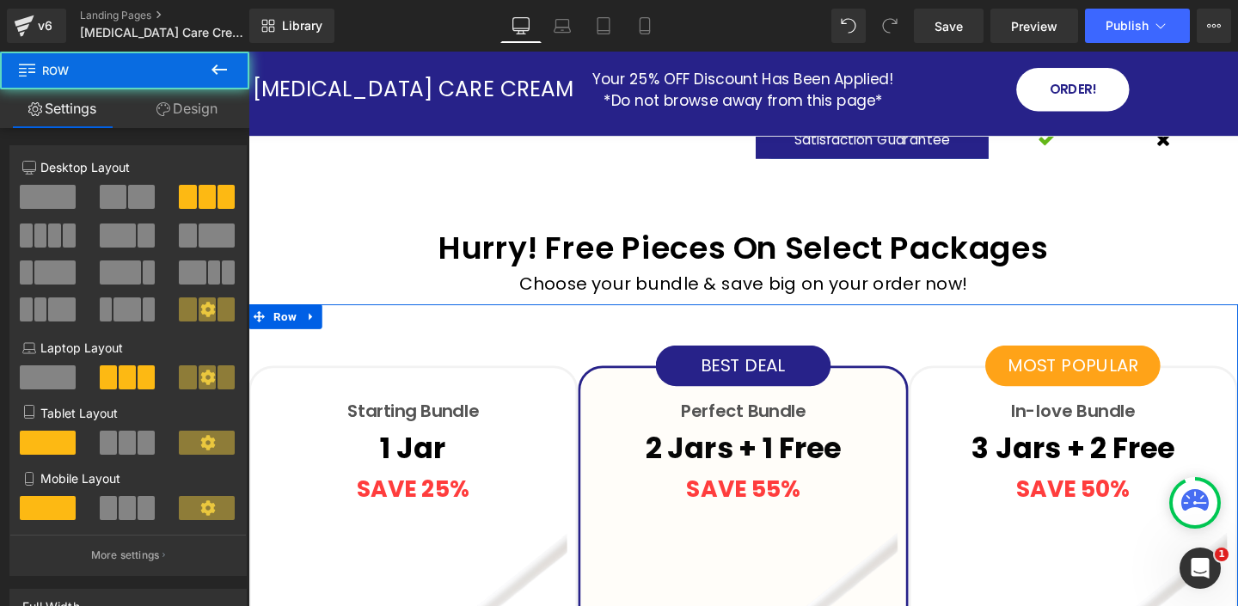
click at [183, 110] on link "Design" at bounding box center [187, 108] width 125 height 39
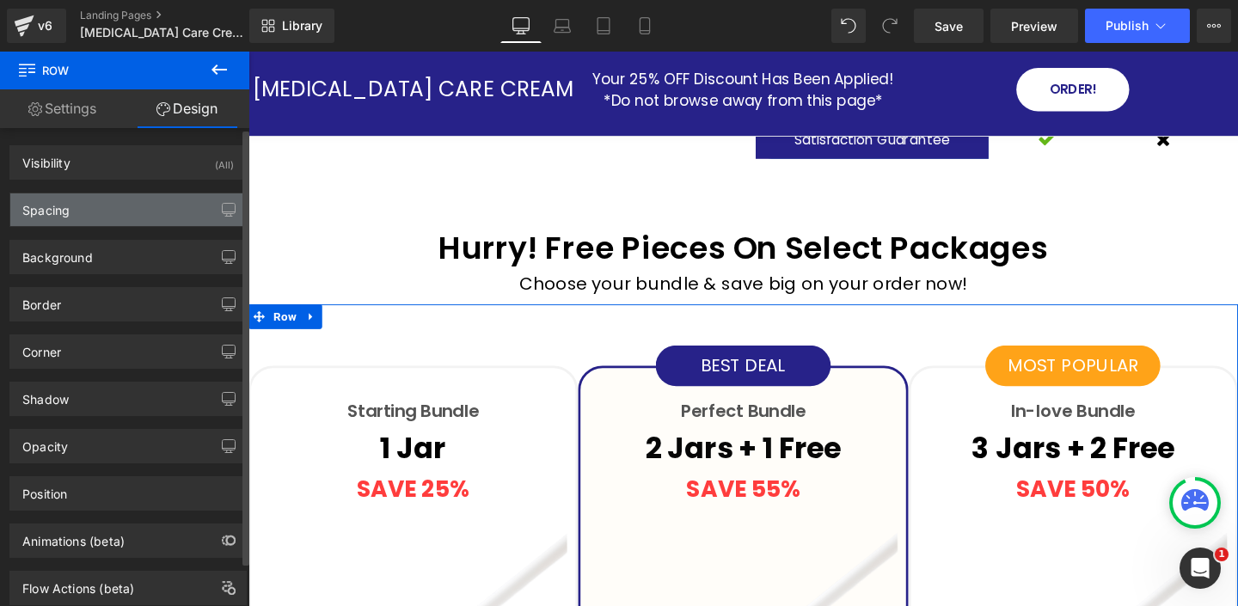
click at [78, 211] on div "Spacing" at bounding box center [127, 209] width 235 height 33
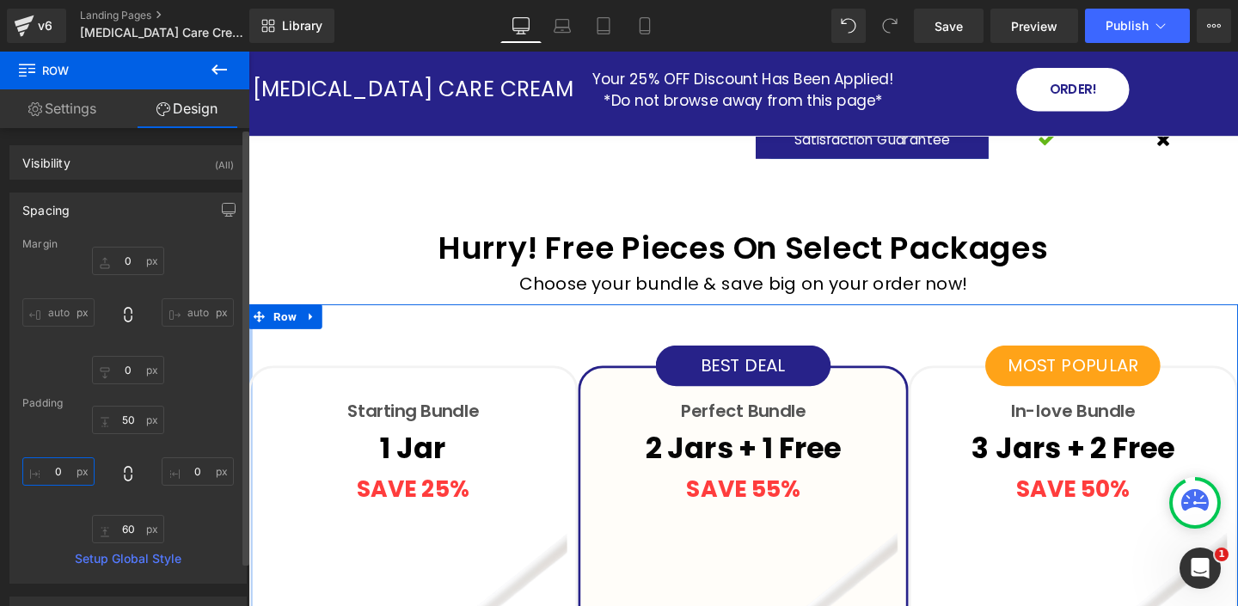
click at [70, 468] on input "0" at bounding box center [58, 471] width 72 height 28
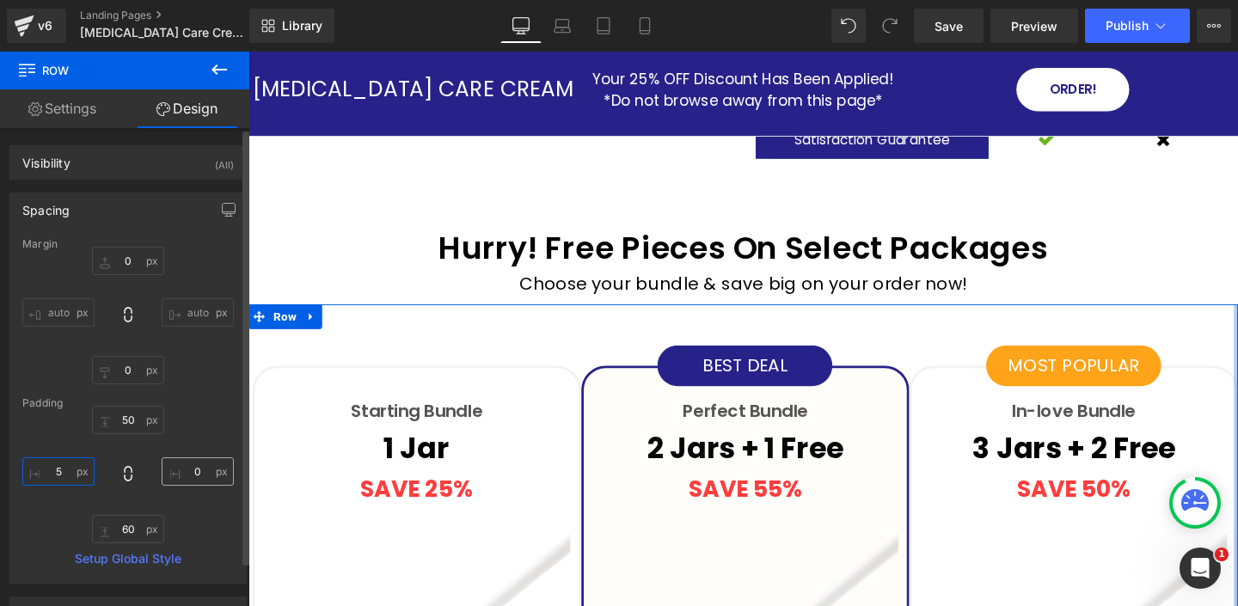
type input "5"
click at [206, 476] on input "0" at bounding box center [198, 471] width 72 height 28
type input "5"
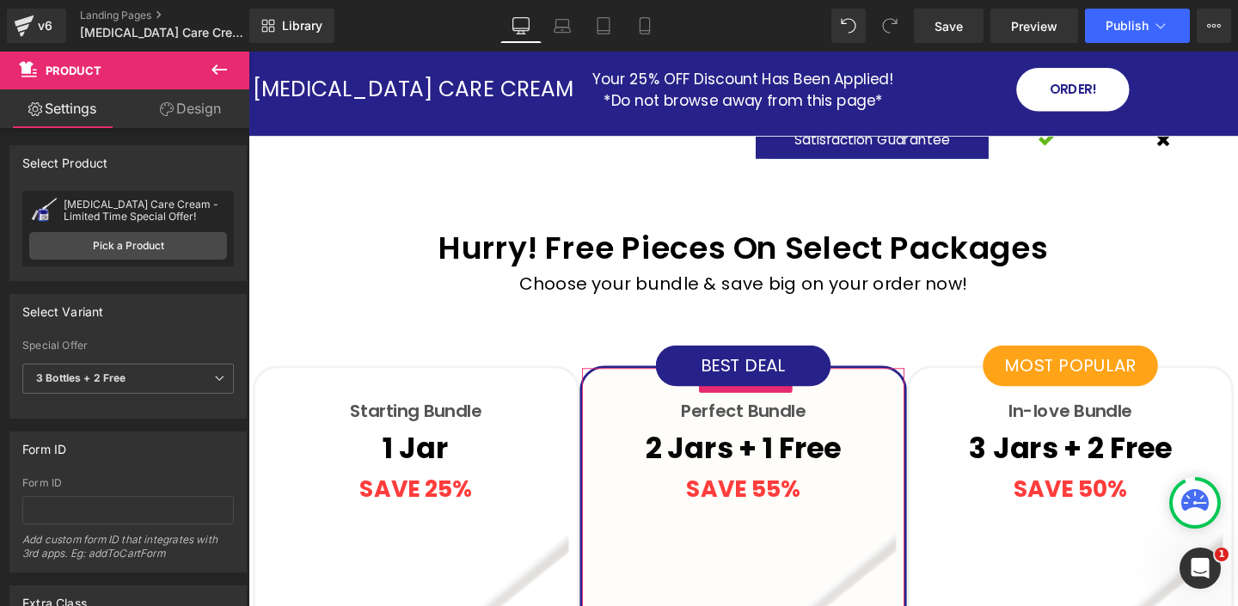
click at [200, 109] on link "Design" at bounding box center [190, 108] width 125 height 39
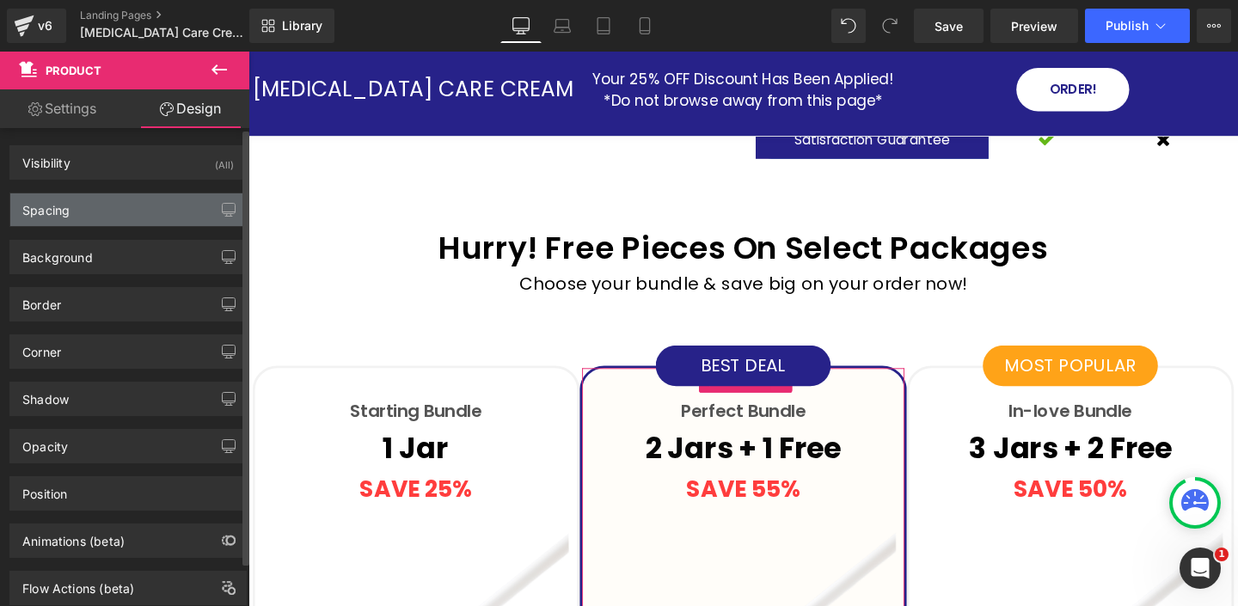
click at [95, 206] on div "Spacing" at bounding box center [127, 209] width 235 height 33
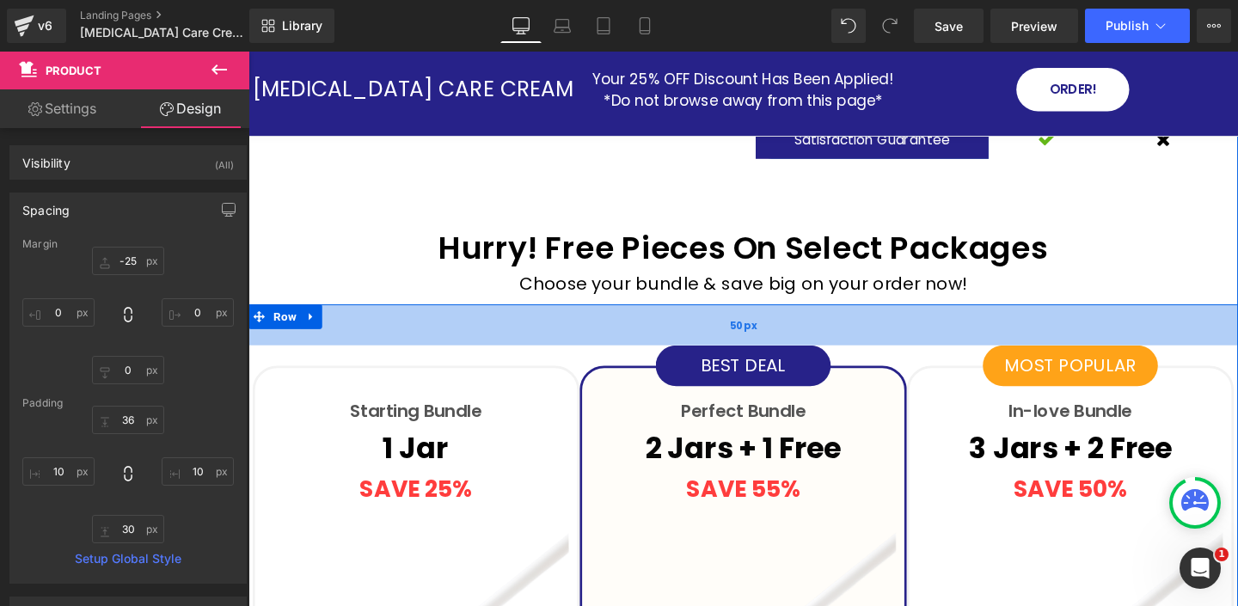
click at [568, 331] on div "50px" at bounding box center [768, 338] width 1040 height 43
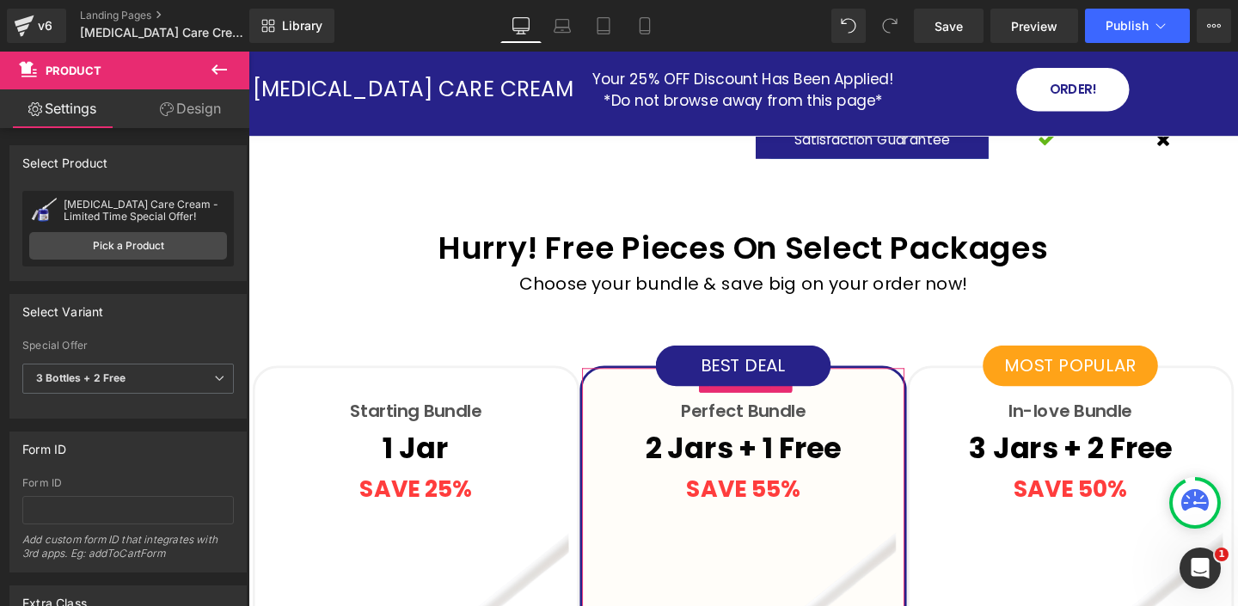
drag, startPoint x: 179, startPoint y: 110, endPoint x: 60, endPoint y: 259, distance: 190.2
click at [179, 110] on link "Design" at bounding box center [190, 108] width 125 height 39
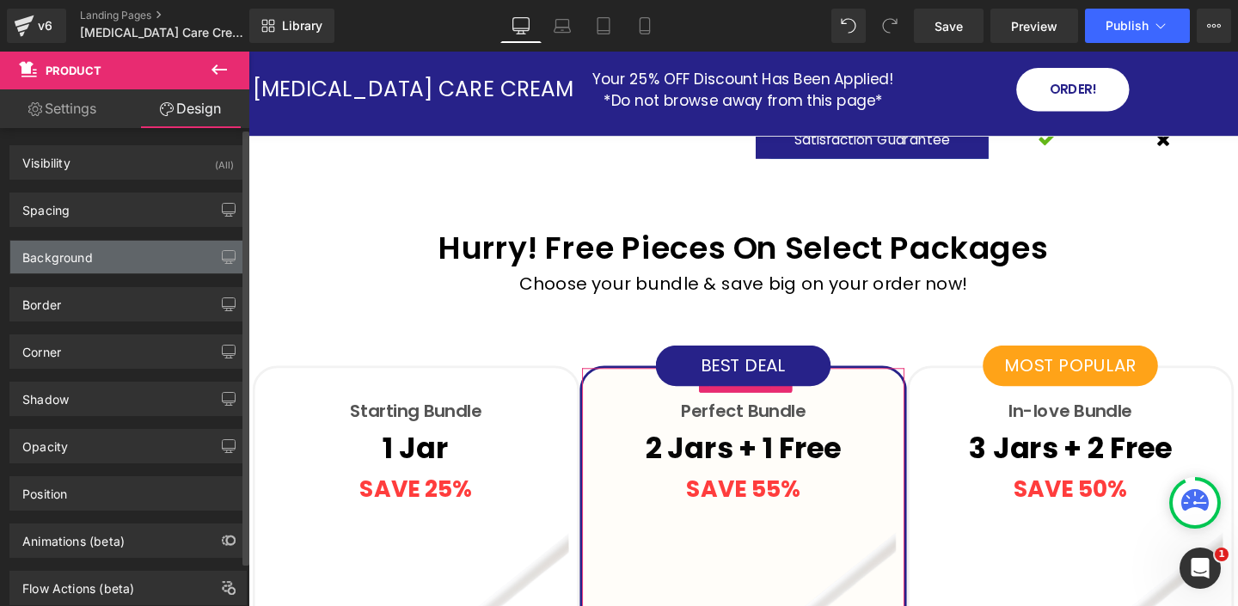
type input "-25"
type input "0"
type input "36"
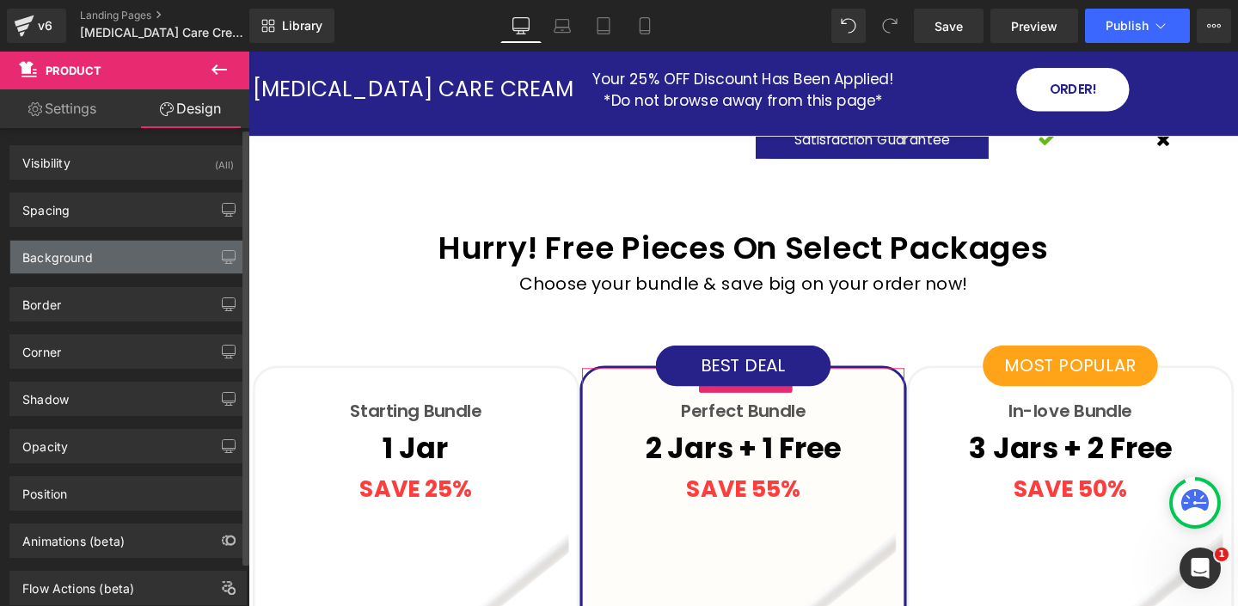
type input "10"
type input "30"
type input "10"
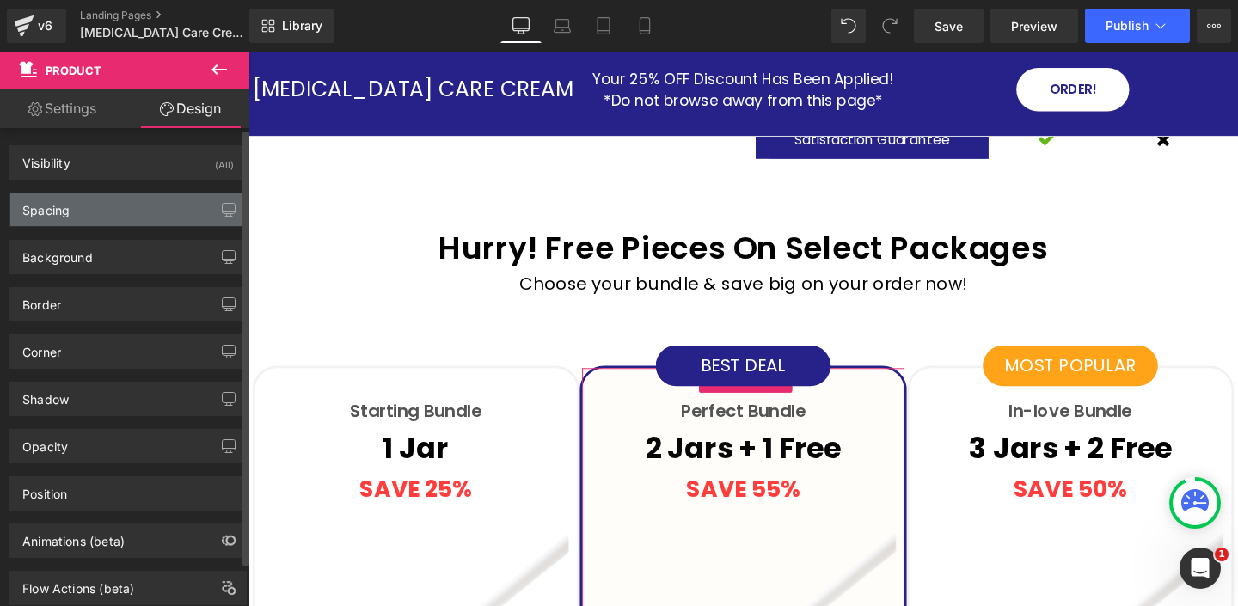
click at [57, 209] on div "Spacing" at bounding box center [45, 205] width 47 height 24
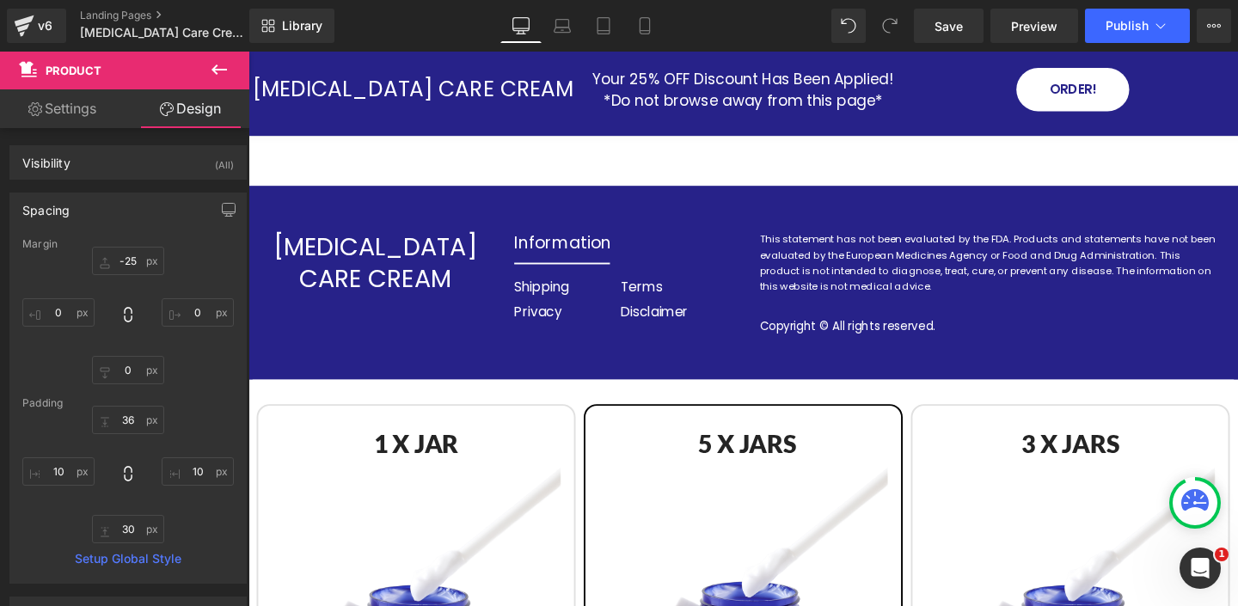
scroll to position [6849, 0]
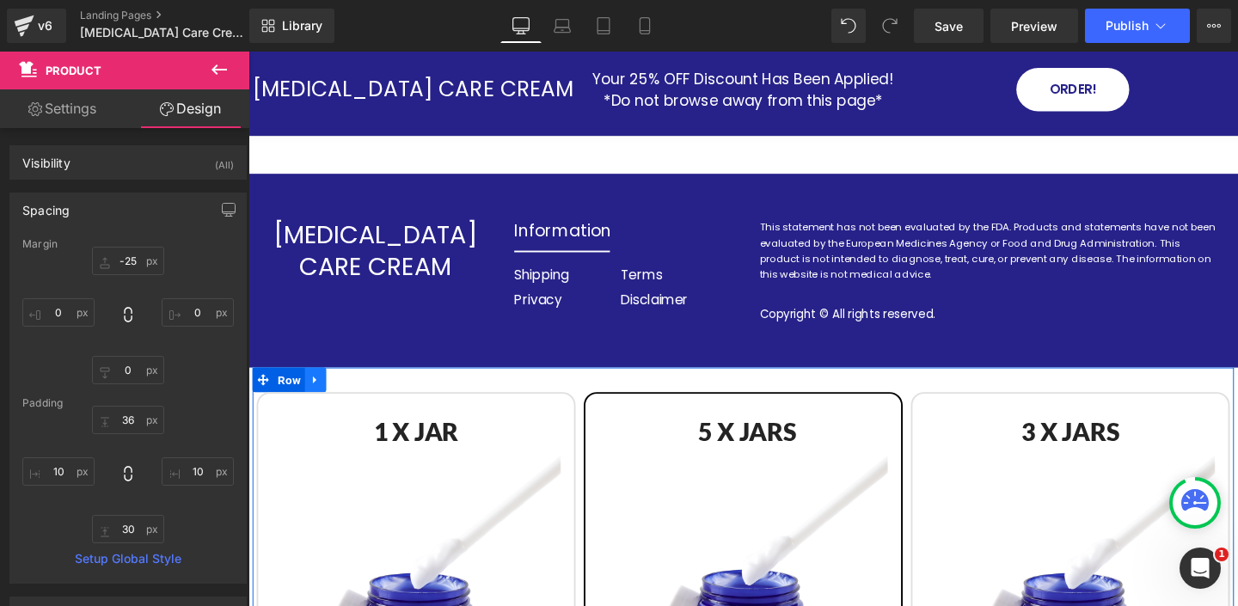
click at [322, 390] on icon at bounding box center [319, 396] width 12 height 13
click at [366, 390] on icon at bounding box center [364, 396] width 12 height 12
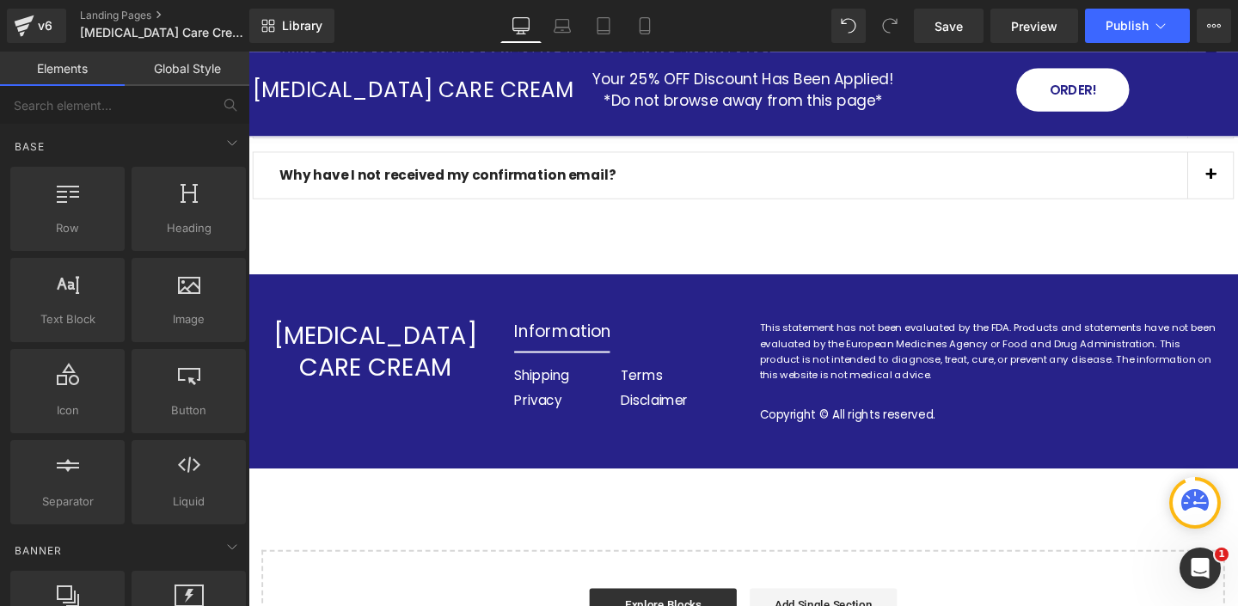
scroll to position [6828, 0]
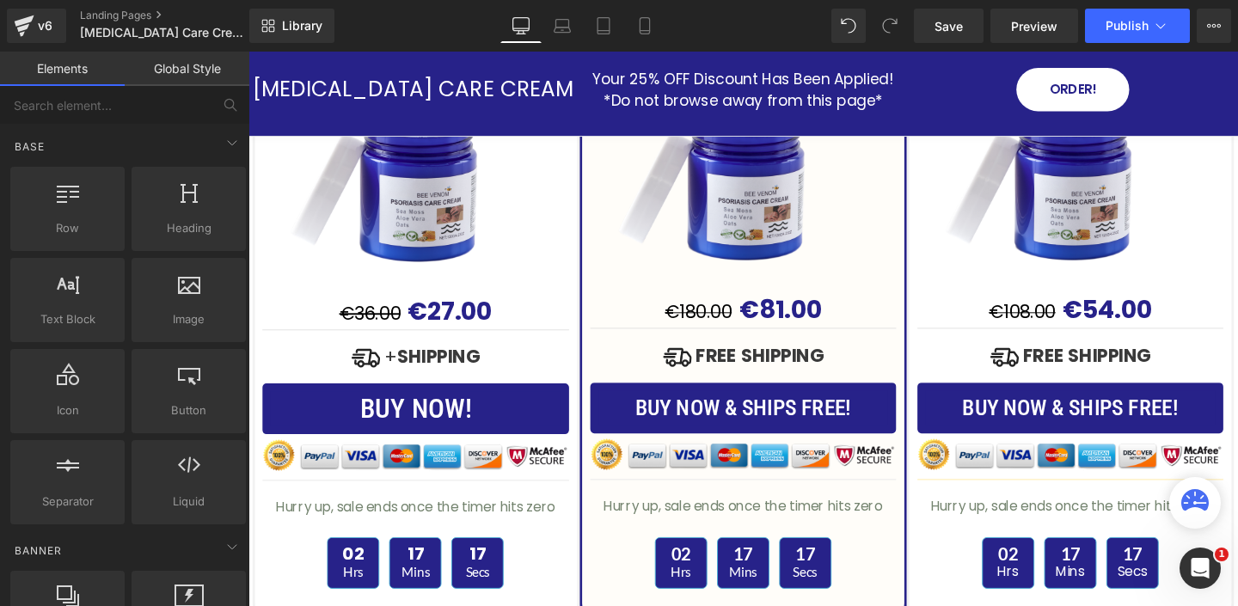
scroll to position [5094, 0]
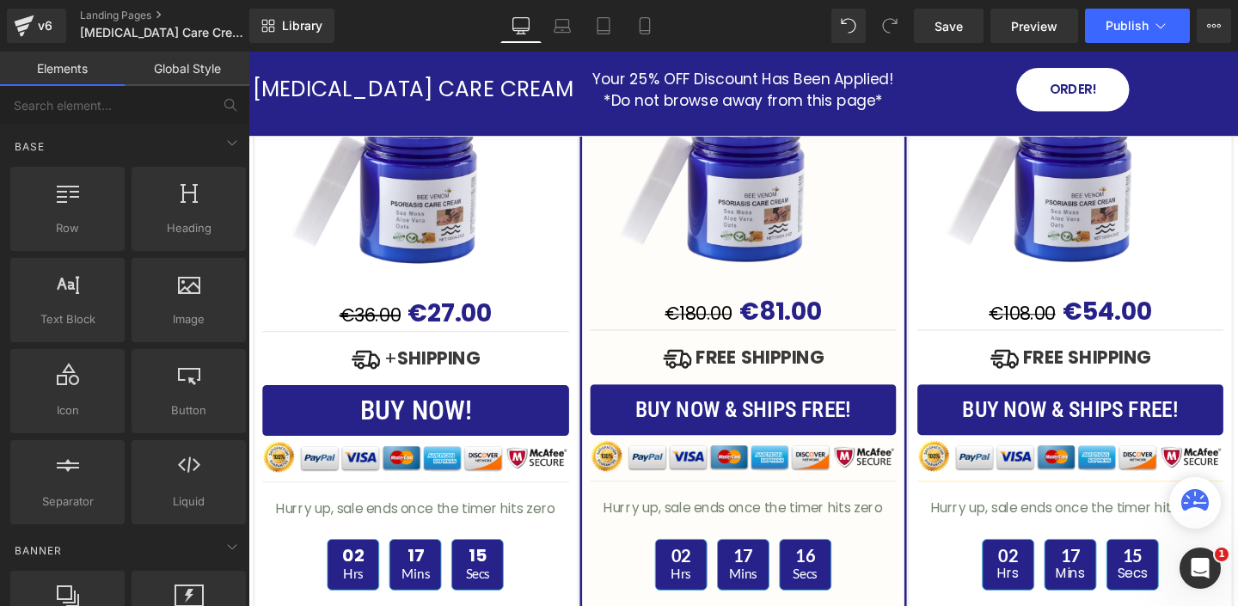
drag, startPoint x: 561, startPoint y: 29, endPoint x: 558, endPoint y: 43, distance: 14.2
click at [561, 29] on icon at bounding box center [561, 25] width 17 height 17
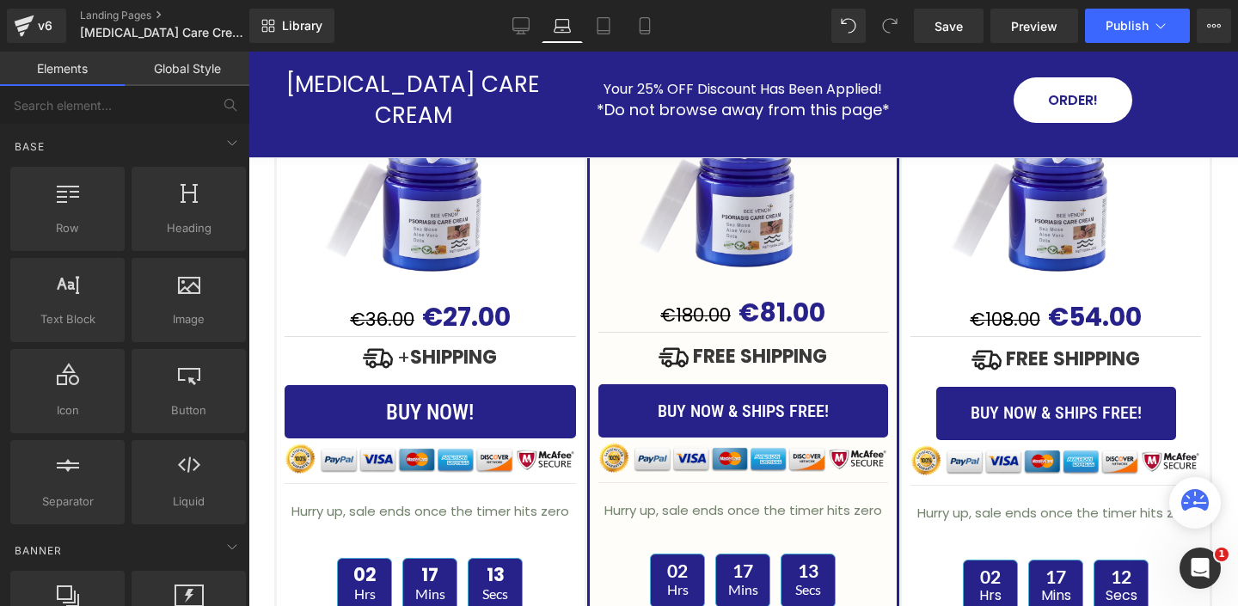
scroll to position [5048, 0]
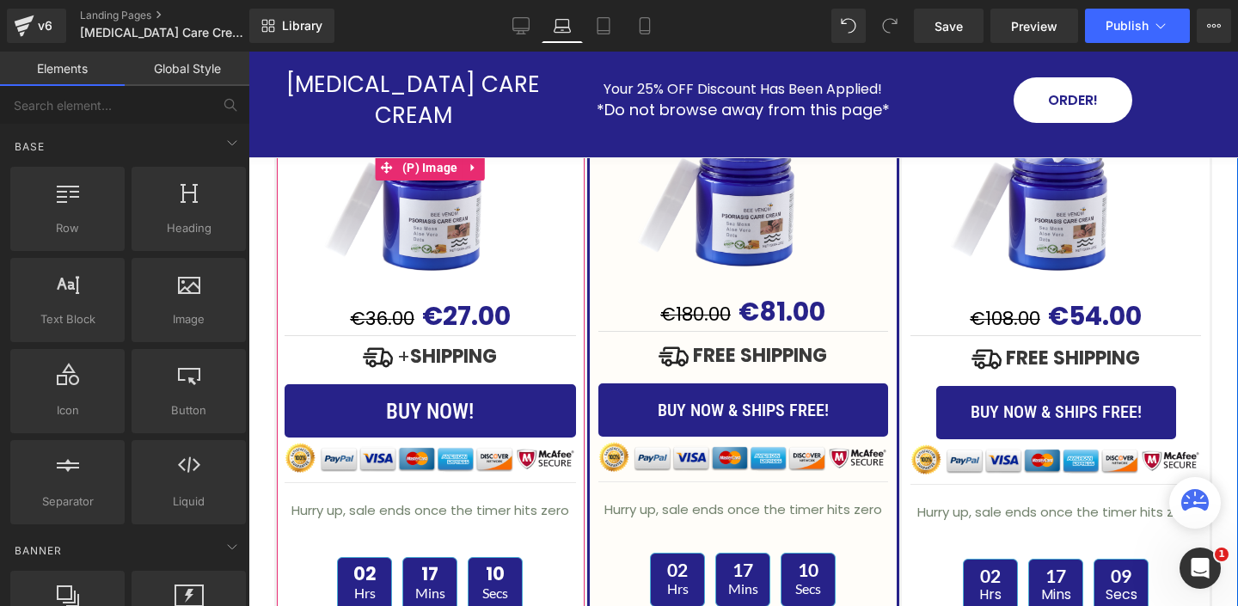
click at [429, 212] on img at bounding box center [430, 168] width 258 height 258
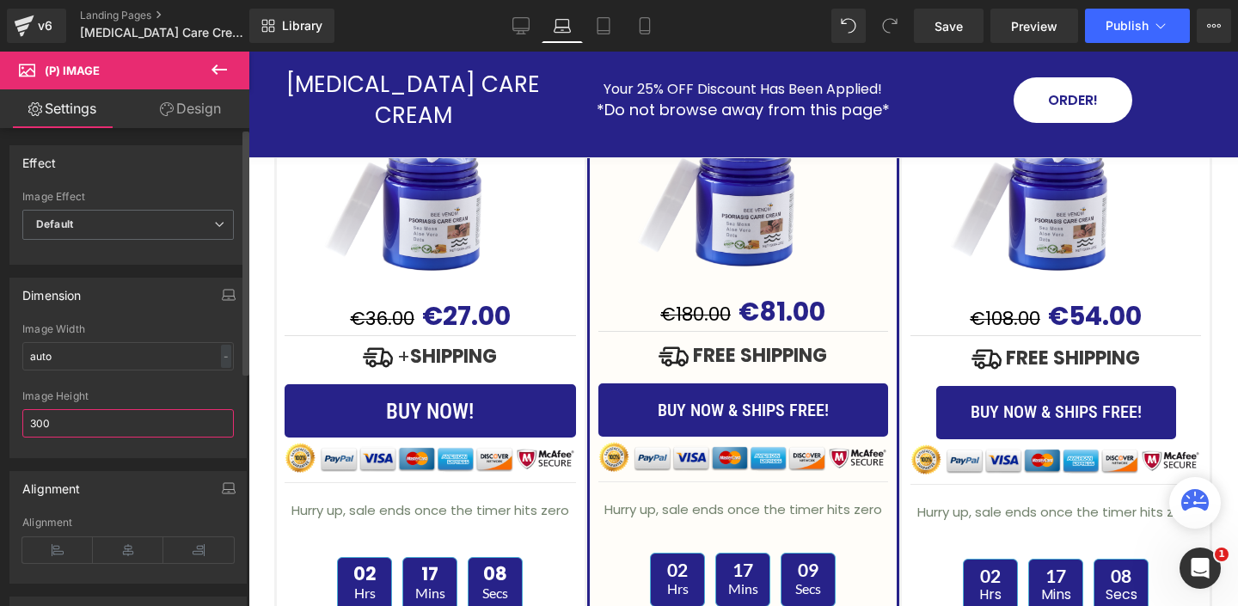
drag, startPoint x: 87, startPoint y: 421, endPoint x: 5, endPoint y: 402, distance: 83.8
click at [16, 408] on div "auto Image Width auto - % px 300px Image Height 300" at bounding box center [127, 390] width 235 height 134
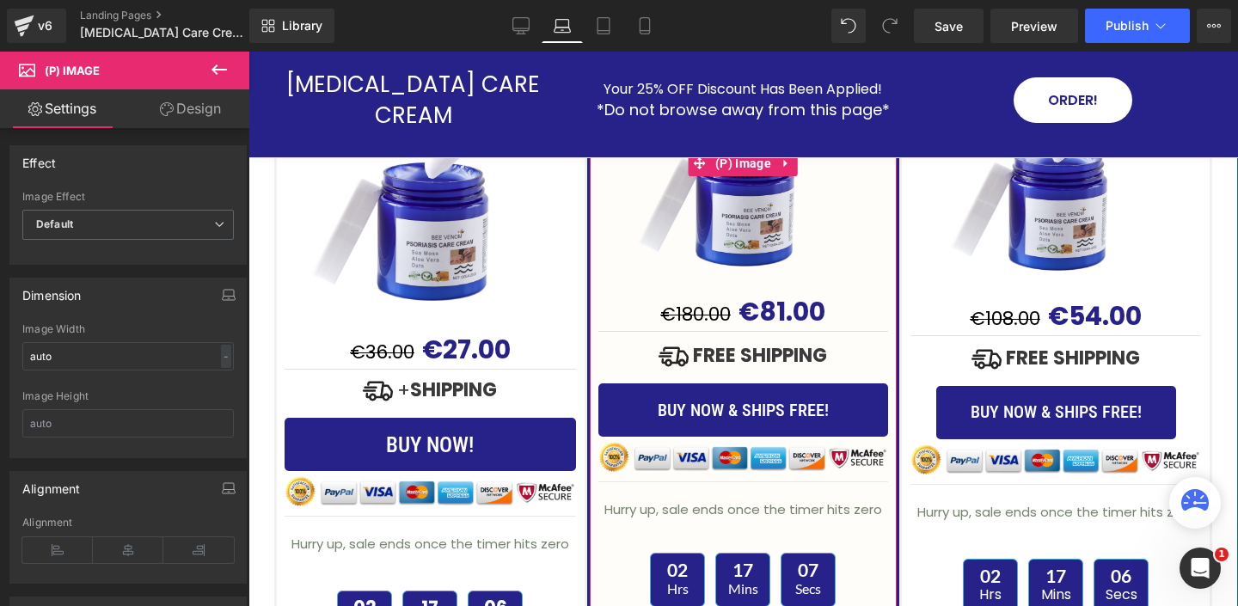
click at [731, 210] on img at bounding box center [743, 163] width 258 height 258
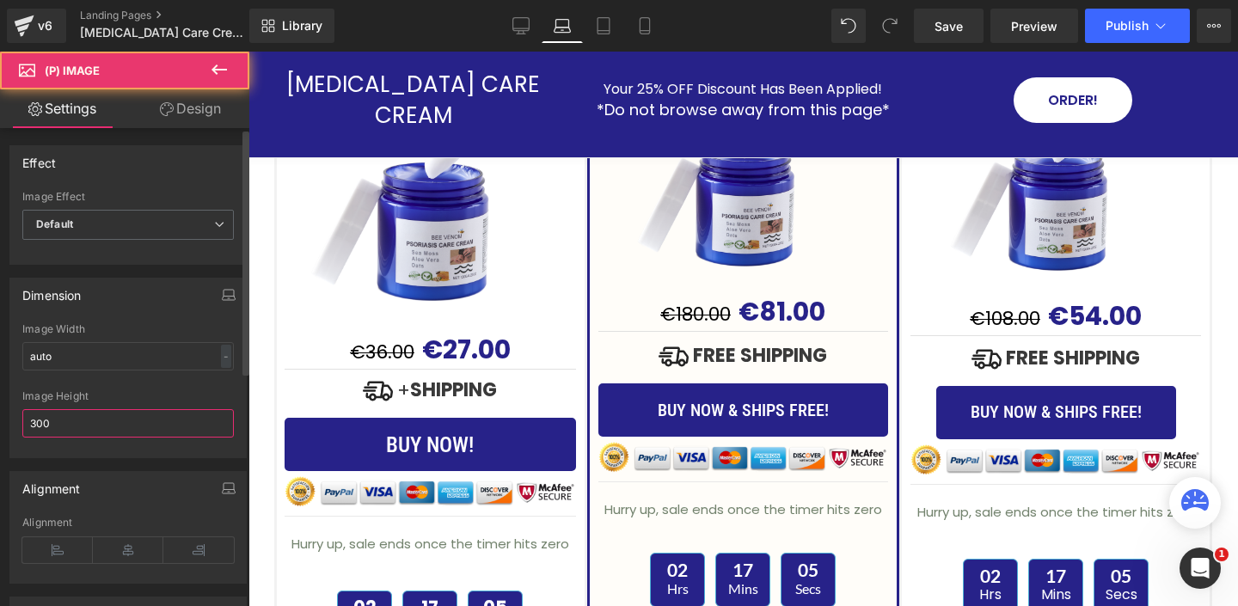
drag, startPoint x: 135, startPoint y: 419, endPoint x: 30, endPoint y: 380, distance: 112.1
click at [42, 386] on div "auto Image Width auto - % px 300px Image Height 300" at bounding box center [127, 390] width 235 height 134
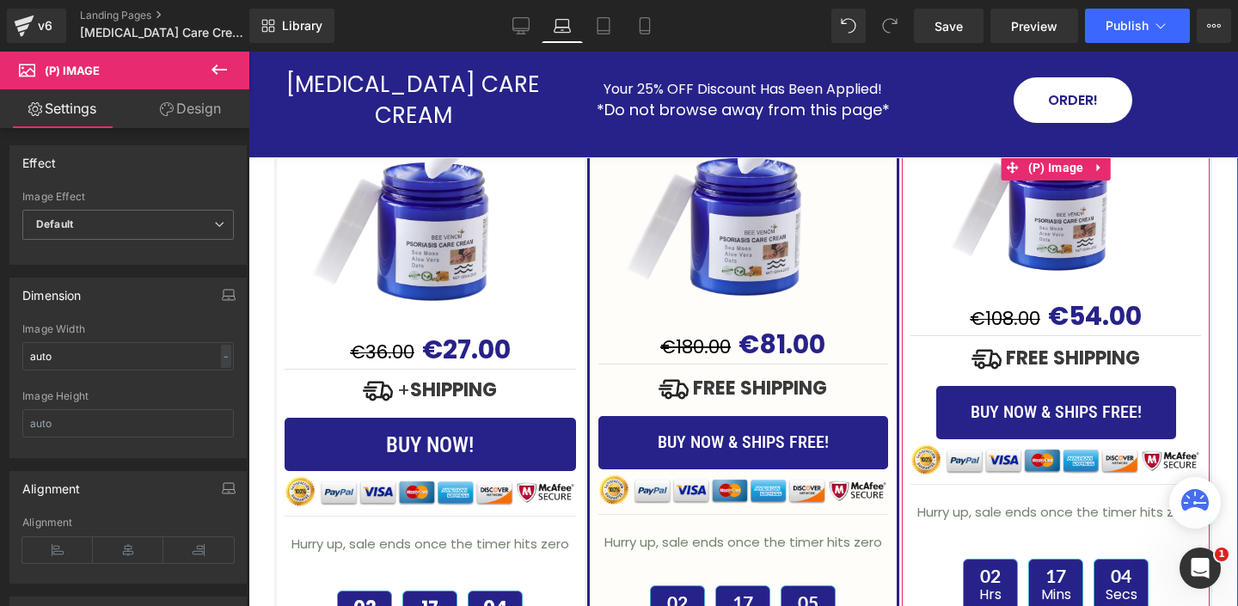
click at [1012, 242] on img at bounding box center [1055, 168] width 258 height 258
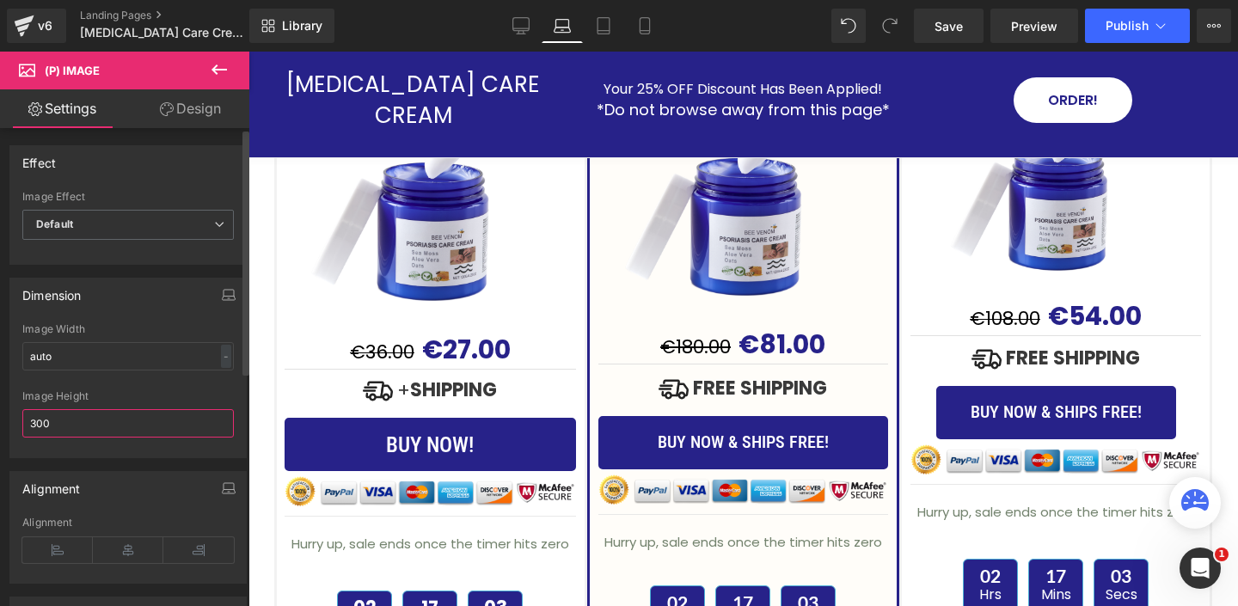
drag, startPoint x: 185, startPoint y: 416, endPoint x: 68, endPoint y: 382, distance: 121.6
click at [89, 393] on div "Image Height 300" at bounding box center [127, 423] width 211 height 67
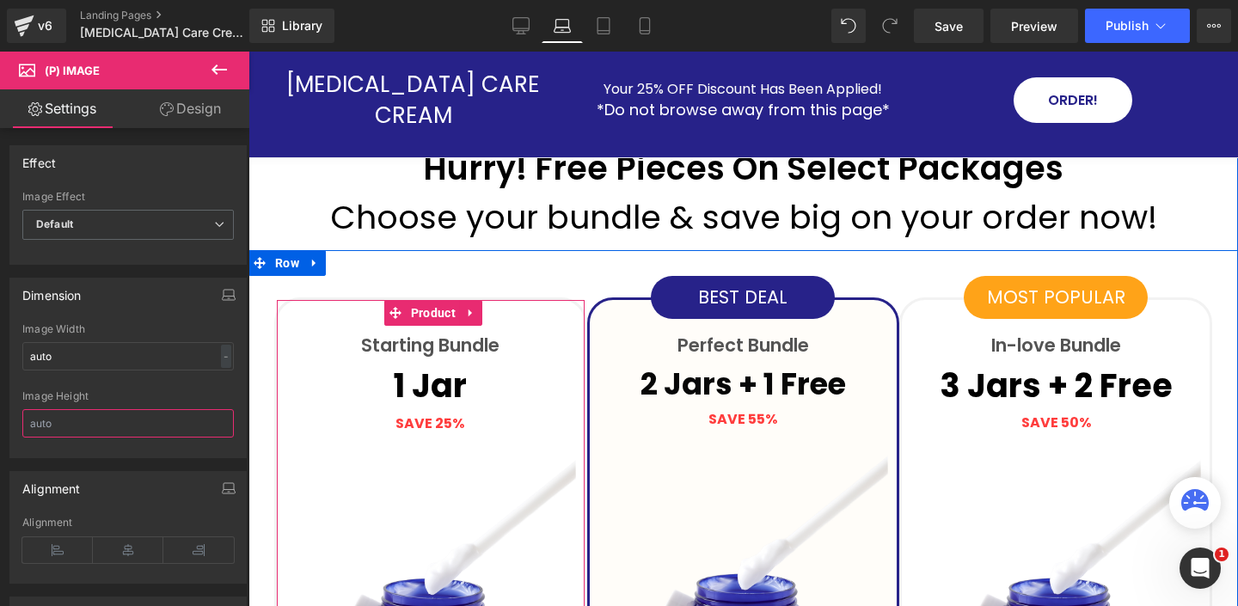
scroll to position [4634, 0]
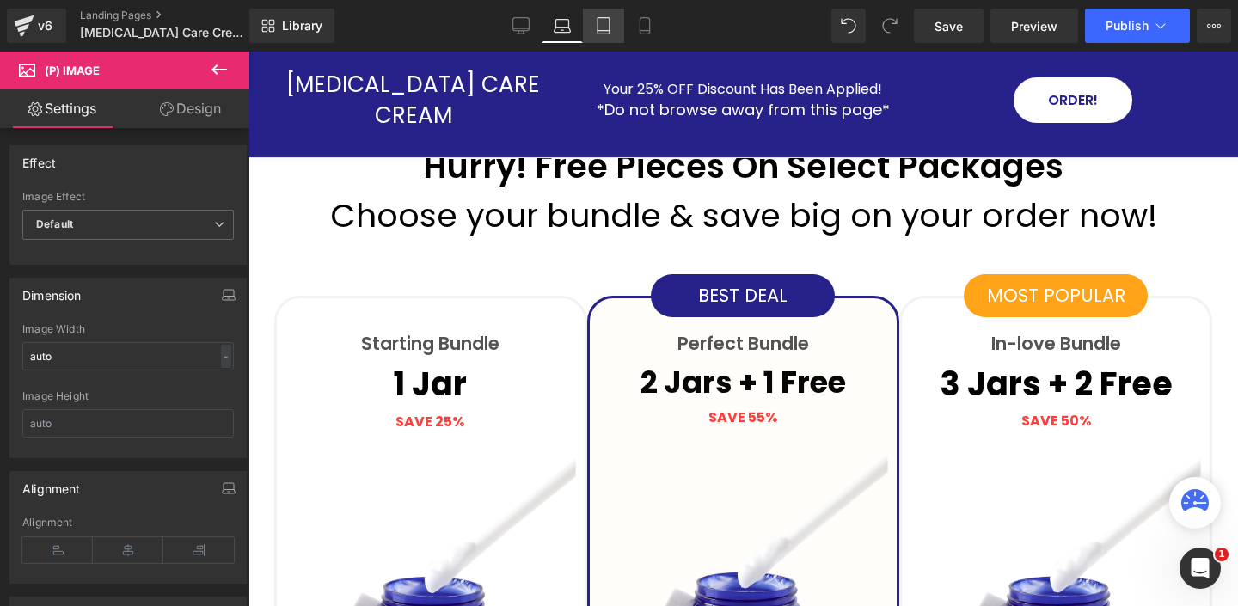
click at [603, 28] on icon at bounding box center [603, 25] width 17 height 17
type input "300"
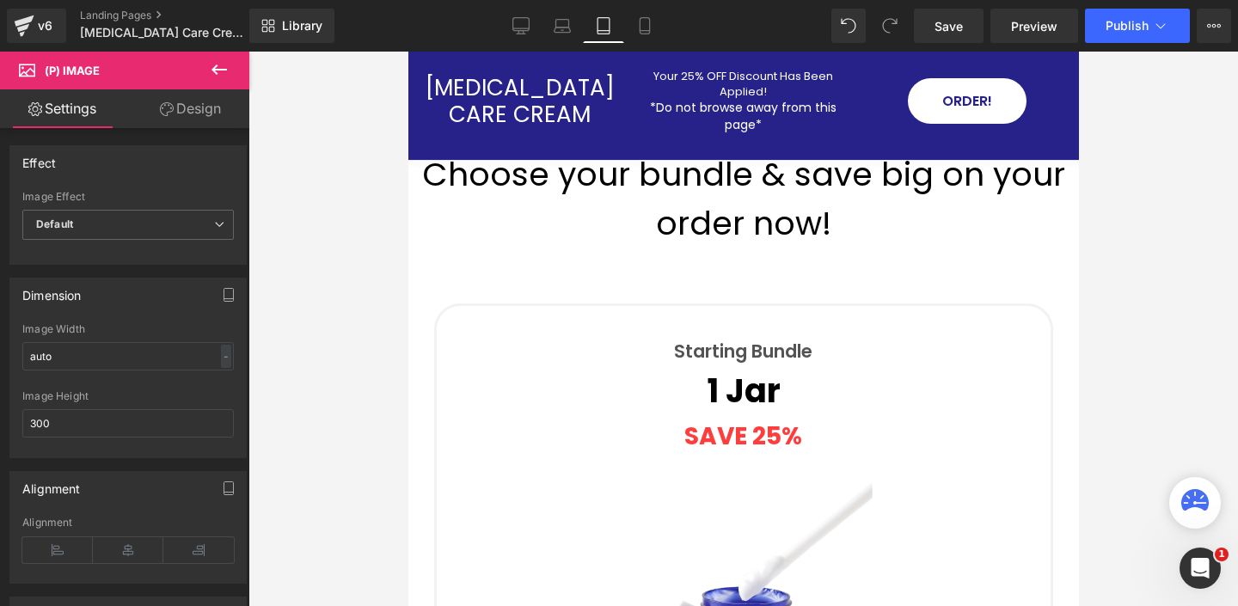
scroll to position [5694, 0]
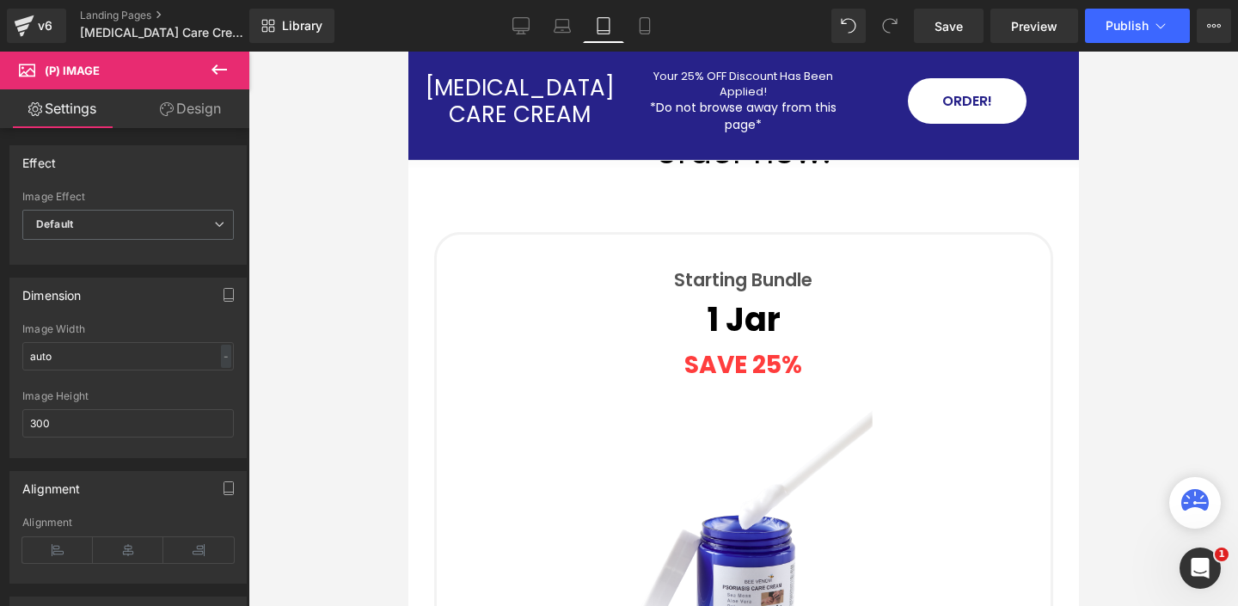
click at [723, 406] on img at bounding box center [743, 535] width 258 height 258
drag, startPoint x: 91, startPoint y: 419, endPoint x: 6, endPoint y: 405, distance: 86.3
click at [9, 406] on div "Dimension auto Image Width auto - % px 300px Image Height 300" at bounding box center [127, 368] width 237 height 180
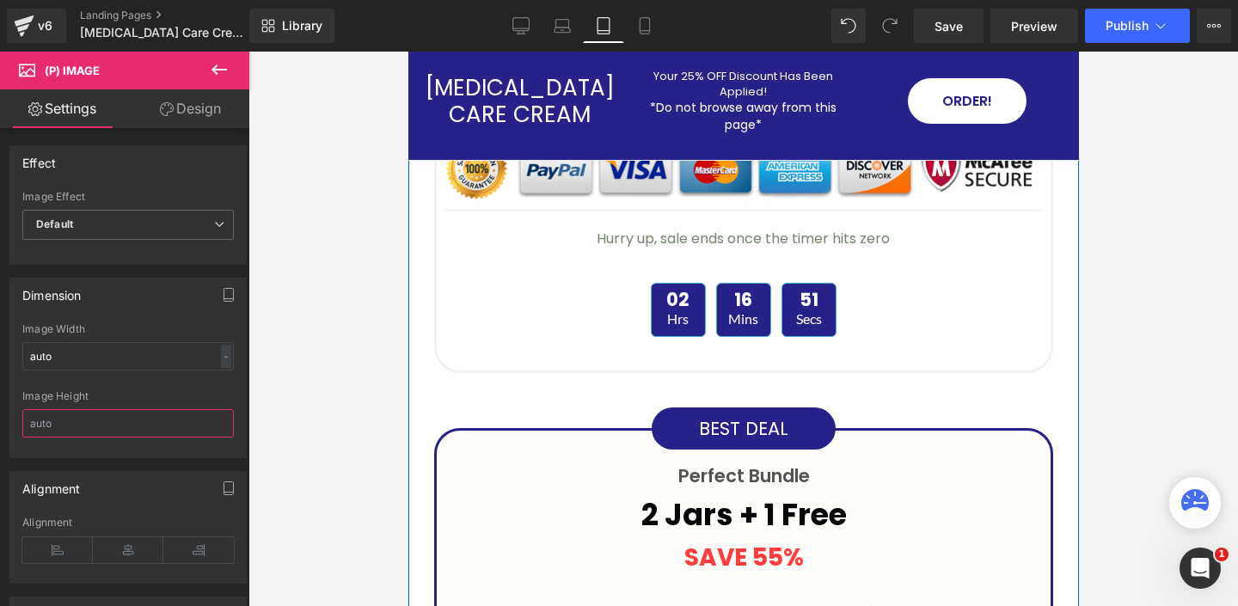
scroll to position [6975, 0]
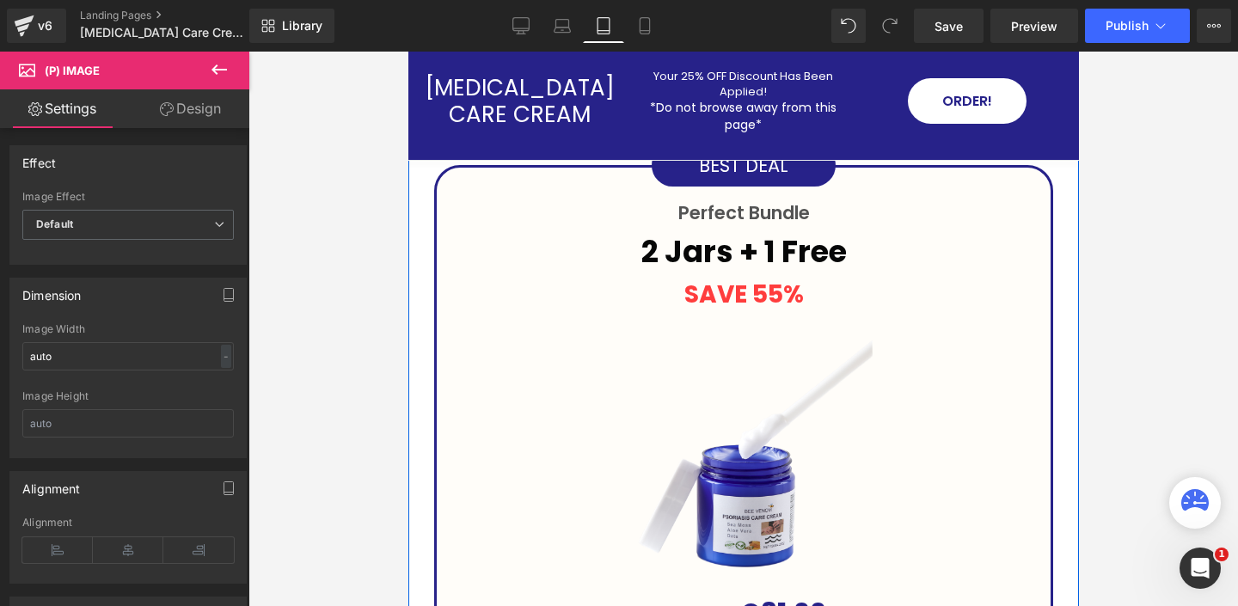
click at [755, 335] on img at bounding box center [743, 464] width 258 height 258
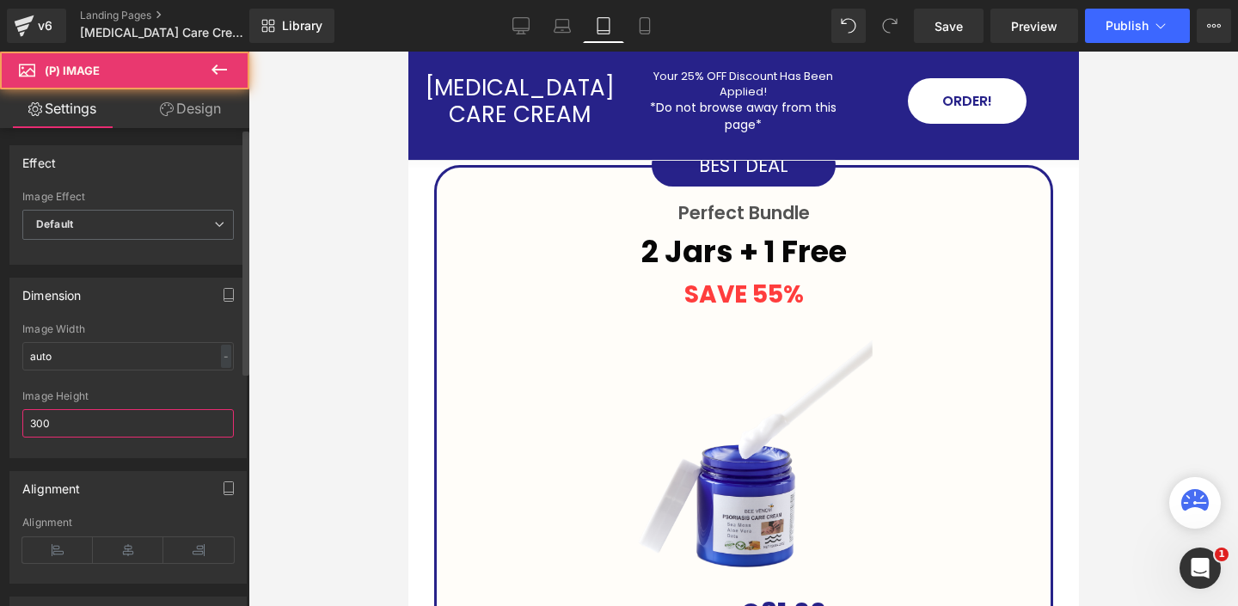
drag, startPoint x: 104, startPoint y: 408, endPoint x: 71, endPoint y: 391, distance: 36.9
click at [89, 401] on div "Image Height 300" at bounding box center [127, 423] width 211 height 67
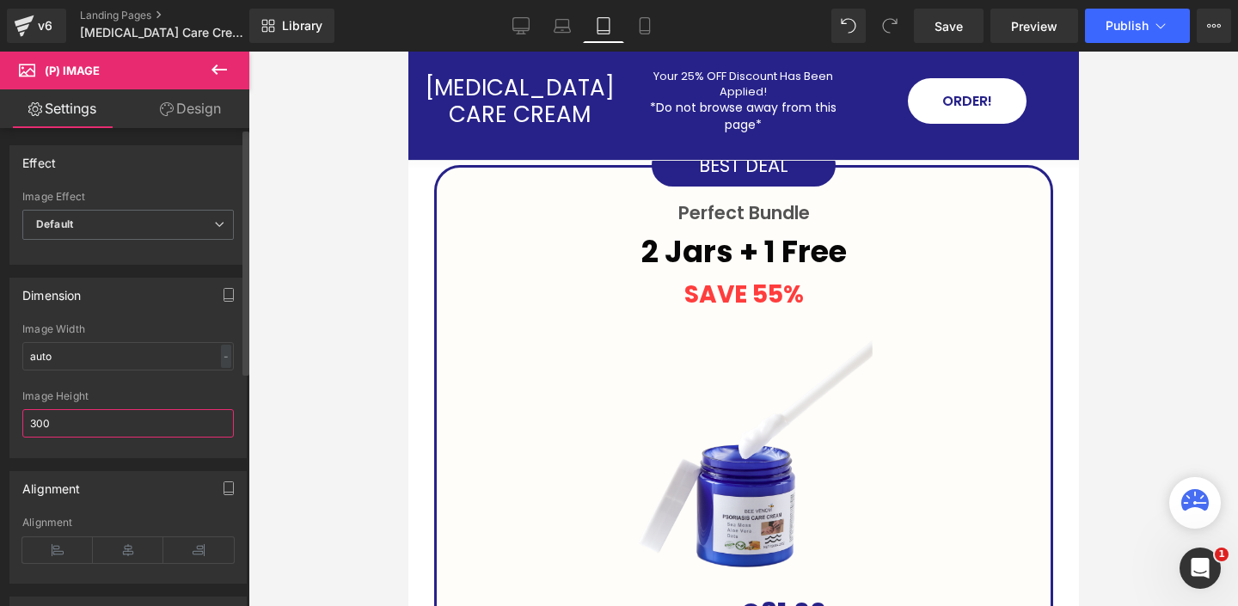
drag, startPoint x: 93, startPoint y: 416, endPoint x: 21, endPoint y: 380, distance: 79.9
click at [40, 393] on div "Image Height 300" at bounding box center [127, 423] width 211 height 67
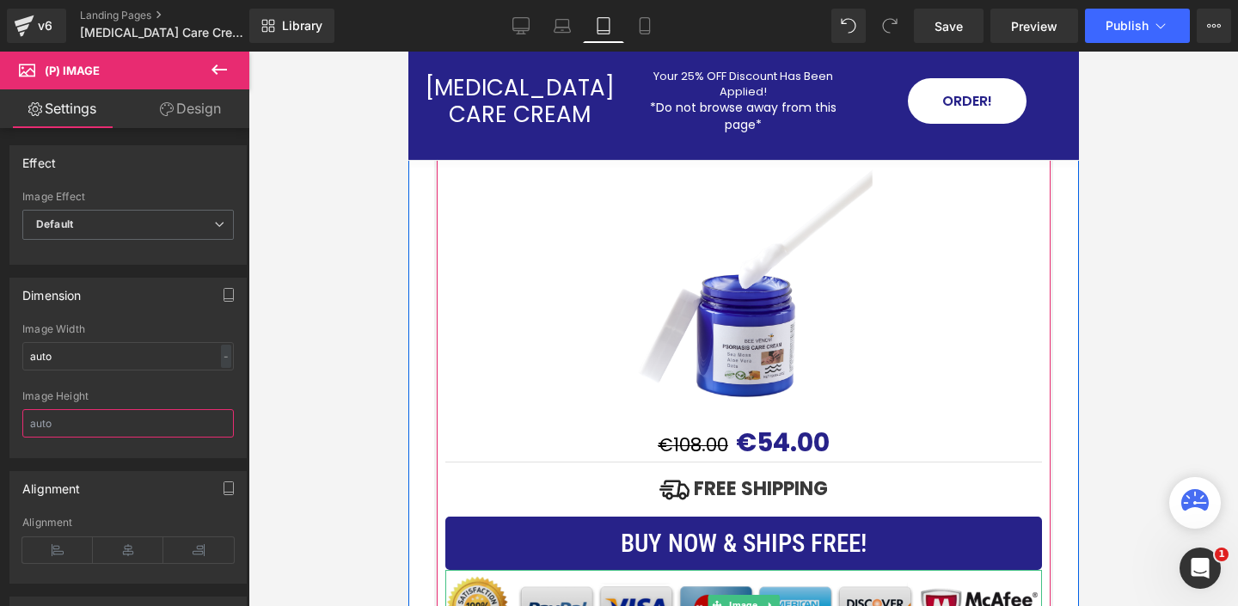
scroll to position [8140, 0]
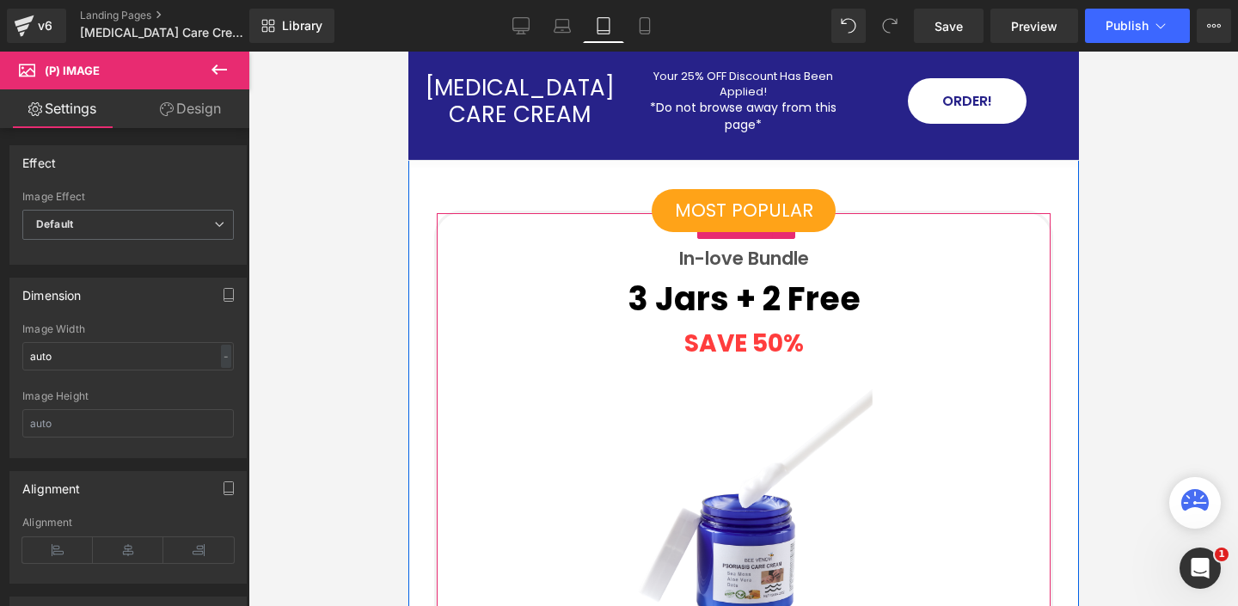
click at [735, 384] on img at bounding box center [743, 513] width 258 height 258
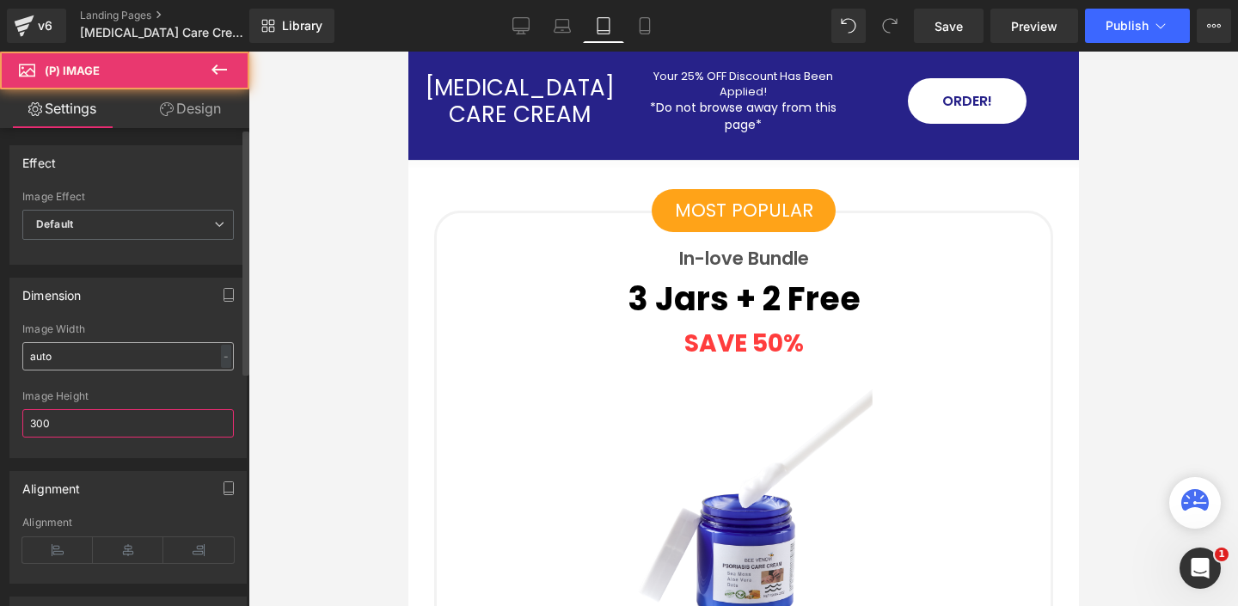
drag, startPoint x: 127, startPoint y: 412, endPoint x: 47, endPoint y: 360, distance: 95.1
click at [54, 369] on div "auto Image Width auto - % px 300px Image Height 300" at bounding box center [127, 390] width 235 height 134
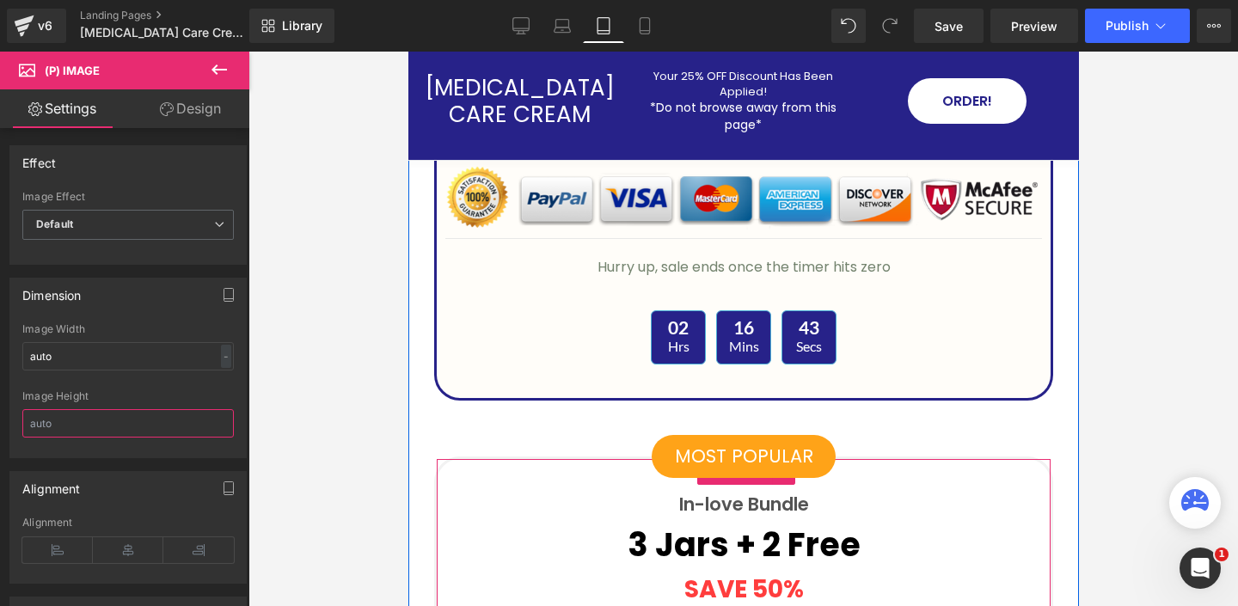
scroll to position [7879, 0]
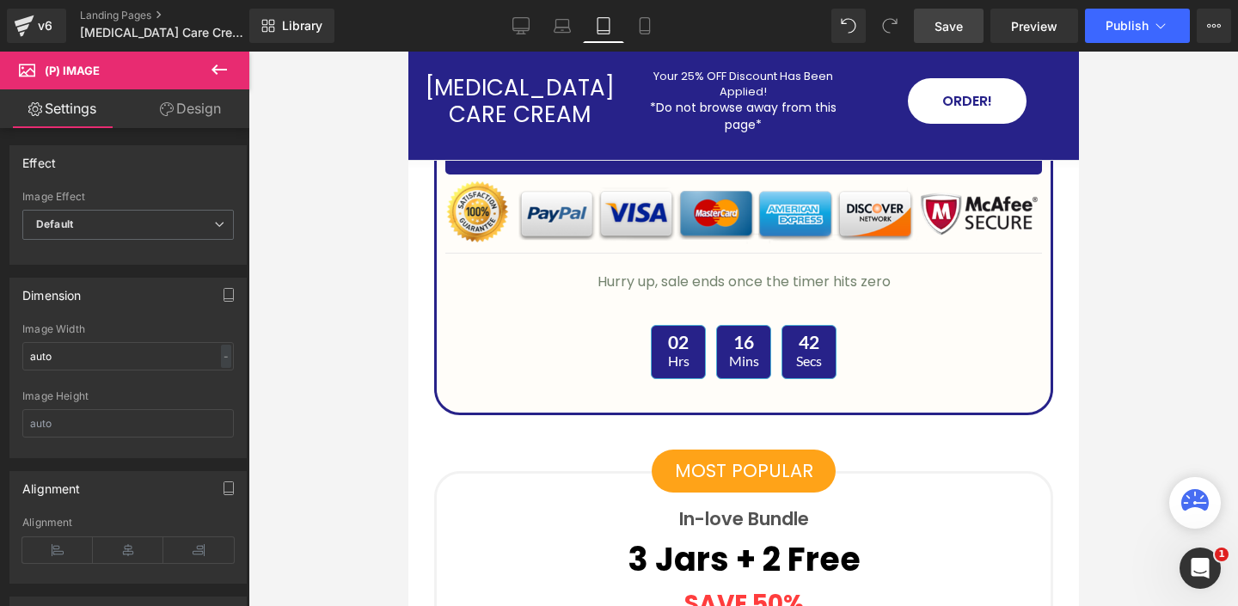
click at [958, 17] on span "Save" at bounding box center [948, 26] width 28 height 18
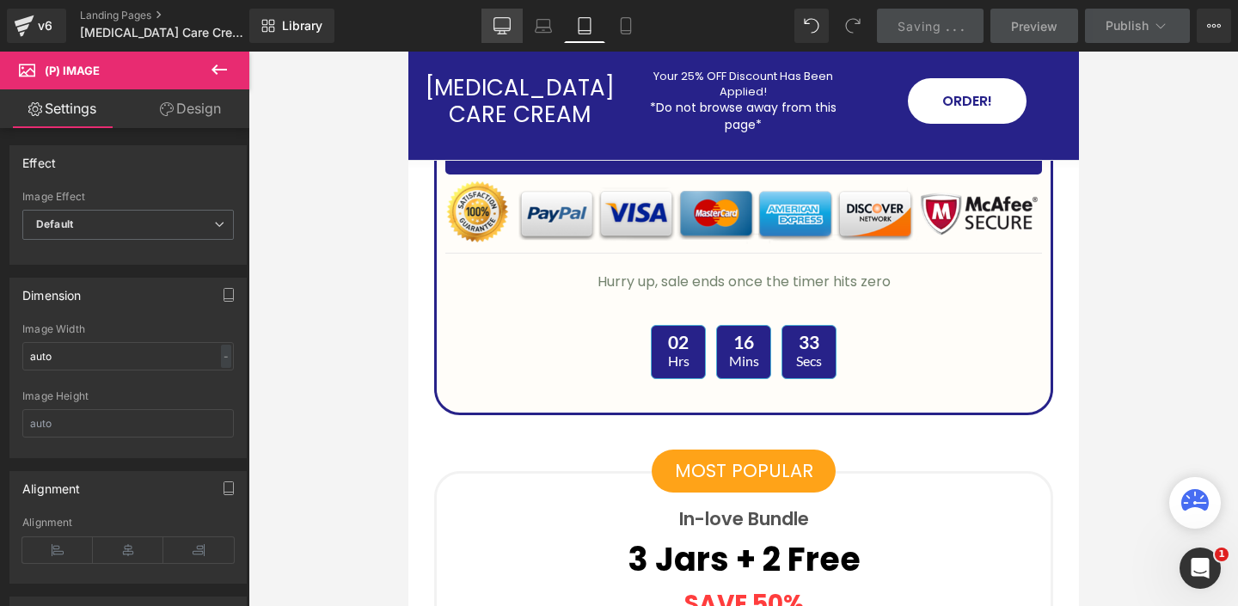
click at [503, 41] on link "Desktop" at bounding box center [501, 26] width 41 height 34
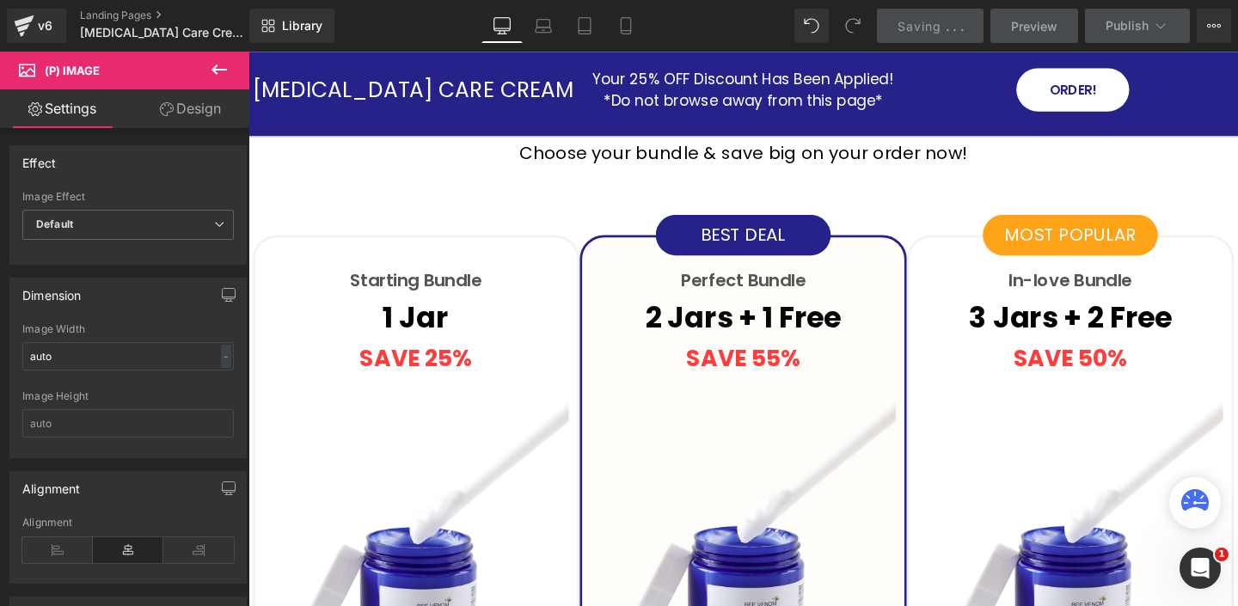
scroll to position [4644, 0]
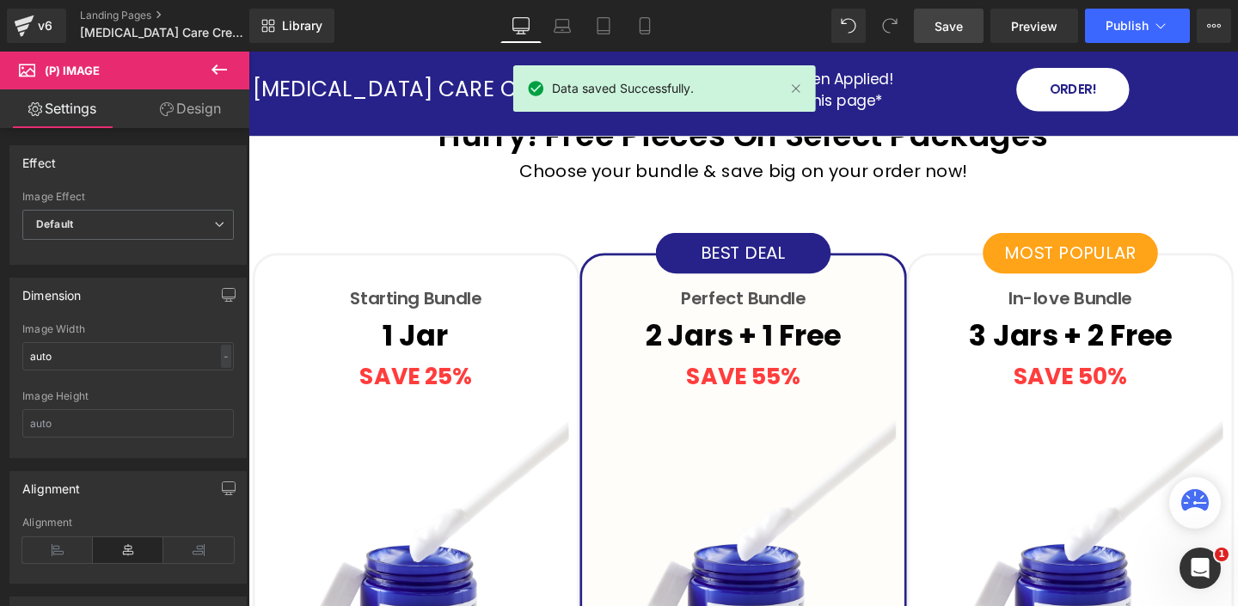
click at [951, 27] on span "Save" at bounding box center [948, 26] width 28 height 18
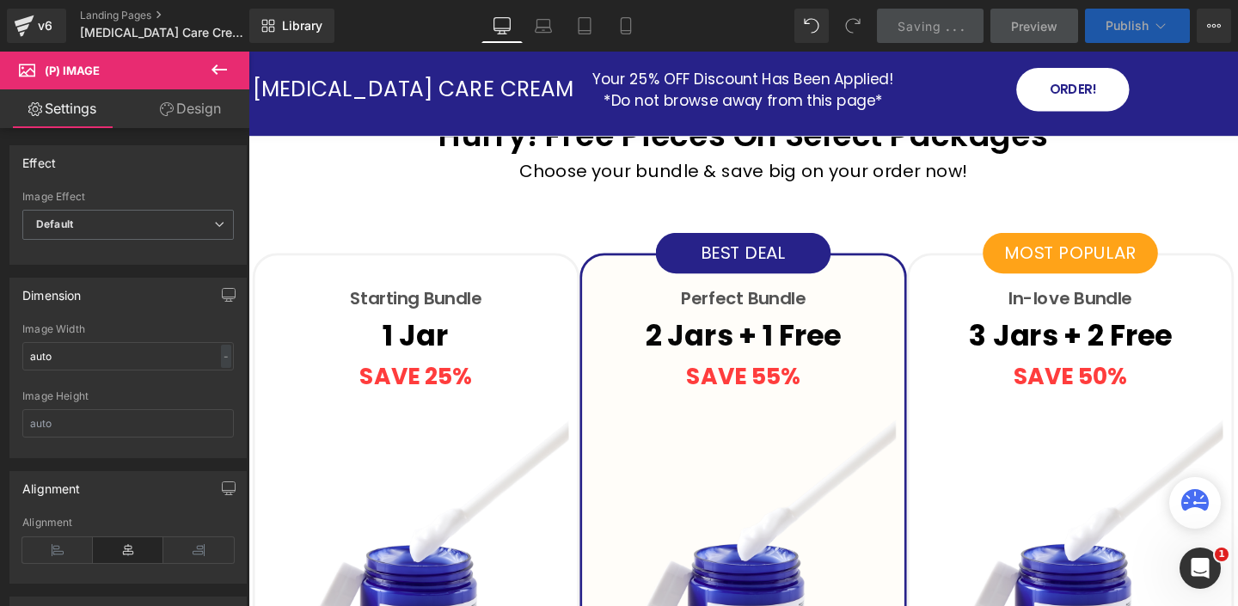
click at [1154, 15] on button "Publish" at bounding box center [1137, 26] width 105 height 34
click at [1154, 24] on icon at bounding box center [1160, 25] width 17 height 17
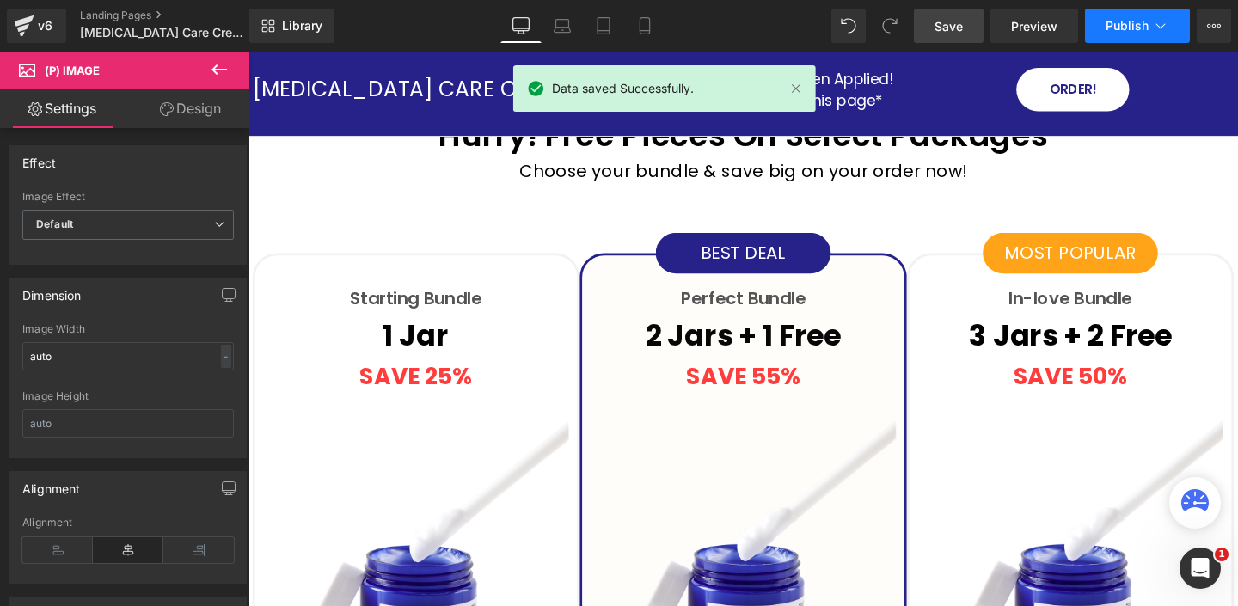
click at [1156, 24] on icon at bounding box center [1160, 25] width 9 height 5
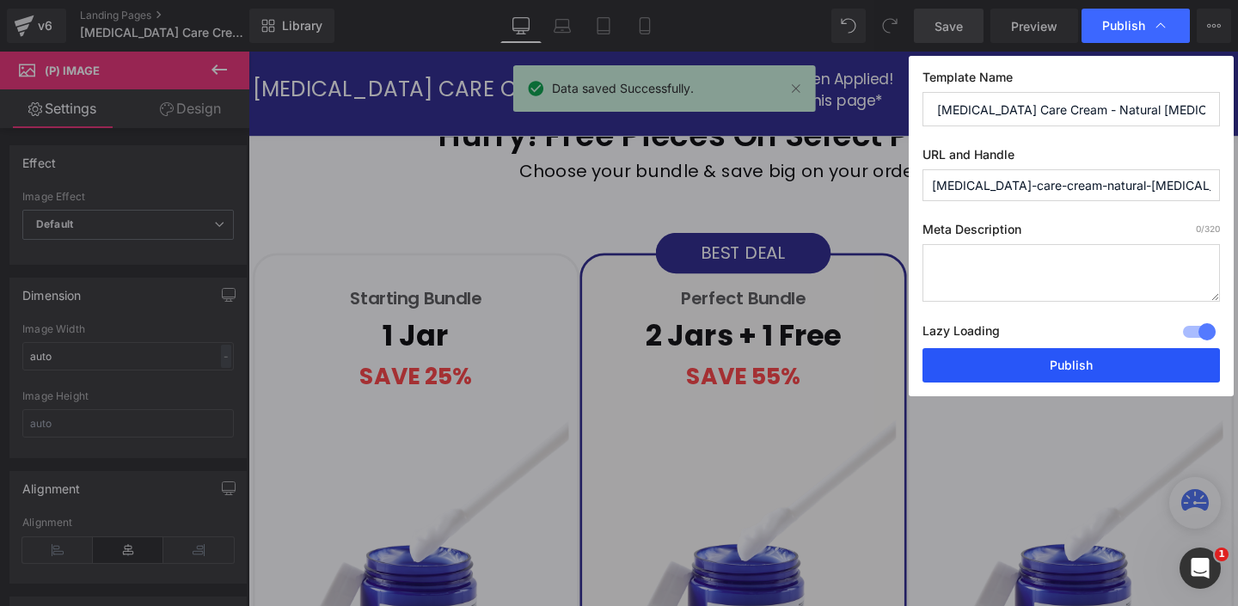
drag, startPoint x: 869, startPoint y: 333, endPoint x: 1074, endPoint y: 369, distance: 208.6
click at [1074, 369] on button "Publish" at bounding box center [1070, 365] width 297 height 34
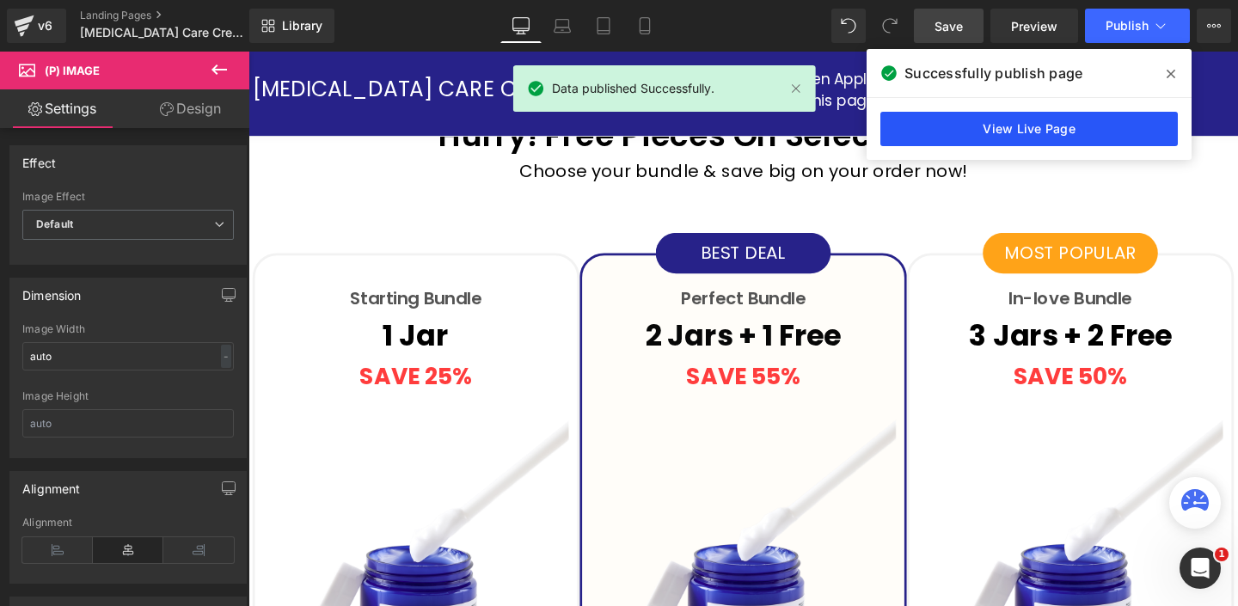
click at [1039, 125] on link "View Live Page" at bounding box center [1028, 129] width 297 height 34
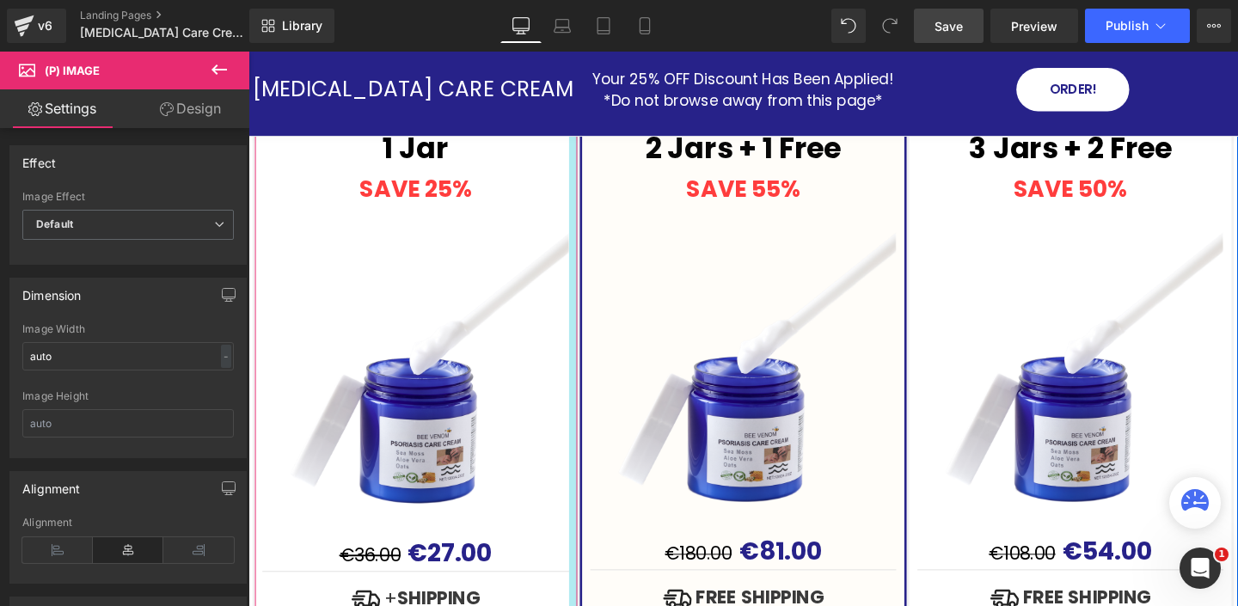
scroll to position [5278, 0]
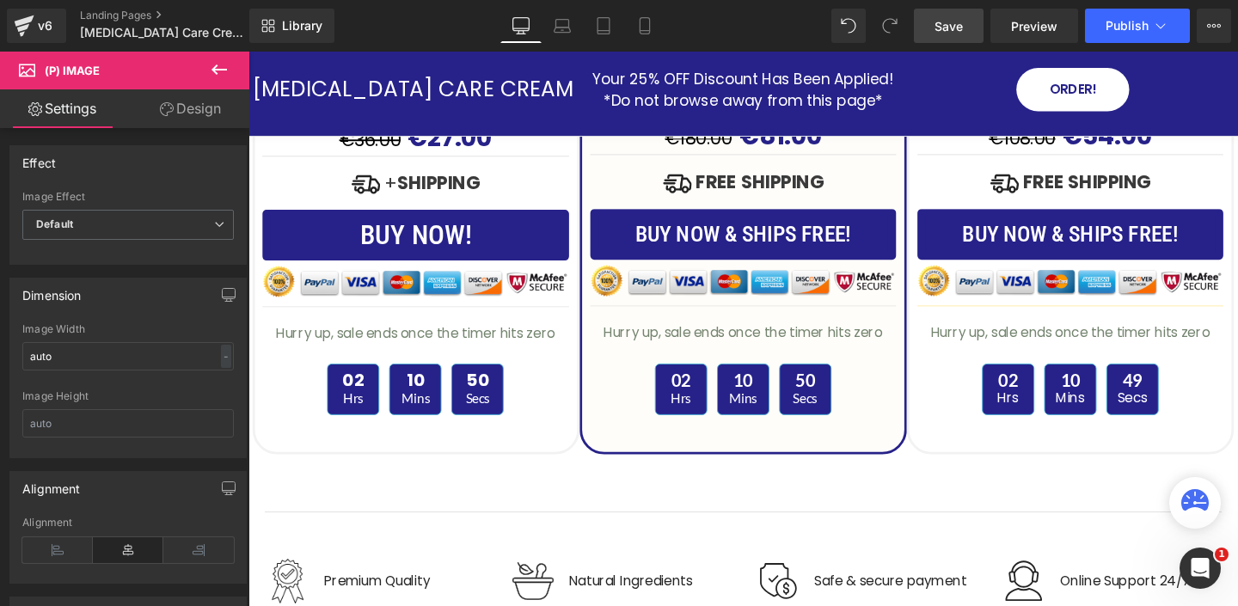
click at [949, 28] on span "Save" at bounding box center [948, 26] width 28 height 18
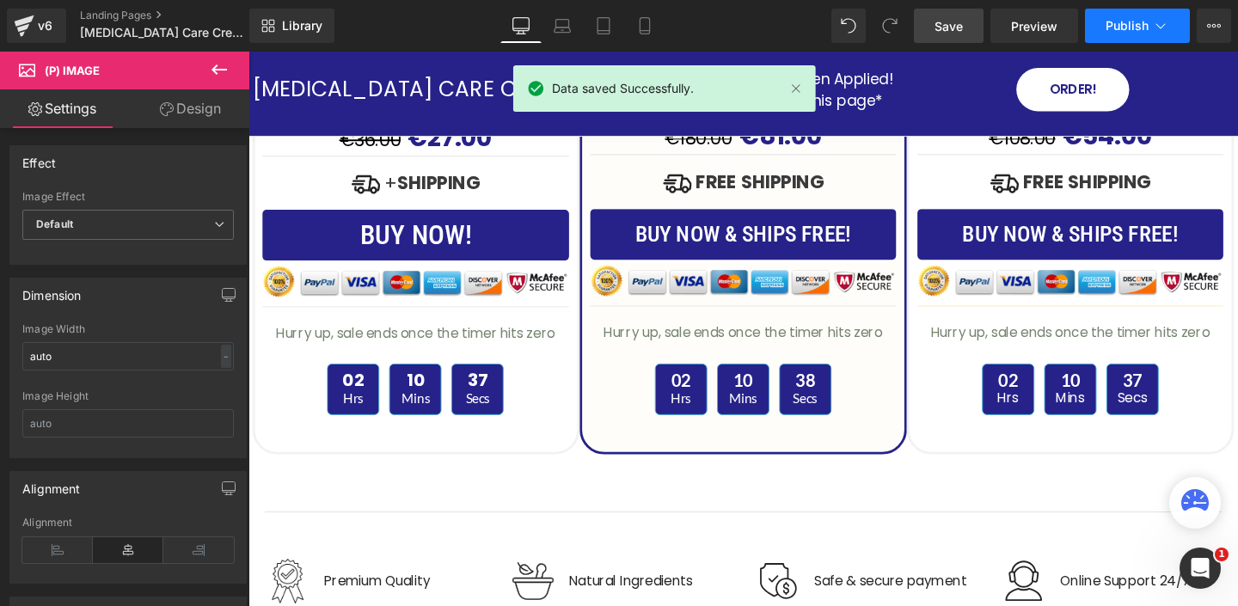
click at [1171, 21] on button "Publish" at bounding box center [1137, 26] width 105 height 34
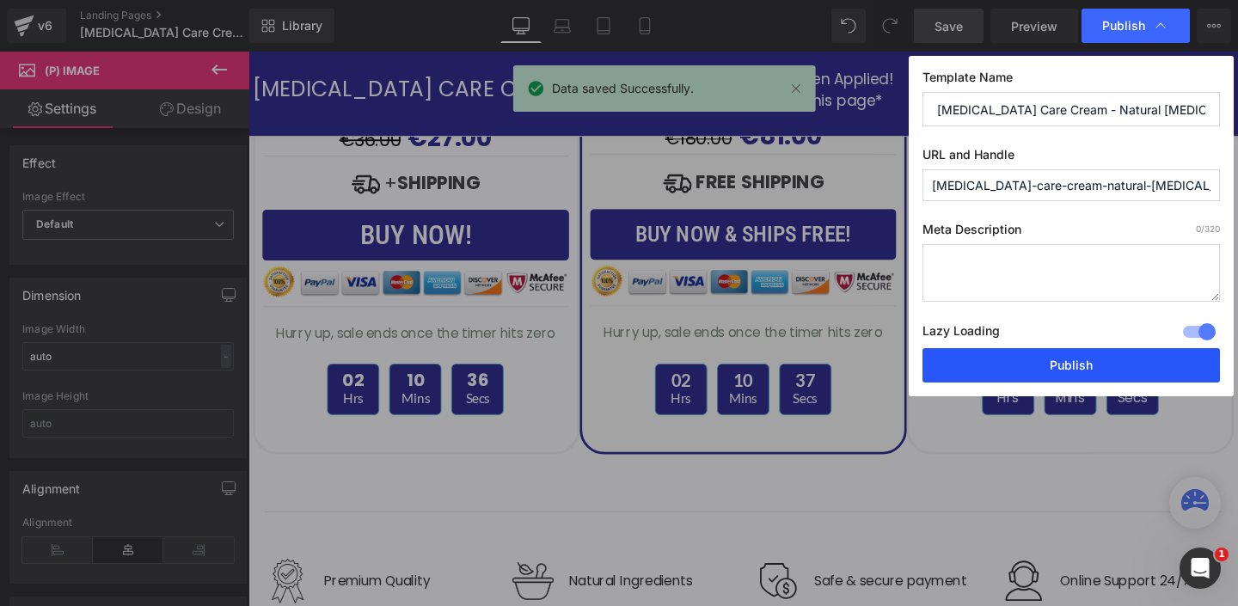
click at [1079, 370] on button "Publish" at bounding box center [1070, 365] width 297 height 34
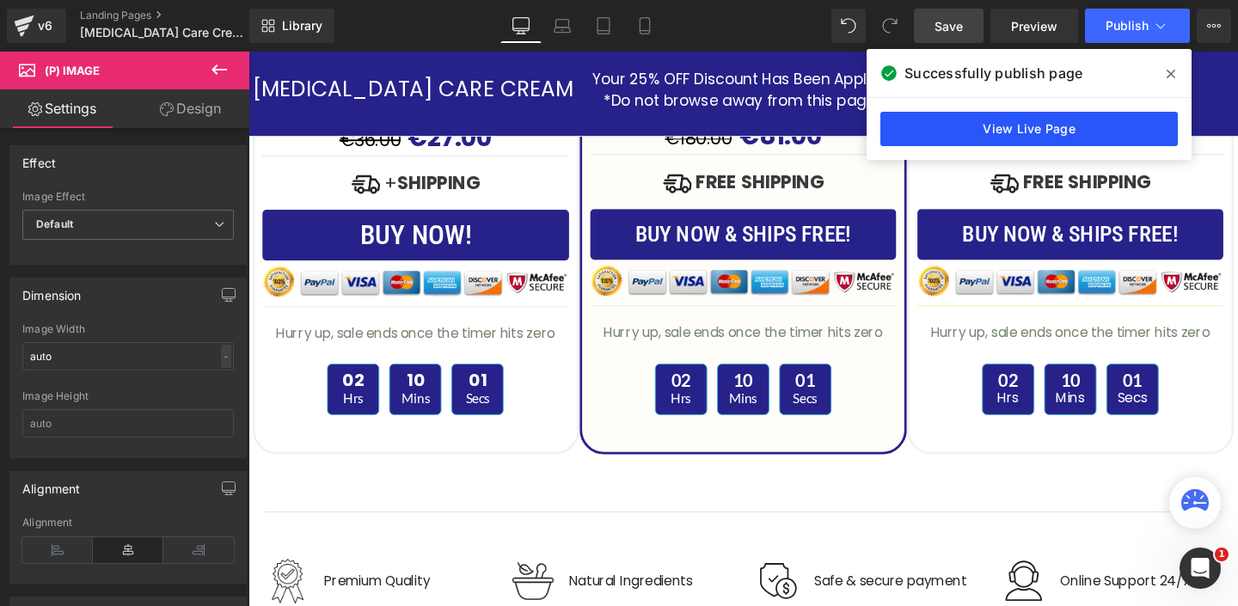
click at [1040, 125] on link "View Live Page" at bounding box center [1028, 129] width 297 height 34
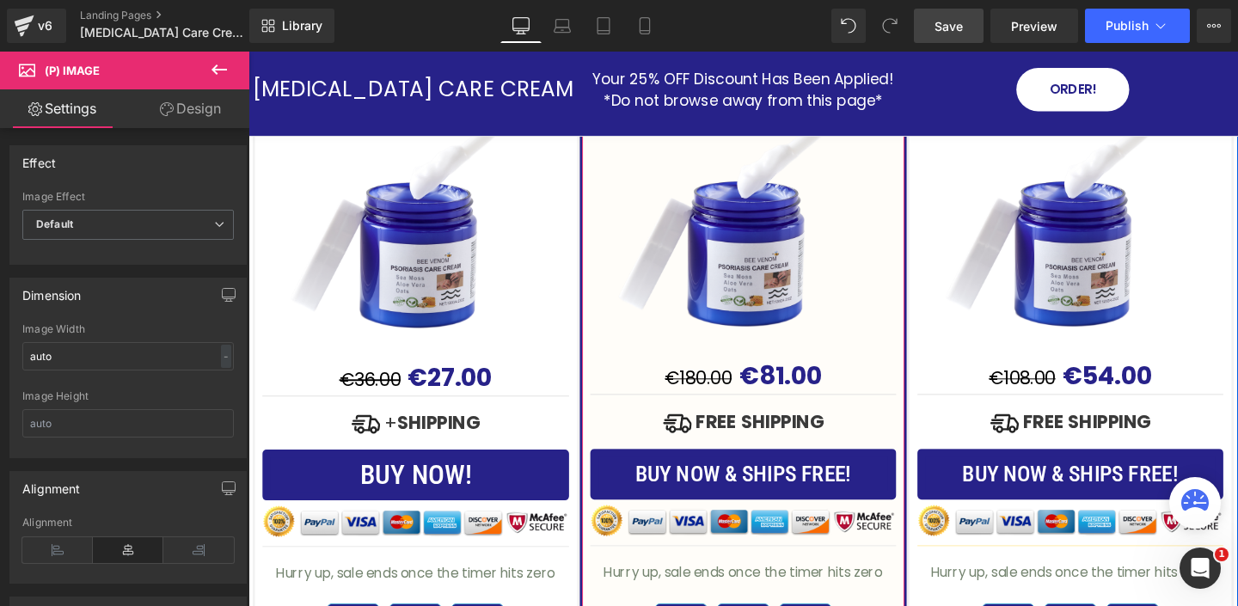
scroll to position [5021, 0]
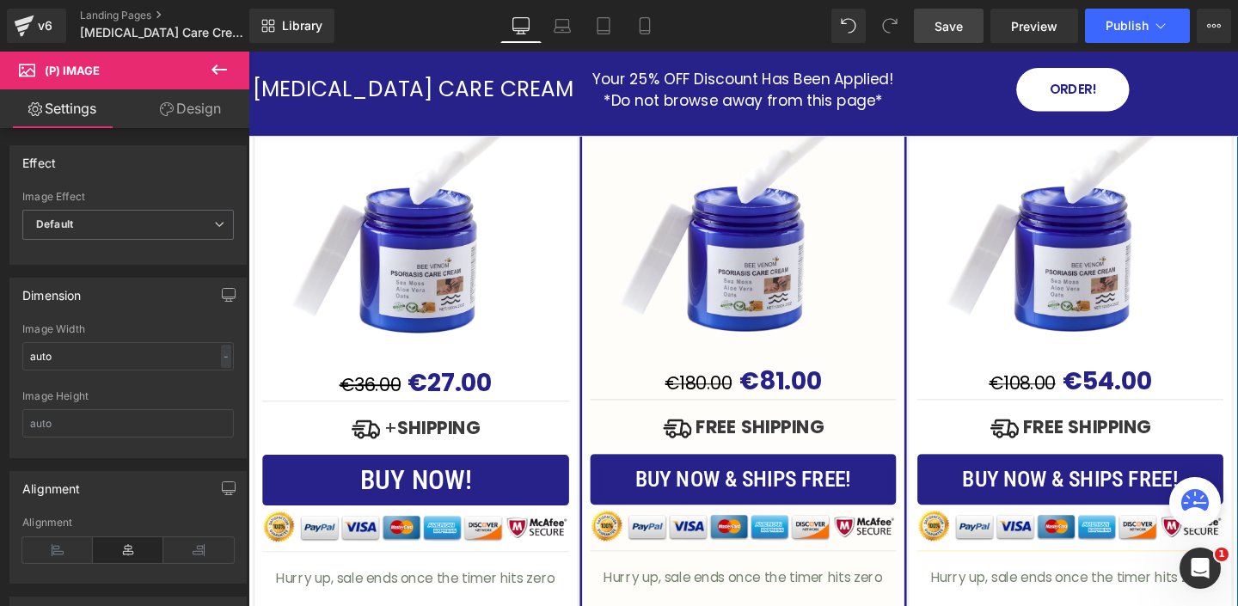
click at [582, 273] on img at bounding box center [424, 219] width 322 height 322
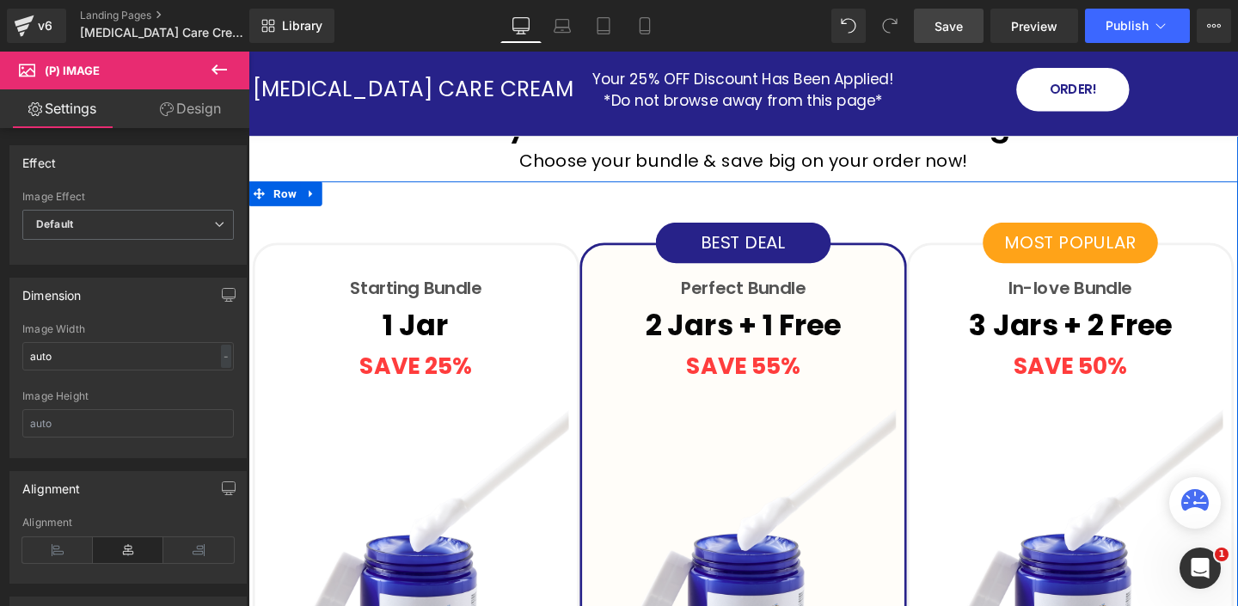
scroll to position [4574, 0]
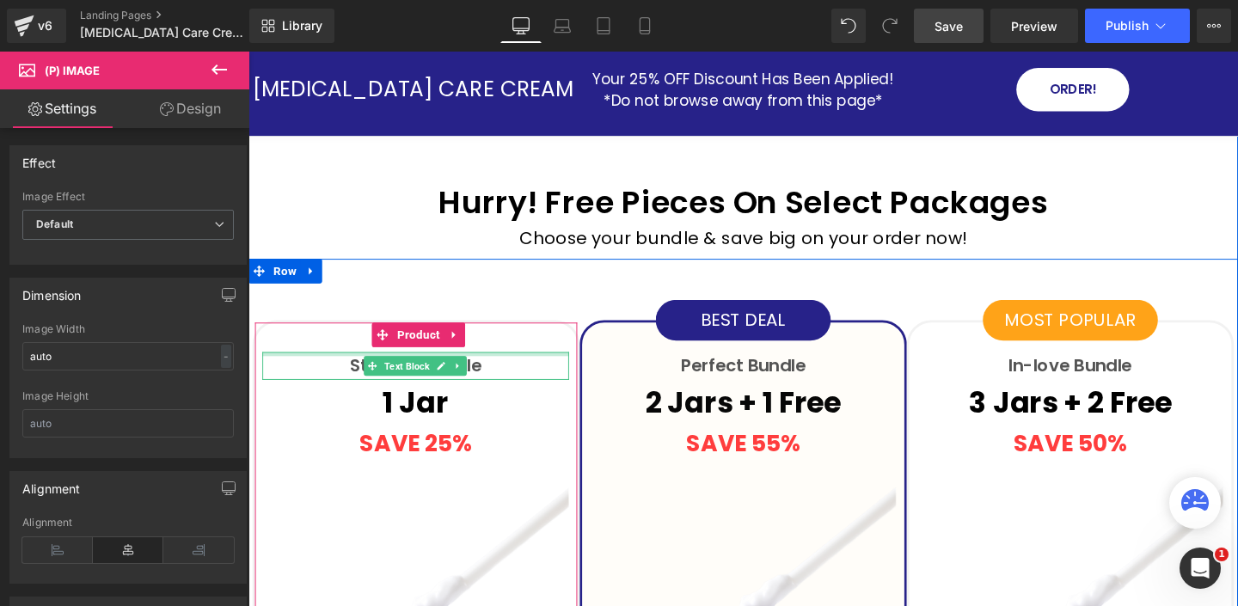
click at [529, 368] on div "Starting Bundle Text Block" at bounding box center [424, 382] width 322 height 29
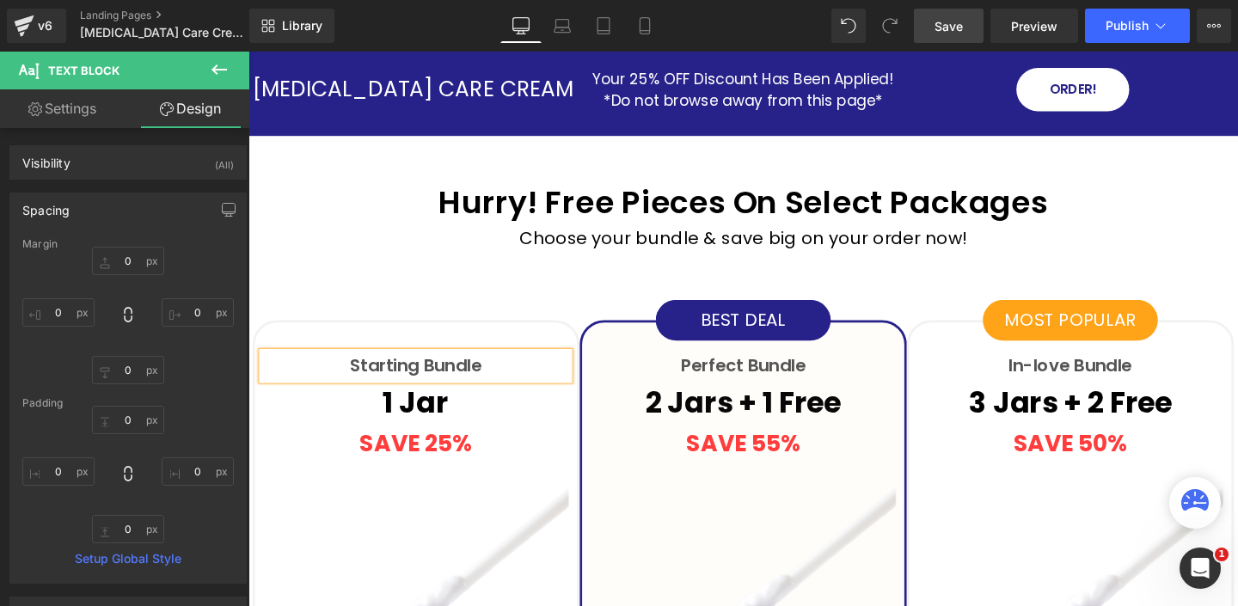
click at [192, 107] on link "Design" at bounding box center [190, 108] width 125 height 39
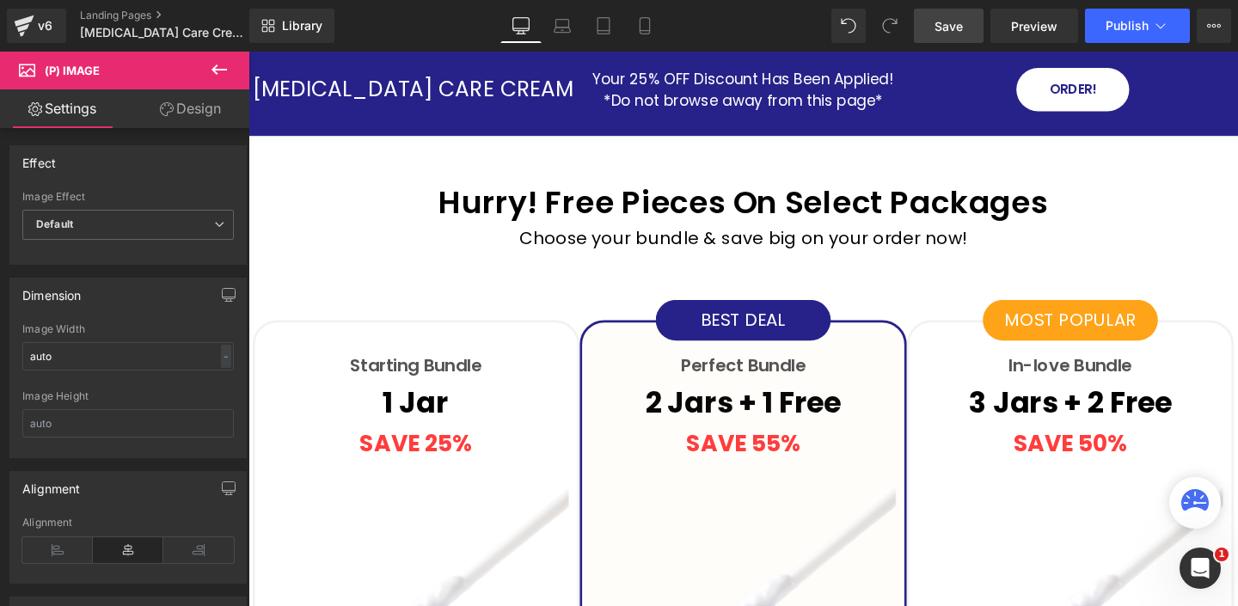
drag, startPoint x: 201, startPoint y: 106, endPoint x: 107, endPoint y: 261, distance: 182.0
click at [201, 106] on link "Design" at bounding box center [190, 108] width 125 height 39
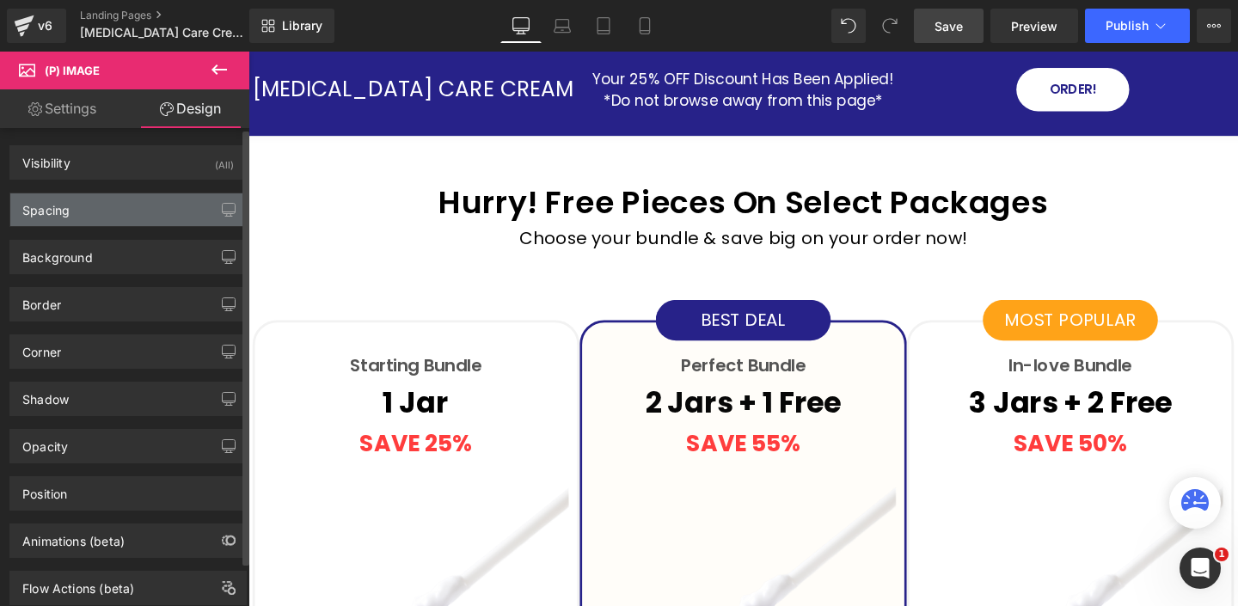
type input "0"
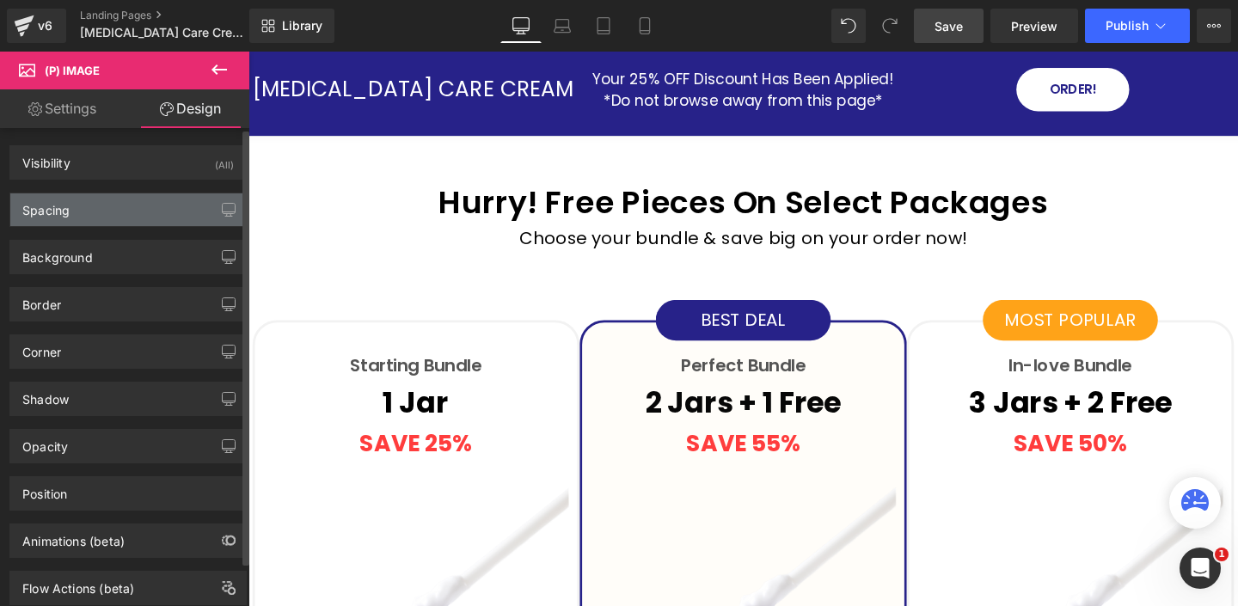
type input "0"
click at [101, 208] on div "Spacing" at bounding box center [127, 209] width 235 height 33
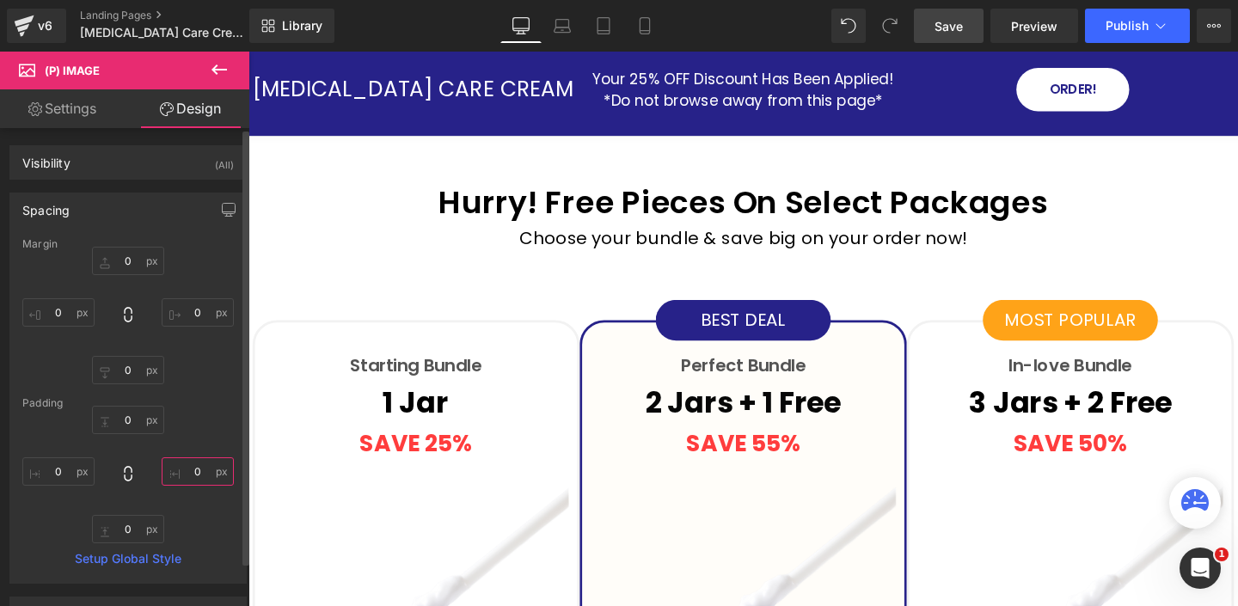
click at [205, 474] on input "0" at bounding box center [198, 471] width 72 height 28
type input "5"
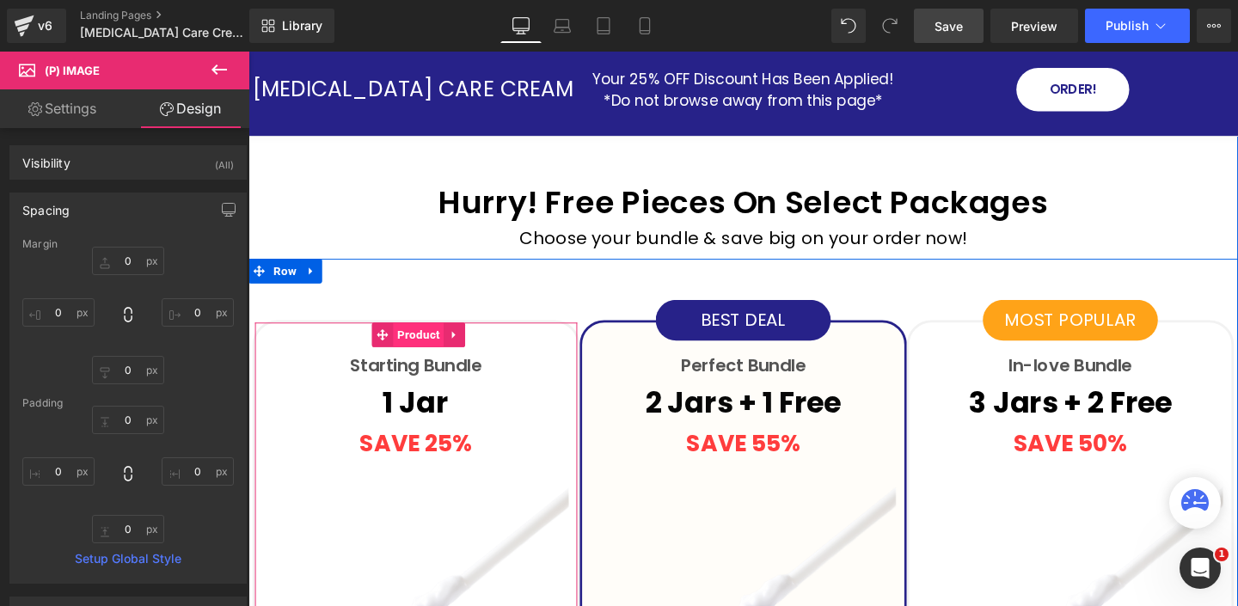
click at [440, 337] on span "Product" at bounding box center [427, 350] width 53 height 26
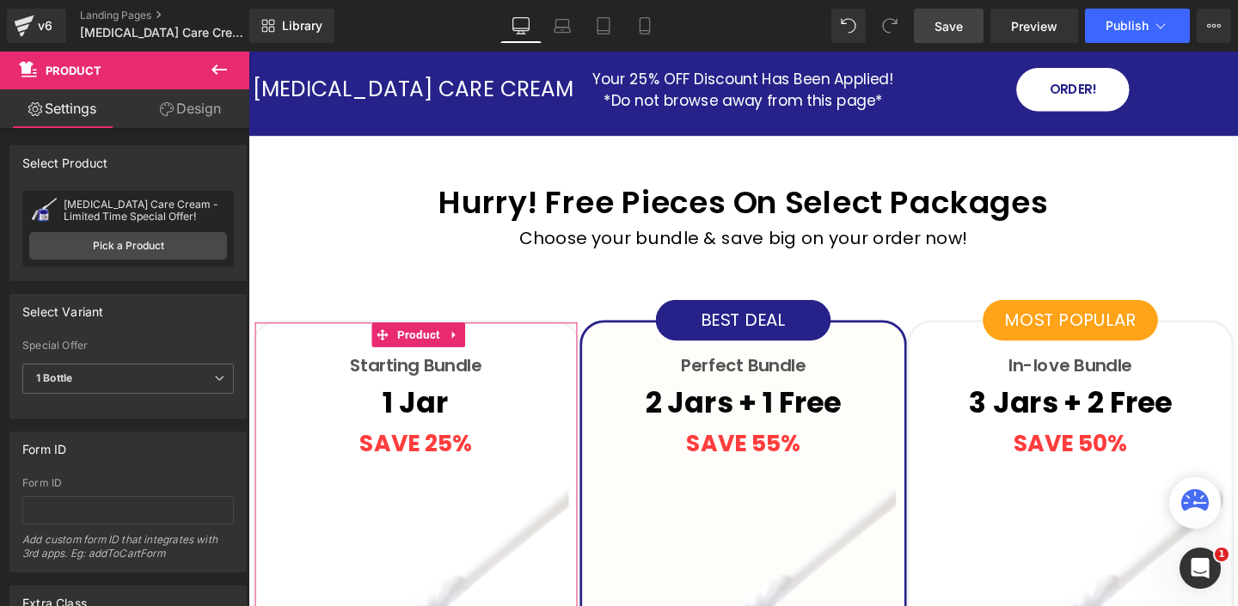
drag, startPoint x: 185, startPoint y: 109, endPoint x: 73, endPoint y: 276, distance: 200.7
click at [185, 109] on link "Design" at bounding box center [190, 108] width 125 height 39
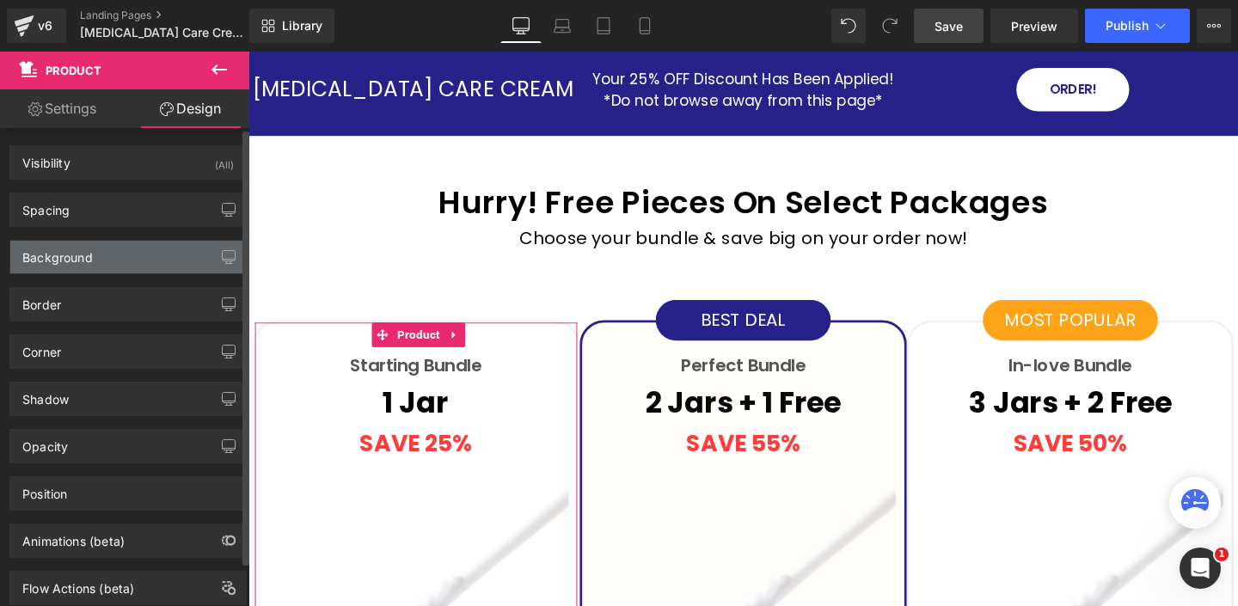
type input "25"
type input "0"
type input "36"
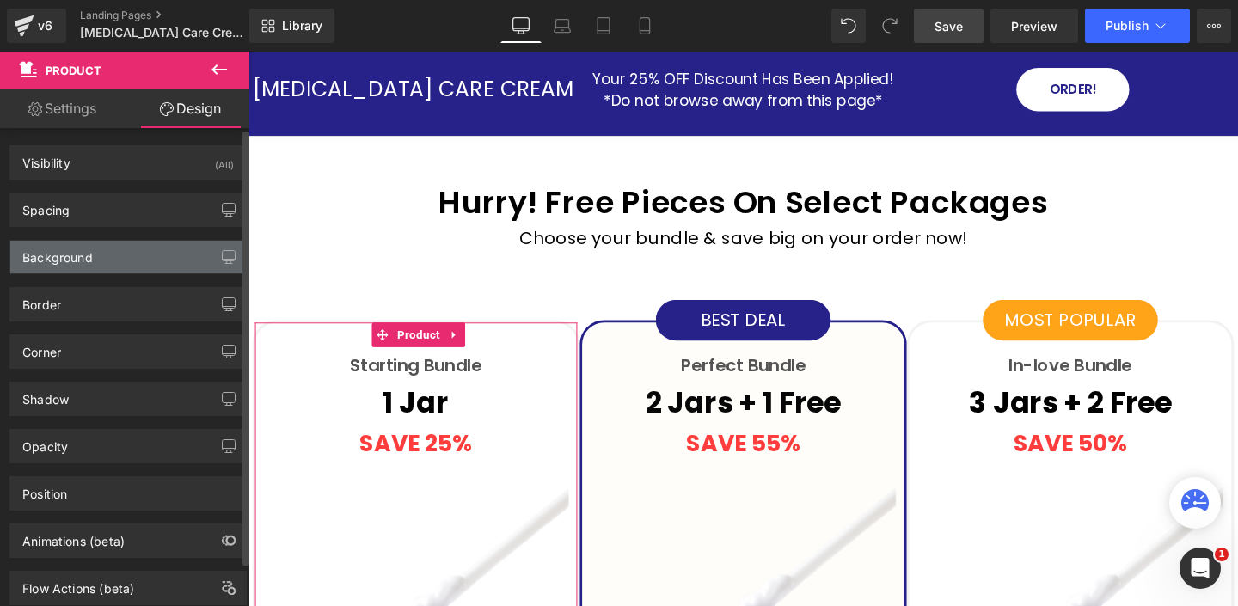
type input "10"
type input "30"
type input "9"
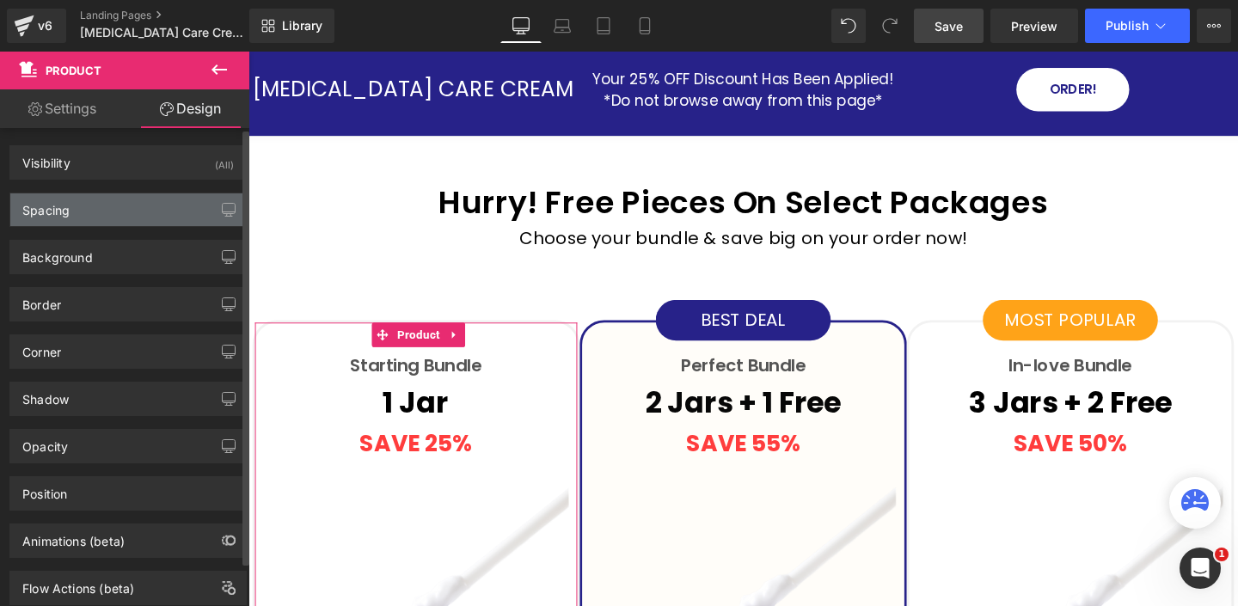
click at [74, 211] on div "Spacing" at bounding box center [127, 209] width 235 height 33
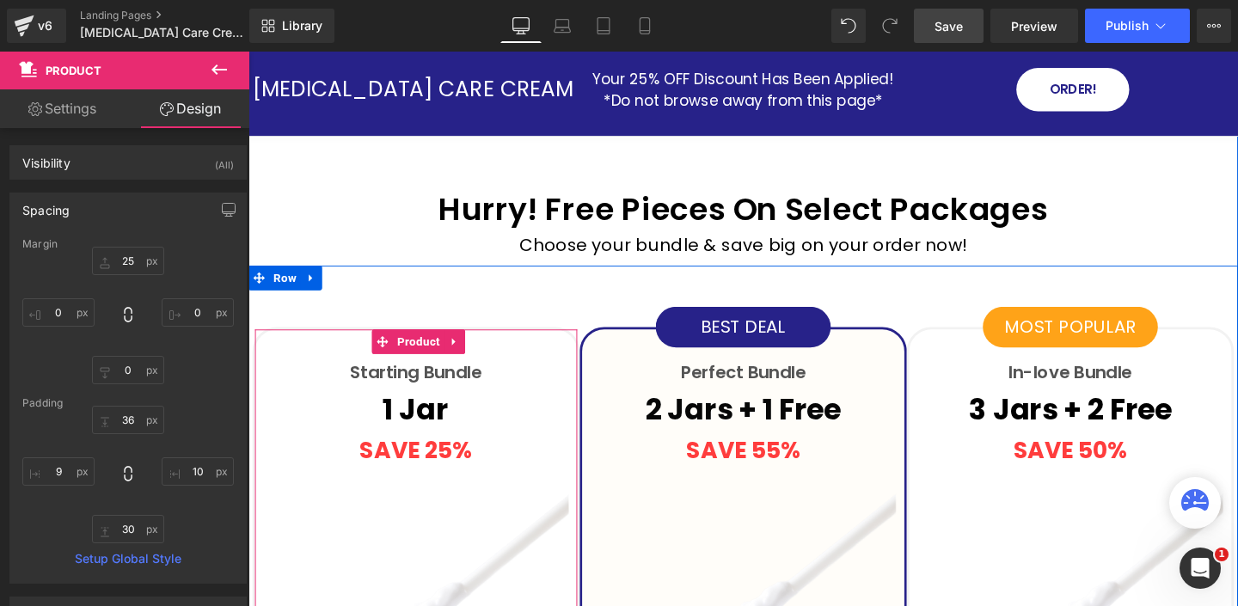
scroll to position [4522, 0]
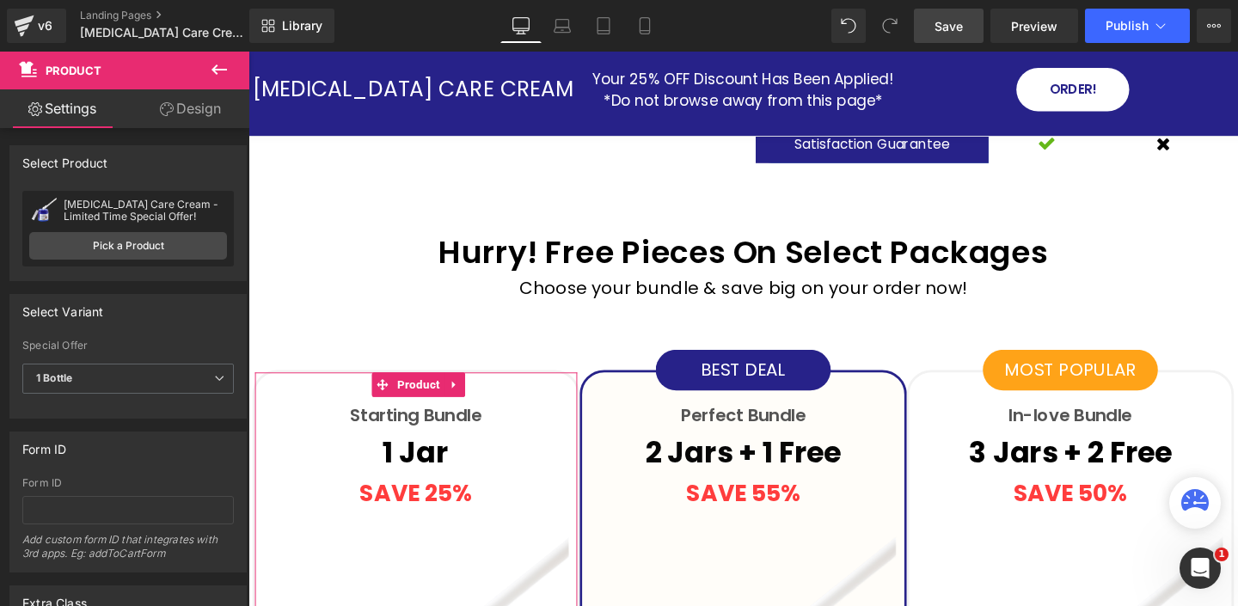
drag, startPoint x: 198, startPoint y: 107, endPoint x: 132, endPoint y: 246, distance: 153.0
click at [198, 107] on link "Design" at bounding box center [190, 108] width 125 height 39
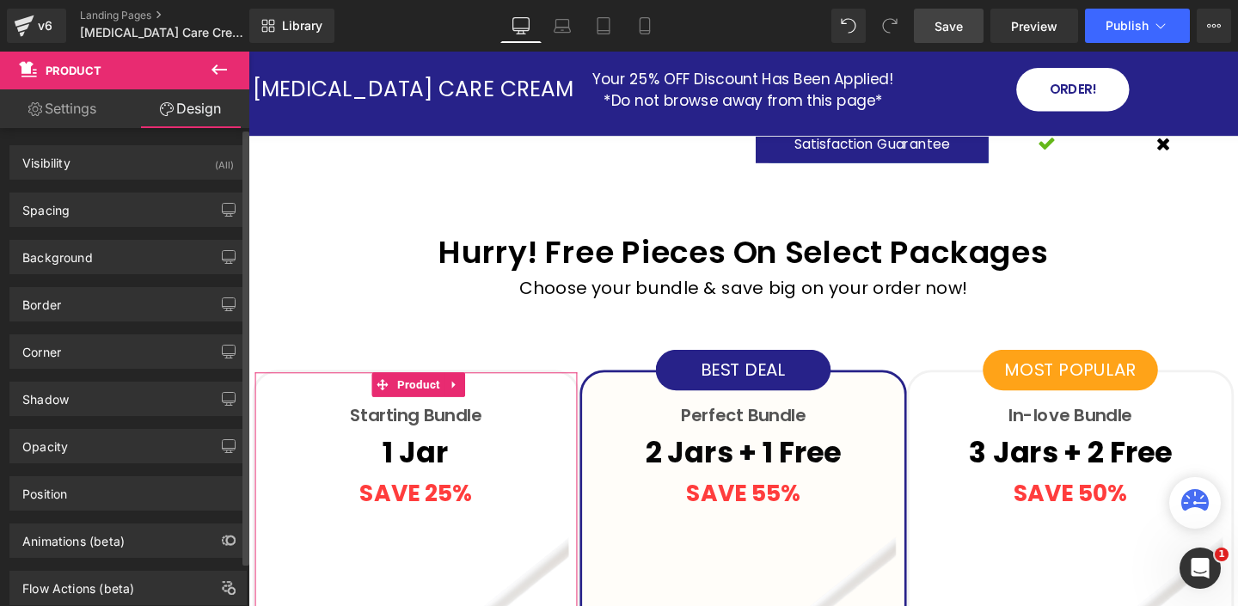
type input "25"
type input "0"
type input "36"
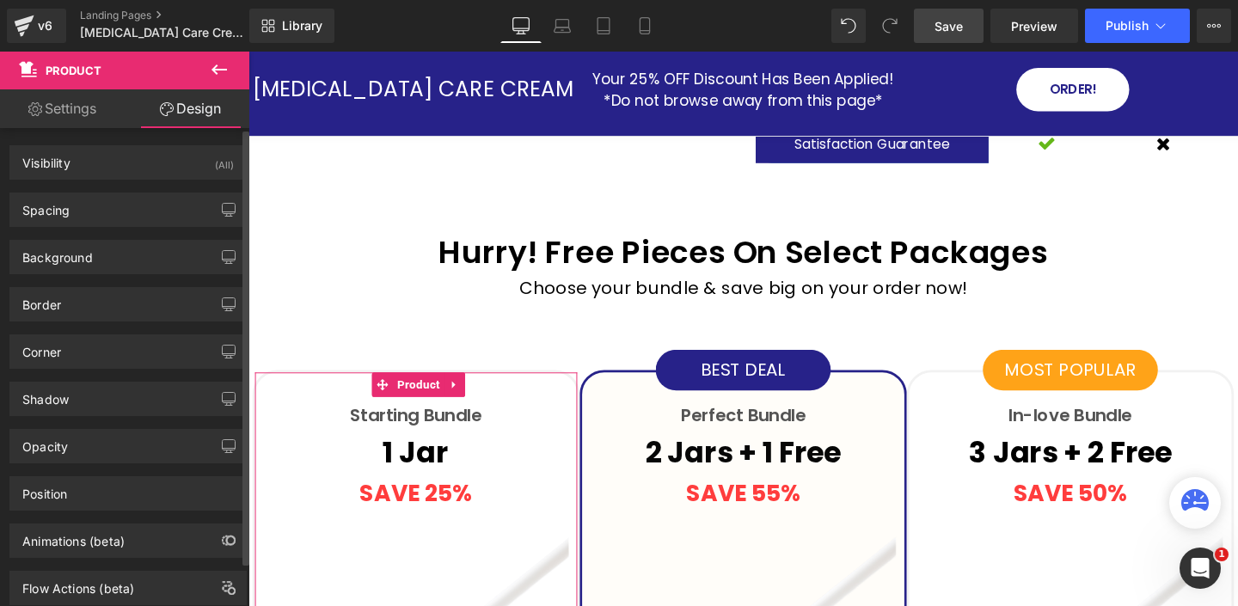
type input "10"
type input "30"
type input "9"
click at [102, 202] on div "Spacing" at bounding box center [127, 209] width 235 height 33
